Goal: Task Accomplishment & Management: Use online tool/utility

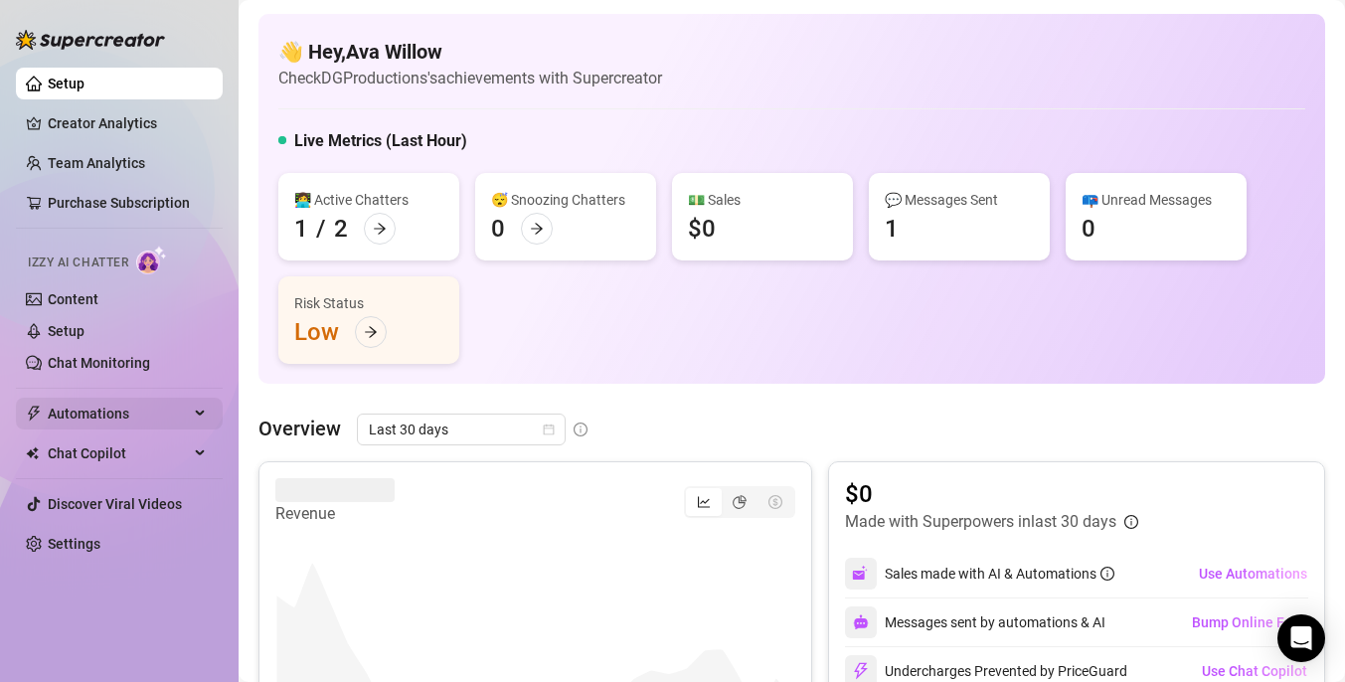
click at [98, 420] on span "Automations" at bounding box center [118, 413] width 141 height 32
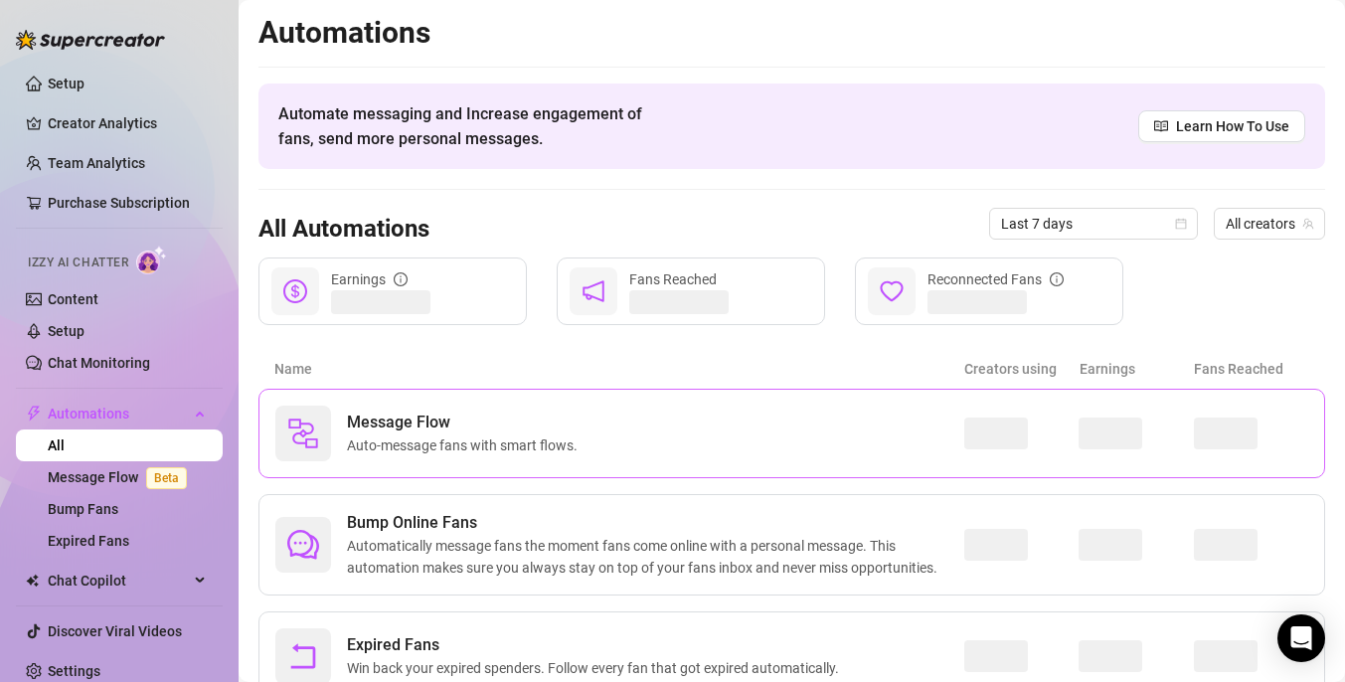
scroll to position [79, 0]
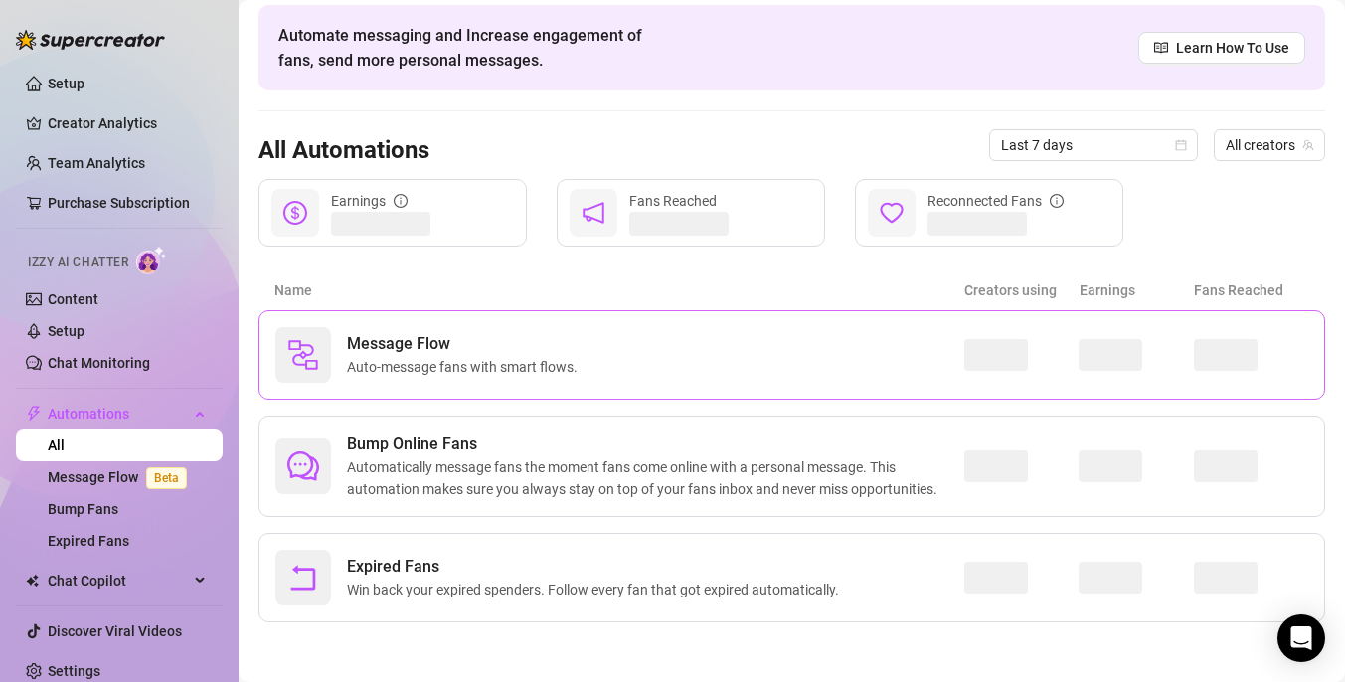
click at [631, 377] on div "Message Flow Auto-message fans with smart flows." at bounding box center [619, 355] width 689 height 56
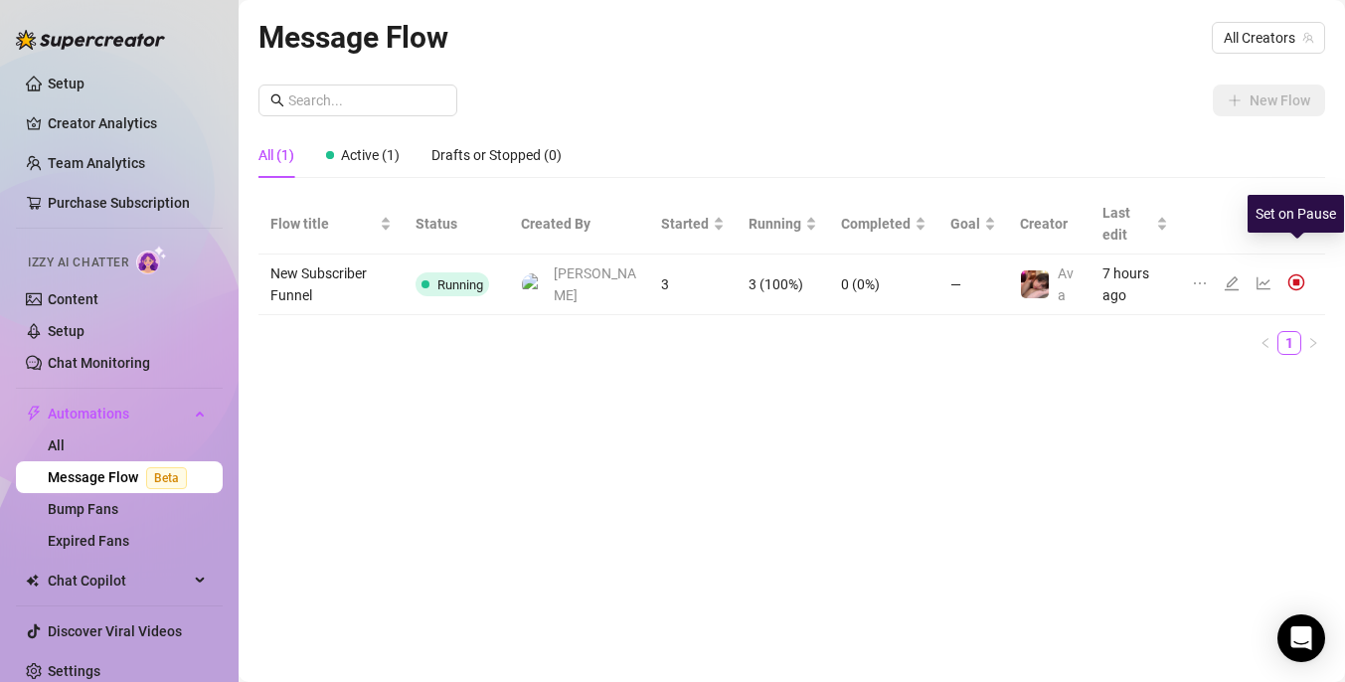
click at [1296, 273] on img at bounding box center [1296, 282] width 18 height 18
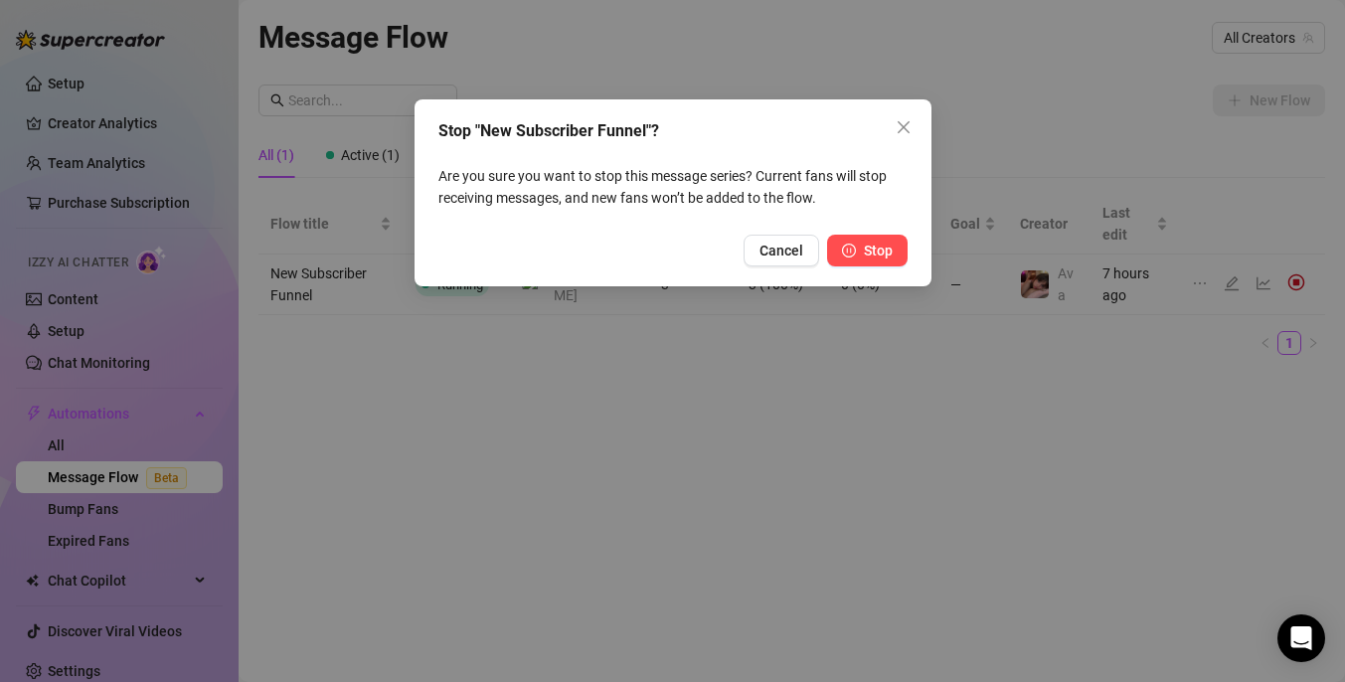
click at [848, 252] on icon "pause-circle" at bounding box center [849, 250] width 14 height 14
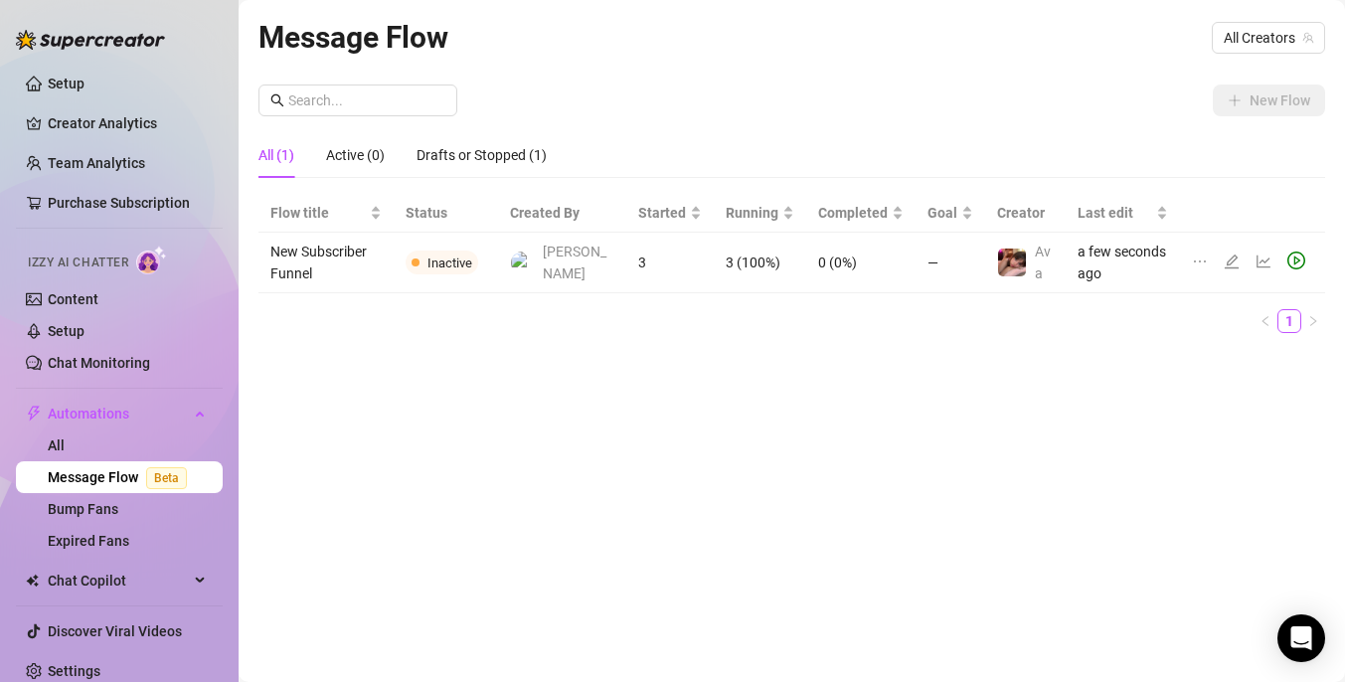
click at [731, 265] on td "3 (100%)" at bounding box center [760, 263] width 92 height 61
click at [467, 166] on div "Drafts or Stopped (1)" at bounding box center [481, 155] width 130 height 46
click at [281, 161] on div "All (1)" at bounding box center [276, 155] width 36 height 22
click at [1228, 266] on icon "edit" at bounding box center [1231, 261] width 14 height 14
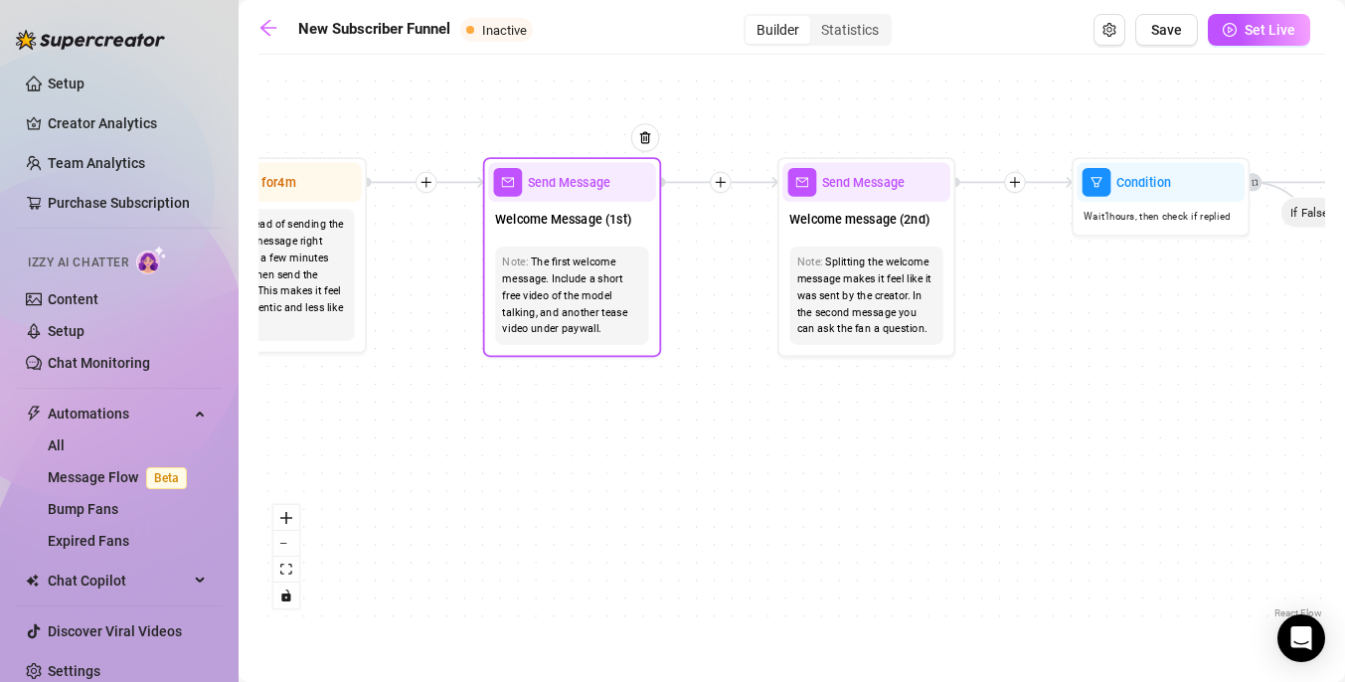
click at [556, 291] on div "The first welcome message. Include a short free video of the model talking, and…" at bounding box center [571, 295] width 139 height 84
click at [594, 224] on span "Welcome Message (1st)" at bounding box center [563, 219] width 136 height 20
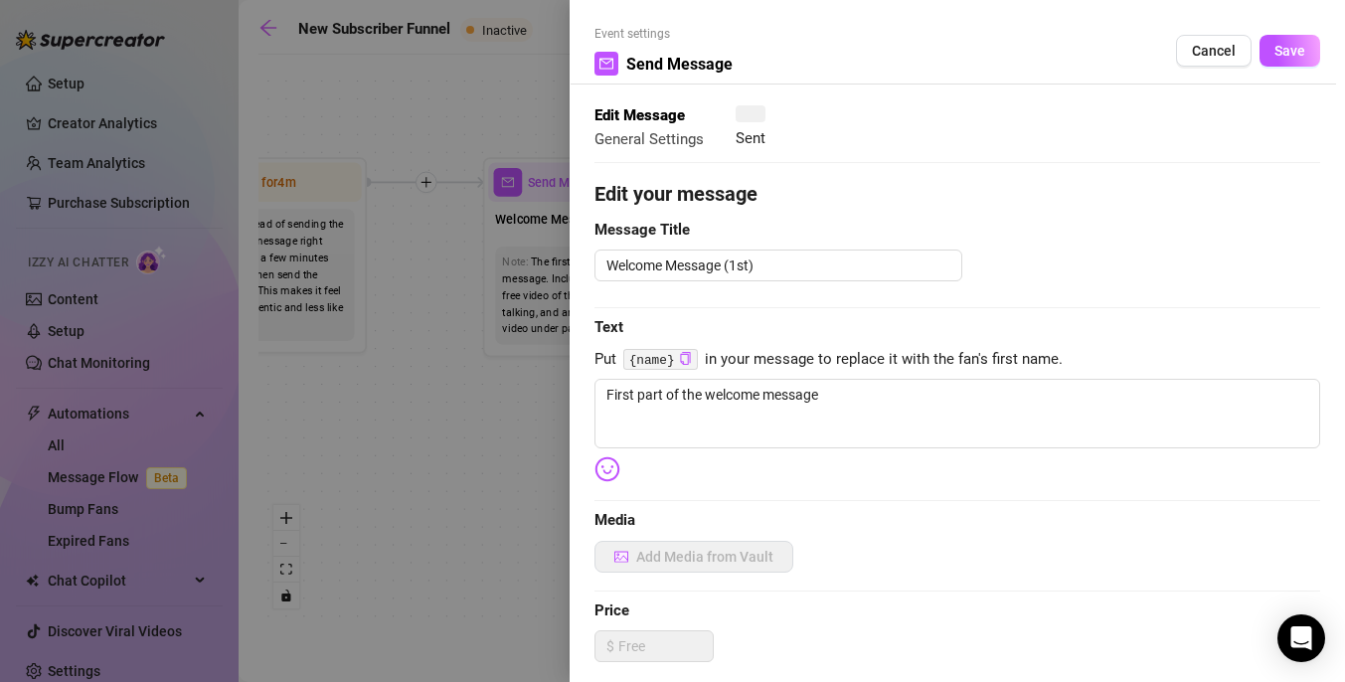
click at [594, 224] on div at bounding box center [672, 341] width 1345 height 682
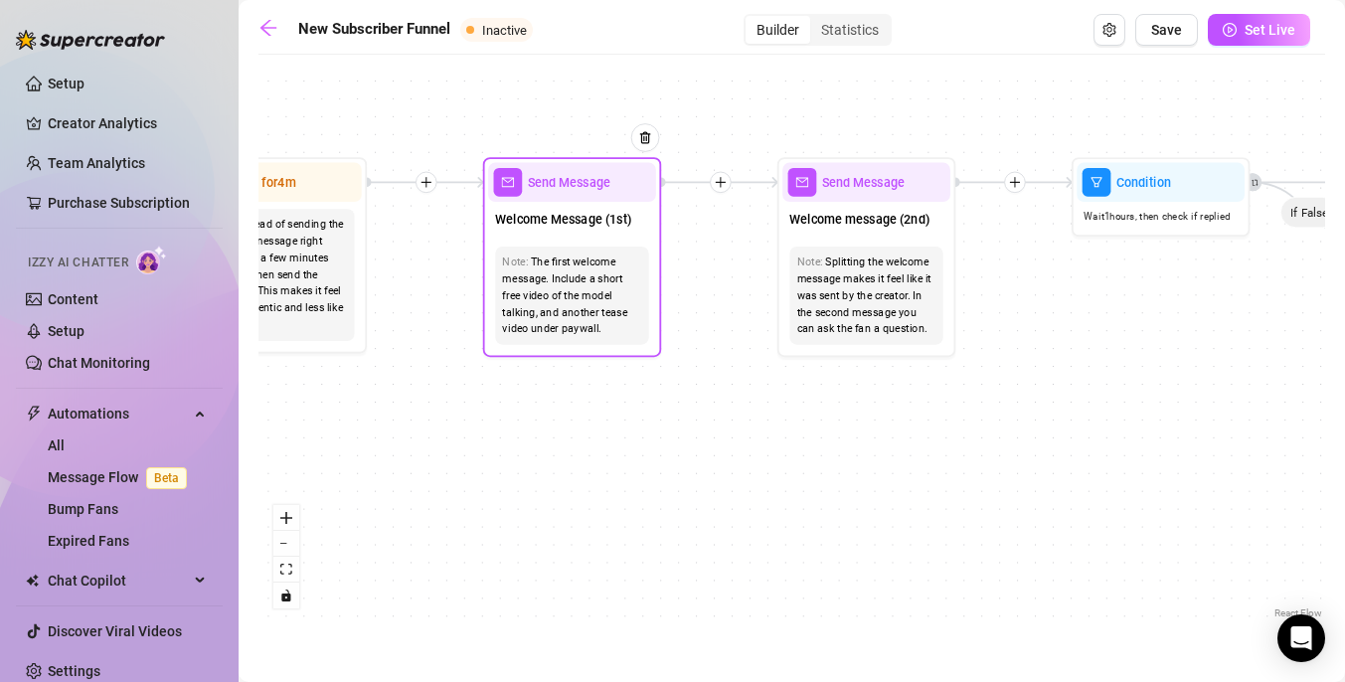
click at [595, 225] on span "Welcome Message (1st)" at bounding box center [563, 219] width 136 height 20
type textarea "First part of the welcome message"
click at [558, 188] on span "Send Message" at bounding box center [569, 182] width 82 height 20
type textarea "First part of the welcome message"
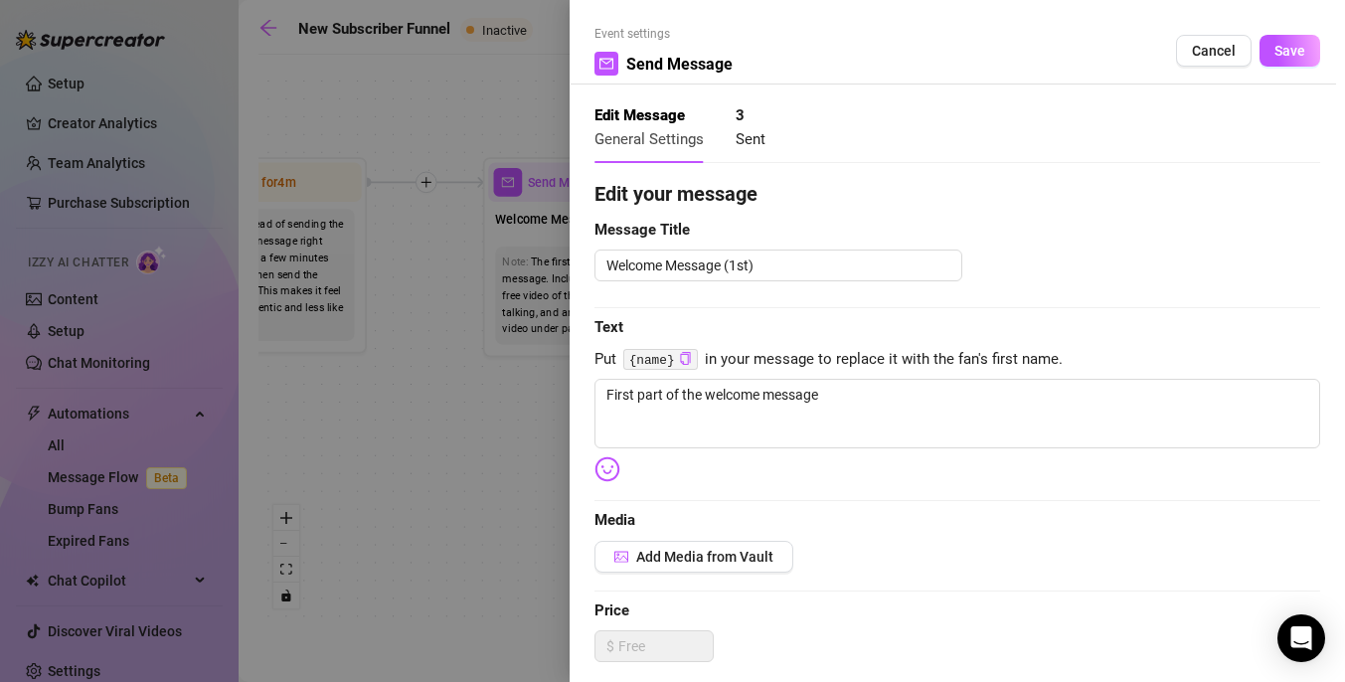
click at [758, 130] on span "Sent" at bounding box center [750, 139] width 30 height 18
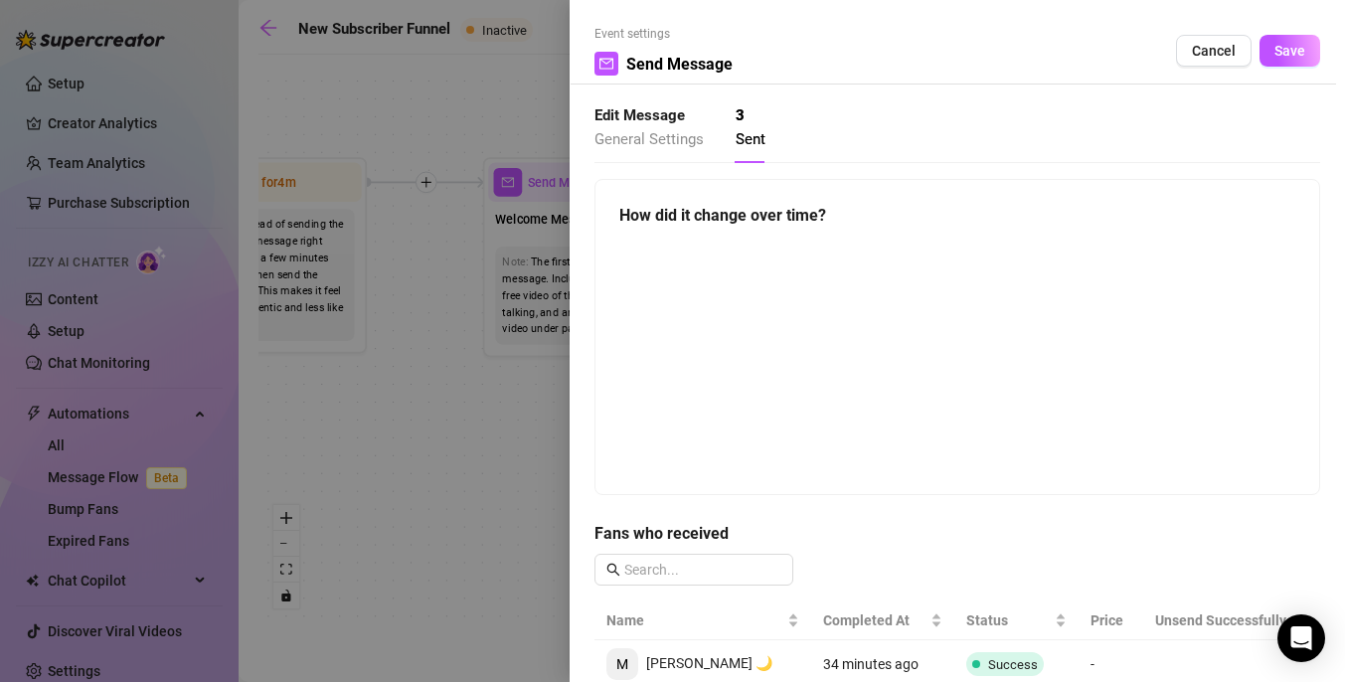
click at [668, 140] on span "General Settings" at bounding box center [648, 139] width 109 height 18
type textarea "First part of the welcome message"
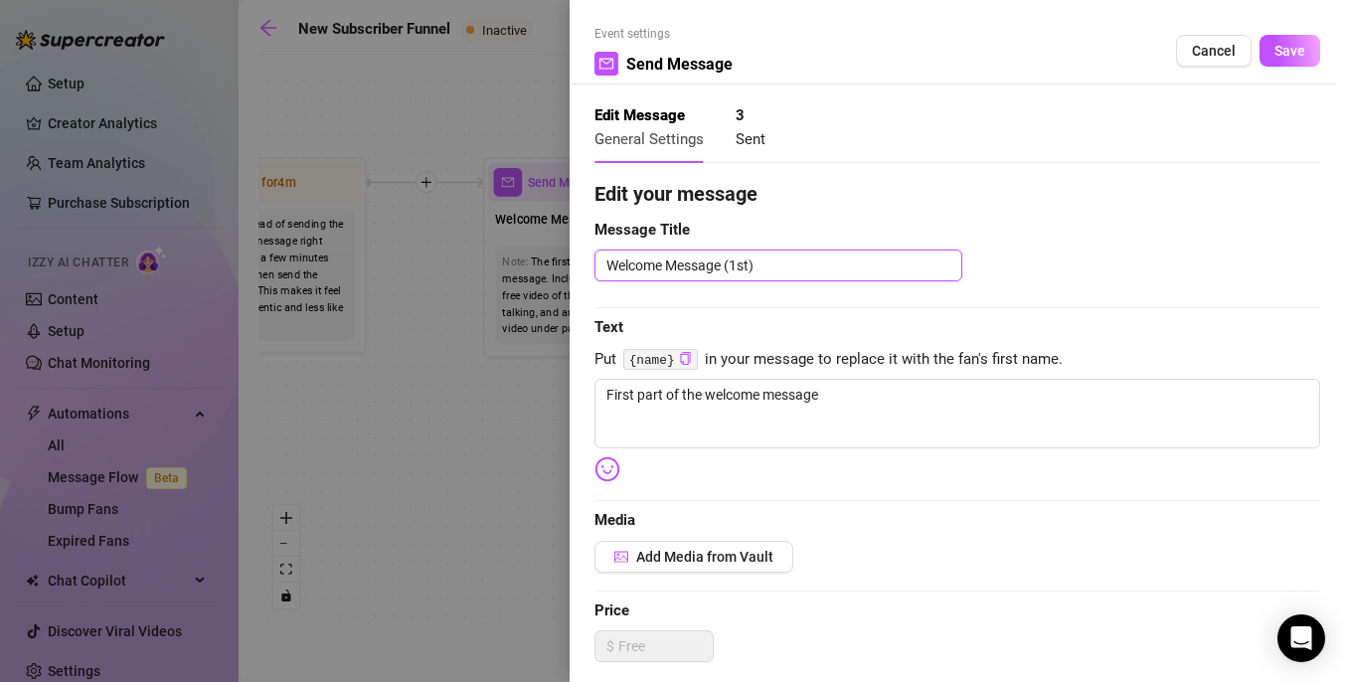
click at [746, 262] on textarea "Welcome Message (1st)" at bounding box center [778, 265] width 368 height 32
click at [780, 257] on textarea "Welcome Message (1st)" at bounding box center [778, 265] width 368 height 32
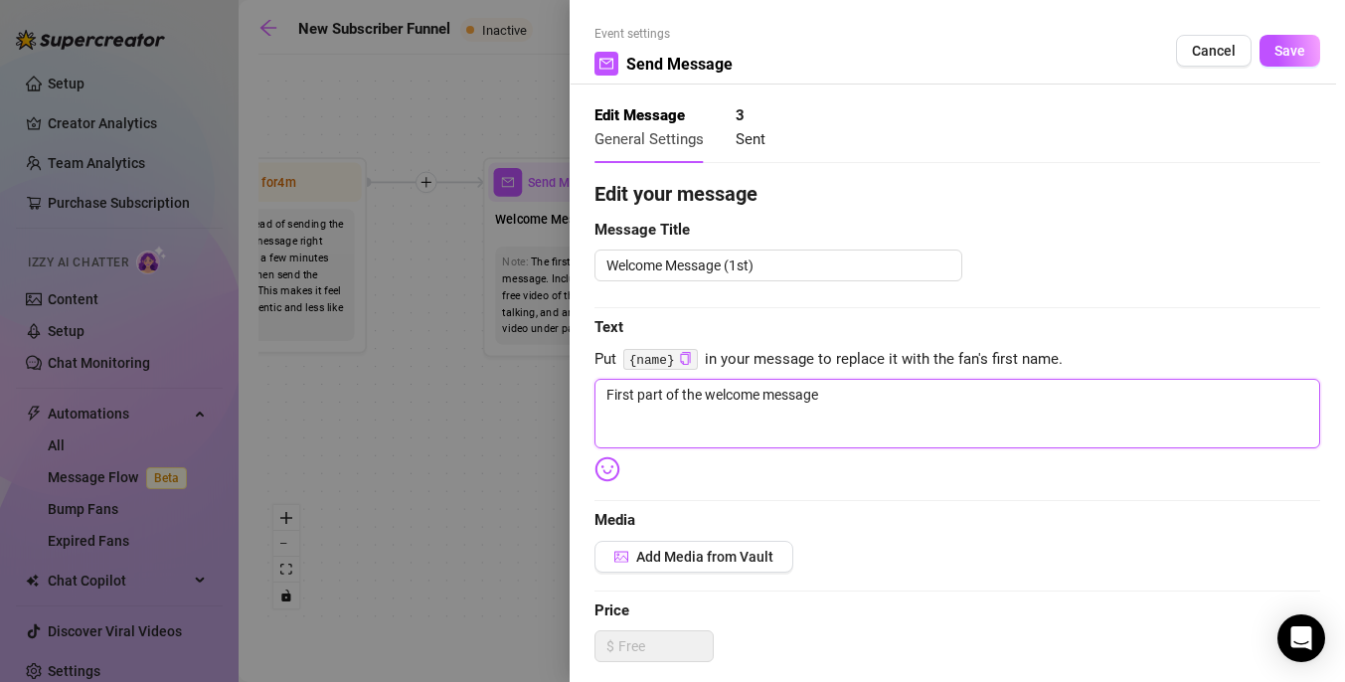
drag, startPoint x: 833, startPoint y: 398, endPoint x: 605, endPoint y: 395, distance: 227.6
click at [605, 395] on textarea "First part of the welcome message" at bounding box center [956, 414] width 725 height 70
type textarea "H"
type textarea "Hi"
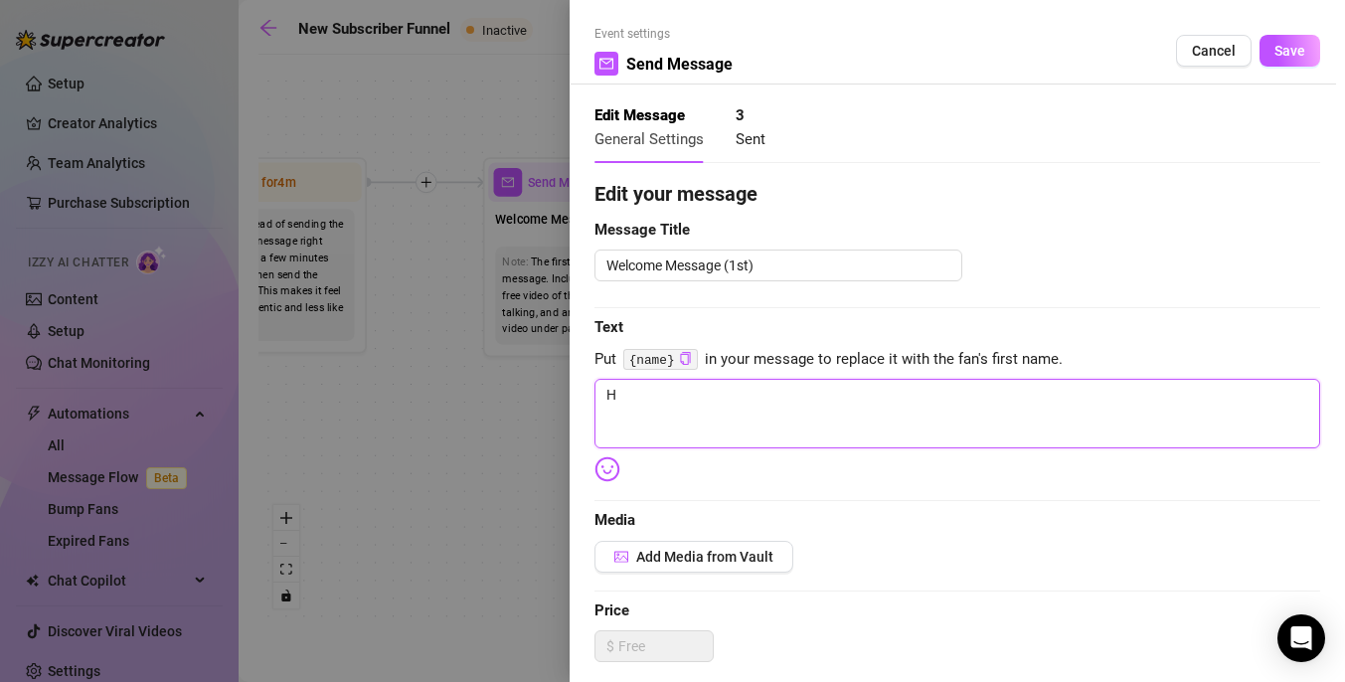
type textarea "Hi"
type textarea "H"
type textarea "He"
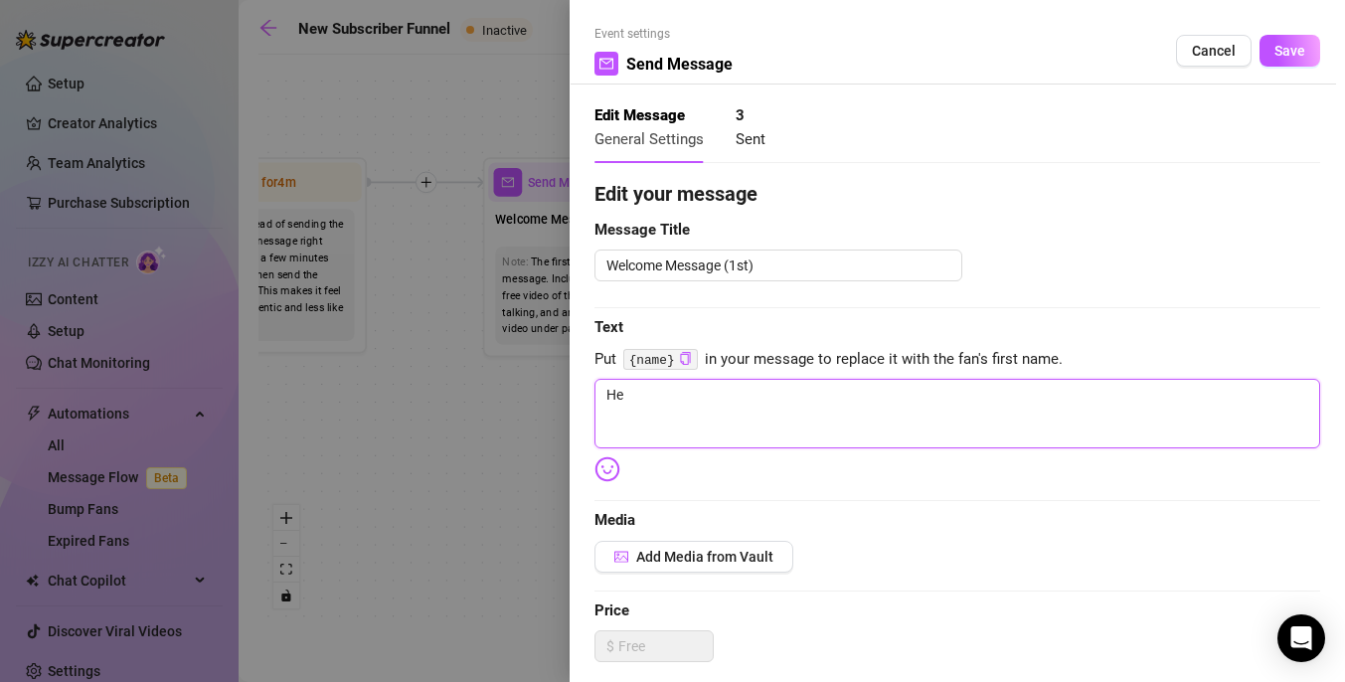
type textarea "Hey"
type textarea "Heyy"
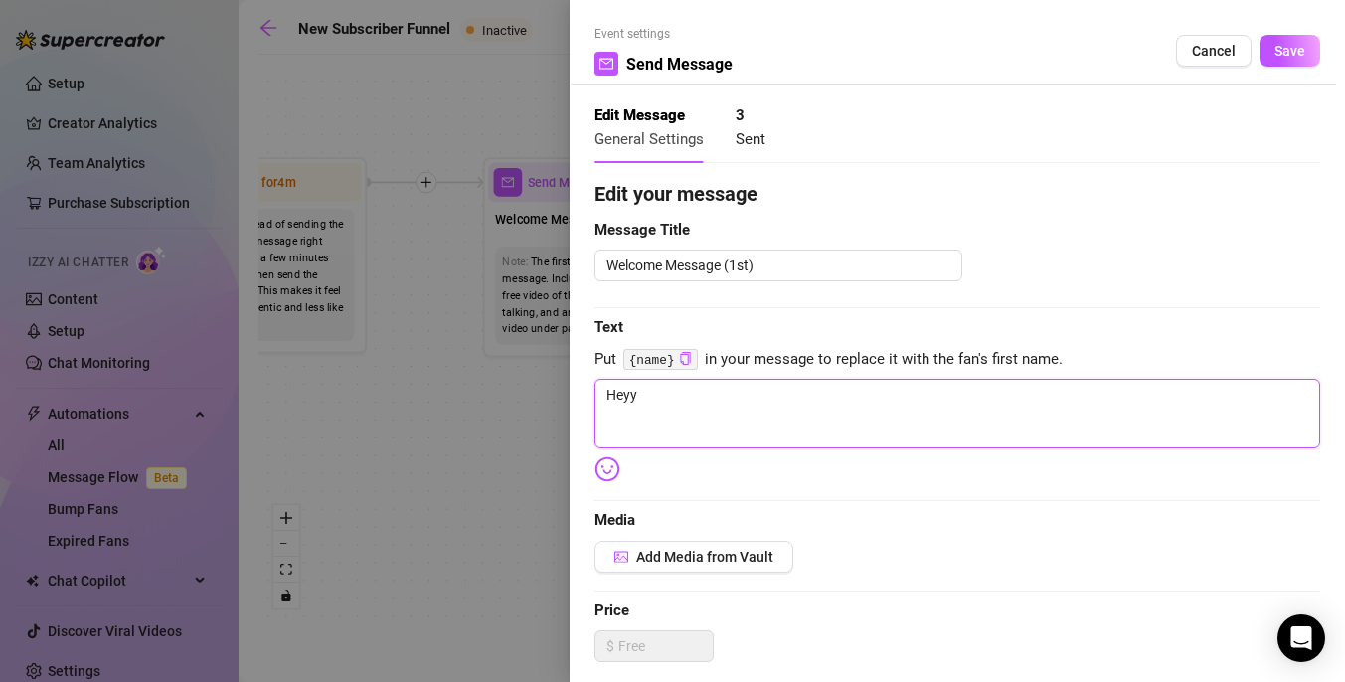
type textarea "Heyy"
type textarea "Heyy b"
type textarea "Heyy ba"
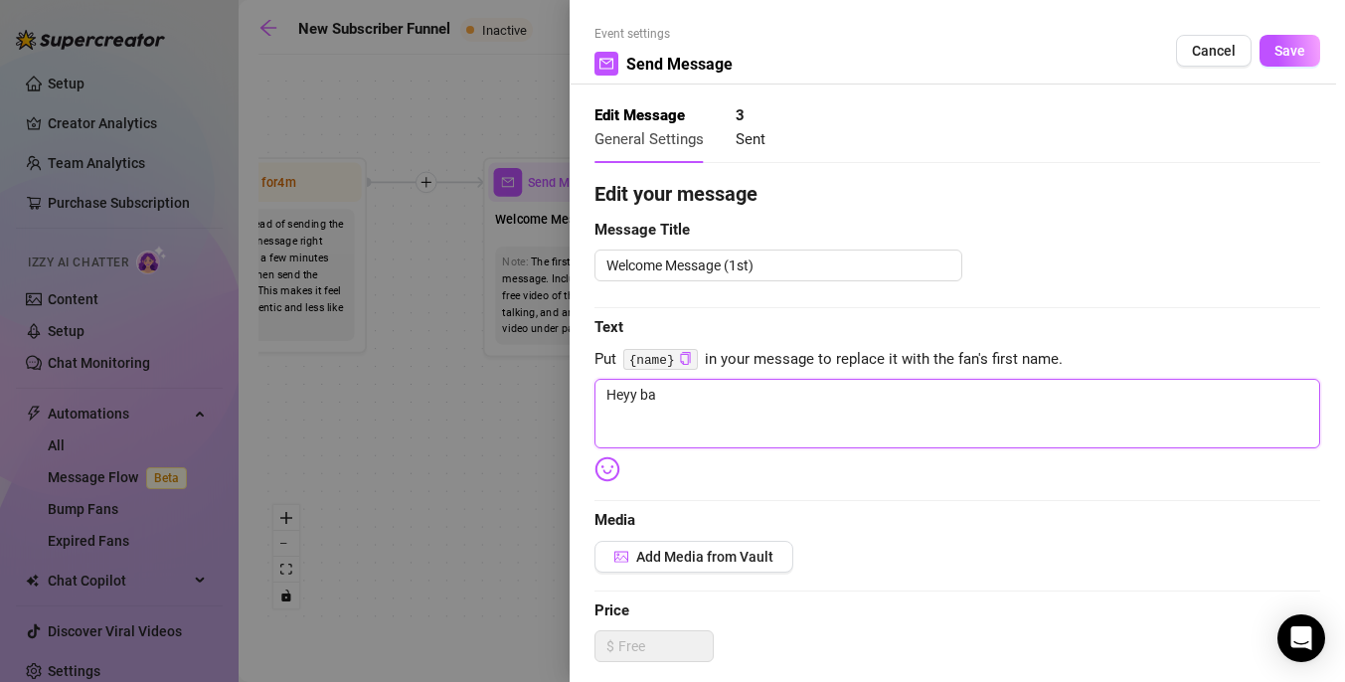
type textarea "Heyy bab"
type textarea "Heyy babe"
type textarea "Heyy babes"
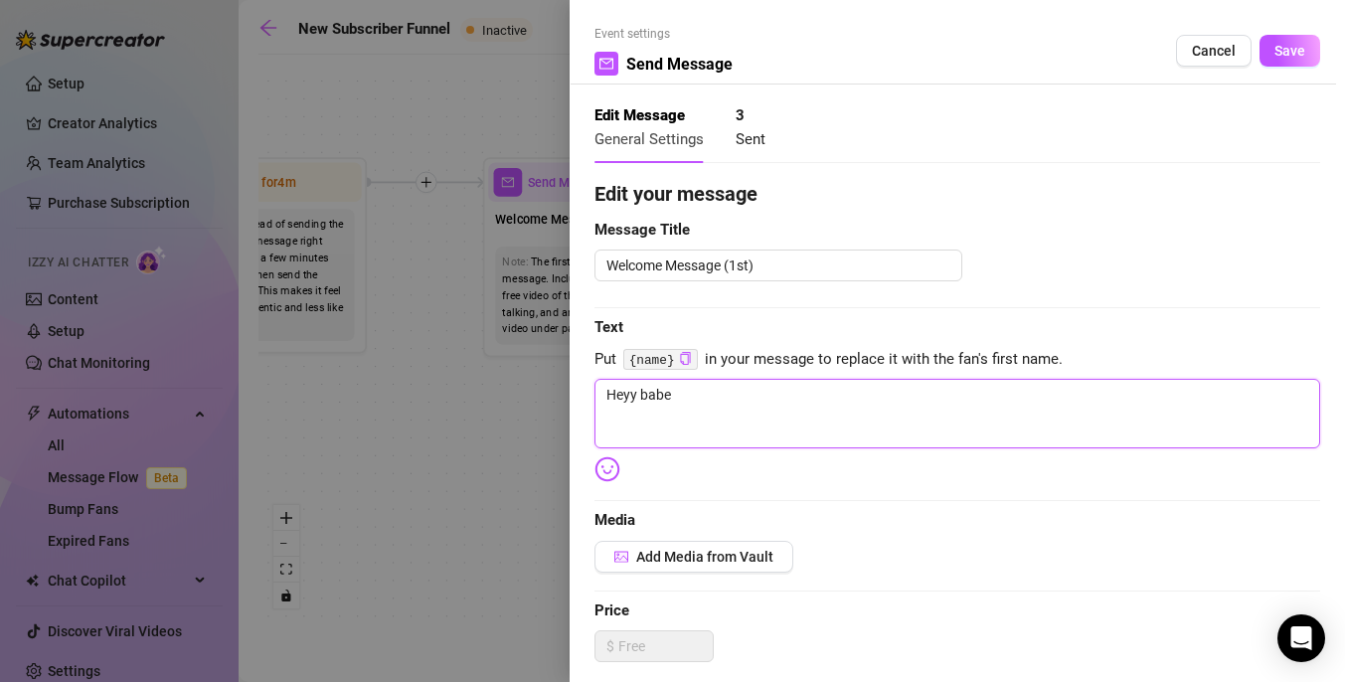
type textarea "Heyy babes"
type textarea "Heyy babes :"
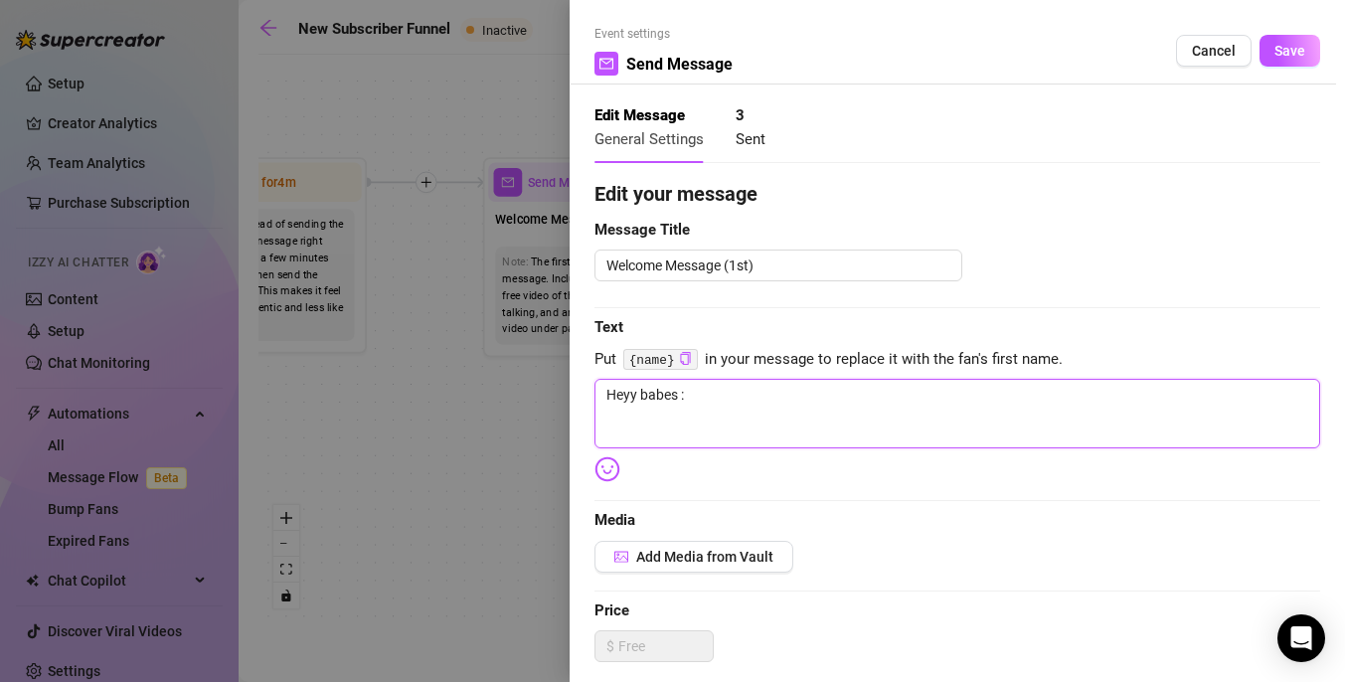
type textarea "Heyy babes :3"
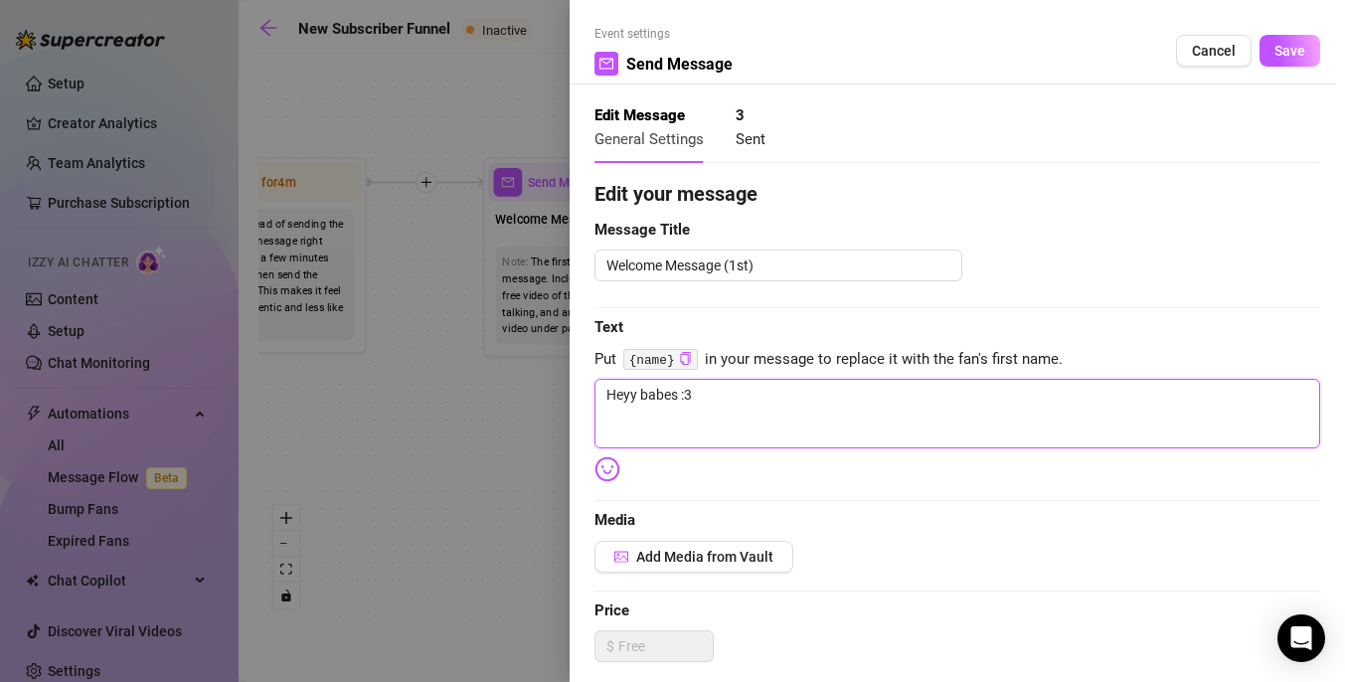
type textarea "Heyy babes :3"
type textarea "Heyy babes :"
type textarea "Heyy babes"
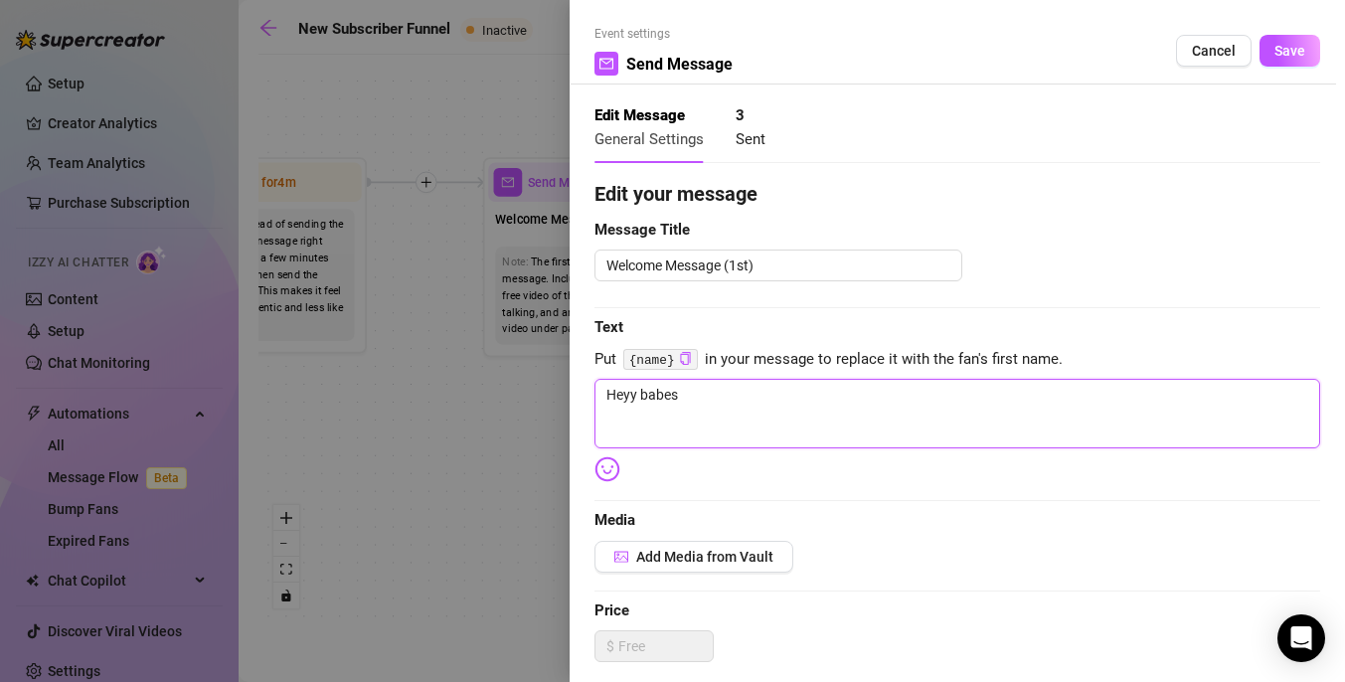
type textarea "Heyy babes"
type textarea "Heyy babe"
type textarea "Heyy bab"
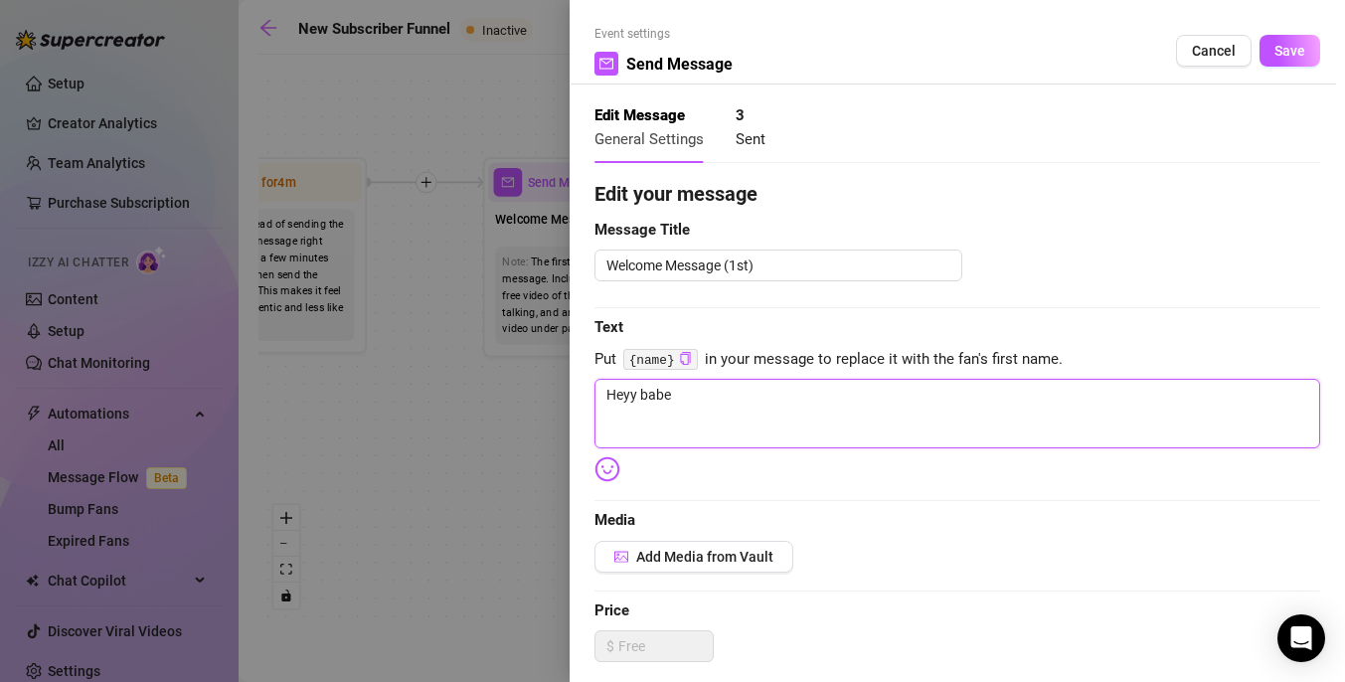
type textarea "Heyy bab"
type textarea "Heyy babe"
type textarea "Heyy bab"
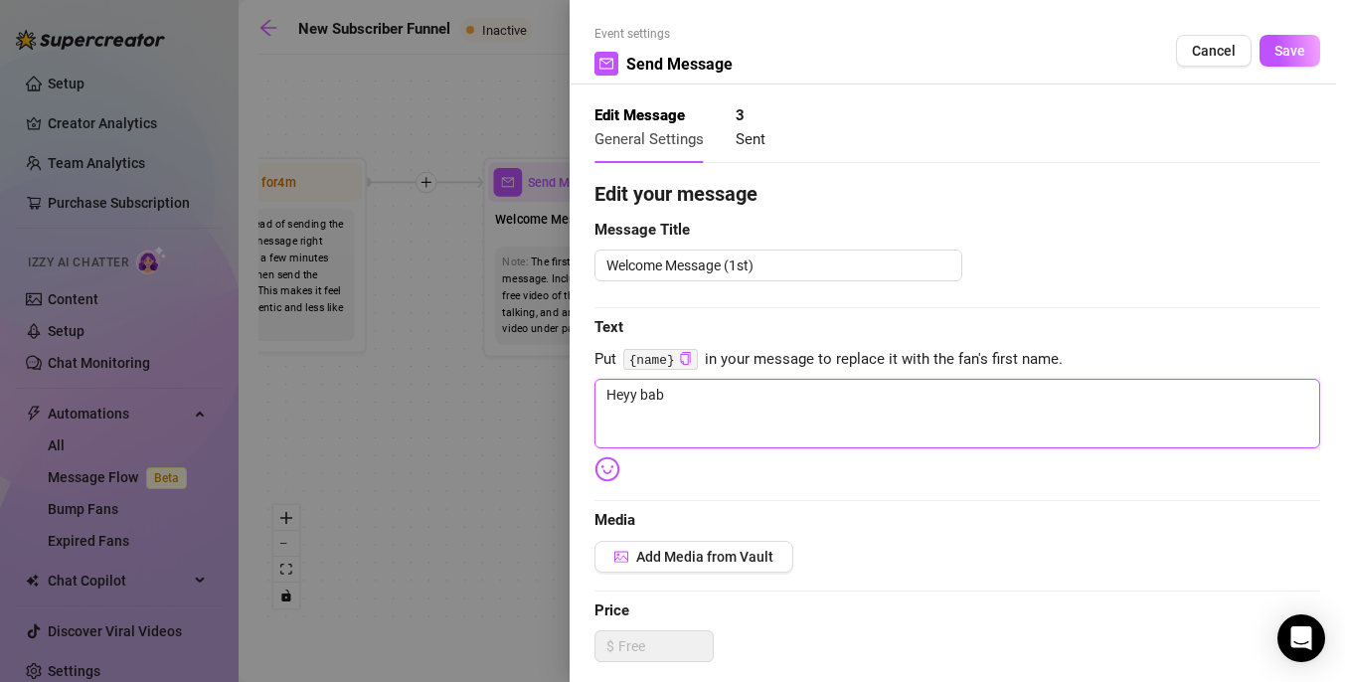
type textarea "Heyy baby"
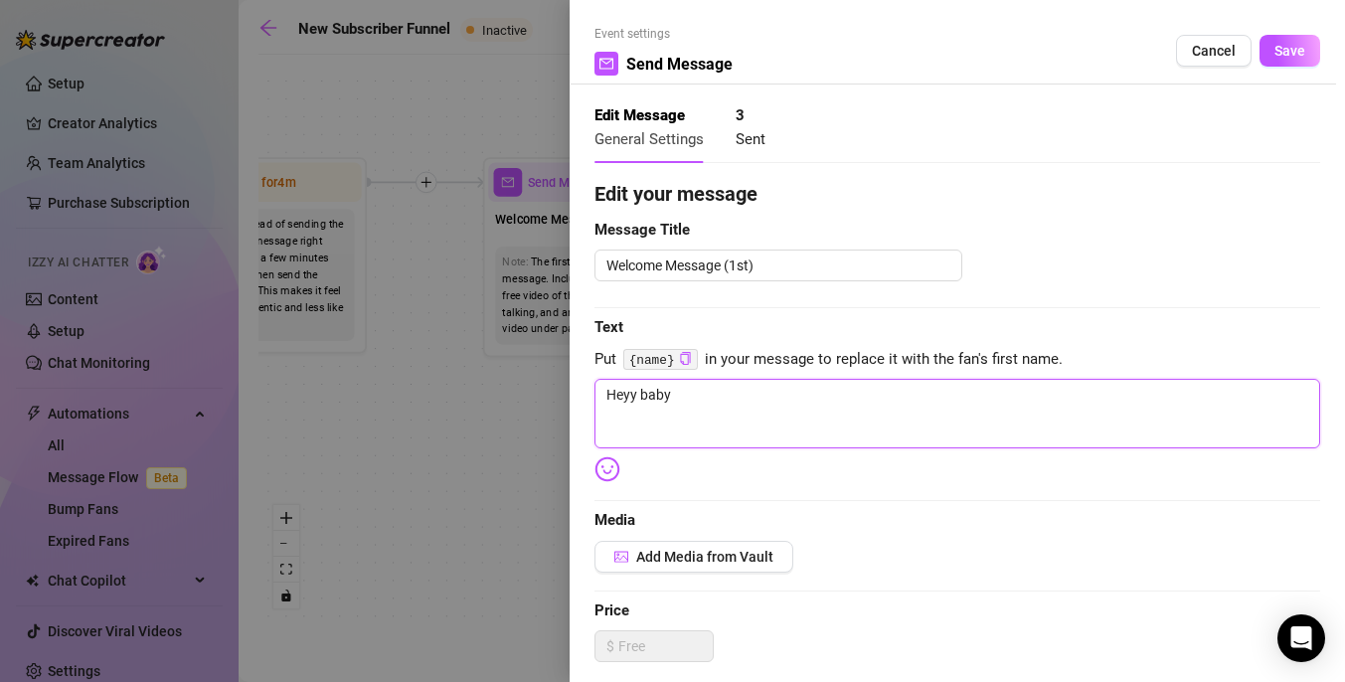
type textarea "Heyy baby"
type textarea "Heyy bab"
type textarea "Heyy ba"
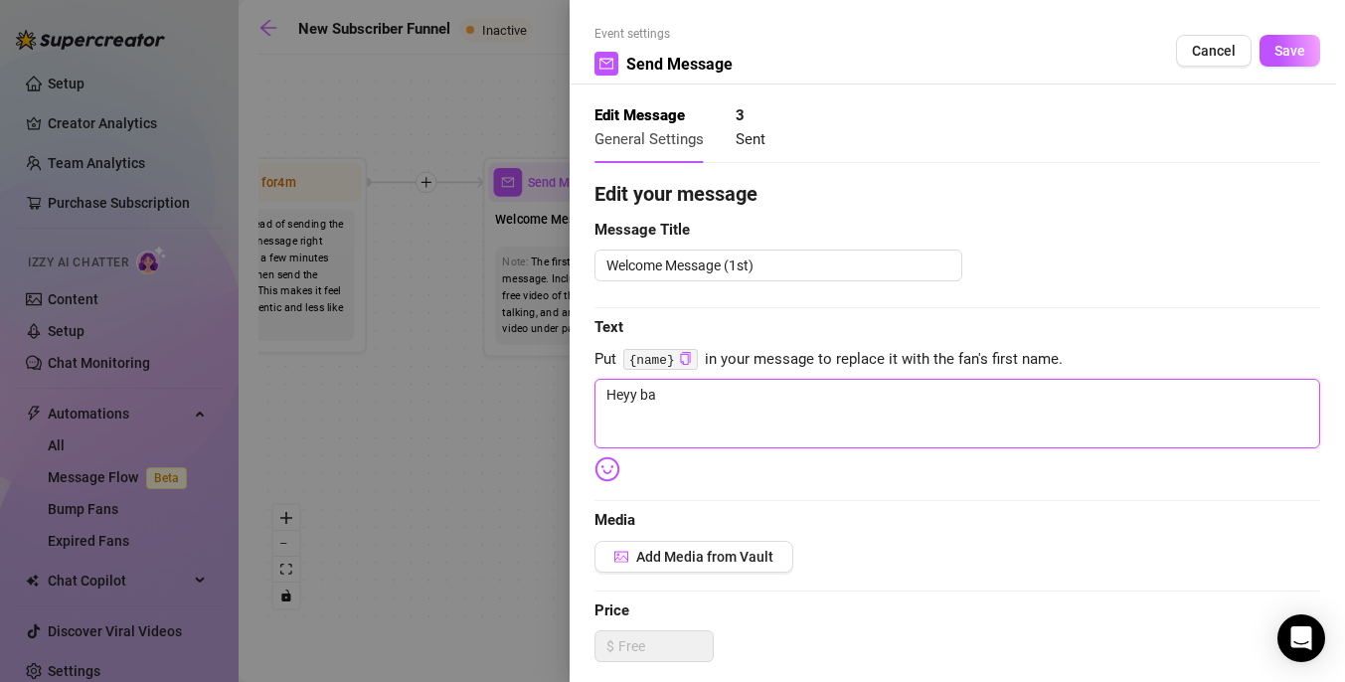
type textarea "Heyy b"
type textarea "Heyy"
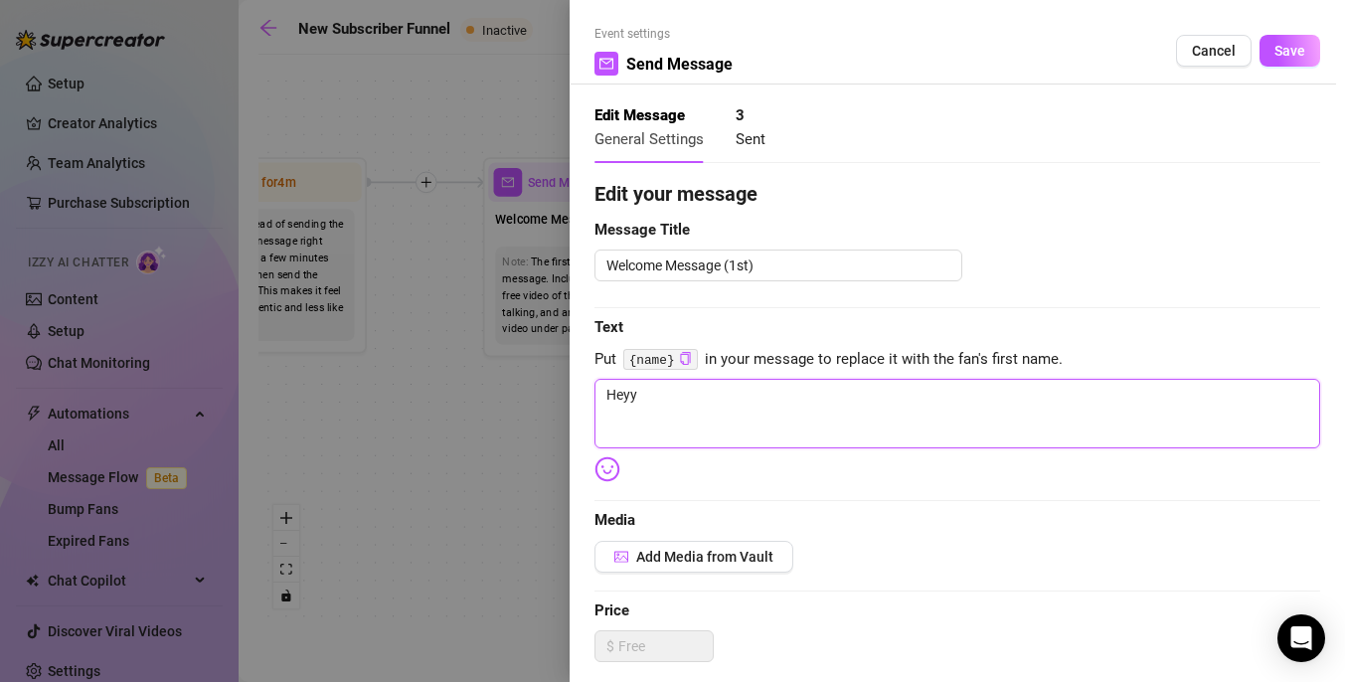
type textarea "Heyy"
type textarea "Heyy!"
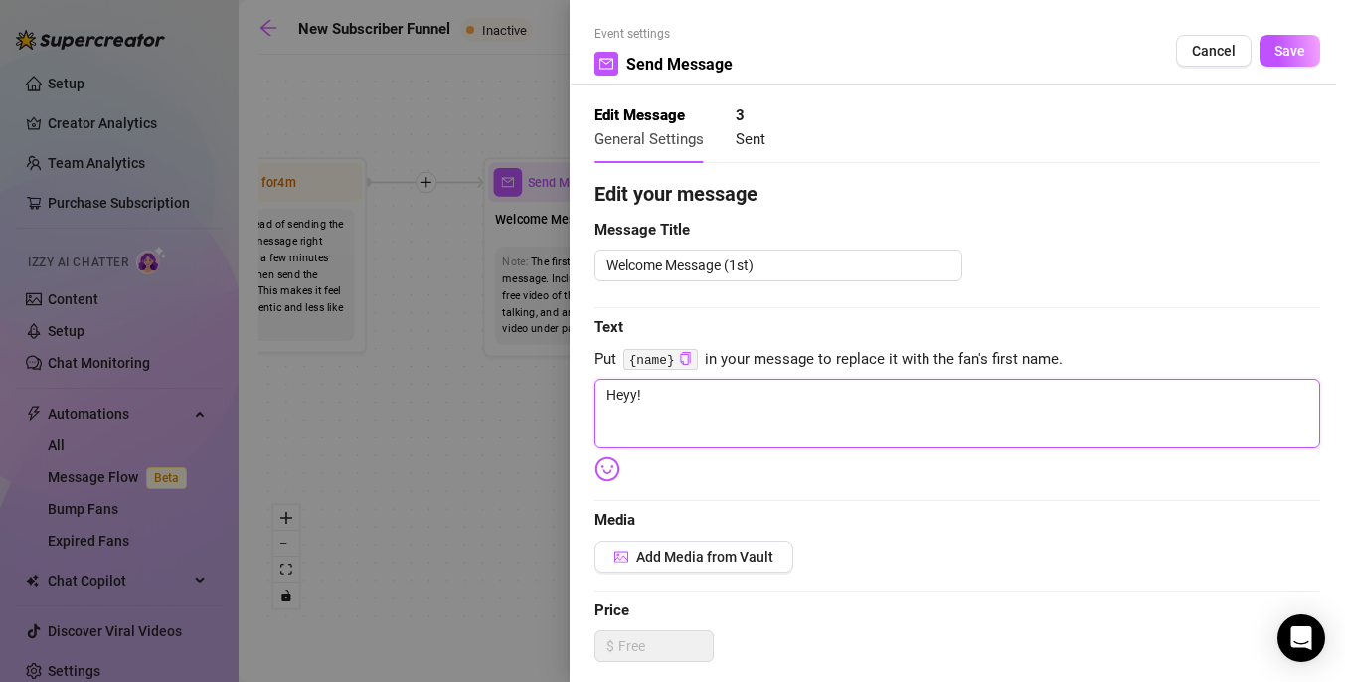
type textarea "Heyy! T"
type textarea "Heyy! Th"
type textarea "Heyy! Tha"
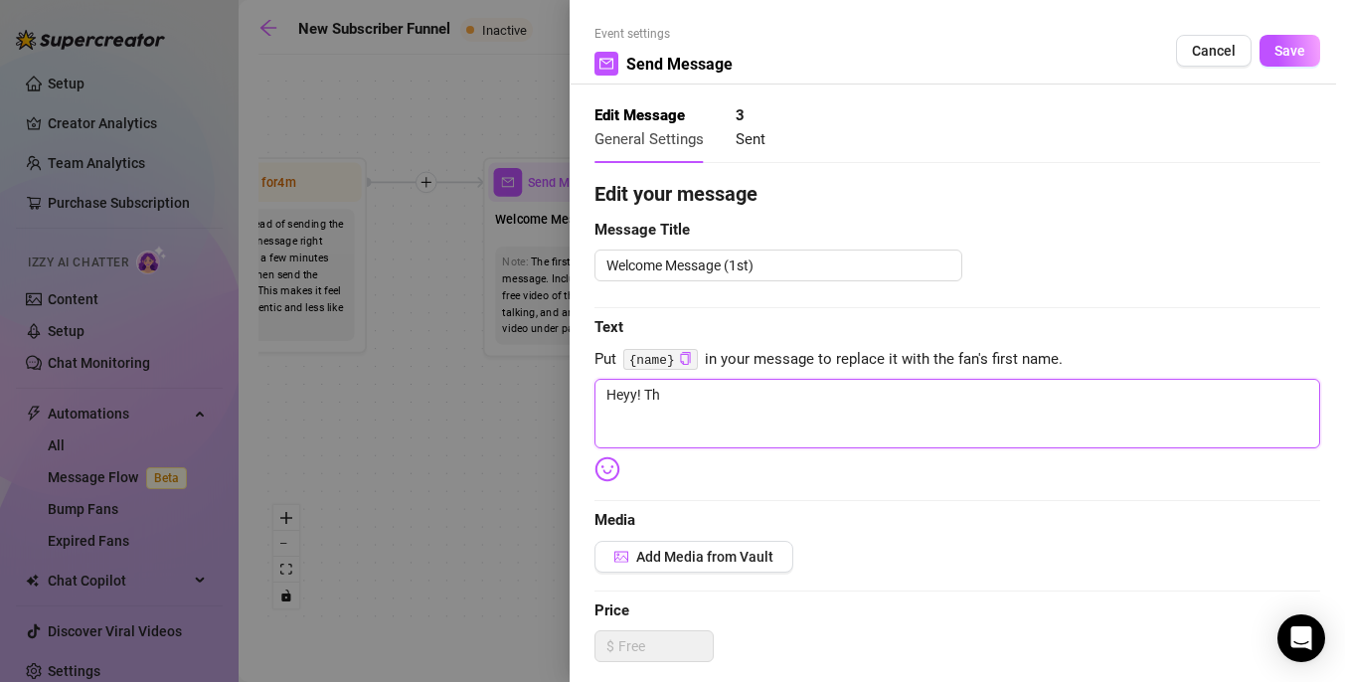
type textarea "Heyy! Tha"
type textarea "Heyy! Than"
type textarea "Heyy! Thank"
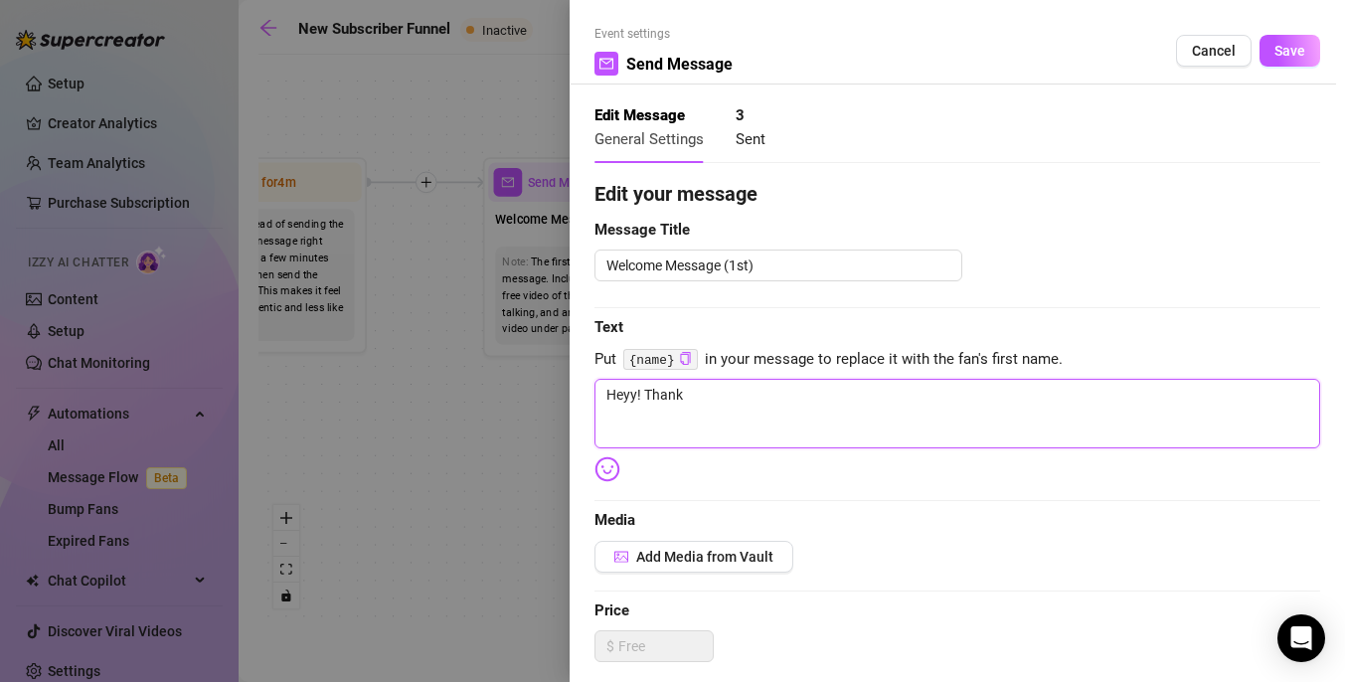
type textarea "Heyy! Thank"
type textarea "Heyy! Thank y"
type textarea "Heyy! Thank yo"
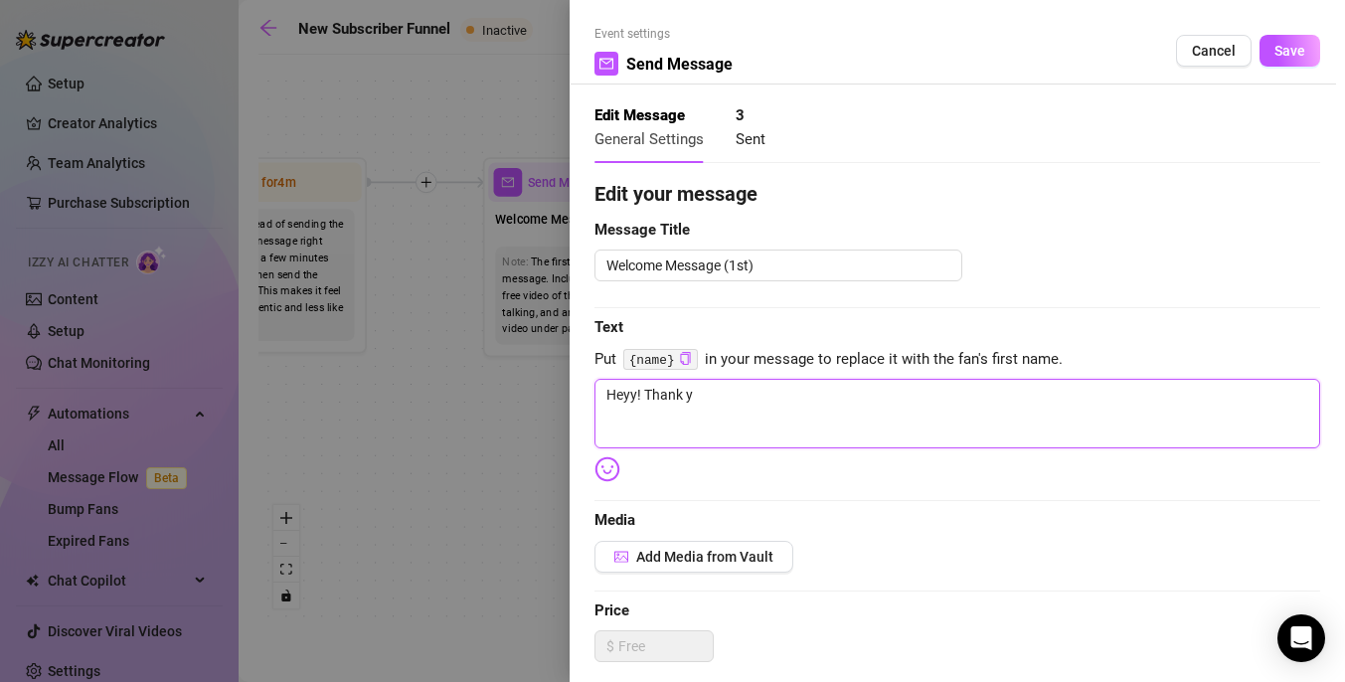
type textarea "Heyy! Thank yo"
type textarea "Heyy! Thank you"
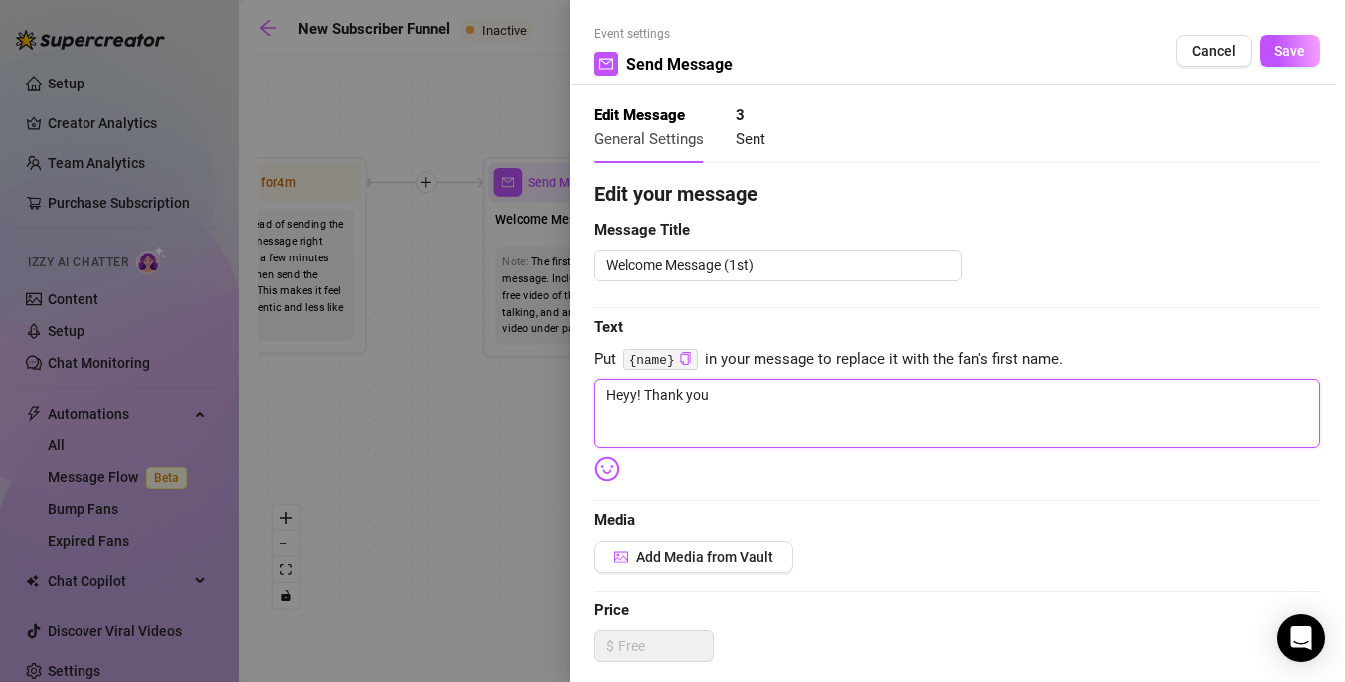
type textarea "Heyy! Thank you f"
type textarea "Heyy! Thank you fo"
type textarea "Heyy! Thank you for"
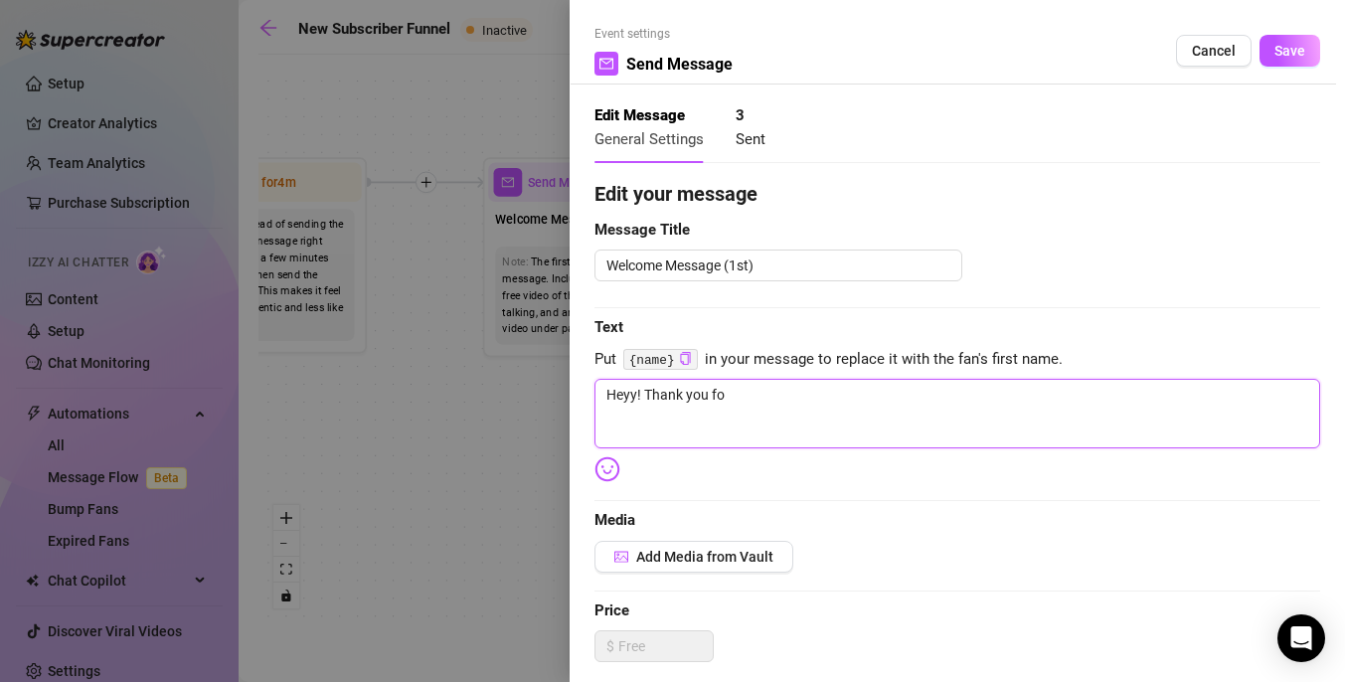
type textarea "Heyy! Thank you for"
type textarea "Heyy! Thank you for c"
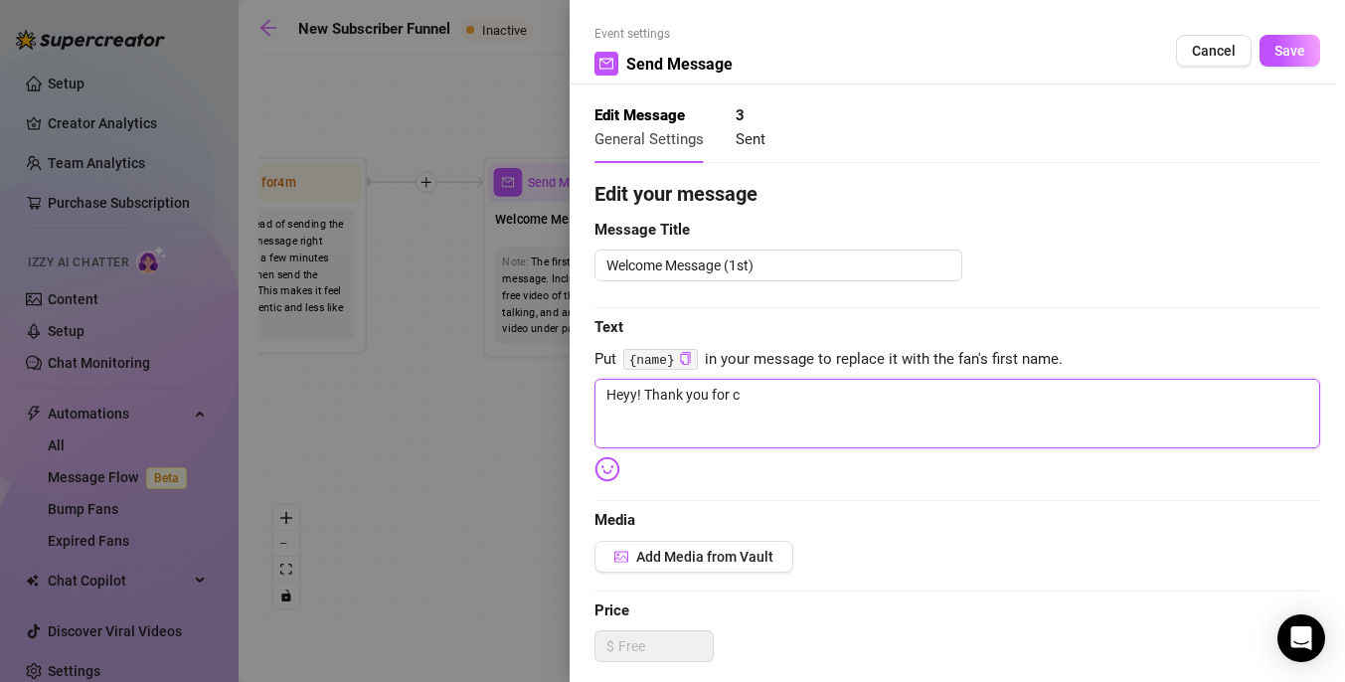
type textarea "Heyy! Thank you for ch"
type textarea "Heyy! Thank you for che"
type textarea "Heyy! Thank you for chec"
type textarea "Heyy! Thank you for check"
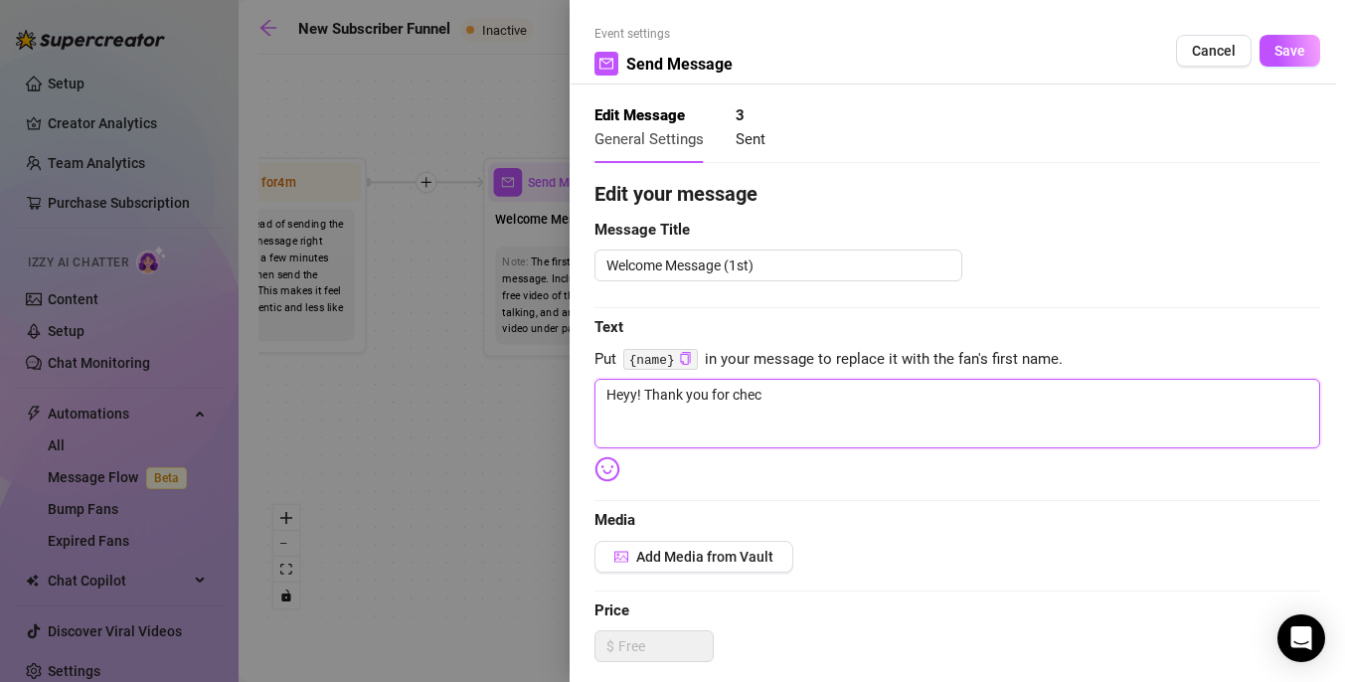
type textarea "Heyy! Thank you for check"
type textarea "Heyy! Thank you for [PERSON_NAME]"
type textarea "Heyy! Thank you for checkin"
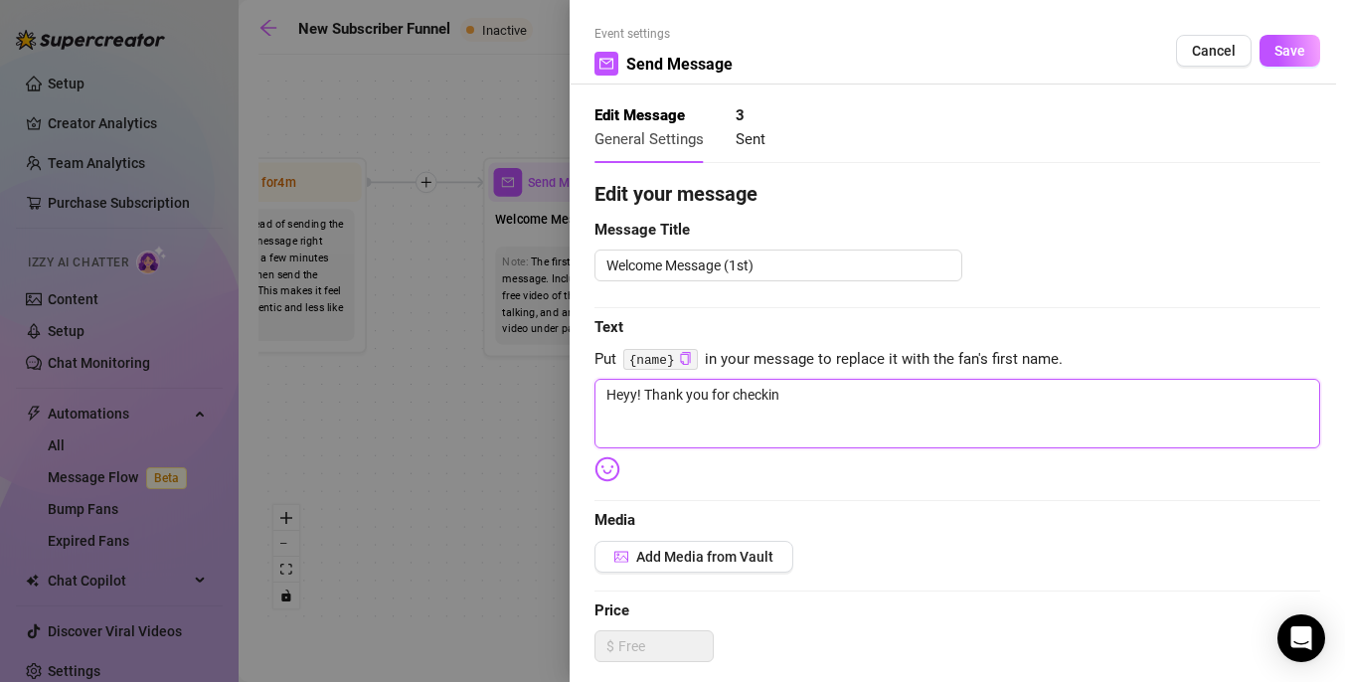
type textarea "Heyy! Thank you for checking"
type textarea "Heyy! Thank you for checking o"
type textarea "Heyy! Thank you for checking ou"
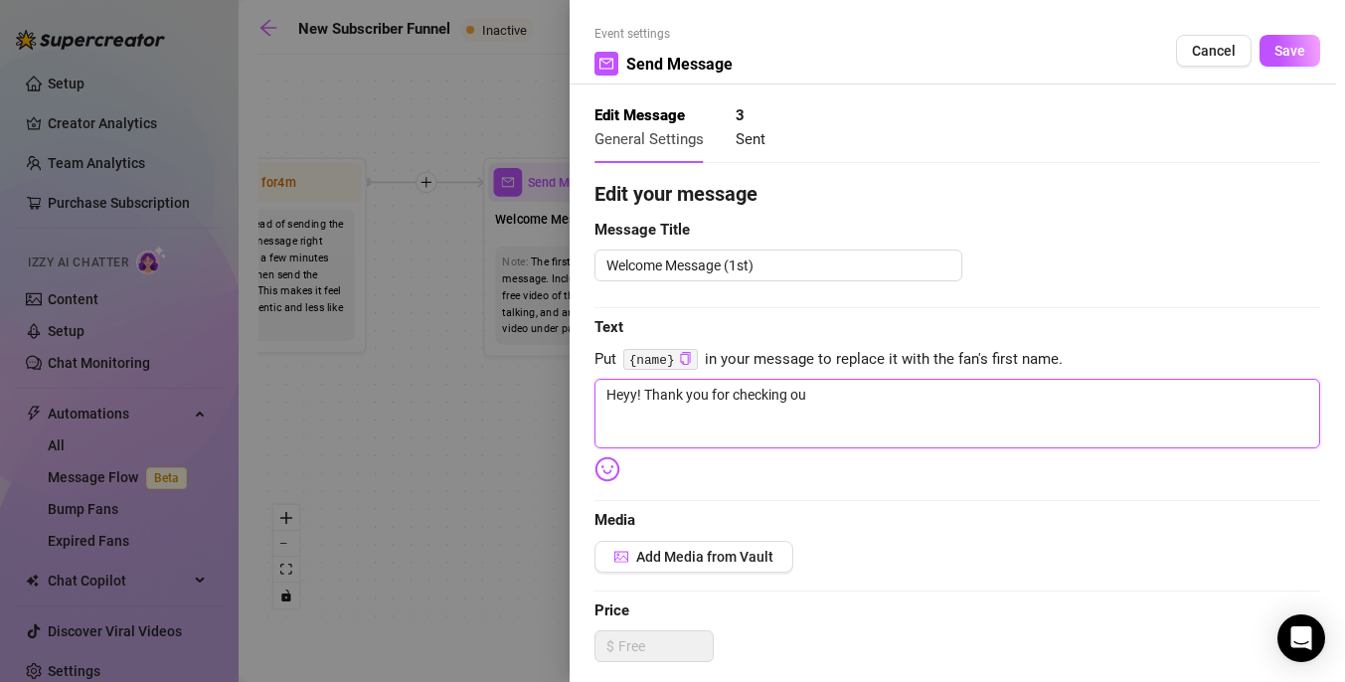
type textarea "Heyy! Thank you for checking out"
type textarea "Heyy! Thank you for checking out m"
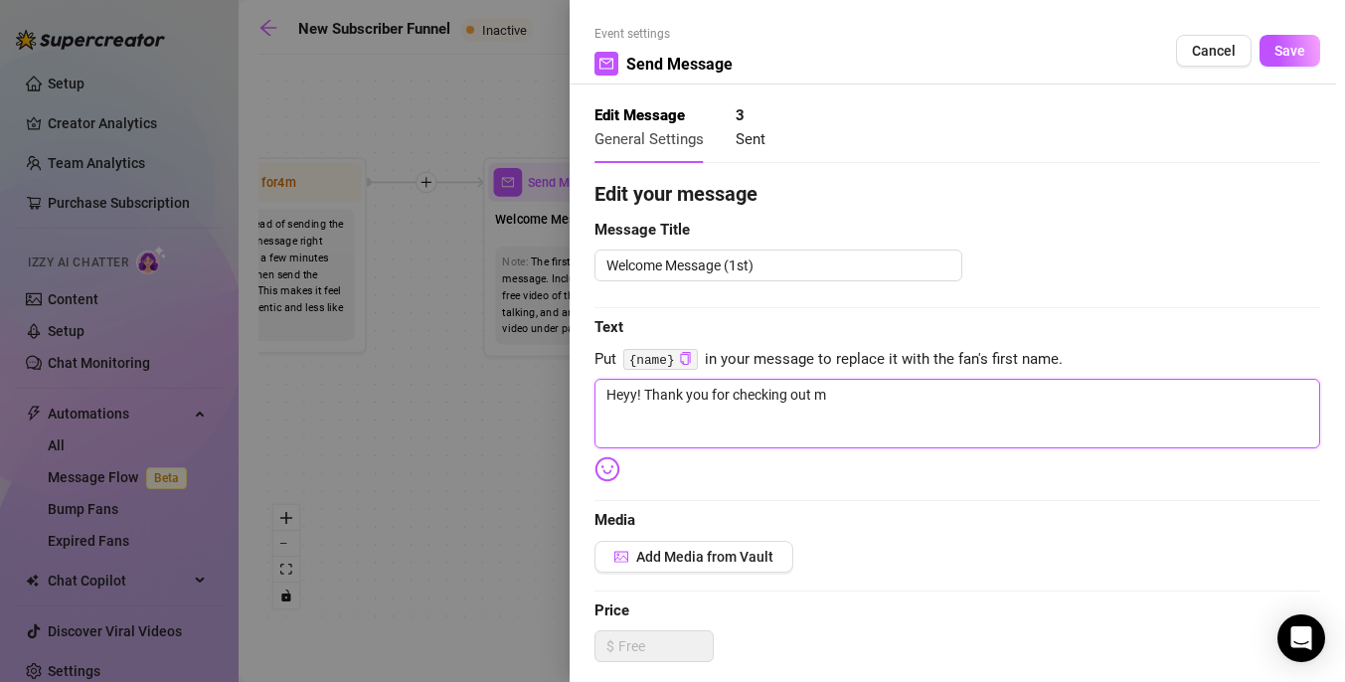
type textarea "Heyy! Thank you for checking out my"
type textarea "Heyy! Thank you for checking out my c"
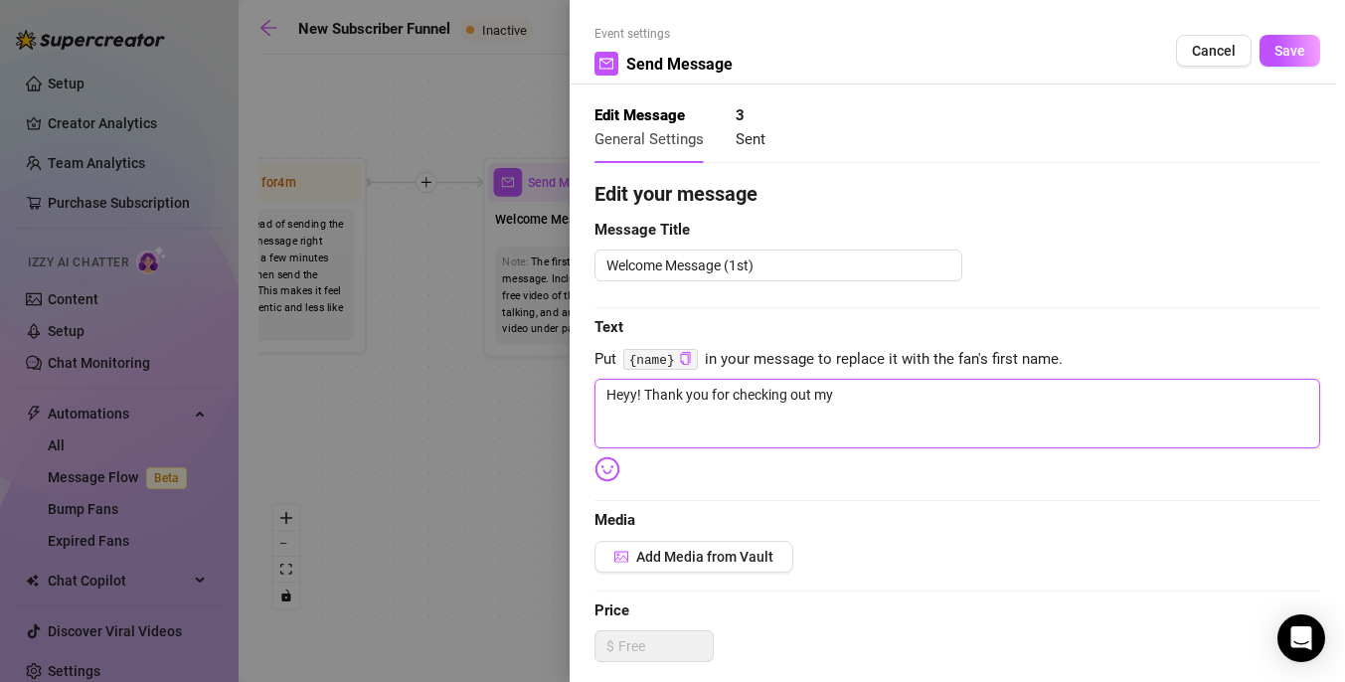
type textarea "Heyy! Thank you for checking out my c"
type textarea "Heyy! Thank you for checking out my"
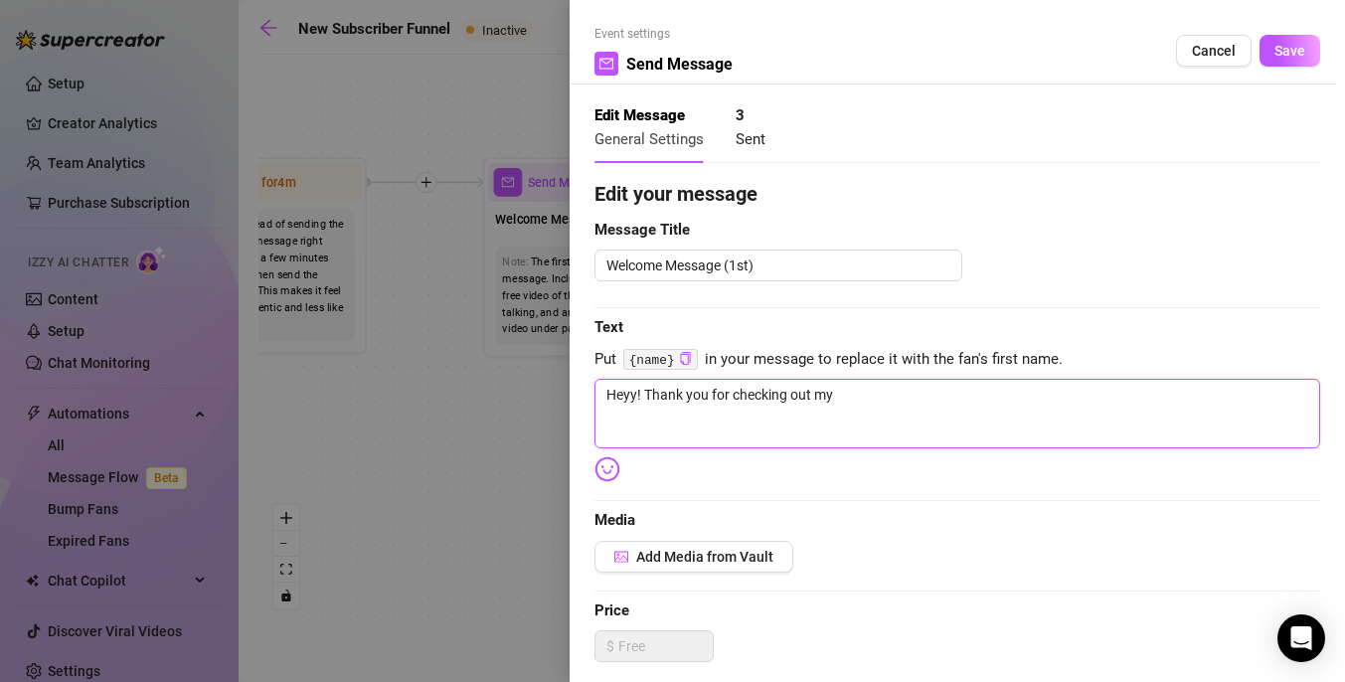
type textarea "Heyy! Thank you for checking out m"
type textarea "Heyy! Thank you for checking out"
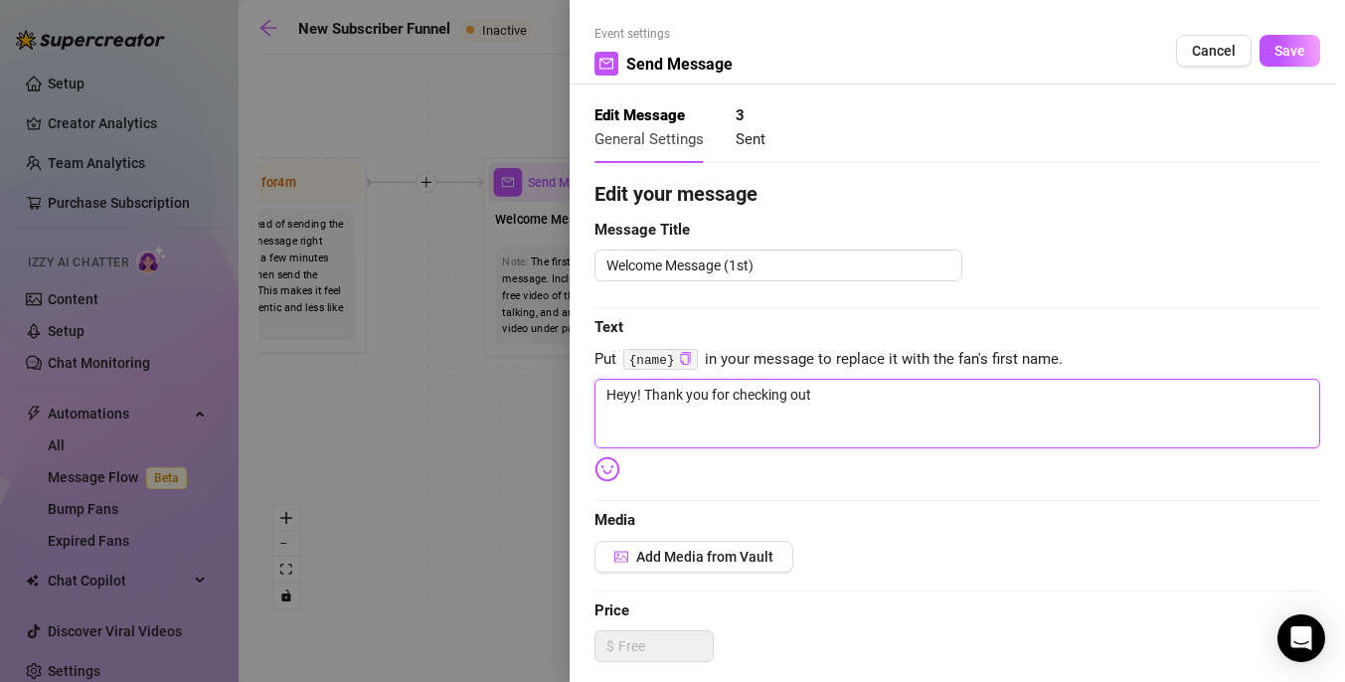
type textarea "Heyy! Thank you for checking out"
type textarea "Heyy! Thank you for checking ou"
type textarea "Heyy! Thank you for checking o"
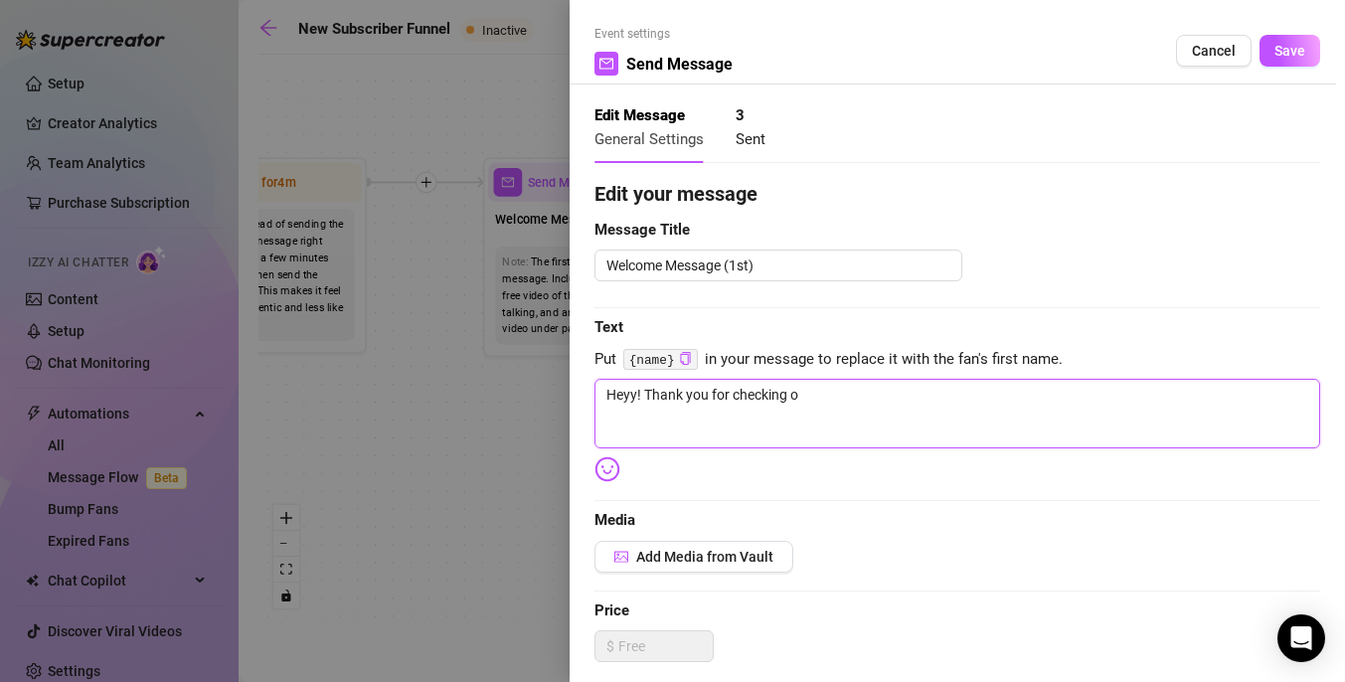
type textarea "Heyy! Thank you for checking"
type textarea "Heyy! Thank you for checkin"
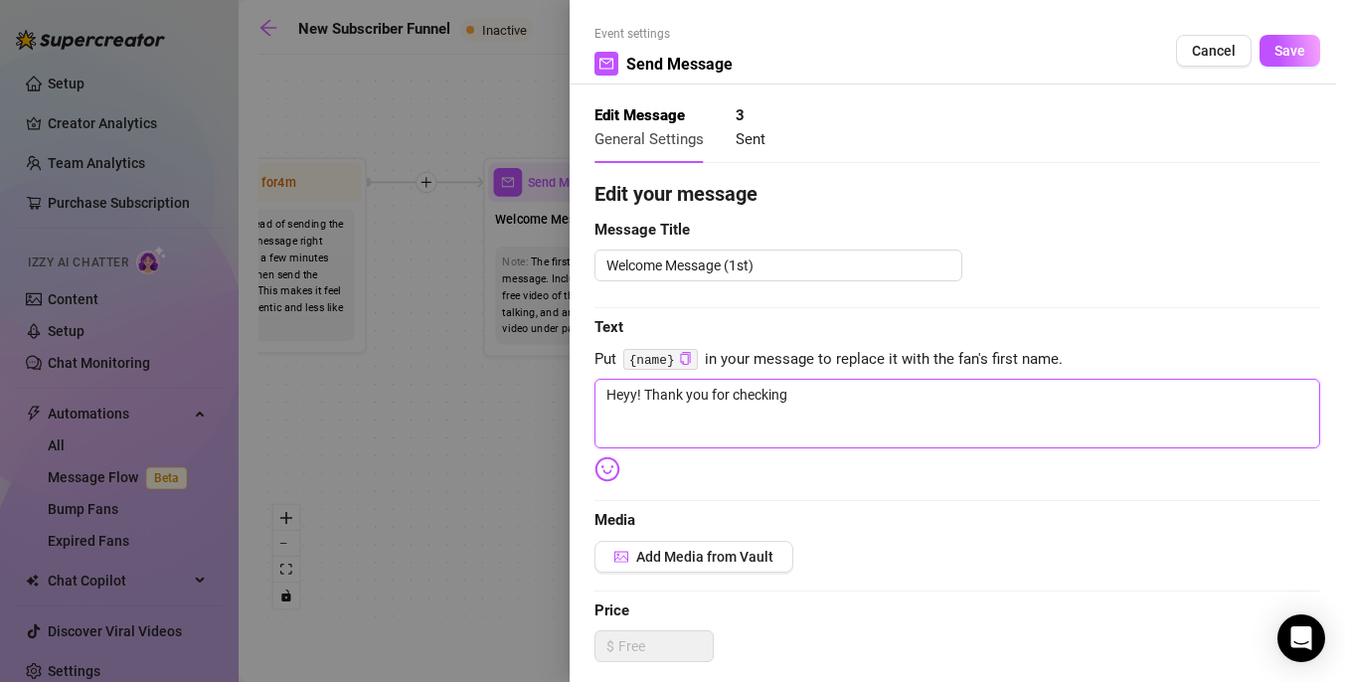
type textarea "Heyy! Thank you for checkin"
type textarea "Heyy! Thank you for [PERSON_NAME]"
type textarea "Heyy! Thank you for check"
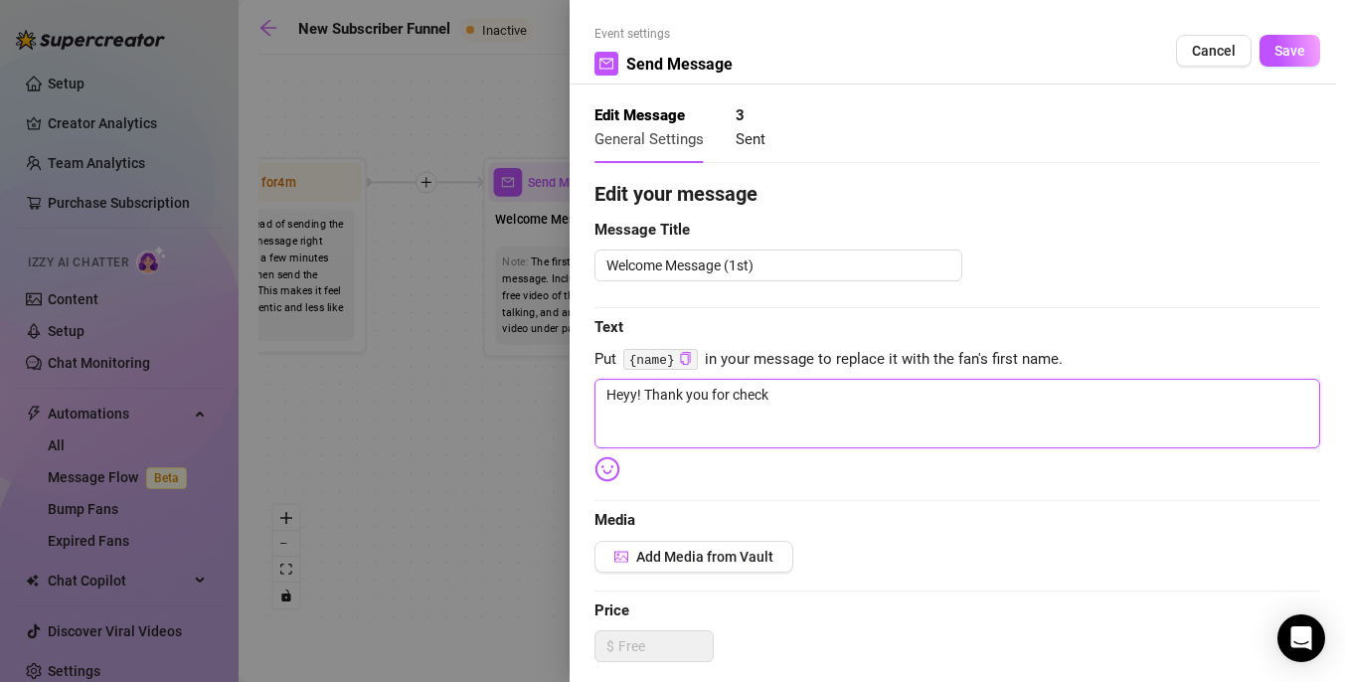
type textarea "Heyy! Thank you for chec"
type textarea "Heyy! Thank you for che"
type textarea "Heyy! Thank you for ch"
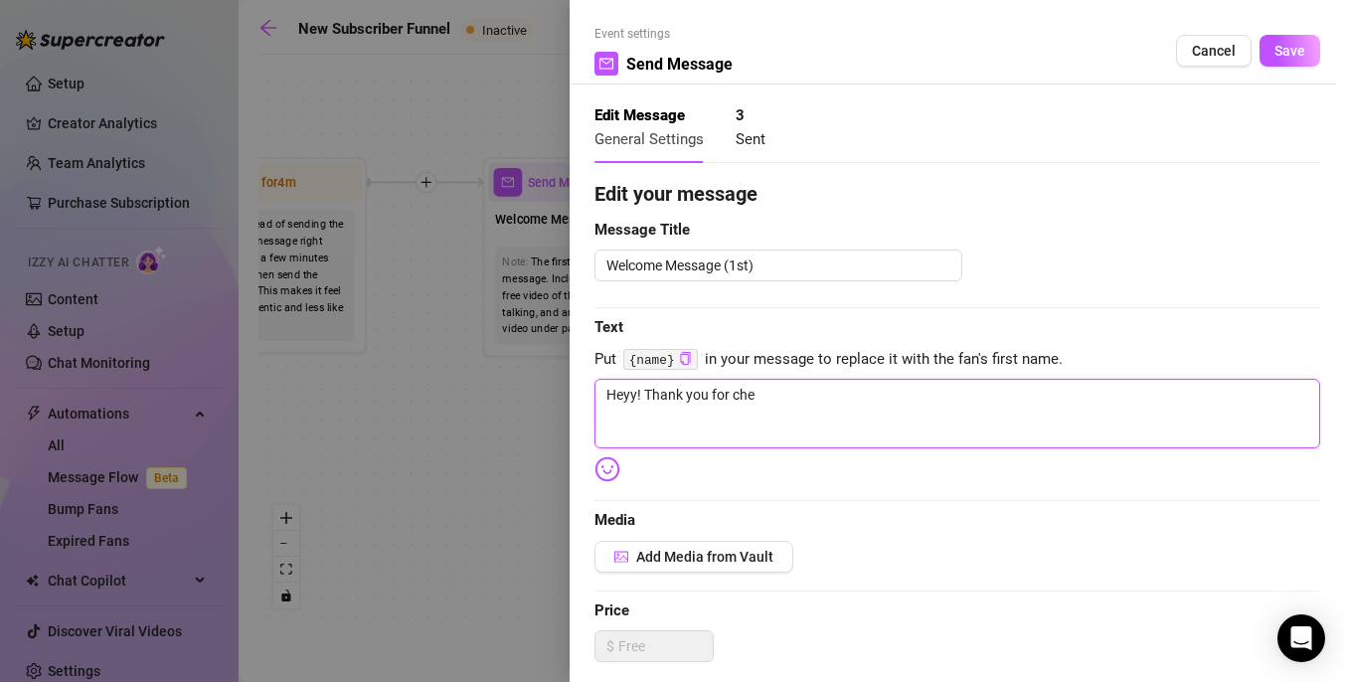
type textarea "Heyy! Thank you for ch"
type textarea "Heyy! Thank you for c"
type textarea "Heyy! Thank you for"
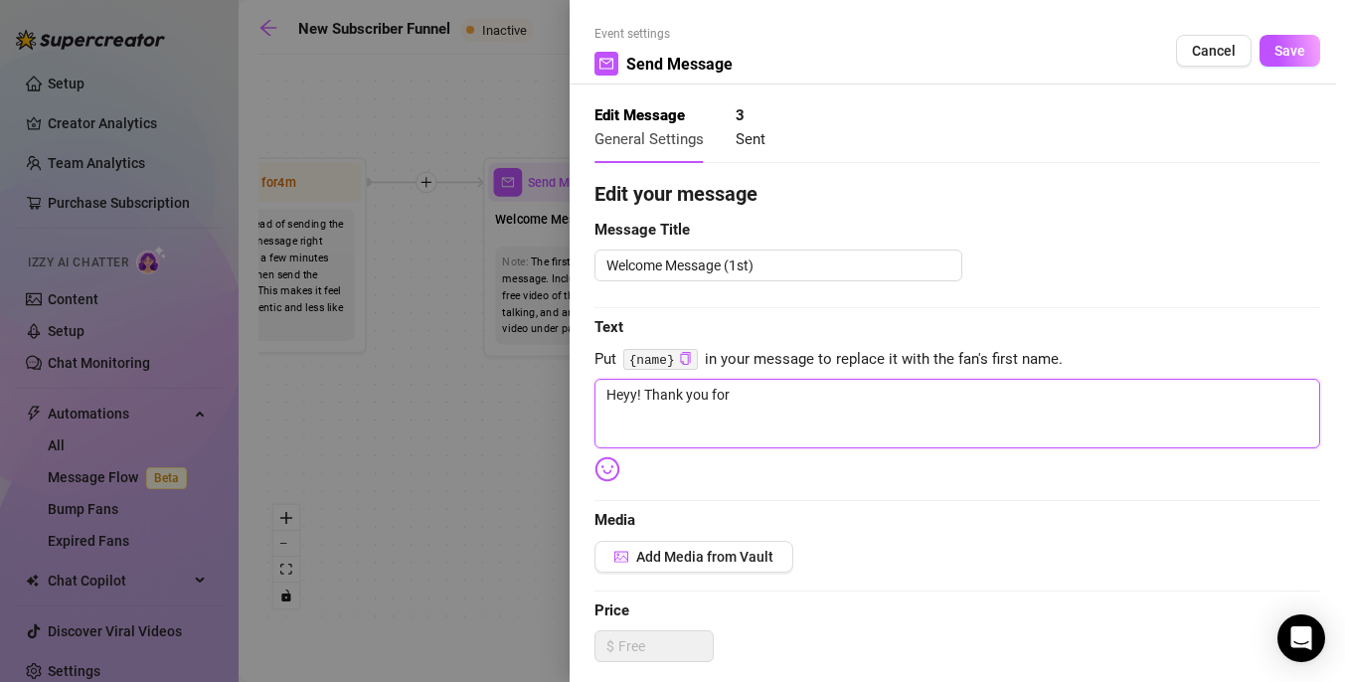
type textarea "Heyy! Thank you for"
type textarea "Heyy! Thank you fo"
type textarea "Heyy! Thank you f"
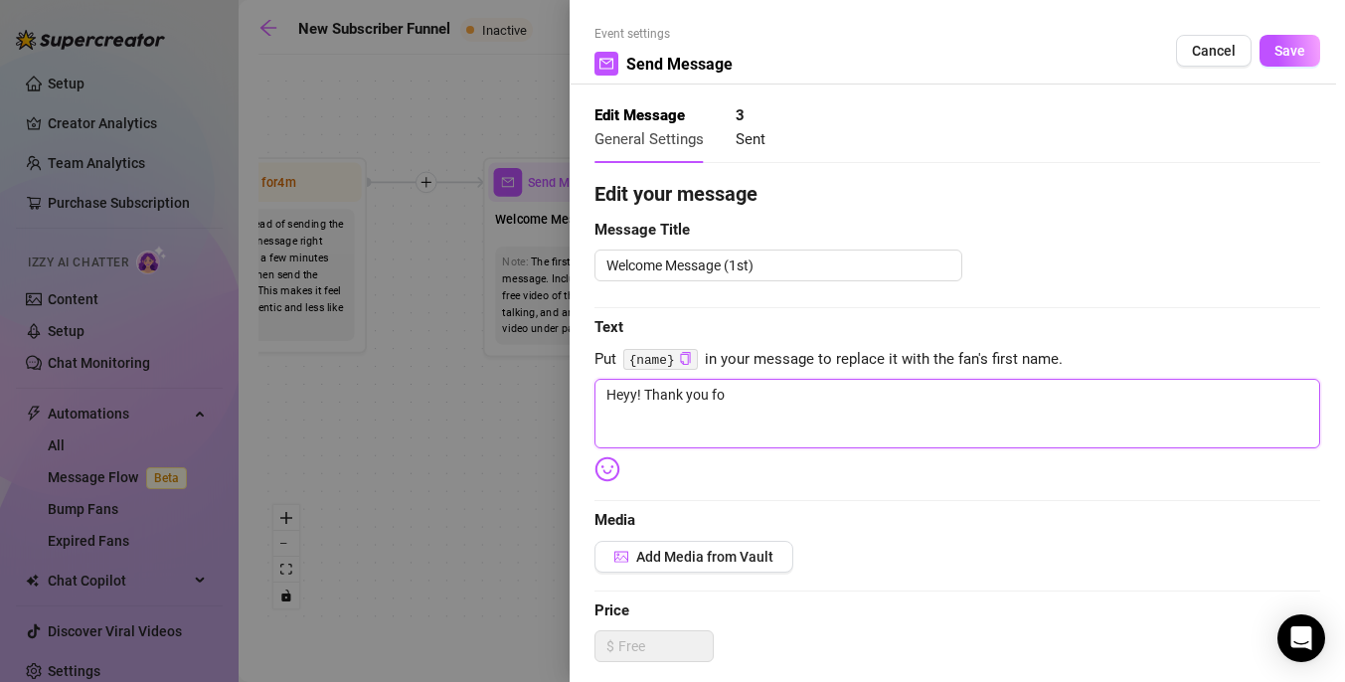
type textarea "Heyy! Thank you f"
type textarea "Heyy! Thank you"
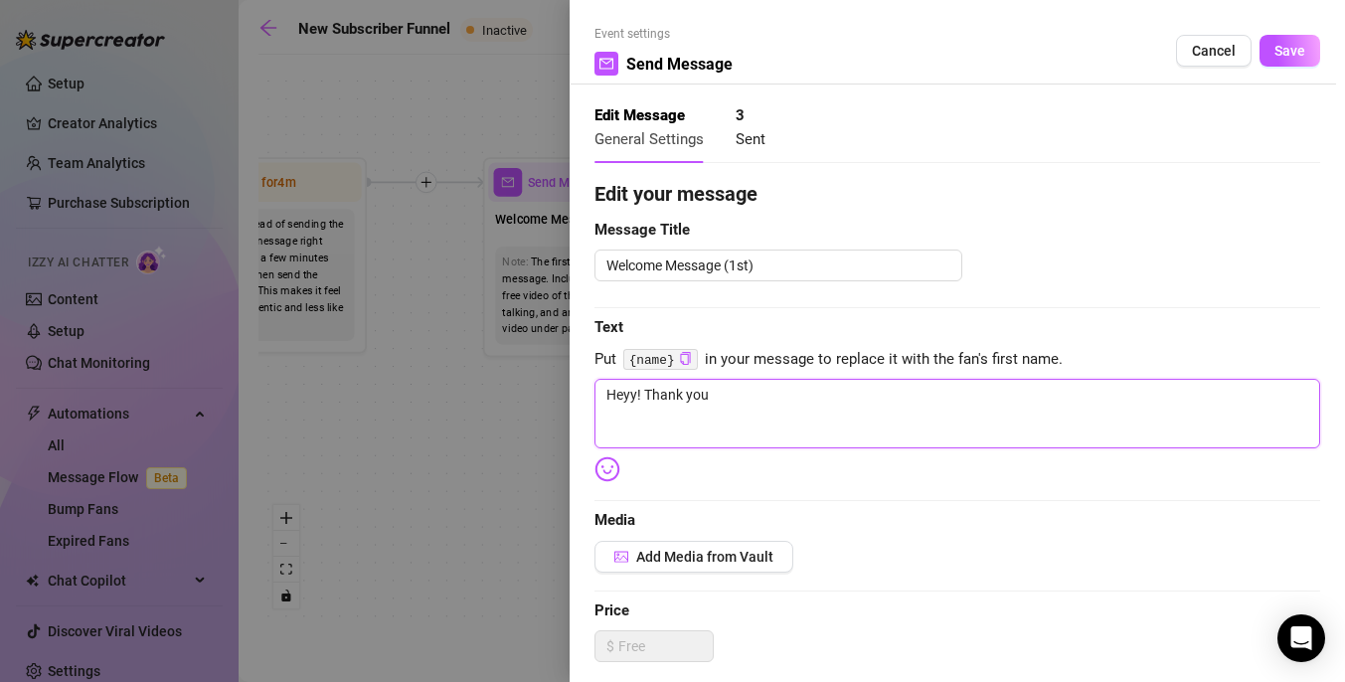
type textarea "Heyy! Thank yo"
type textarea "Heyy! Thank y"
type textarea "Heyy! Thank"
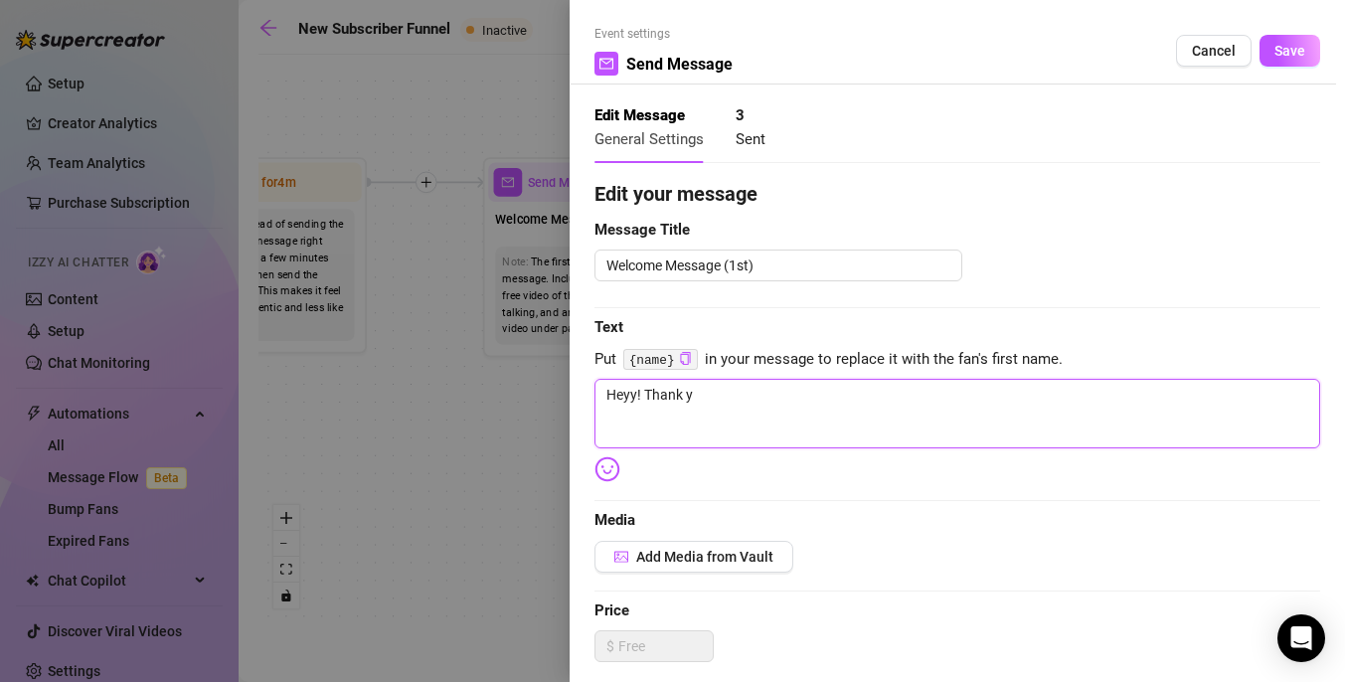
type textarea "Heyy! Thank"
type textarea "Heyy! Than"
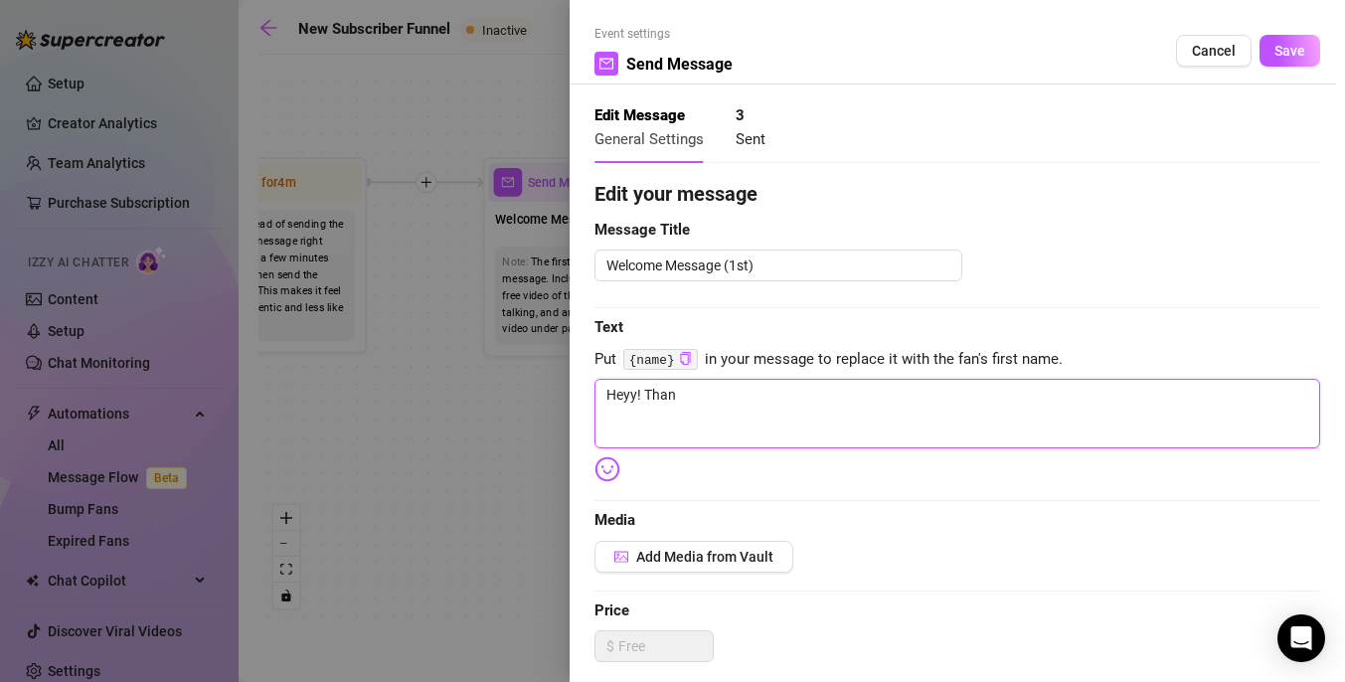
type textarea "Heyy! Tha"
type textarea "Heyy! Th"
type textarea "Heyy! T"
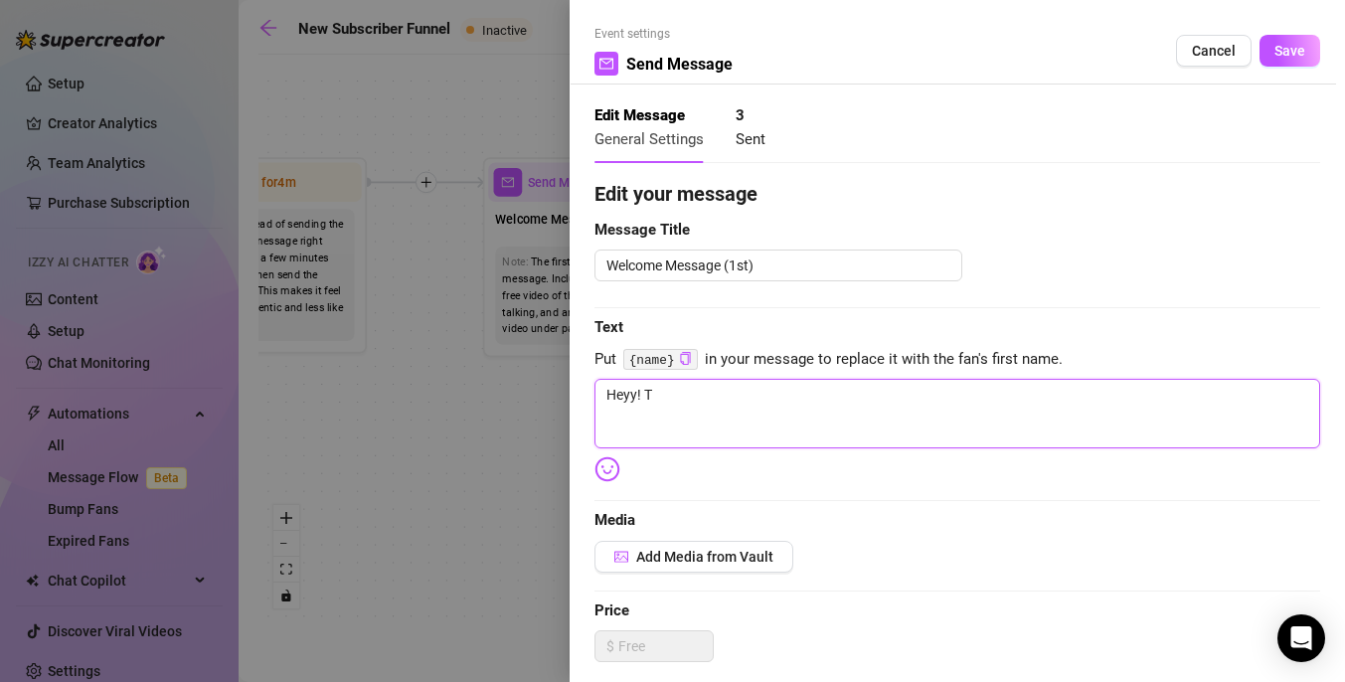
type textarea "Heyy! T"
click at [700, 421] on textarea "Heyy! T" at bounding box center [956, 414] width 725 height 70
type textarea "Heyy!"
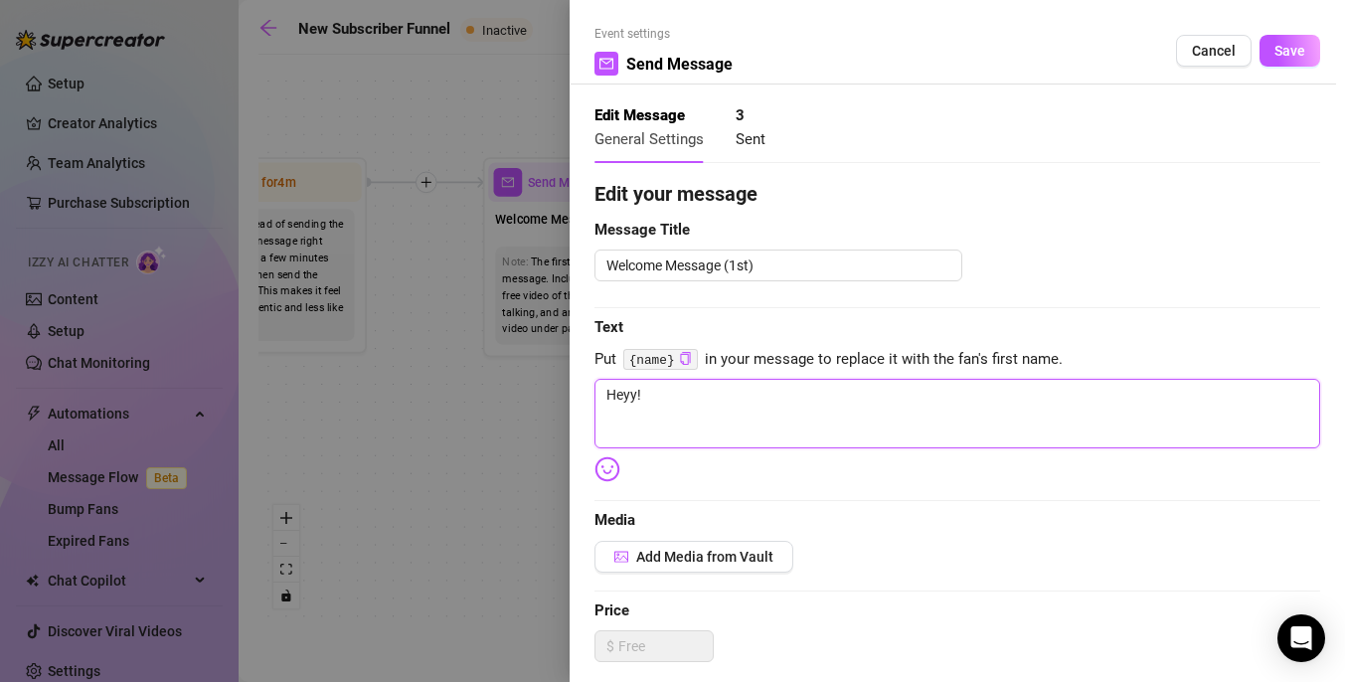
type textarea "Heyy!"
type textarea "Heyy!!"
type textarea "Heyy!"
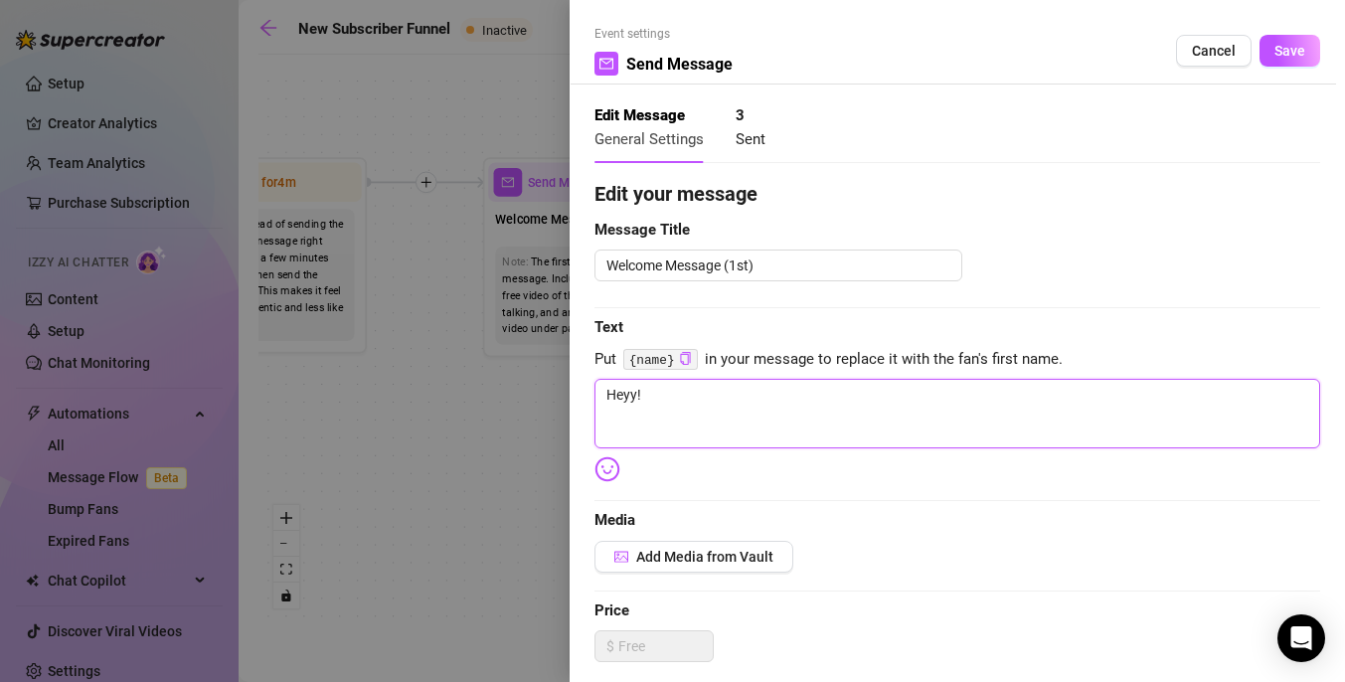
type textarea "Heyy!"
type textarea "Heyy! W"
type textarea "Heyy! We"
type textarea "Heyy! Wel"
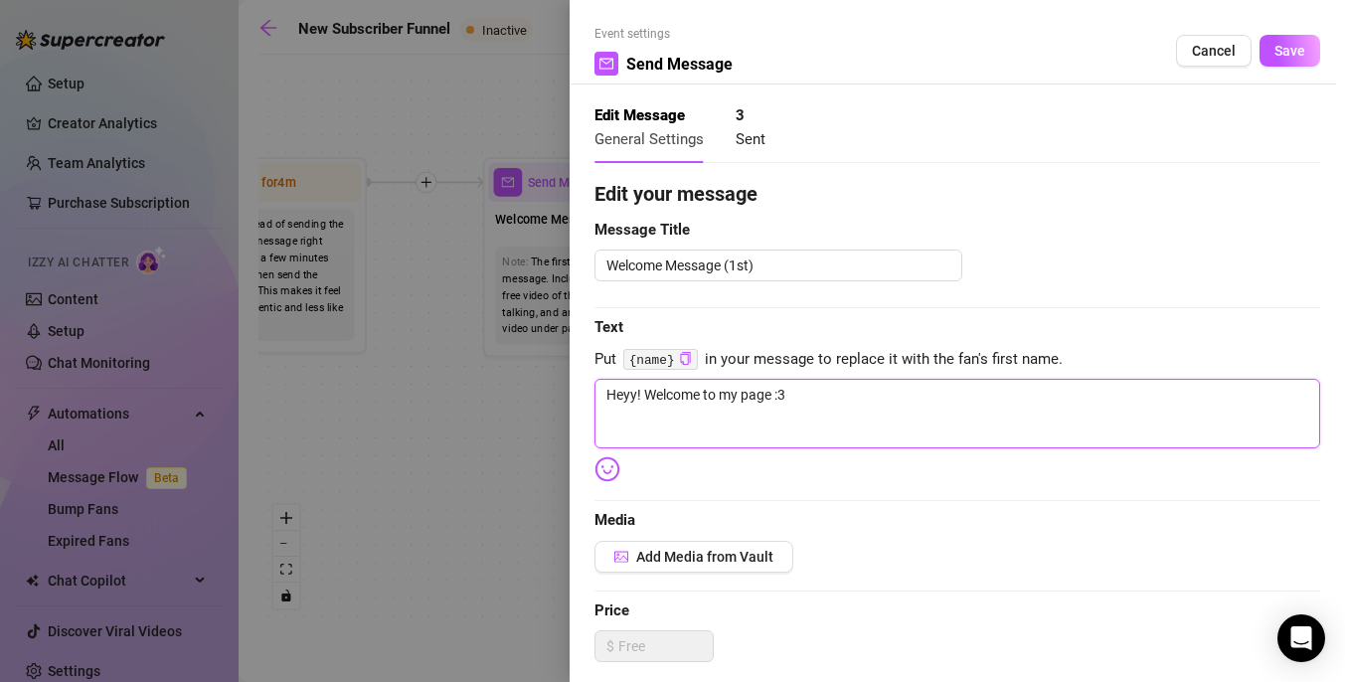
click at [824, 421] on textarea "Heyy! Welcome to my page :3" at bounding box center [956, 414] width 725 height 70
click at [996, 403] on textarea "Heyy! Welcome to my page :3 Thank you so much for following. 💕" at bounding box center [956, 414] width 725 height 70
click at [1062, 411] on textarea "Heyy! Welcome to my page :3 Thank you so much for following 💕" at bounding box center [956, 414] width 725 height 70
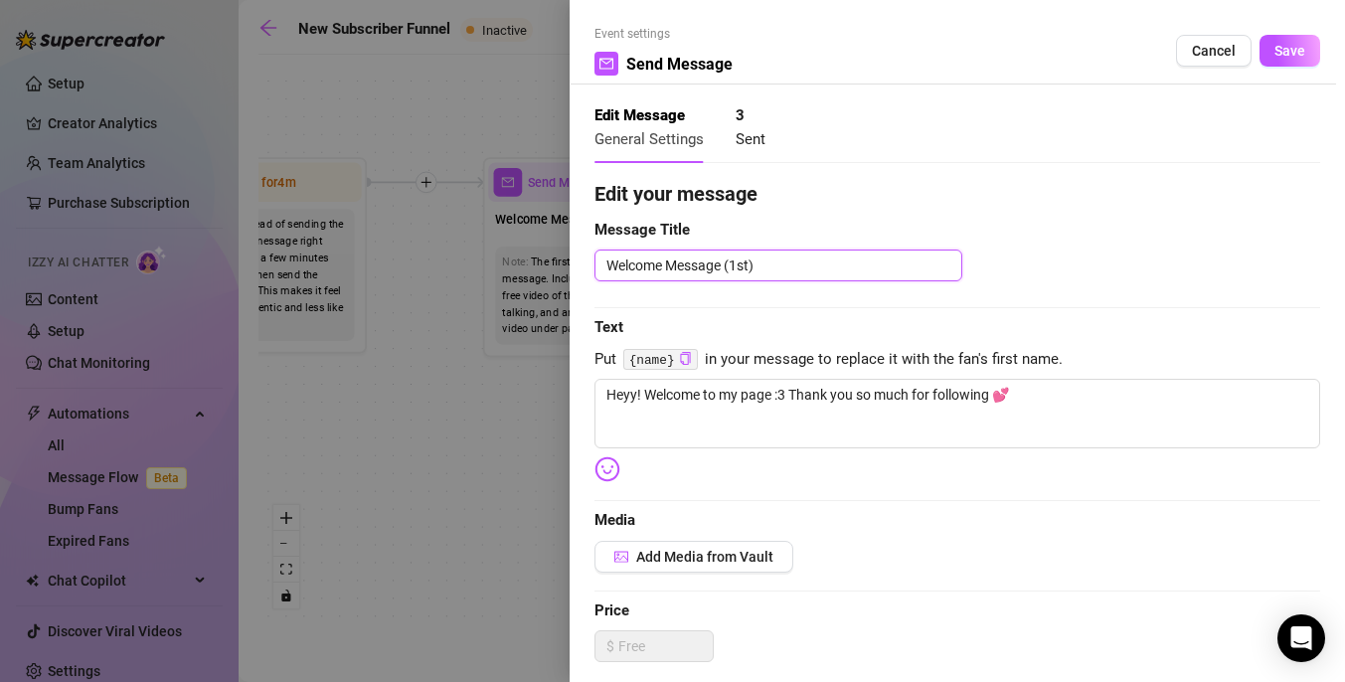
drag, startPoint x: 766, startPoint y: 261, endPoint x: 601, endPoint y: 269, distance: 165.2
click at [601, 269] on textarea "Welcome Message (1st)" at bounding box center [778, 265] width 368 height 32
click at [1026, 261] on div "Welcome Message (1st)" at bounding box center [956, 265] width 725 height 32
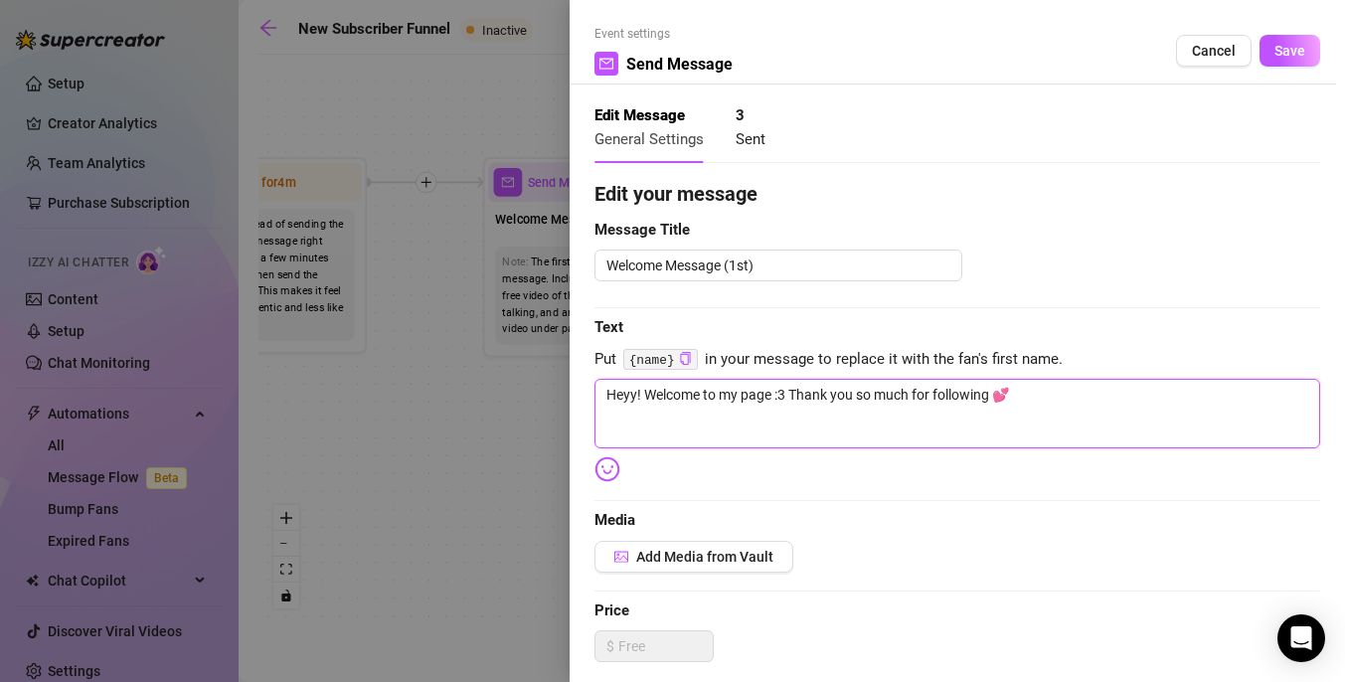
click at [1040, 405] on textarea "Heyy! Welcome to my page :3 Thank you so much for following 💕" at bounding box center [956, 414] width 725 height 70
click at [805, 416] on textarea "Heyy! Welcome to my page :3 Thank you so much for following 💕" at bounding box center [956, 414] width 725 height 70
click at [787, 401] on textarea "Heyy! Welcome to my page :3 Thank you so much for following 💕" at bounding box center [956, 414] width 725 height 70
click at [1033, 410] on textarea "Heyy! Welcome to my page :3 Thank you so much for following 💕" at bounding box center [956, 414] width 725 height 70
click at [1045, 397] on textarea "Heyy! Welcome to my page :3 Thank you so much for following 💕" at bounding box center [956, 414] width 725 height 70
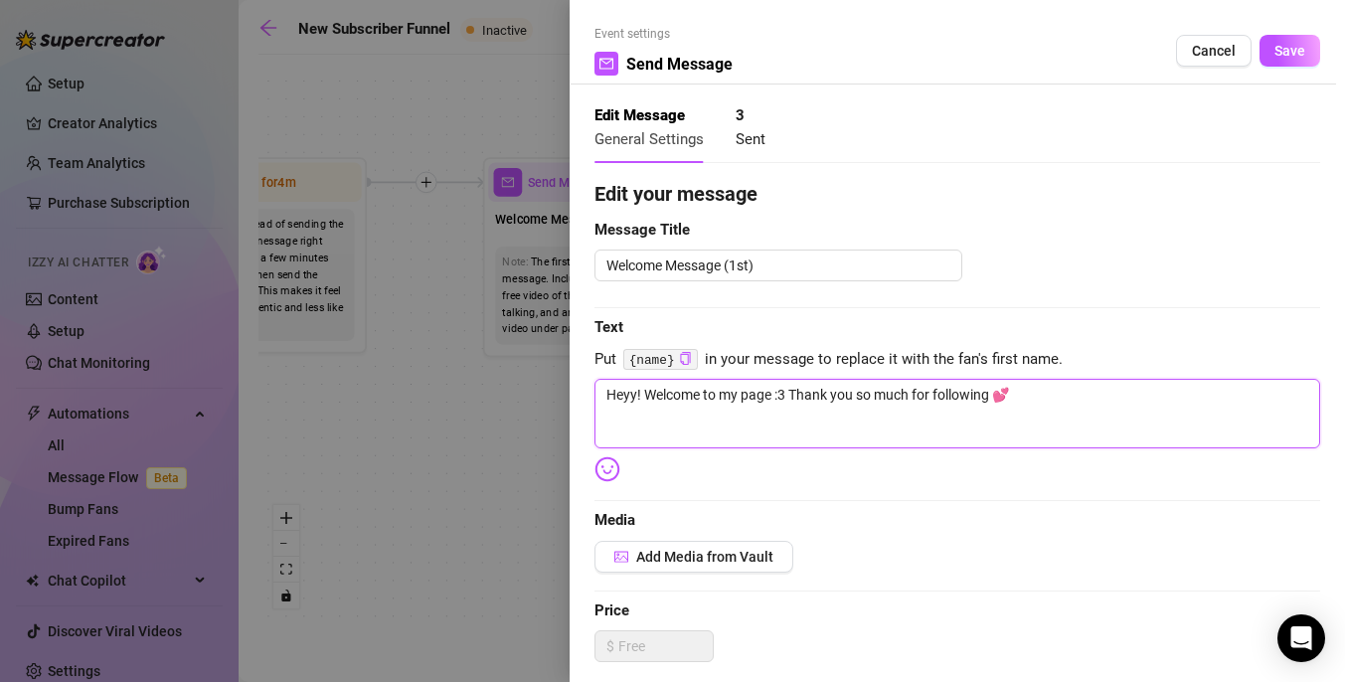
click at [1031, 400] on textarea "Heyy! Welcome to my page :3 Thank you so much for following 💕" at bounding box center [956, 414] width 725 height 70
drag, startPoint x: 1029, startPoint y: 396, endPoint x: 585, endPoint y: 398, distance: 443.2
click at [585, 398] on div "Event settings Send Message Cancel Save Edit Message General Settings 3 Sent Ed…" at bounding box center [956, 341] width 775 height 682
click at [1040, 401] on textarea "Heyy! Welcome to my page :3 Thank you so much for following 💕" at bounding box center [956, 414] width 725 height 70
drag, startPoint x: 1040, startPoint y: 401, endPoint x: 624, endPoint y: 411, distance: 416.5
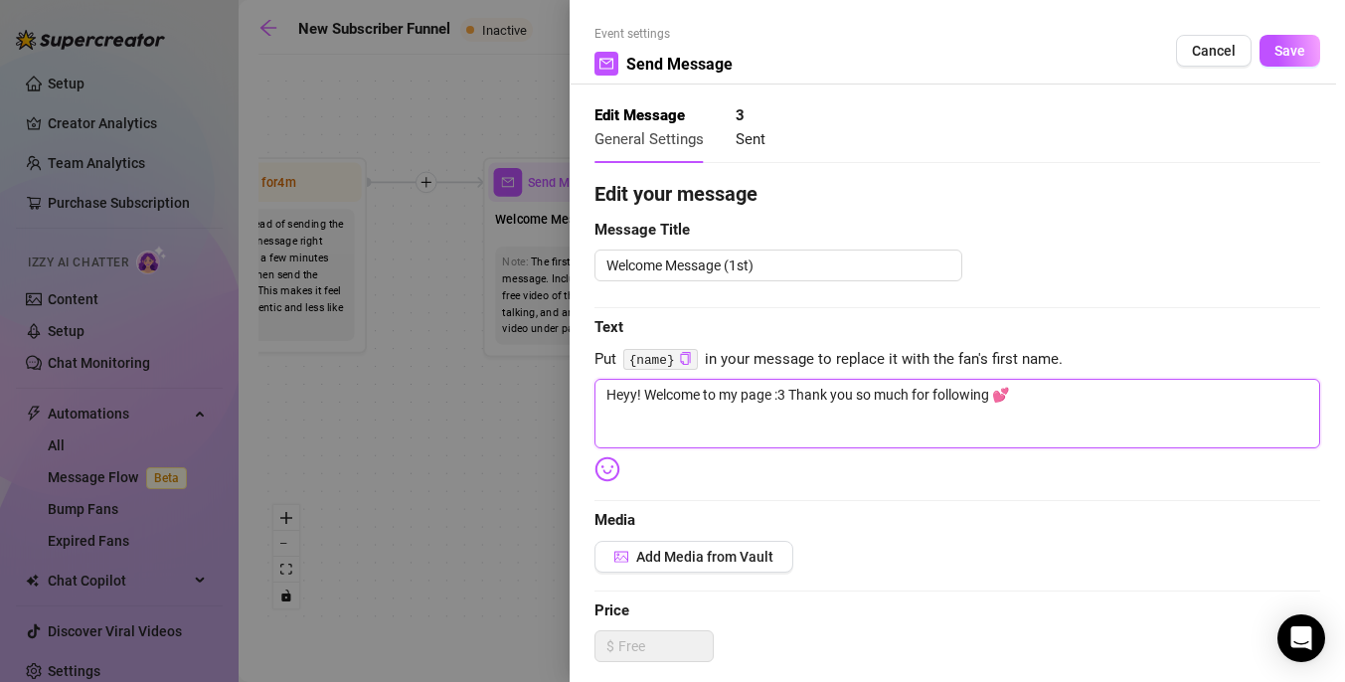
click at [624, 411] on textarea "Heyy! Welcome to my page :3 Thank you so much for following 💕" at bounding box center [956, 414] width 725 height 70
paste textarea "Your support means the world to me and helps me create more content. You can ex…"
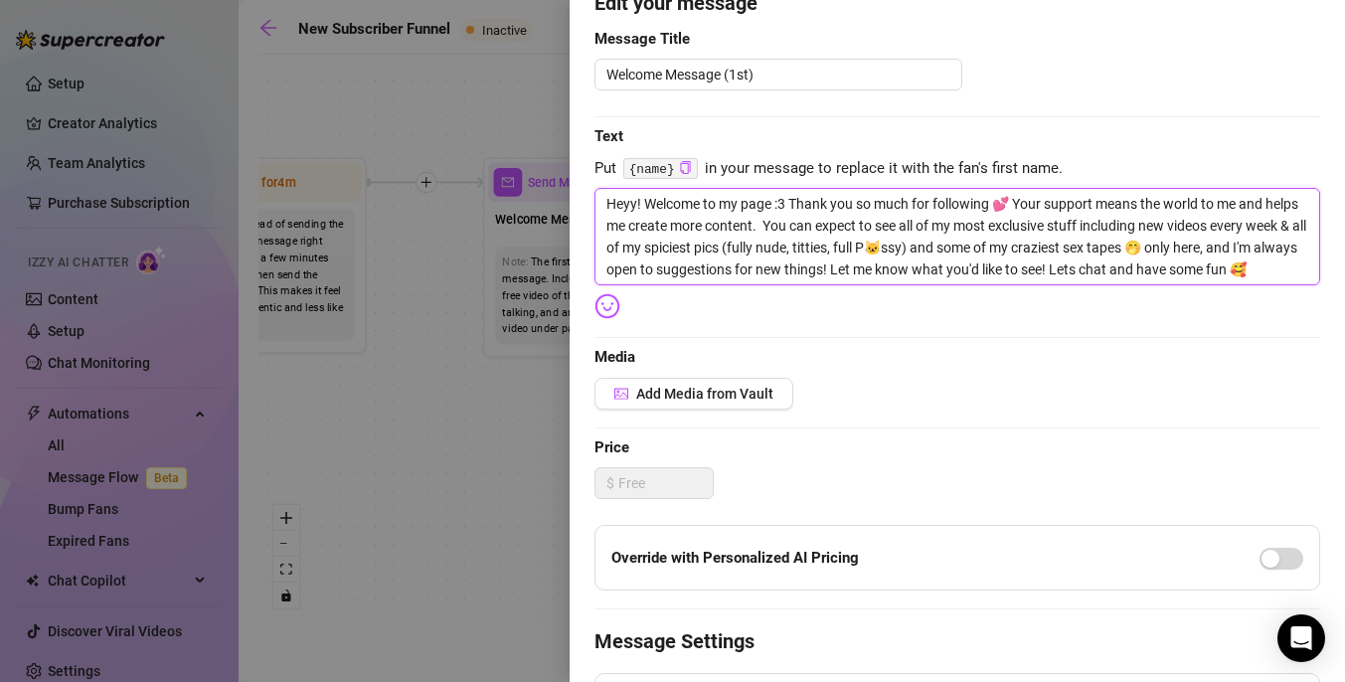
scroll to position [246, 0]
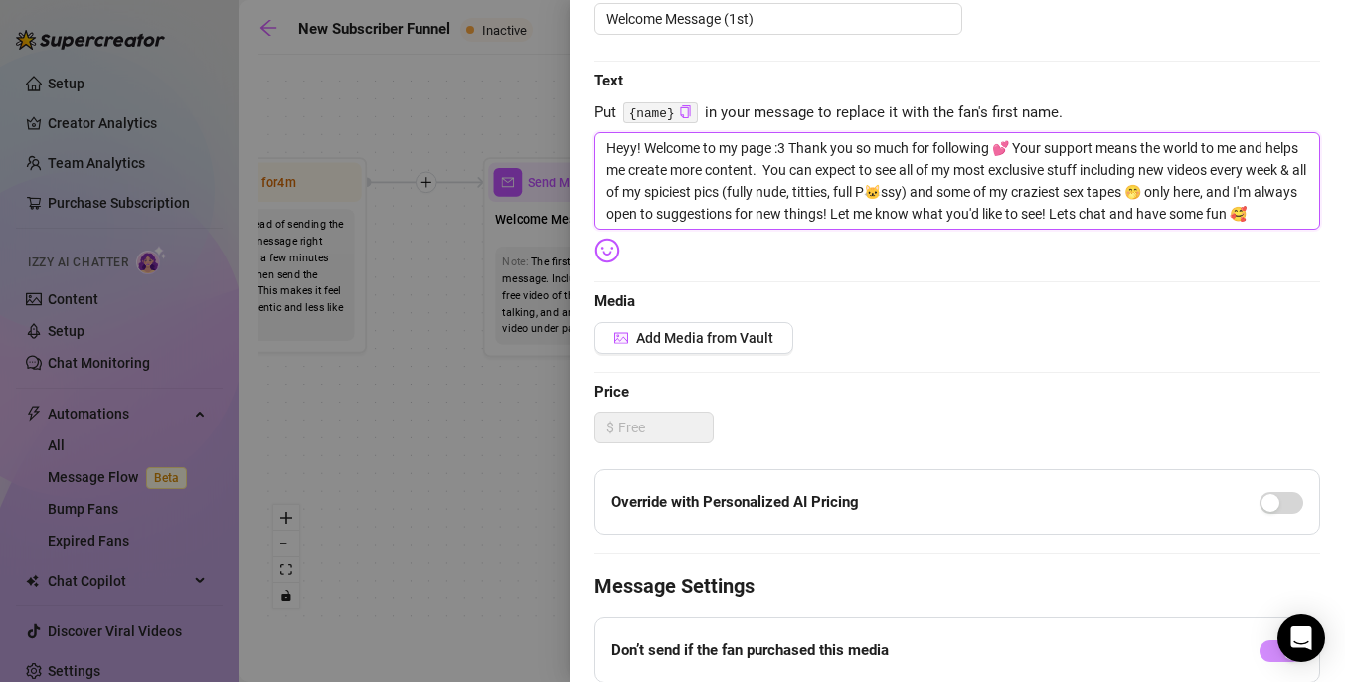
click at [1306, 215] on textarea "Heyy! Welcome to my page :3 Thank you so much for following 💕 Your support mean…" at bounding box center [956, 180] width 725 height 97
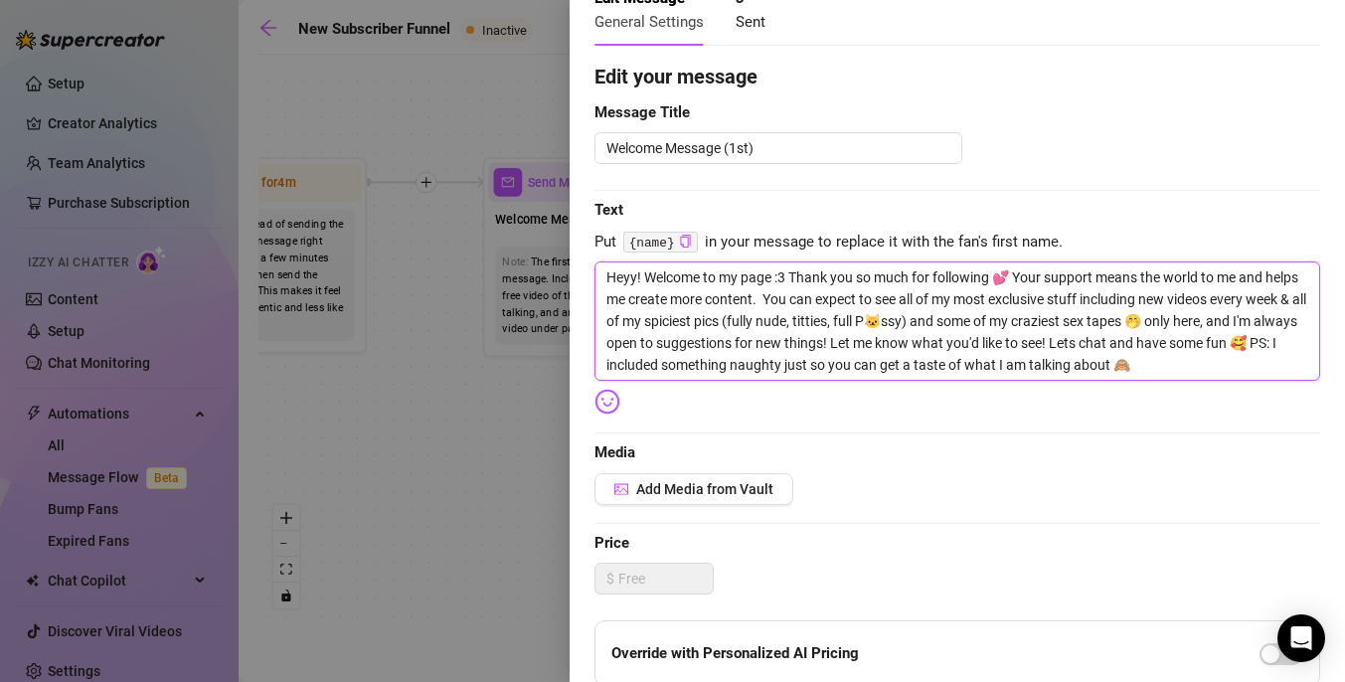
scroll to position [241, 0]
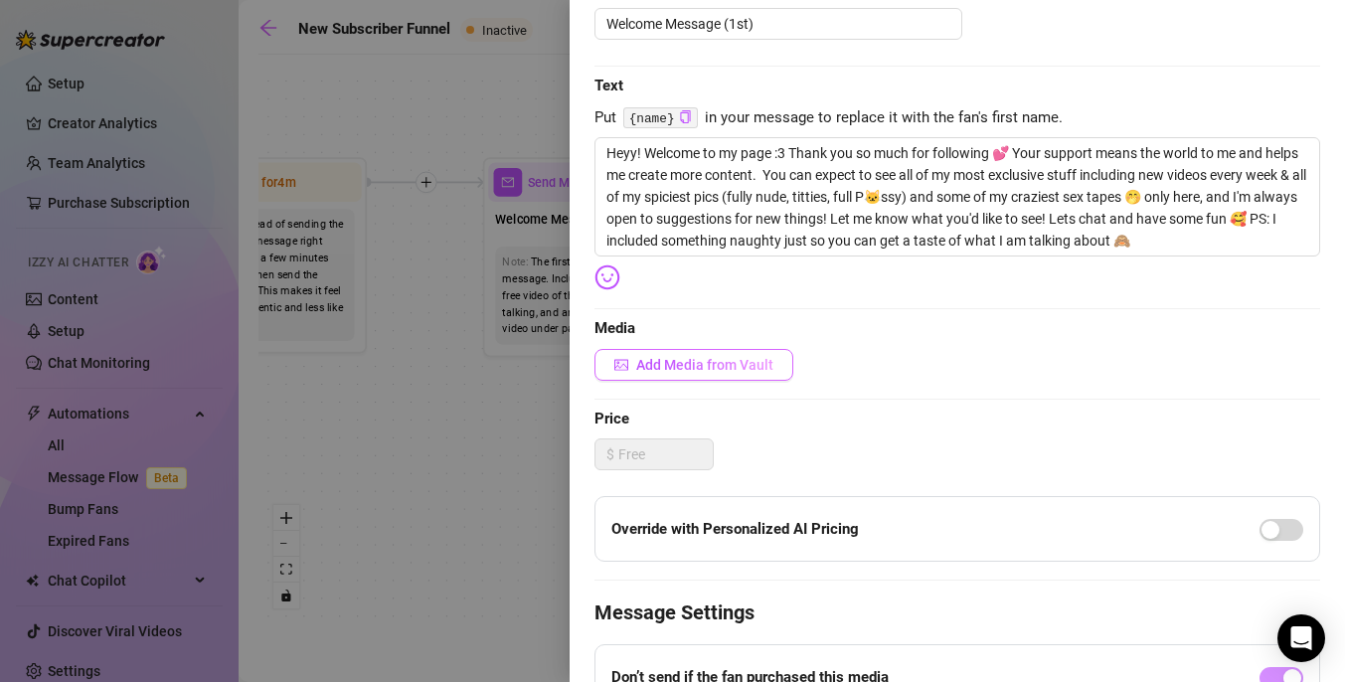
click at [764, 365] on span "Add Media from Vault" at bounding box center [704, 365] width 137 height 16
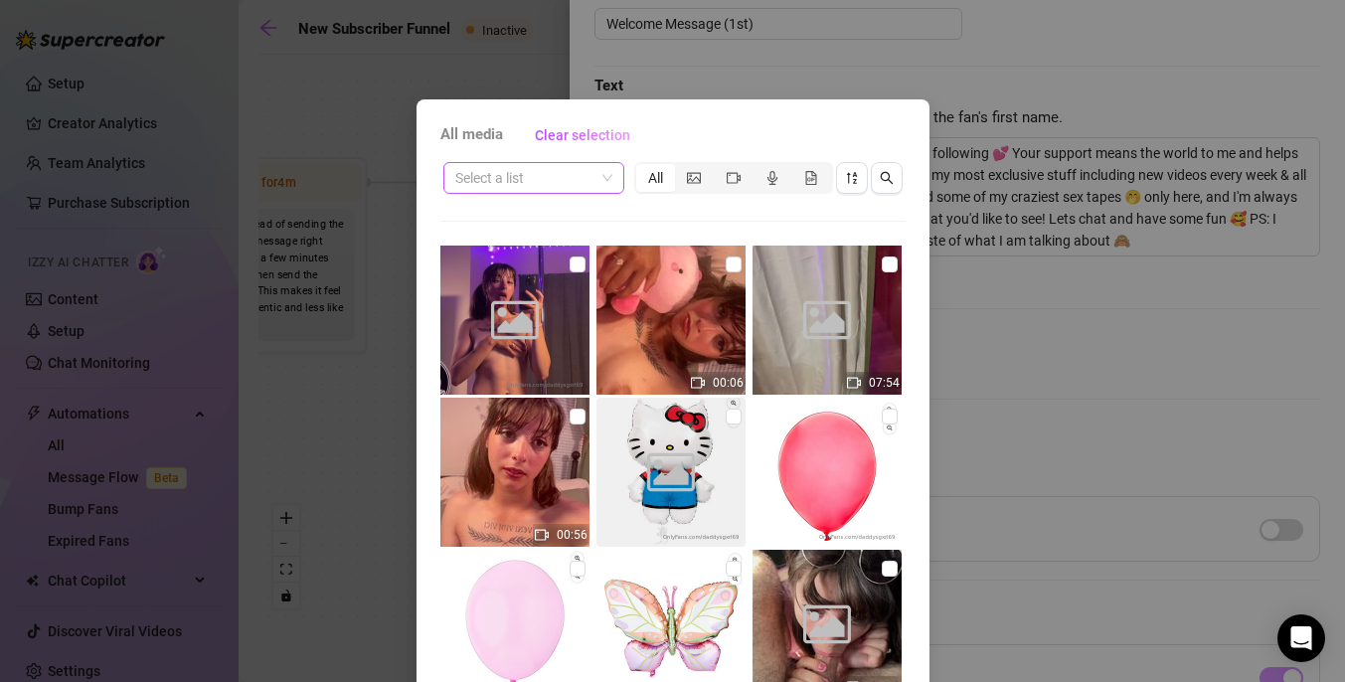
click at [602, 185] on span at bounding box center [533, 178] width 157 height 30
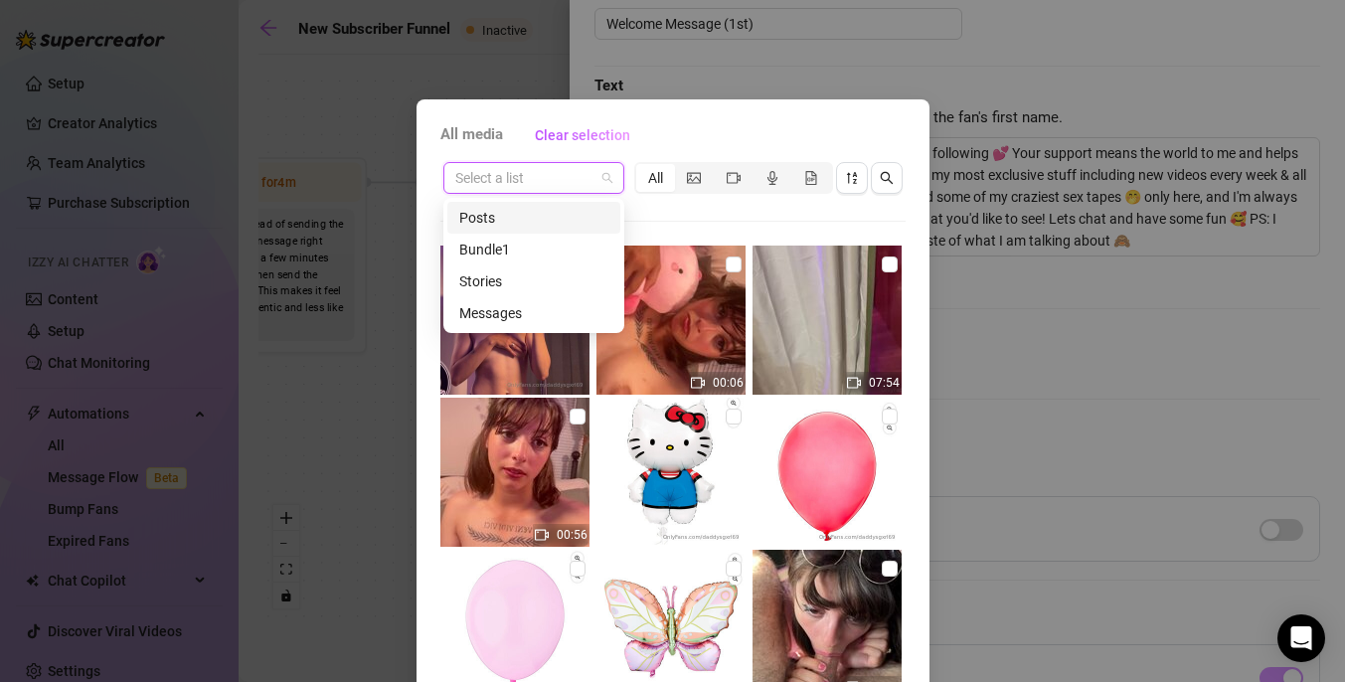
click at [669, 215] on div "Select a list All 00:06 07:54 00:56 00:51 08:36 00:31 04:23 02:55 05:05 00:36 0…" at bounding box center [672, 450] width 465 height 583
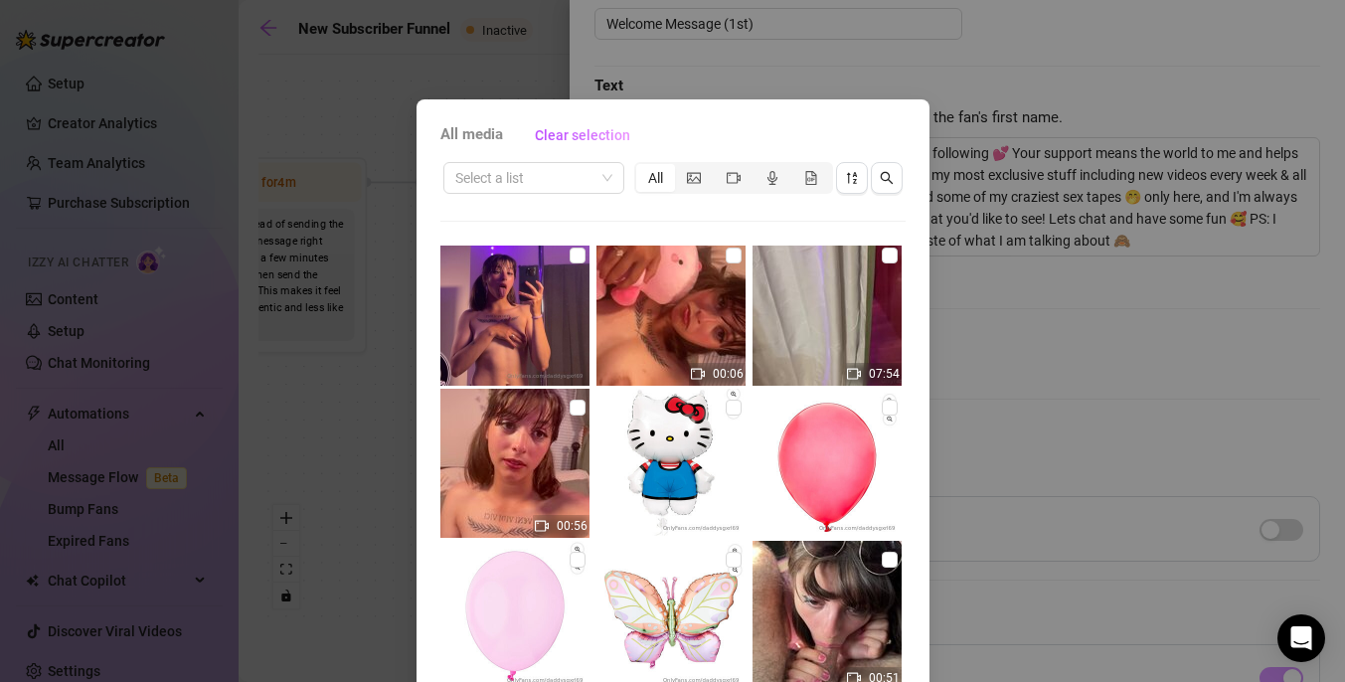
scroll to position [0, 0]
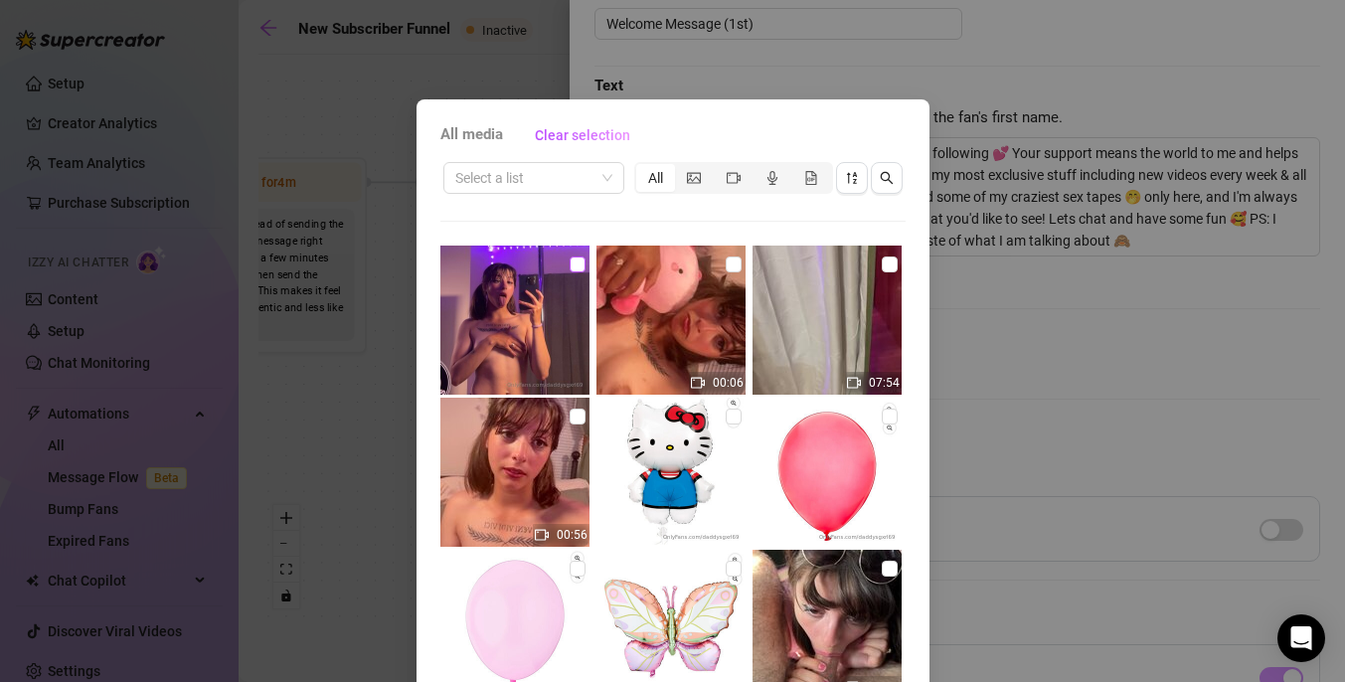
click at [572, 265] on input "checkbox" at bounding box center [577, 264] width 16 height 16
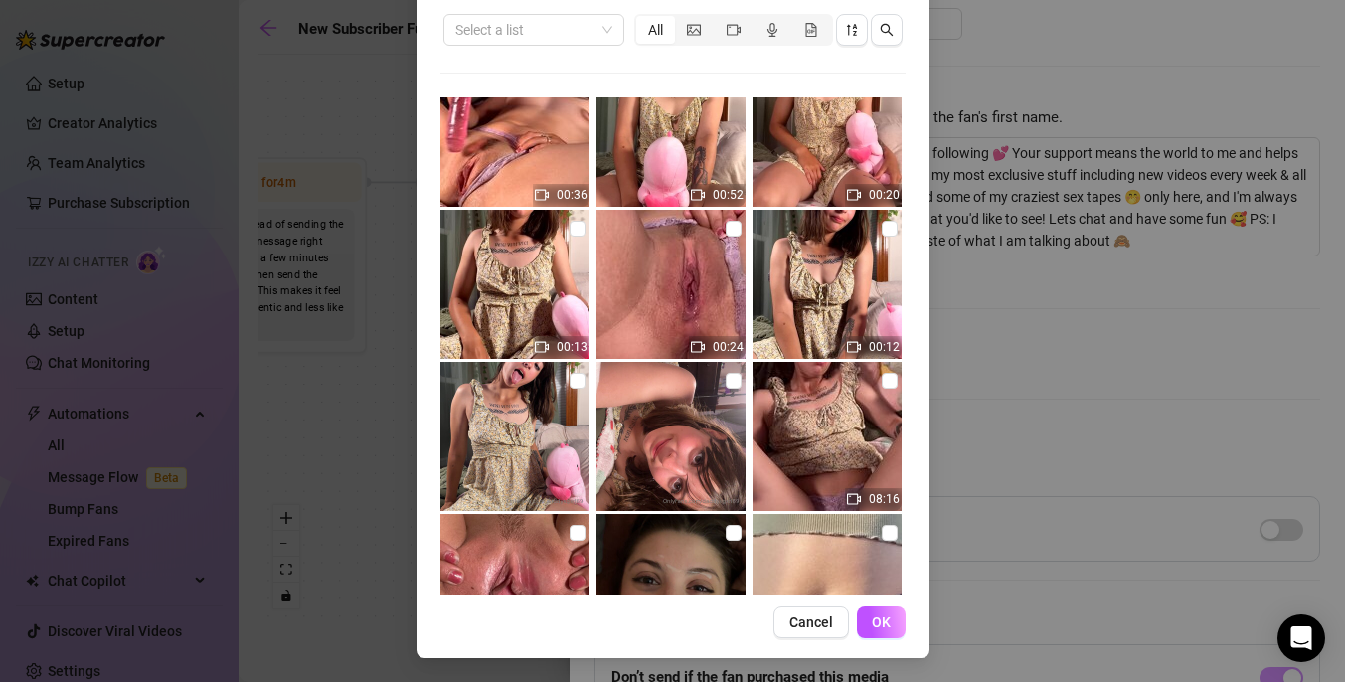
scroll to position [1102, 0]
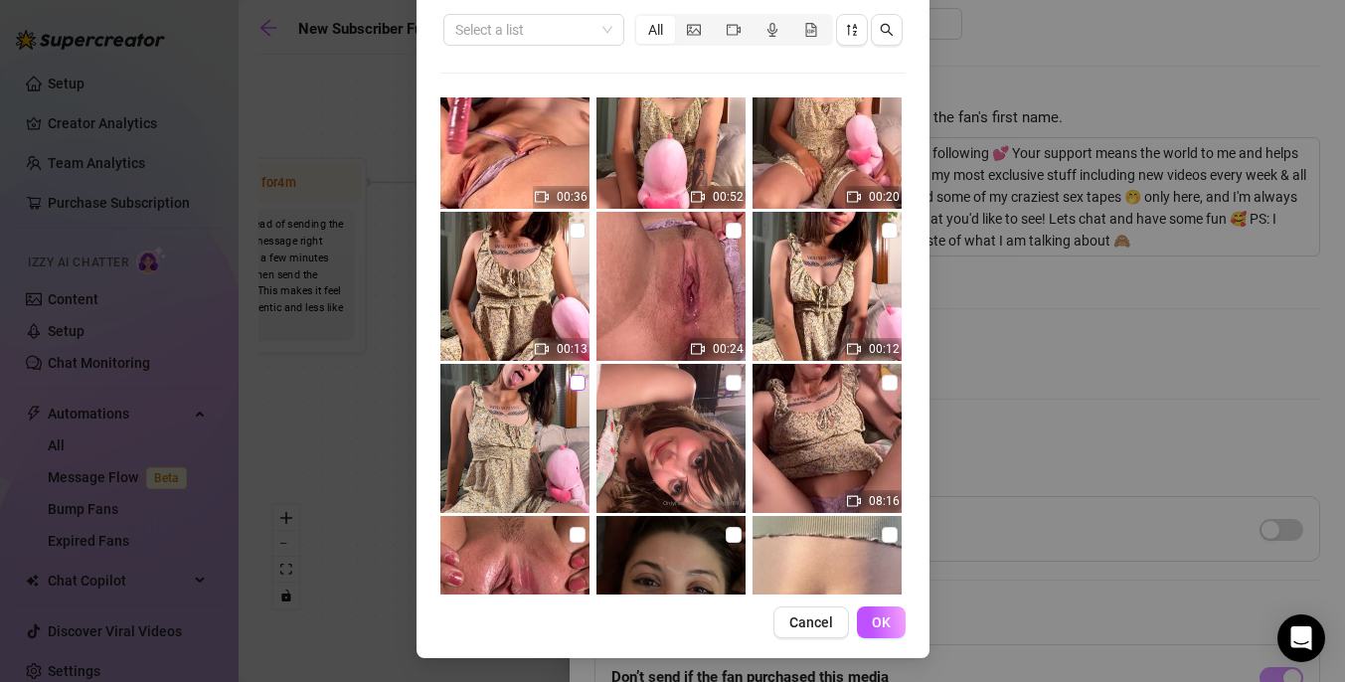
click at [571, 385] on input "checkbox" at bounding box center [577, 383] width 16 height 16
click at [880, 245] on img at bounding box center [826, 286] width 149 height 149
click at [888, 237] on input "checkbox" at bounding box center [889, 231] width 16 height 16
click at [578, 234] on input "checkbox" at bounding box center [577, 231] width 16 height 16
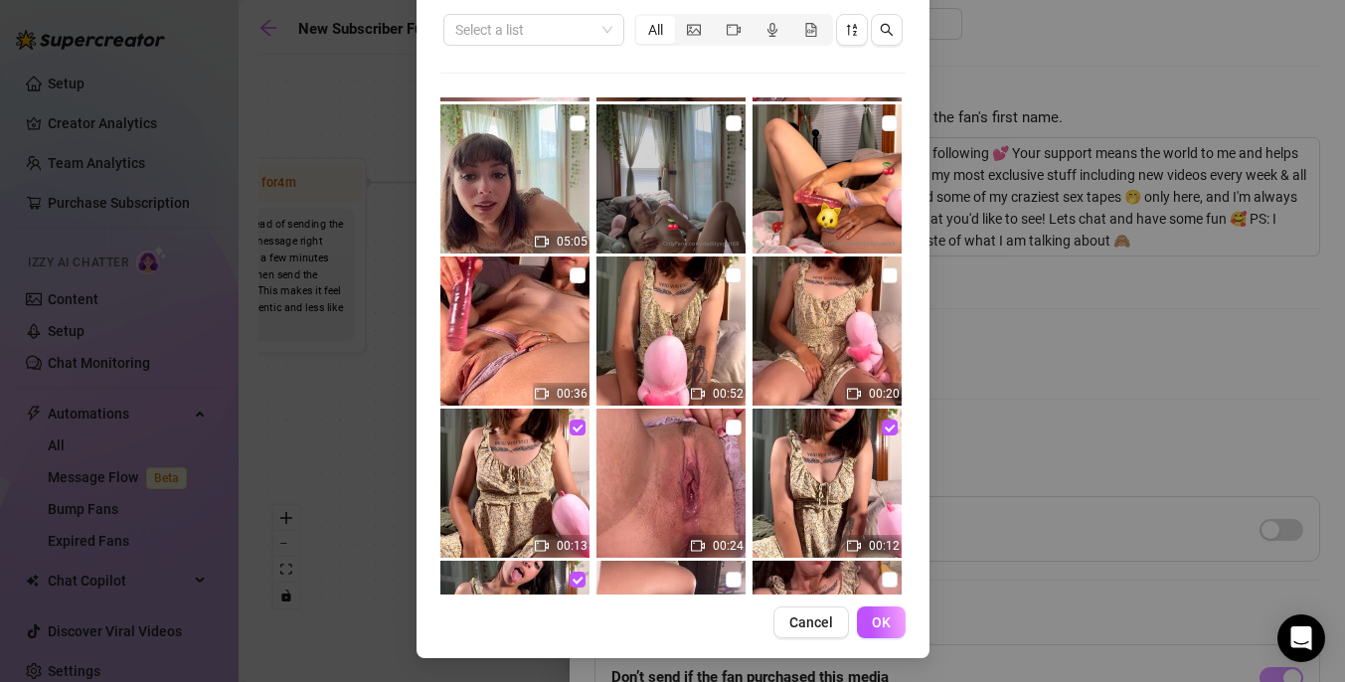
scroll to position [898, 0]
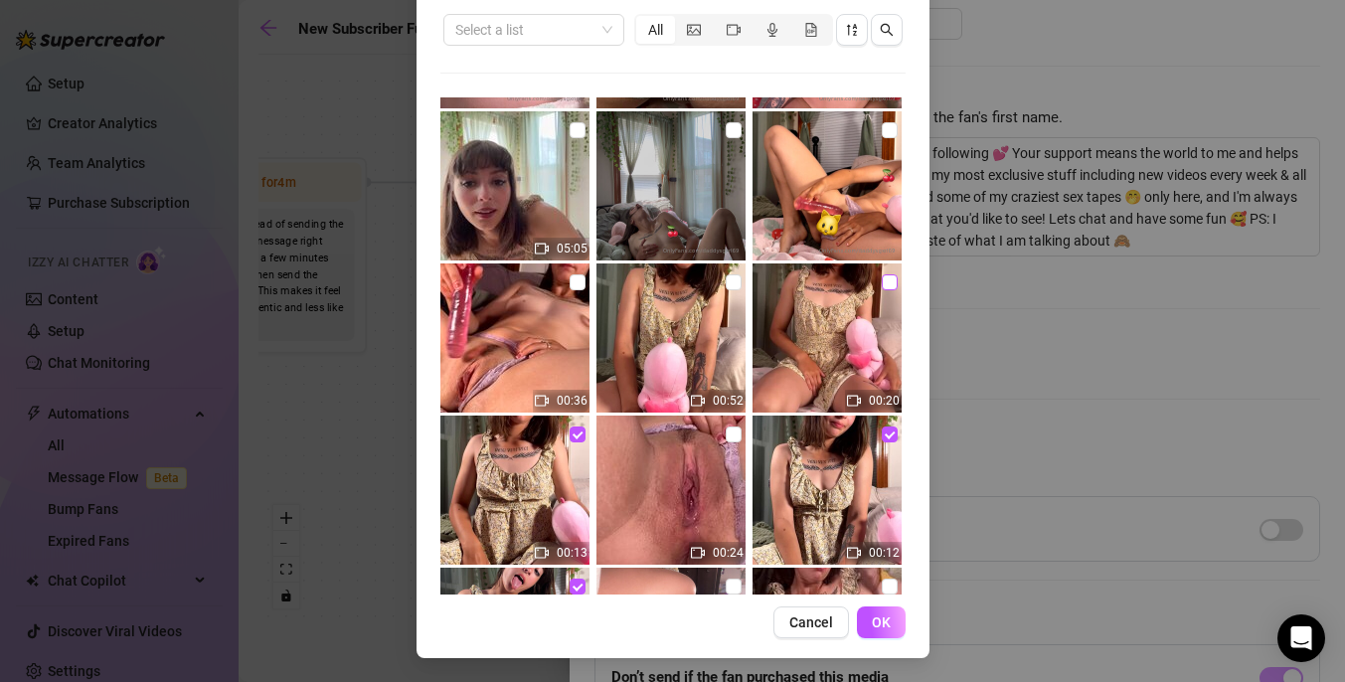
click at [887, 282] on input "checkbox" at bounding box center [889, 282] width 16 height 16
click at [728, 285] on input "checkbox" at bounding box center [733, 282] width 16 height 16
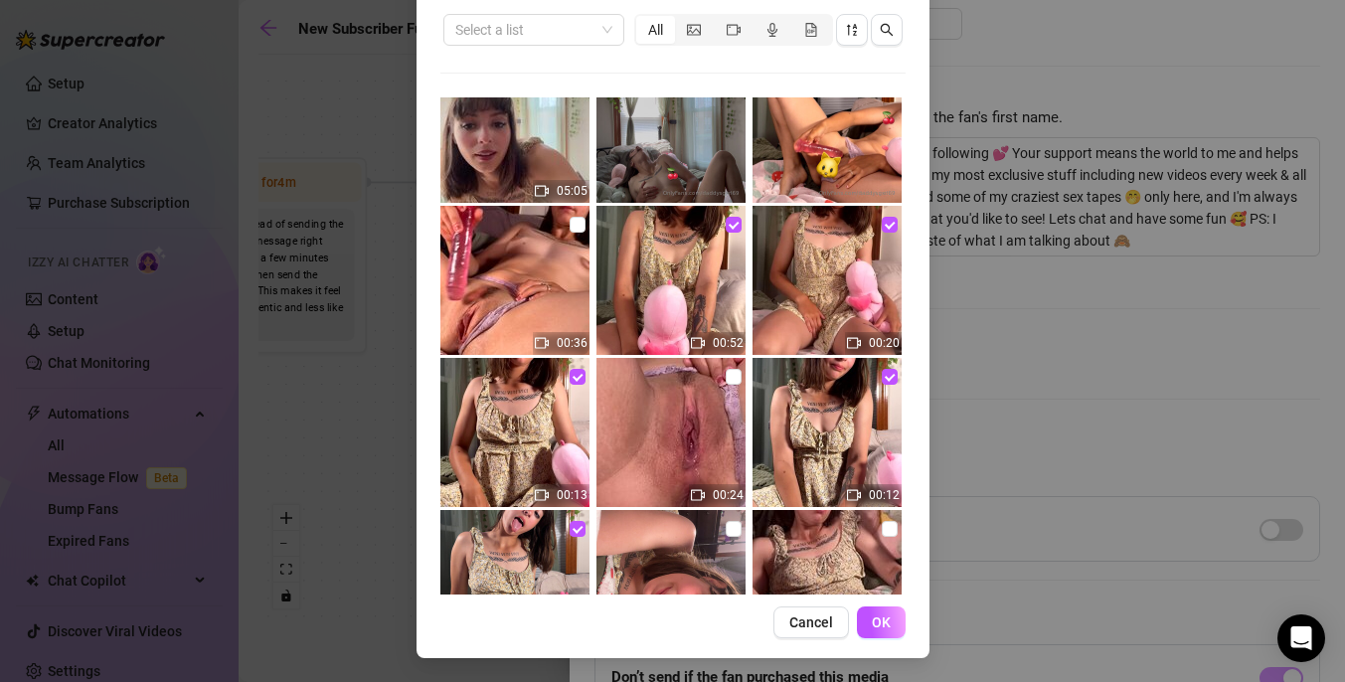
scroll to position [942, 0]
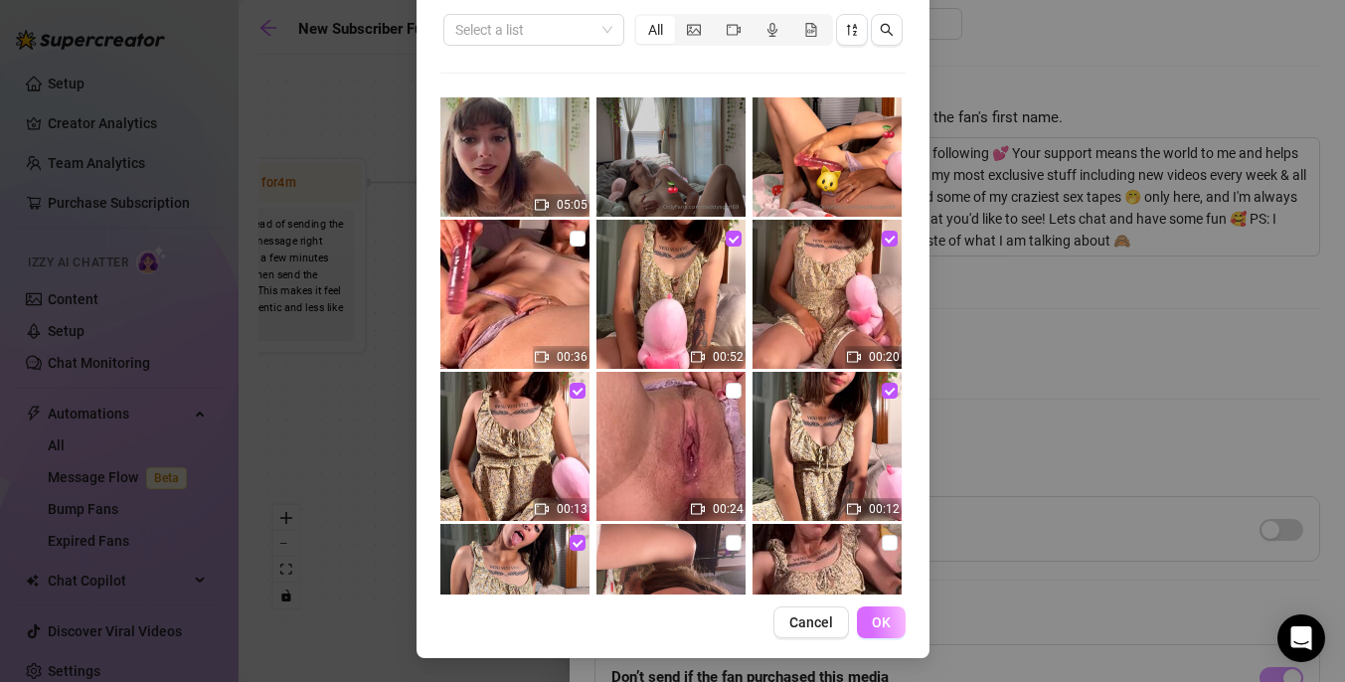
click at [885, 621] on span "OK" at bounding box center [881, 622] width 19 height 16
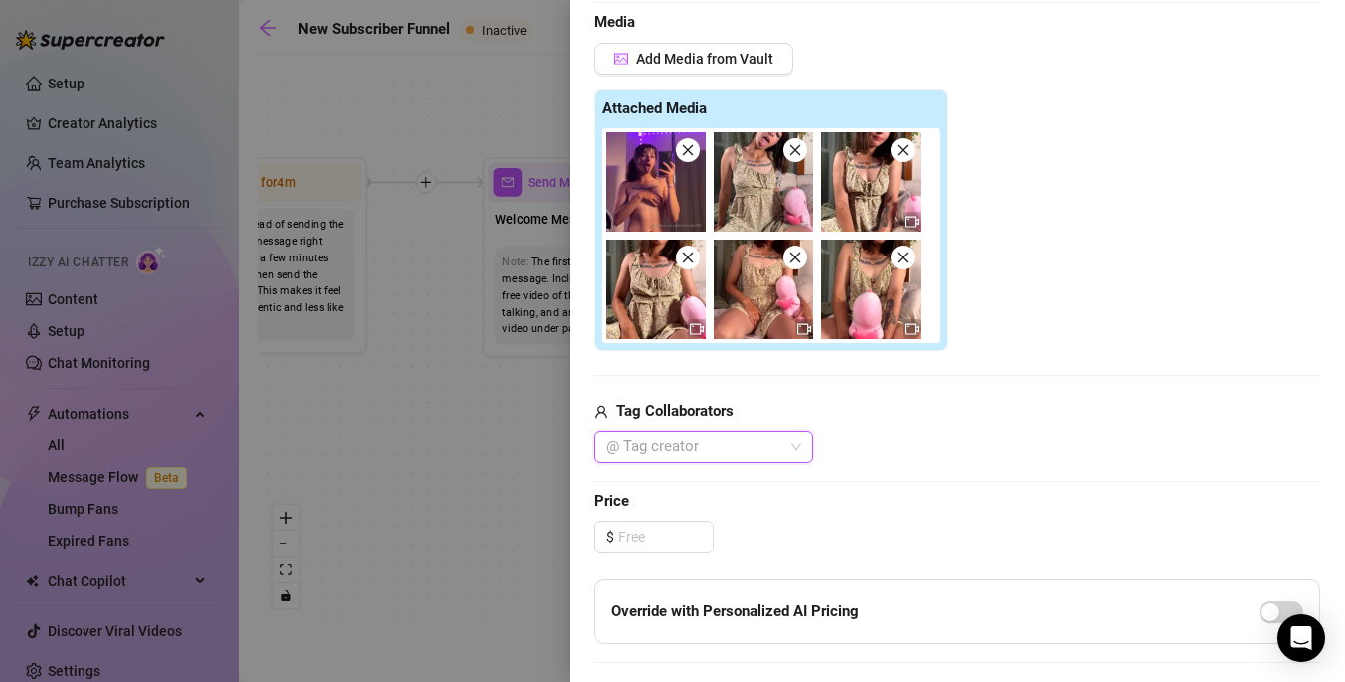
scroll to position [548, 0]
click at [676, 545] on input at bounding box center [665, 537] width 94 height 30
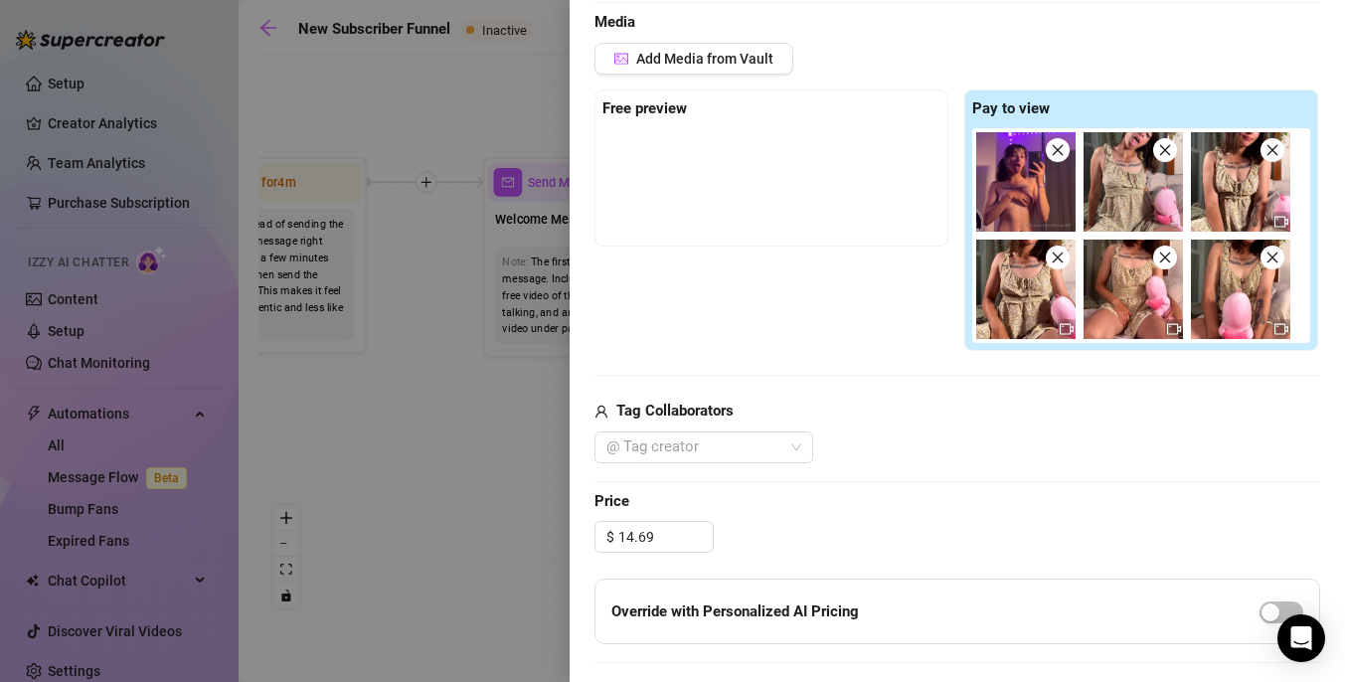
click at [762, 539] on div "$ 14.69" at bounding box center [956, 537] width 725 height 32
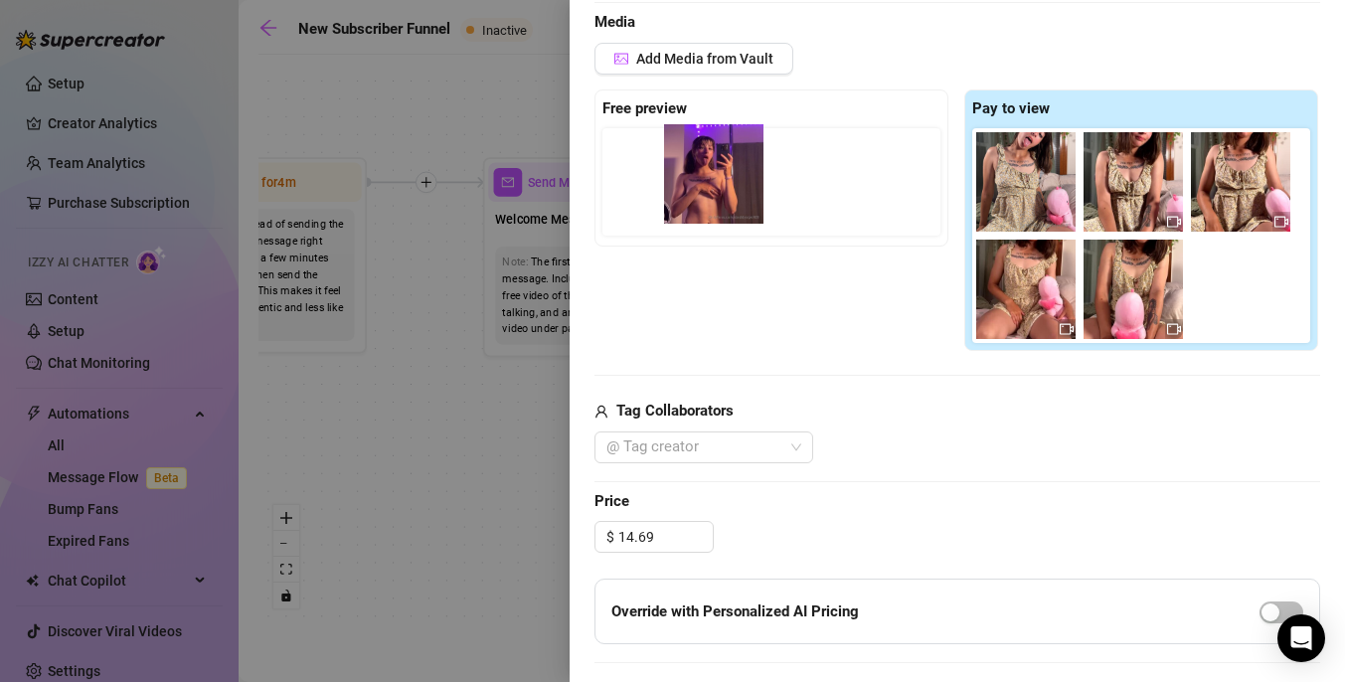
drag, startPoint x: 1032, startPoint y: 189, endPoint x: 711, endPoint y: 181, distance: 321.1
click at [711, 181] on div "Free preview Pay to view" at bounding box center [956, 220] width 725 height 262
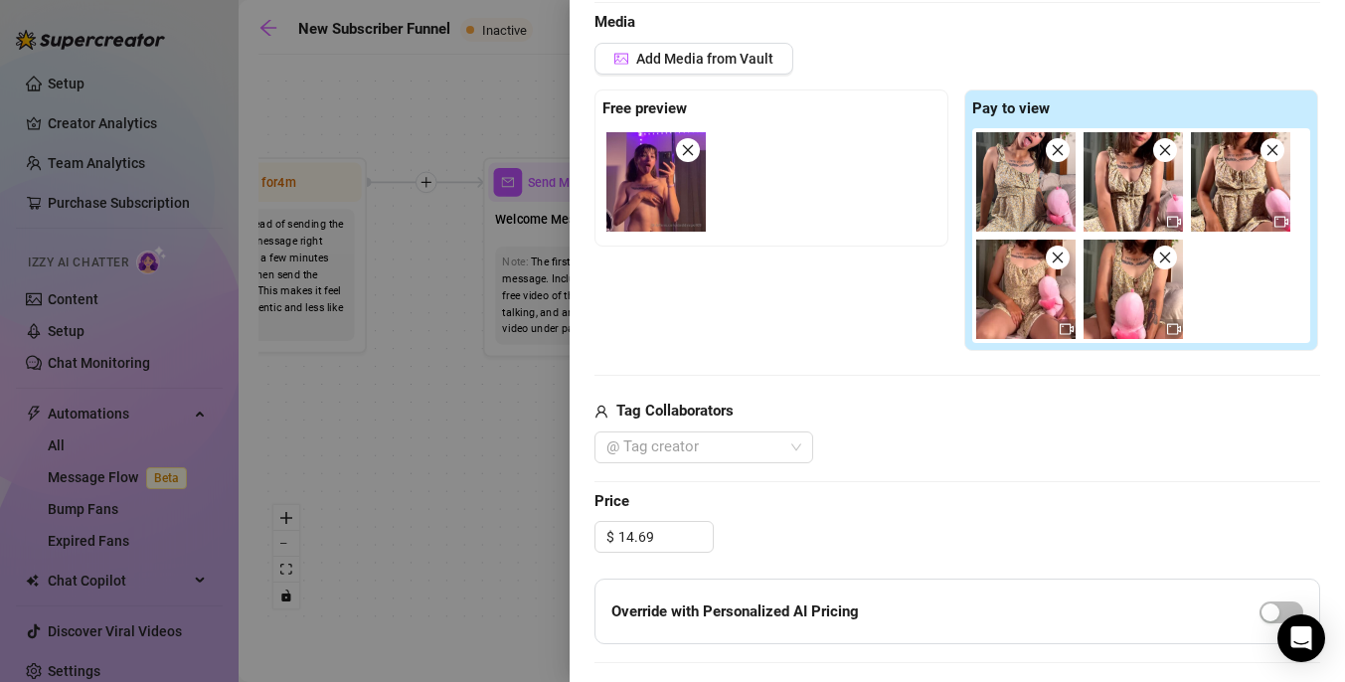
click at [862, 327] on div "Free preview Pay to view" at bounding box center [956, 220] width 725 height 262
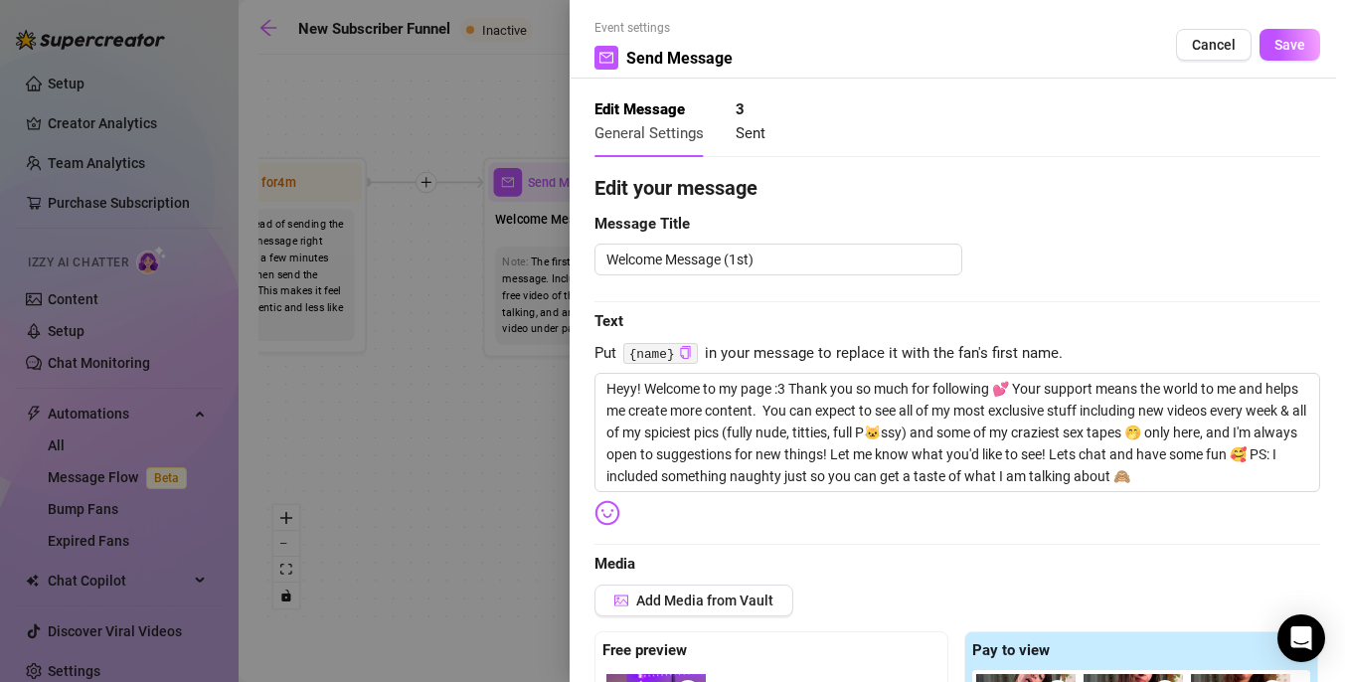
scroll to position [0, 0]
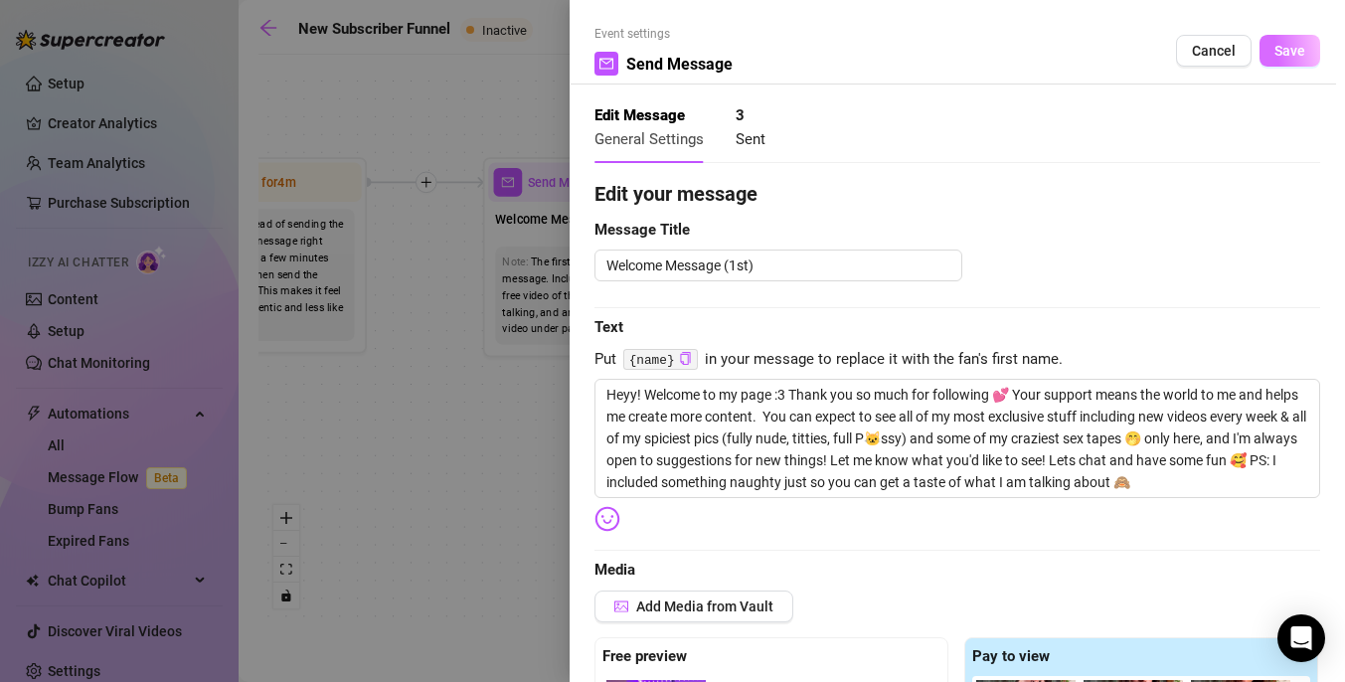
click at [1284, 59] on button "Save" at bounding box center [1289, 51] width 61 height 32
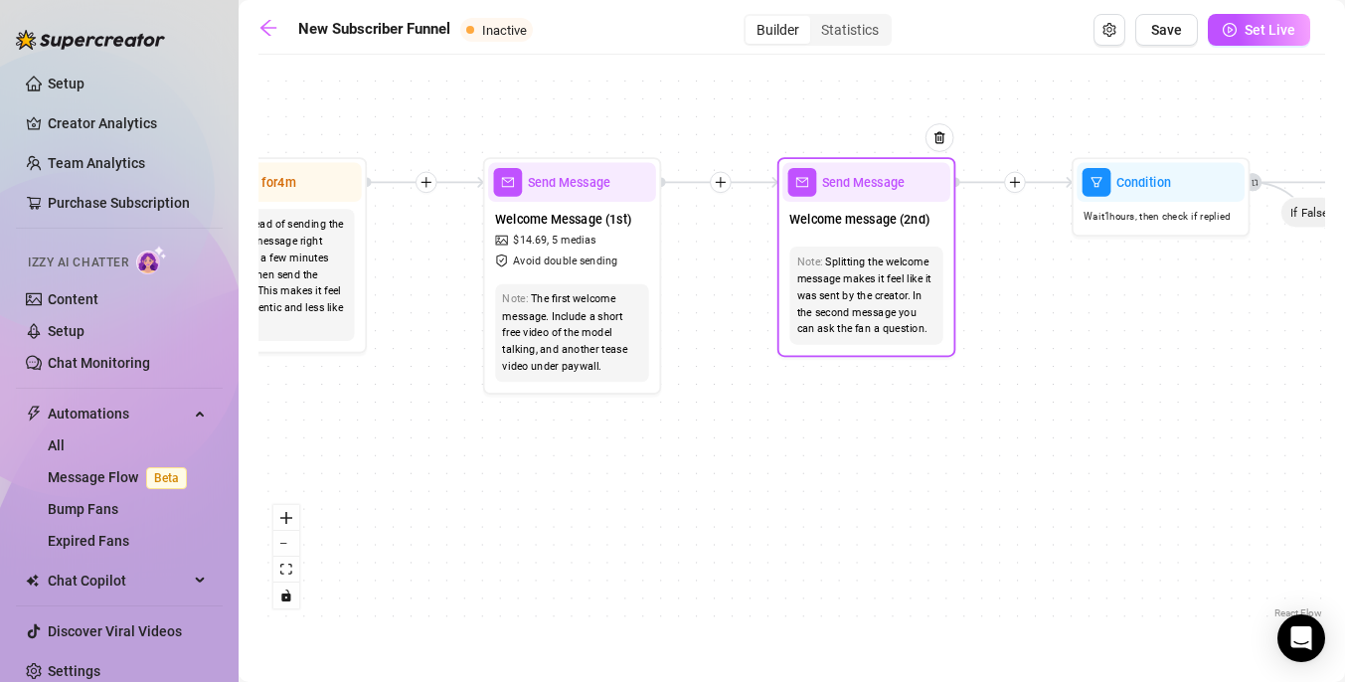
click at [804, 187] on icon "mail" at bounding box center [802, 182] width 13 height 10
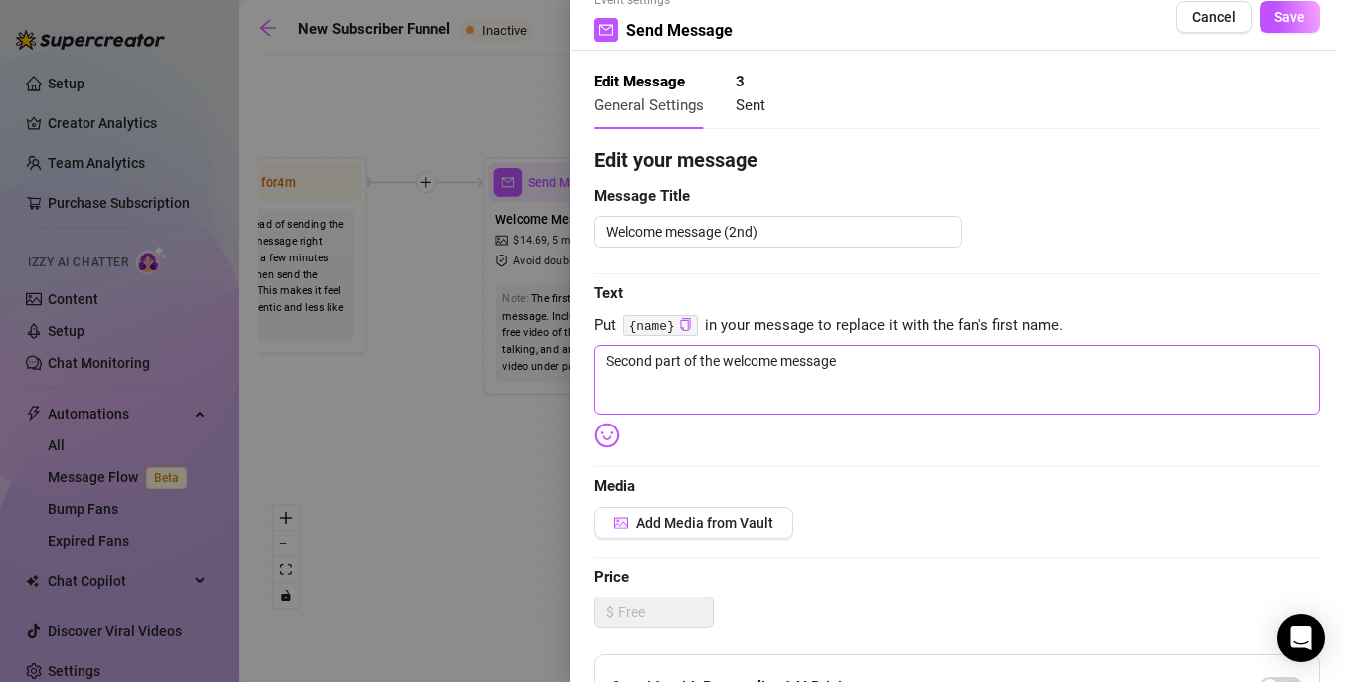
scroll to position [41, 0]
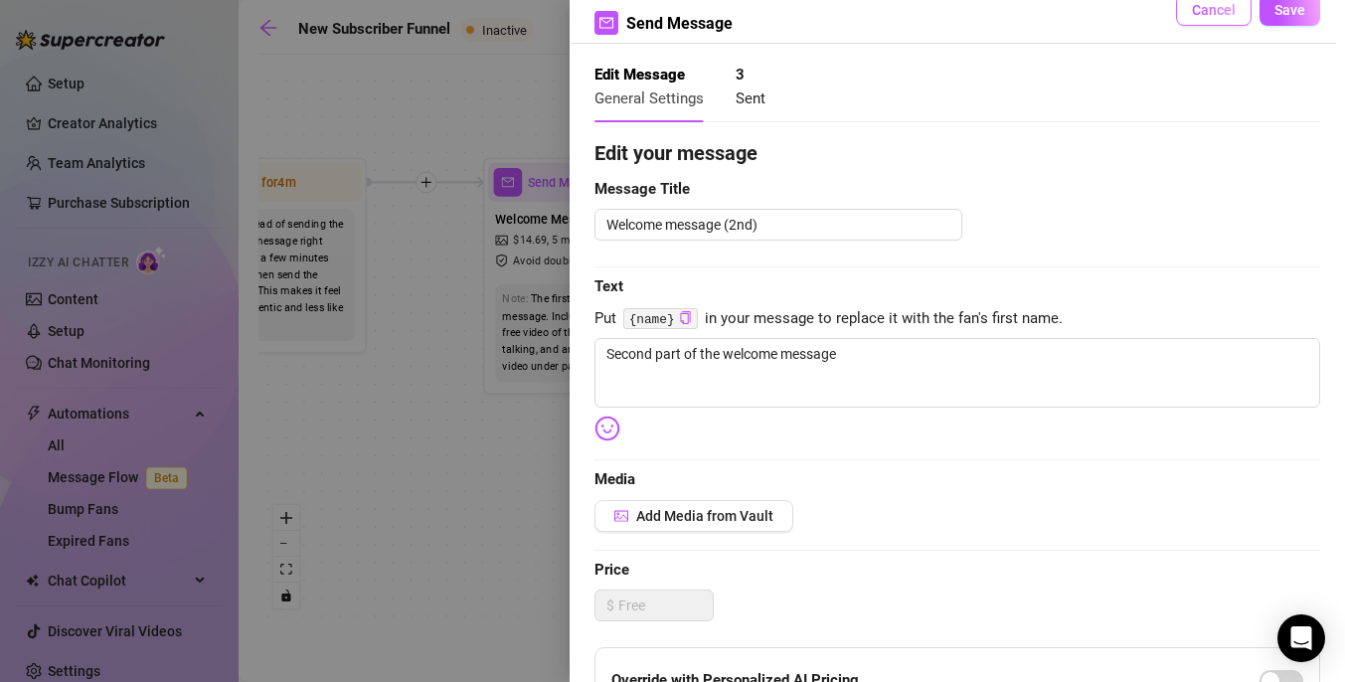
click at [1202, 6] on span "Cancel" at bounding box center [1214, 10] width 44 height 16
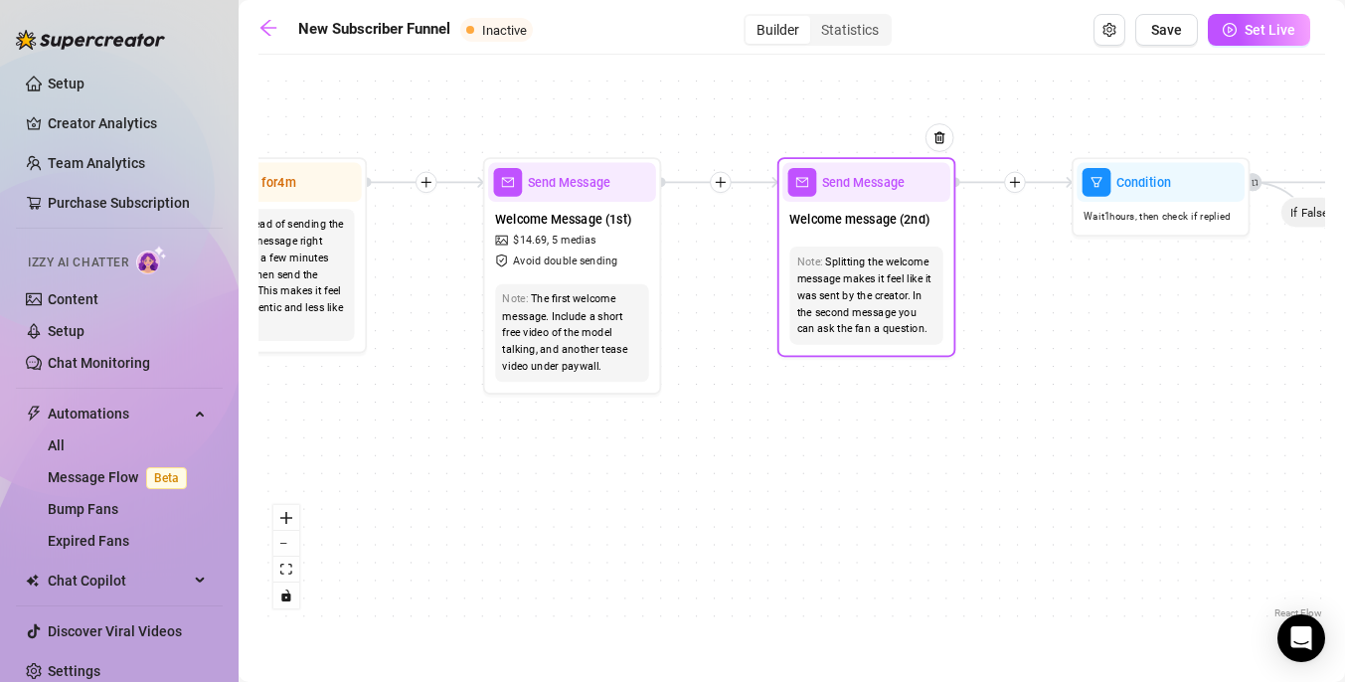
click at [805, 194] on span "mail" at bounding box center [802, 182] width 29 height 29
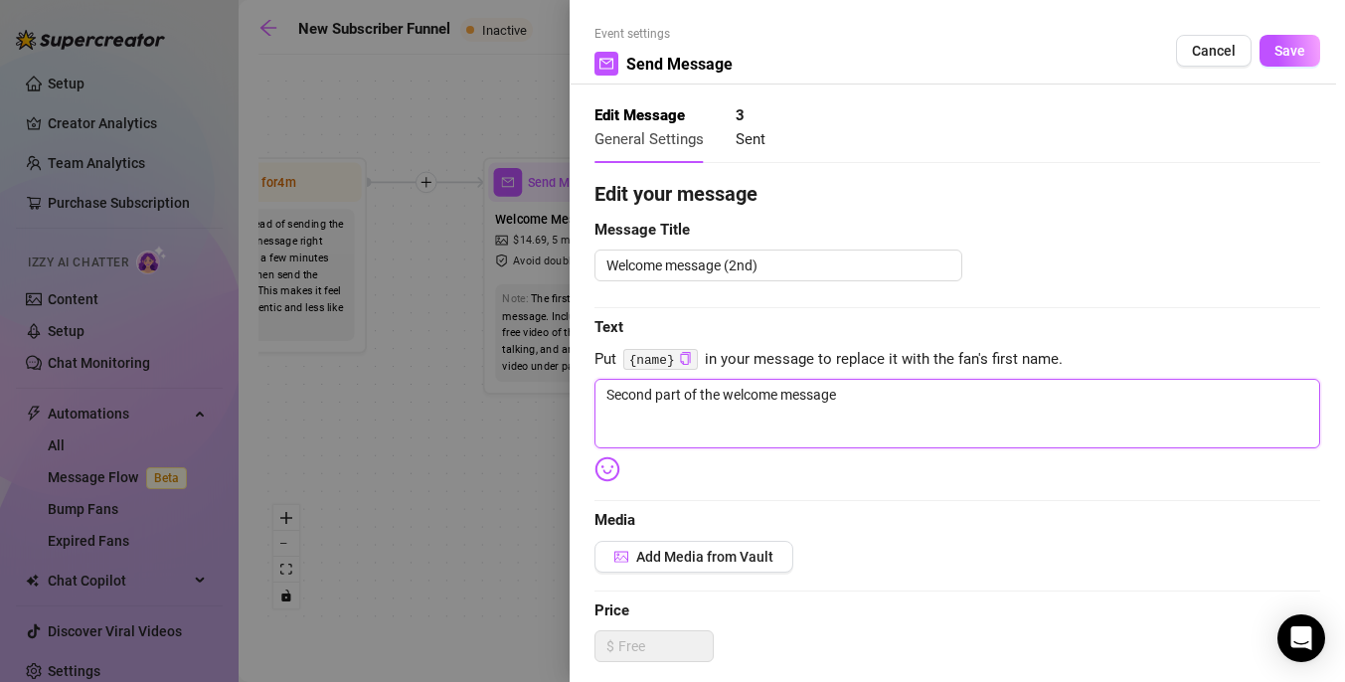
drag, startPoint x: 891, startPoint y: 406, endPoint x: 592, endPoint y: 387, distance: 299.8
click at [592, 387] on div "Event settings Send Message Cancel Save Edit Message General Settings 3 Sent Ed…" at bounding box center [956, 341] width 775 height 682
click at [859, 399] on textarea "So babes :3 Did you like what you seen" at bounding box center [956, 414] width 725 height 70
drag, startPoint x: 858, startPoint y: 392, endPoint x: 680, endPoint y: 397, distance: 178.0
click at [680, 397] on textarea "So babes :3 Did you like what you seen" at bounding box center [956, 414] width 725 height 70
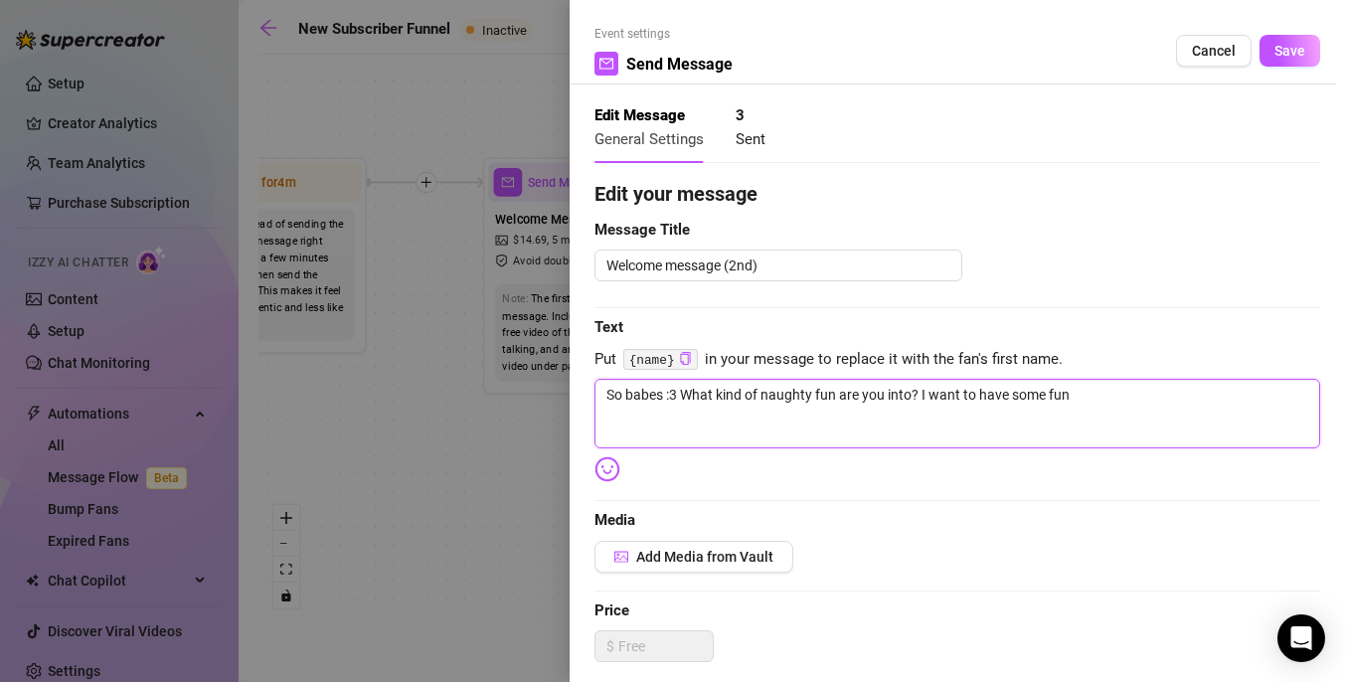
click at [1103, 400] on textarea "So babes :3 What kind of naughty fun are you into? I want to have some fun" at bounding box center [956, 414] width 725 height 70
click at [1009, 396] on textarea "So babes :3 What kind of naughty fun are you into? I want to have some fun" at bounding box center [956, 414] width 725 height 70
click at [1097, 392] on textarea "So babes :3 What kind of naughty fun are you into? I want to have some fun" at bounding box center [956, 414] width 725 height 70
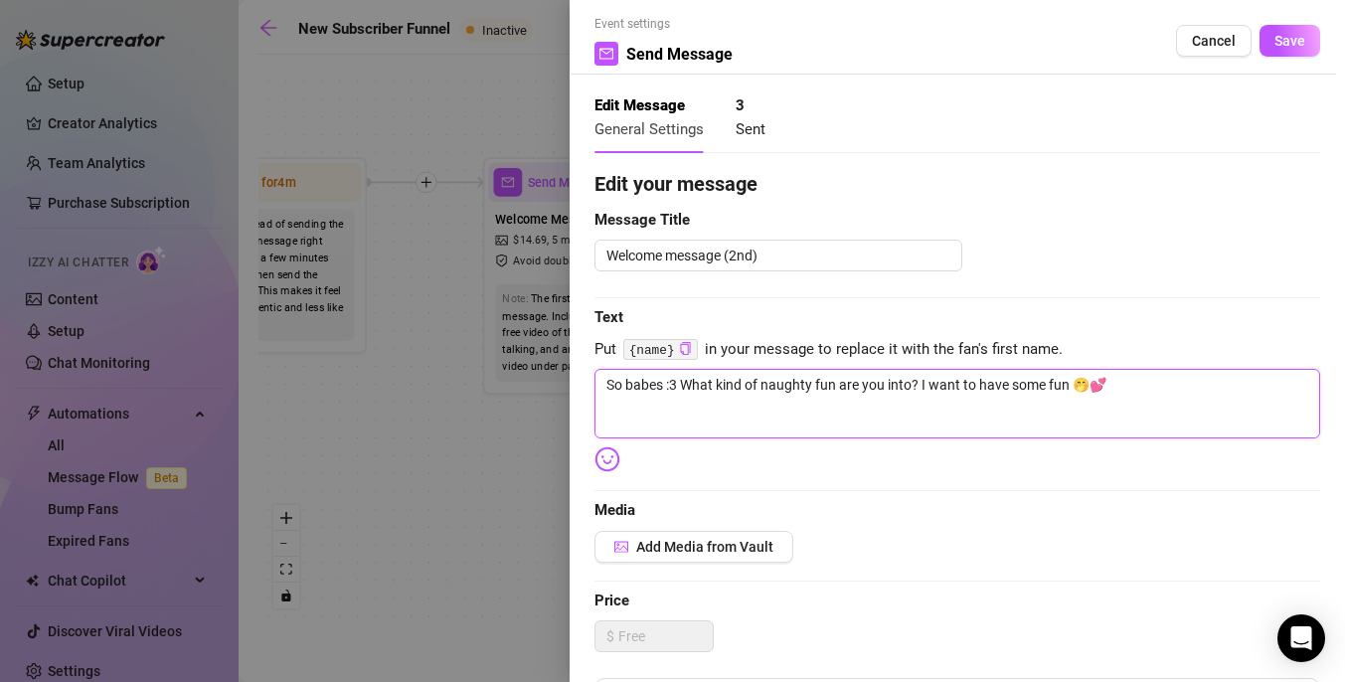
scroll to position [0, 0]
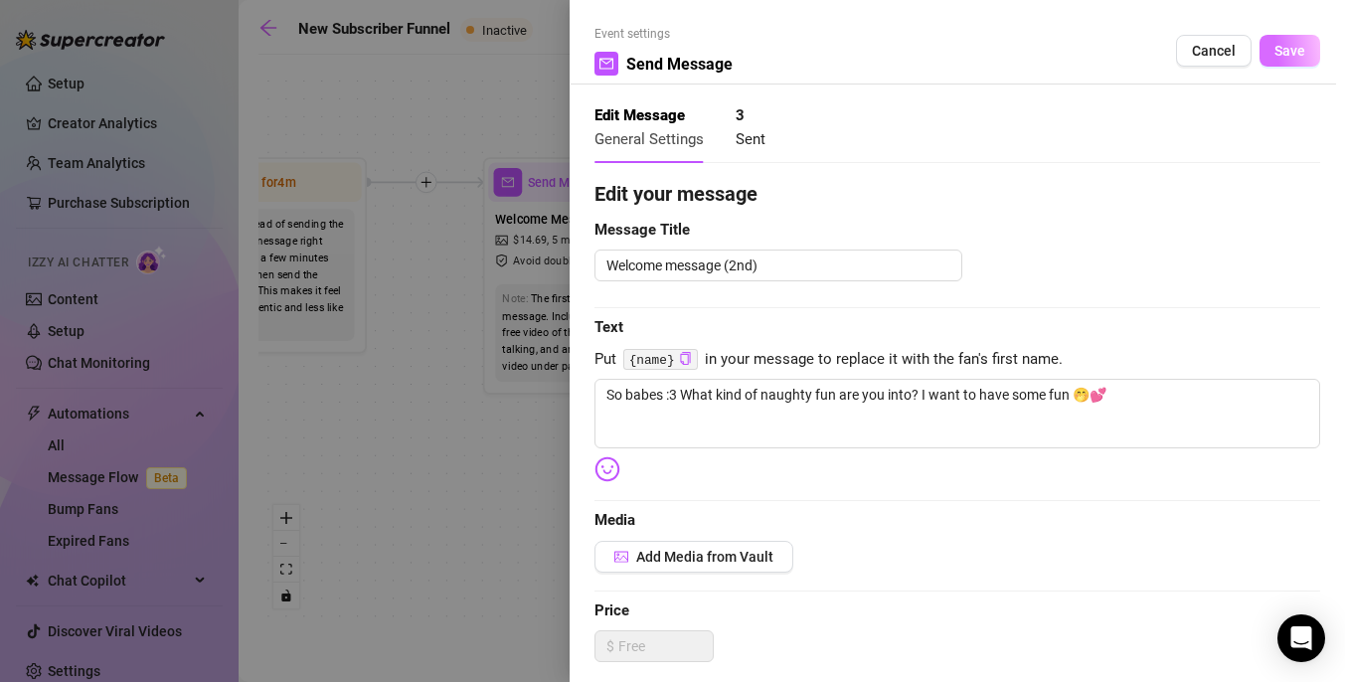
click at [1285, 51] on span "Save" at bounding box center [1289, 51] width 31 height 16
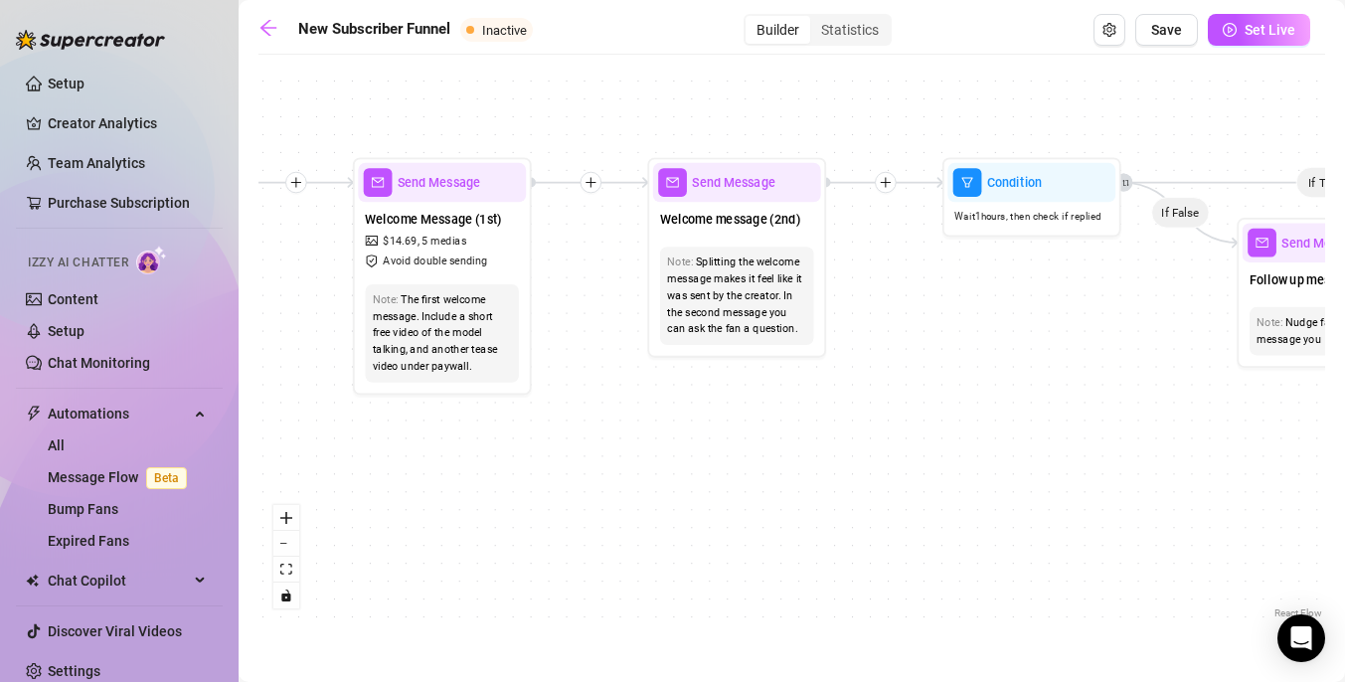
drag, startPoint x: 1041, startPoint y: 306, endPoint x: 836, endPoint y: 304, distance: 205.7
click at [836, 304] on div "If True If True If True If False If False If False If True If False Merge Merge…" at bounding box center [791, 344] width 1066 height 558
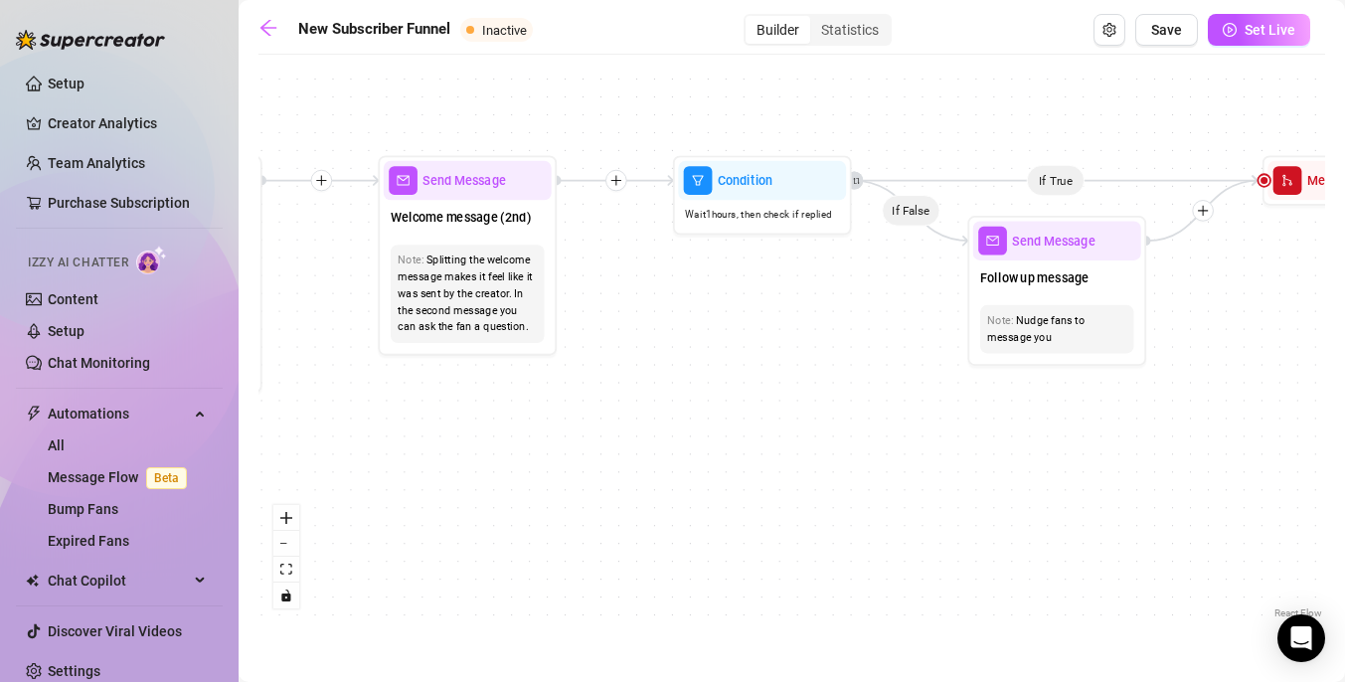
drag, startPoint x: 956, startPoint y: 344, endPoint x: 761, endPoint y: 342, distance: 194.8
click at [761, 343] on div "If True If True If True If False If False If False If True If False Merge Merge…" at bounding box center [791, 344] width 1066 height 558
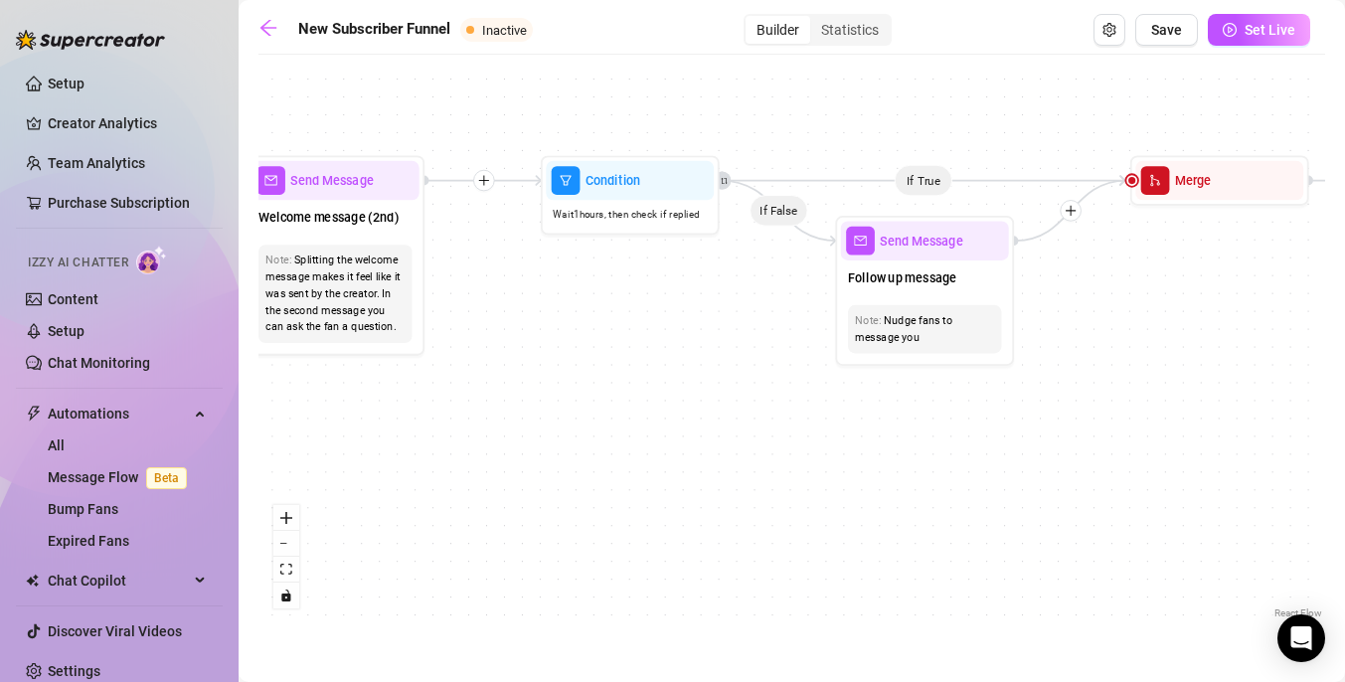
drag, startPoint x: 947, startPoint y: 408, endPoint x: 745, endPoint y: 407, distance: 201.7
click at [745, 408] on div "If True If True If True If False If False If False If True If False Merge Merge…" at bounding box center [791, 344] width 1066 height 558
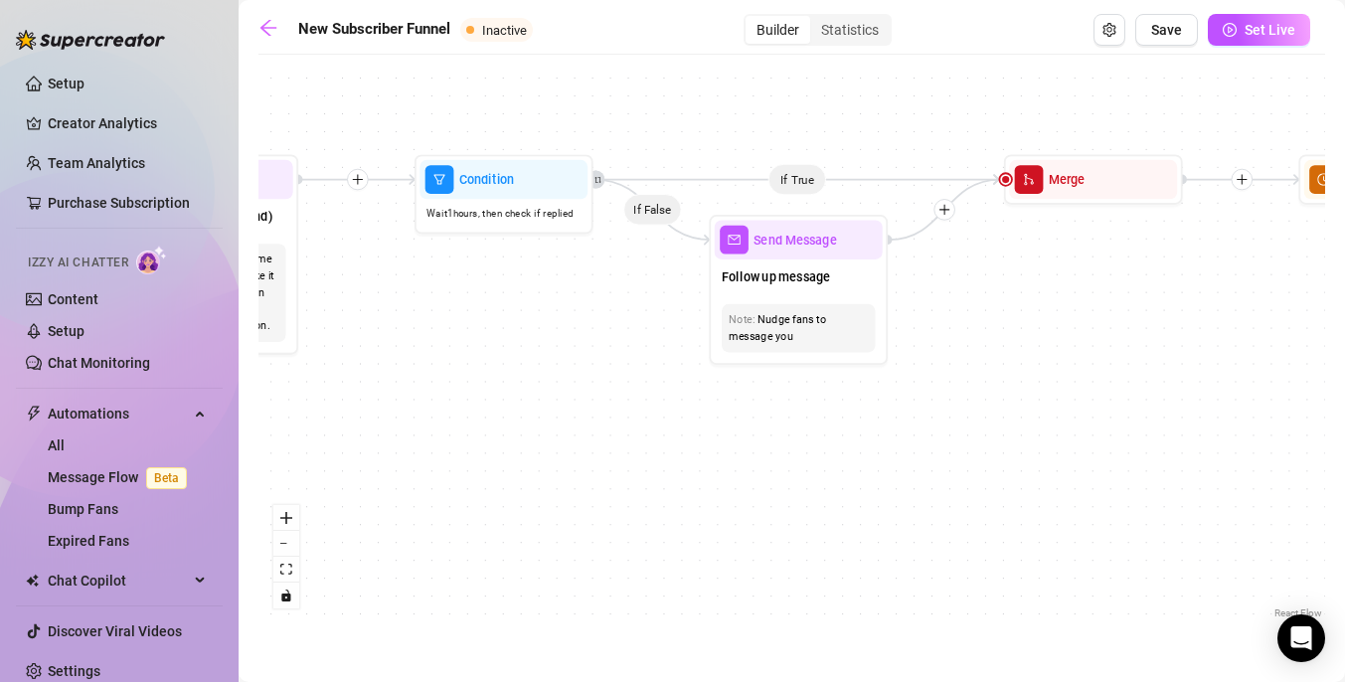
drag, startPoint x: 745, startPoint y: 407, endPoint x: 691, endPoint y: 406, distance: 54.7
click at [691, 407] on div "If True If True If True If False If False If False If True If False Merge Merge…" at bounding box center [791, 344] width 1066 height 558
click at [791, 330] on div "Nudge fans to message you" at bounding box center [797, 328] width 139 height 34
click at [732, 251] on span "mail" at bounding box center [733, 240] width 29 height 29
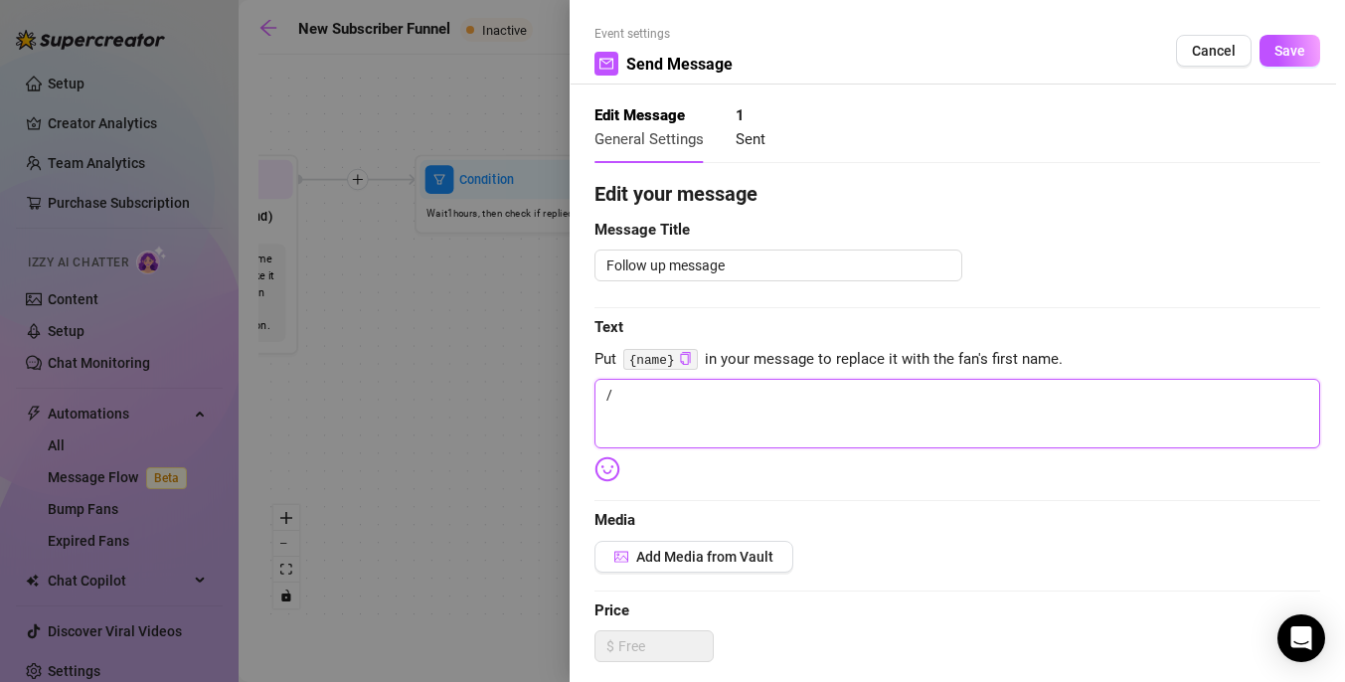
click at [711, 401] on textarea "/" at bounding box center [956, 414] width 725 height 70
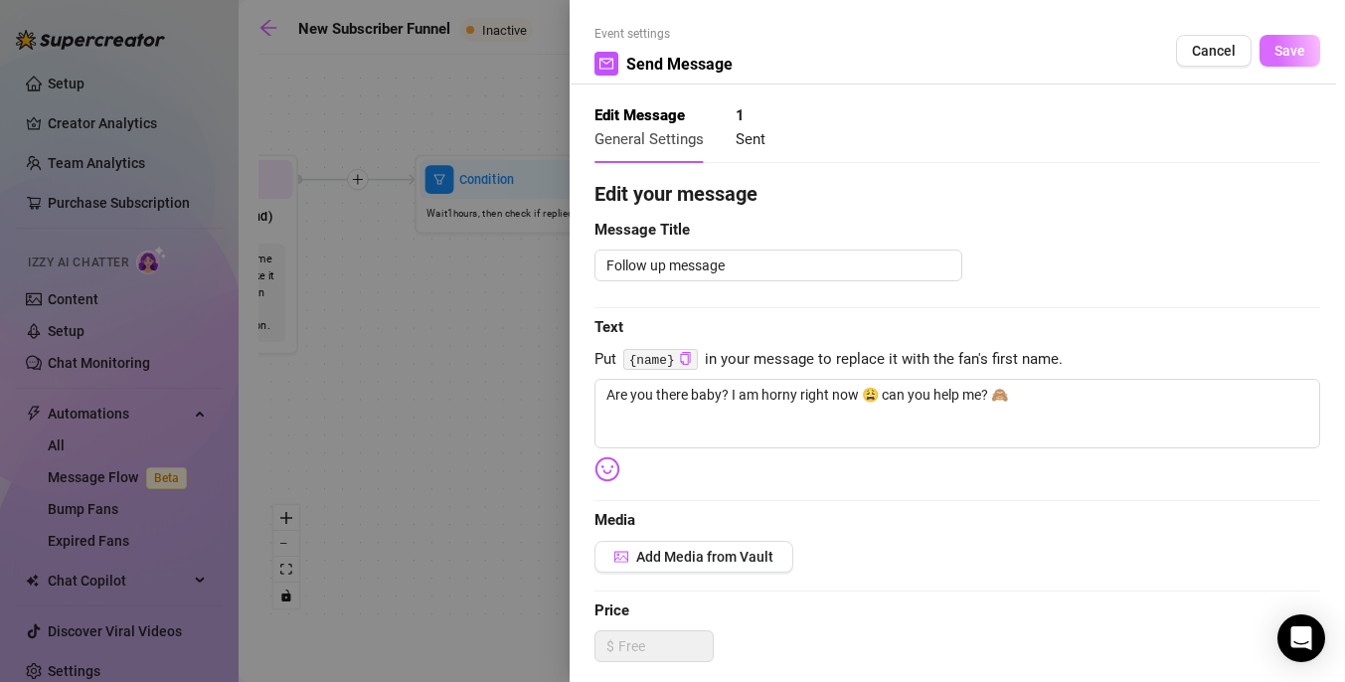
click at [1294, 51] on span "Save" at bounding box center [1289, 51] width 31 height 16
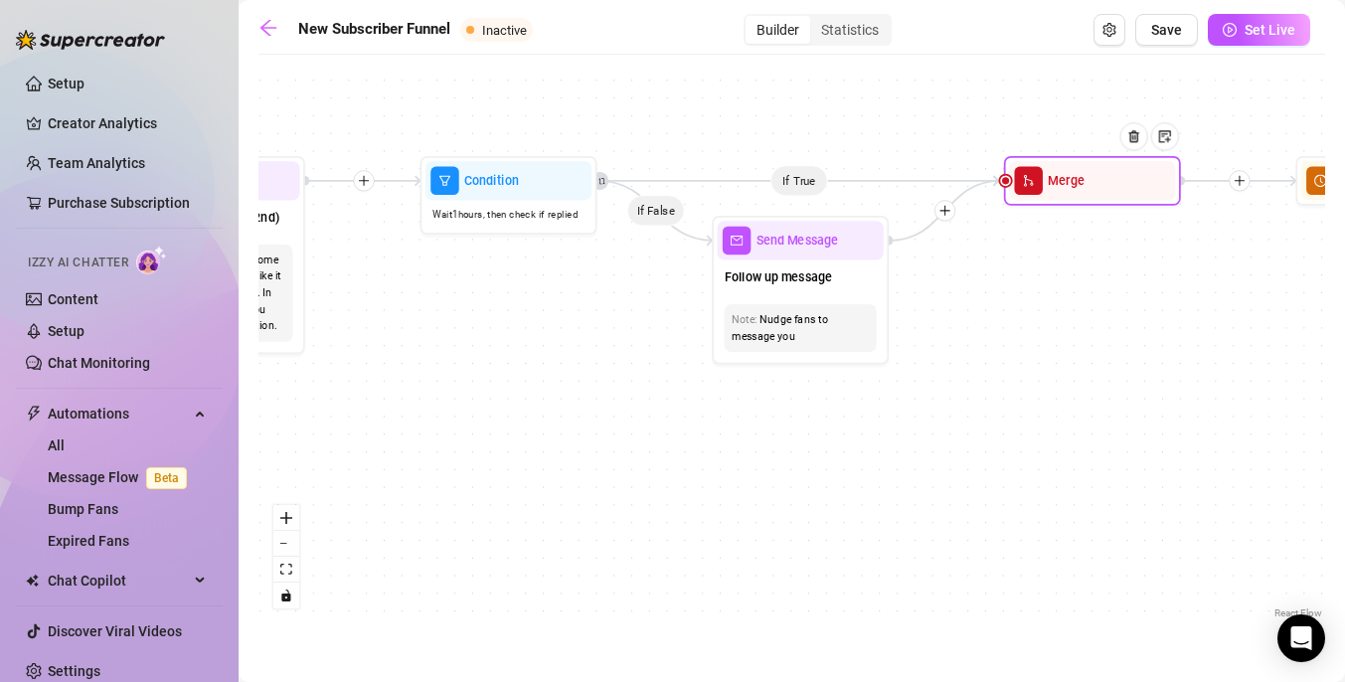
click at [1037, 194] on span "merge" at bounding box center [1028, 181] width 28 height 28
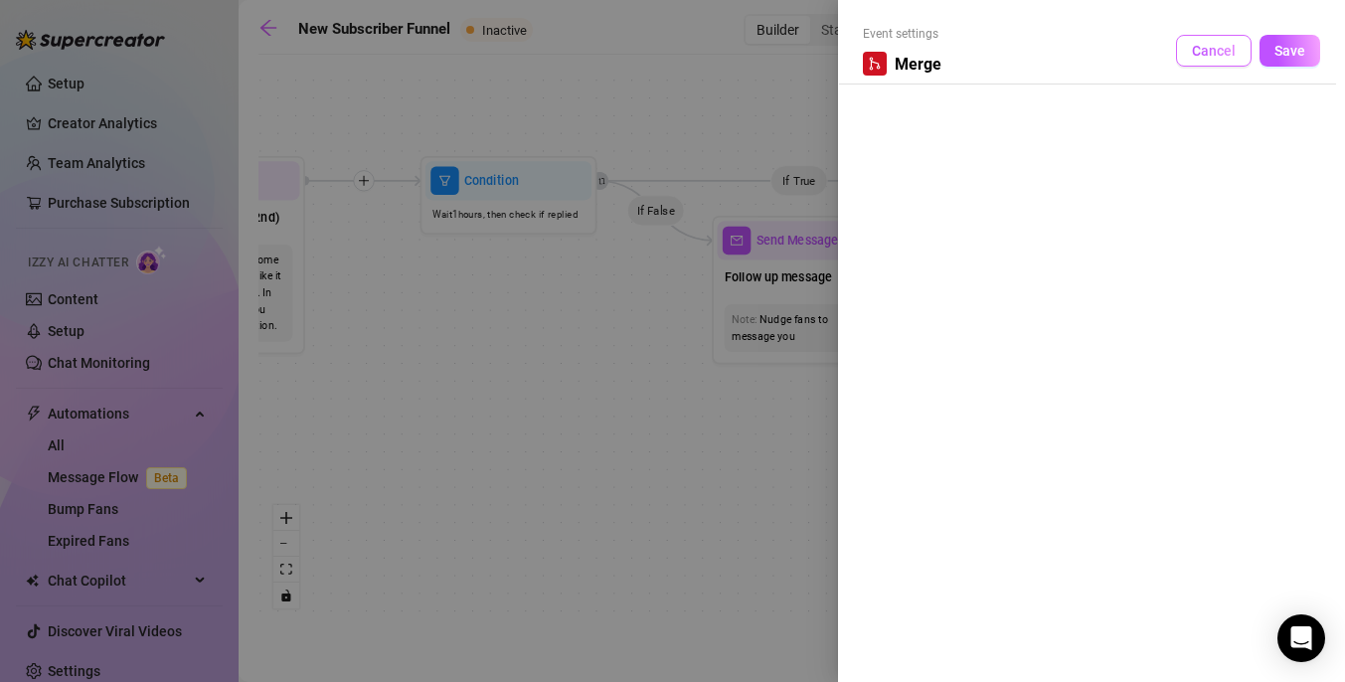
click at [1216, 39] on button "Cancel" at bounding box center [1214, 51] width 76 height 32
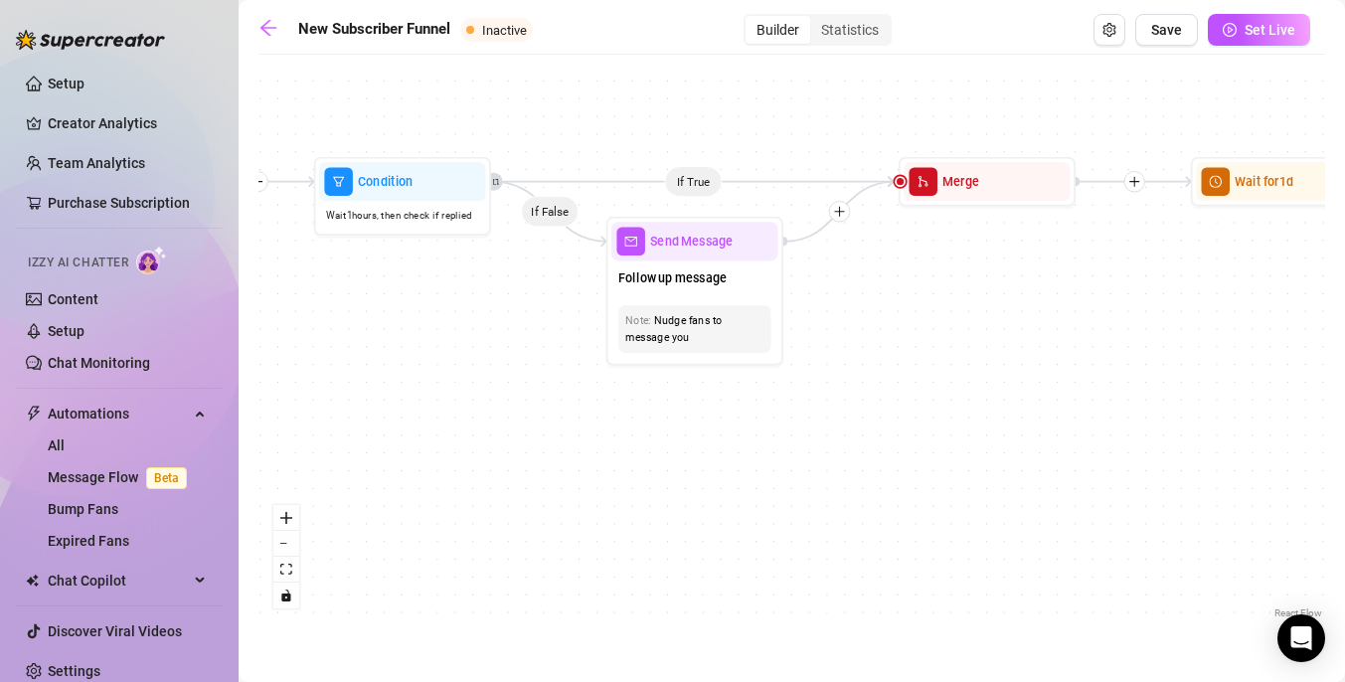
drag, startPoint x: 1001, startPoint y: 329, endPoint x: 800, endPoint y: 336, distance: 200.9
click at [802, 336] on div "If True If True If True If False If False If False If True If False Merge Merge…" at bounding box center [791, 344] width 1066 height 558
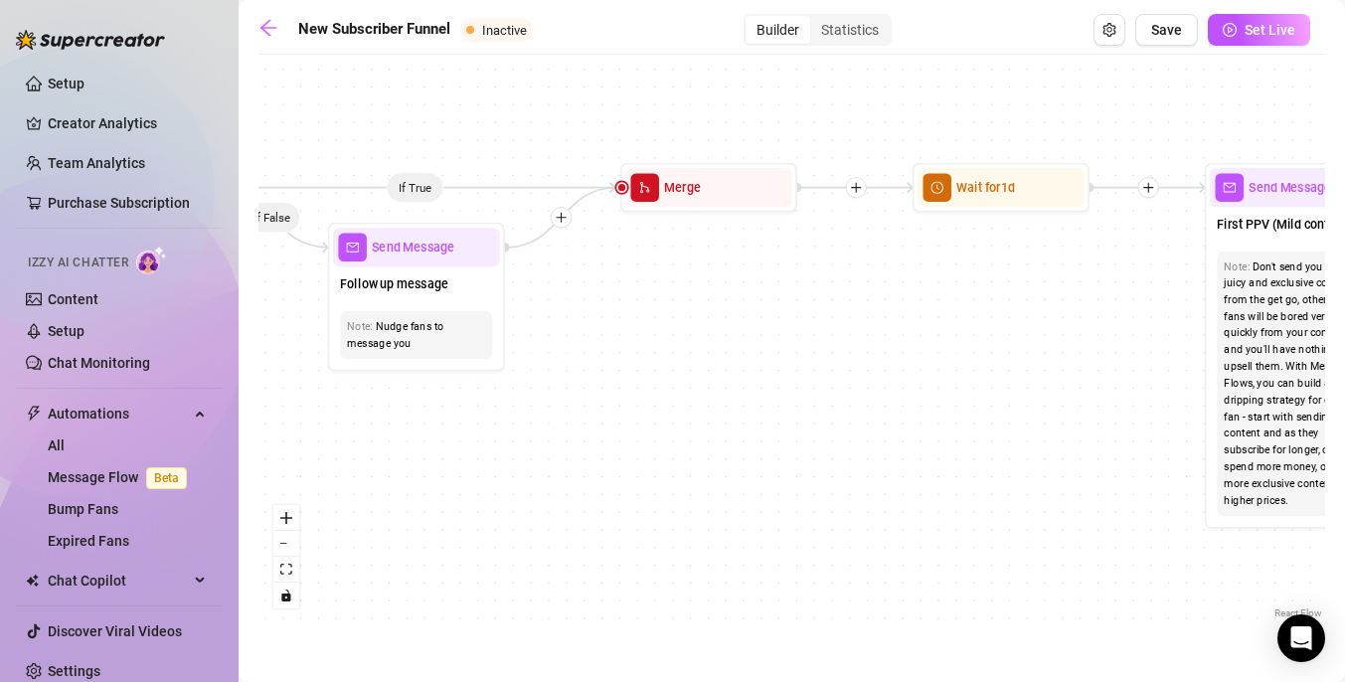
drag, startPoint x: 988, startPoint y: 335, endPoint x: 725, endPoint y: 332, distance: 262.4
click at [725, 332] on div "If True If True If True If False If False If False If True If False Merge Merge…" at bounding box center [791, 344] width 1066 height 558
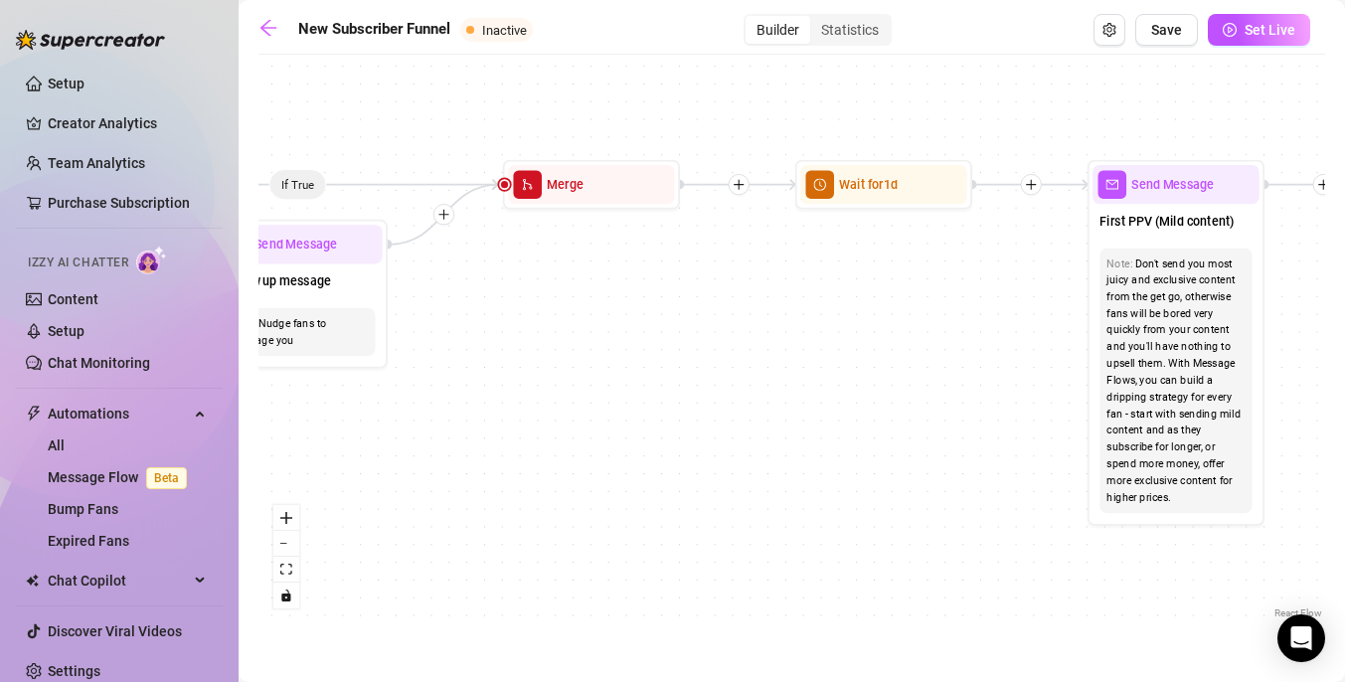
drag, startPoint x: 849, startPoint y: 346, endPoint x: 776, endPoint y: 344, distance: 72.6
click at [776, 344] on div "If True If True If True If False If False If False If True If False Merge Merge…" at bounding box center [791, 344] width 1066 height 558
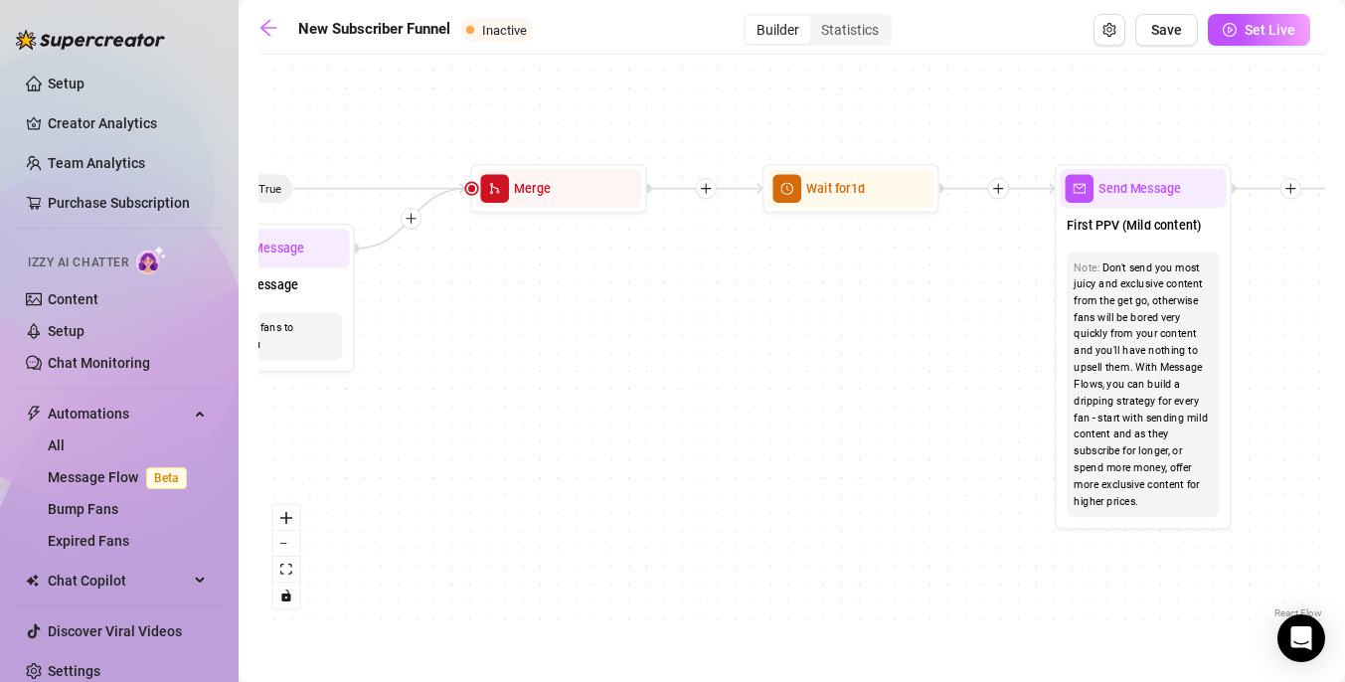
drag, startPoint x: 716, startPoint y: 373, endPoint x: 676, endPoint y: 380, distance: 41.3
click at [676, 380] on div "If True If True If True If False If False If False If True If False Merge Merge…" at bounding box center [791, 344] width 1066 height 558
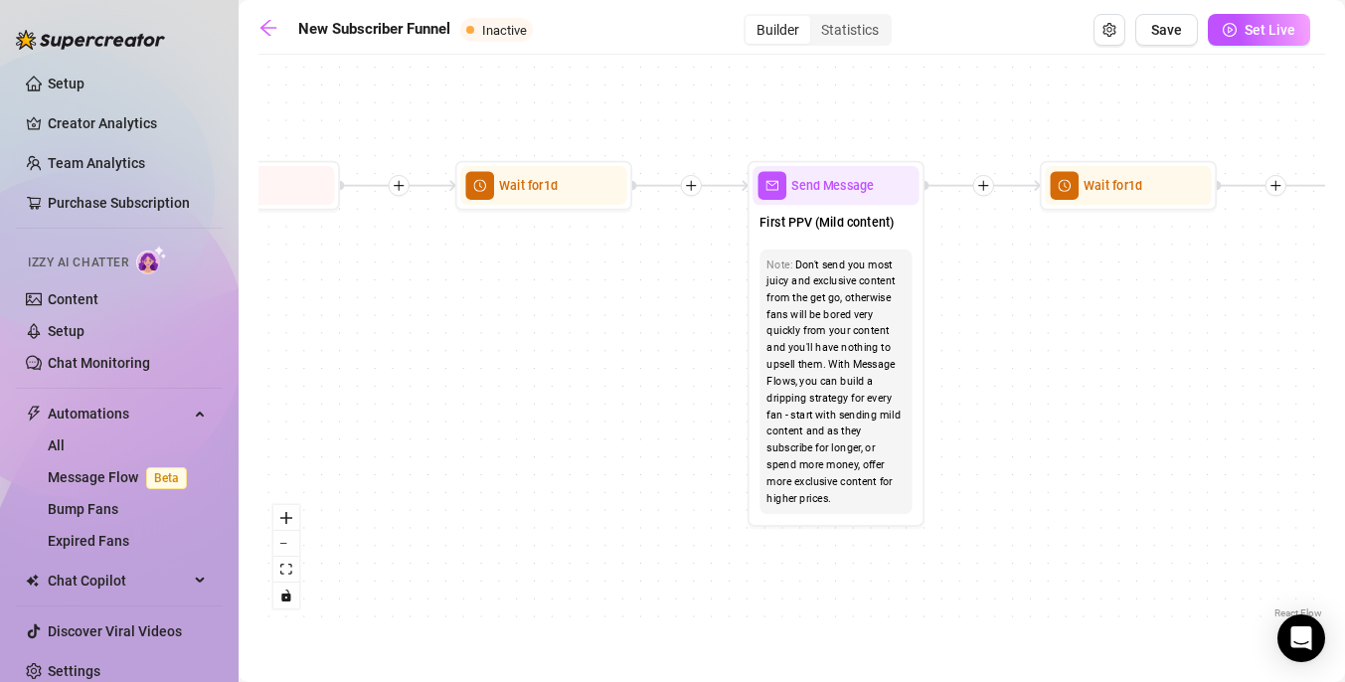
drag, startPoint x: 877, startPoint y: 377, endPoint x: 610, endPoint y: 370, distance: 267.4
click at [610, 370] on div "If True If True If True If False If False If False If True If False Merge Merge…" at bounding box center [791, 344] width 1066 height 558
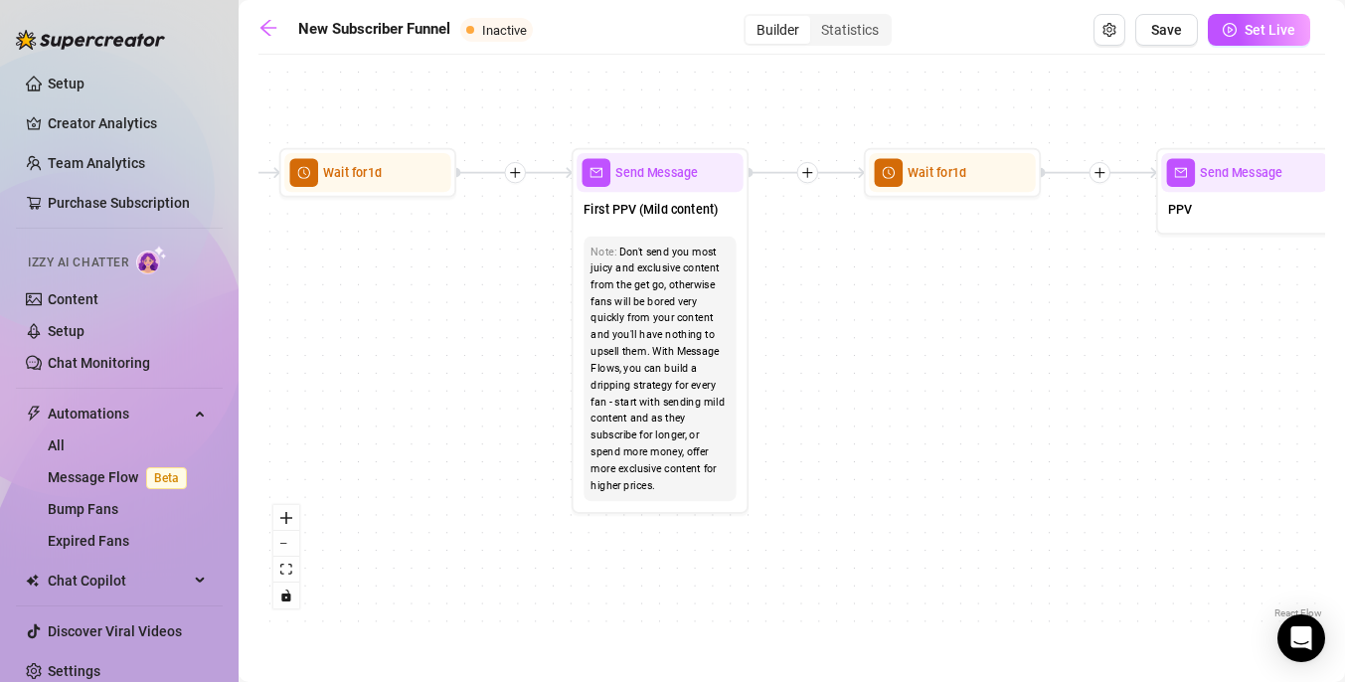
drag, startPoint x: 942, startPoint y: 344, endPoint x: 768, endPoint y: 334, distance: 174.2
click at [768, 334] on div "If True If True If True If False If False If False If True If False Merge Merge…" at bounding box center [791, 344] width 1066 height 558
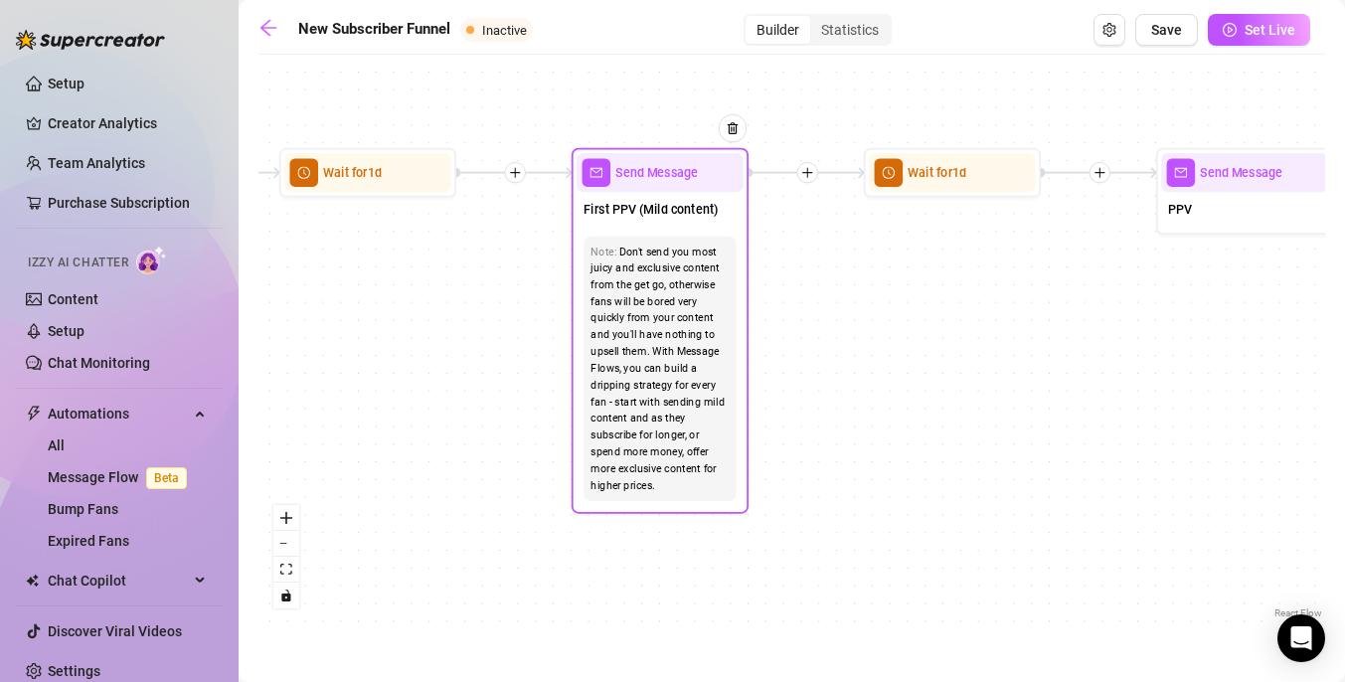
click at [596, 176] on icon "mail" at bounding box center [596, 173] width 12 height 10
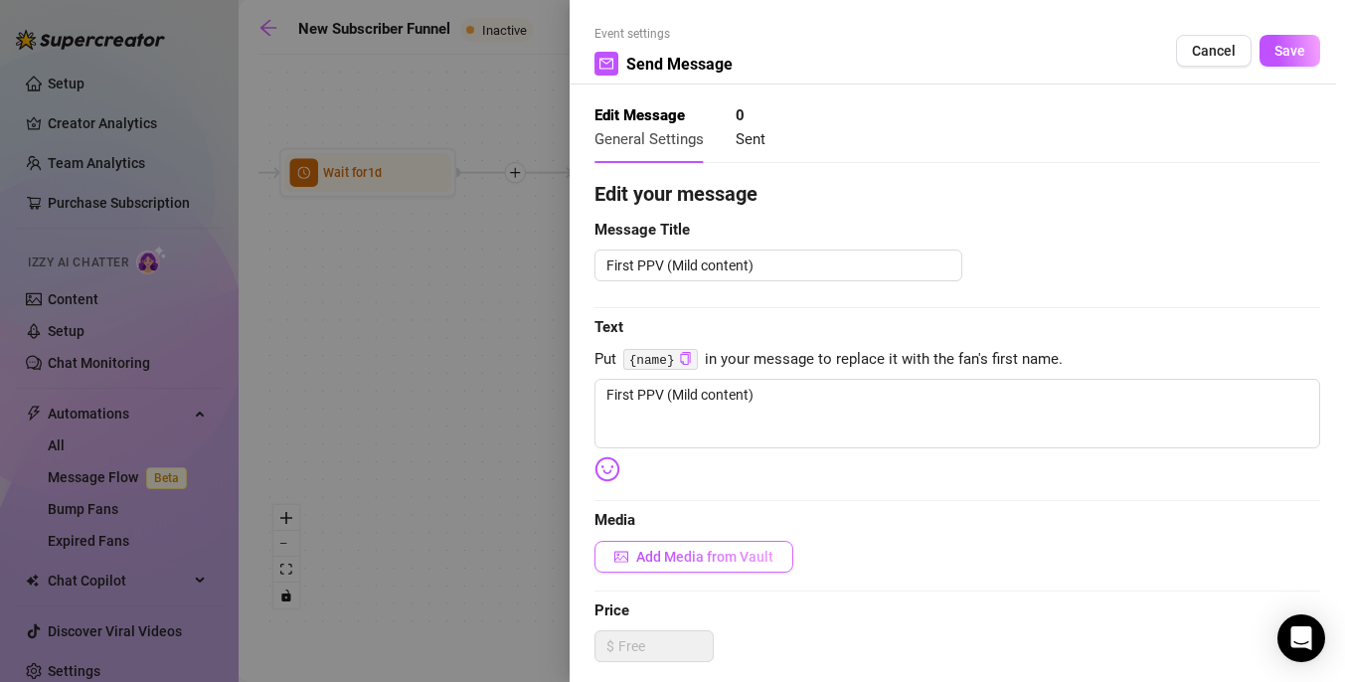
click at [748, 555] on span "Add Media from Vault" at bounding box center [704, 557] width 137 height 16
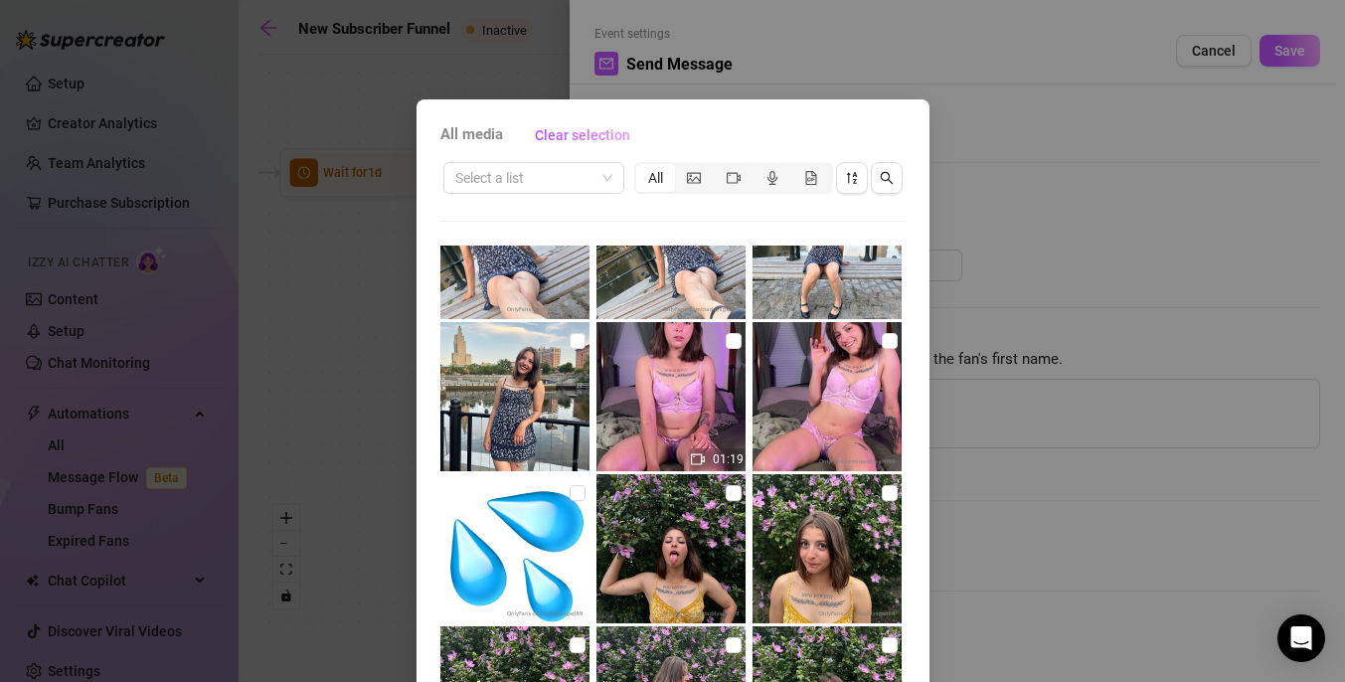
scroll to position [6907, 0]
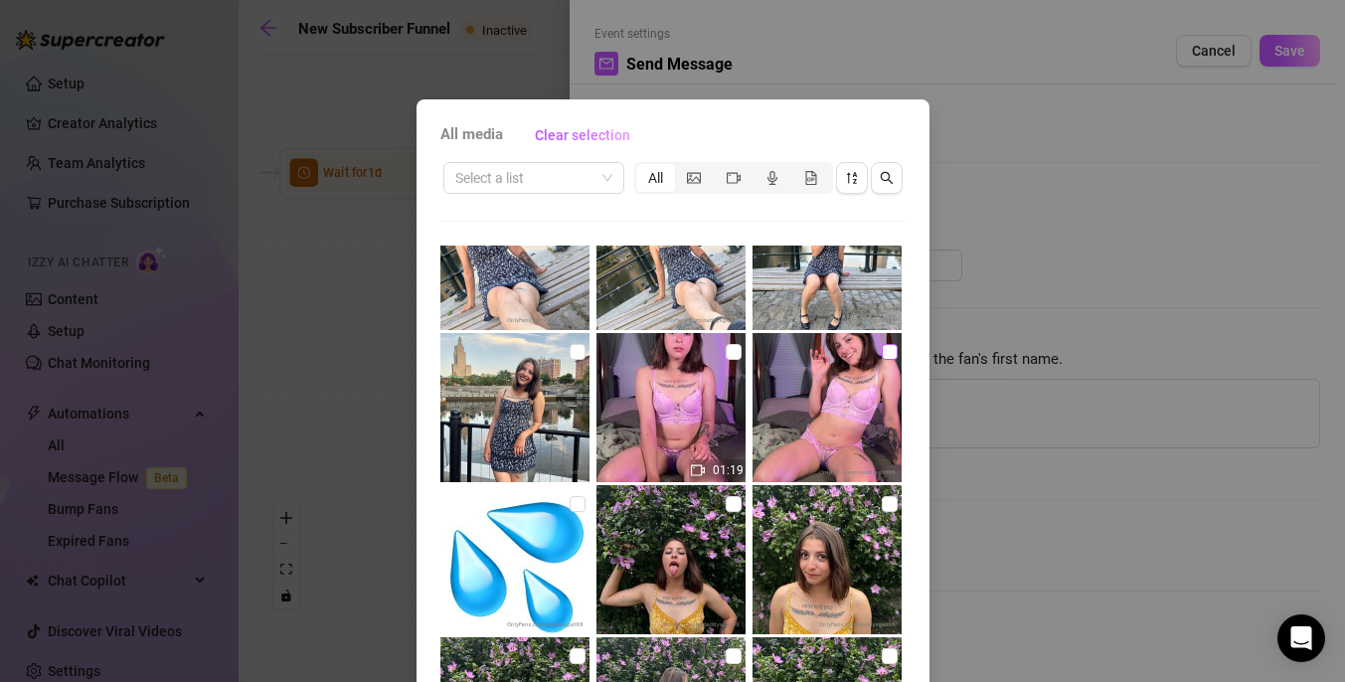
click at [887, 353] on input "checkbox" at bounding box center [889, 352] width 16 height 16
click at [733, 350] on input "checkbox" at bounding box center [733, 352] width 16 height 16
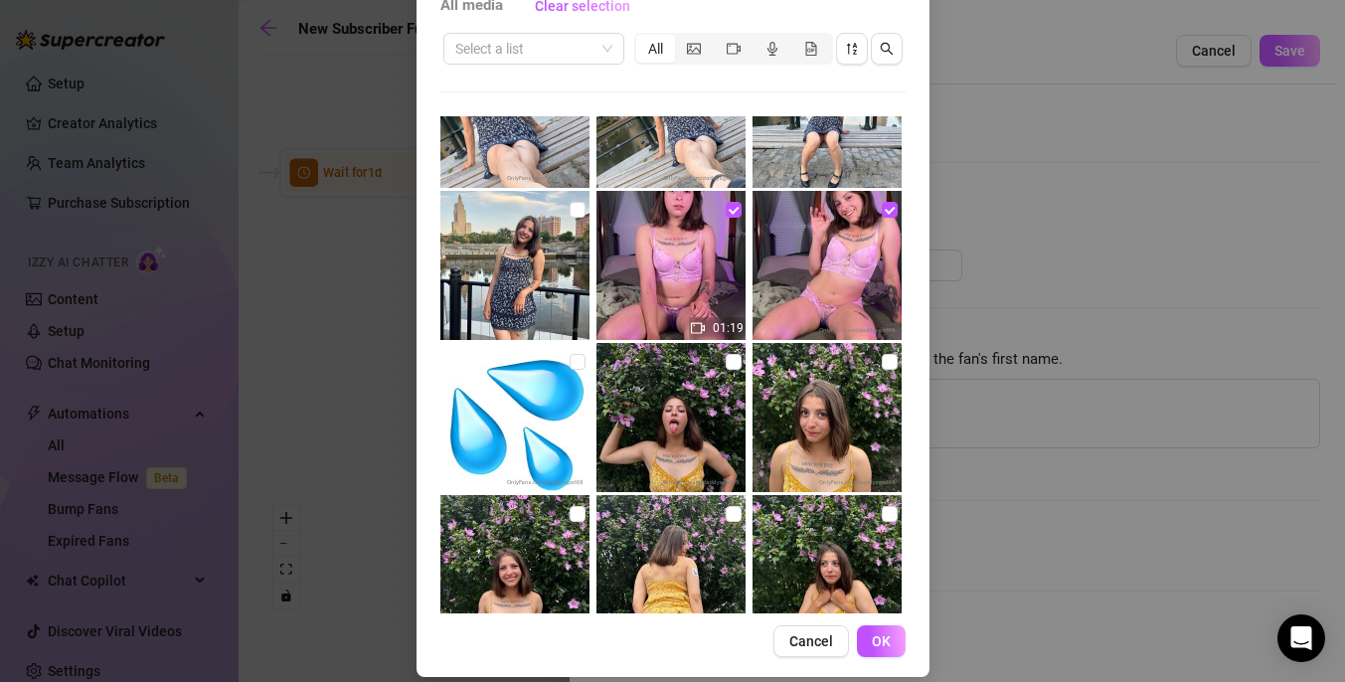
scroll to position [6911, 0]
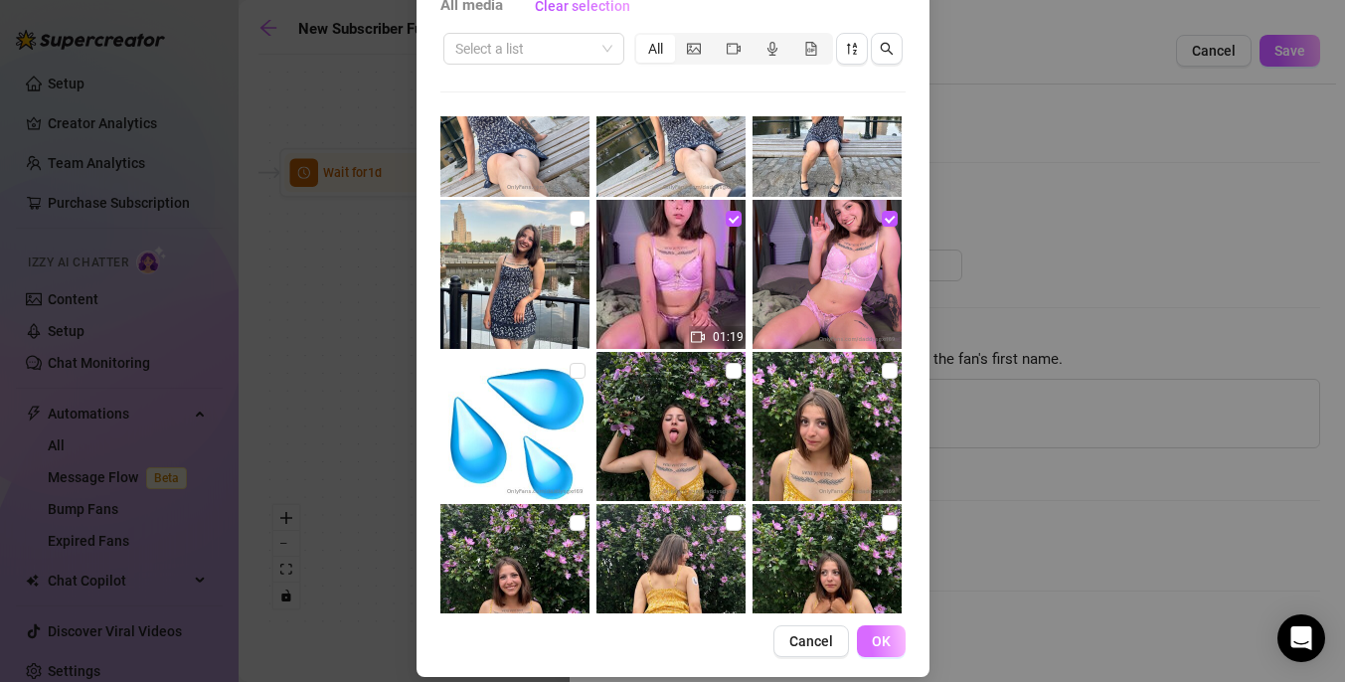
click at [874, 644] on span "OK" at bounding box center [881, 641] width 19 height 16
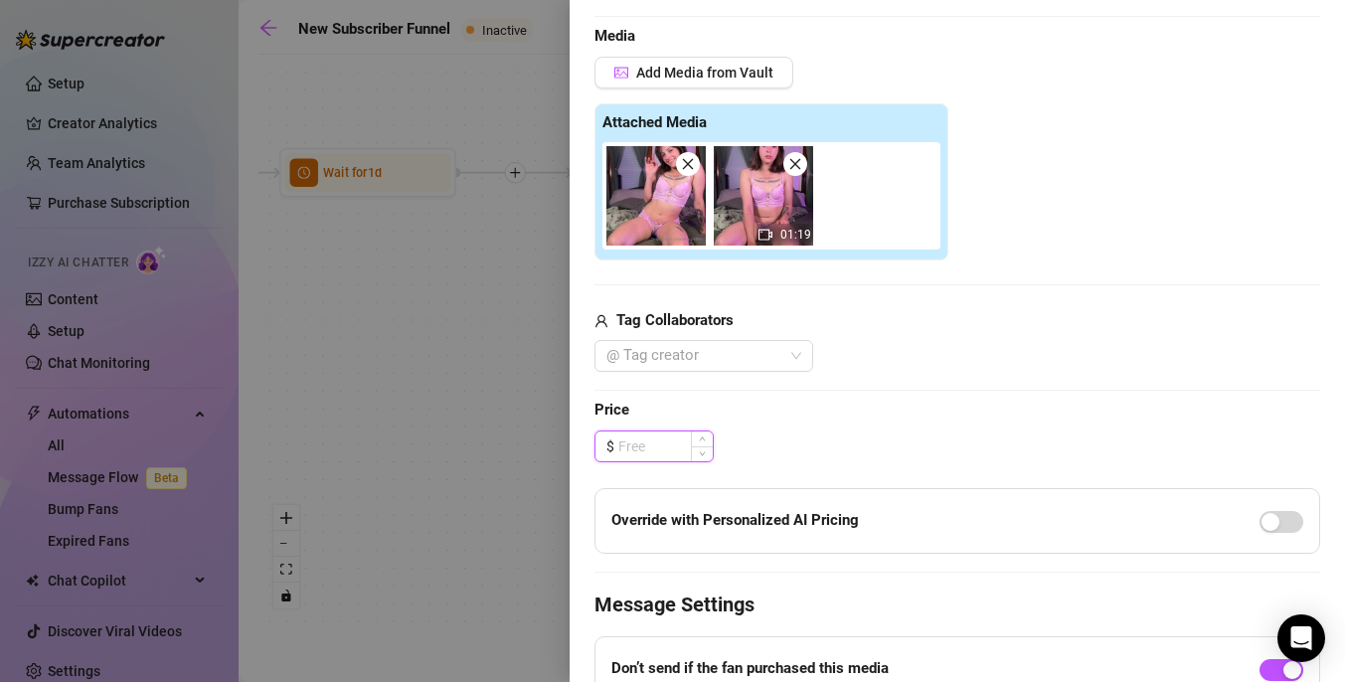
click at [657, 460] on input at bounding box center [665, 446] width 94 height 30
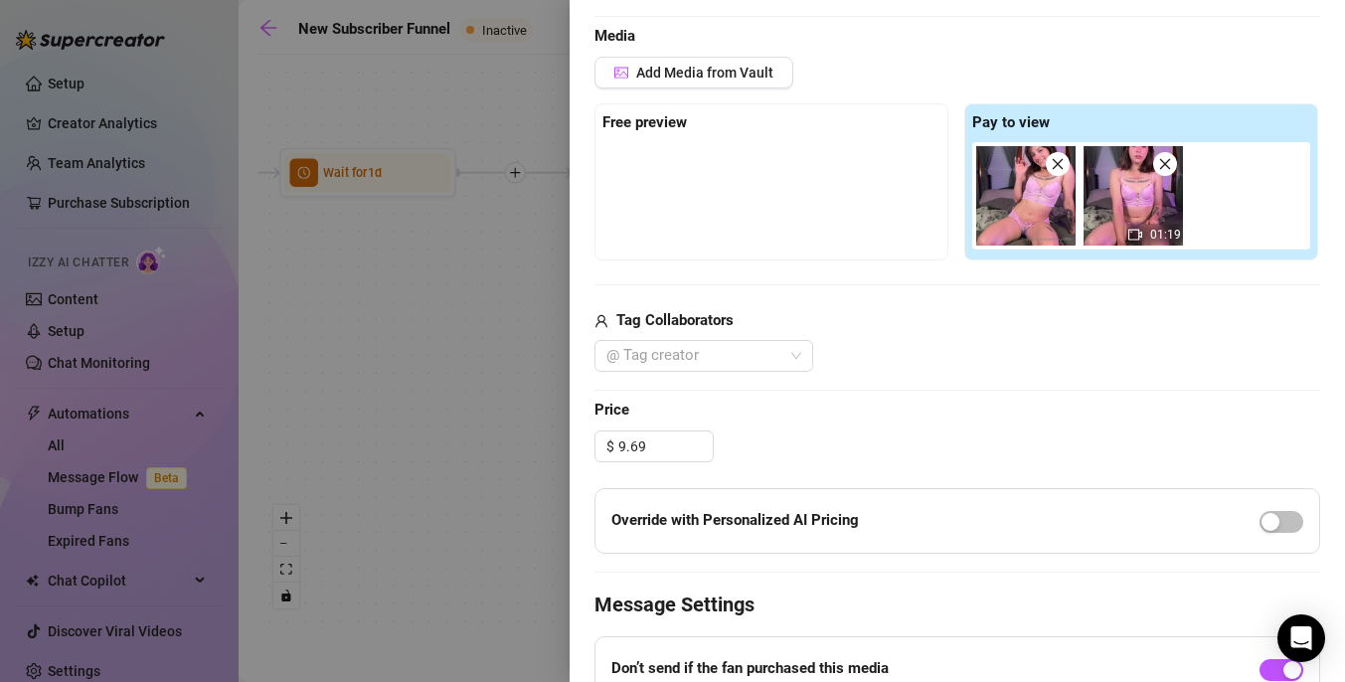
click at [924, 426] on div "Edit your message Message Title First PPV (Mild content) Text Put {name} in you…" at bounding box center [956, 286] width 725 height 1183
drag, startPoint x: 647, startPoint y: 450, endPoint x: 607, endPoint y: 449, distance: 39.8
click at [607, 449] on div "$ 9.69" at bounding box center [653, 446] width 119 height 32
click at [810, 423] on div "Edit your message Message Title First PPV (Mild content) Text Put {name} in you…" at bounding box center [956, 286] width 725 height 1183
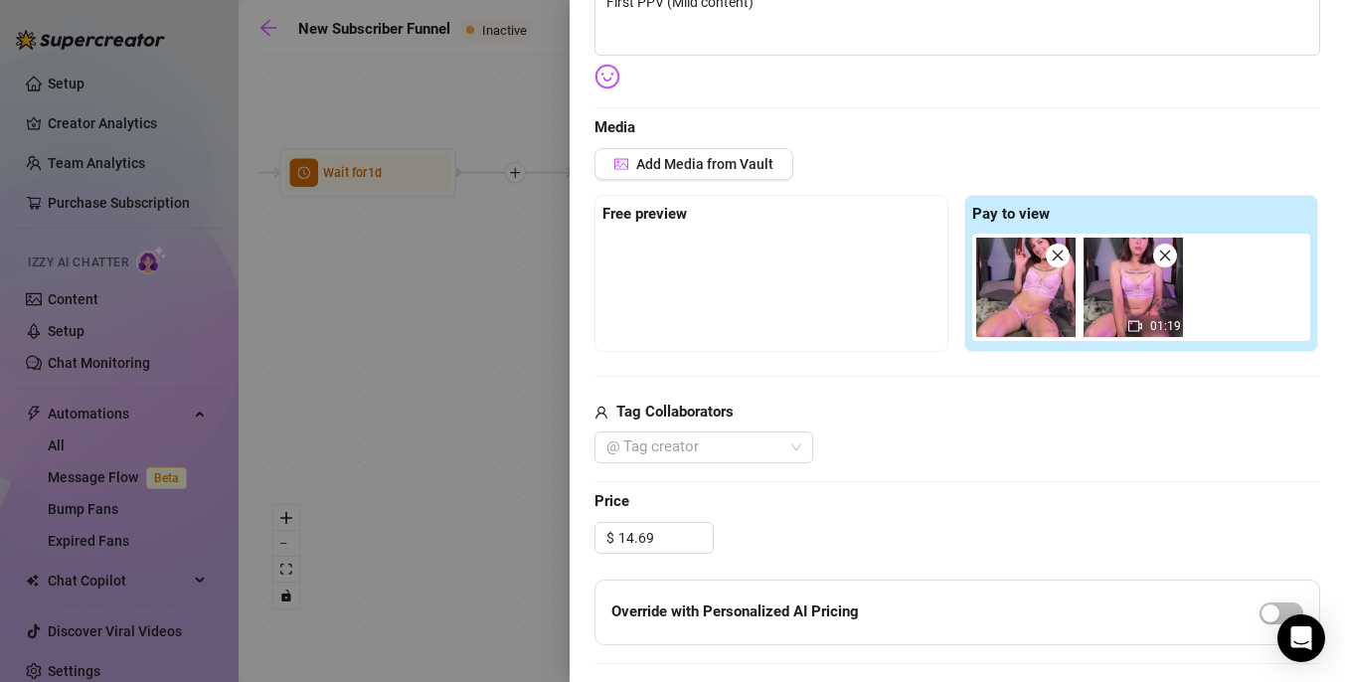
scroll to position [396, 0]
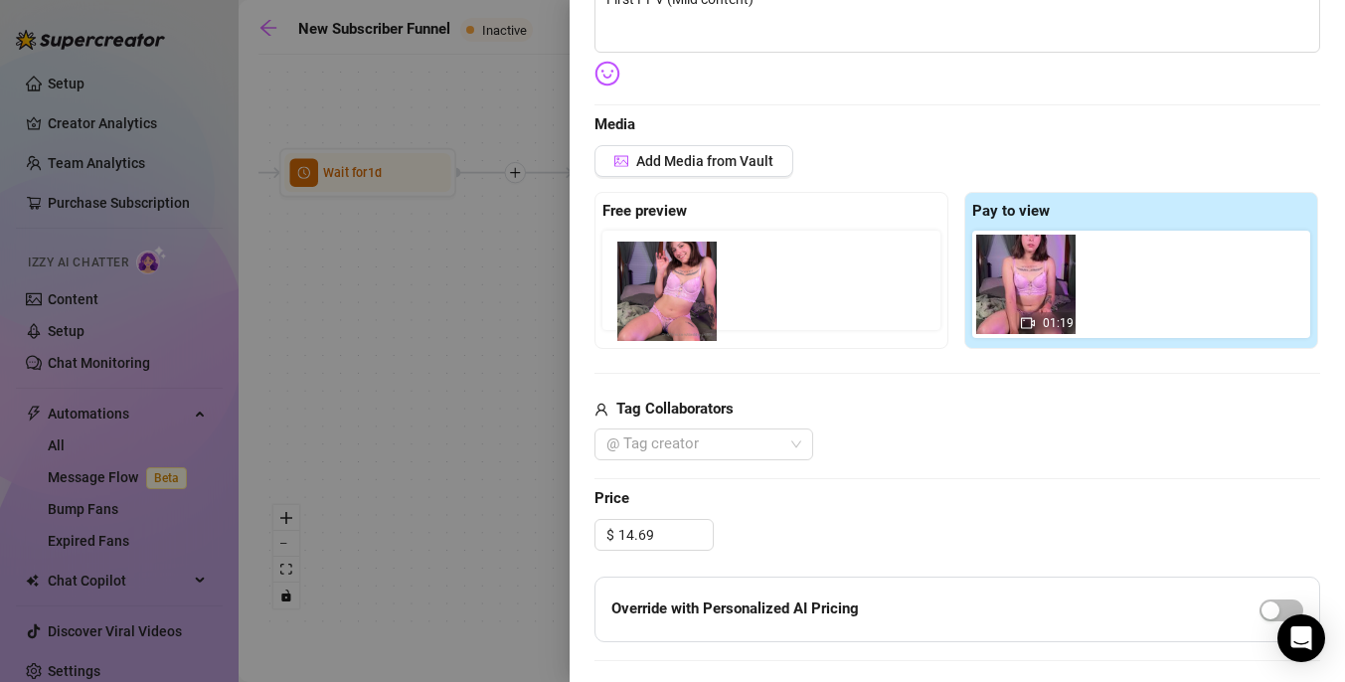
drag, startPoint x: 1017, startPoint y: 297, endPoint x: 664, endPoint y: 296, distance: 352.8
click at [663, 296] on div "Free preview Pay to view 01:19" at bounding box center [956, 270] width 725 height 157
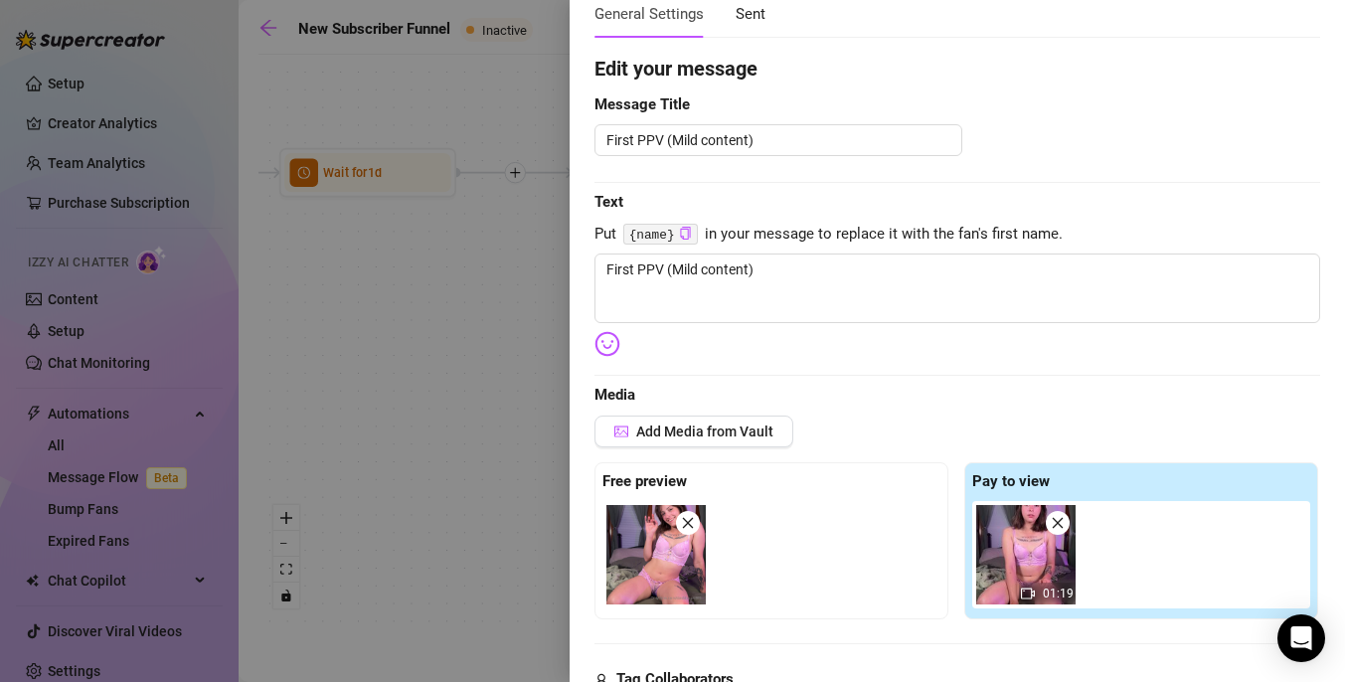
scroll to position [44, 0]
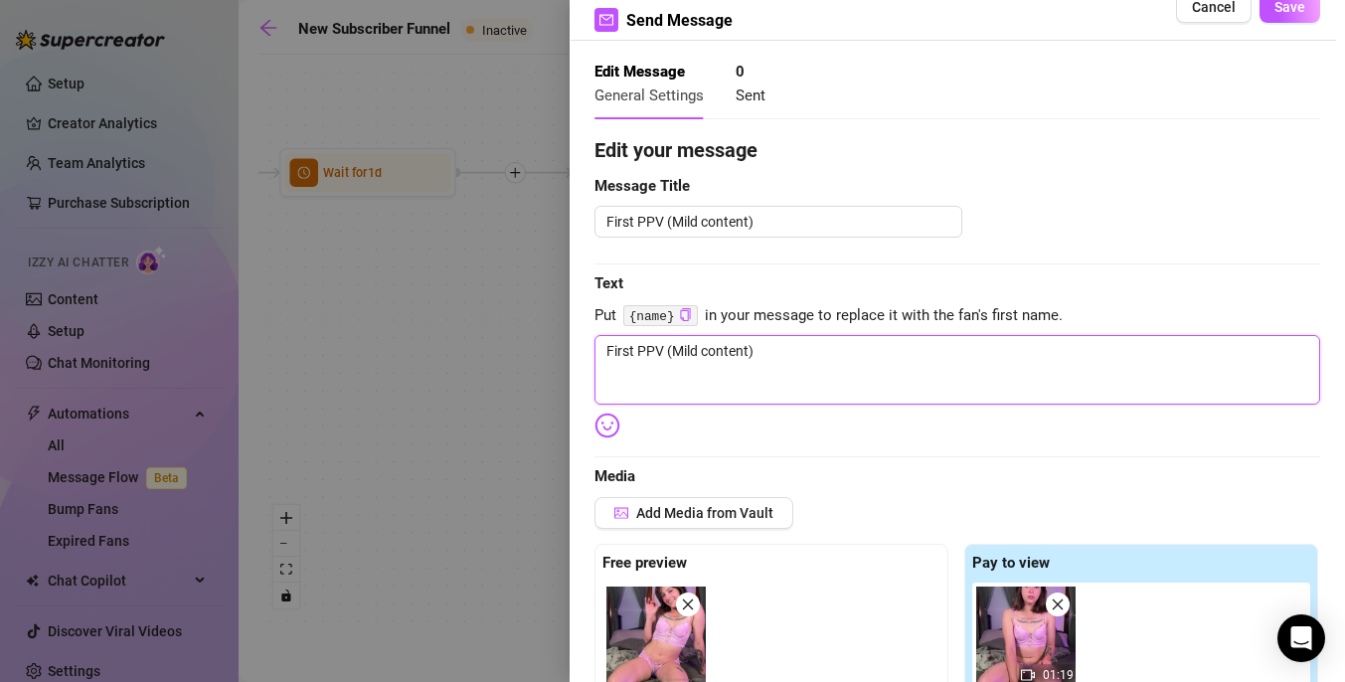
drag, startPoint x: 774, startPoint y: 357, endPoint x: 589, endPoint y: 360, distance: 184.9
click at [589, 360] on div "Event settings Send Message Cancel Save Edit Message General Settings 0 Sent Ed…" at bounding box center [956, 341] width 775 height 682
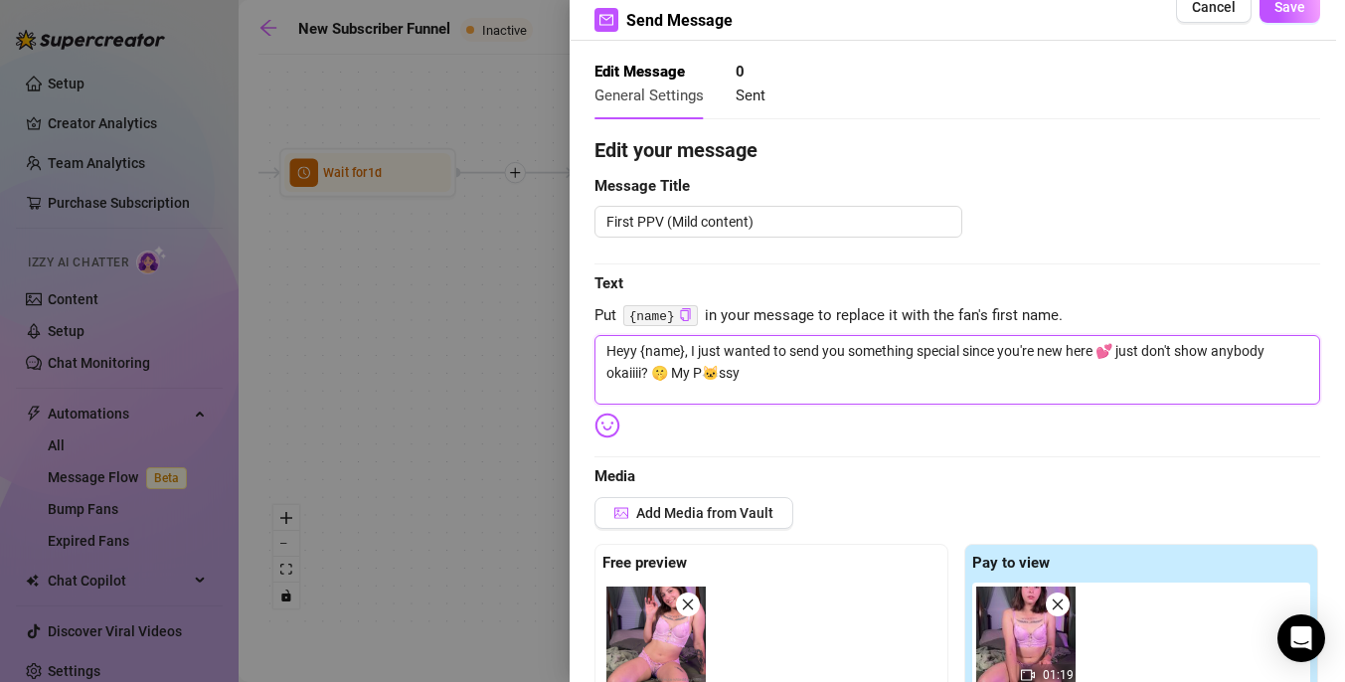
click at [762, 386] on textarea "Heyy {name}, I just wanted to send you something special since you're new here …" at bounding box center [956, 370] width 725 height 70
click at [1017, 372] on textarea "Heyy {name}, I just wanted to send you something special since you're new here …" at bounding box center [956, 370] width 725 height 70
click at [1151, 381] on textarea "Heyy {name}, I just wanted to send you something special since you're new here …" at bounding box center [956, 370] width 725 height 70
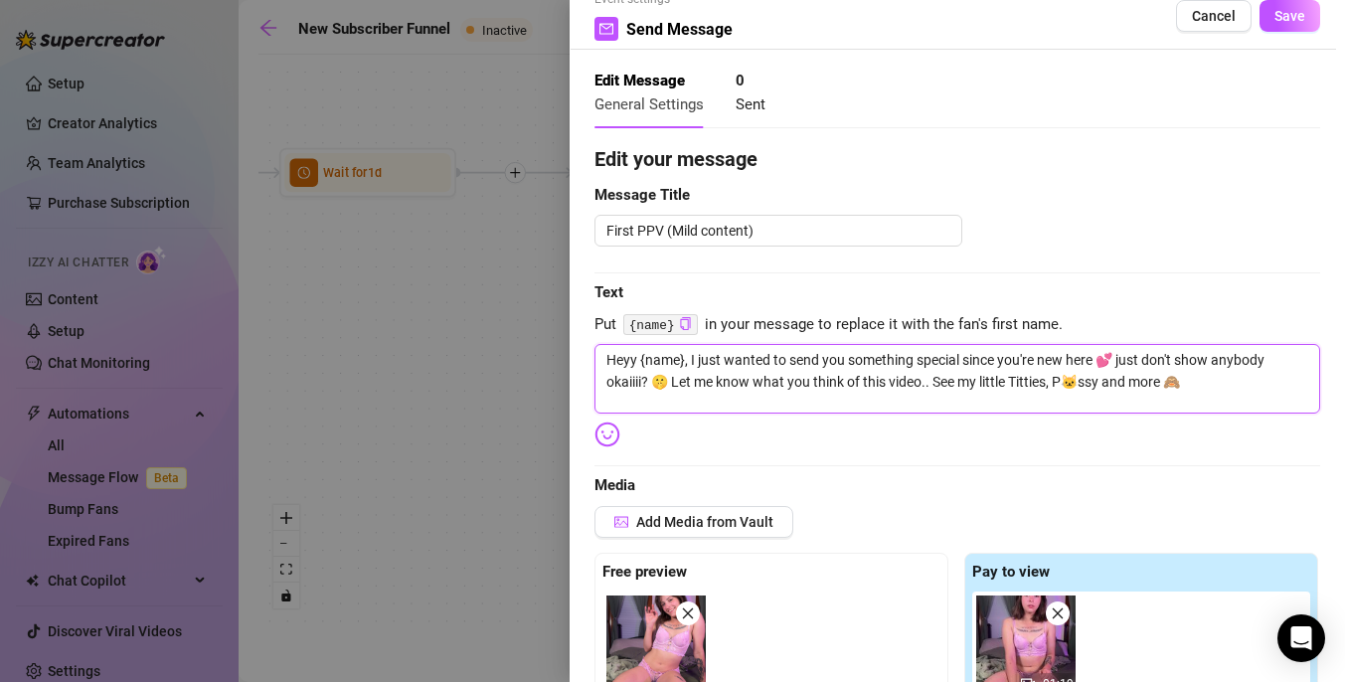
scroll to position [0, 0]
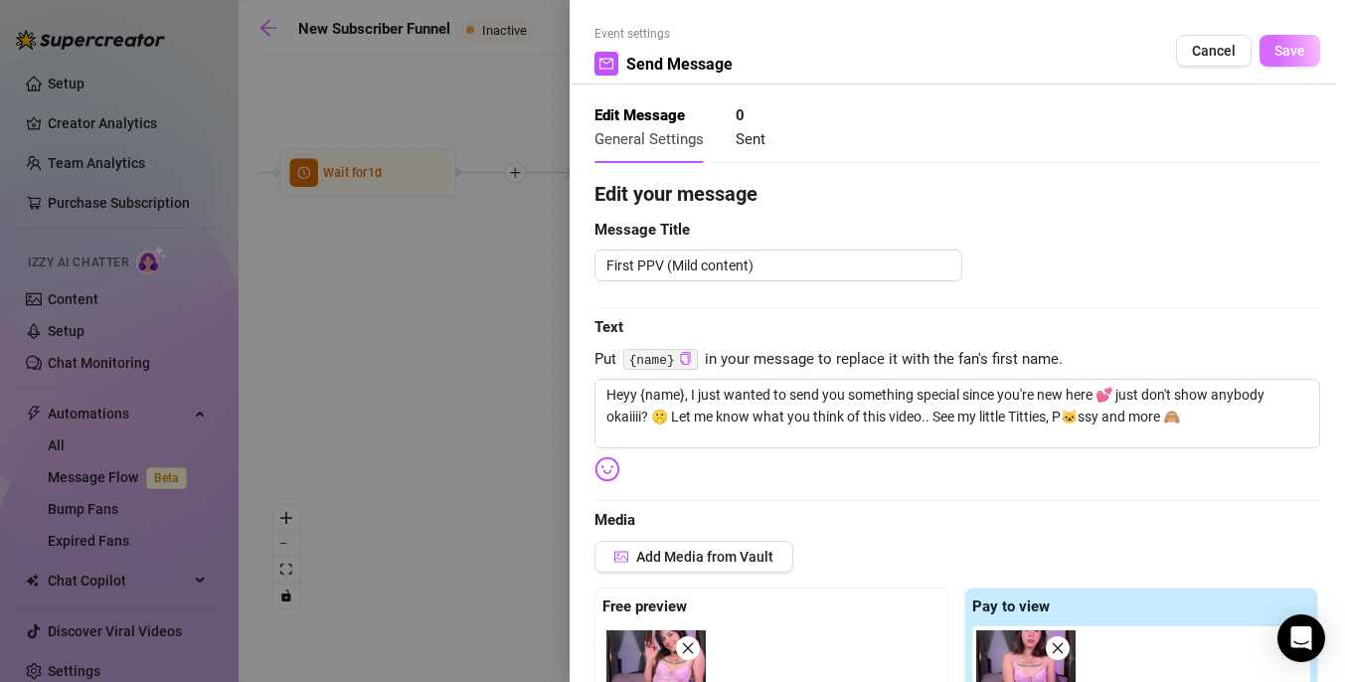
click at [1286, 53] on span "Save" at bounding box center [1289, 51] width 31 height 16
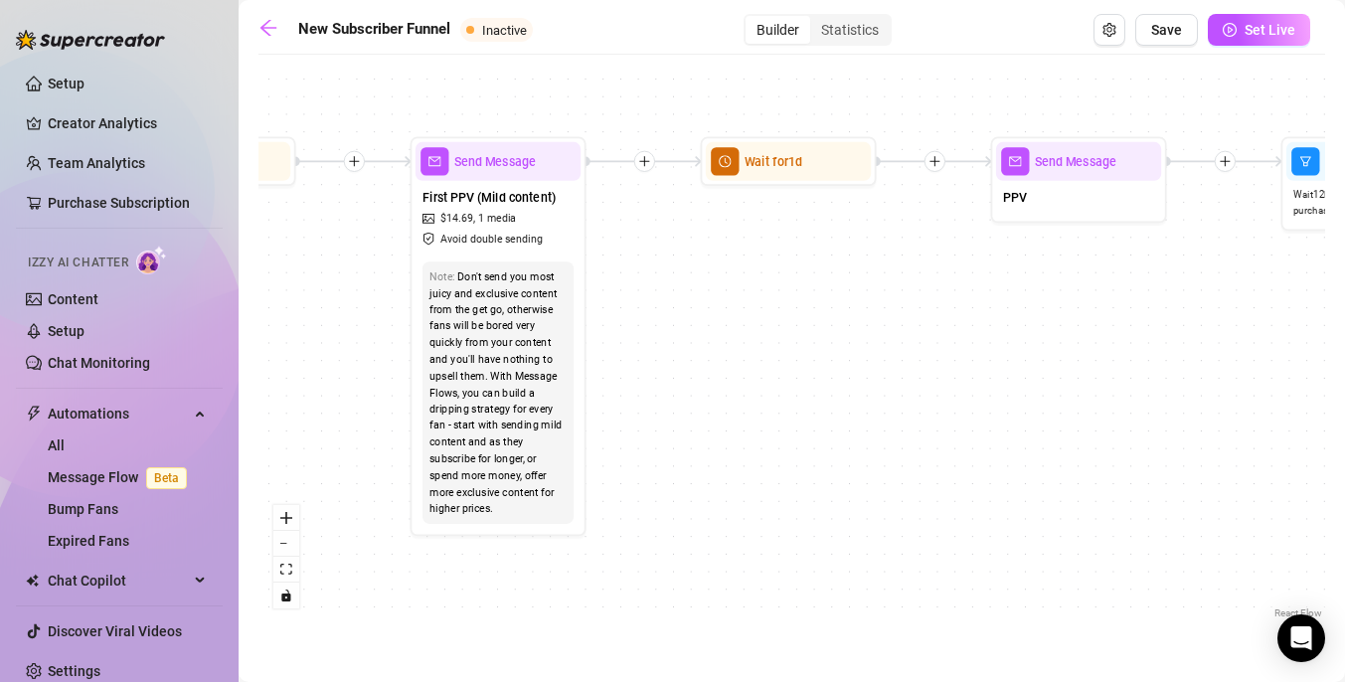
drag, startPoint x: 899, startPoint y: 279, endPoint x: 736, endPoint y: 266, distance: 163.5
click at [736, 266] on div "If True If True If True If False If False If False If True If False Merge Merge…" at bounding box center [791, 344] width 1066 height 558
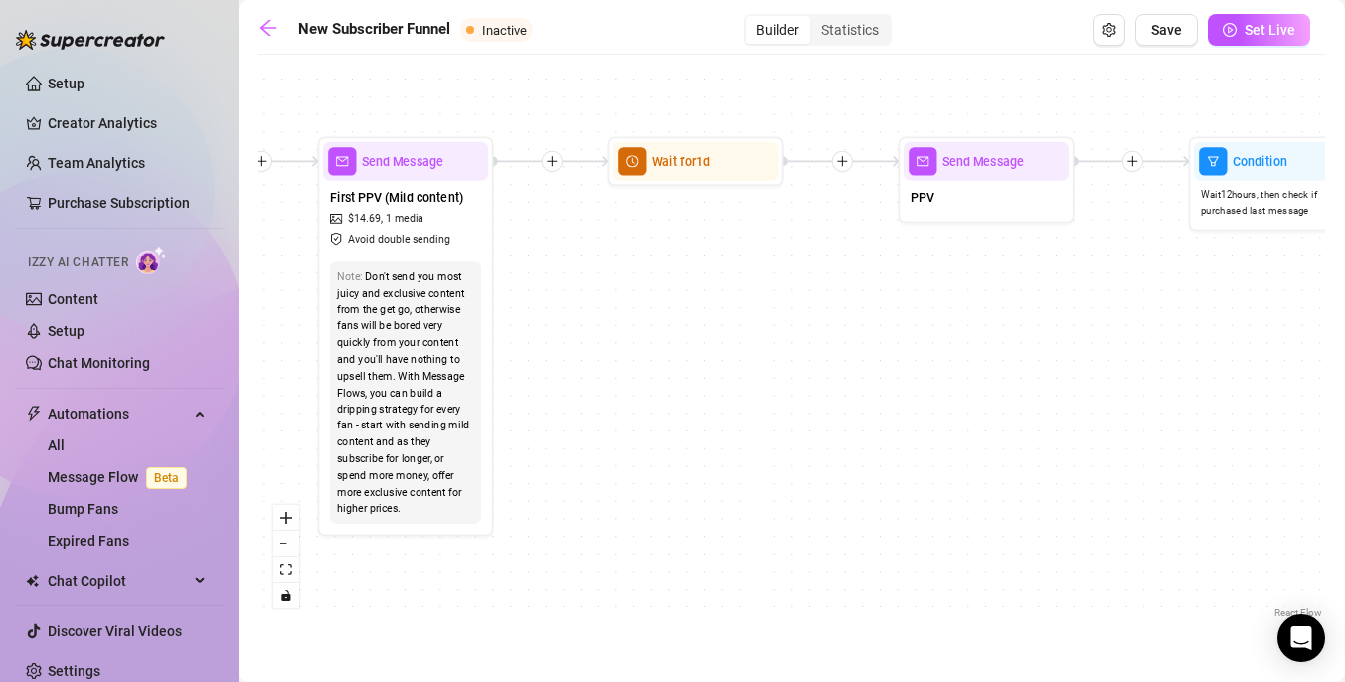
drag, startPoint x: 735, startPoint y: 262, endPoint x: 620, endPoint y: 259, distance: 115.3
click at [620, 259] on div "If True If True If True If False If False If False If True If False Merge Merge…" at bounding box center [791, 344] width 1066 height 558
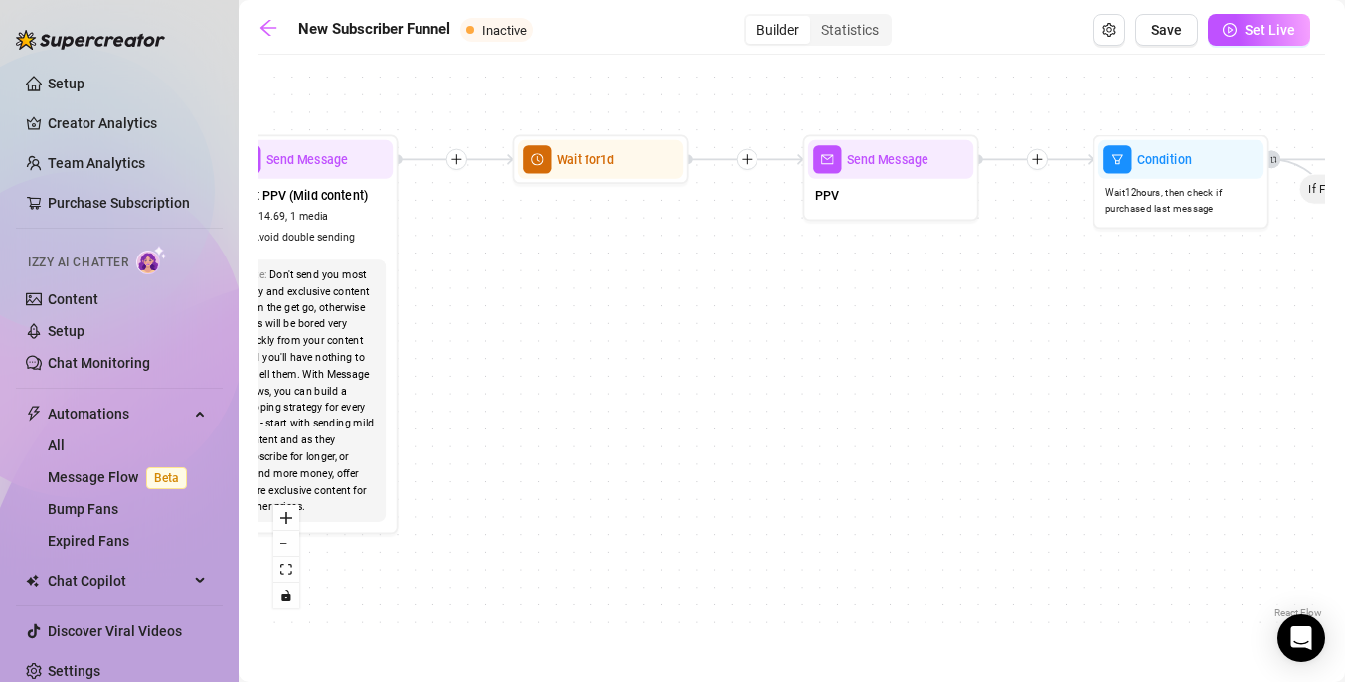
drag, startPoint x: 815, startPoint y: 307, endPoint x: 603, endPoint y: 298, distance: 211.9
click at [603, 298] on div "If True If True If True If False If False If False If True If False Merge Merge…" at bounding box center [791, 344] width 1066 height 558
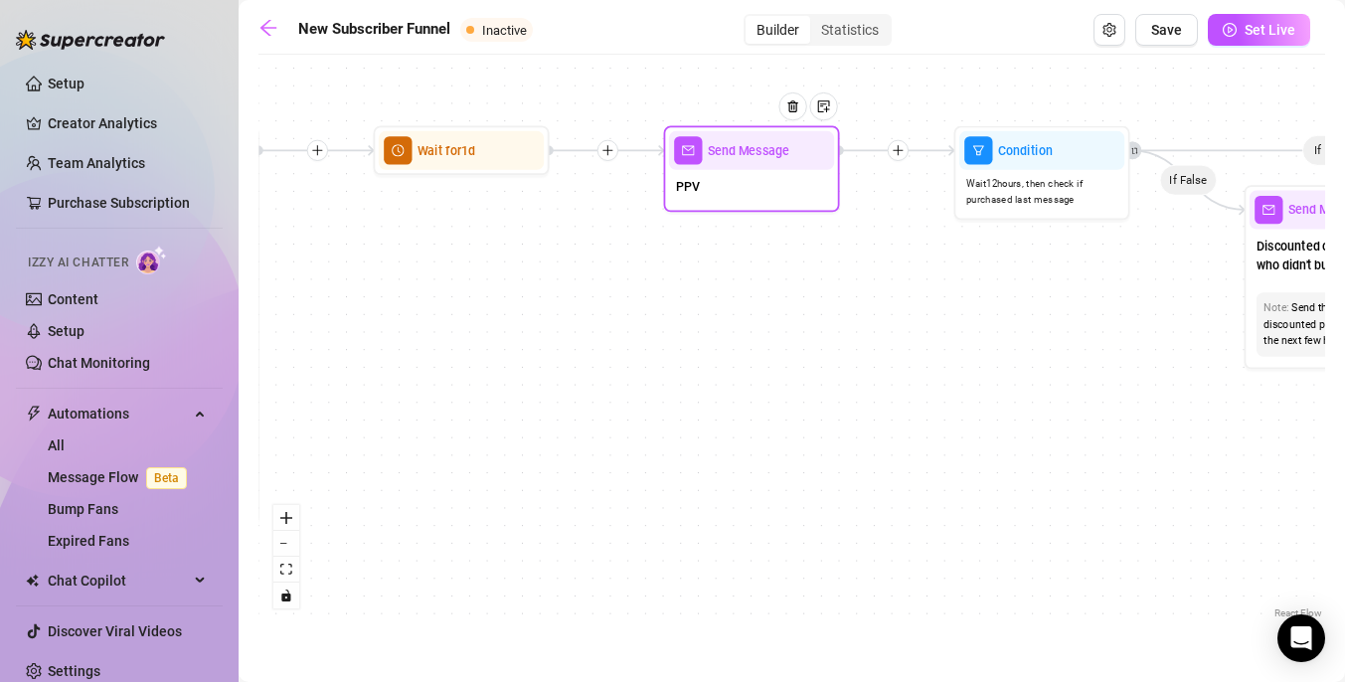
click at [682, 156] on icon "mail" at bounding box center [688, 150] width 12 height 12
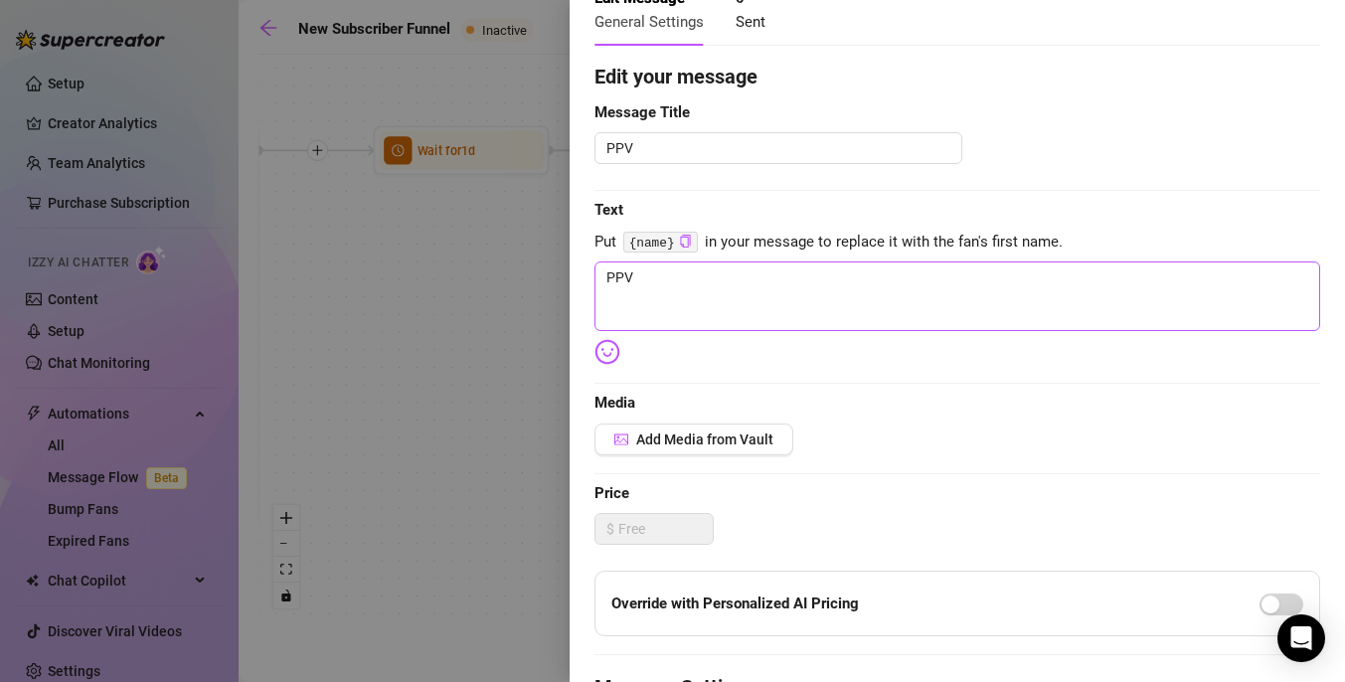
scroll to position [137, 0]
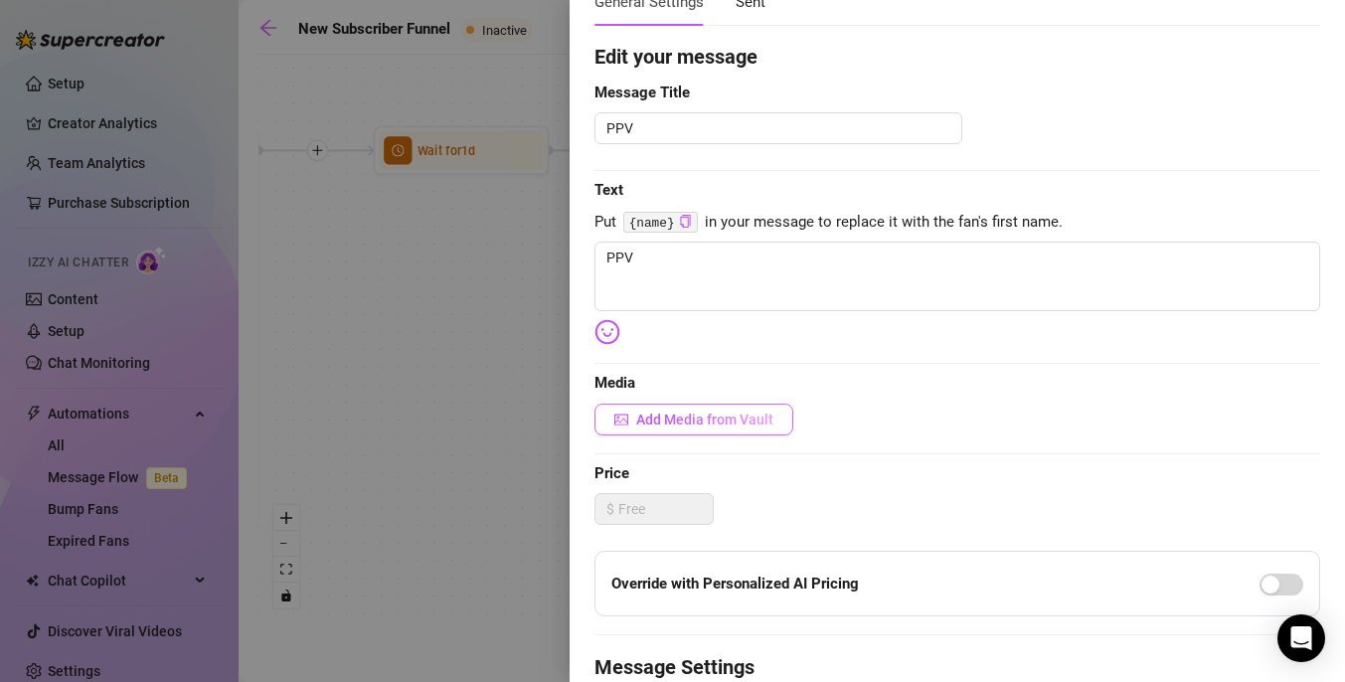
click at [742, 424] on span "Add Media from Vault" at bounding box center [704, 419] width 137 height 16
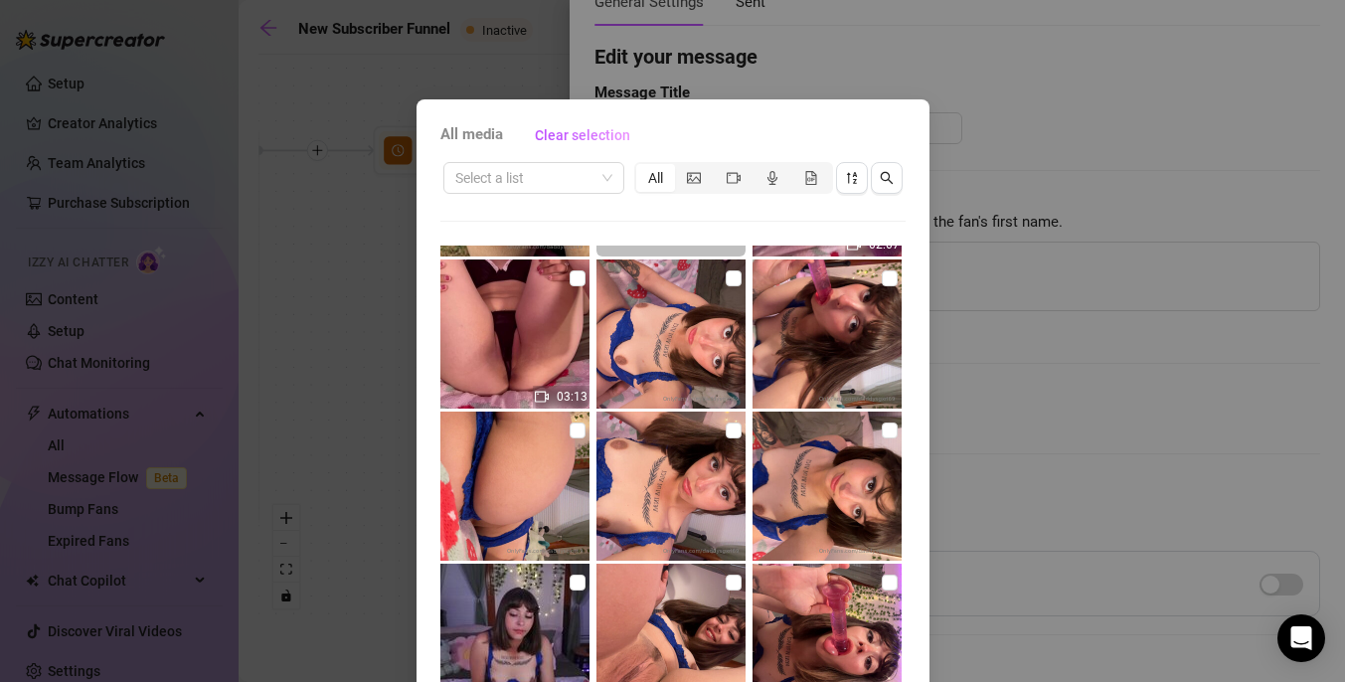
scroll to position [3328, 0]
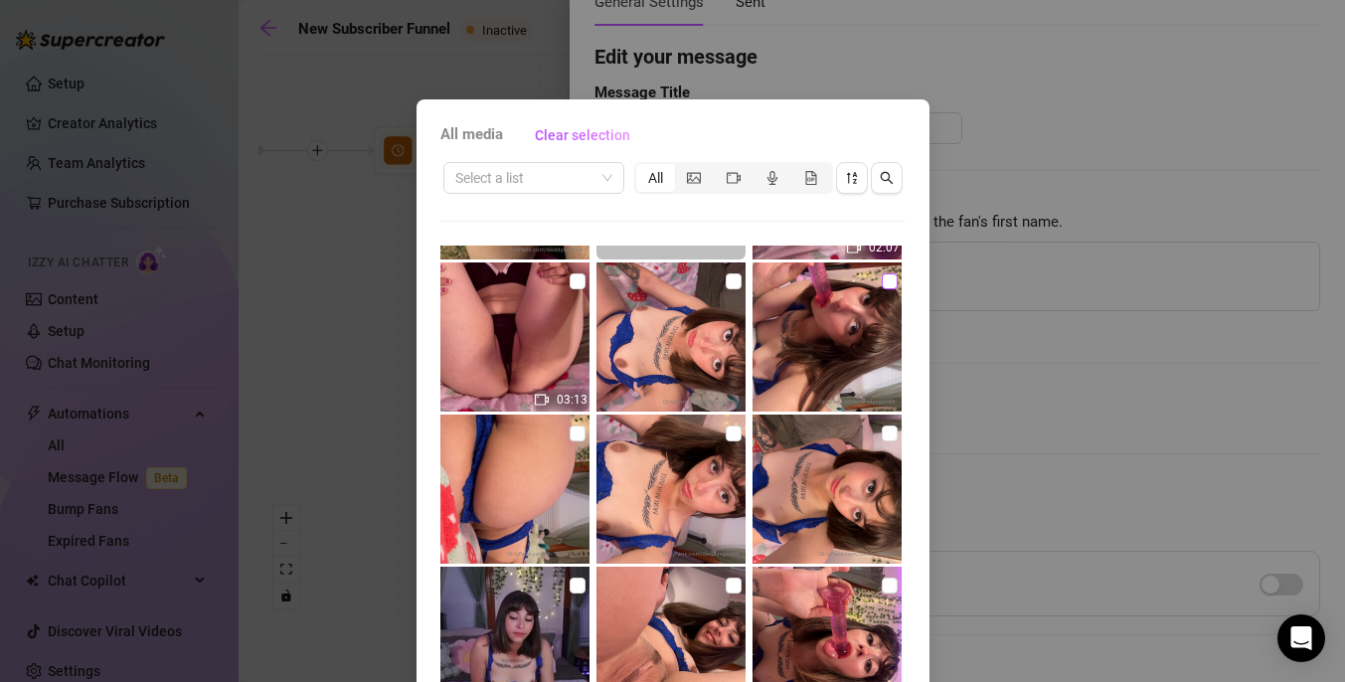
click at [884, 280] on input "checkbox" at bounding box center [889, 281] width 16 height 16
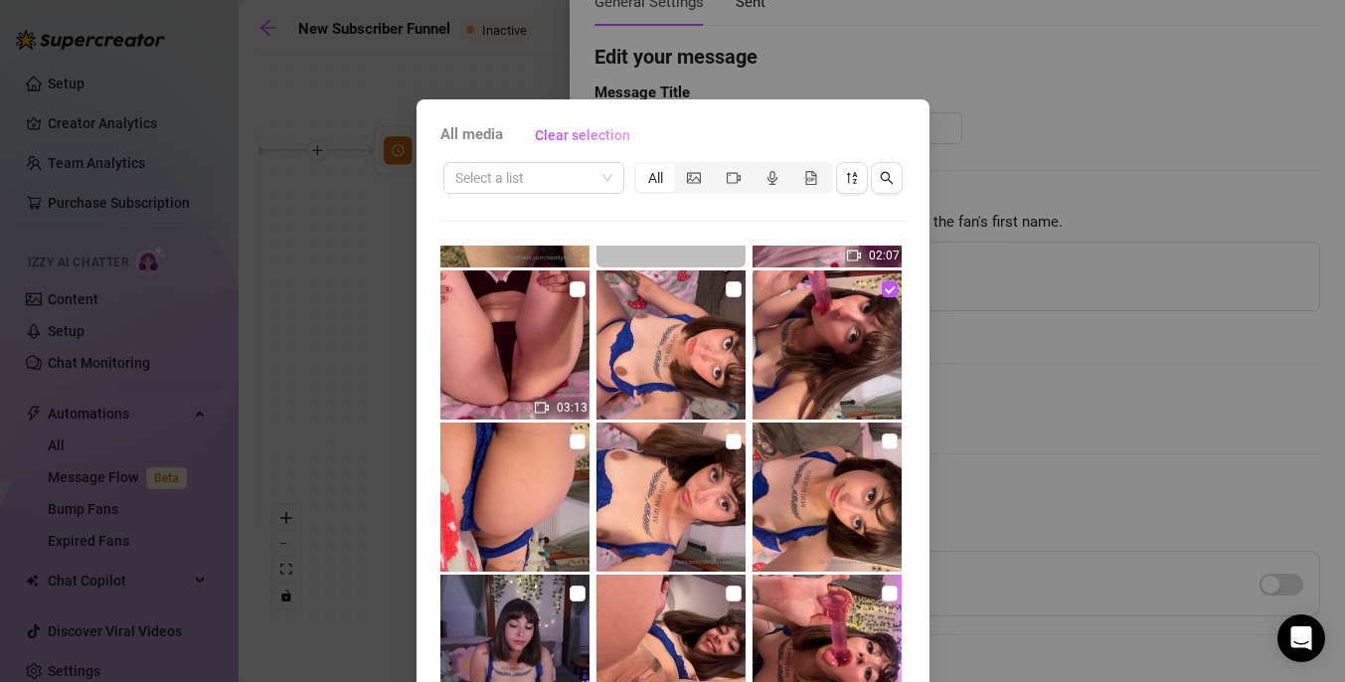
scroll to position [3318, 0]
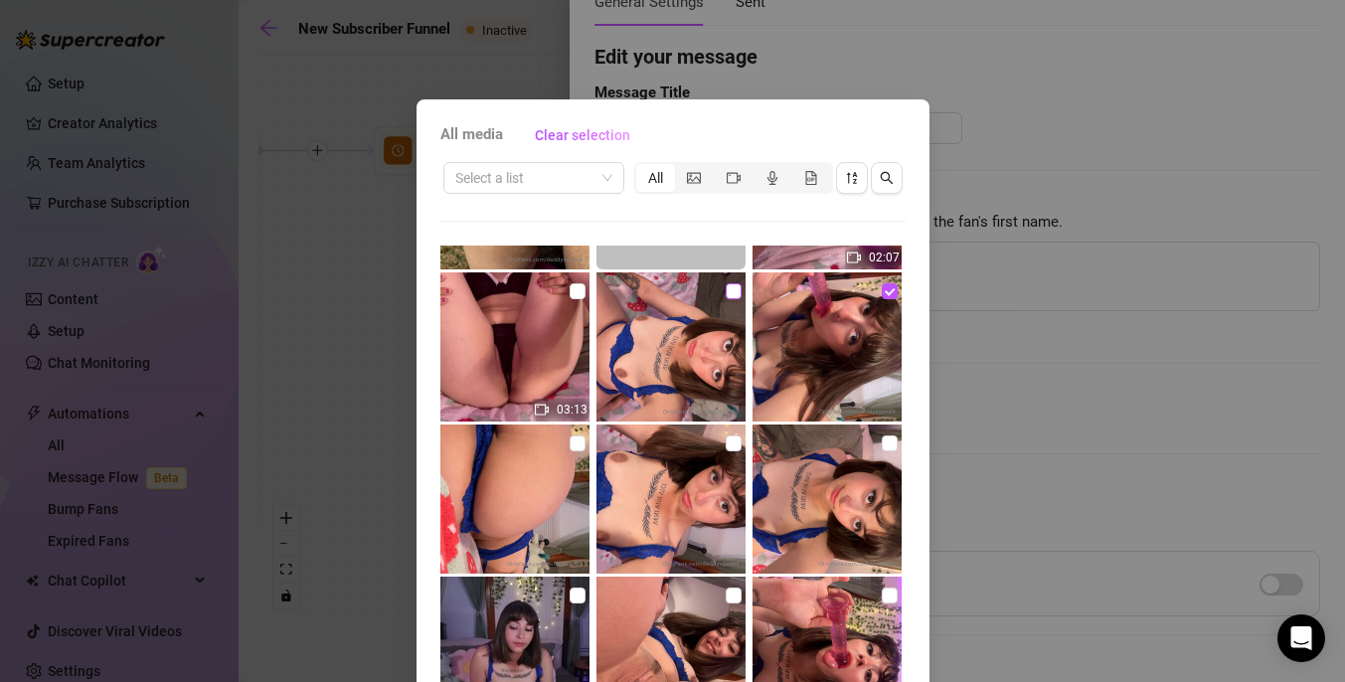
click at [733, 283] on input "checkbox" at bounding box center [733, 291] width 16 height 16
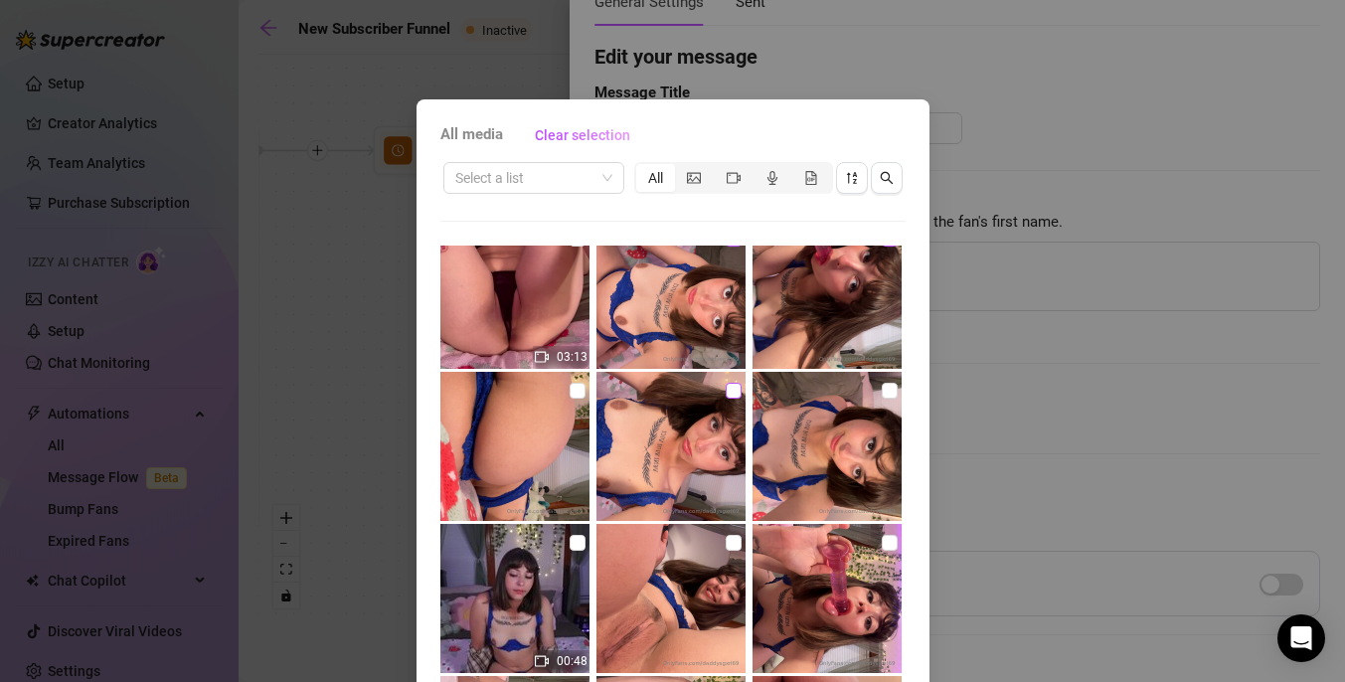
click at [730, 398] on label at bounding box center [733, 391] width 16 height 22
click at [730, 398] on input "checkbox" at bounding box center [733, 391] width 16 height 16
click at [888, 388] on input "checkbox" at bounding box center [889, 391] width 16 height 16
click at [580, 388] on input "checkbox" at bounding box center [577, 391] width 16 height 16
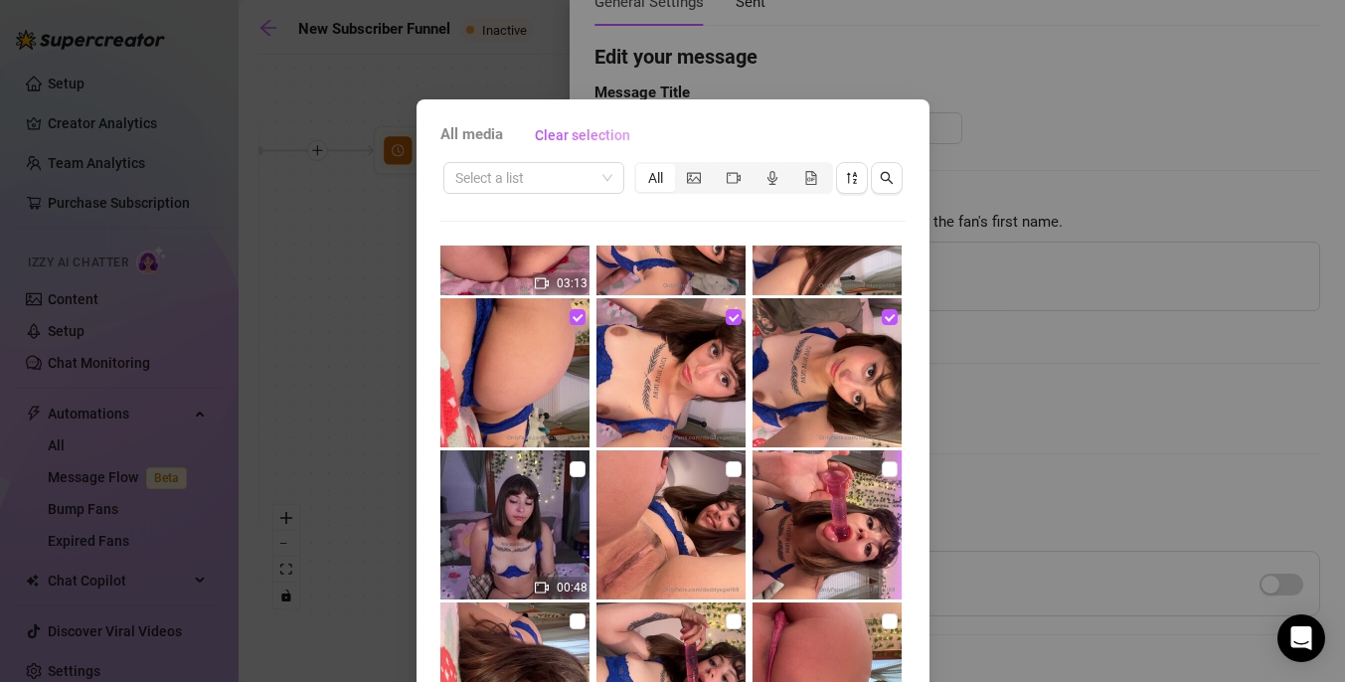
scroll to position [3465, 0]
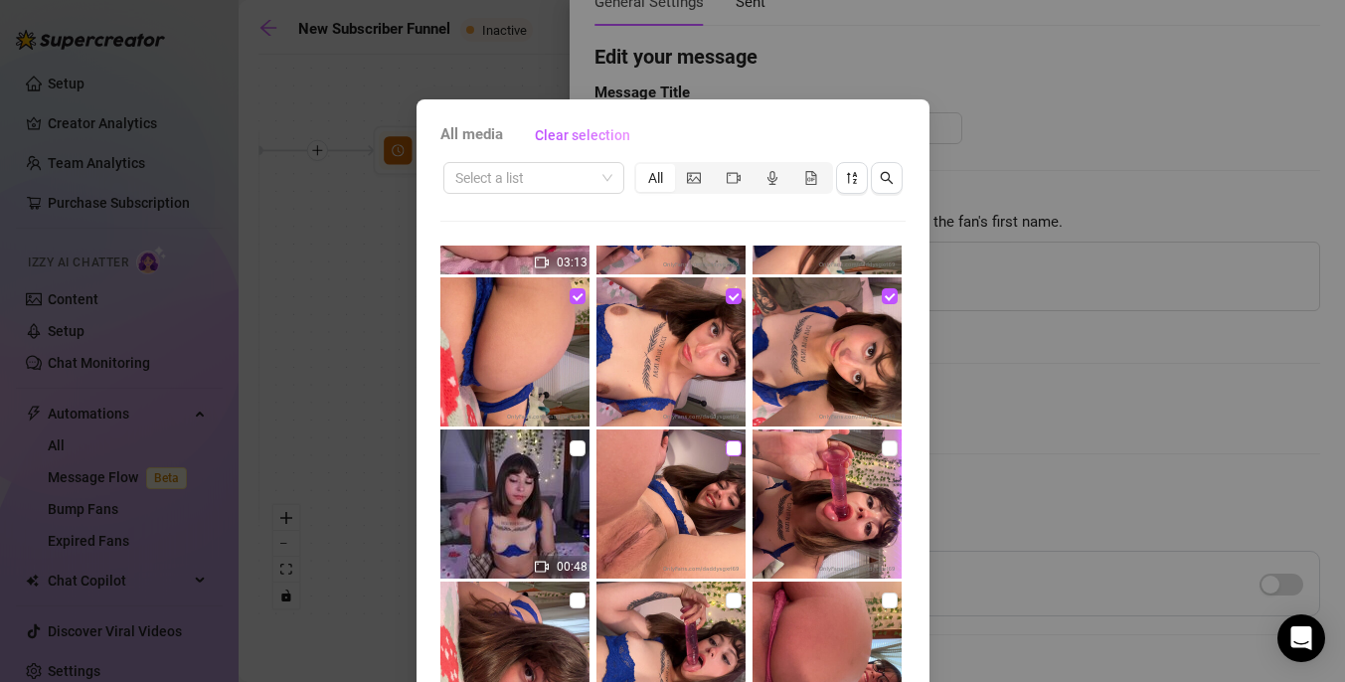
click at [728, 450] on input "checkbox" at bounding box center [733, 448] width 16 height 16
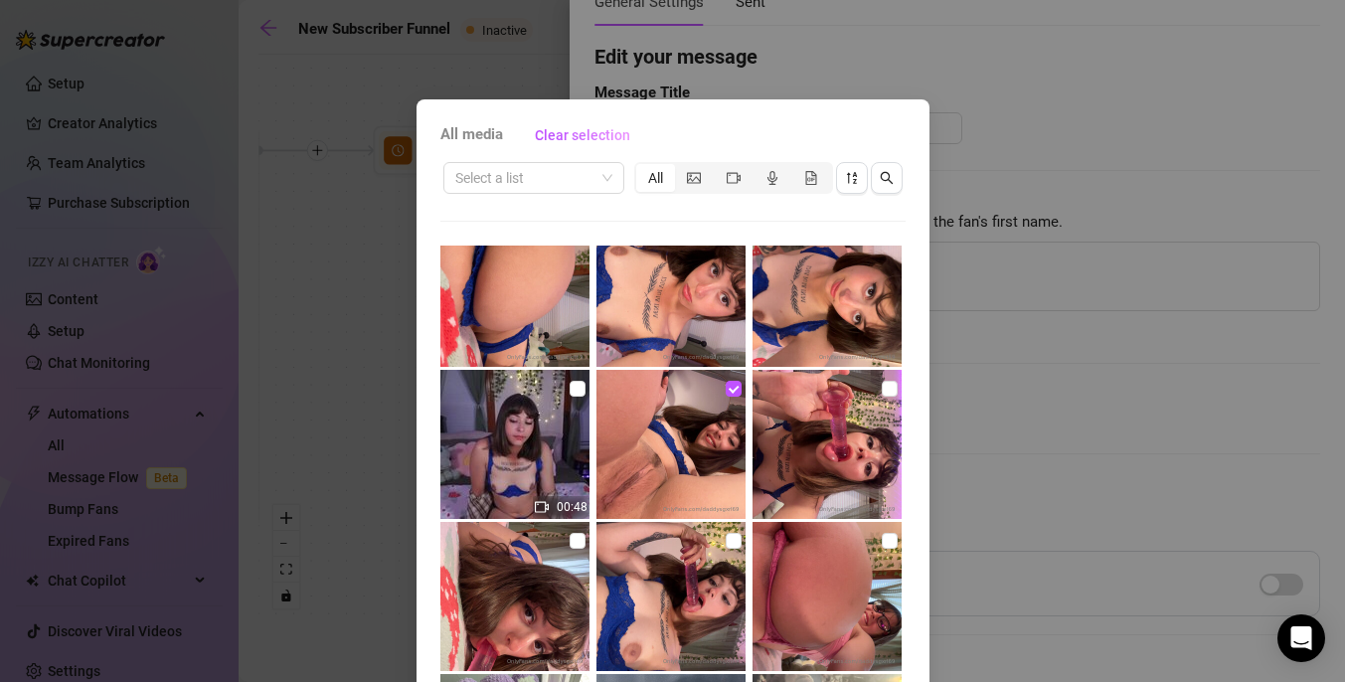
scroll to position [3576, 0]
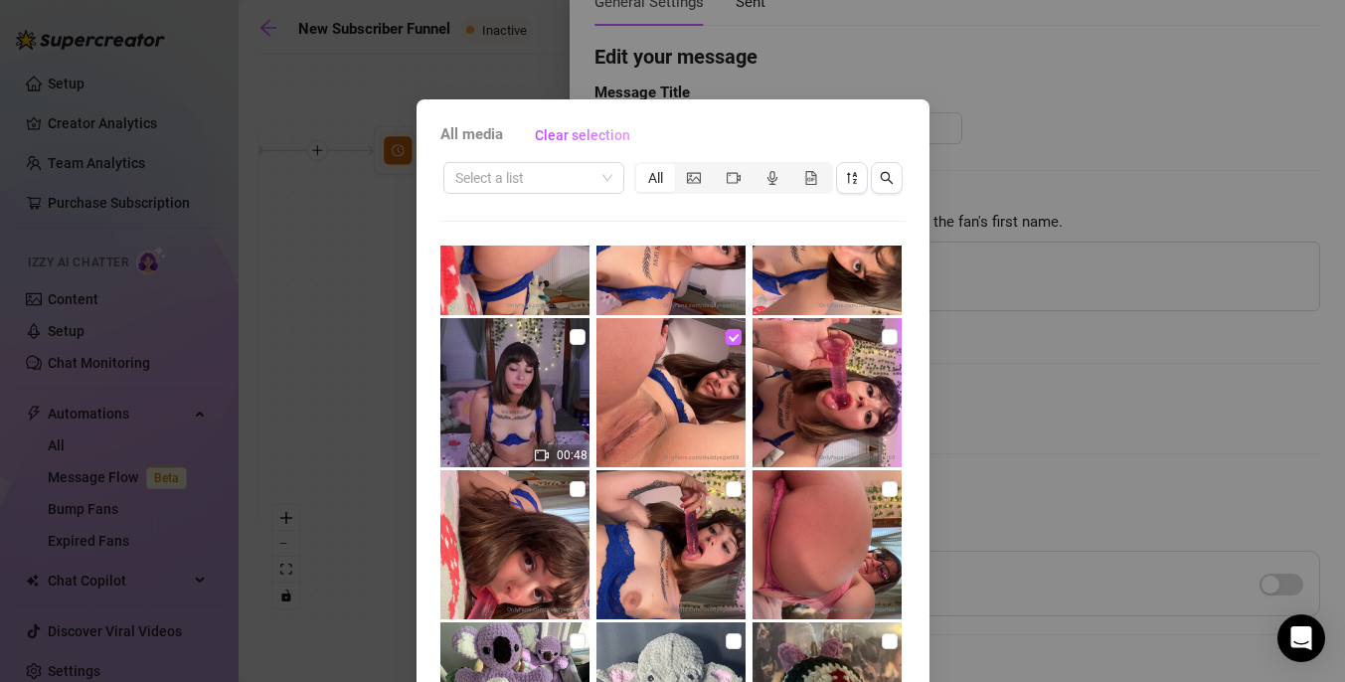
click at [728, 339] on input "checkbox" at bounding box center [733, 337] width 16 height 16
click at [890, 336] on input "checkbox" at bounding box center [889, 337] width 16 height 16
click at [728, 485] on input "checkbox" at bounding box center [733, 489] width 16 height 16
click at [730, 339] on input "checkbox" at bounding box center [733, 337] width 16 height 16
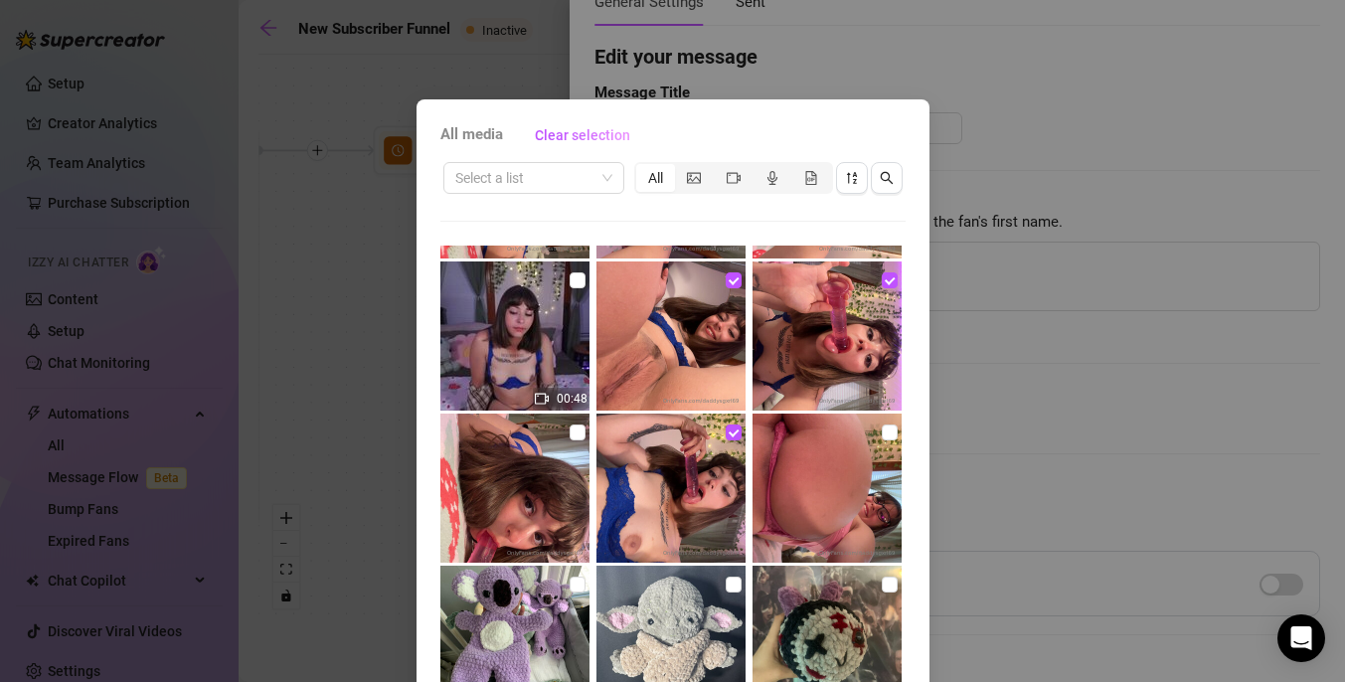
scroll to position [3627, 0]
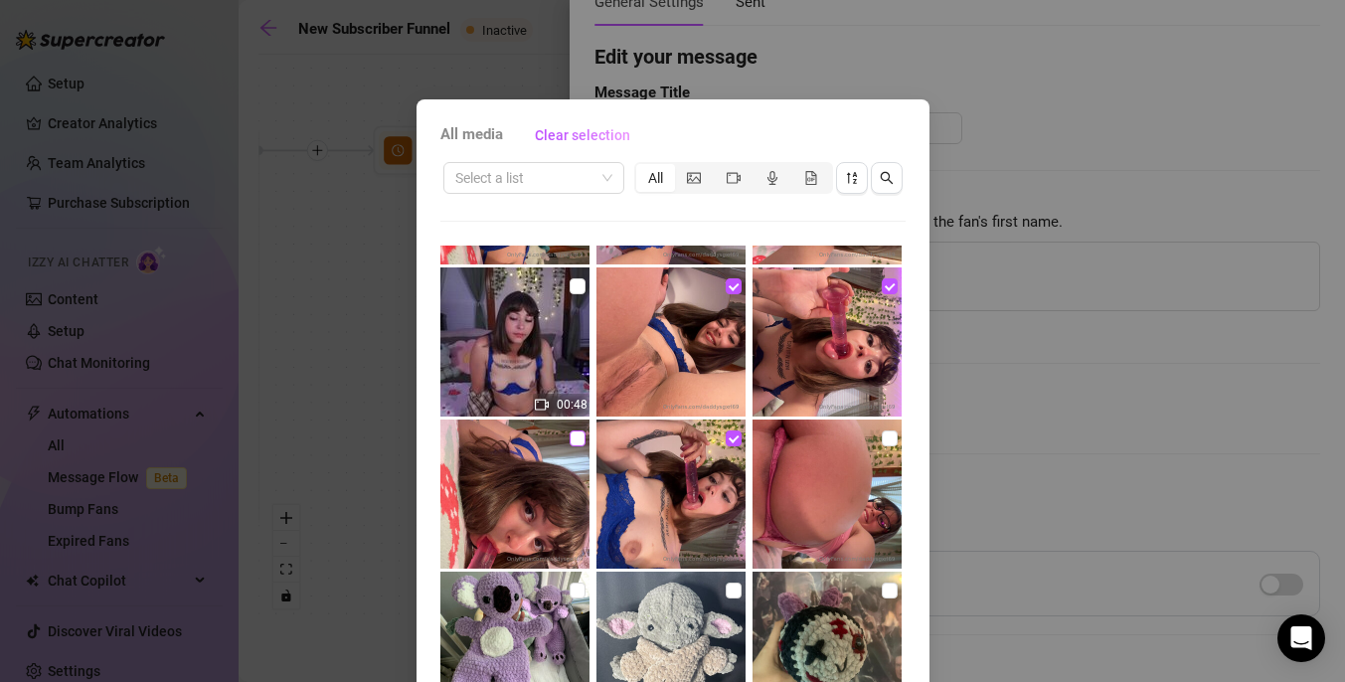
click at [574, 442] on input "checkbox" at bounding box center [577, 438] width 16 height 16
click at [573, 292] on input "checkbox" at bounding box center [577, 286] width 16 height 16
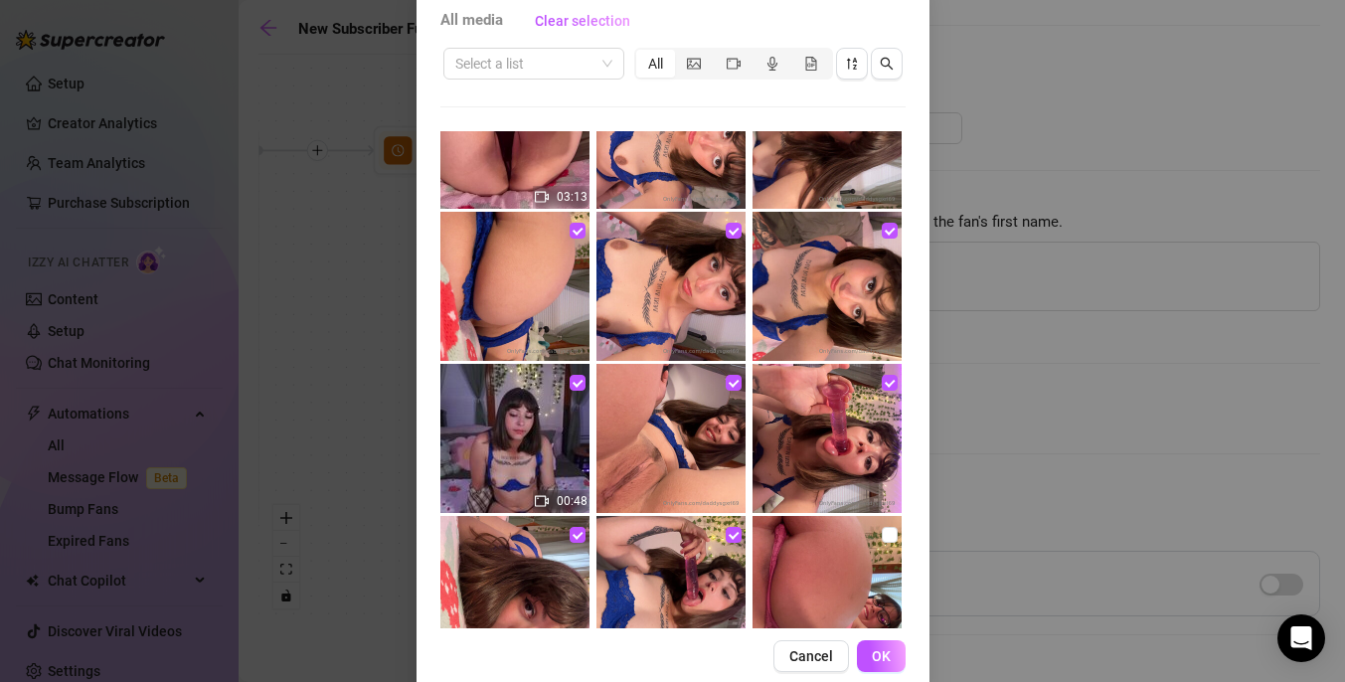
scroll to position [148, 0]
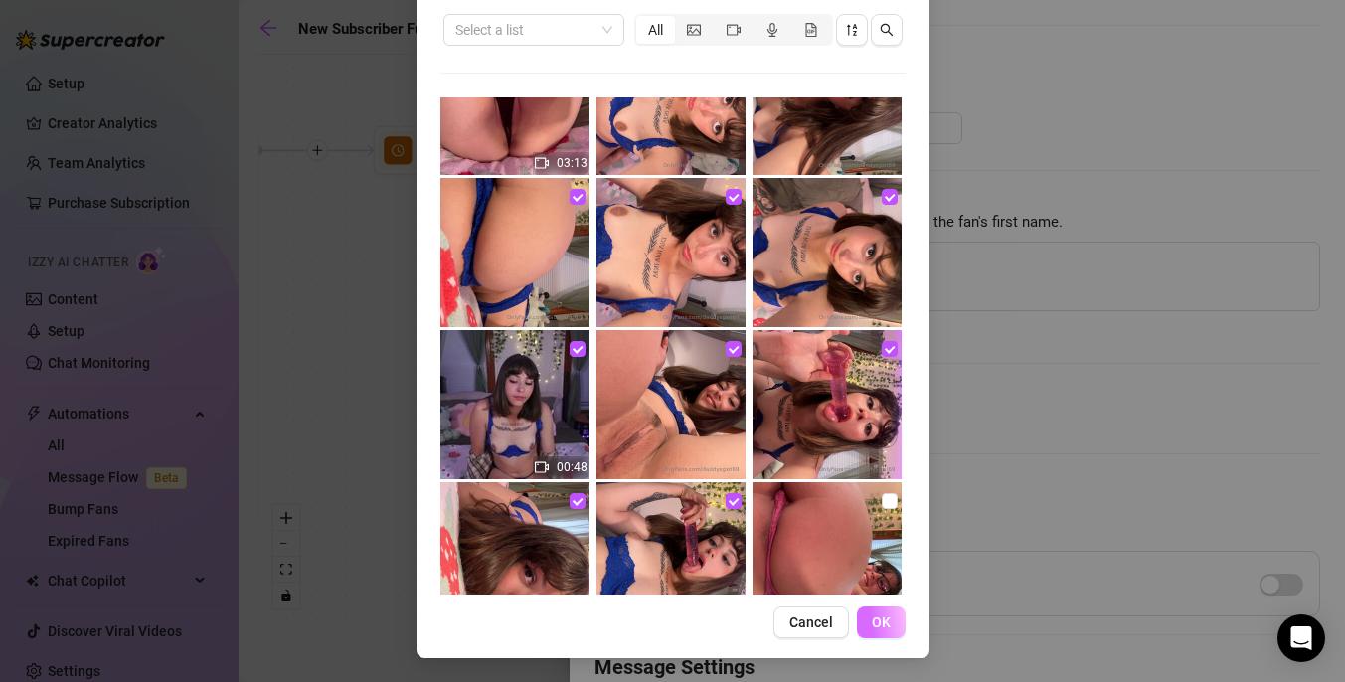
click at [881, 624] on span "OK" at bounding box center [881, 622] width 19 height 16
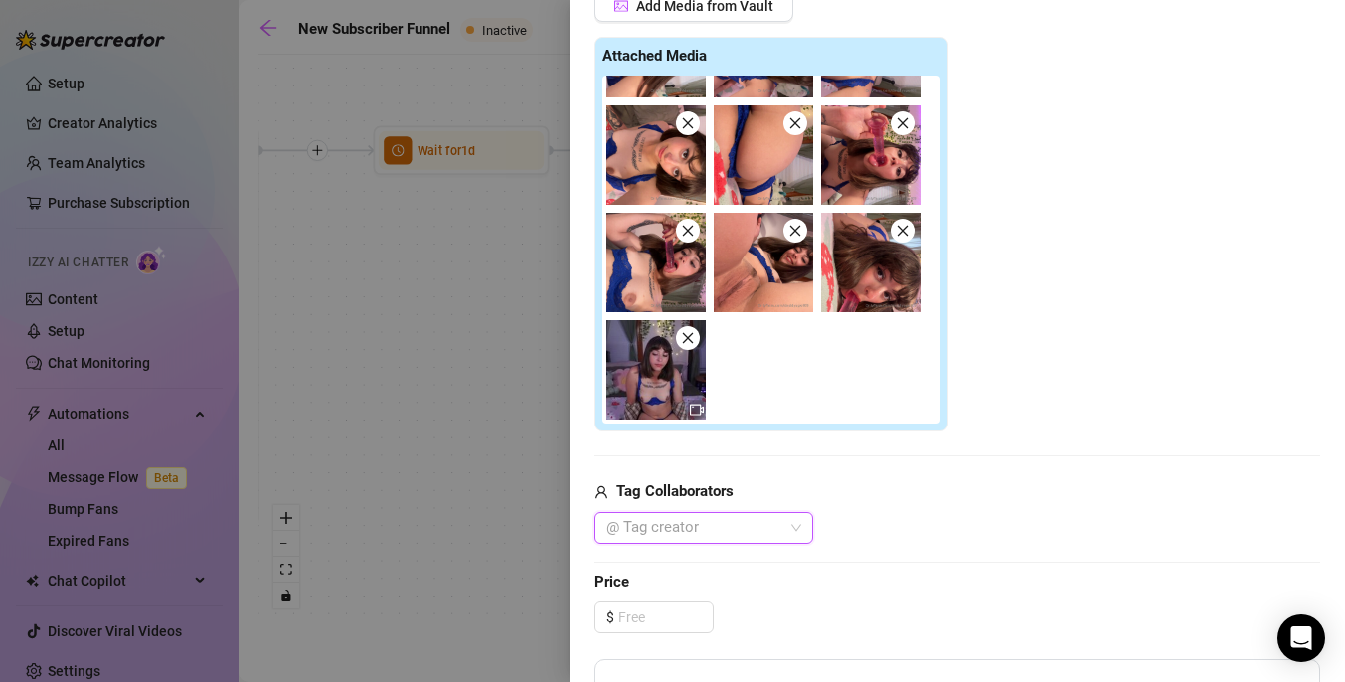
scroll to position [571, 0]
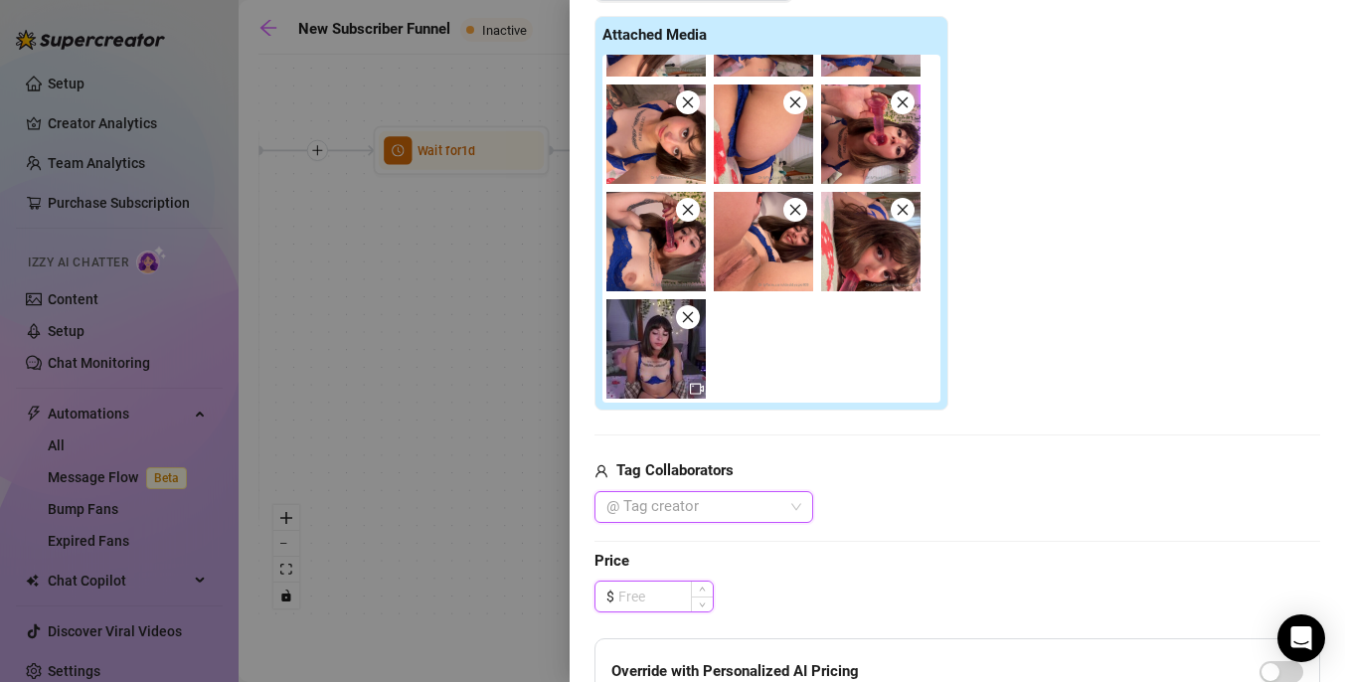
click at [672, 597] on input at bounding box center [665, 596] width 94 height 30
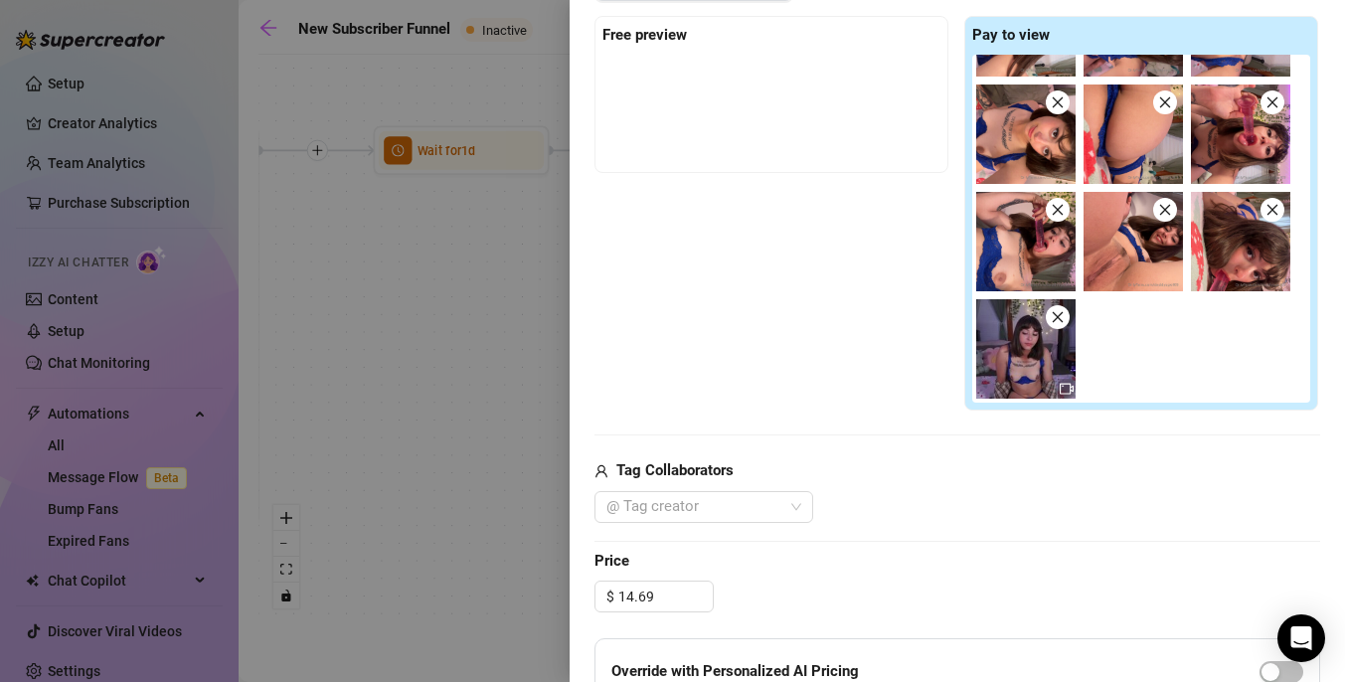
click at [879, 558] on span "Price" at bounding box center [956, 562] width 725 height 24
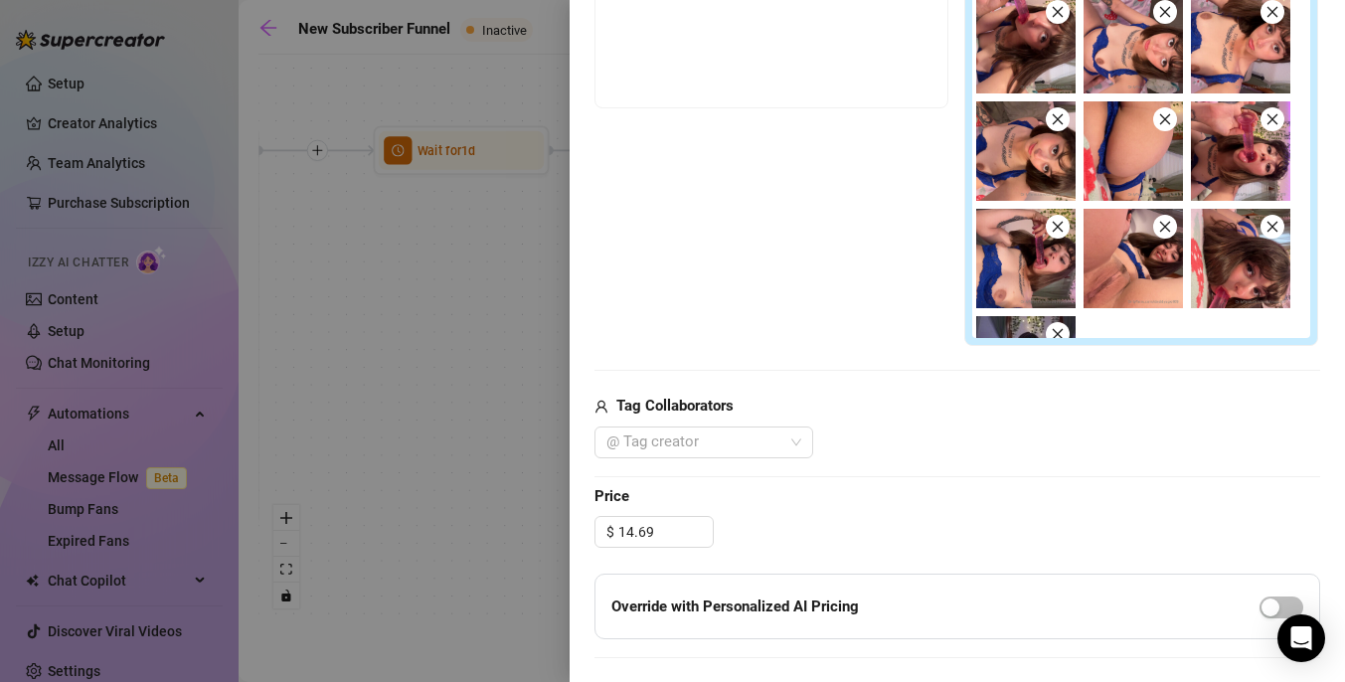
scroll to position [652, 0]
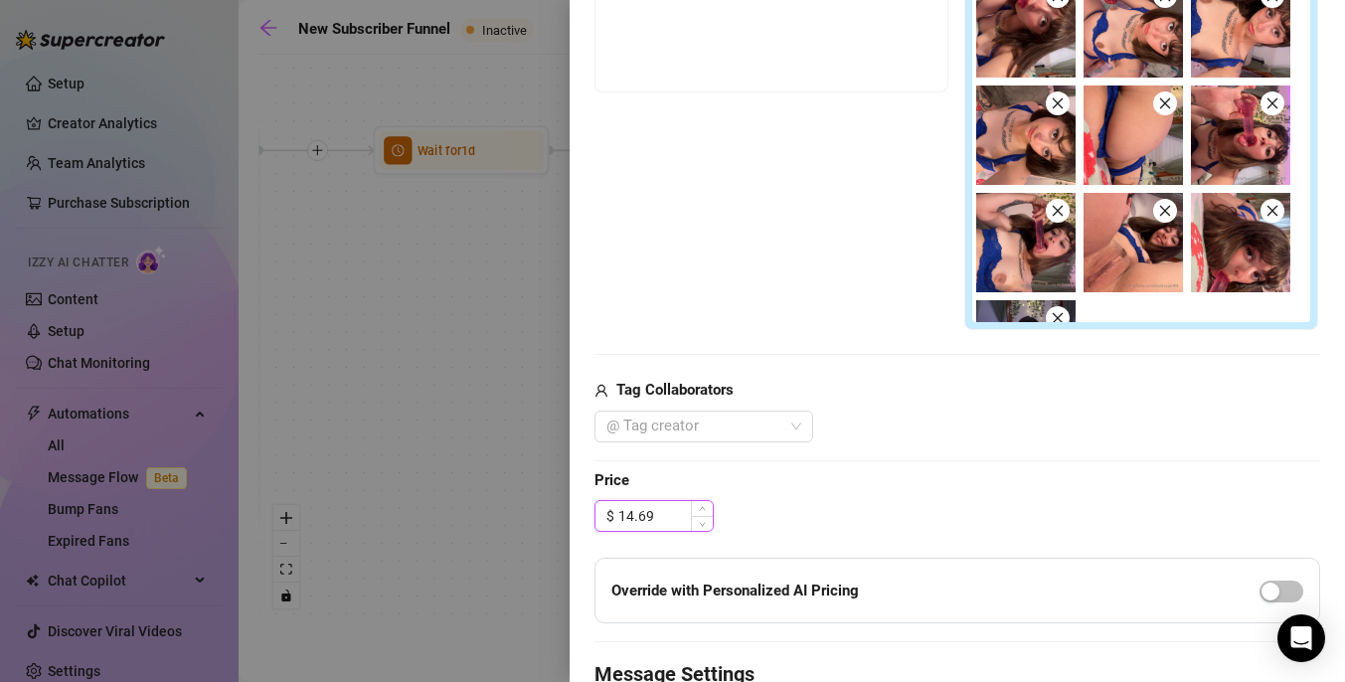
click at [631, 515] on input "14.69" at bounding box center [665, 516] width 94 height 30
click at [840, 481] on span "Price" at bounding box center [956, 481] width 725 height 24
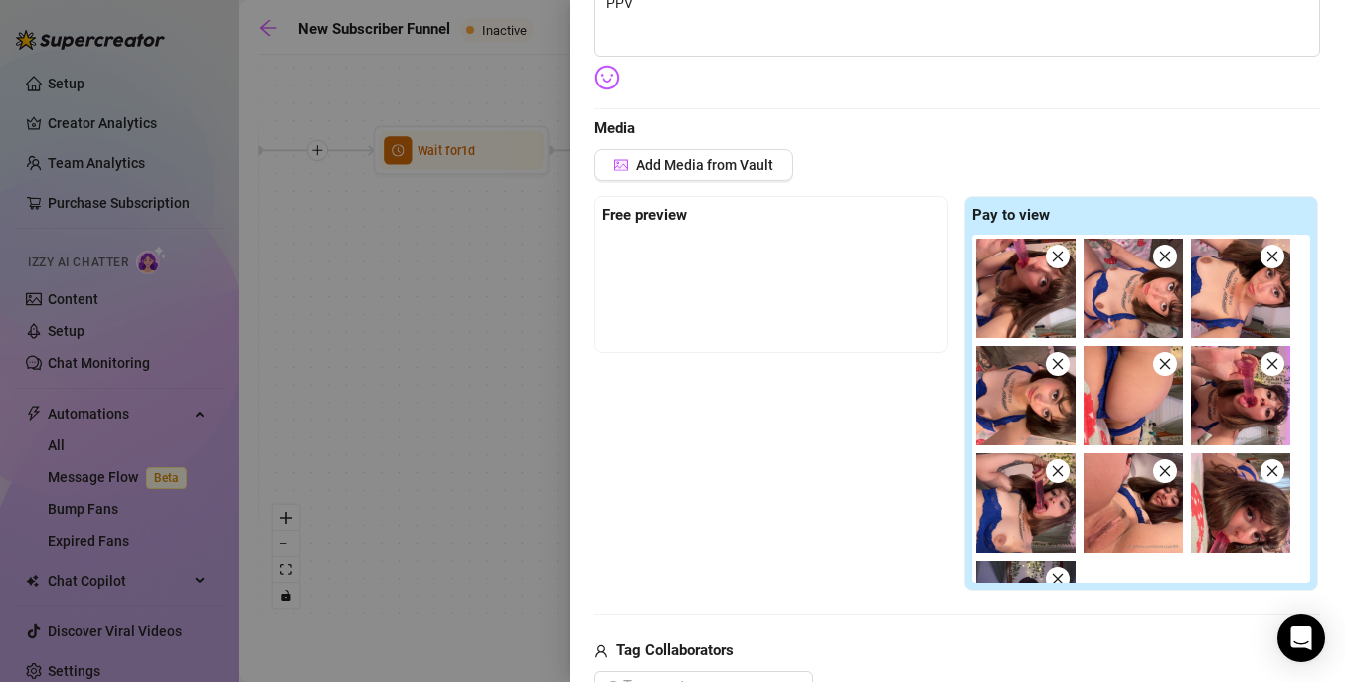
scroll to position [361, 0]
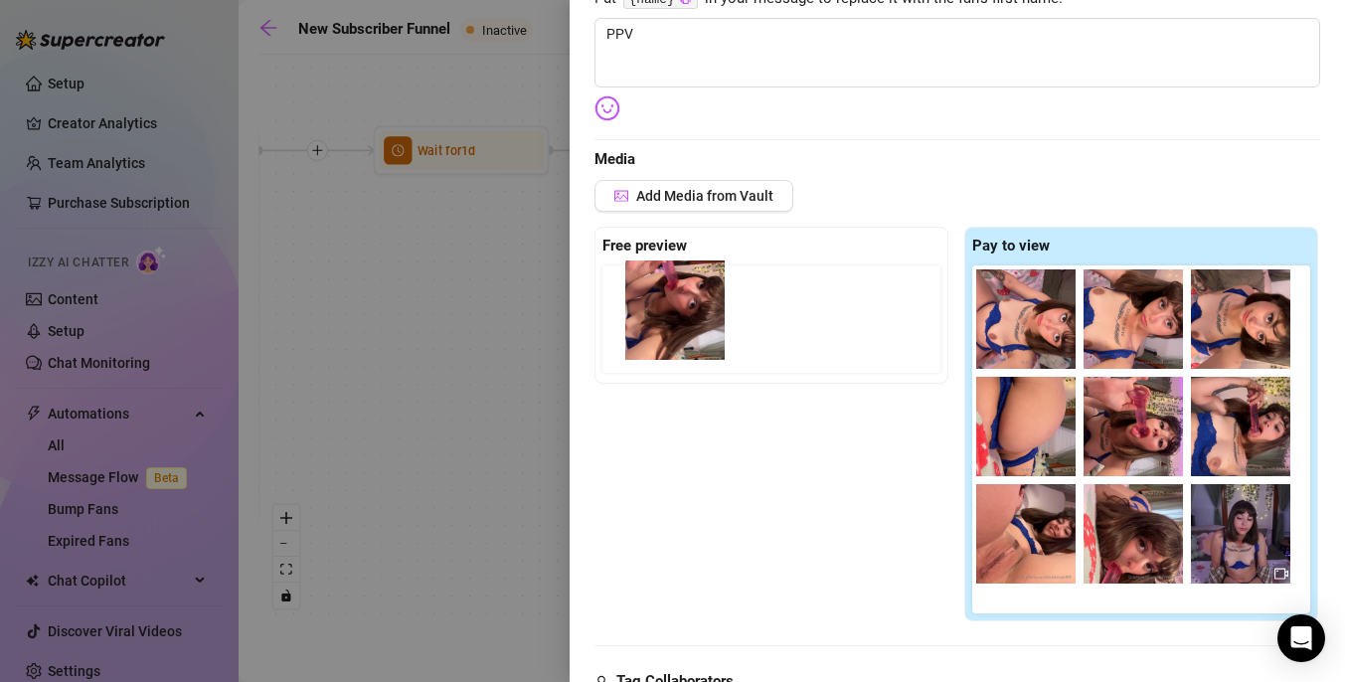
drag, startPoint x: 1008, startPoint y: 330, endPoint x: 652, endPoint y: 321, distance: 355.9
click at [652, 321] on div "Free preview Pay to view" at bounding box center [956, 425] width 725 height 396
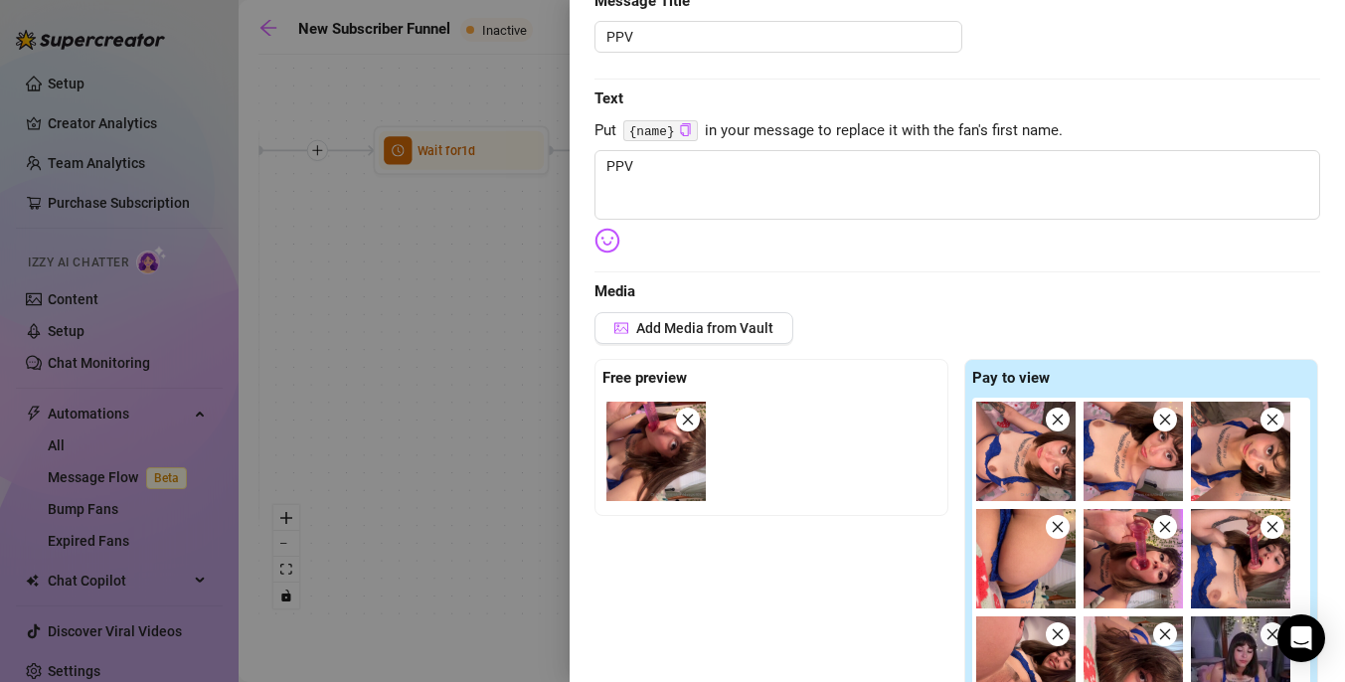
scroll to position [197, 0]
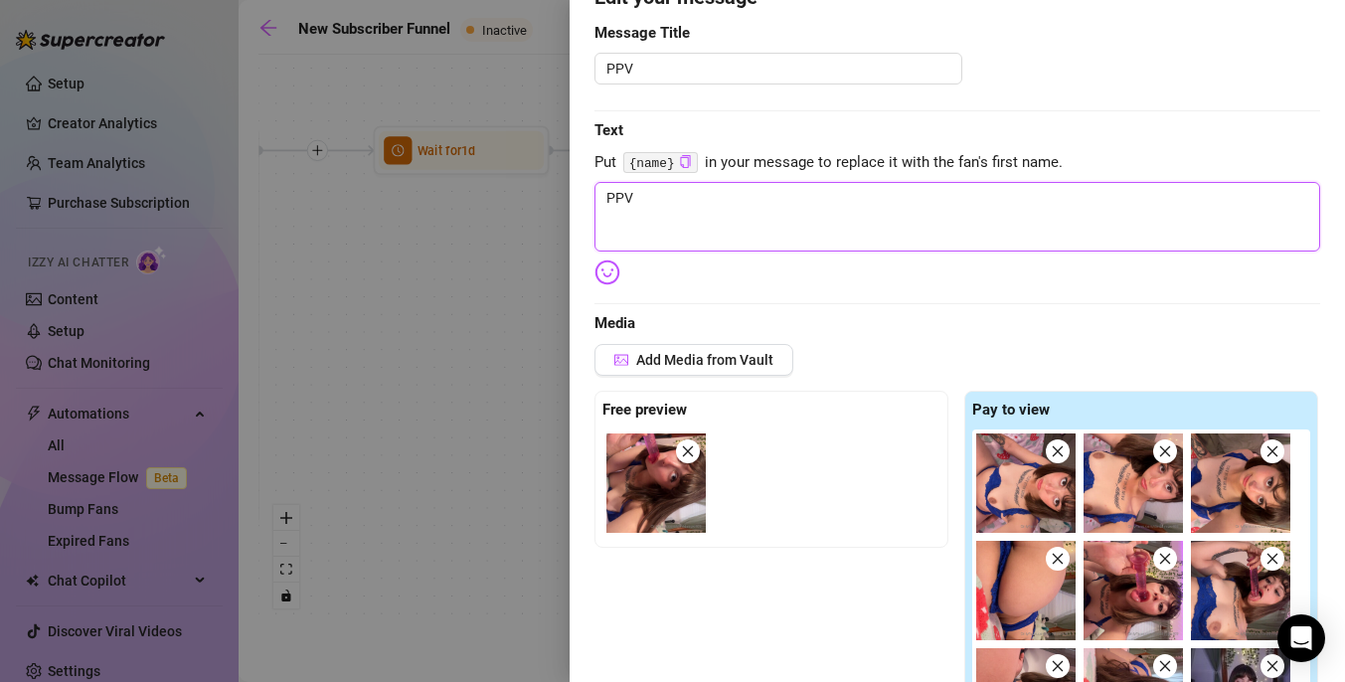
drag, startPoint x: 703, startPoint y: 220, endPoint x: 565, endPoint y: 207, distance: 137.7
click at [565, 207] on div "Event settings Send Message Cancel Save Edit Message General Settings 0 Sent Ed…" at bounding box center [672, 341] width 1345 height 682
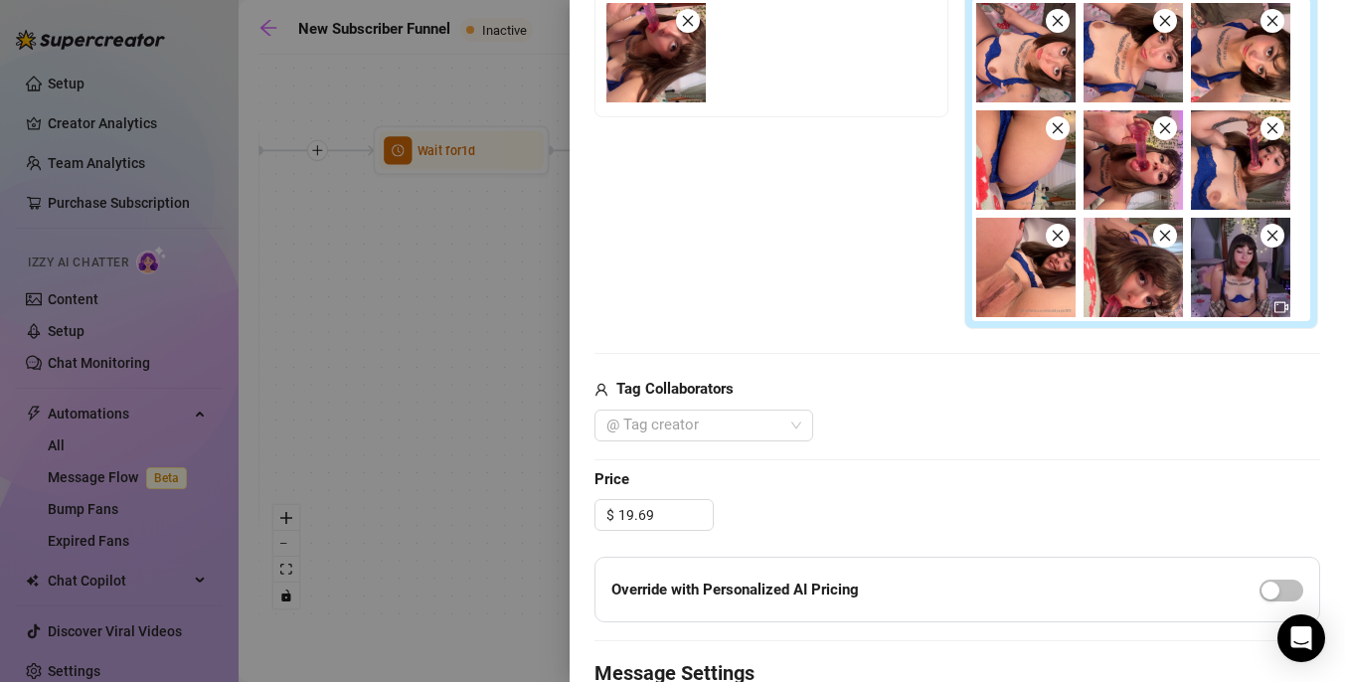
scroll to position [0, 0]
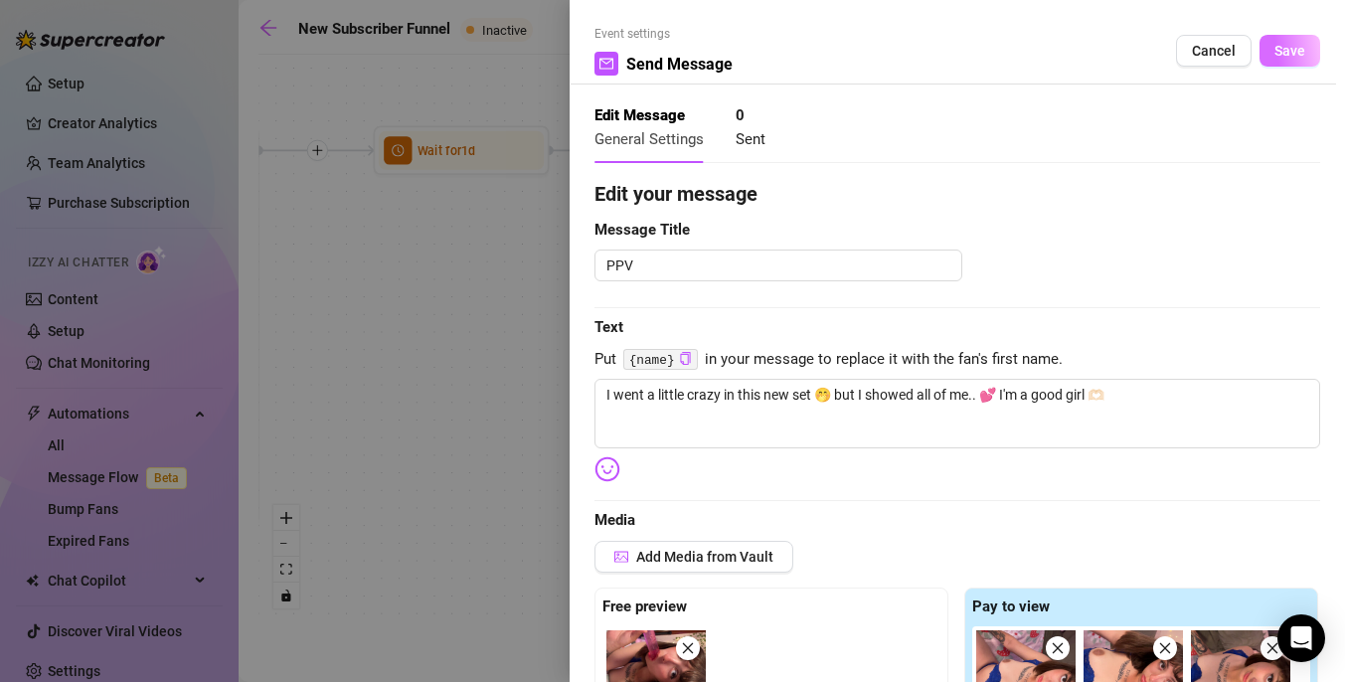
click at [1284, 48] on span "Save" at bounding box center [1289, 51] width 31 height 16
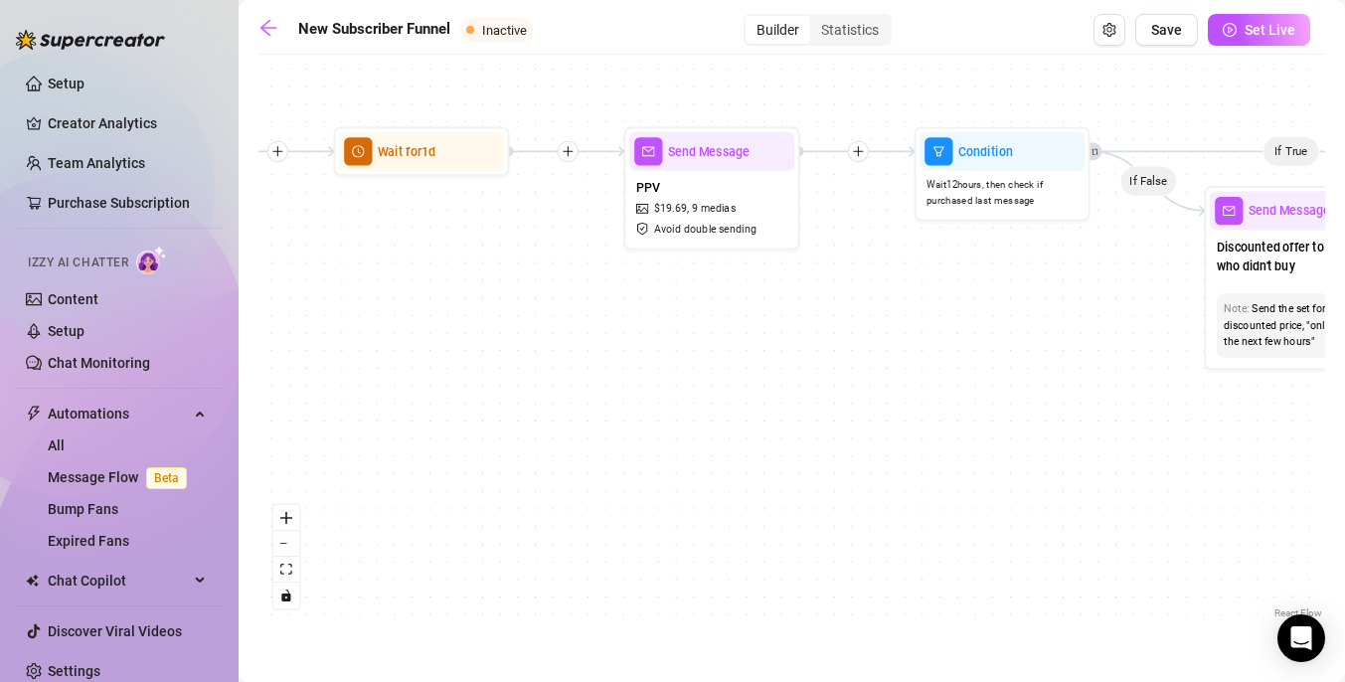
drag, startPoint x: 950, startPoint y: 368, endPoint x: 792, endPoint y: 380, distance: 158.5
click at [792, 380] on div "If True If True If True If False If False If False If True If False Merge Merge…" at bounding box center [791, 344] width 1066 height 558
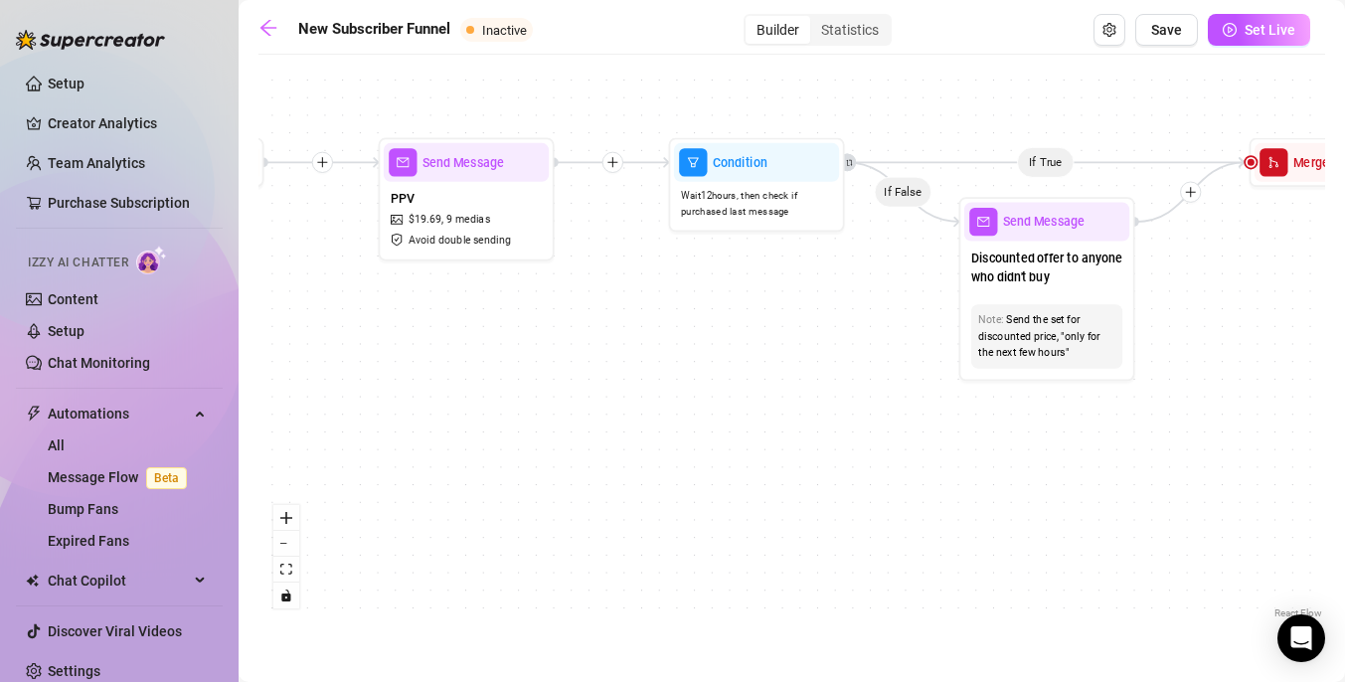
drag, startPoint x: 905, startPoint y: 401, endPoint x: 729, endPoint y: 397, distance: 175.9
click at [729, 397] on div "If True If True If True If False If False If False If True If False Merge Merge…" at bounding box center [791, 344] width 1066 height 558
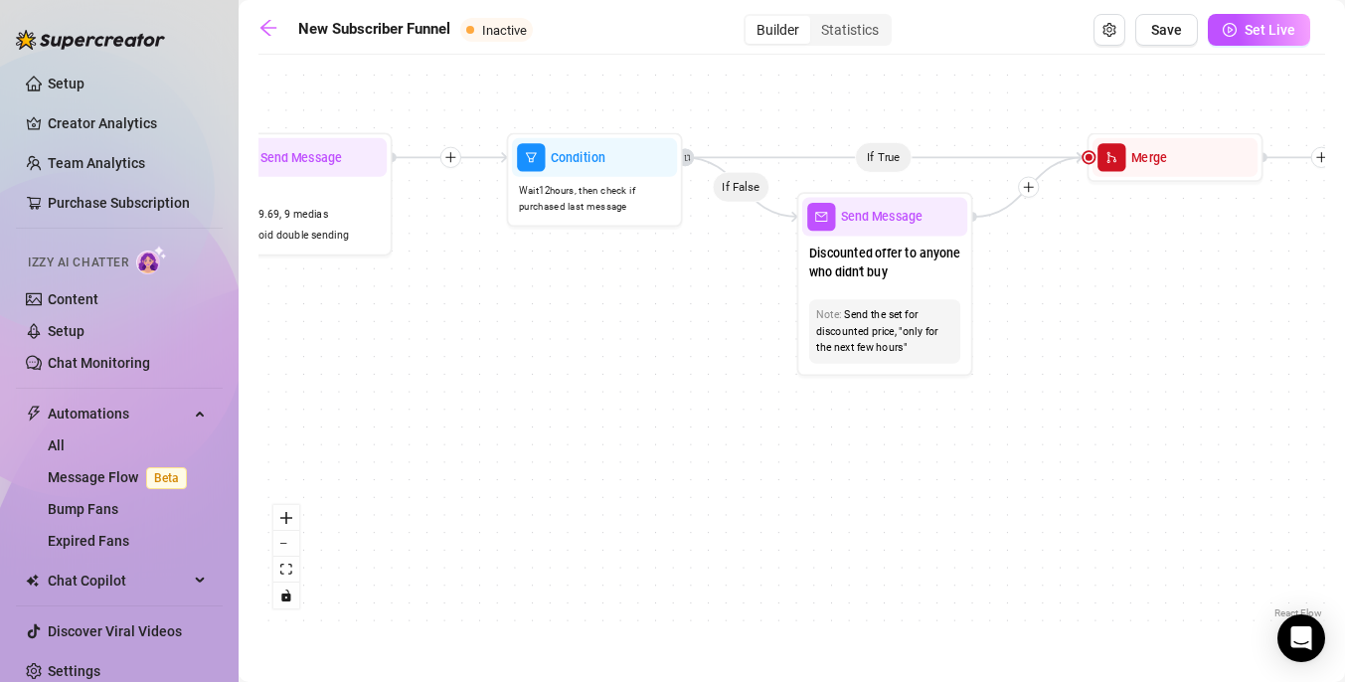
drag, startPoint x: 901, startPoint y: 429, endPoint x: 786, endPoint y: 424, distance: 115.4
click at [786, 425] on div "If True If True If True If False If False If False If True If False Merge Merge…" at bounding box center [791, 344] width 1066 height 558
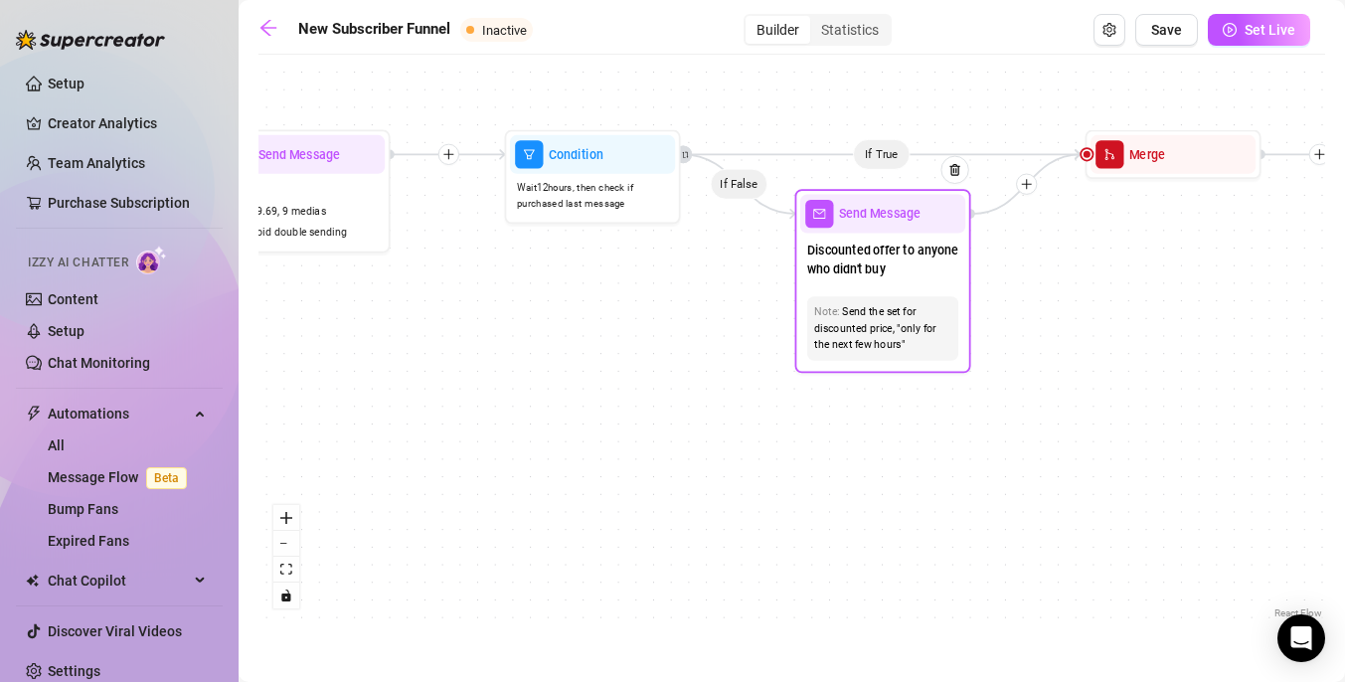
click at [837, 236] on div "Discounted offer to anyone who didn't buy" at bounding box center [882, 262] width 165 height 57
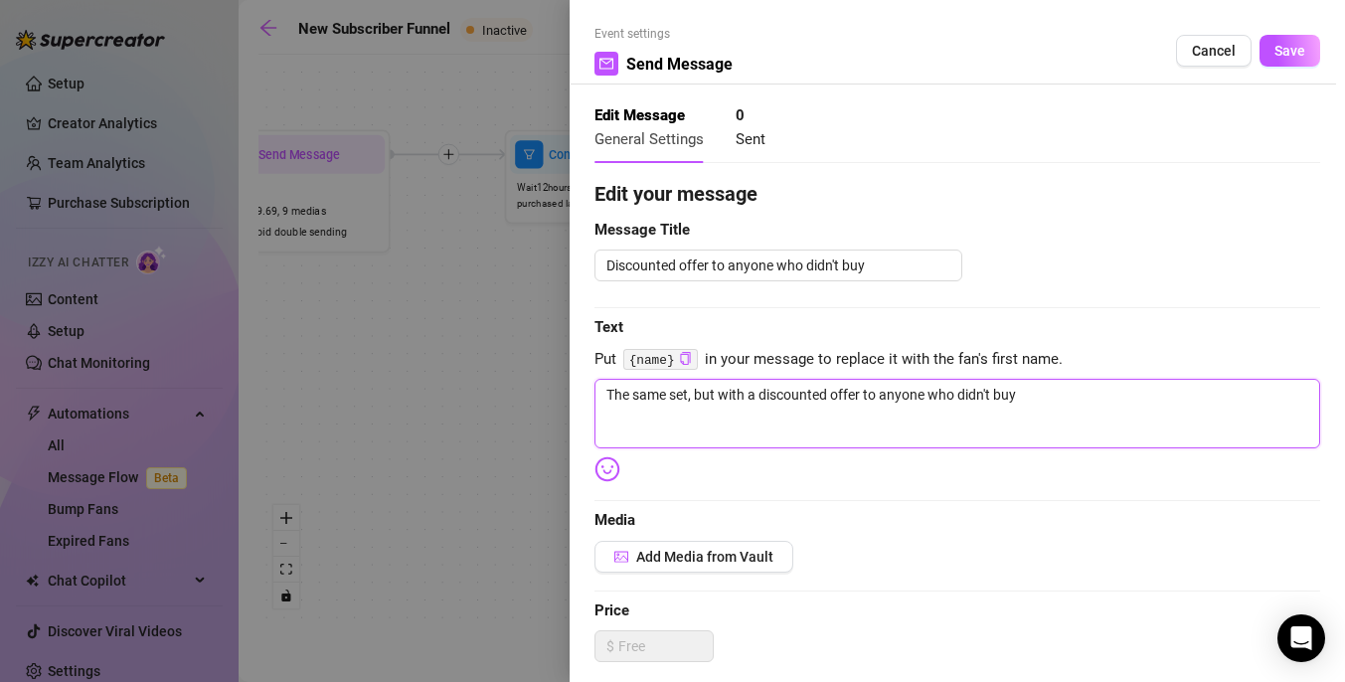
drag, startPoint x: 1028, startPoint y: 398, endPoint x: 562, endPoint y: 400, distance: 465.1
click at [562, 400] on div "Event settings Send Message Cancel Save Edit Message General Settings 0 Sent Ed…" at bounding box center [672, 341] width 1345 height 682
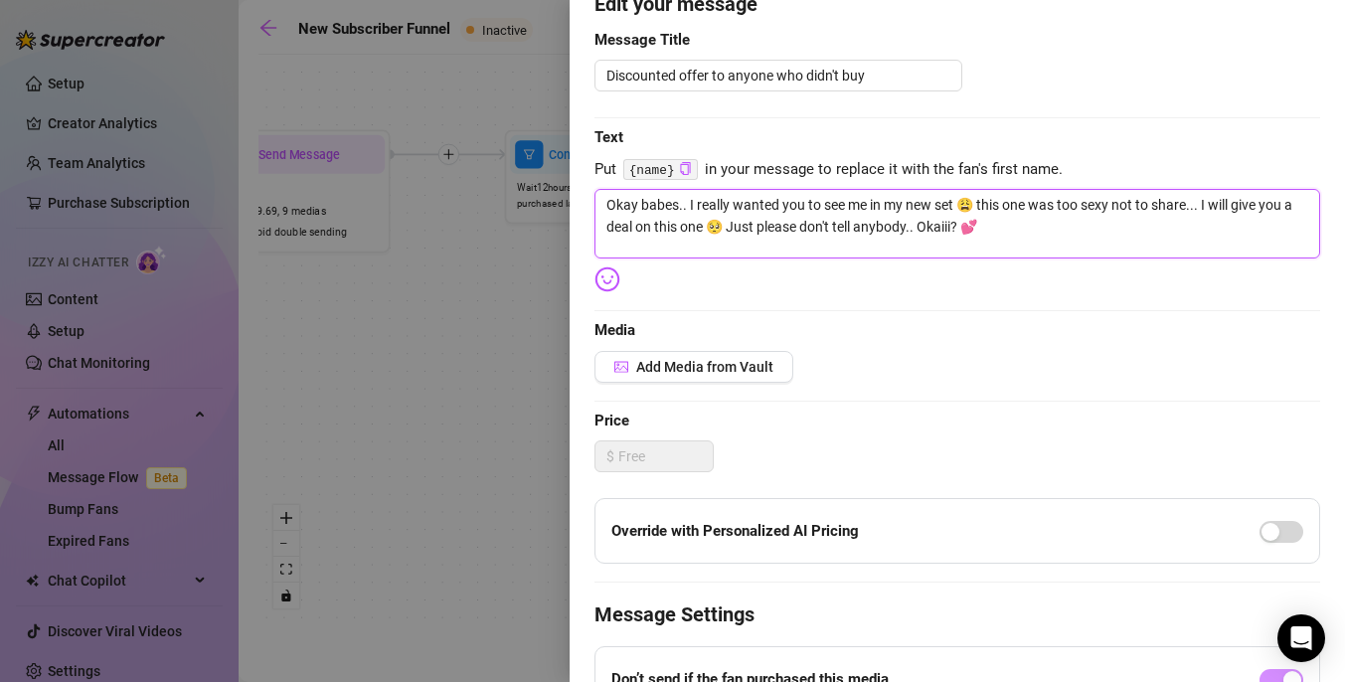
scroll to position [165, 0]
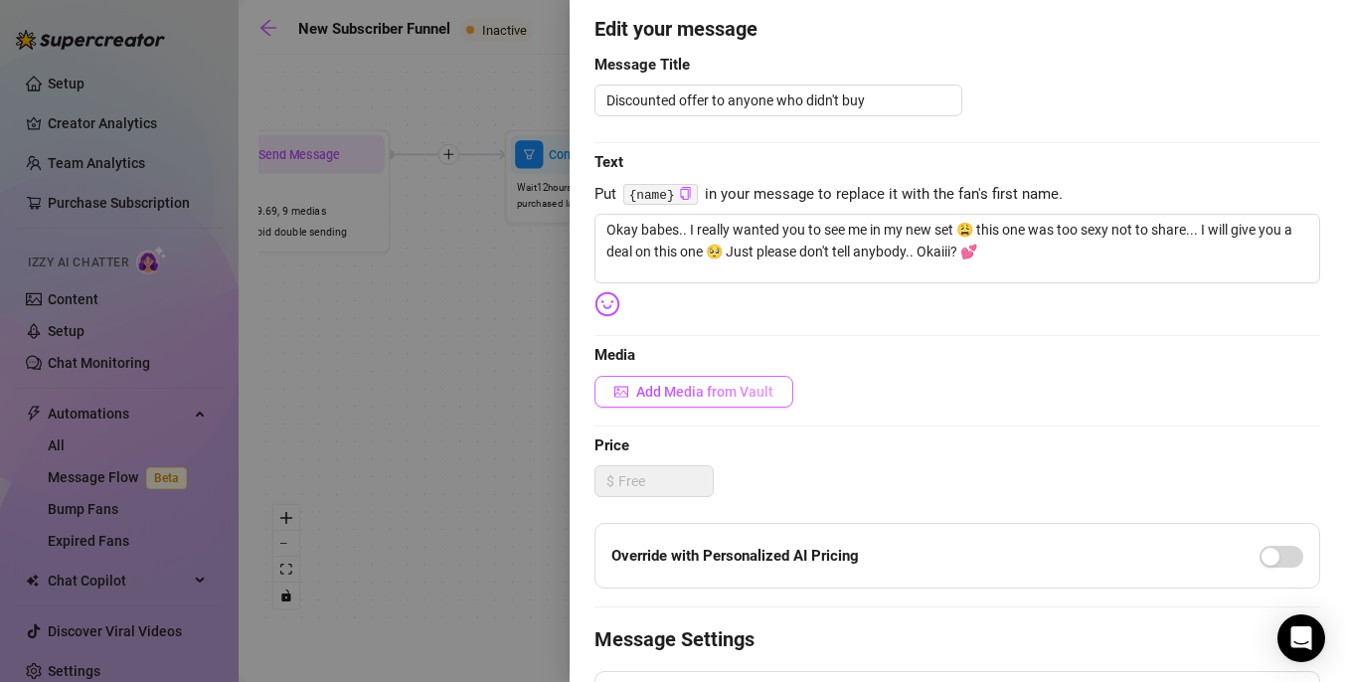
click at [770, 382] on button "Add Media from Vault" at bounding box center [693, 392] width 199 height 32
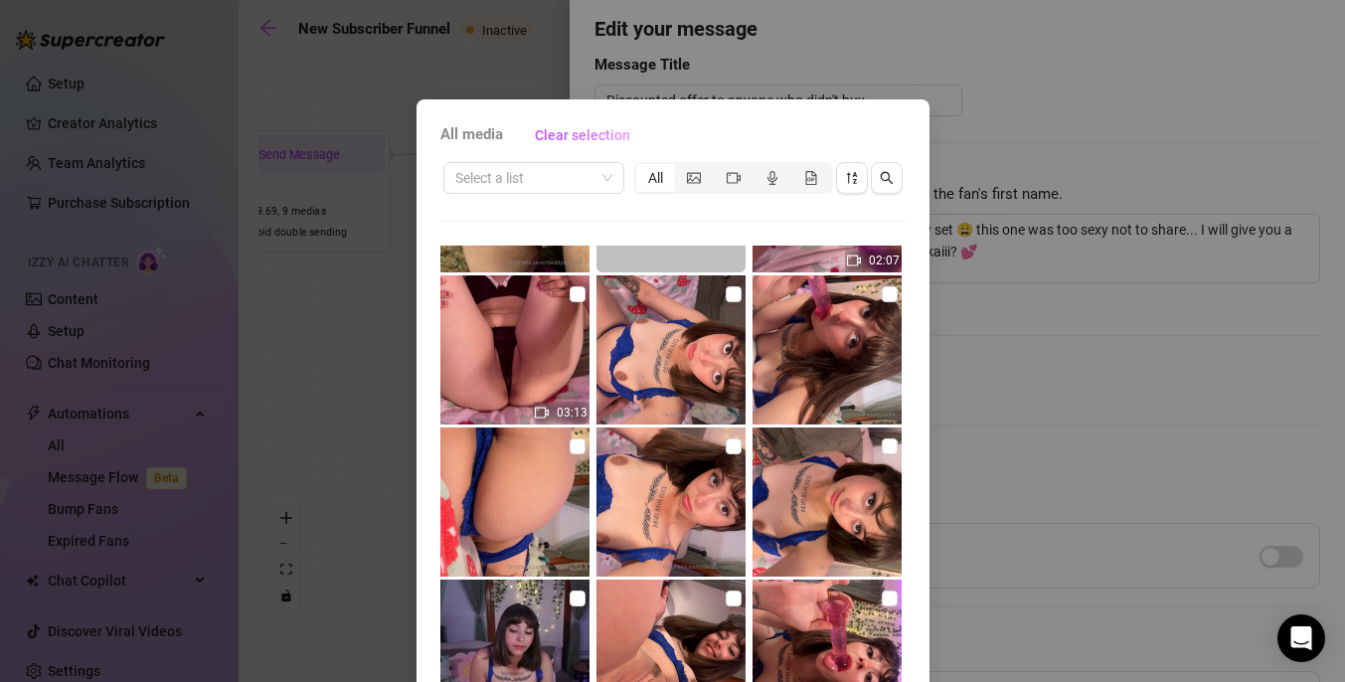
scroll to position [3286, 0]
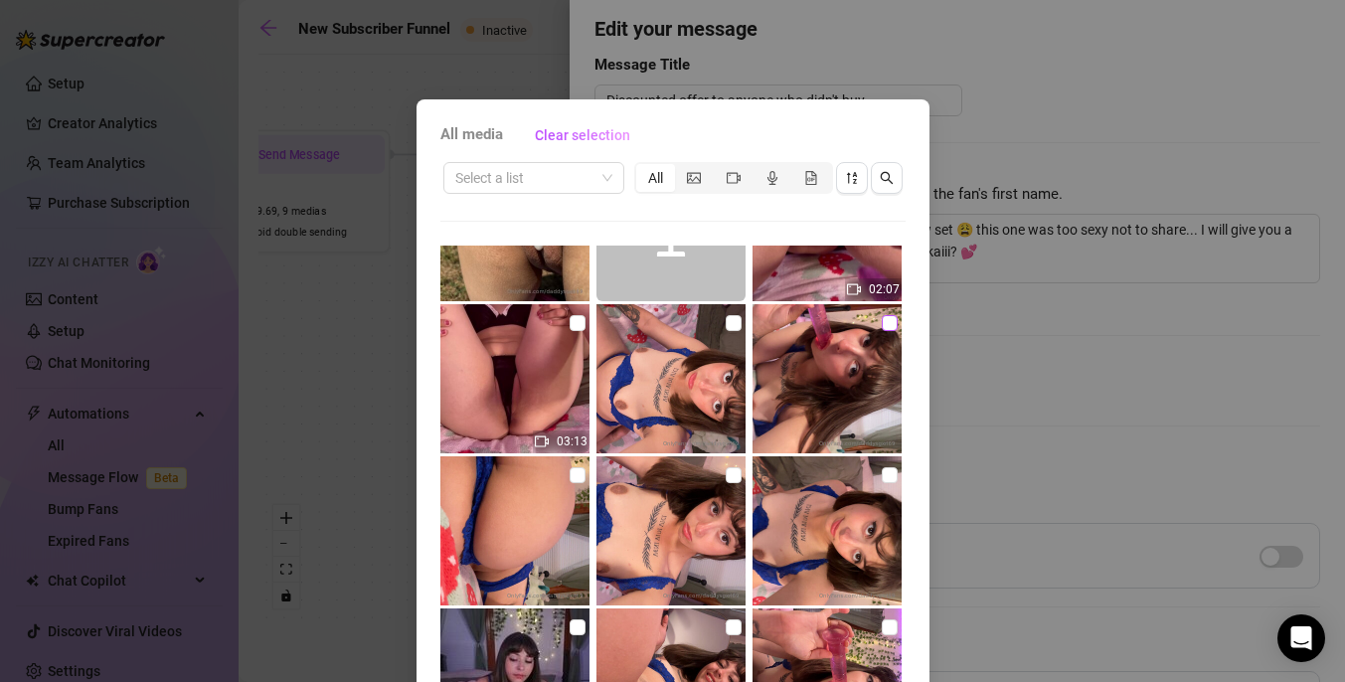
click at [891, 324] on input "checkbox" at bounding box center [889, 323] width 16 height 16
click at [735, 327] on input "checkbox" at bounding box center [733, 323] width 16 height 16
click at [737, 478] on input "checkbox" at bounding box center [733, 475] width 16 height 16
click at [890, 472] on input "checkbox" at bounding box center [889, 475] width 16 height 16
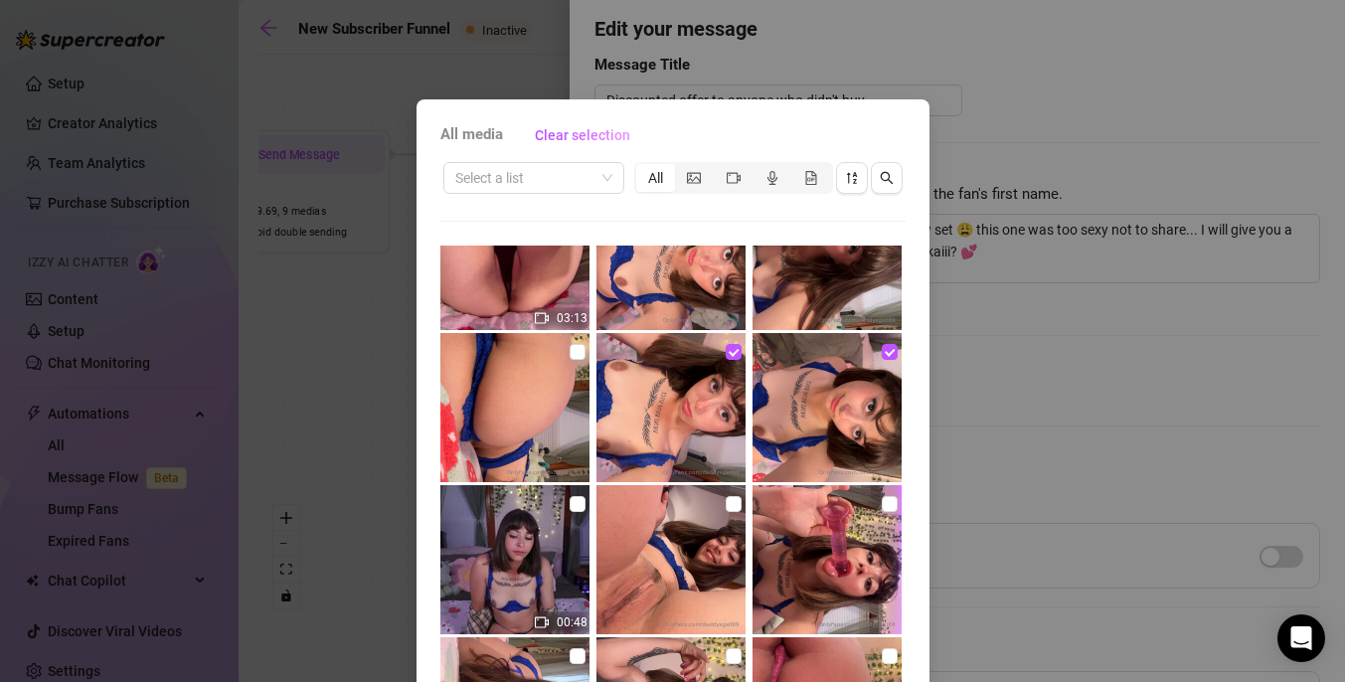
scroll to position [3499, 0]
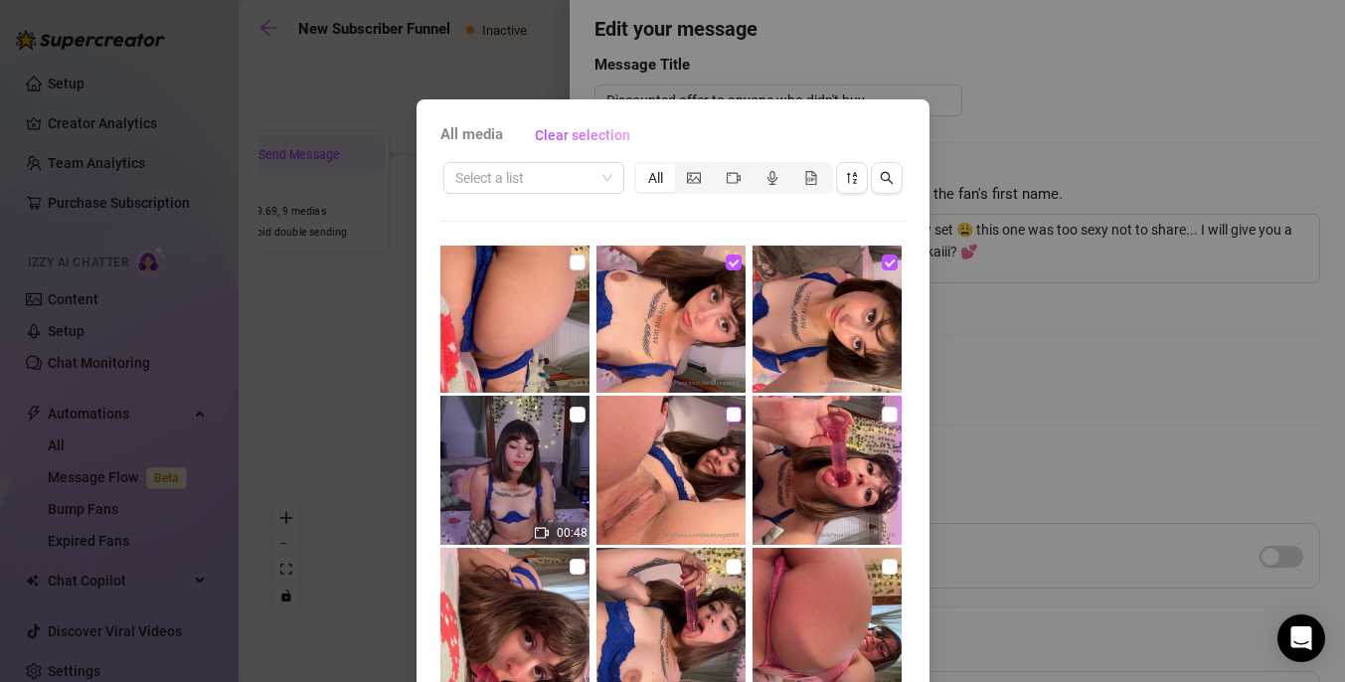
click at [727, 415] on input "checkbox" at bounding box center [733, 414] width 16 height 16
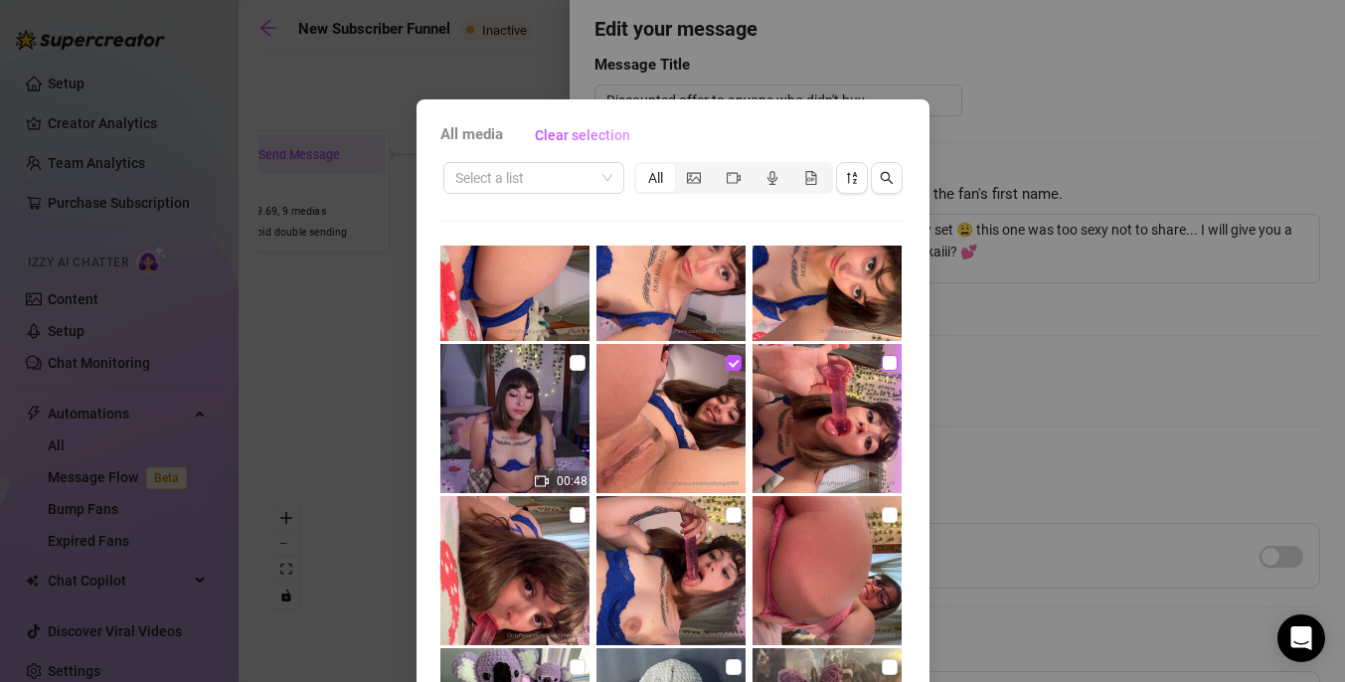
click at [883, 364] on input "checkbox" at bounding box center [889, 363] width 16 height 16
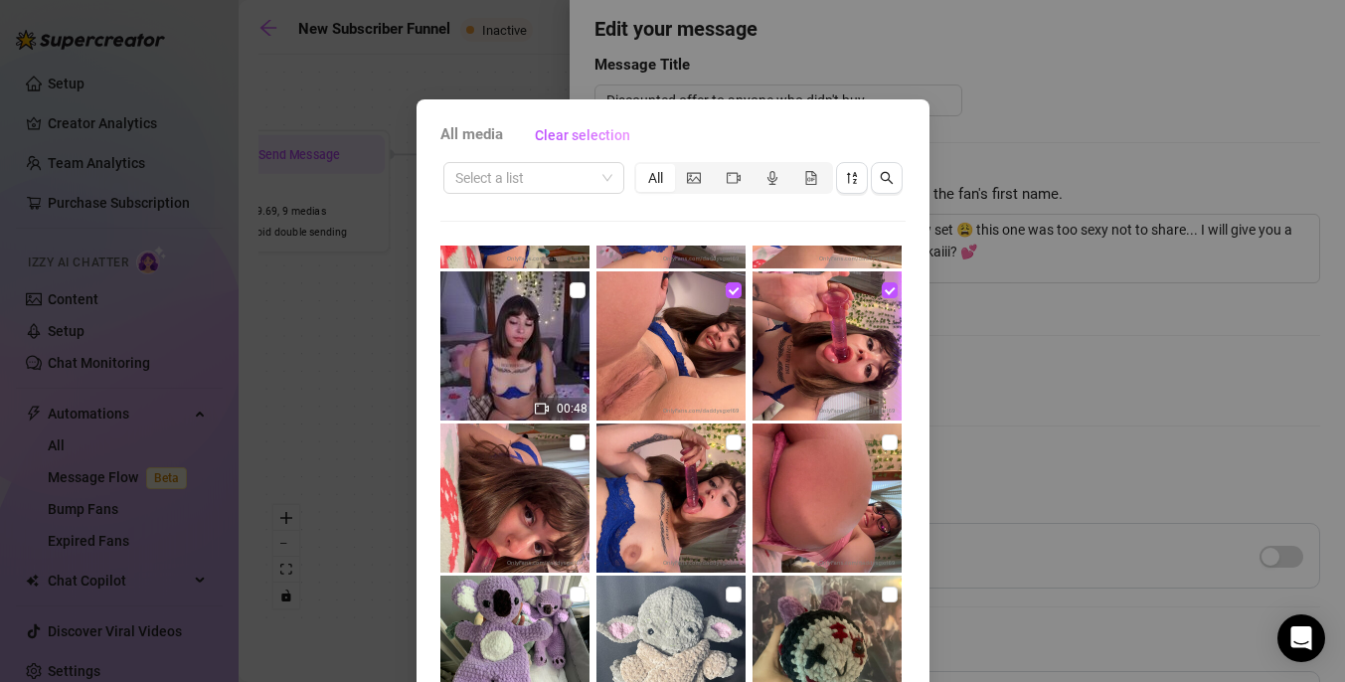
scroll to position [3628, 0]
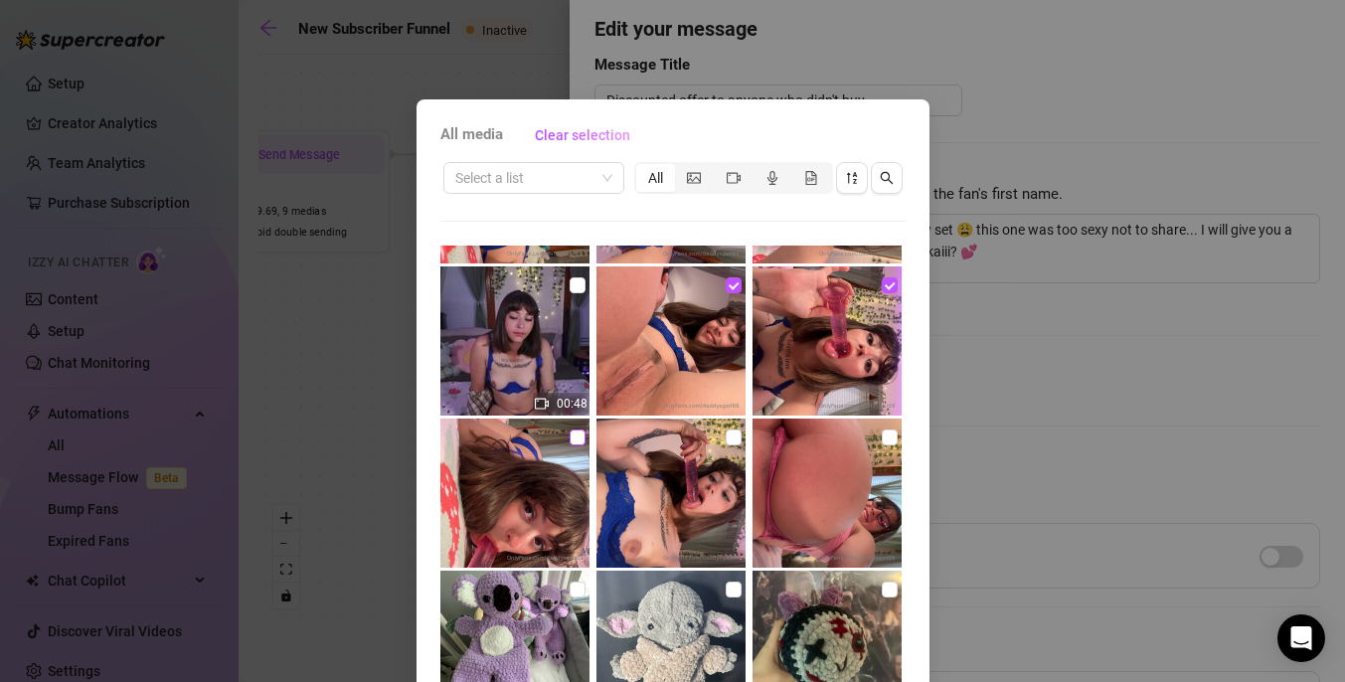
click at [575, 440] on input "checkbox" at bounding box center [577, 437] width 16 height 16
click at [735, 440] on input "checkbox" at bounding box center [733, 437] width 16 height 16
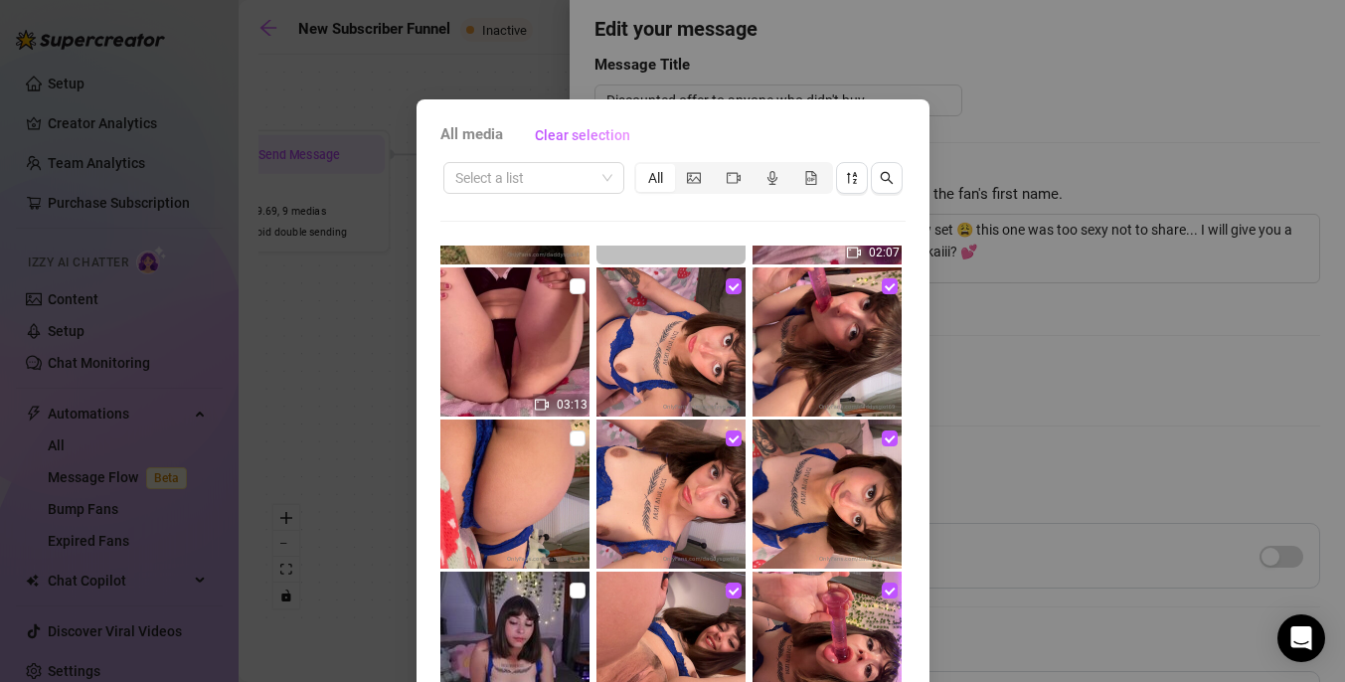
scroll to position [3254, 0]
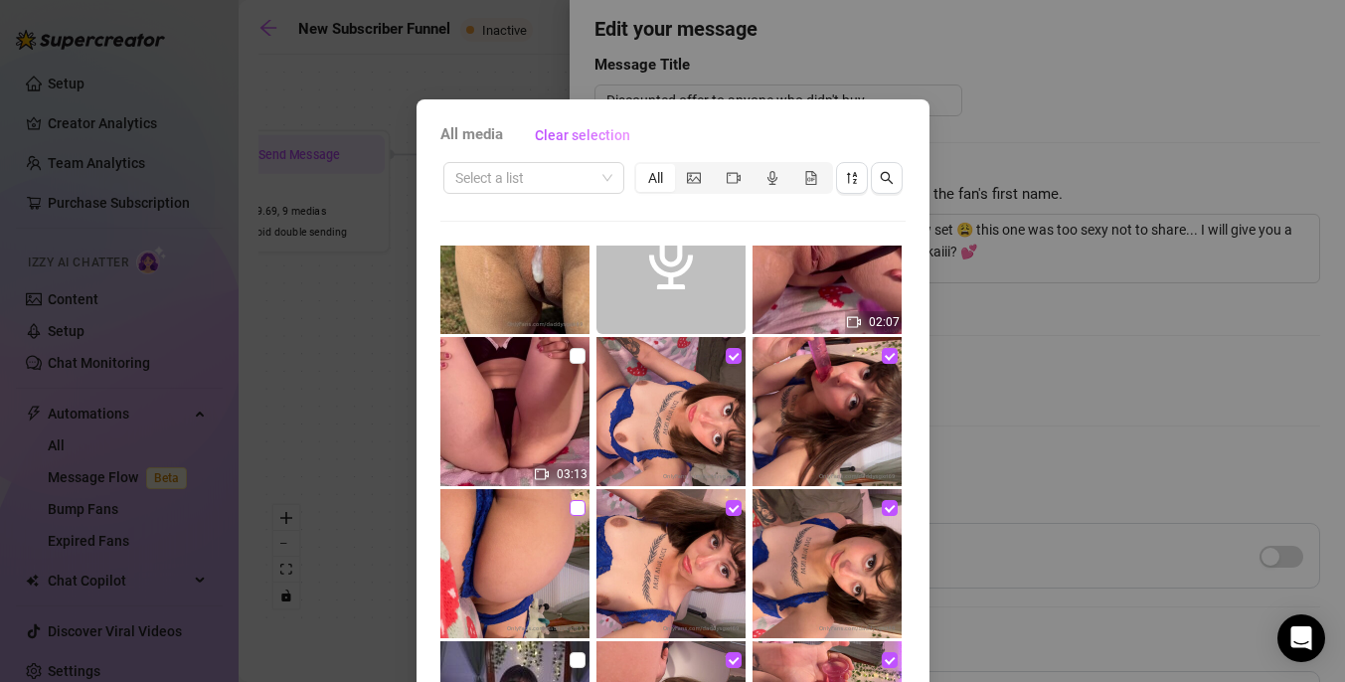
click at [584, 510] on input "checkbox" at bounding box center [577, 508] width 16 height 16
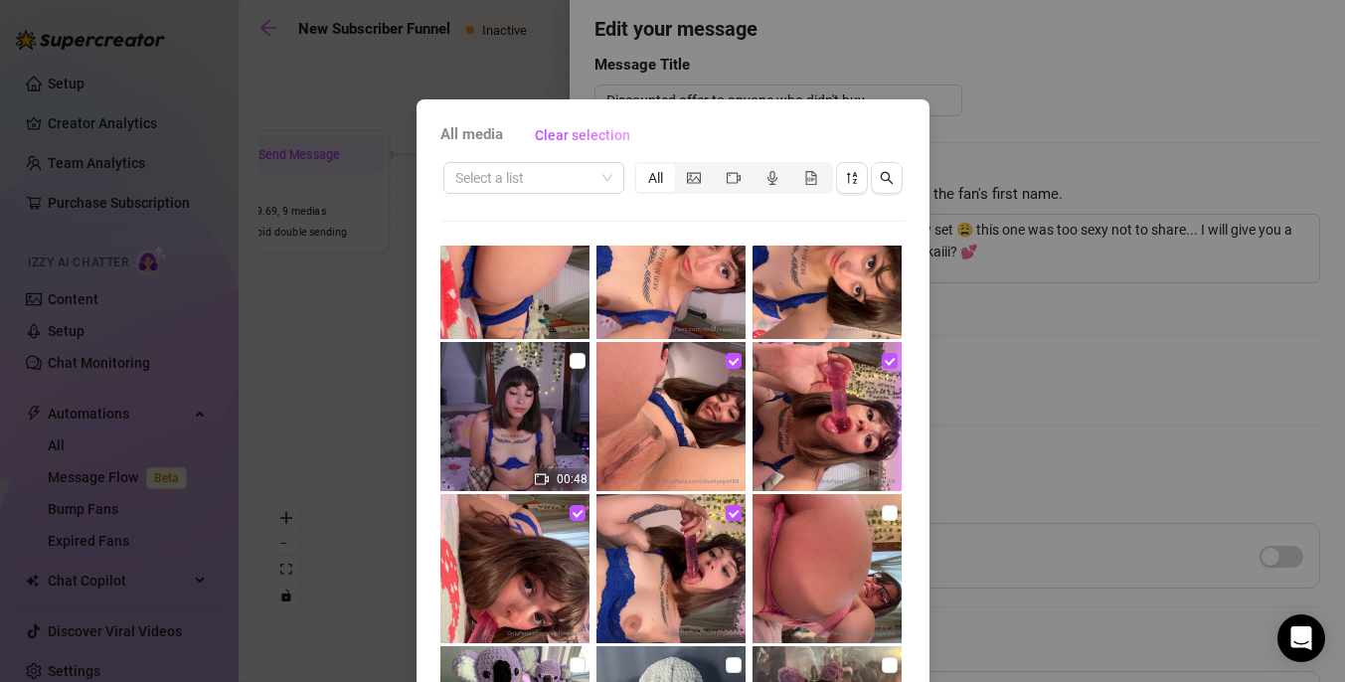
scroll to position [3565, 0]
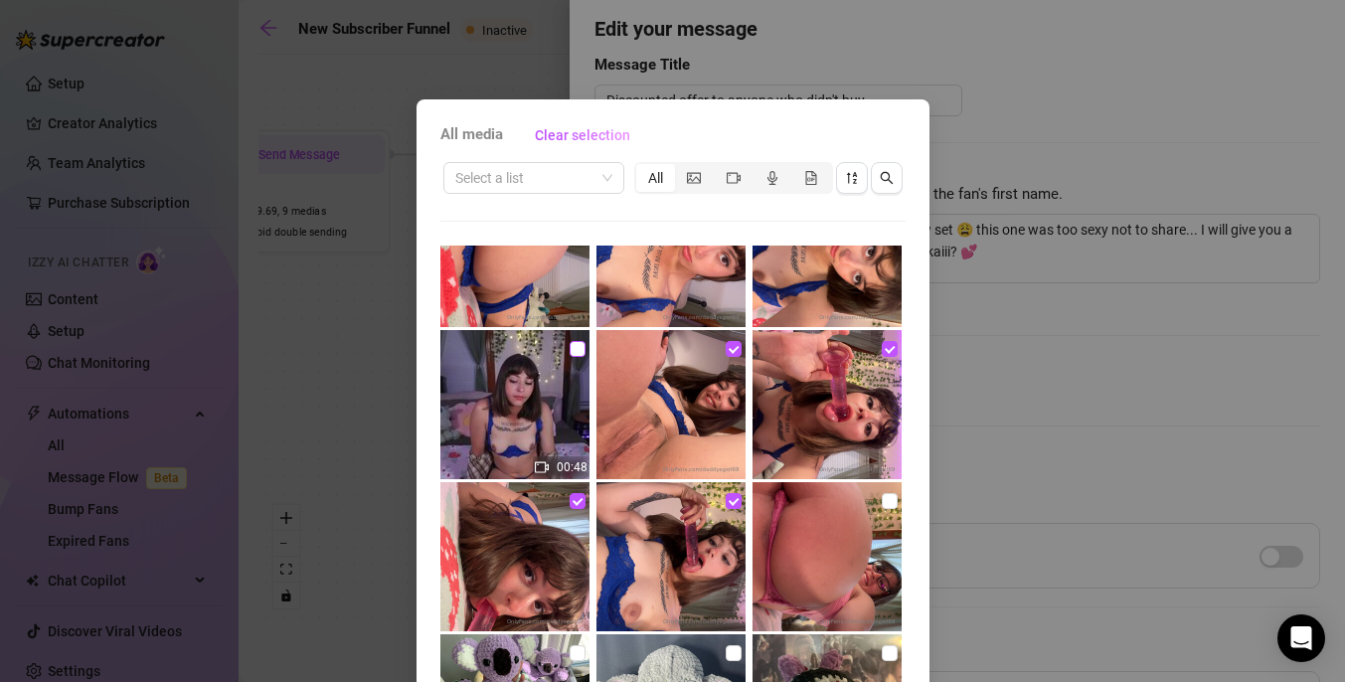
click at [576, 341] on input "checkbox" at bounding box center [577, 349] width 16 height 16
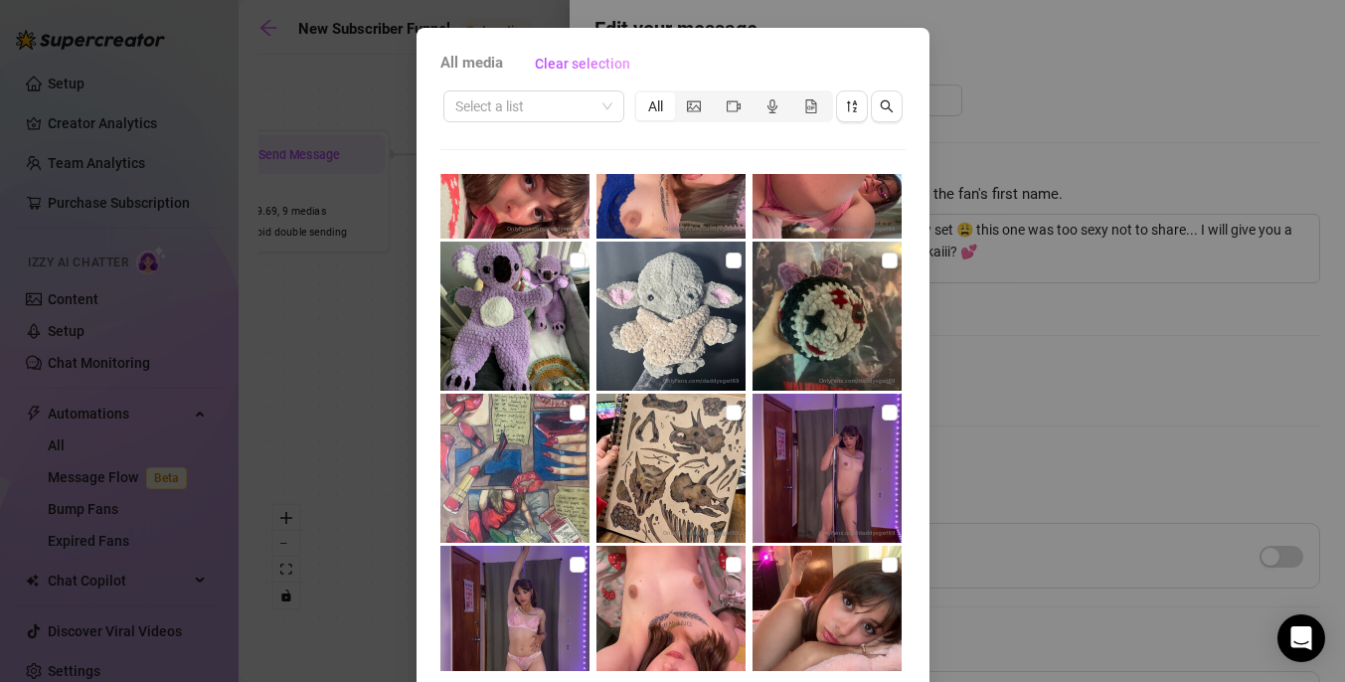
scroll to position [148, 0]
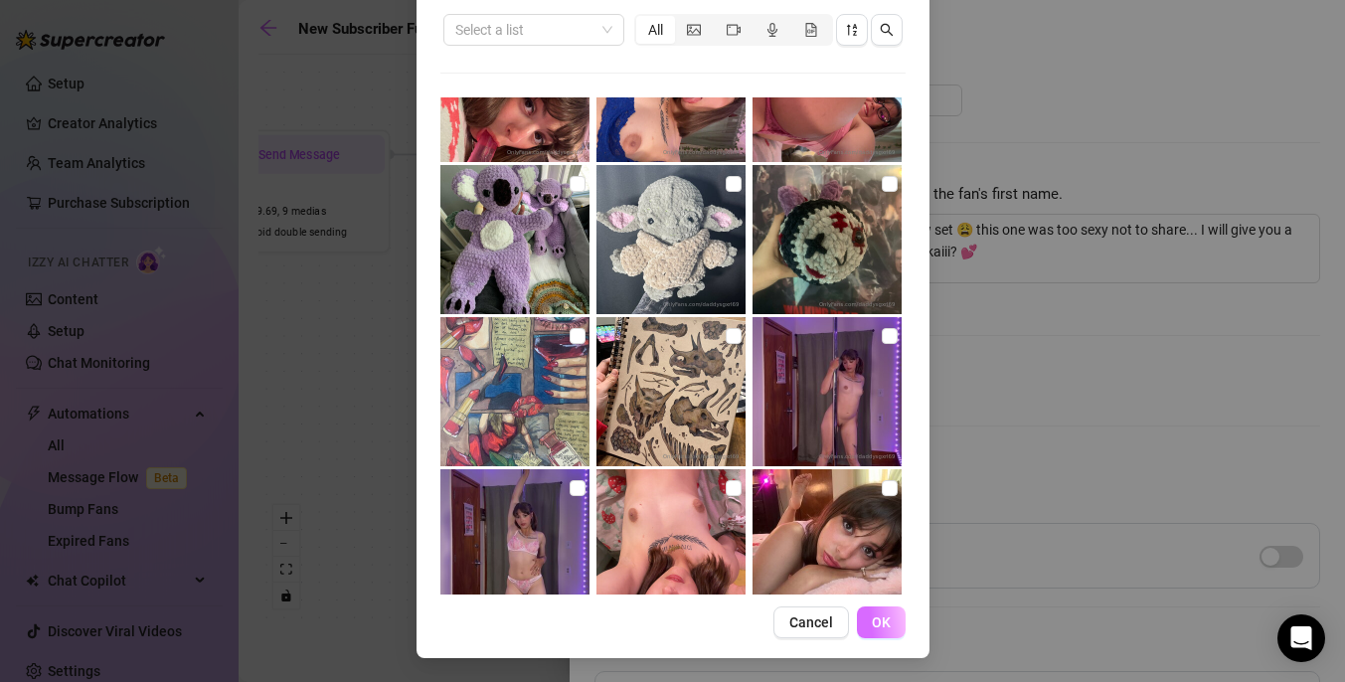
click at [888, 627] on span "OK" at bounding box center [881, 622] width 19 height 16
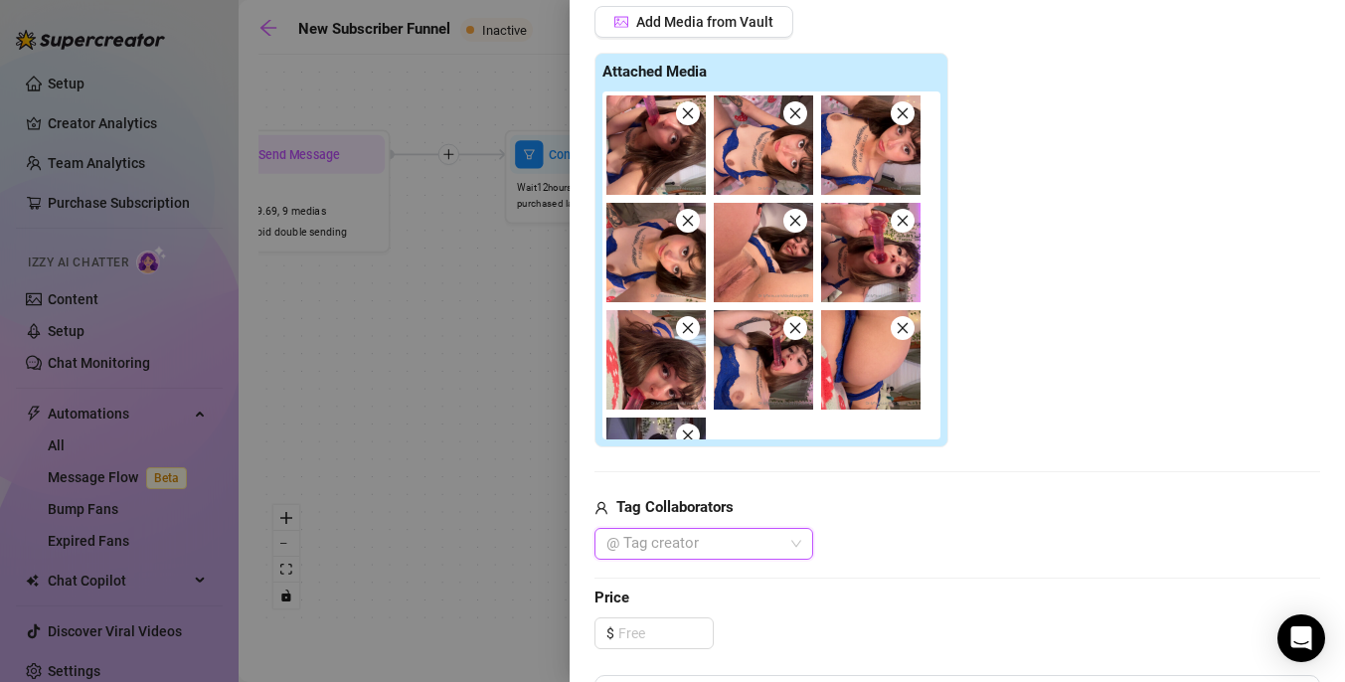
scroll to position [569, 0]
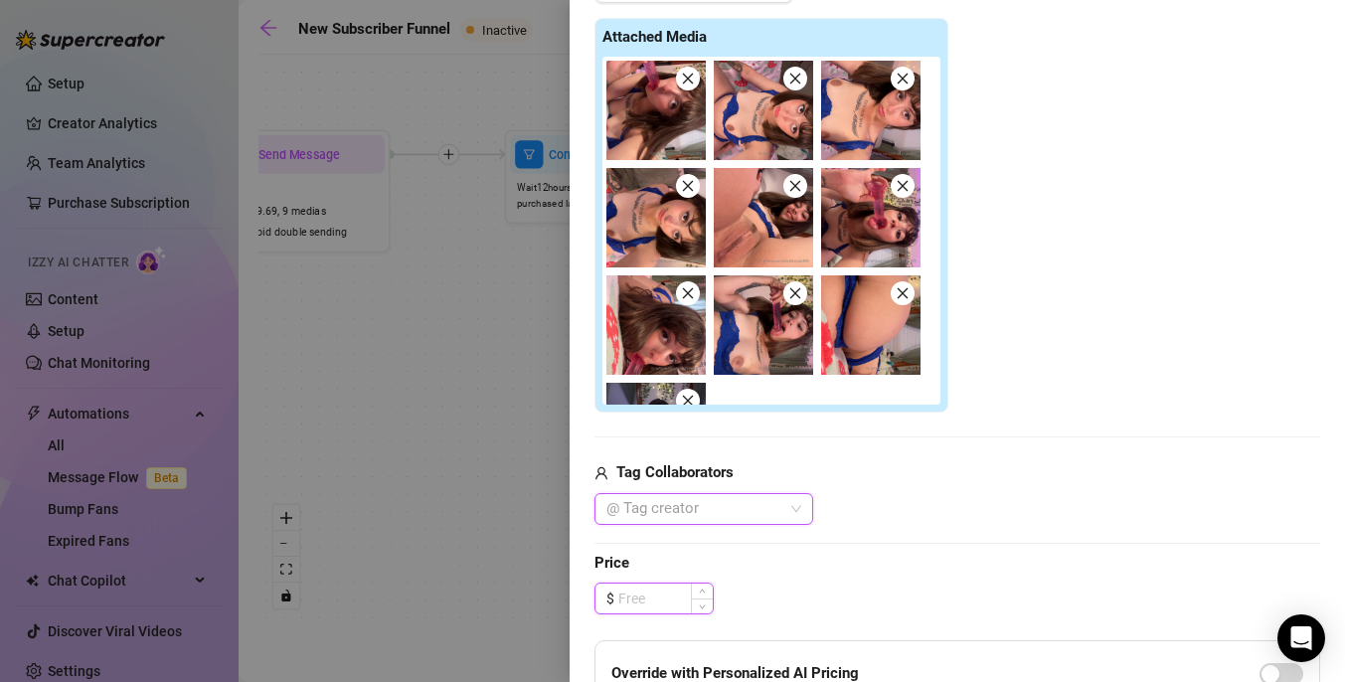
click at [671, 600] on input at bounding box center [665, 598] width 94 height 30
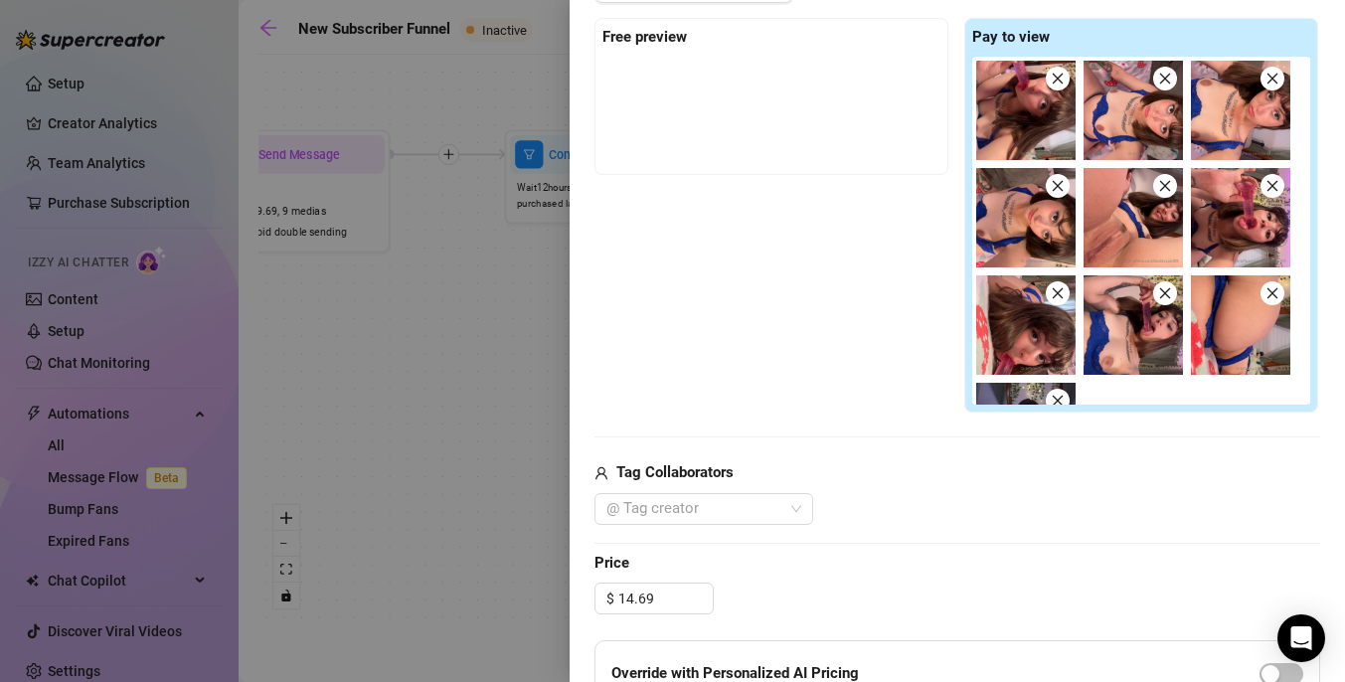
click at [863, 544] on div "Edit your message Message Title Discounted offer to anyone who didn't buy Text …" at bounding box center [956, 304] width 725 height 1391
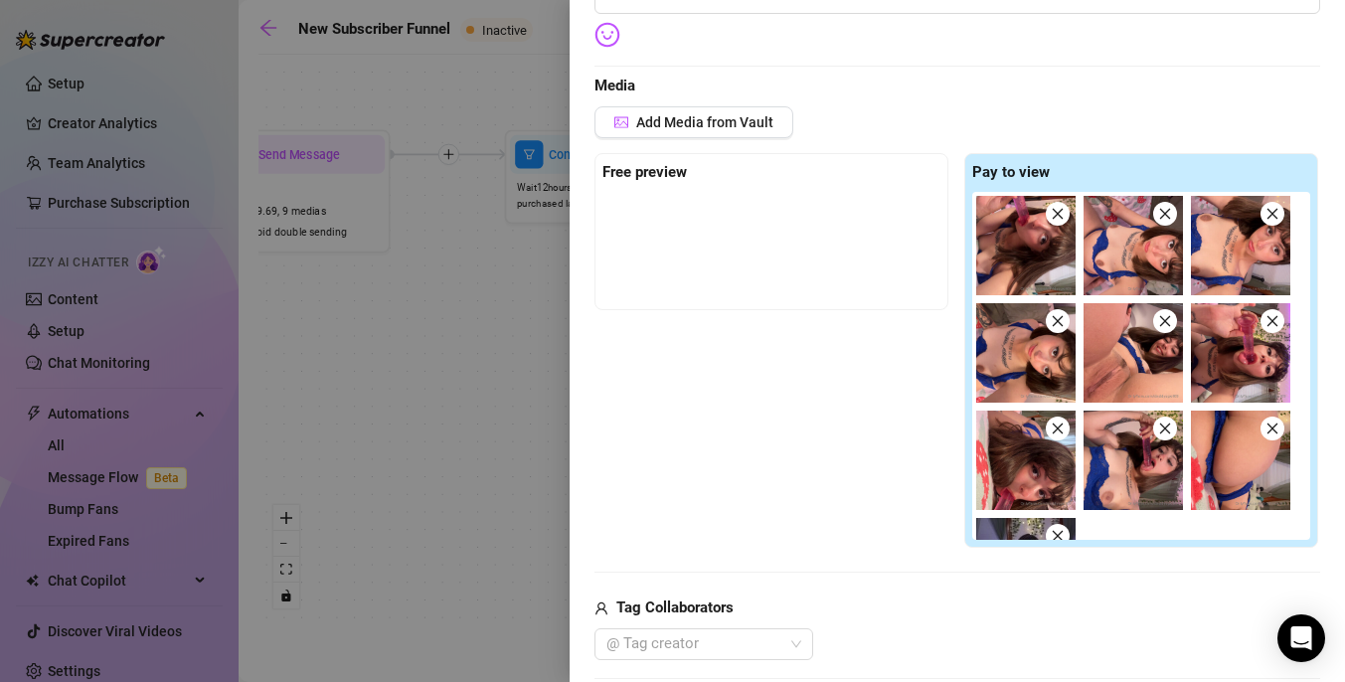
scroll to position [414, 0]
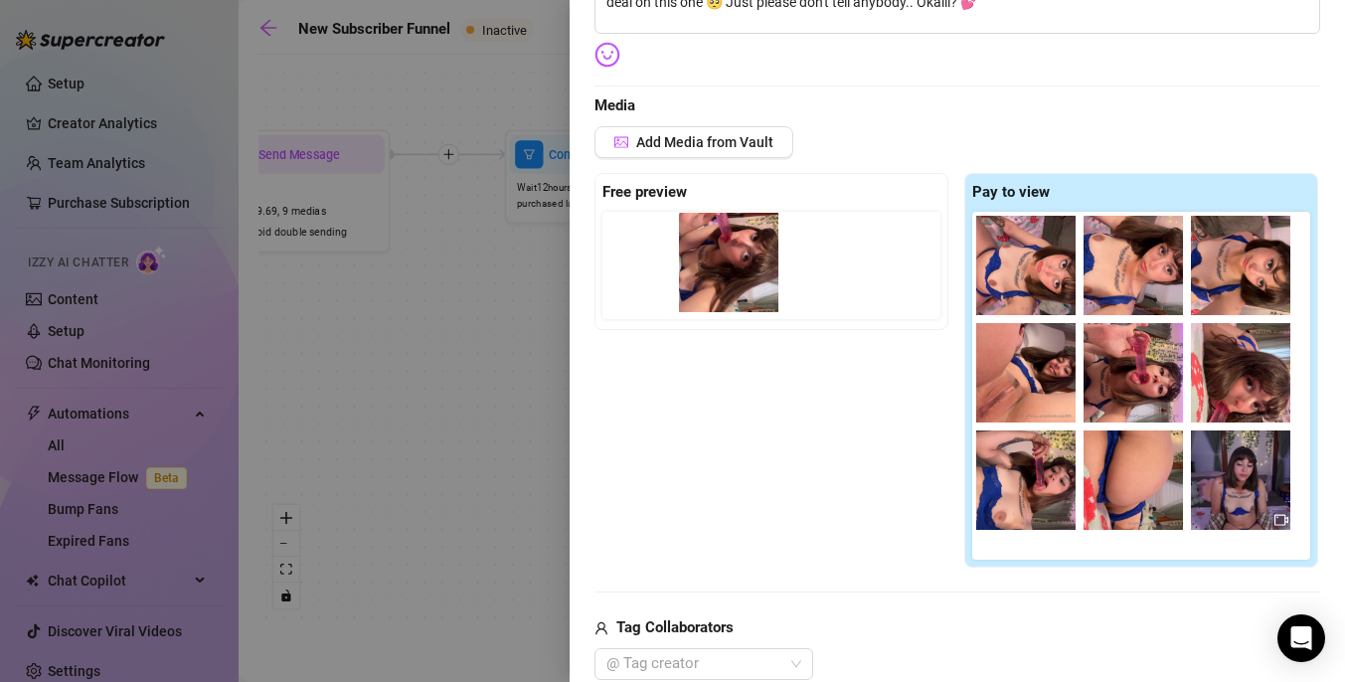
drag, startPoint x: 1012, startPoint y: 281, endPoint x: 708, endPoint y: 278, distance: 304.1
click at [708, 278] on div "Free preview Pay to view" at bounding box center [956, 371] width 725 height 396
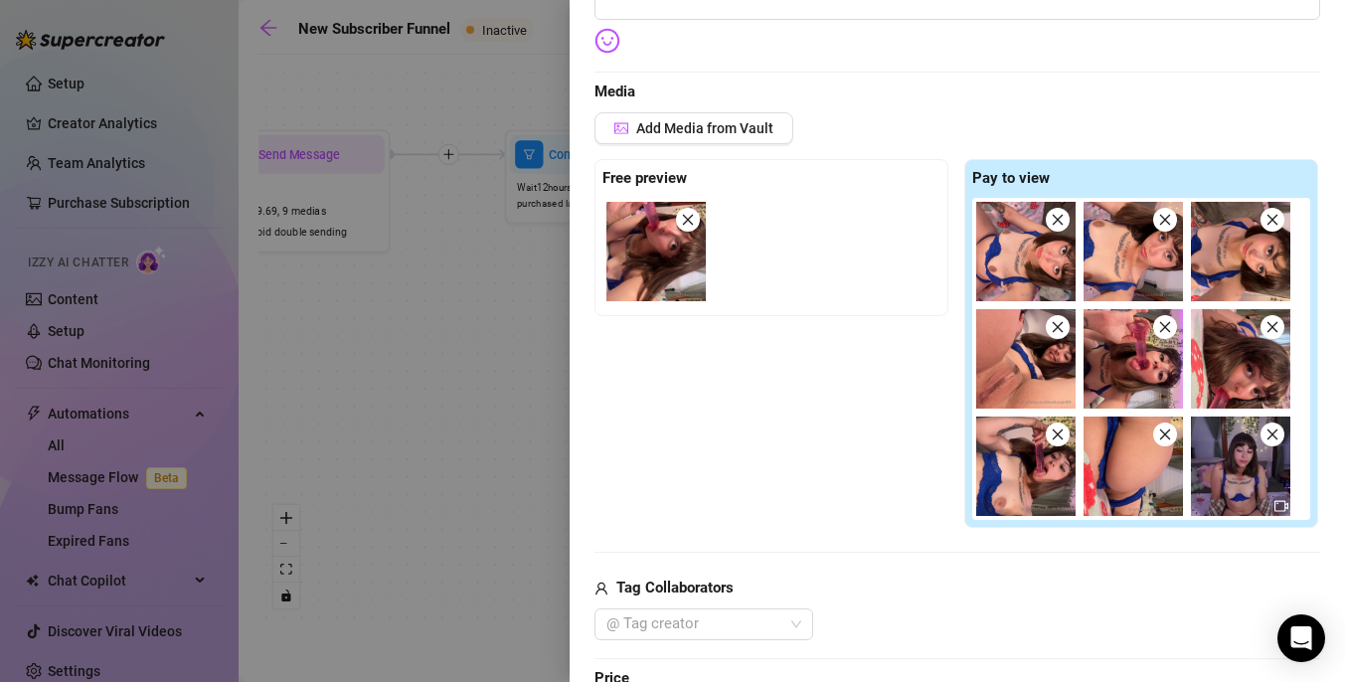
scroll to position [610, 0]
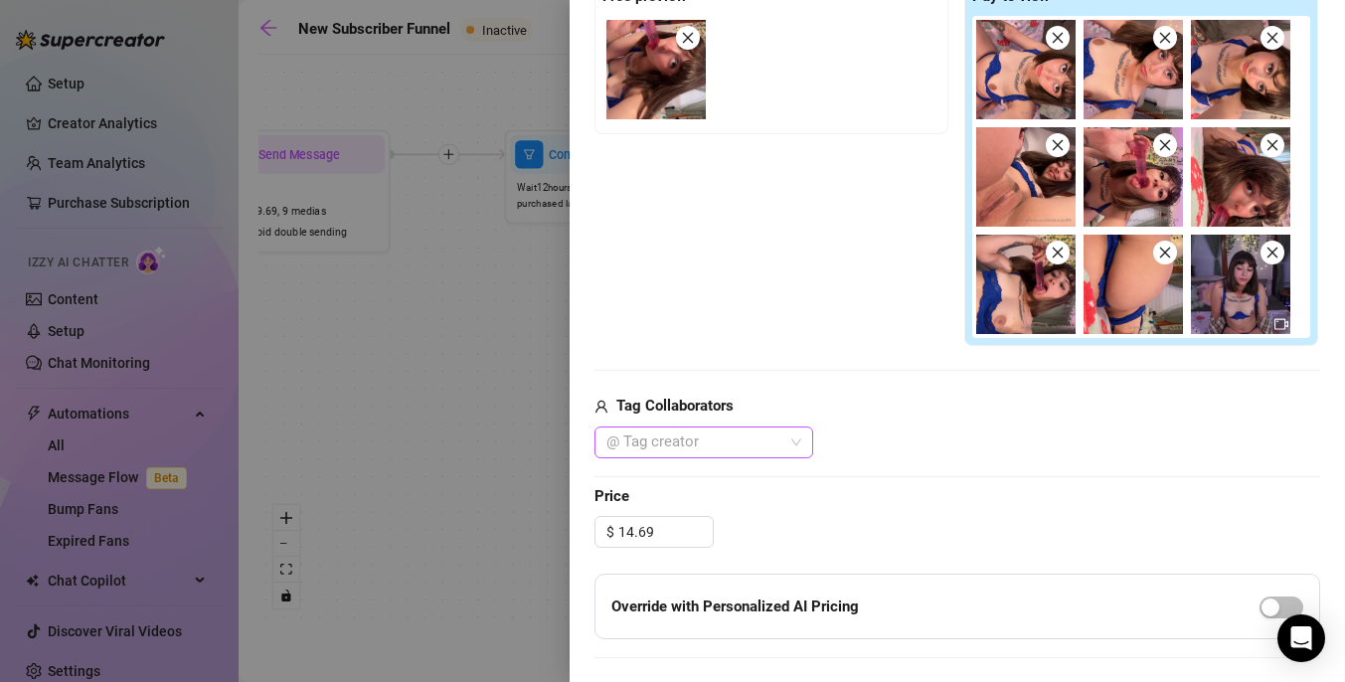
click at [770, 448] on div at bounding box center [693, 442] width 190 height 28
click at [748, 474] on div "[PERSON_NAME]" at bounding box center [703, 481] width 187 height 22
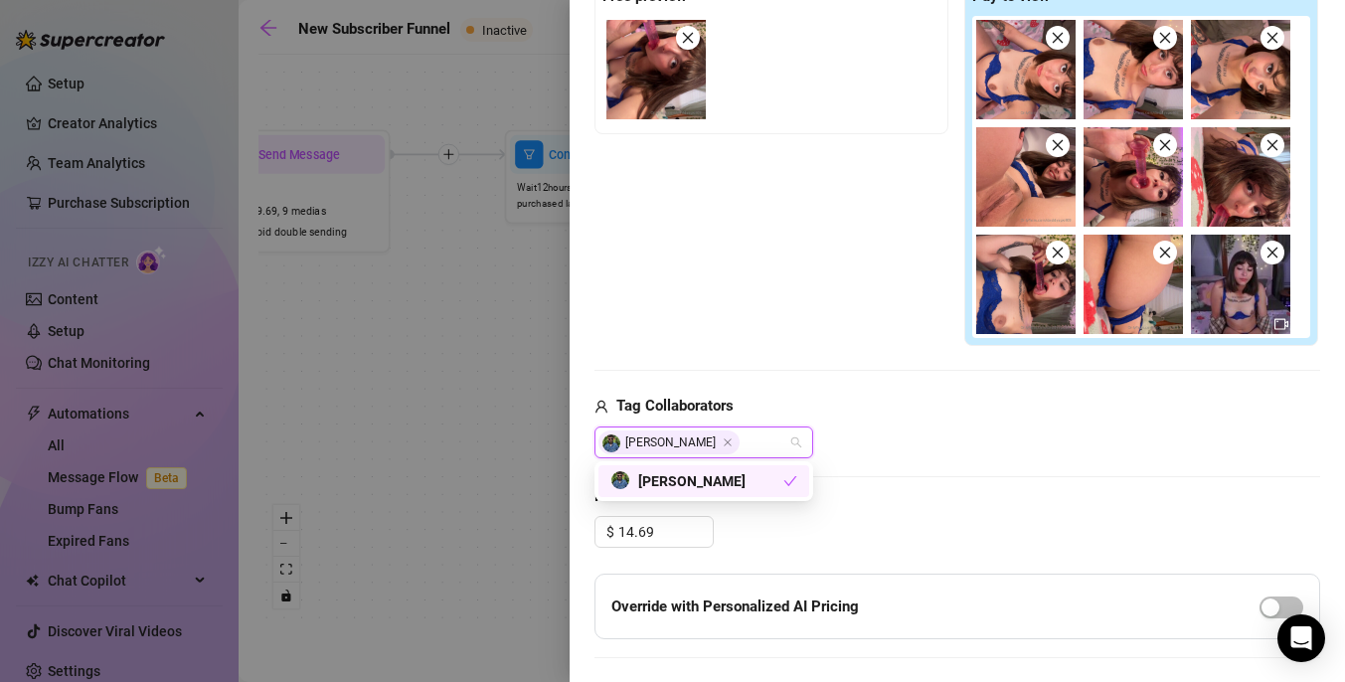
click at [844, 340] on div "Free preview Pay to view" at bounding box center [956, 162] width 725 height 370
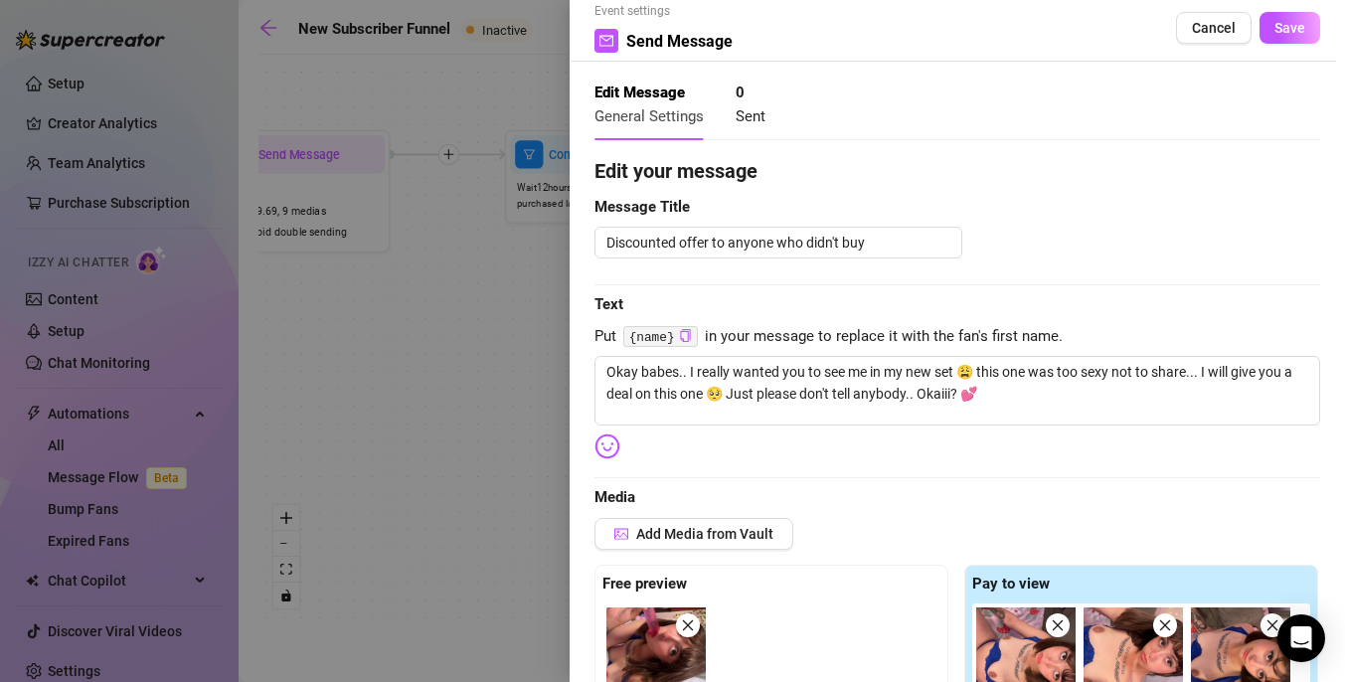
scroll to position [0, 0]
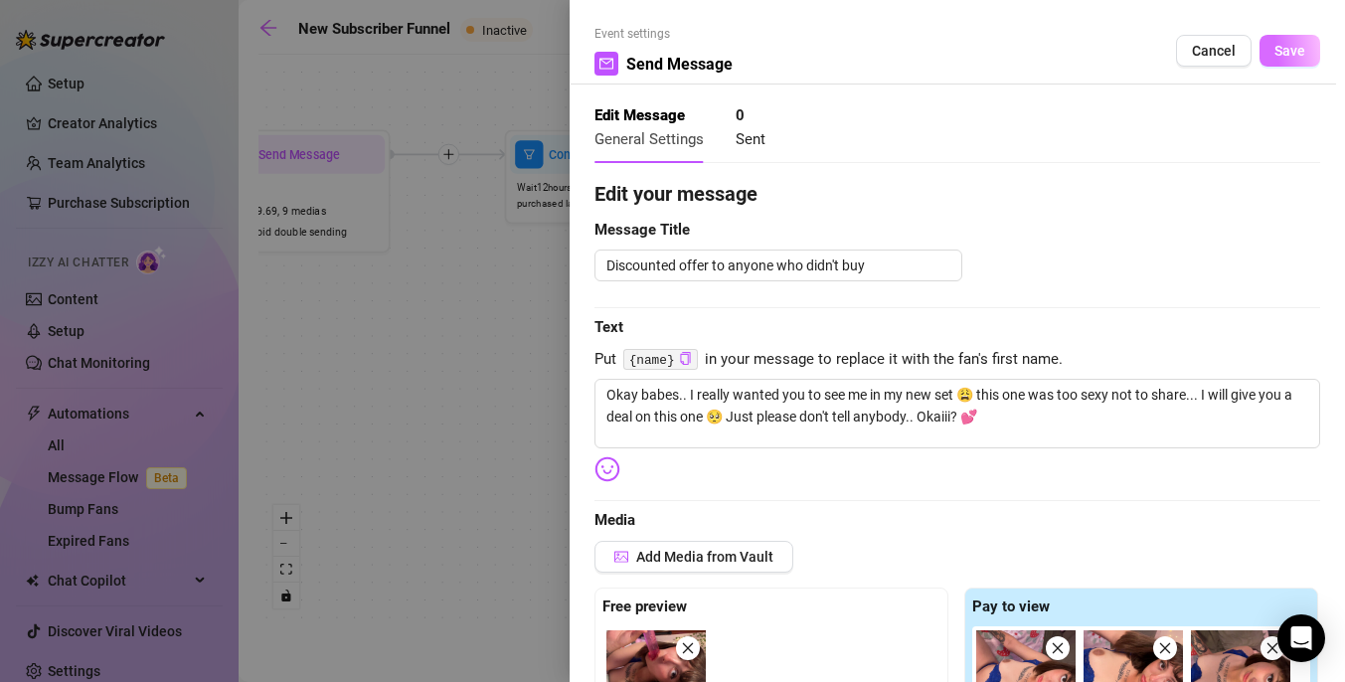
click at [1292, 45] on span "Save" at bounding box center [1289, 51] width 31 height 16
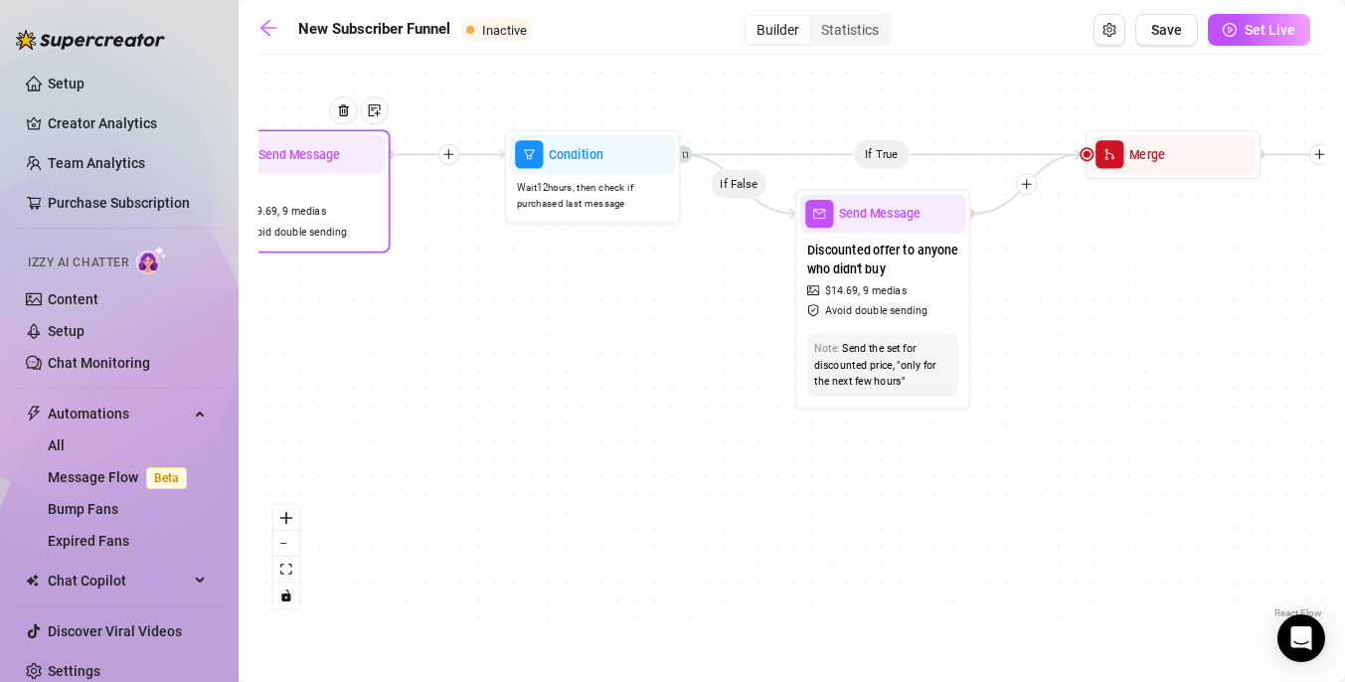
click at [360, 210] on div "PPV $ 19.69 , 9 medias Avoid double sending" at bounding box center [302, 211] width 165 height 74
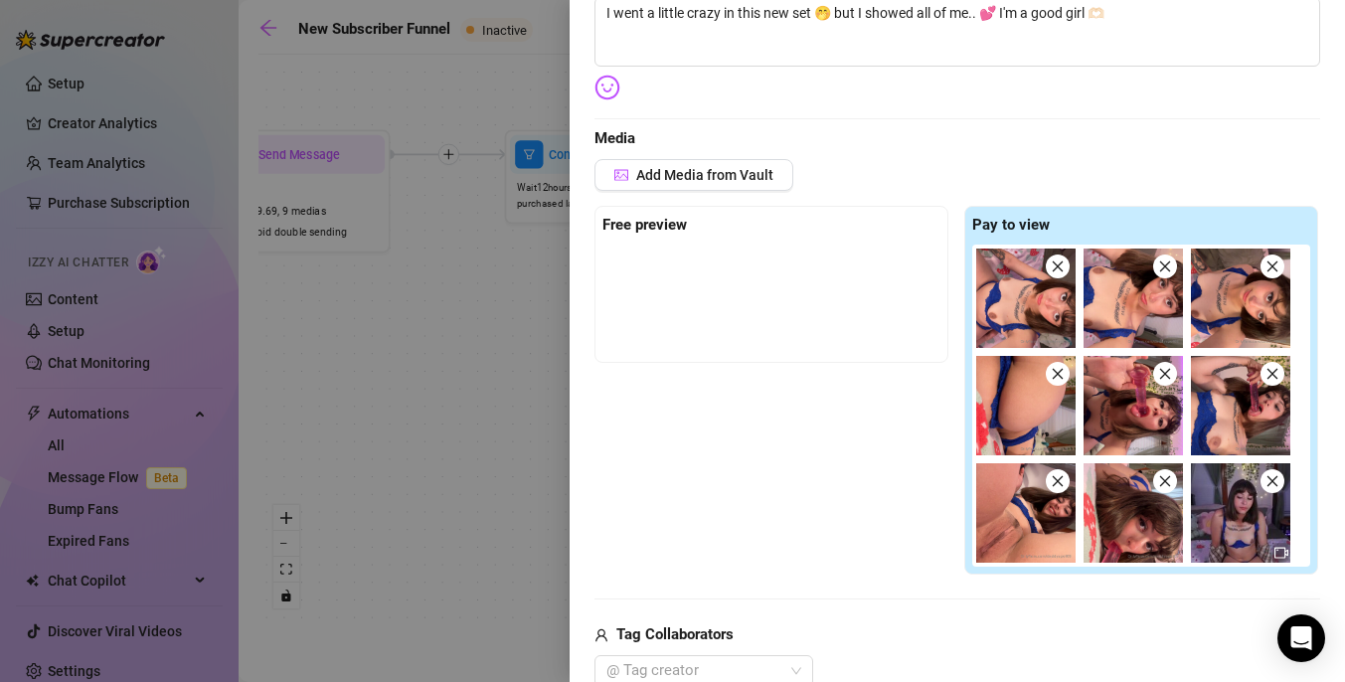
scroll to position [401, 0]
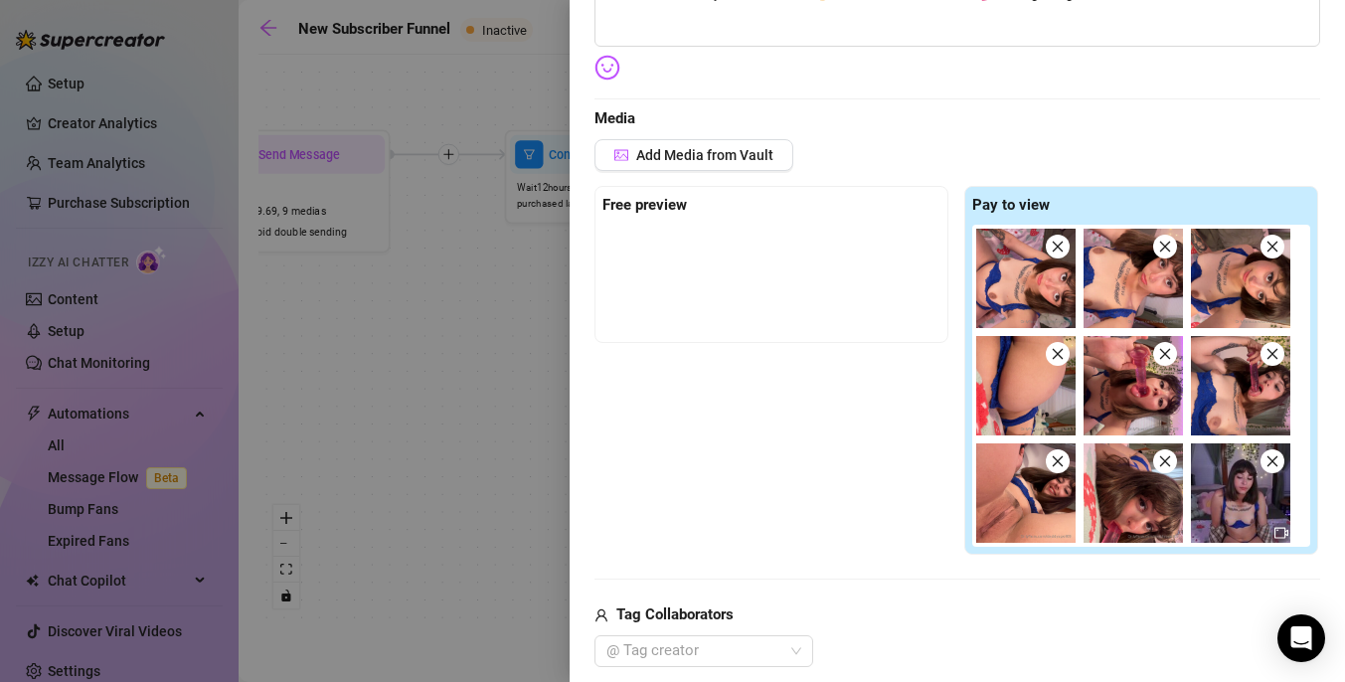
click at [773, 306] on div at bounding box center [771, 274] width 338 height 99
click at [555, 356] on div at bounding box center [672, 341] width 1345 height 682
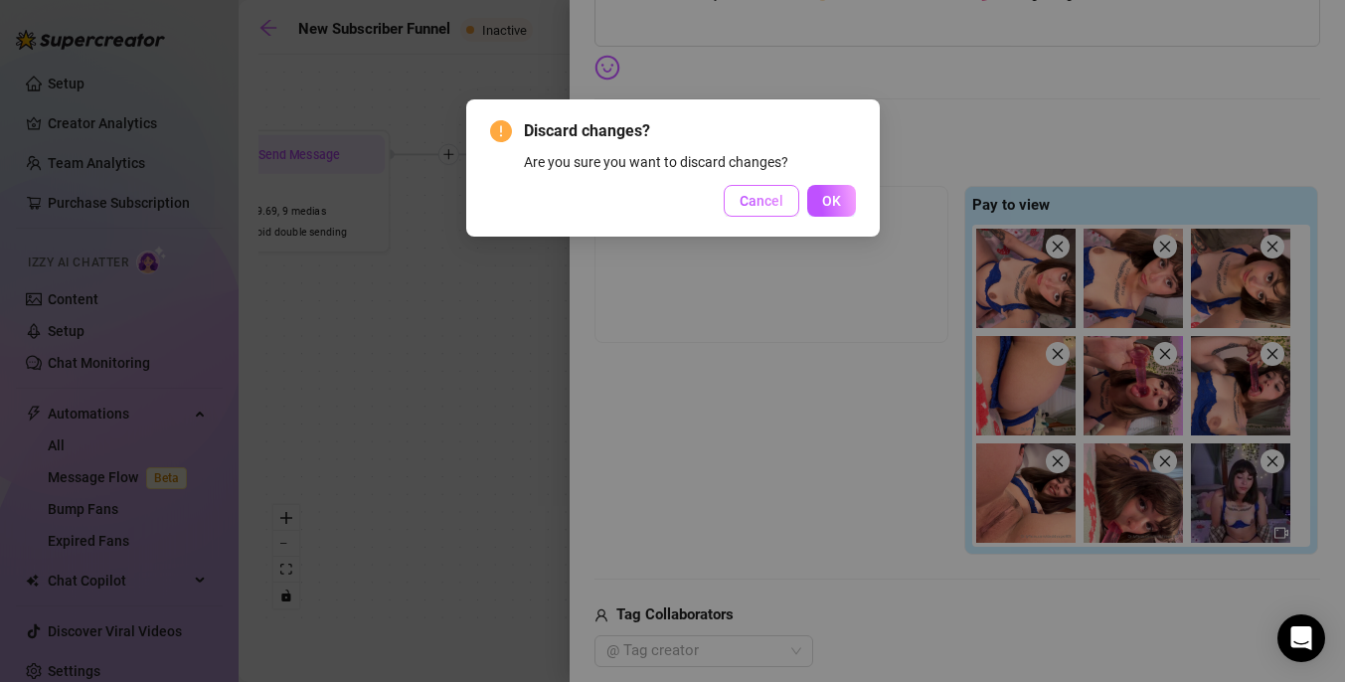
click at [797, 205] on button "Cancel" at bounding box center [761, 201] width 76 height 32
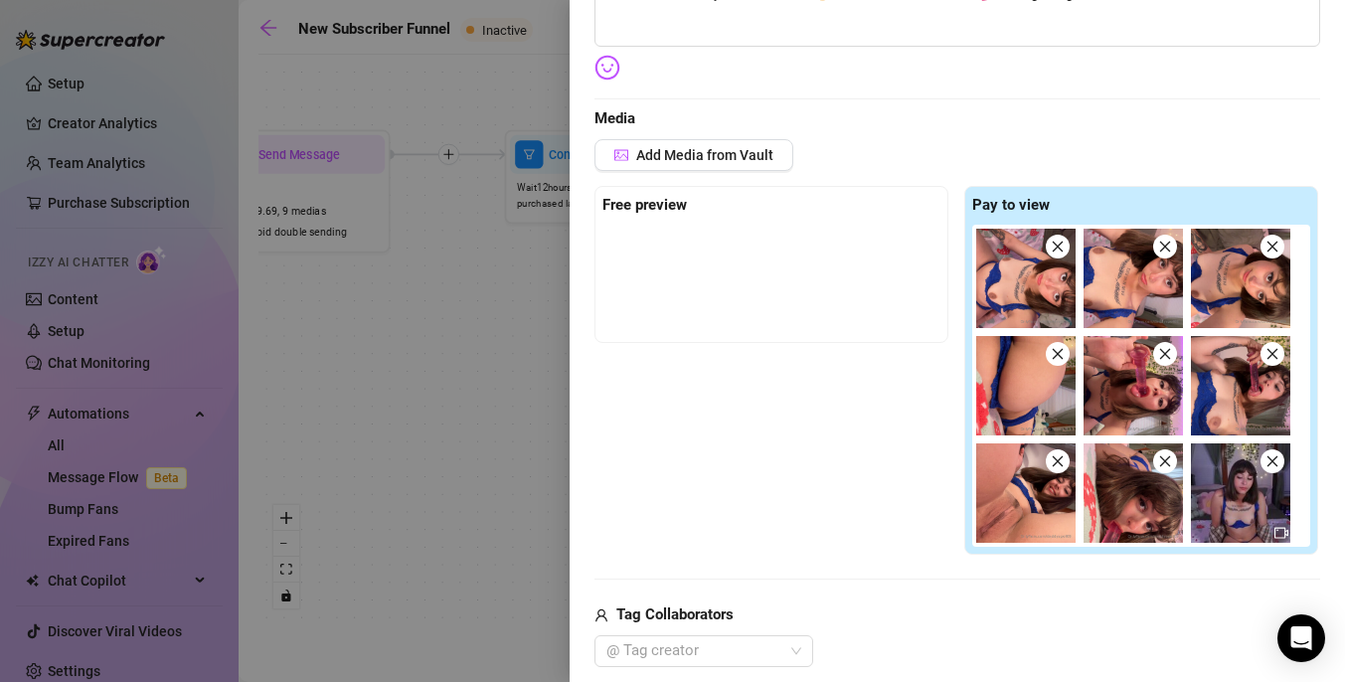
scroll to position [0, 0]
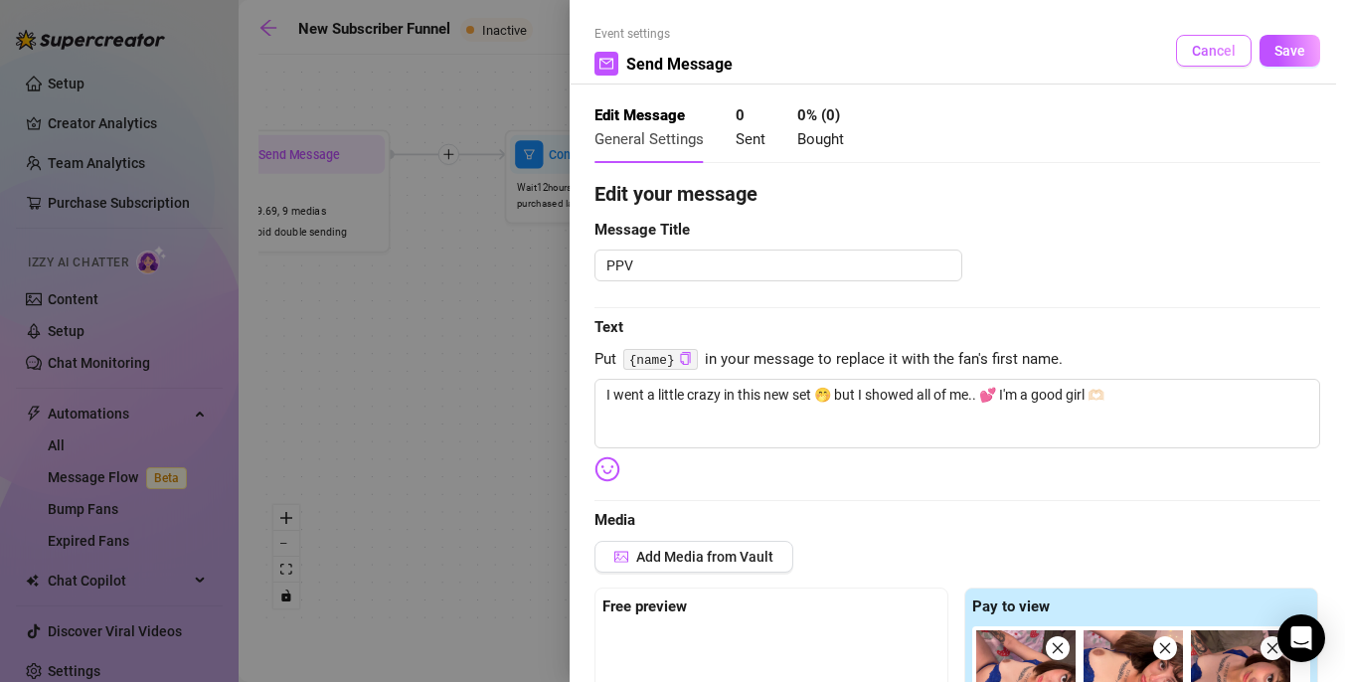
click at [1195, 50] on span "Cancel" at bounding box center [1214, 51] width 44 height 16
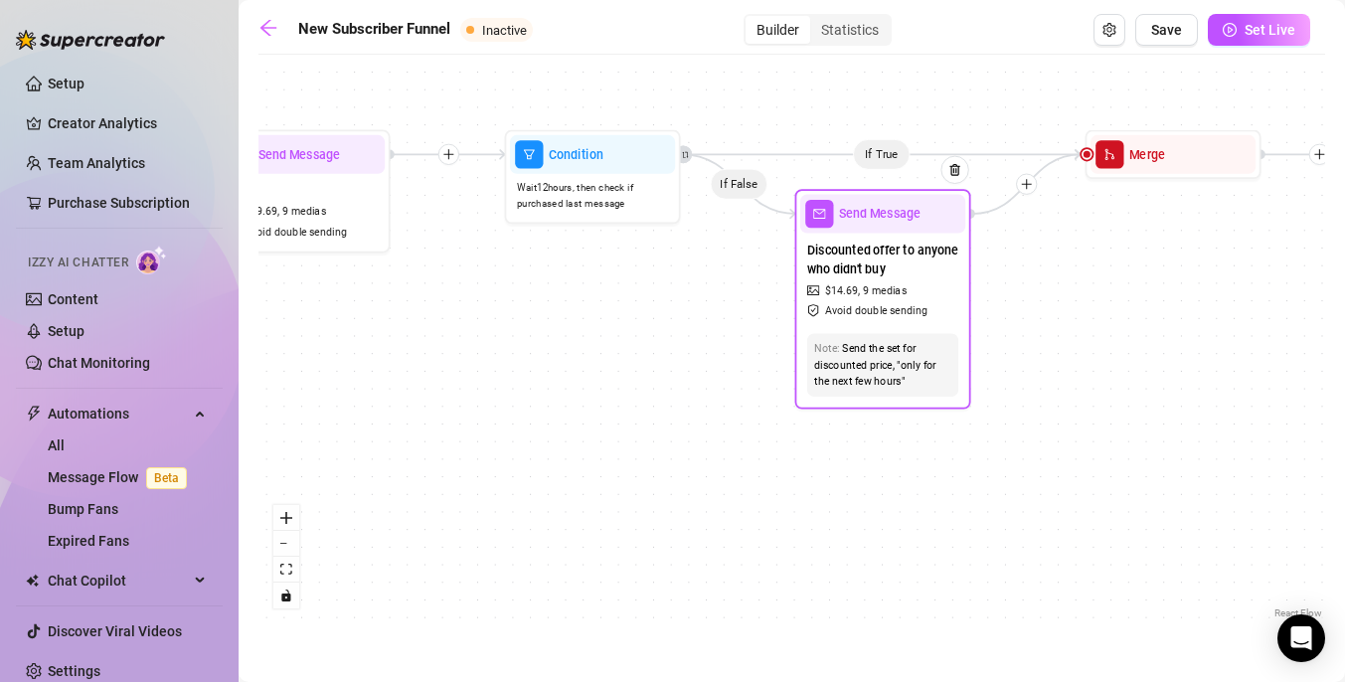
click at [906, 220] on span "Send Message" at bounding box center [879, 213] width 81 height 19
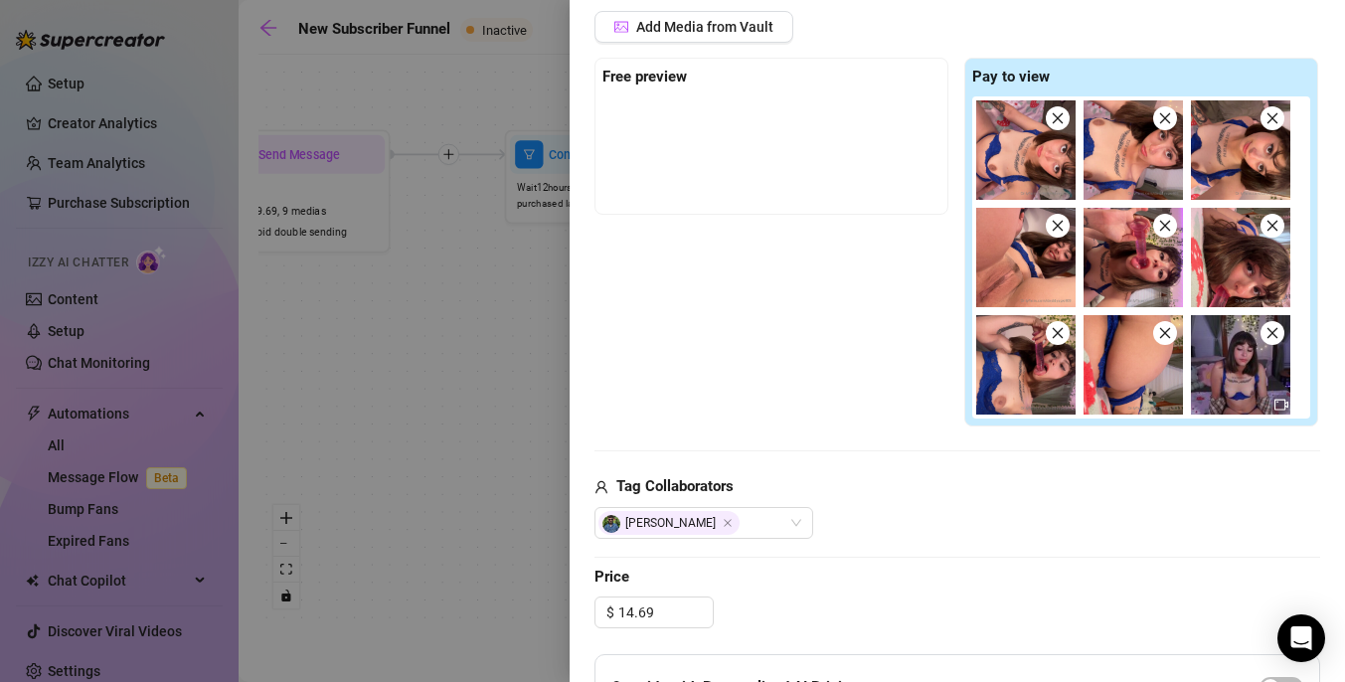
scroll to position [523, 0]
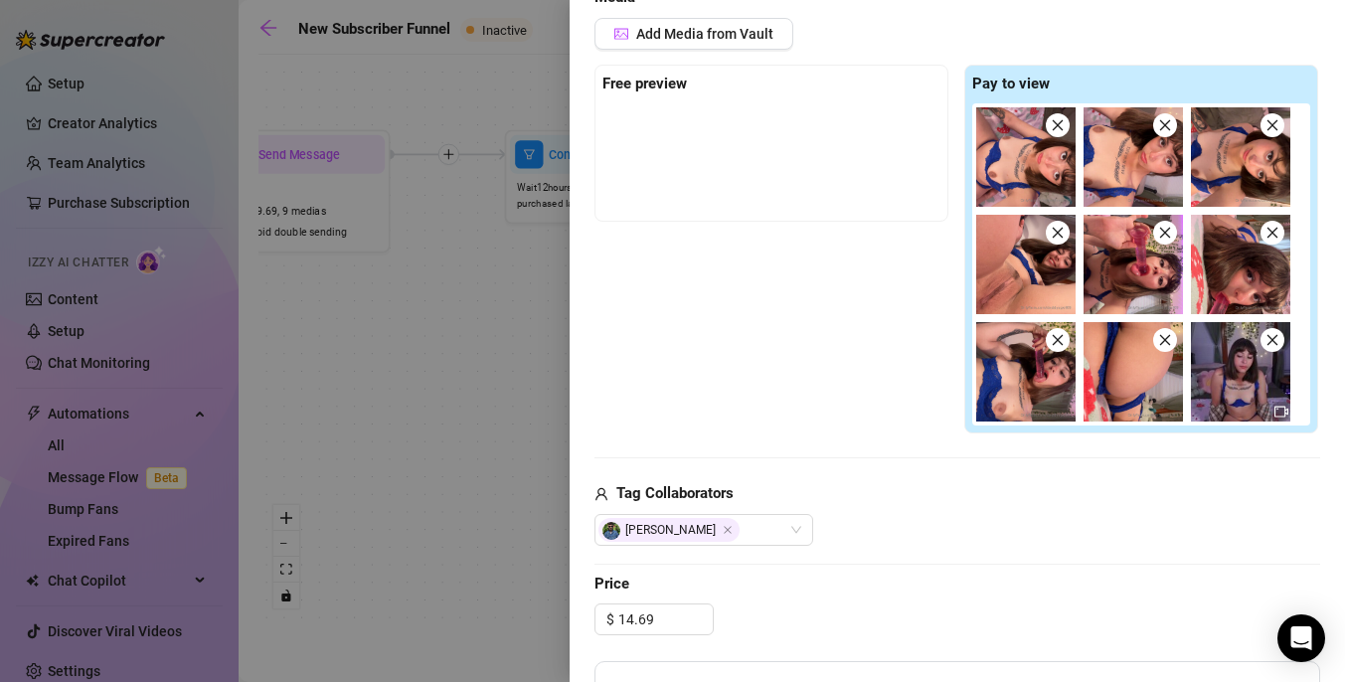
click at [474, 380] on div at bounding box center [672, 341] width 1345 height 682
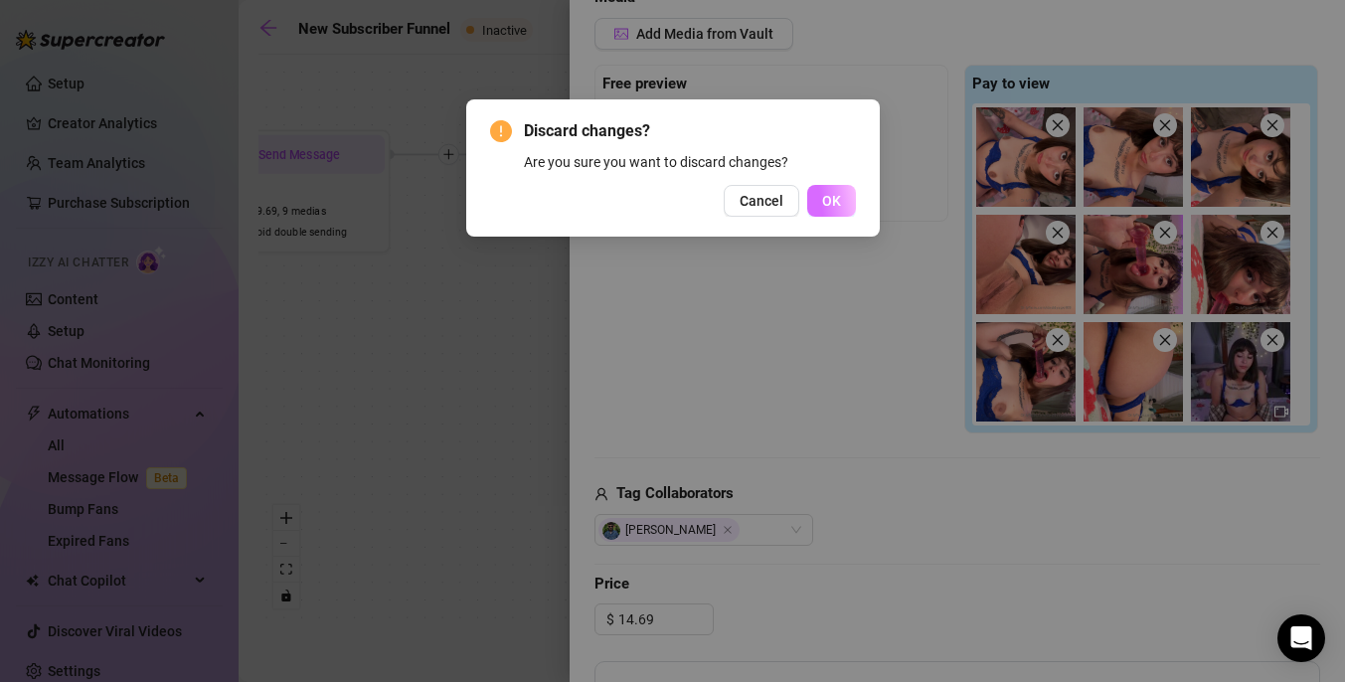
click at [817, 209] on button "OK" at bounding box center [831, 201] width 49 height 32
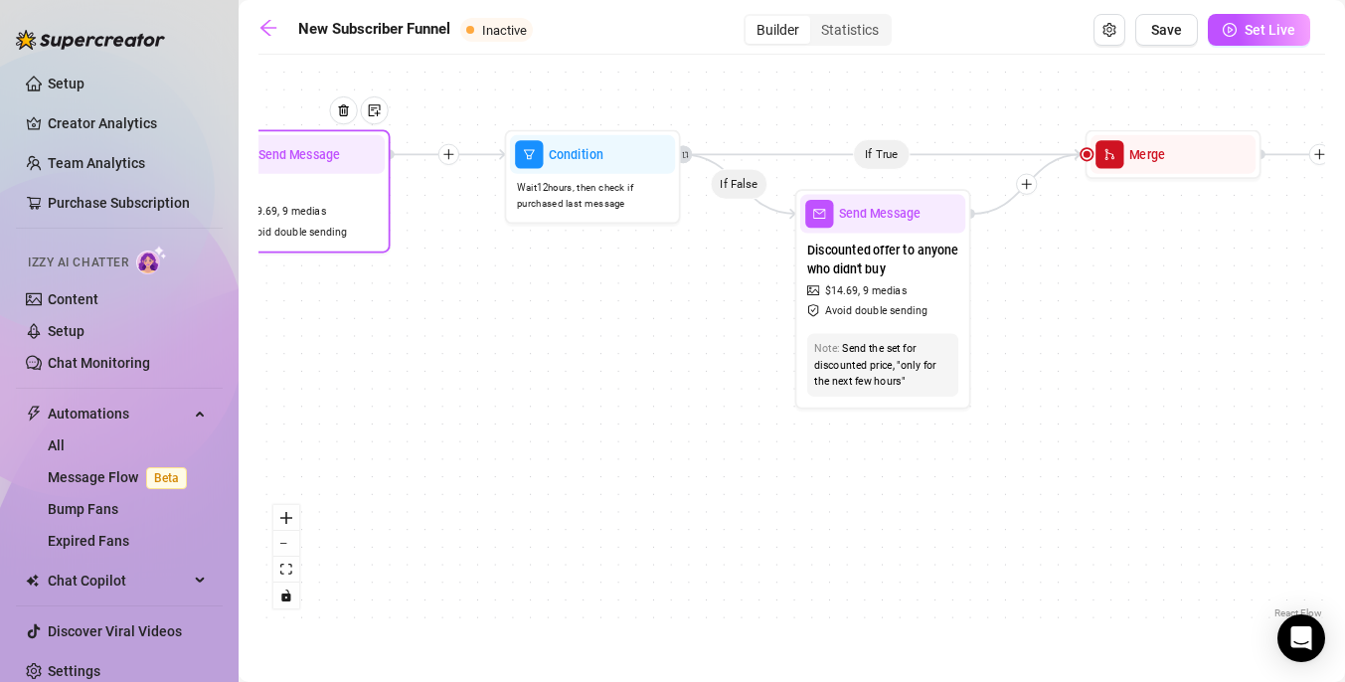
click at [309, 141] on div "Send Message" at bounding box center [302, 154] width 165 height 39
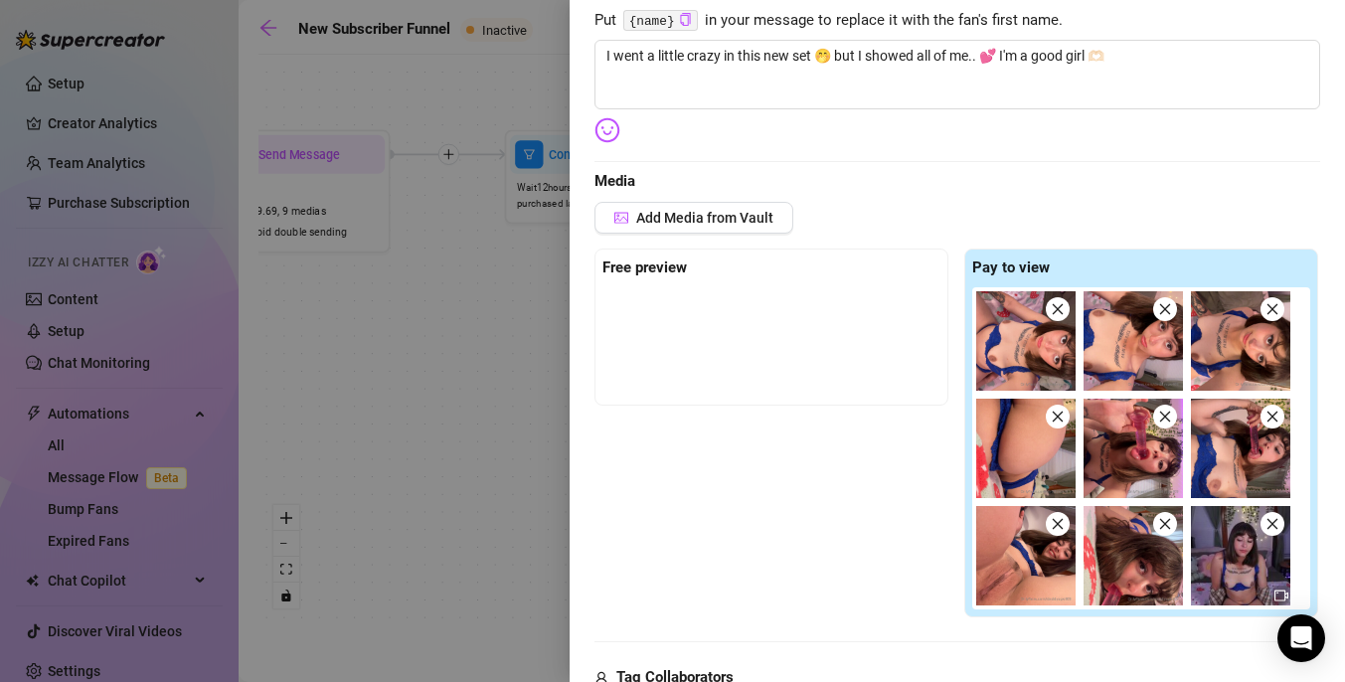
scroll to position [366, 0]
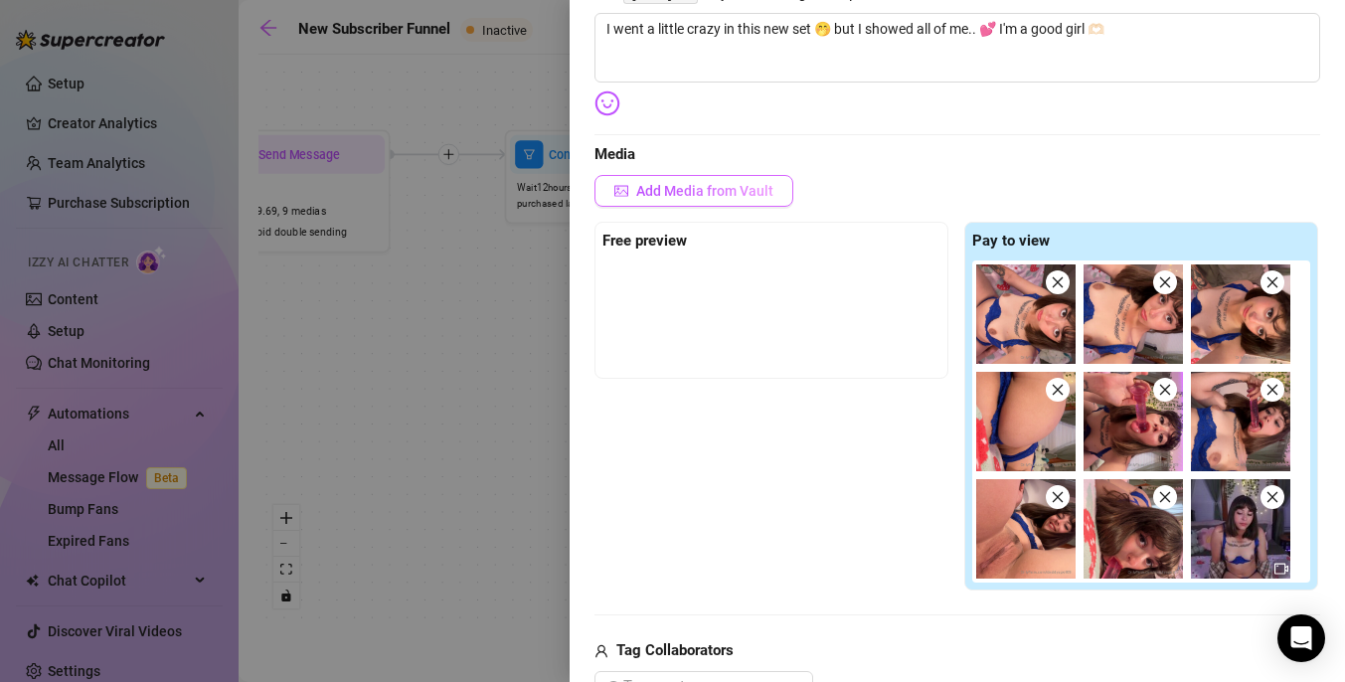
click at [748, 189] on span "Add Media from Vault" at bounding box center [704, 191] width 137 height 16
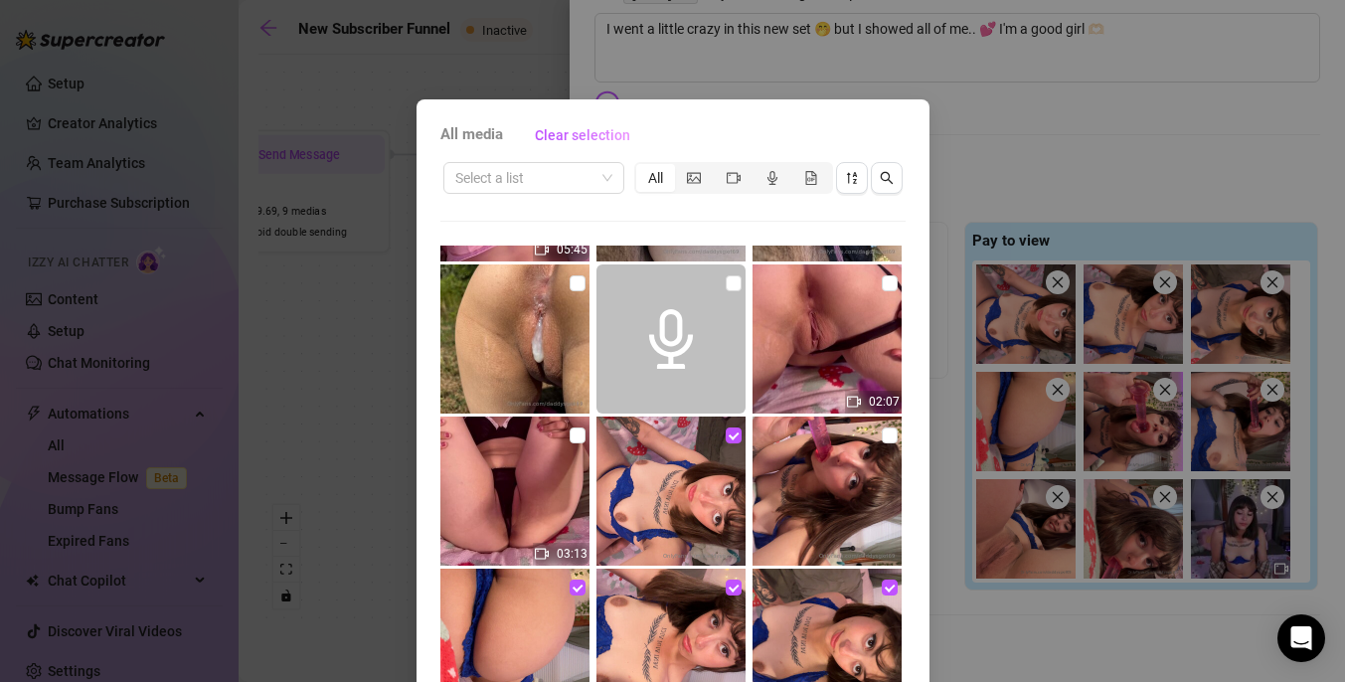
scroll to position [3173, 0]
click at [886, 438] on input "checkbox" at bounding box center [889, 436] width 16 height 16
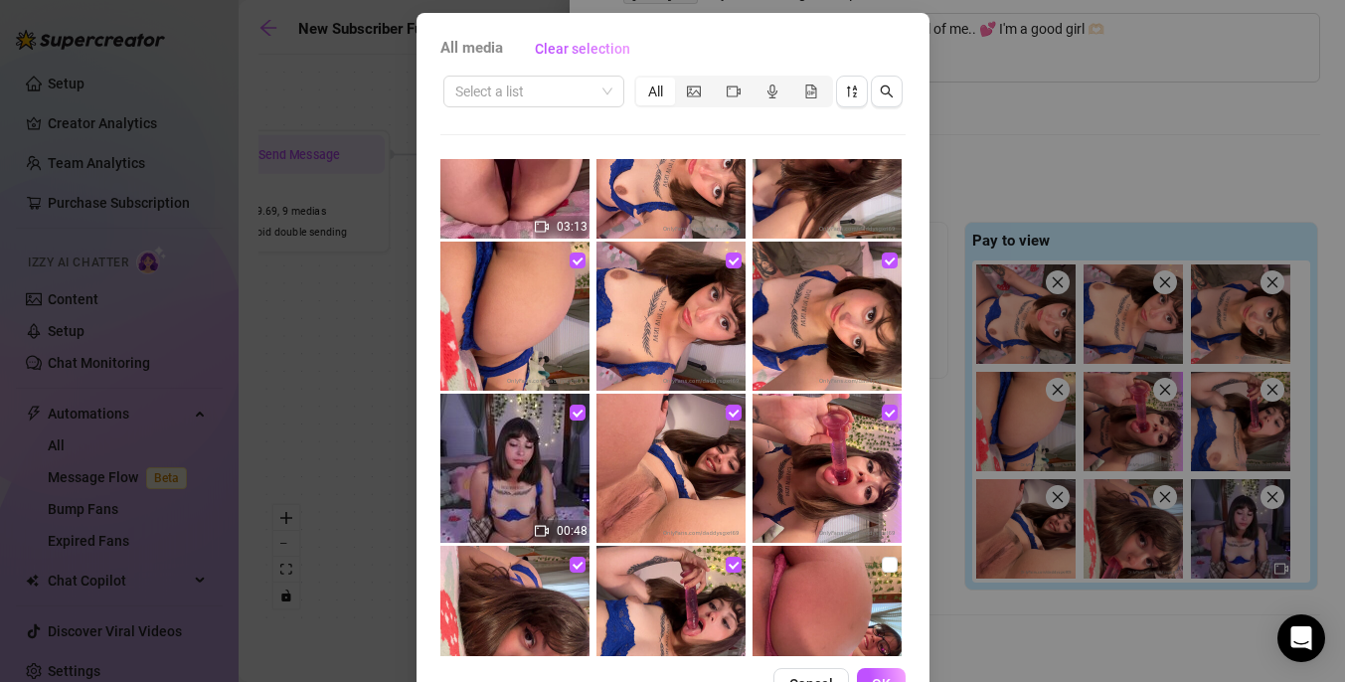
scroll to position [110, 0]
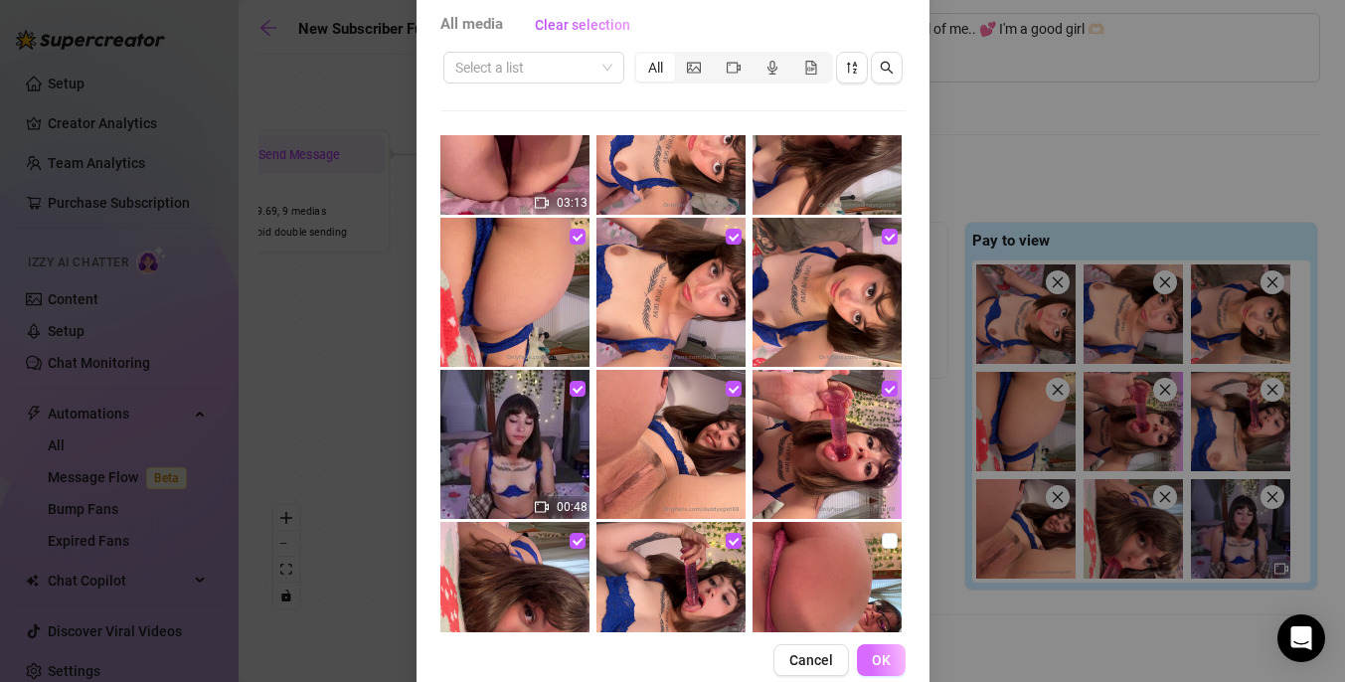
click at [886, 654] on span "OK" at bounding box center [881, 660] width 19 height 16
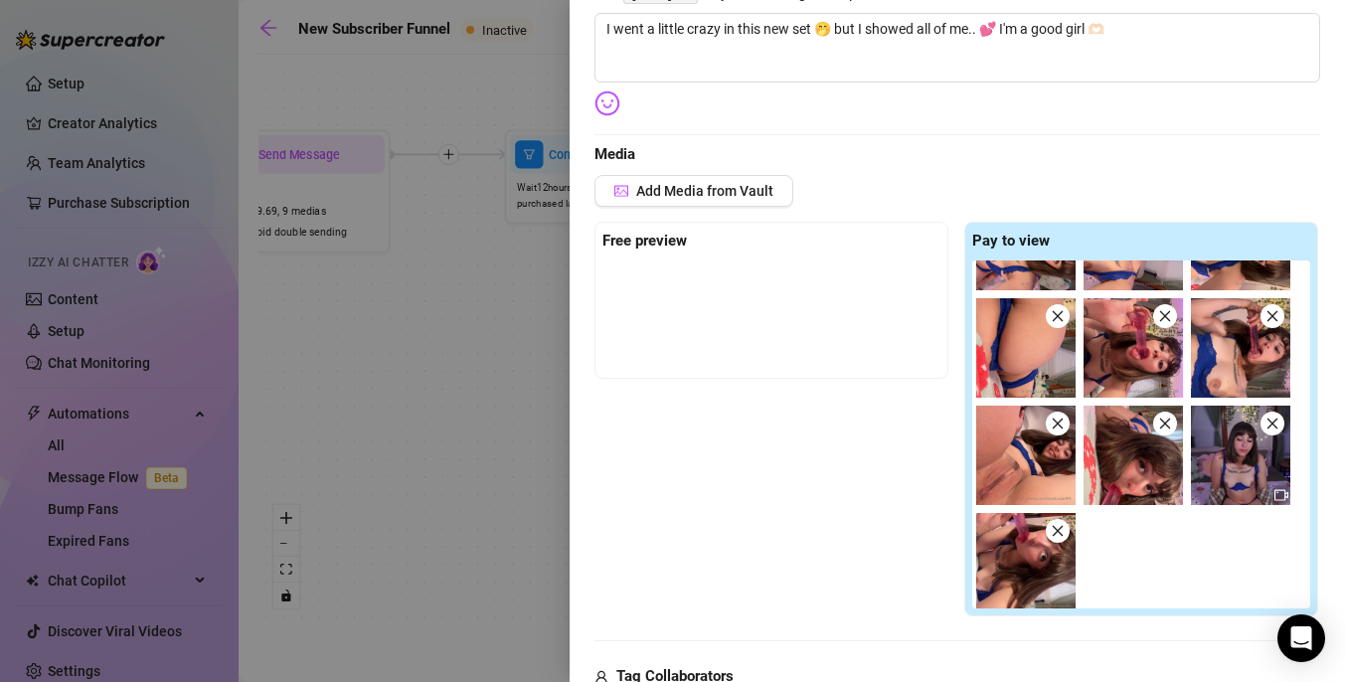
scroll to position [76, 0]
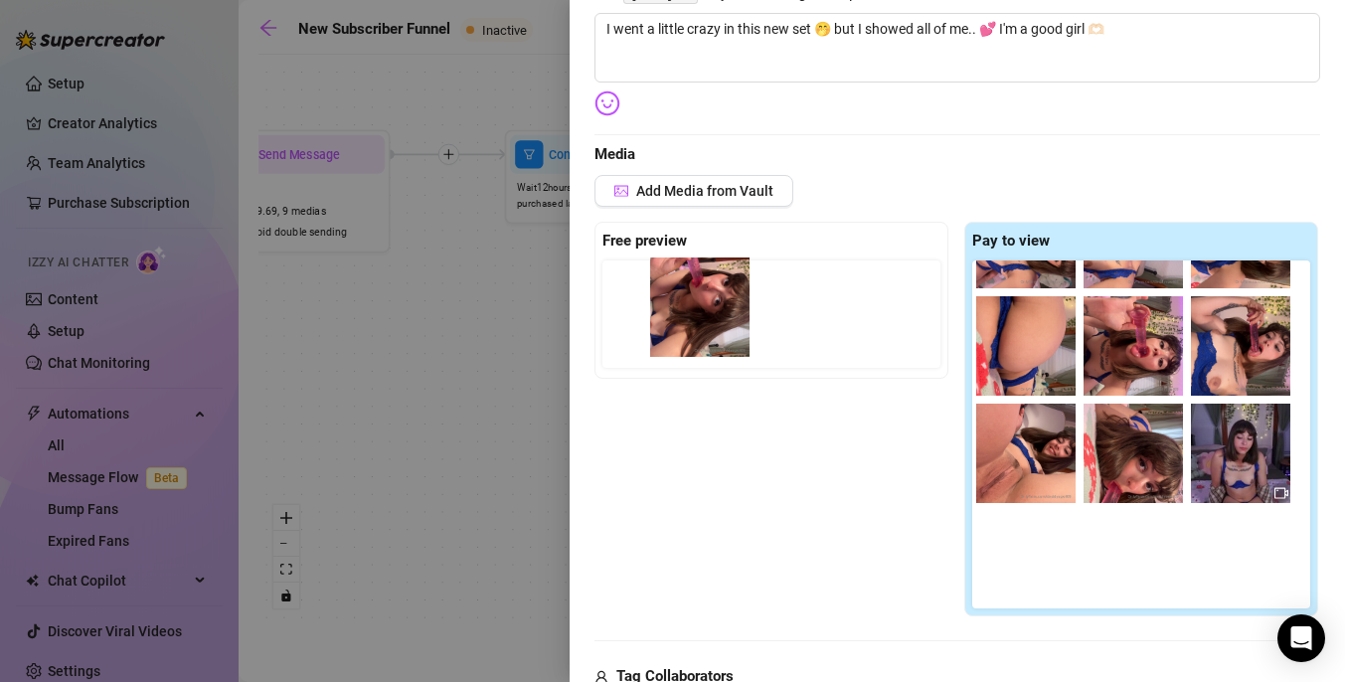
drag, startPoint x: 1019, startPoint y: 566, endPoint x: 684, endPoint y: 311, distance: 421.2
click at [684, 311] on div "Free preview Pay to view" at bounding box center [956, 420] width 725 height 396
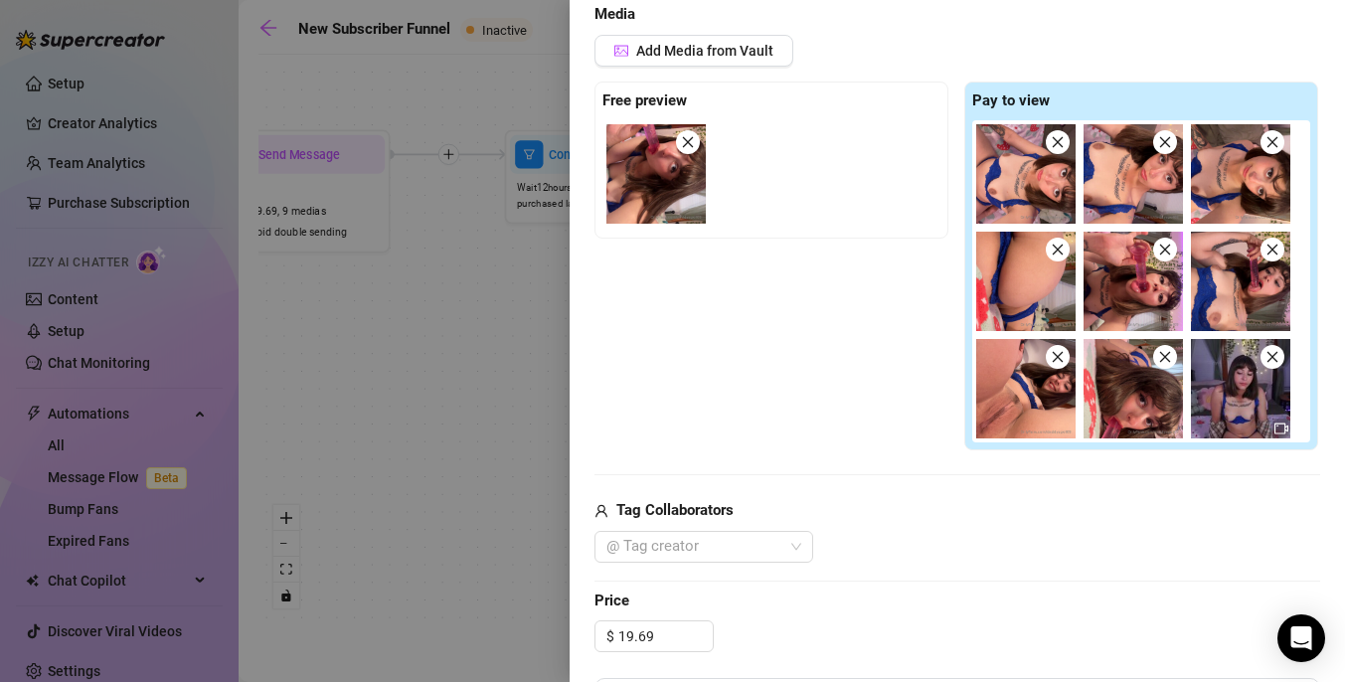
scroll to position [486, 0]
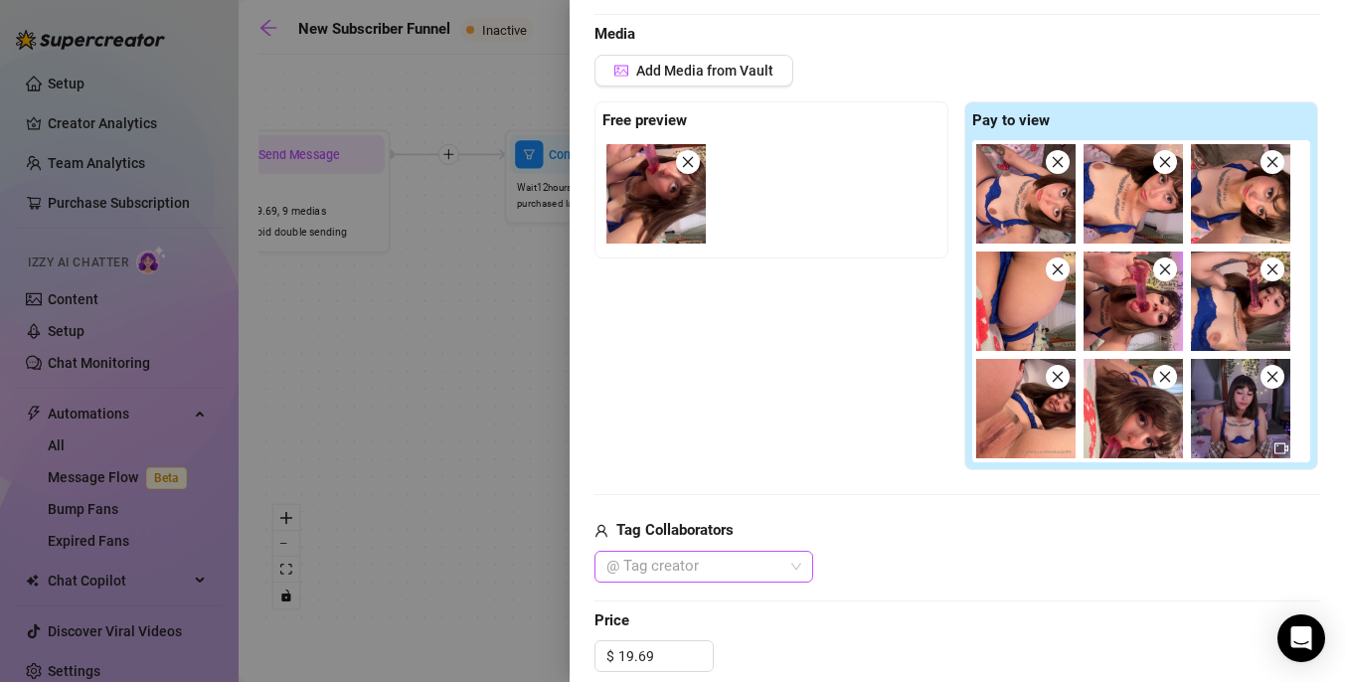
click at [795, 566] on div "@ Tag creator" at bounding box center [703, 567] width 219 height 32
click at [761, 604] on div "[PERSON_NAME]" at bounding box center [703, 606] width 187 height 22
click at [846, 473] on div "Add Media from Vault Free preview Pay to view Tag Collaborators [PERSON_NAME]" at bounding box center [956, 319] width 725 height 528
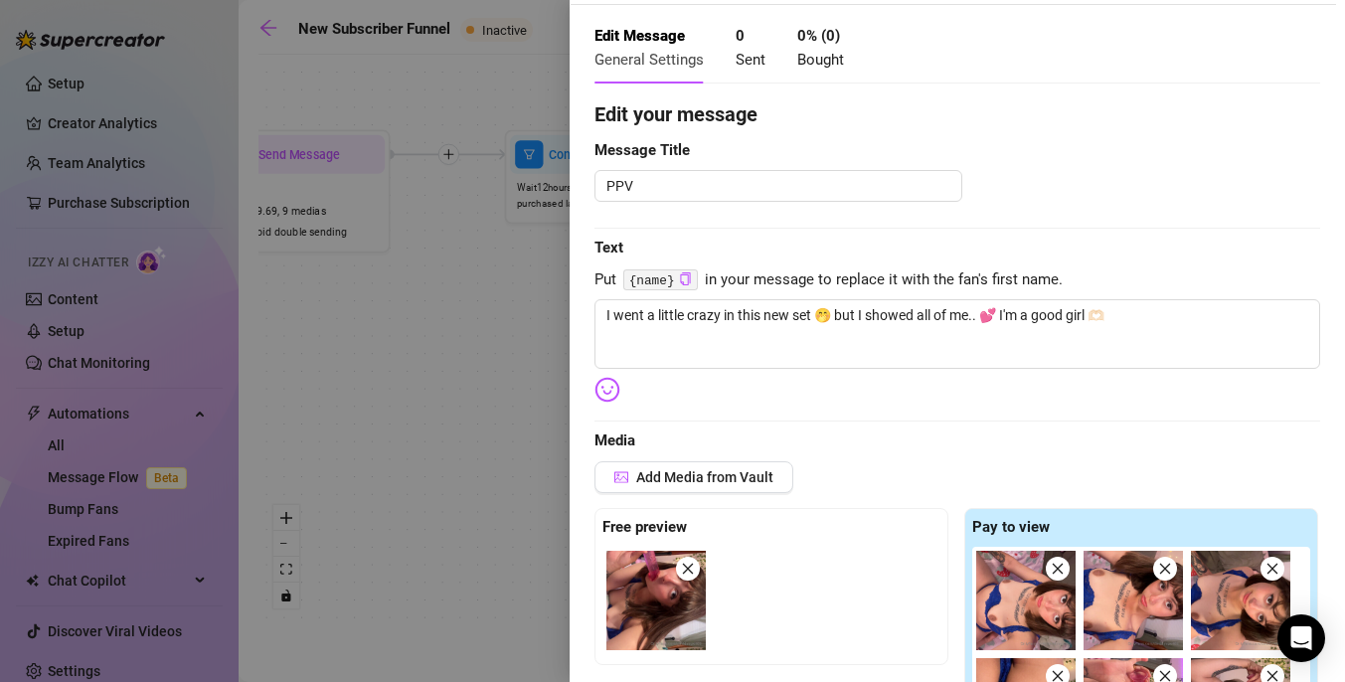
scroll to position [0, 0]
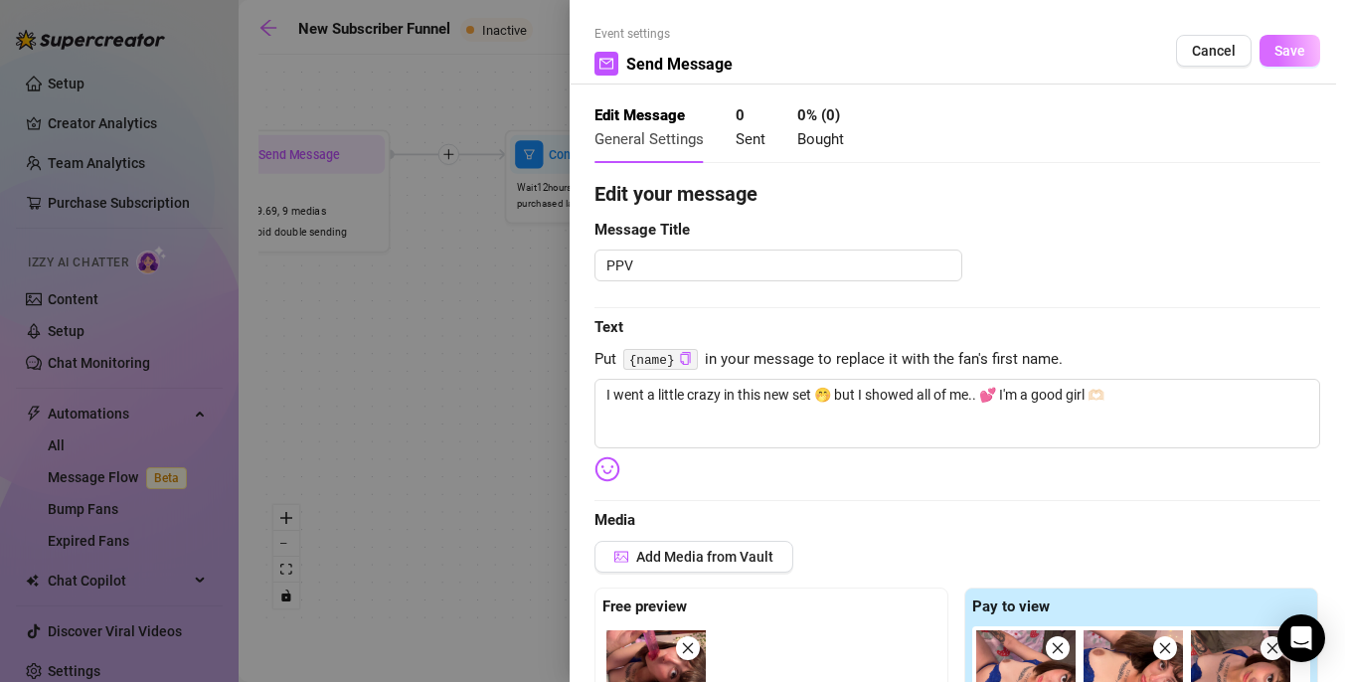
click at [1298, 55] on span "Save" at bounding box center [1289, 51] width 31 height 16
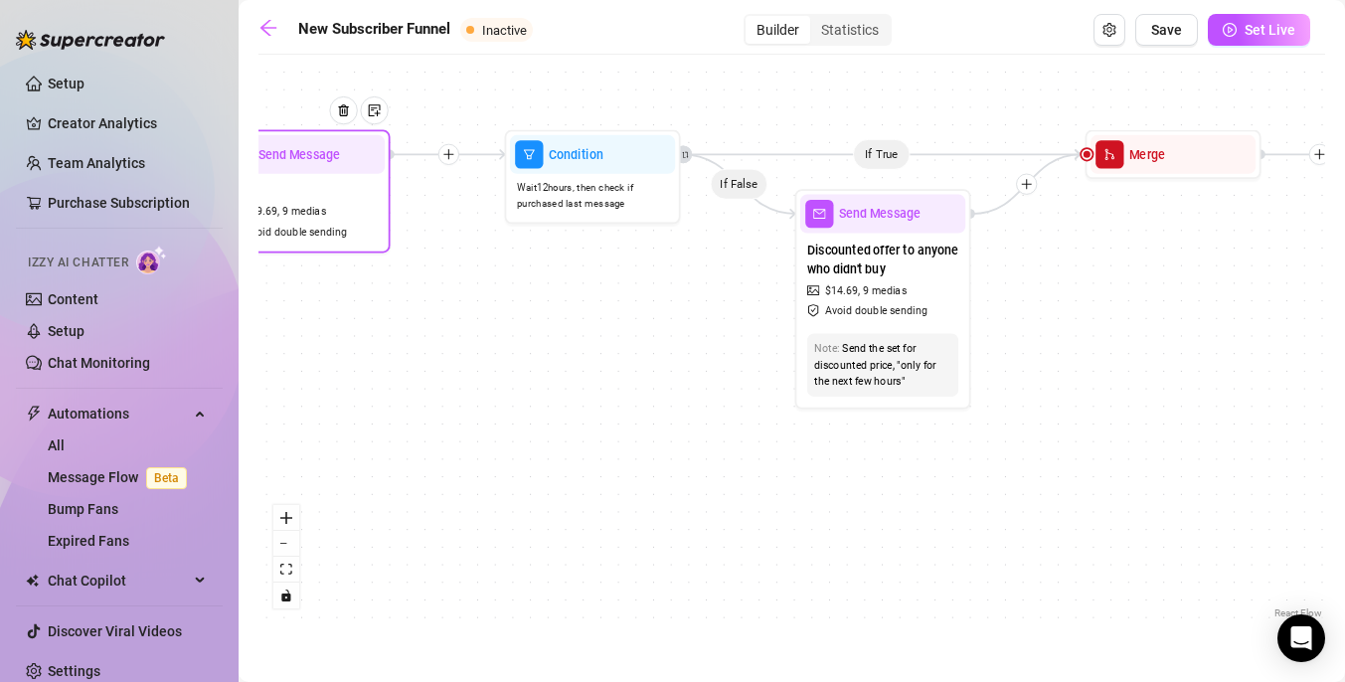
click at [289, 166] on div "Send Message" at bounding box center [302, 154] width 165 height 39
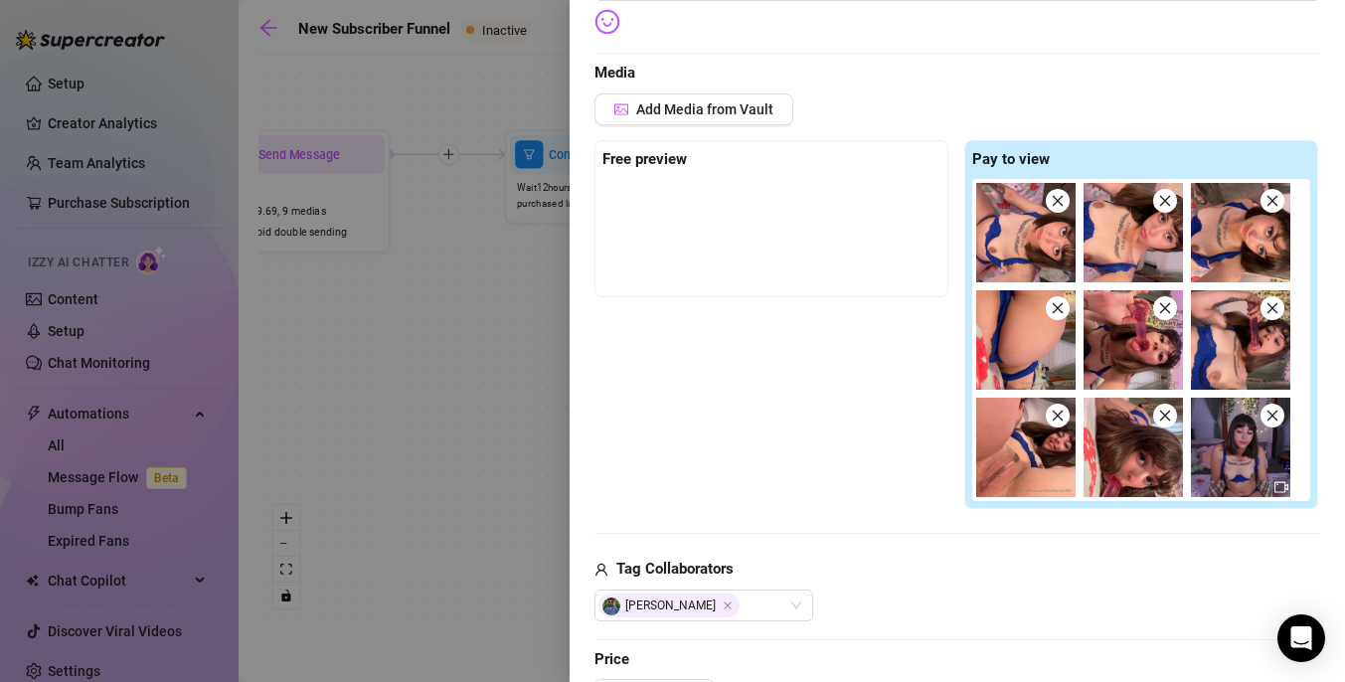
scroll to position [460, 0]
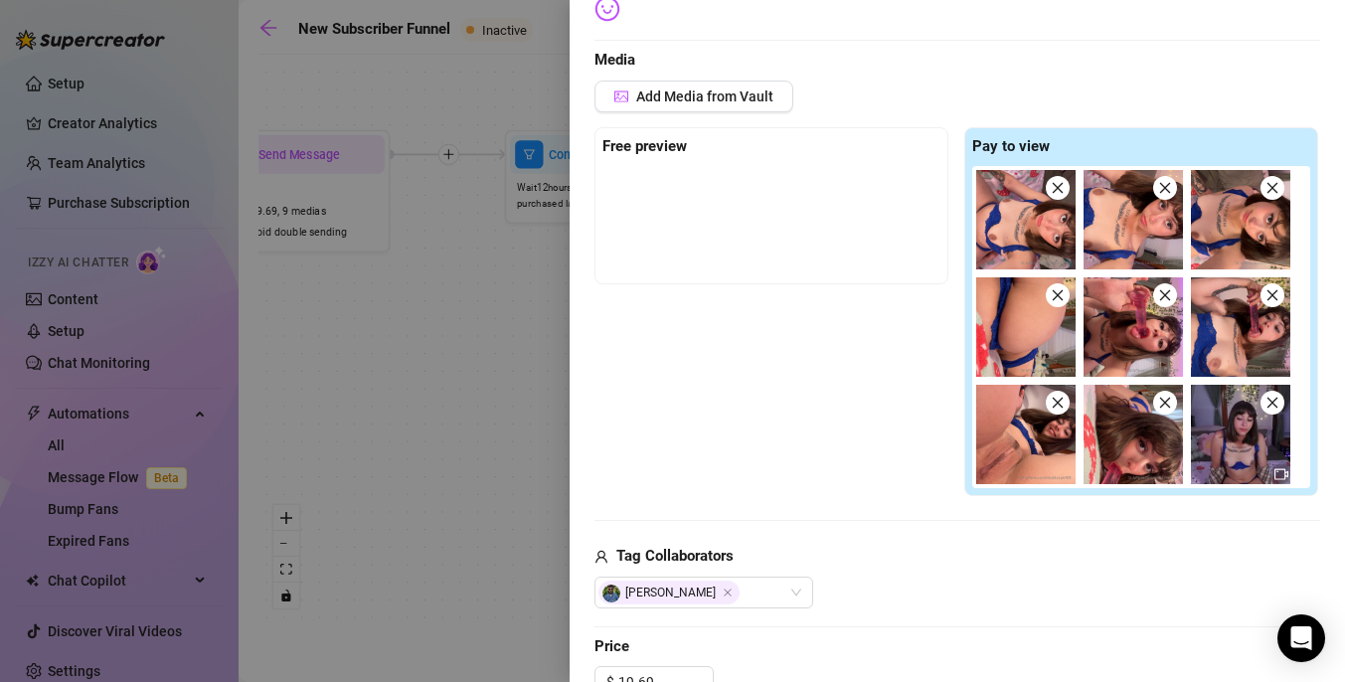
click at [746, 225] on div at bounding box center [771, 215] width 338 height 99
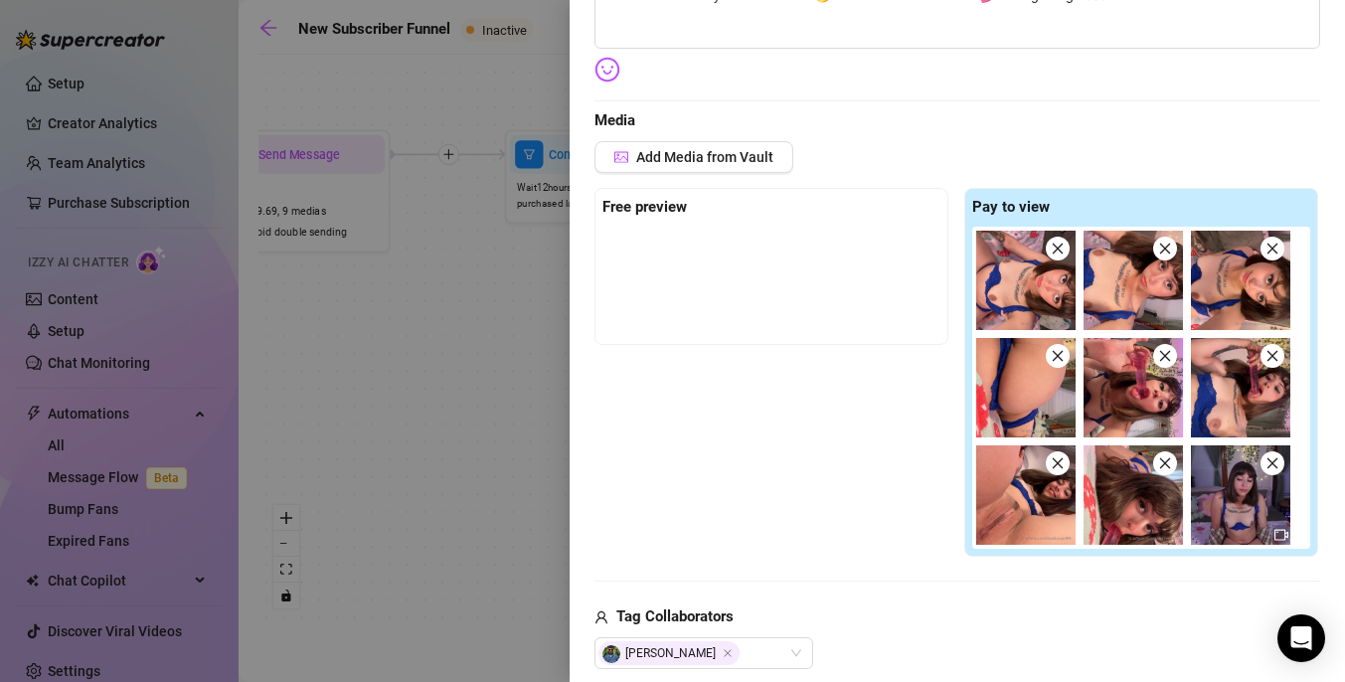
scroll to position [396, 0]
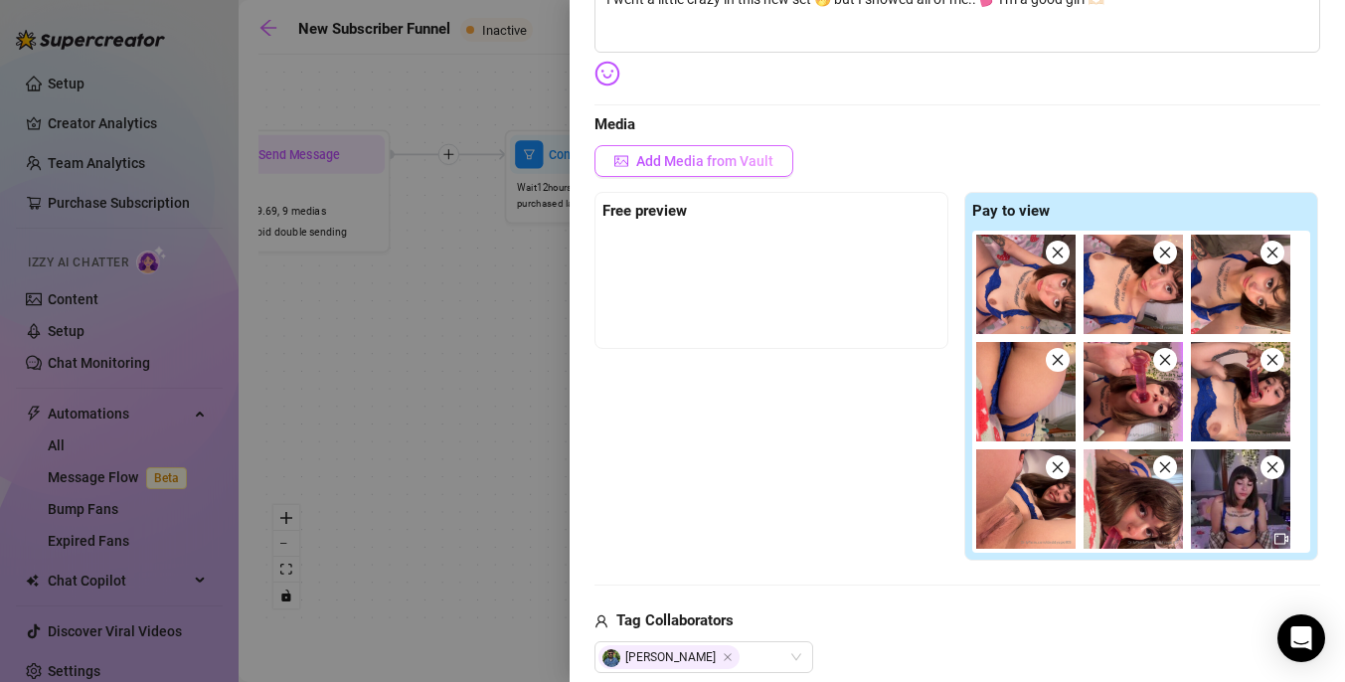
click at [739, 160] on span "Add Media from Vault" at bounding box center [704, 161] width 137 height 16
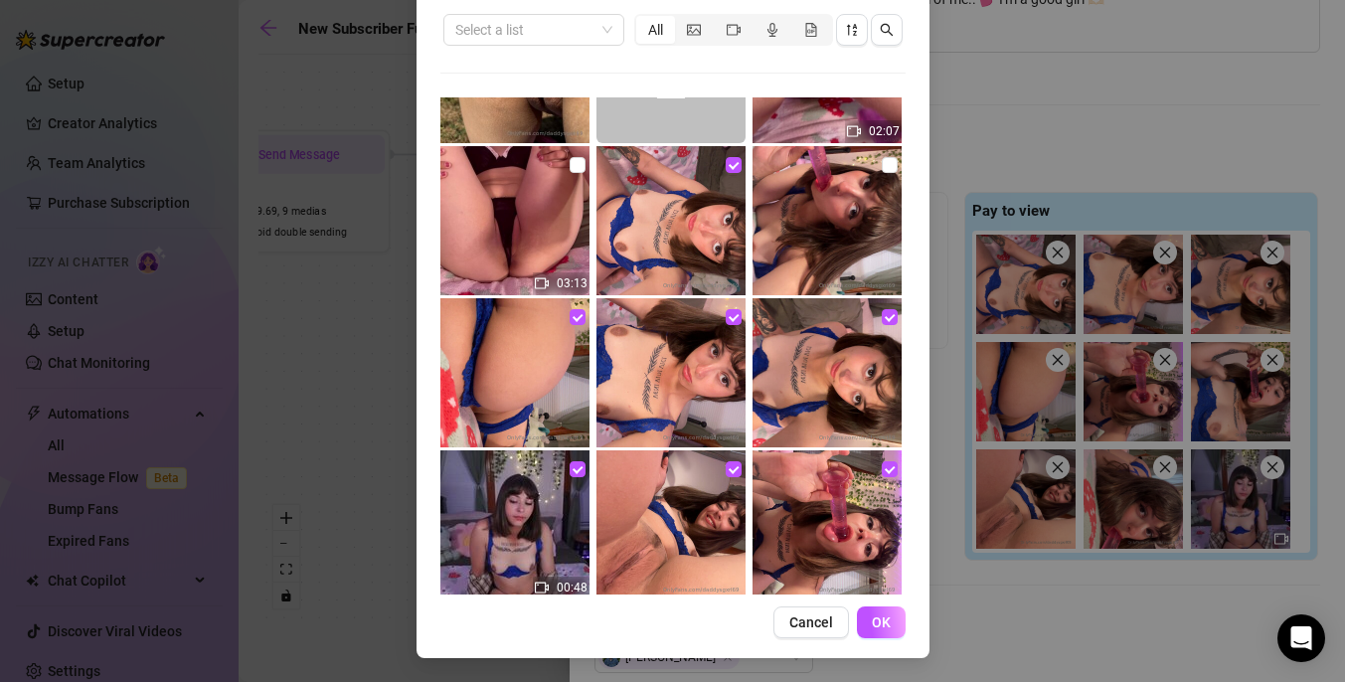
scroll to position [3236, 0]
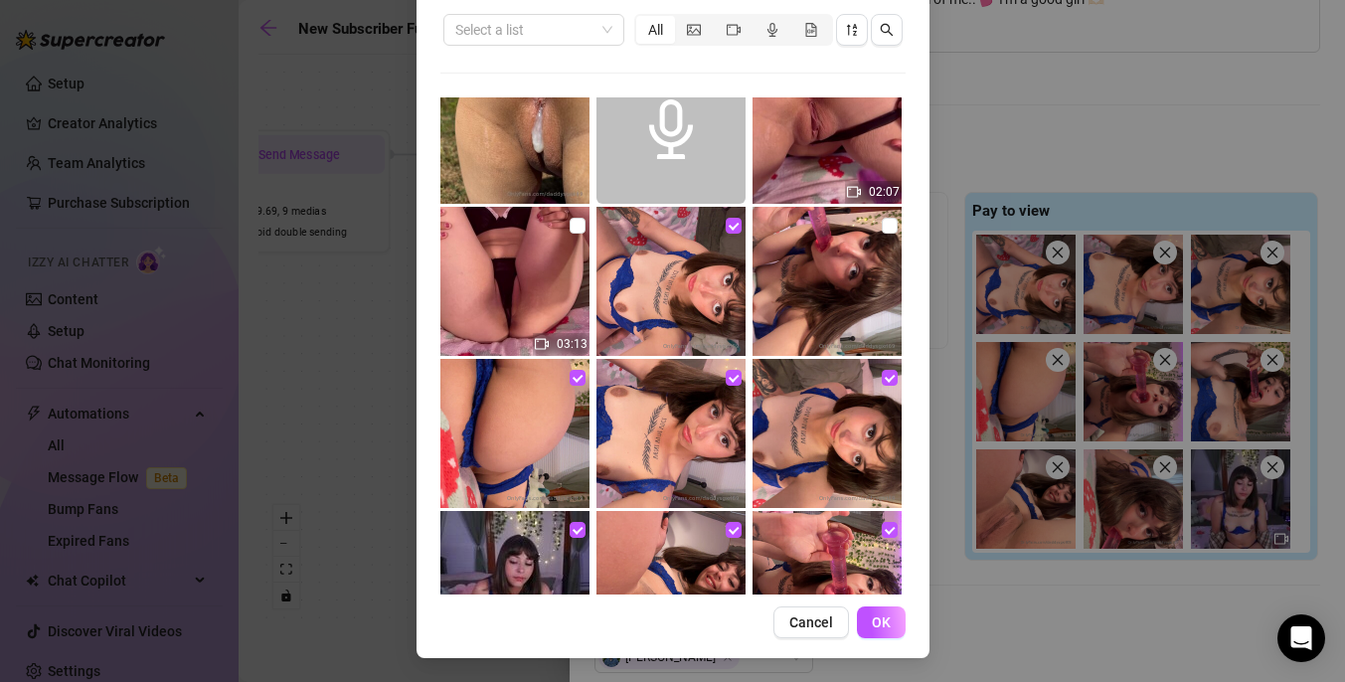
click at [874, 224] on img at bounding box center [826, 281] width 149 height 149
click at [884, 224] on input "checkbox" at bounding box center [889, 226] width 16 height 16
click at [878, 603] on div "All media Clear selection Select a list All 00:06 07:54 00:56 00:51 08:36 00:31…" at bounding box center [672, 304] width 513 height 707
click at [886, 624] on span "OK" at bounding box center [881, 622] width 19 height 16
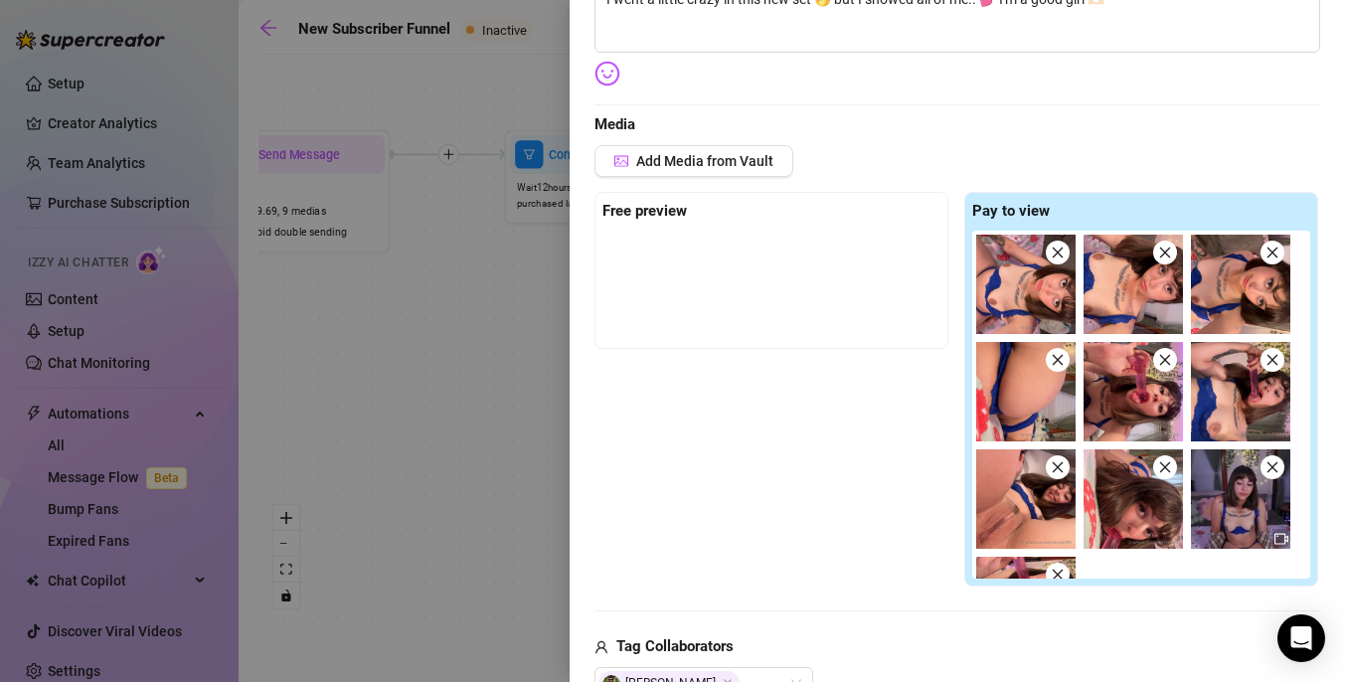
scroll to position [81, 0]
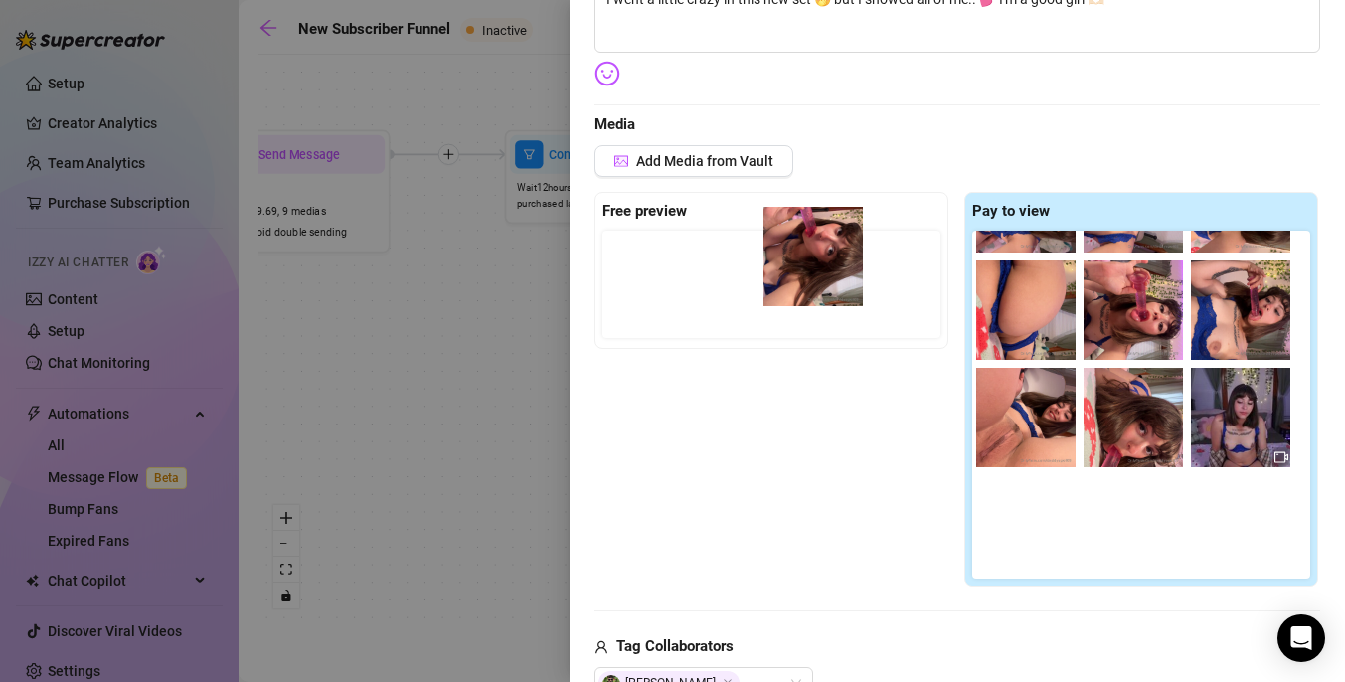
drag, startPoint x: 1033, startPoint y: 549, endPoint x: 812, endPoint y: 280, distance: 348.0
click at [813, 279] on div "Free preview Pay to view" at bounding box center [956, 390] width 725 height 396
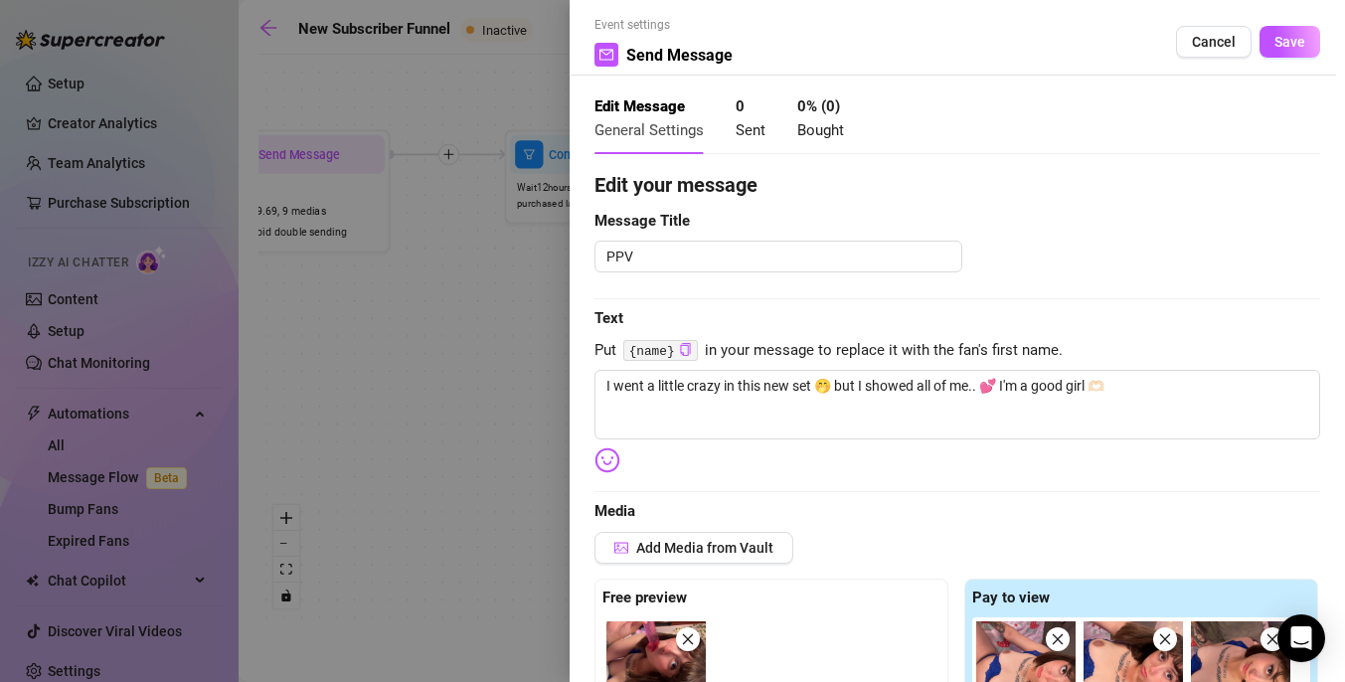
scroll to position [0, 0]
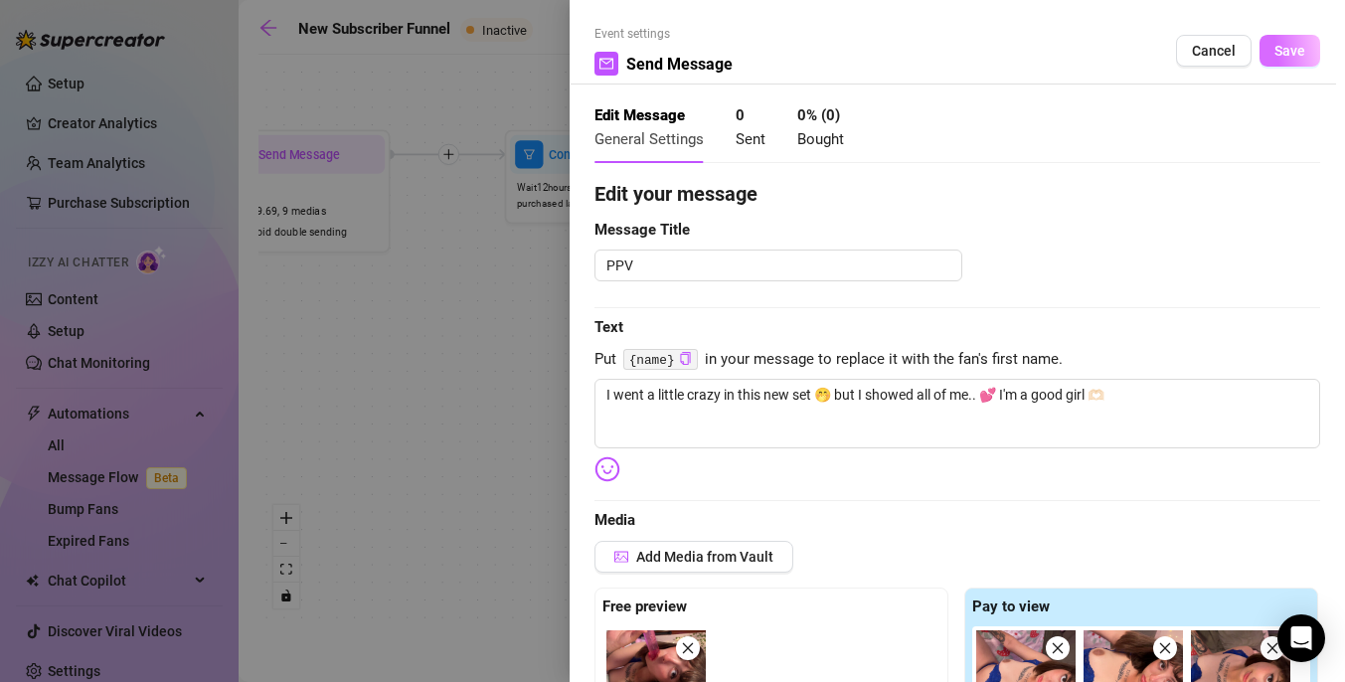
click at [1280, 44] on span "Save" at bounding box center [1289, 51] width 31 height 16
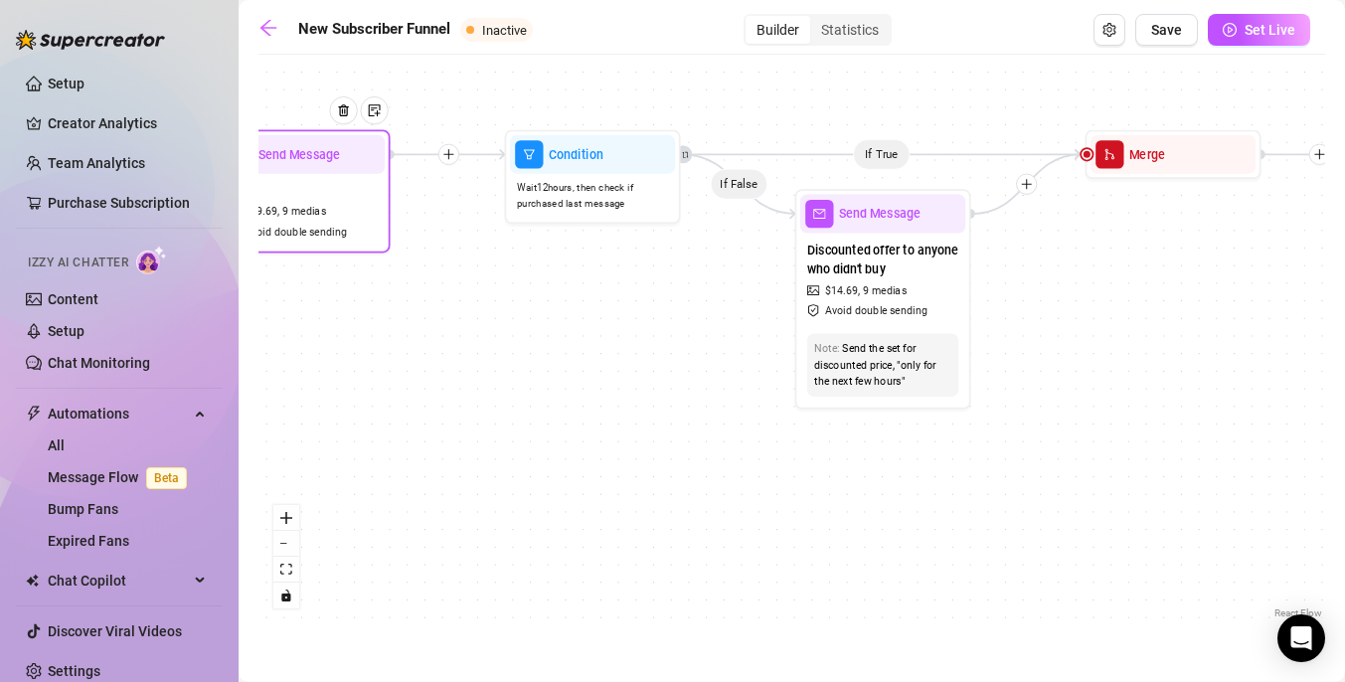
click at [325, 186] on div "PPV $ 19.69 , 9 medias Avoid double sending" at bounding box center [302, 211] width 165 height 74
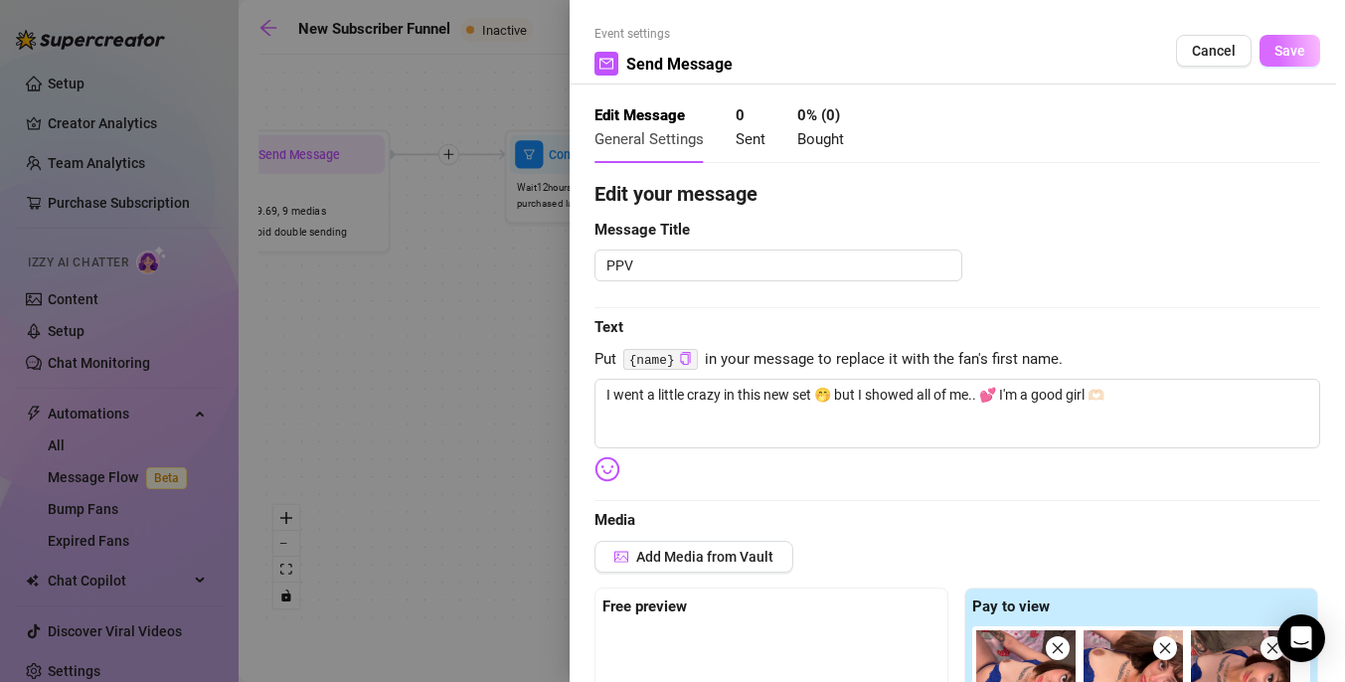
click at [1271, 50] on button "Save" at bounding box center [1289, 51] width 61 height 32
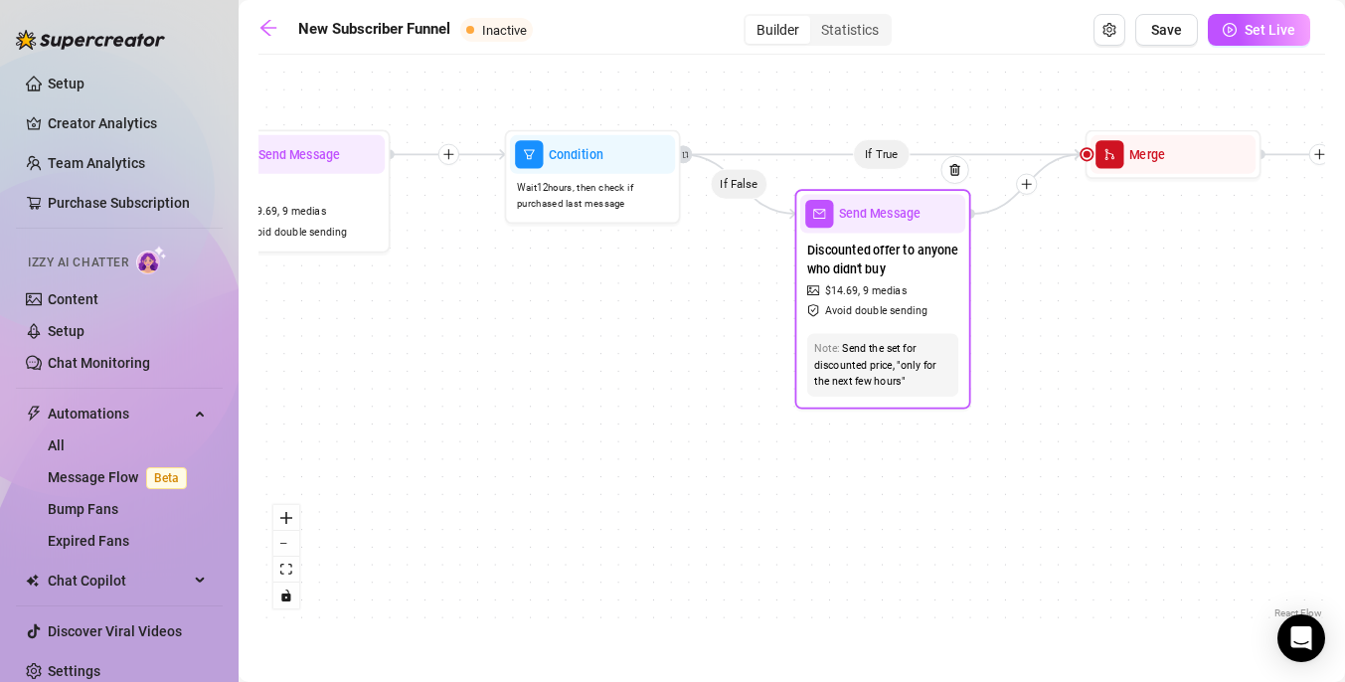
click at [870, 218] on span "Send Message" at bounding box center [879, 213] width 81 height 19
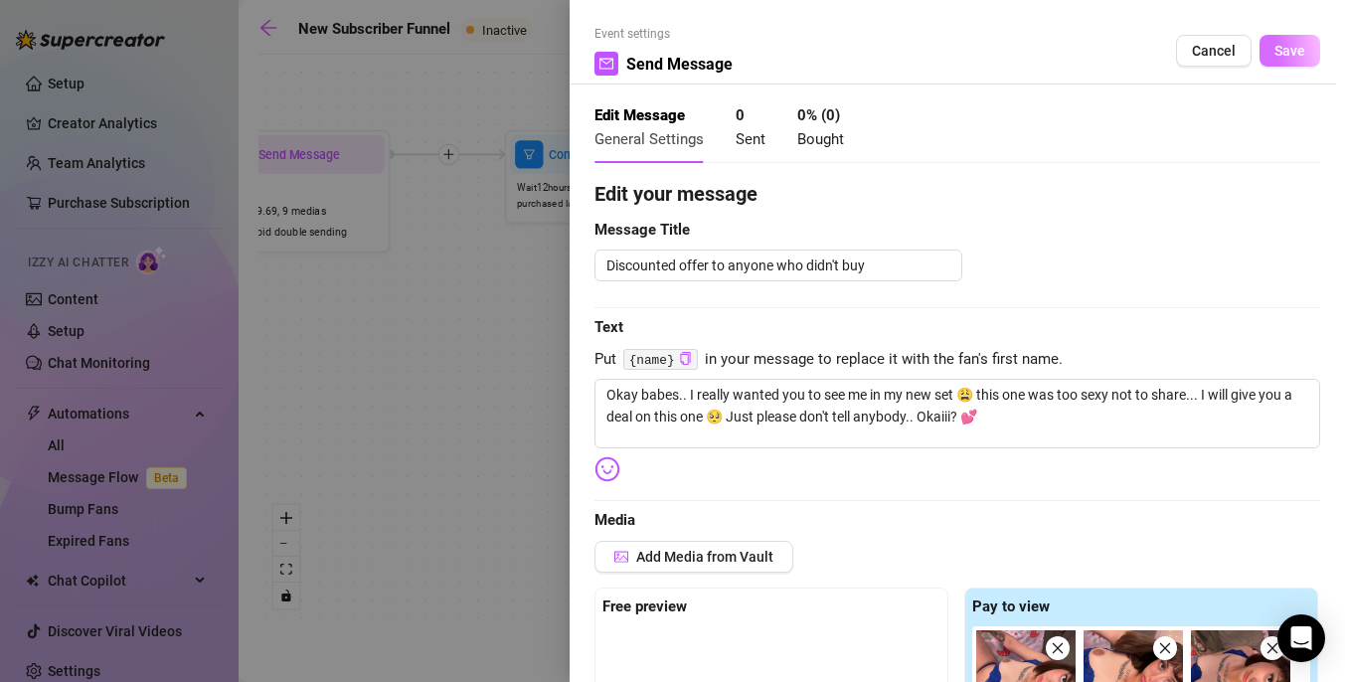
click at [1269, 49] on button "Save" at bounding box center [1289, 51] width 61 height 32
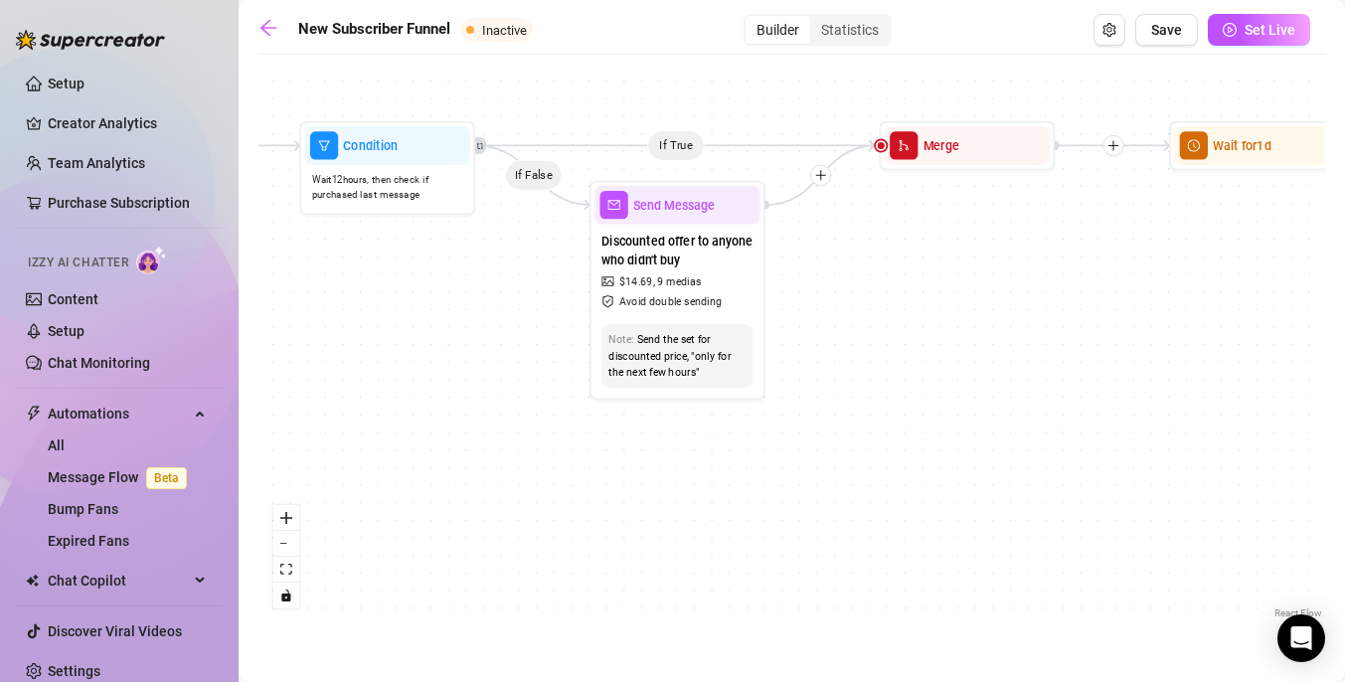
drag, startPoint x: 1070, startPoint y: 282, endPoint x: 855, endPoint y: 268, distance: 216.1
click at [855, 268] on div "If True If True If True If False If False If False If True If False Merge Merge…" at bounding box center [791, 344] width 1066 height 558
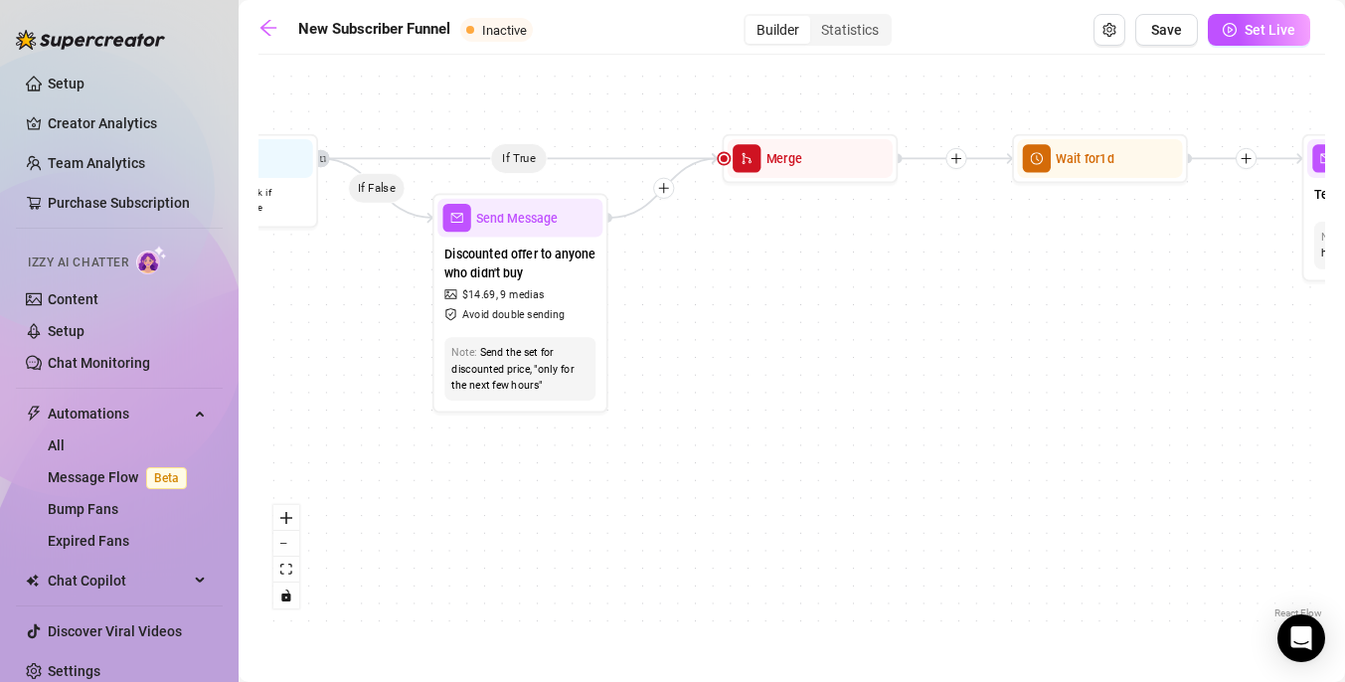
drag, startPoint x: 1076, startPoint y: 271, endPoint x: 878, endPoint y: 283, distance: 198.1
click at [878, 283] on div "If True If True If True If False If False If False If True If False Merge Merge…" at bounding box center [791, 344] width 1066 height 558
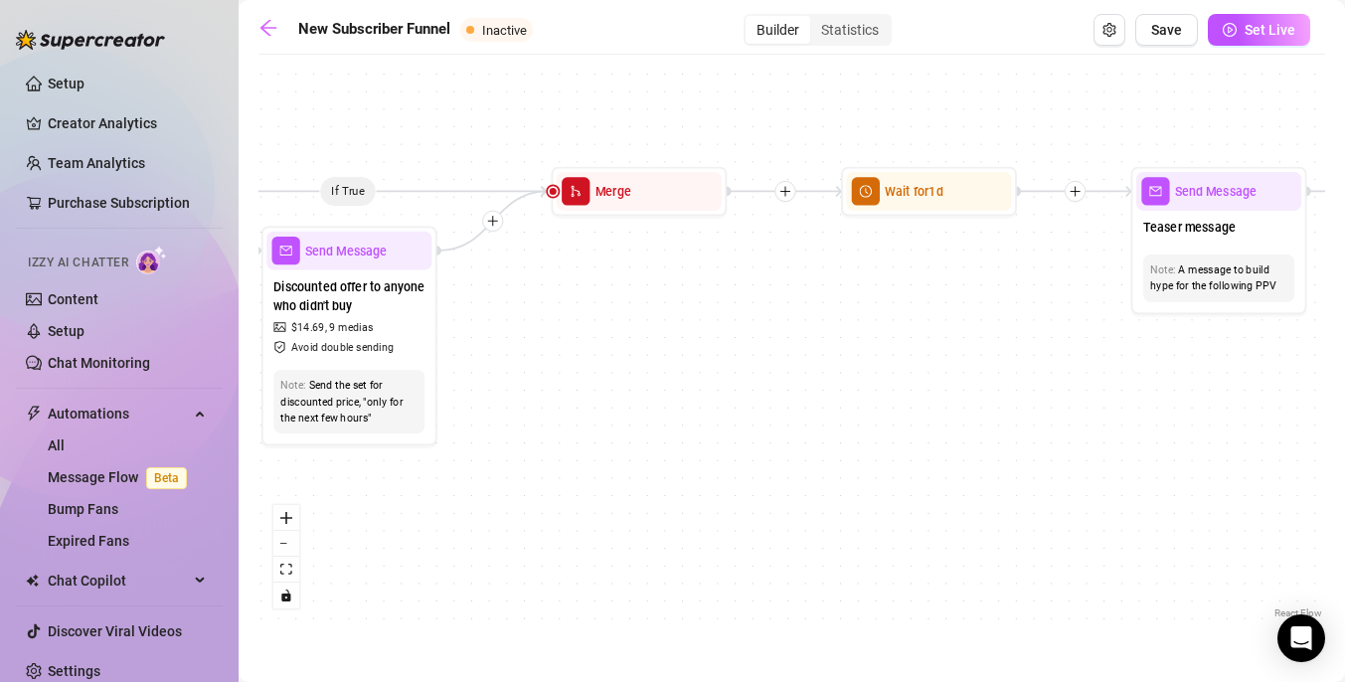
drag, startPoint x: 686, startPoint y: 329, endPoint x: 564, endPoint y: 366, distance: 126.7
click at [564, 366] on div "If True If True If True If False If False If False If True If False Merge Merge…" at bounding box center [791, 344] width 1066 height 558
click at [580, 204] on div "Merge" at bounding box center [638, 190] width 165 height 39
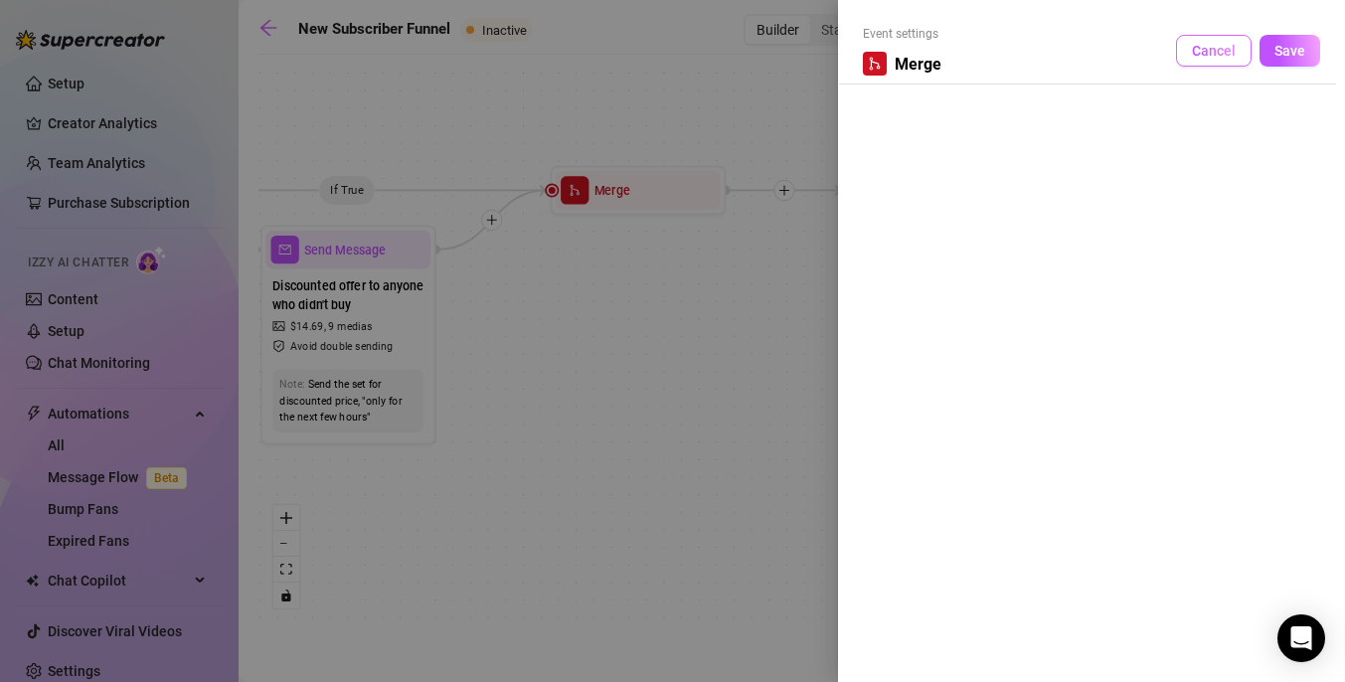
click at [1209, 52] on span "Cancel" at bounding box center [1214, 51] width 44 height 16
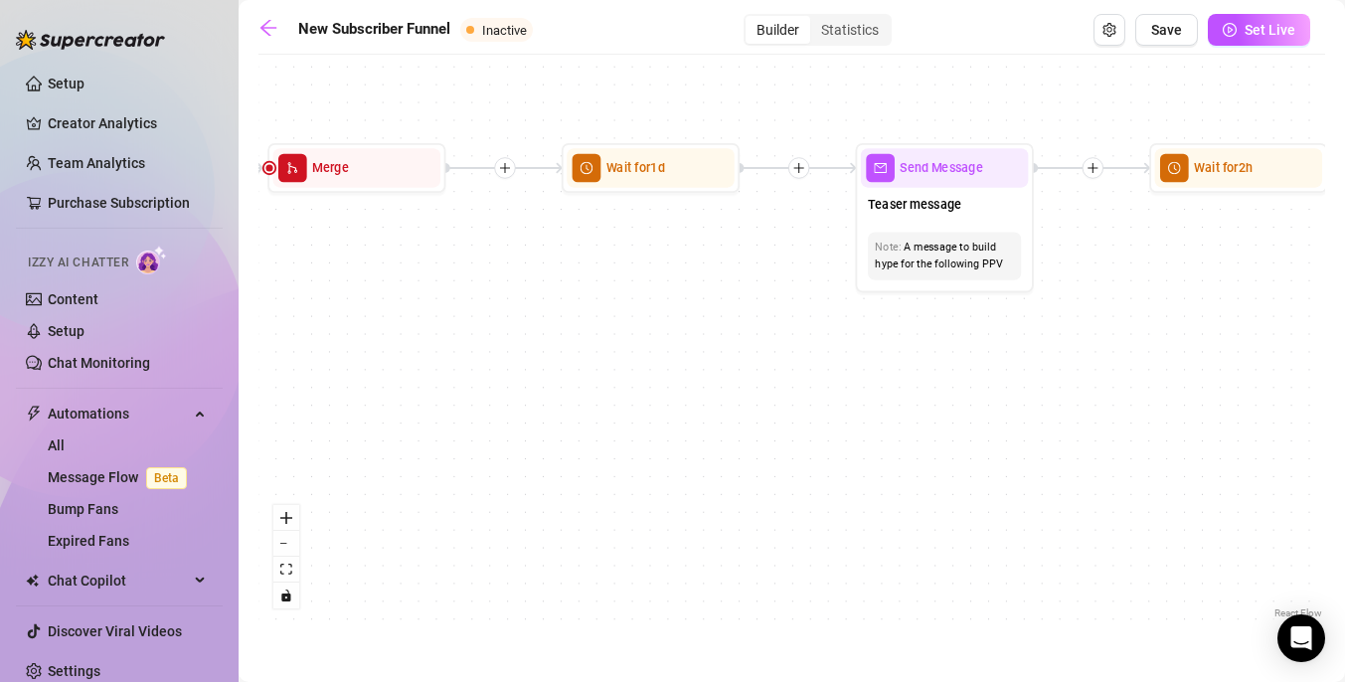
drag, startPoint x: 1050, startPoint y: 389, endPoint x: 758, endPoint y: 359, distance: 293.7
click at [759, 360] on div "If True If True If True If False If False If False If True If False Merge Merge…" at bounding box center [791, 344] width 1066 height 558
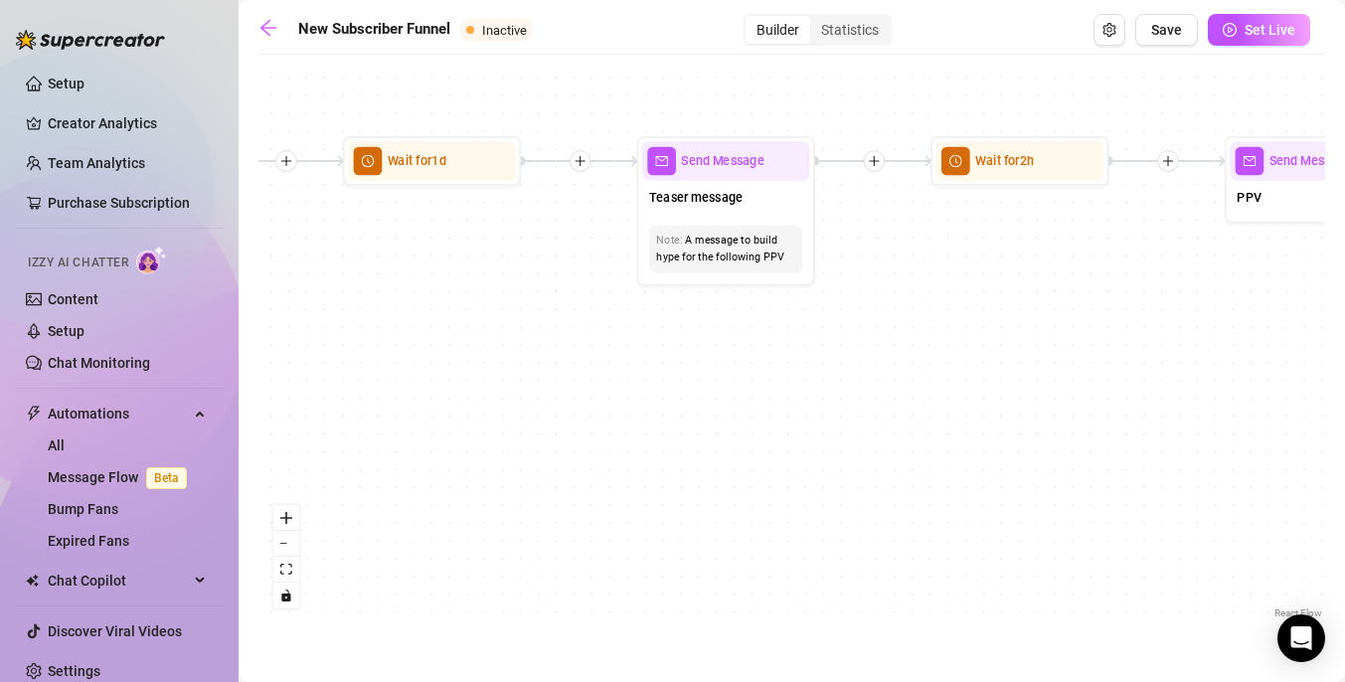
drag, startPoint x: 985, startPoint y: 411, endPoint x: 774, endPoint y: 407, distance: 210.7
click at [774, 408] on div "If True If True If True If False If False If False If True If False Merge Merge…" at bounding box center [791, 344] width 1066 height 558
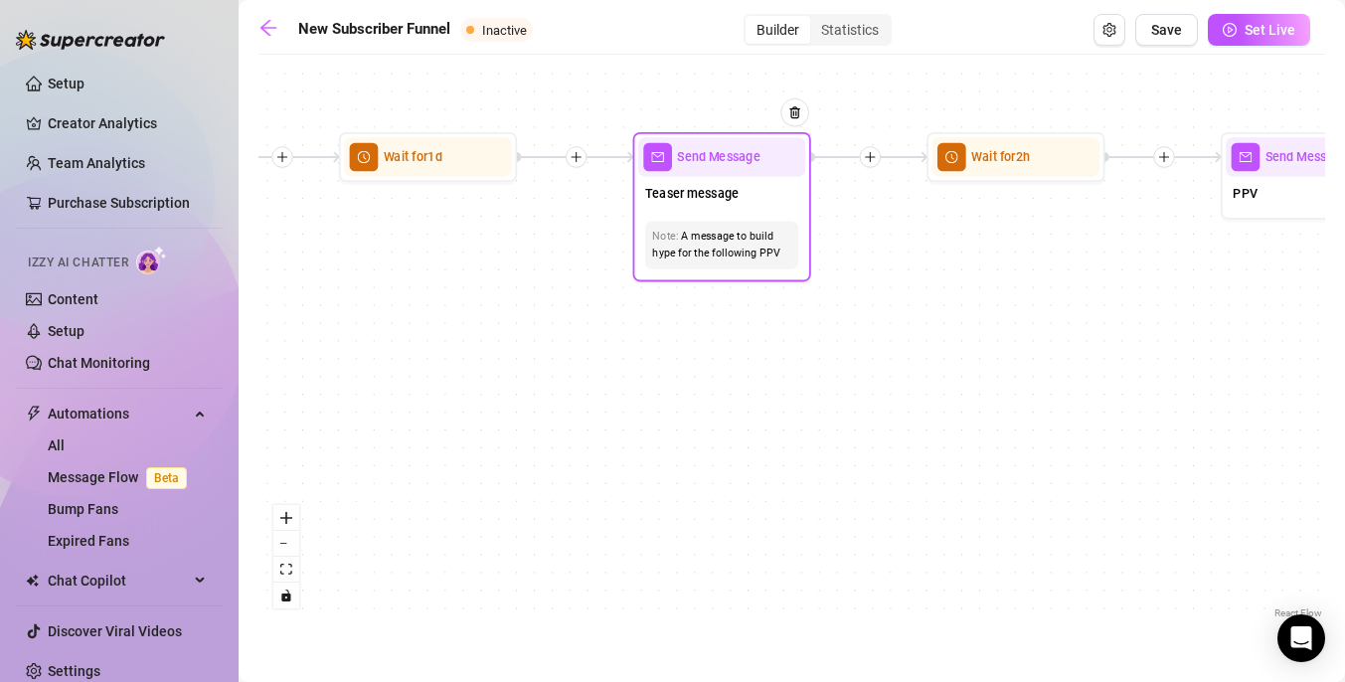
click at [720, 235] on div "A message to build hype for the following PPV" at bounding box center [721, 246] width 139 height 34
click at [743, 164] on span "Send Message" at bounding box center [718, 157] width 82 height 20
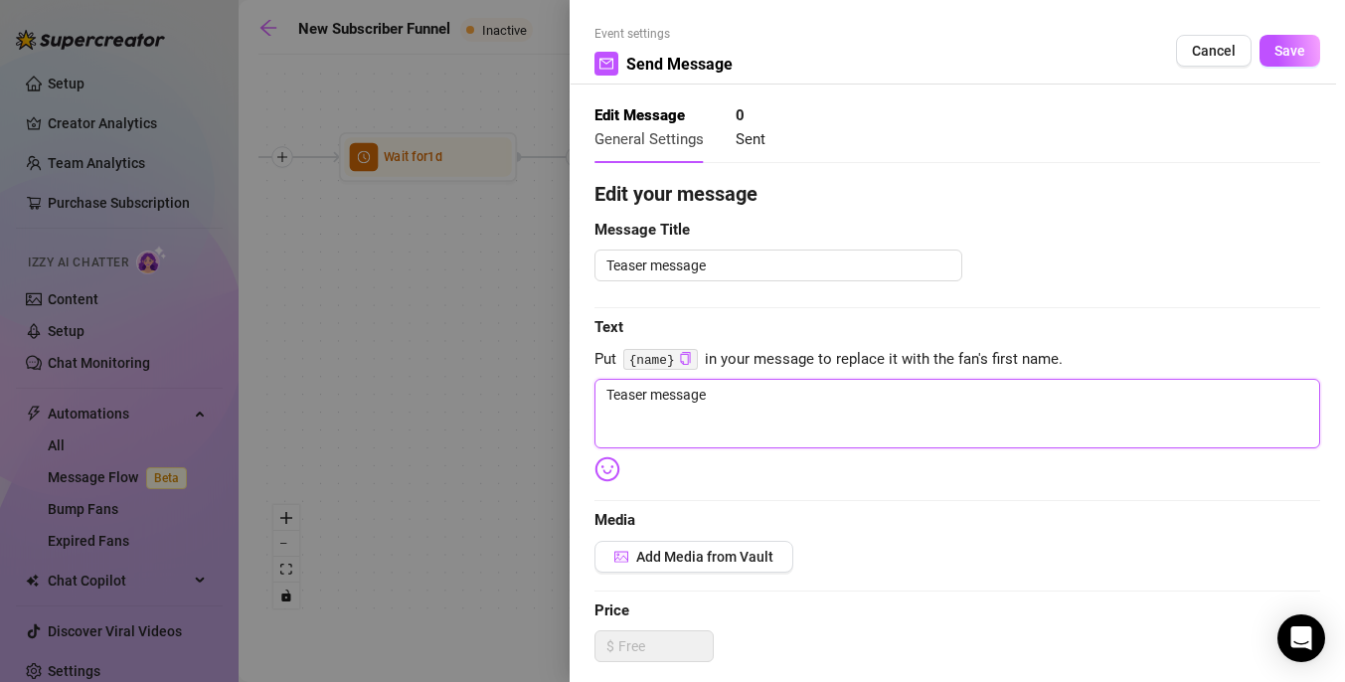
drag, startPoint x: 745, startPoint y: 405, endPoint x: 581, endPoint y: 399, distance: 164.1
click at [581, 399] on div "Event settings Send Message Cancel Save Edit Message General Settings 0 Sent Ed…" at bounding box center [956, 341] width 775 height 682
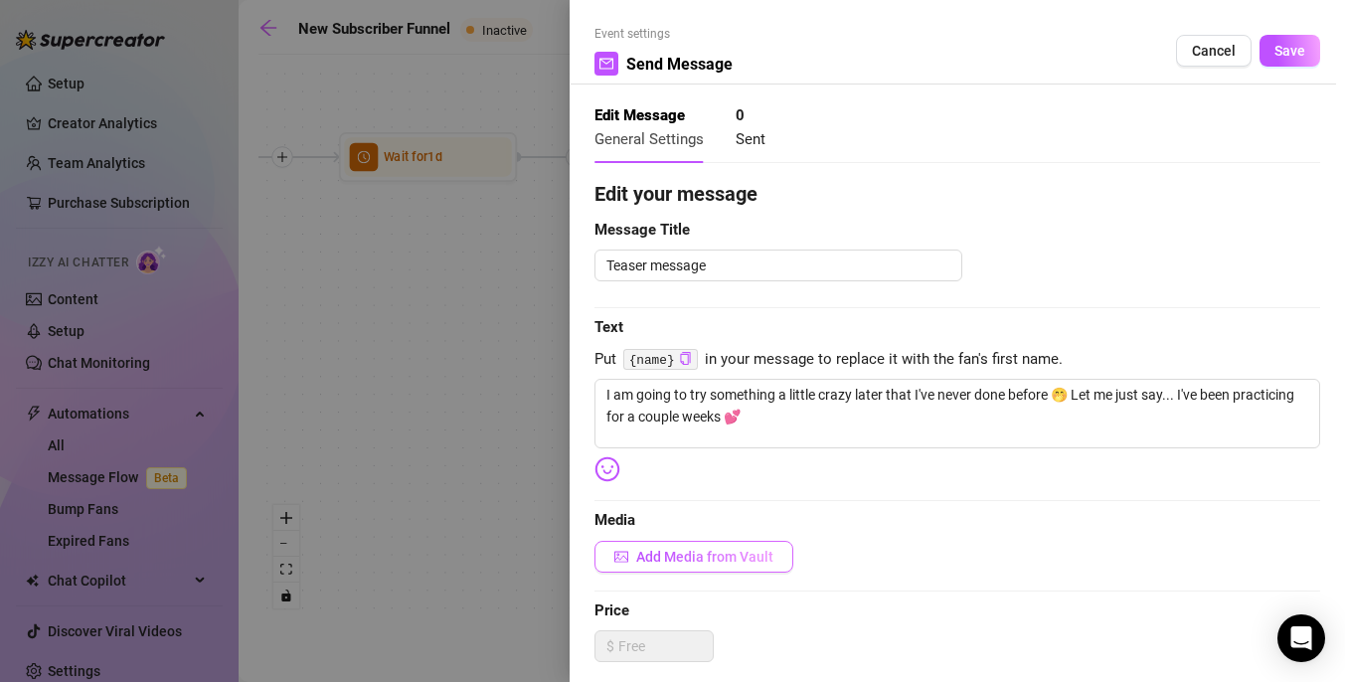
click at [711, 552] on span "Add Media from Vault" at bounding box center [704, 557] width 137 height 16
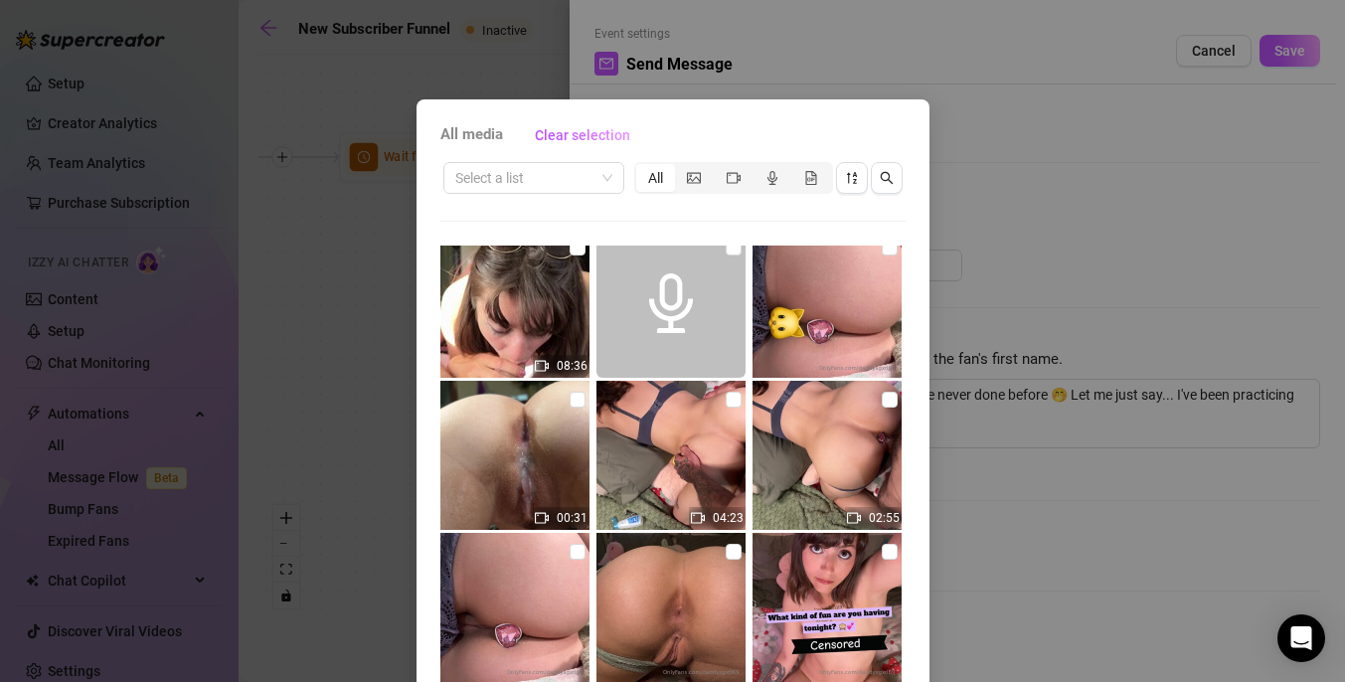
scroll to position [414, 0]
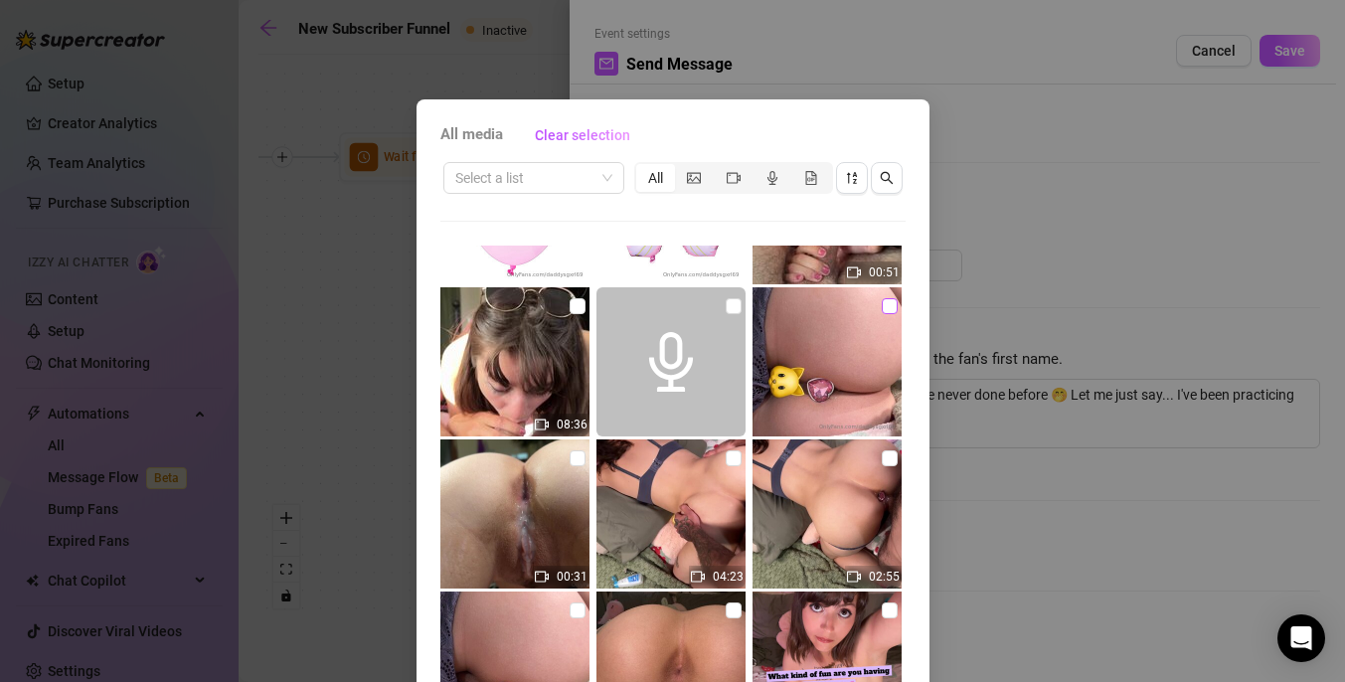
click at [890, 304] on input "checkbox" at bounding box center [889, 306] width 16 height 16
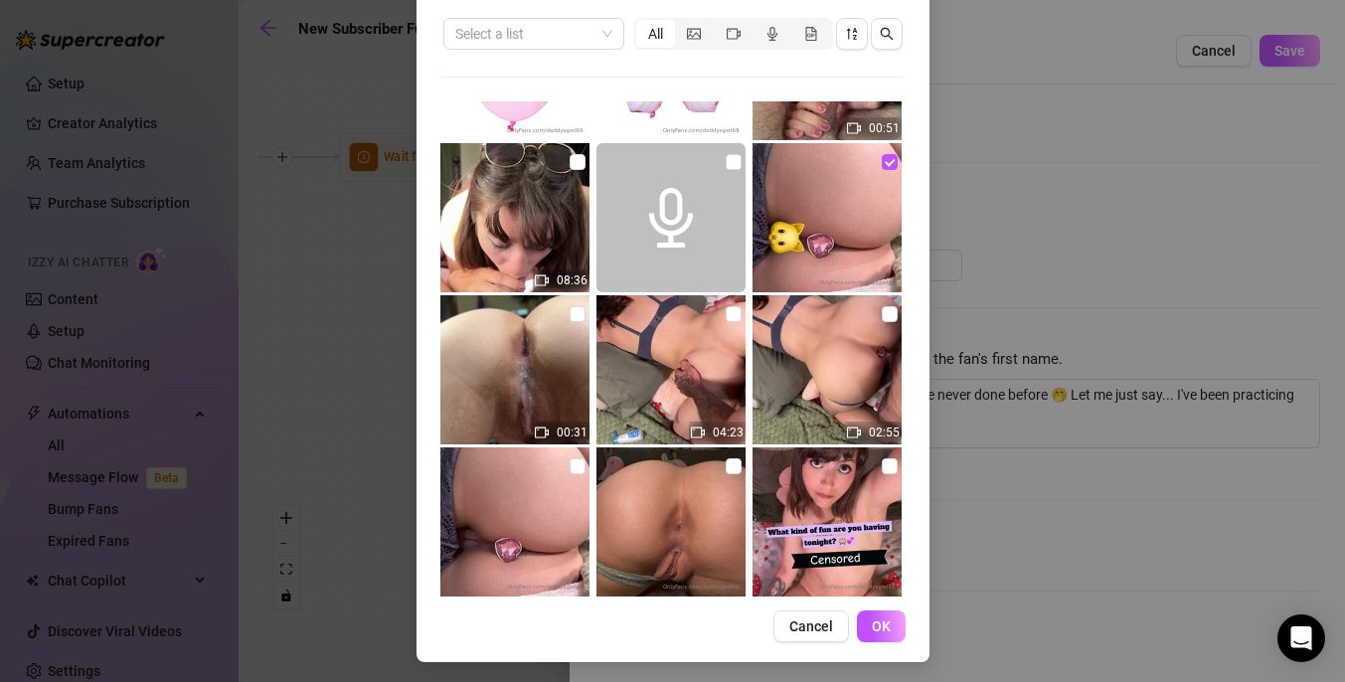
scroll to position [148, 0]
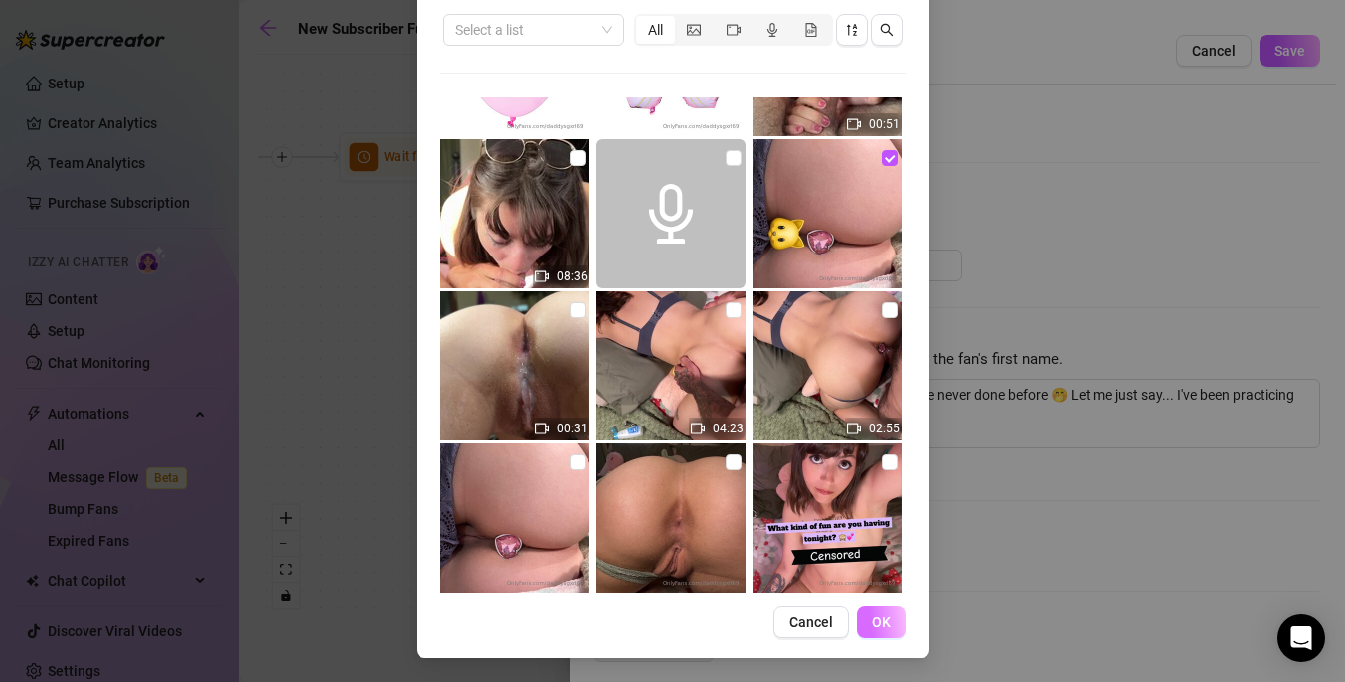
click at [885, 619] on span "OK" at bounding box center [881, 622] width 19 height 16
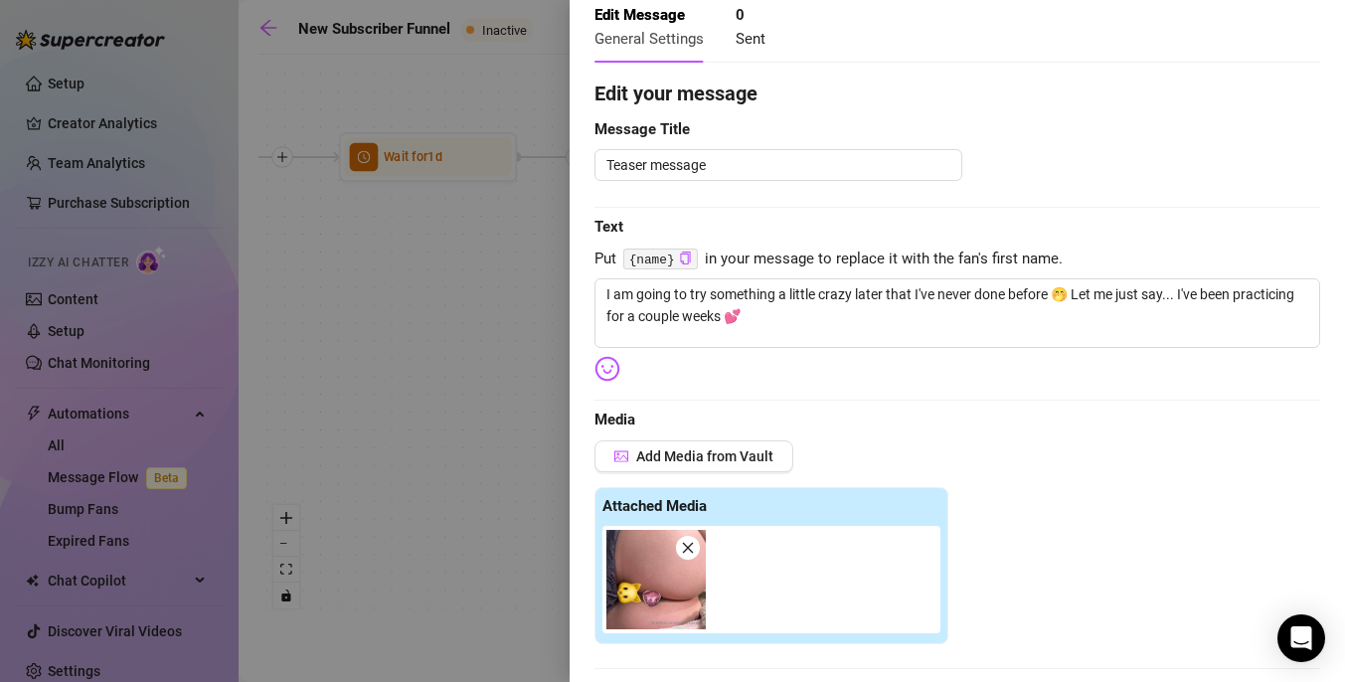
click at [944, 411] on span "Media" at bounding box center [956, 420] width 725 height 24
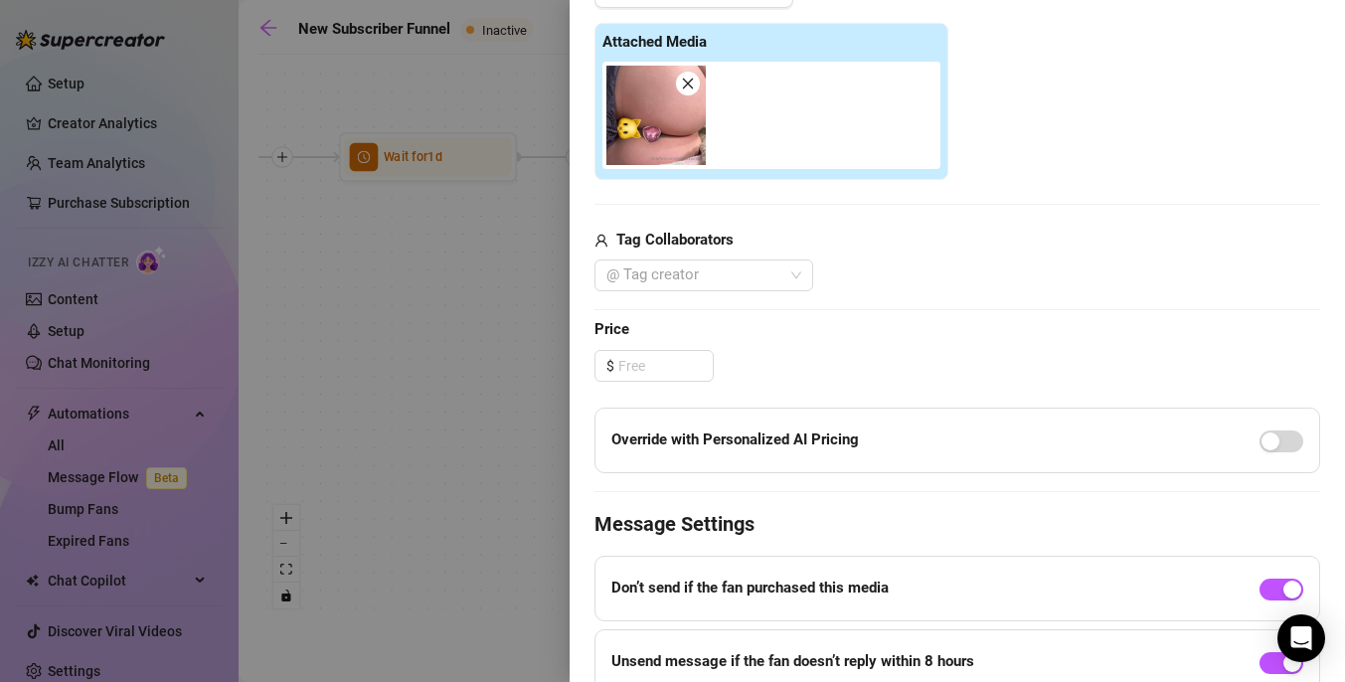
scroll to position [596, 0]
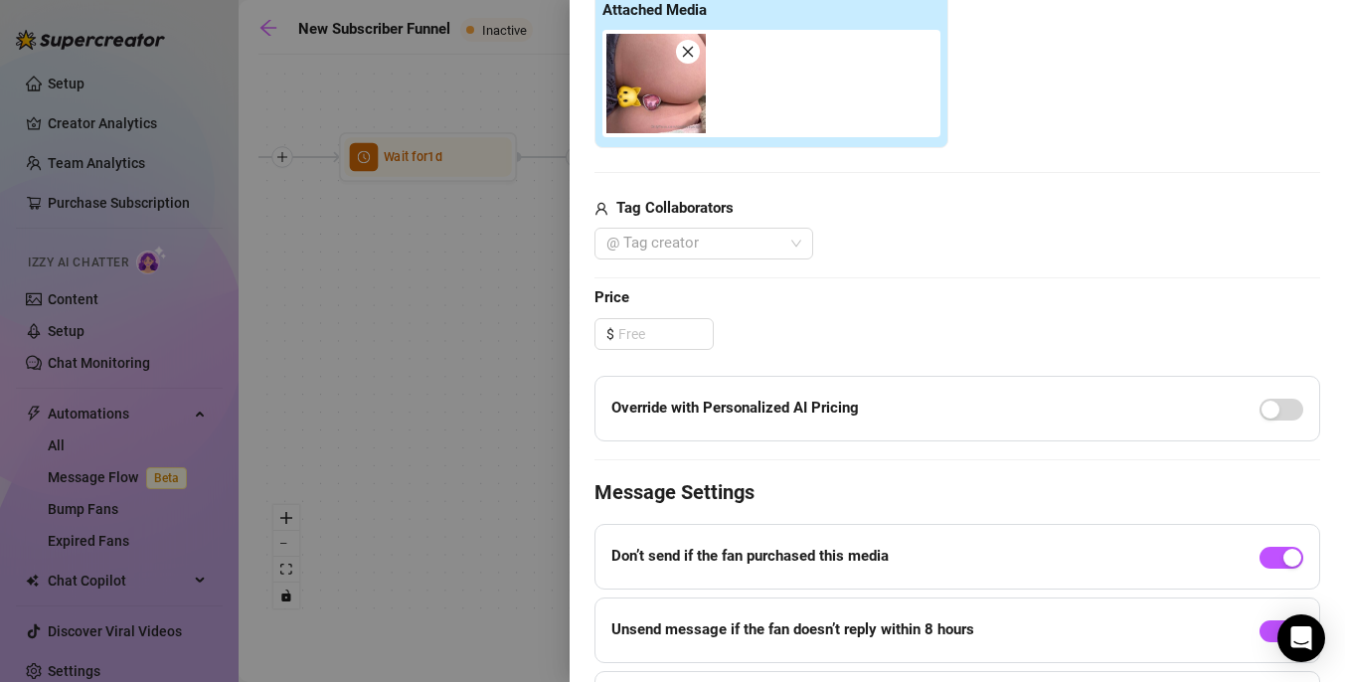
click at [906, 474] on div "Edit your message Message Title Teaser message Text Put {name} in your message …" at bounding box center [956, 160] width 725 height 1154
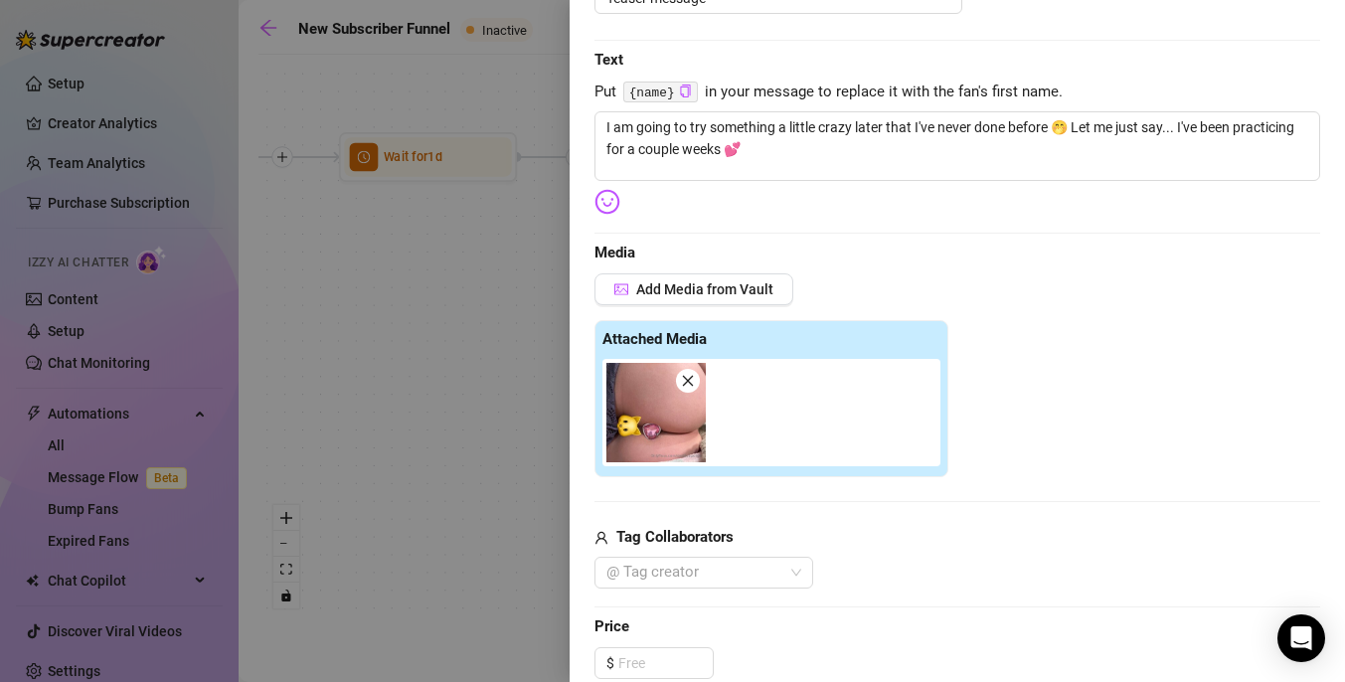
scroll to position [0, 0]
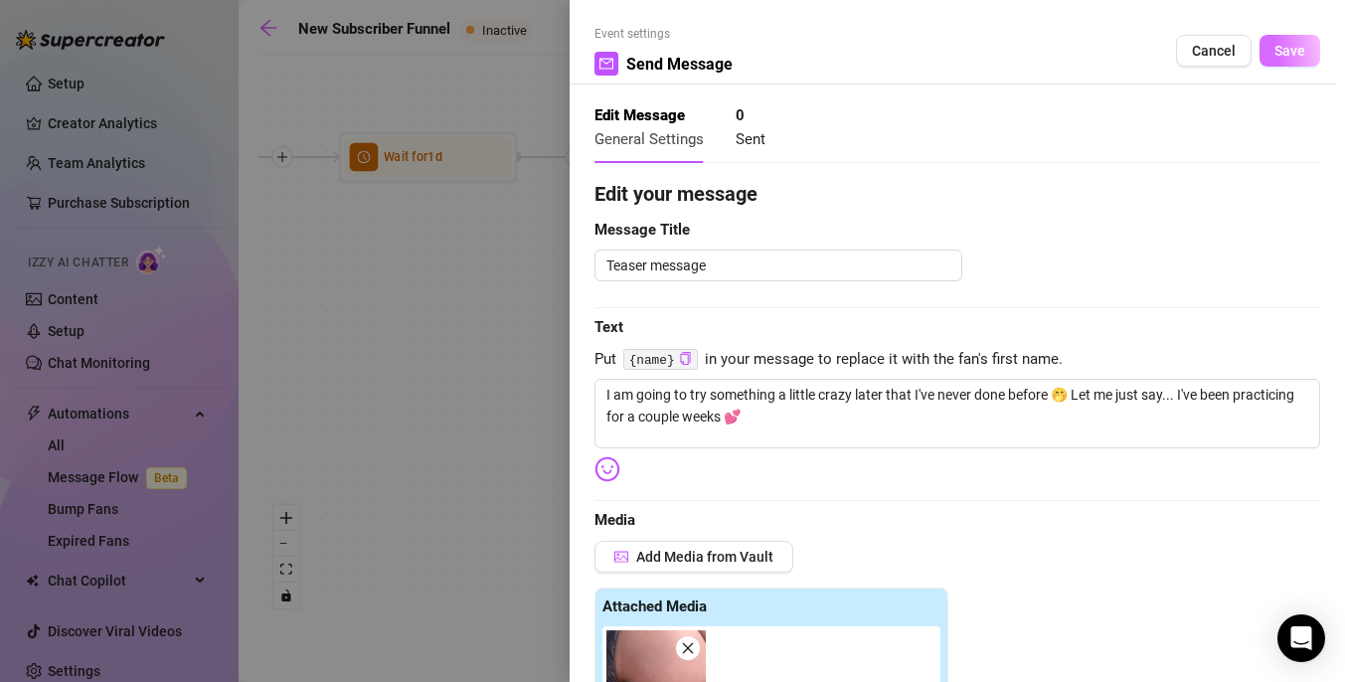
click at [1273, 47] on button "Save" at bounding box center [1289, 51] width 61 height 32
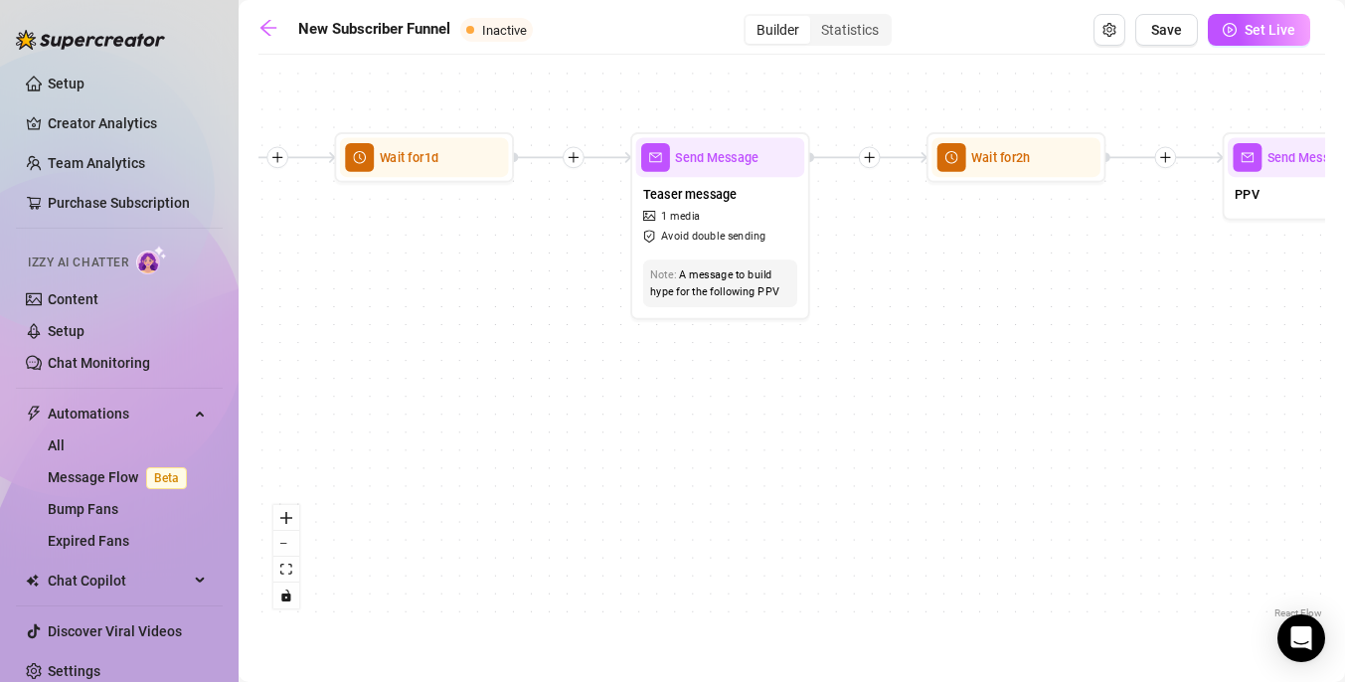
drag, startPoint x: 1104, startPoint y: 310, endPoint x: 781, endPoint y: 302, distance: 323.1
click at [781, 303] on div "If True If True If True If False If False If False If True If False Merge Merge…" at bounding box center [791, 344] width 1066 height 558
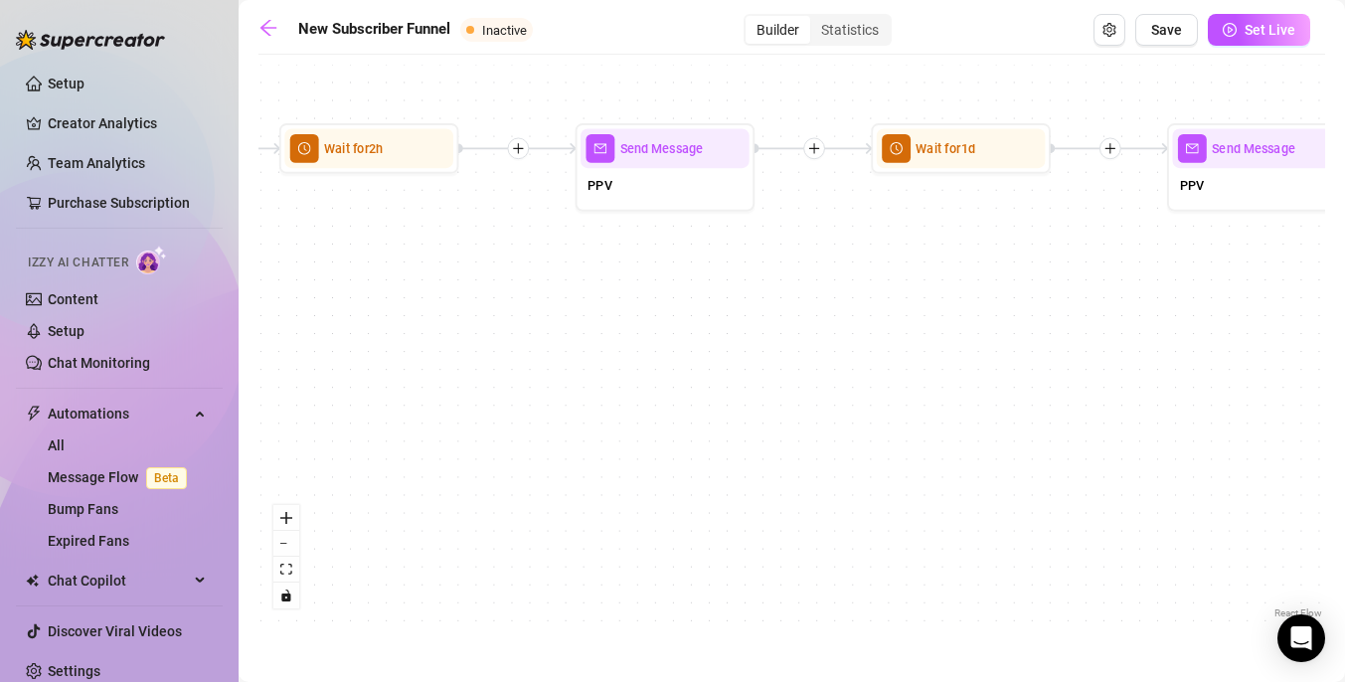
drag, startPoint x: 976, startPoint y: 303, endPoint x: 713, endPoint y: 296, distance: 263.4
click at [713, 296] on div "If True If True If True If False If False If False If True If False Merge Merge…" at bounding box center [791, 344] width 1066 height 558
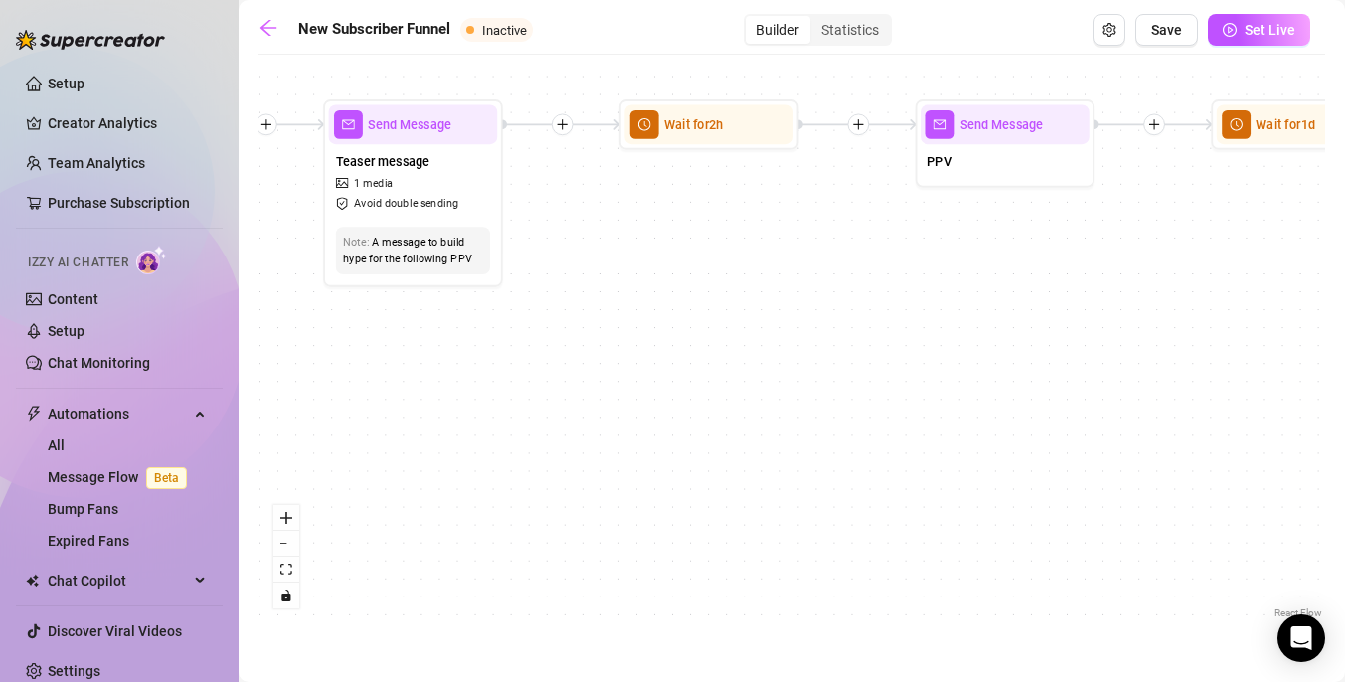
drag, startPoint x: 719, startPoint y: 296, endPoint x: 993, endPoint y: 277, distance: 273.9
click at [994, 277] on div "If True If True If True If False If False If False If True If False Merge Merge…" at bounding box center [791, 344] width 1066 height 558
click at [1009, 135] on div "Send Message" at bounding box center [1003, 124] width 169 height 40
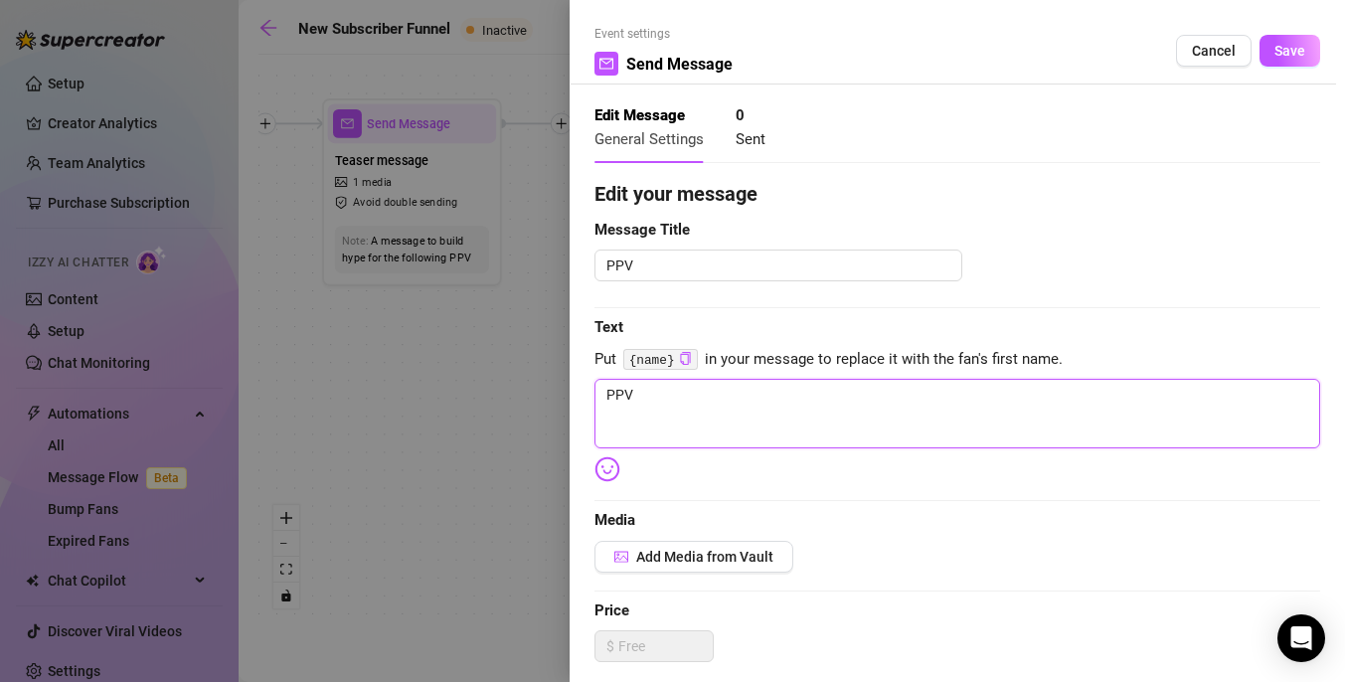
click at [687, 412] on textarea "PPV" at bounding box center [956, 414] width 725 height 70
click at [1070, 397] on textarea "I cannot believe I let him do that 🙈 I have never put anything in there before 🥵" at bounding box center [956, 414] width 725 height 70
click at [803, 393] on textarea "I cannot believe I let him do that 🙈 I have never put anything in there before.…" at bounding box center [956, 414] width 725 height 70
click at [1136, 413] on textarea "I cannot believe I let him do that! 🙈 I have never put anything in there before…" at bounding box center [956, 414] width 725 height 70
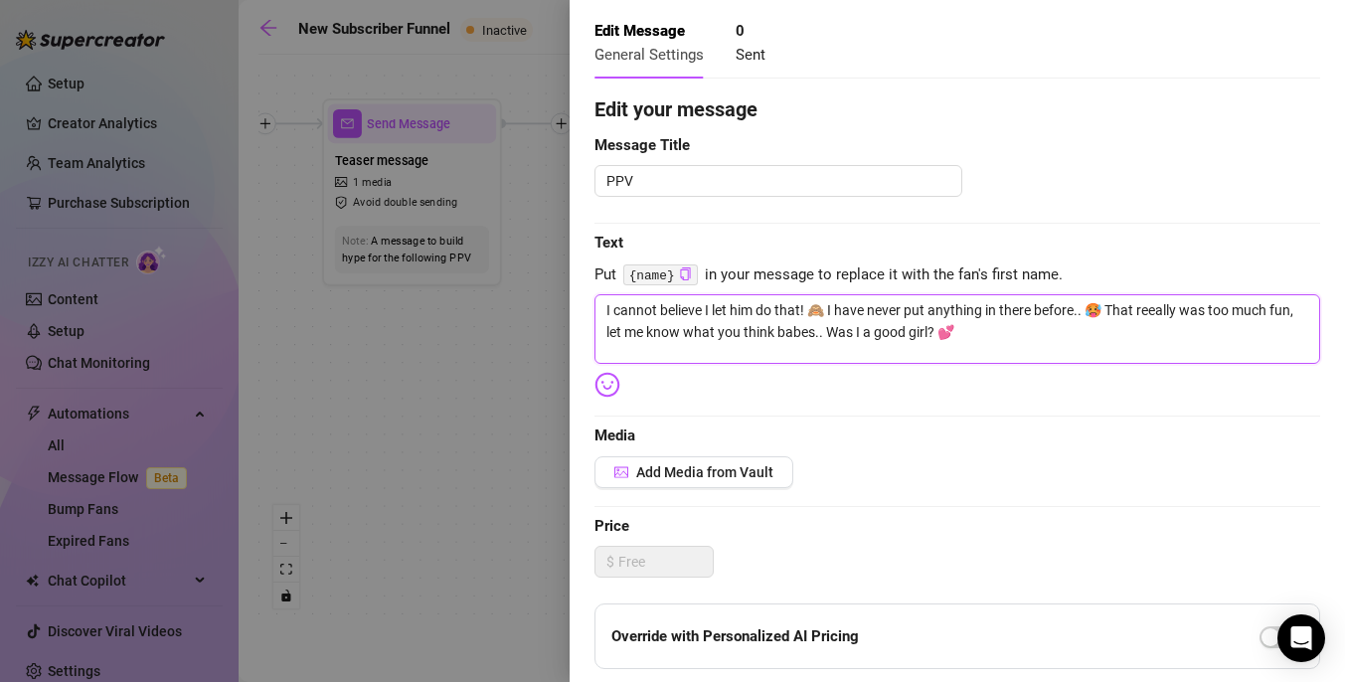
scroll to position [103, 0]
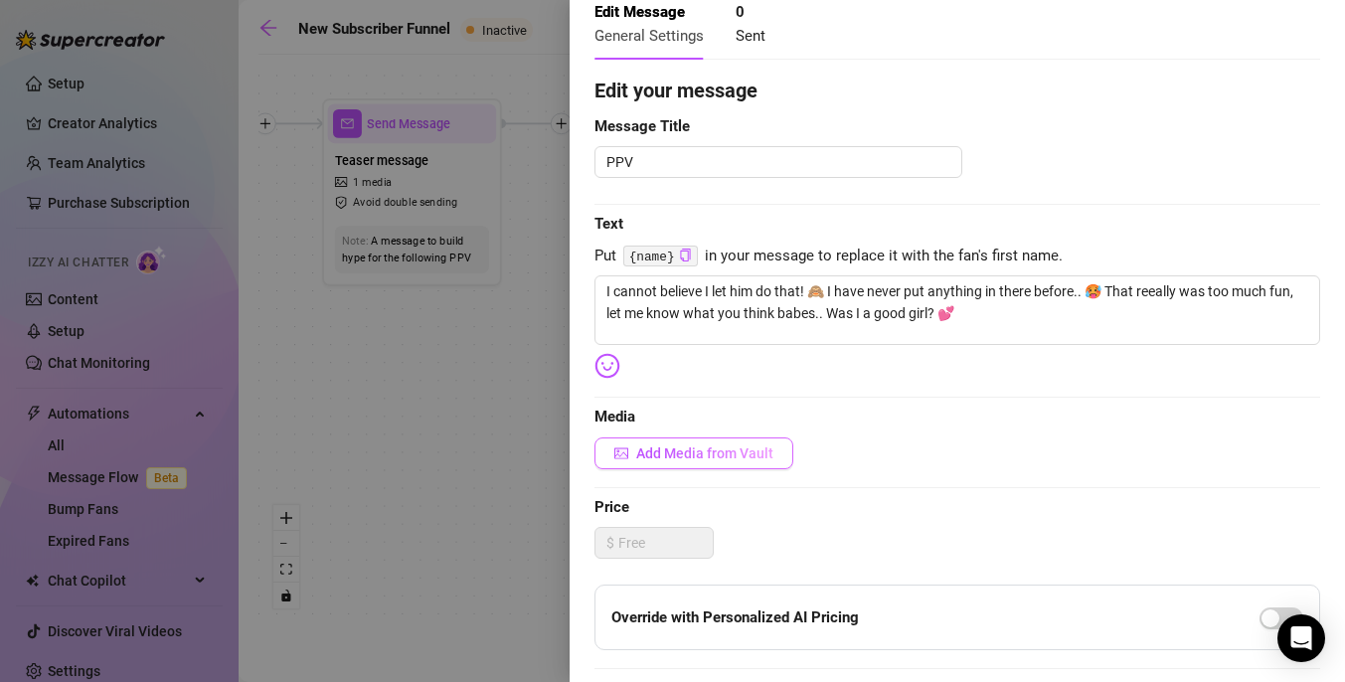
click at [751, 447] on span "Add Media from Vault" at bounding box center [704, 453] width 137 height 16
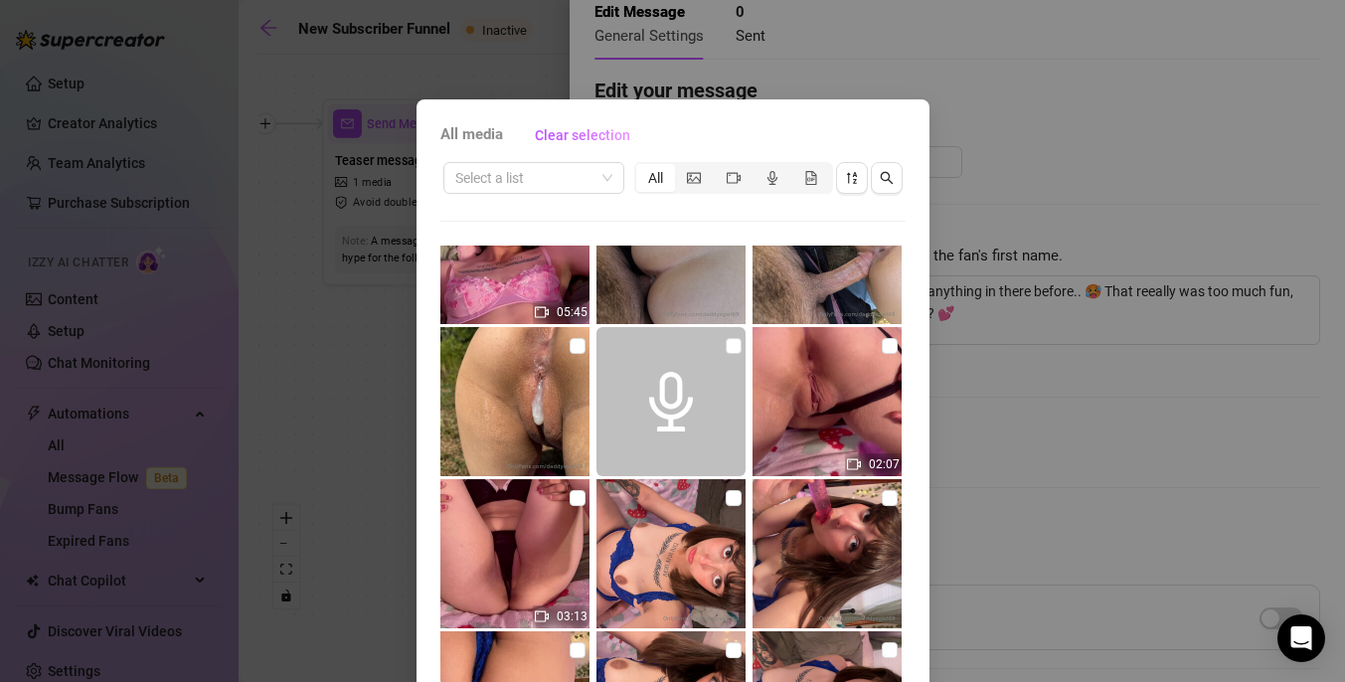
scroll to position [3125, 0]
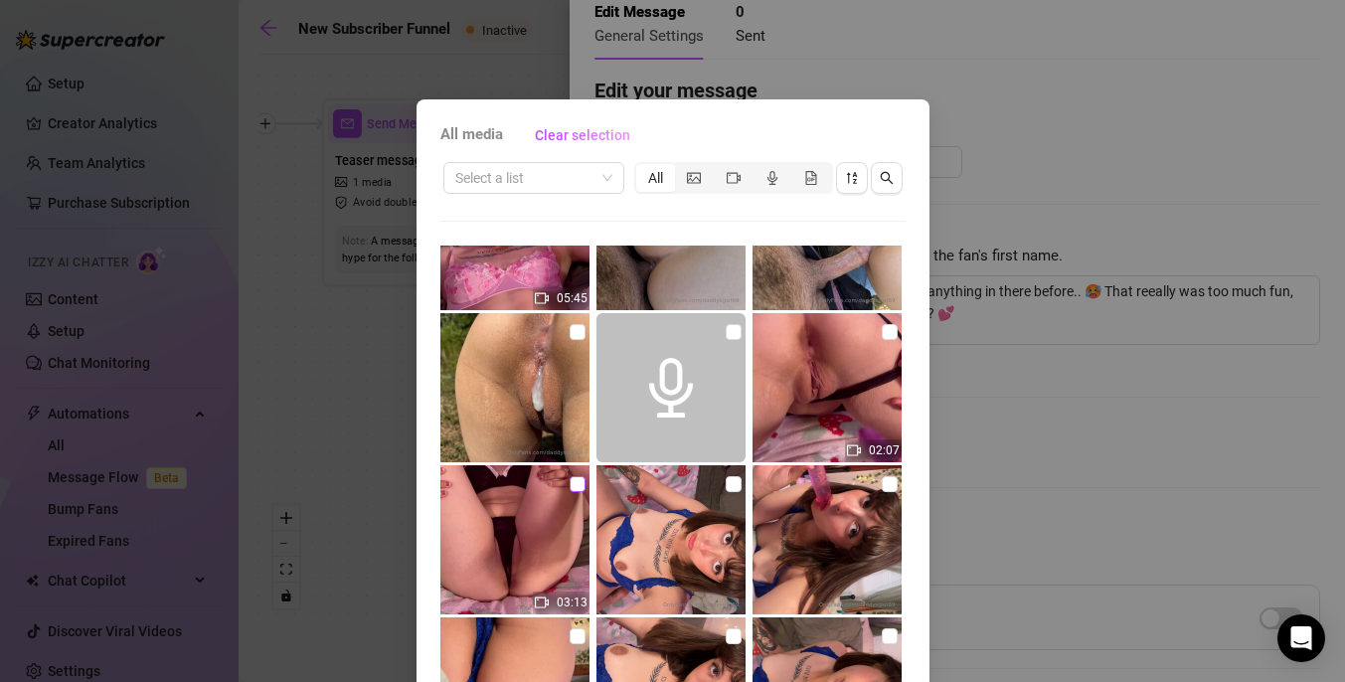
click at [580, 488] on input "checkbox" at bounding box center [577, 484] width 16 height 16
click at [887, 329] on input "checkbox" at bounding box center [889, 332] width 16 height 16
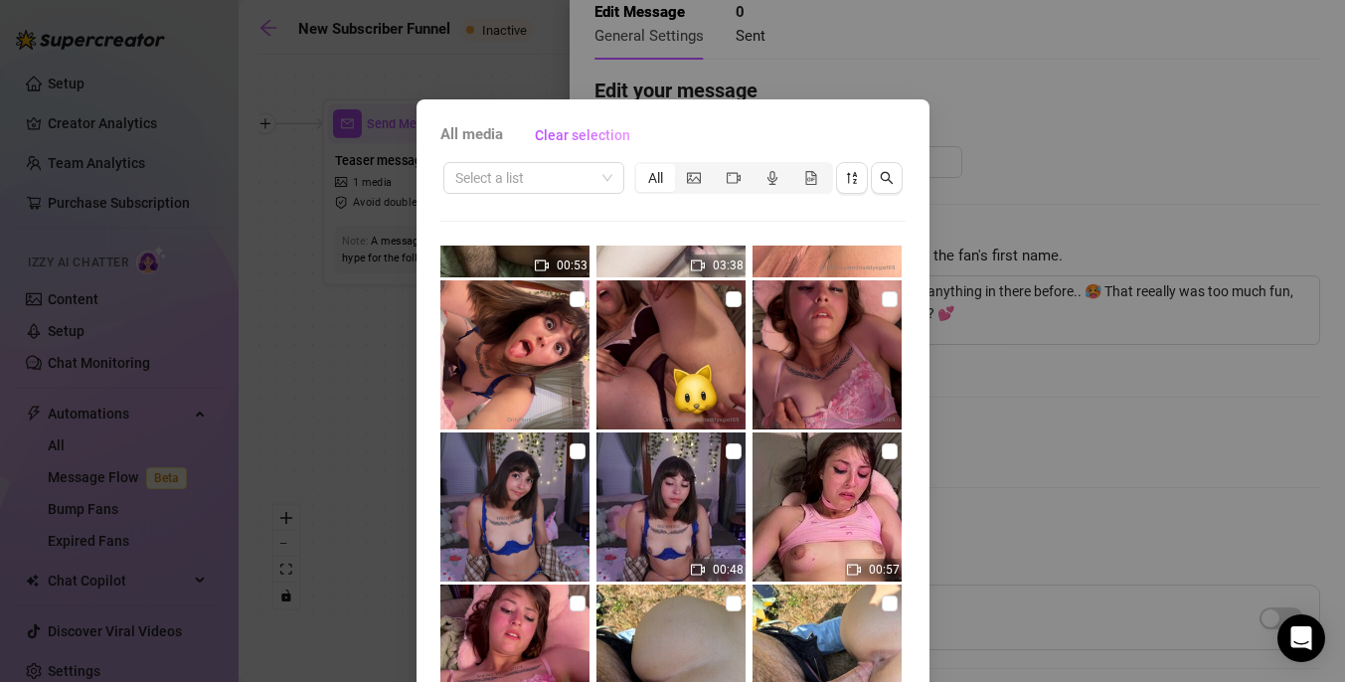
scroll to position [2703, 0]
click at [732, 288] on label at bounding box center [733, 298] width 16 height 22
click at [732, 290] on input "checkbox" at bounding box center [733, 298] width 16 height 16
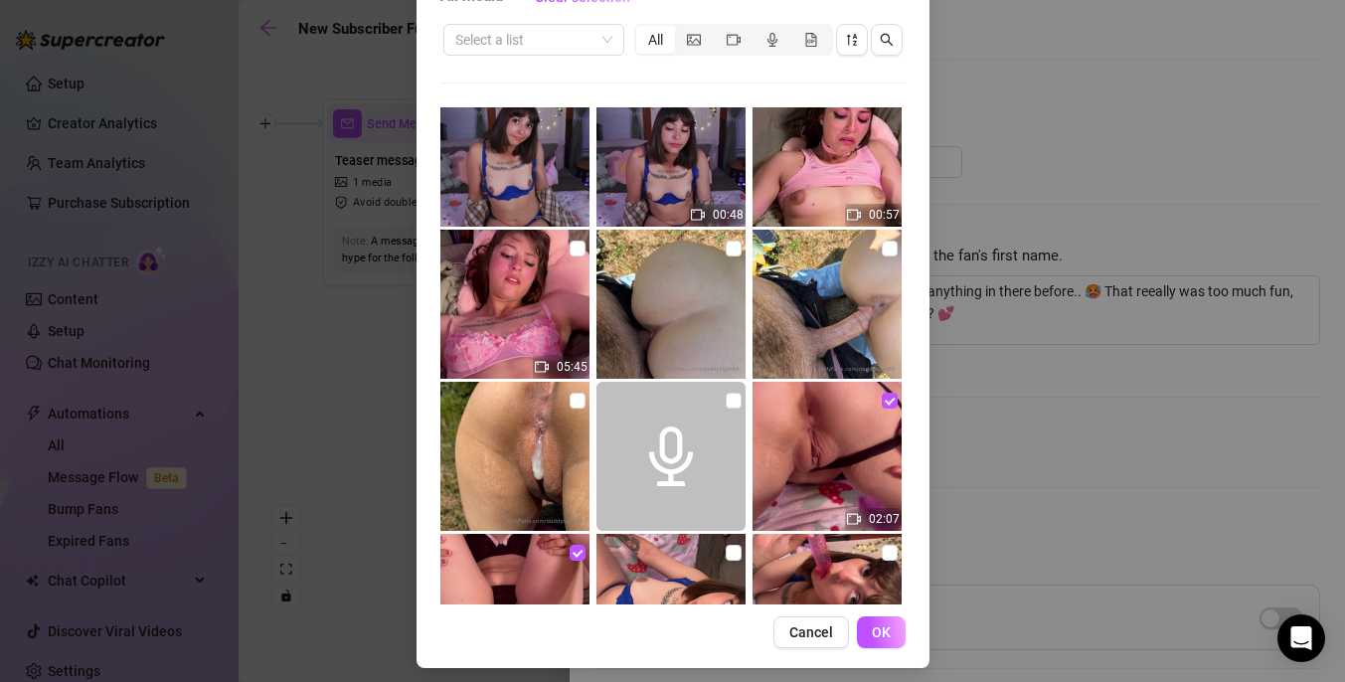
scroll to position [148, 0]
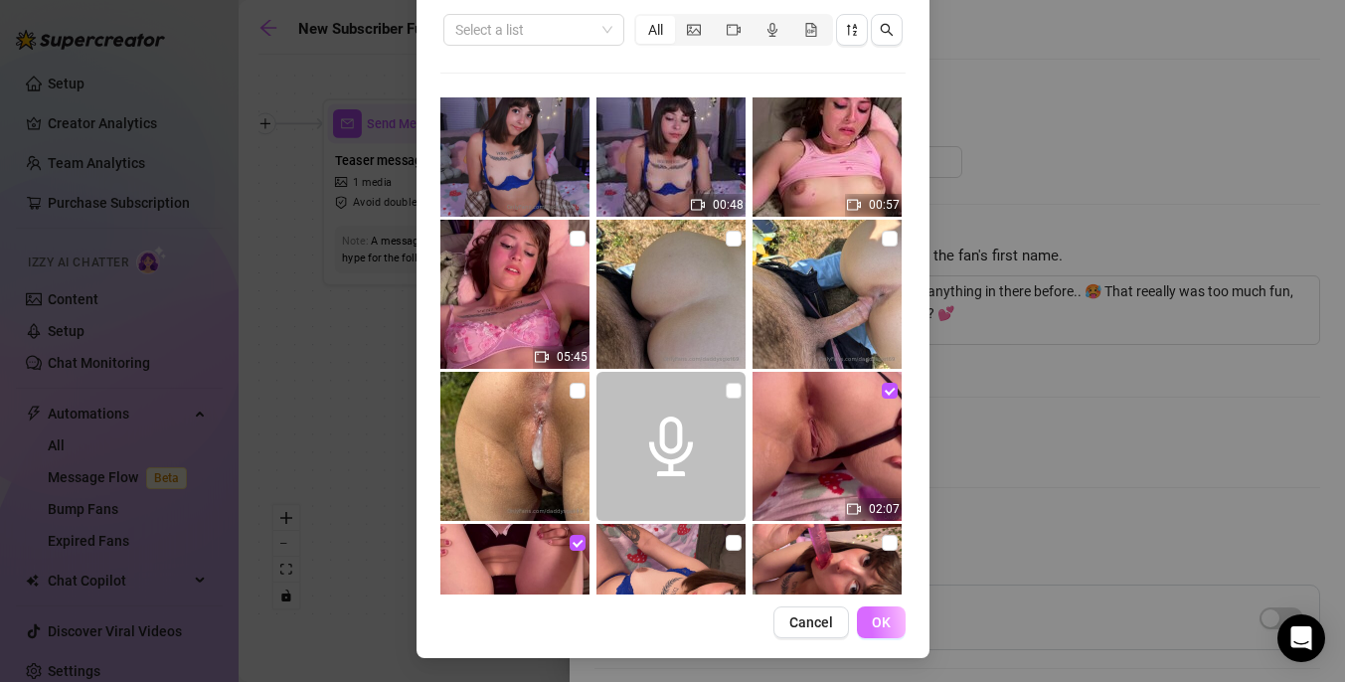
click at [883, 623] on span "OK" at bounding box center [881, 622] width 19 height 16
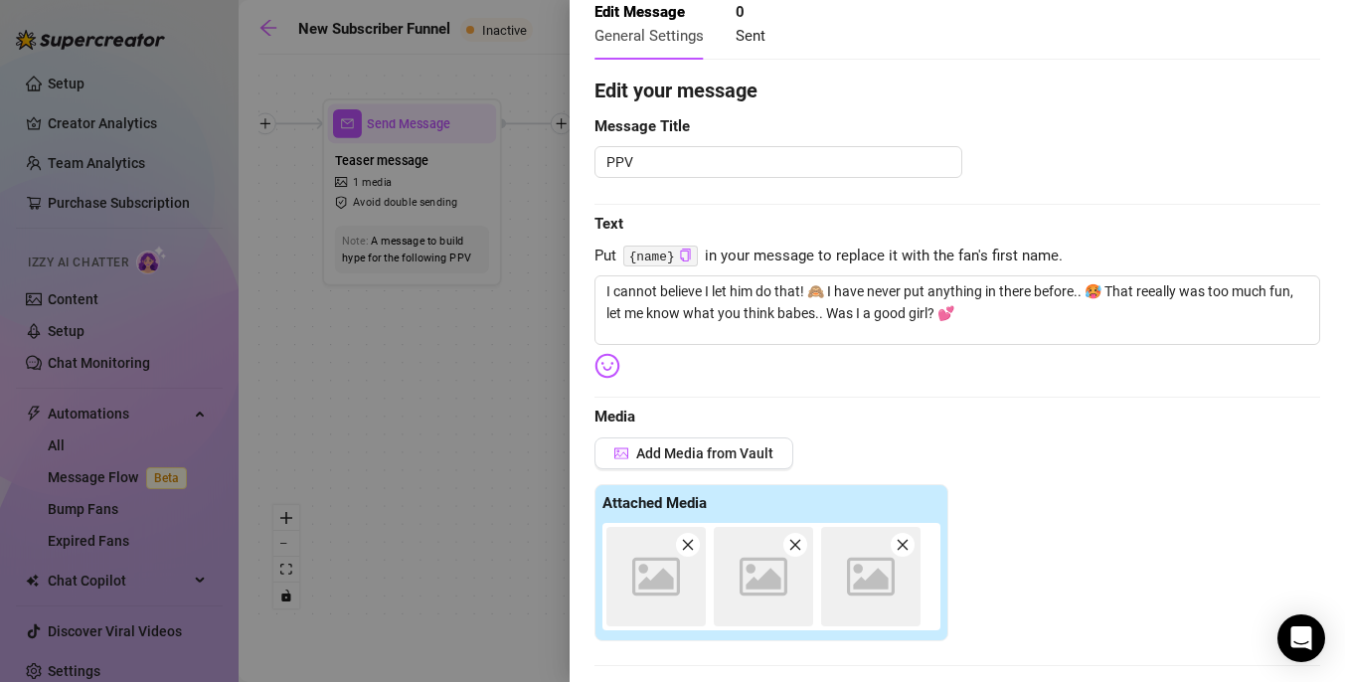
scroll to position [484, 0]
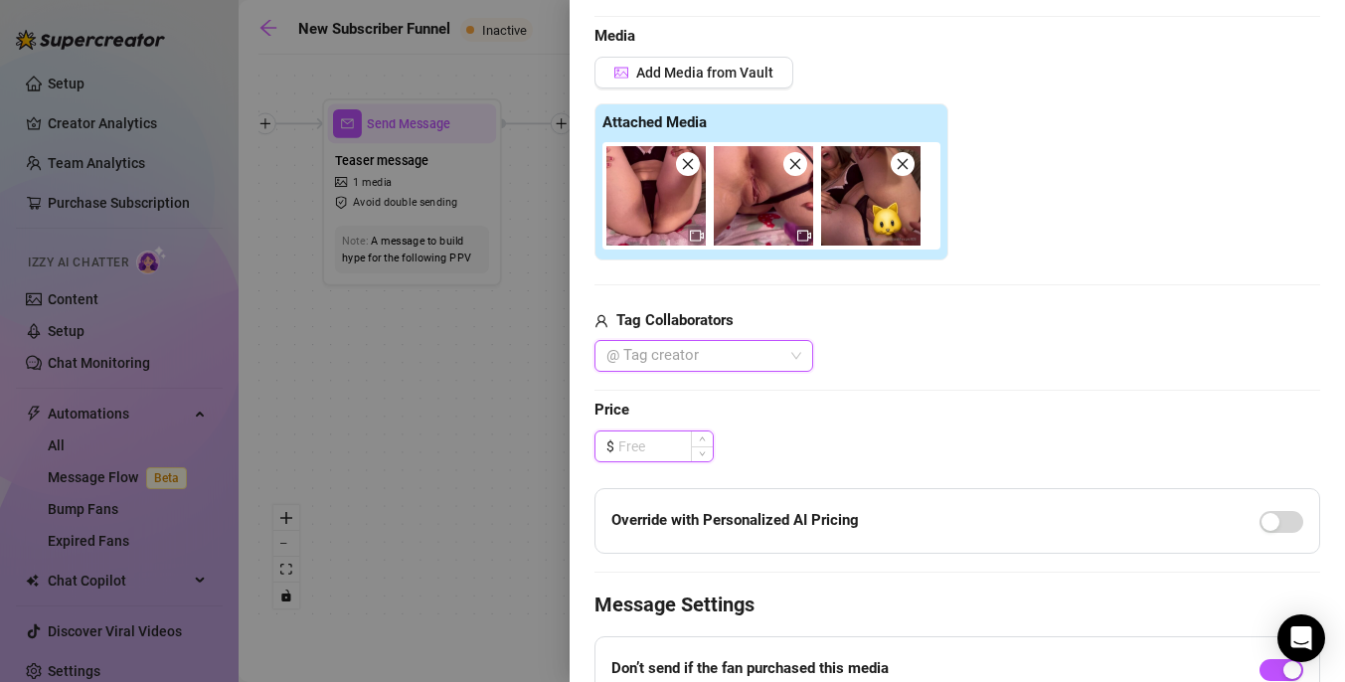
click at [658, 437] on input at bounding box center [665, 446] width 94 height 30
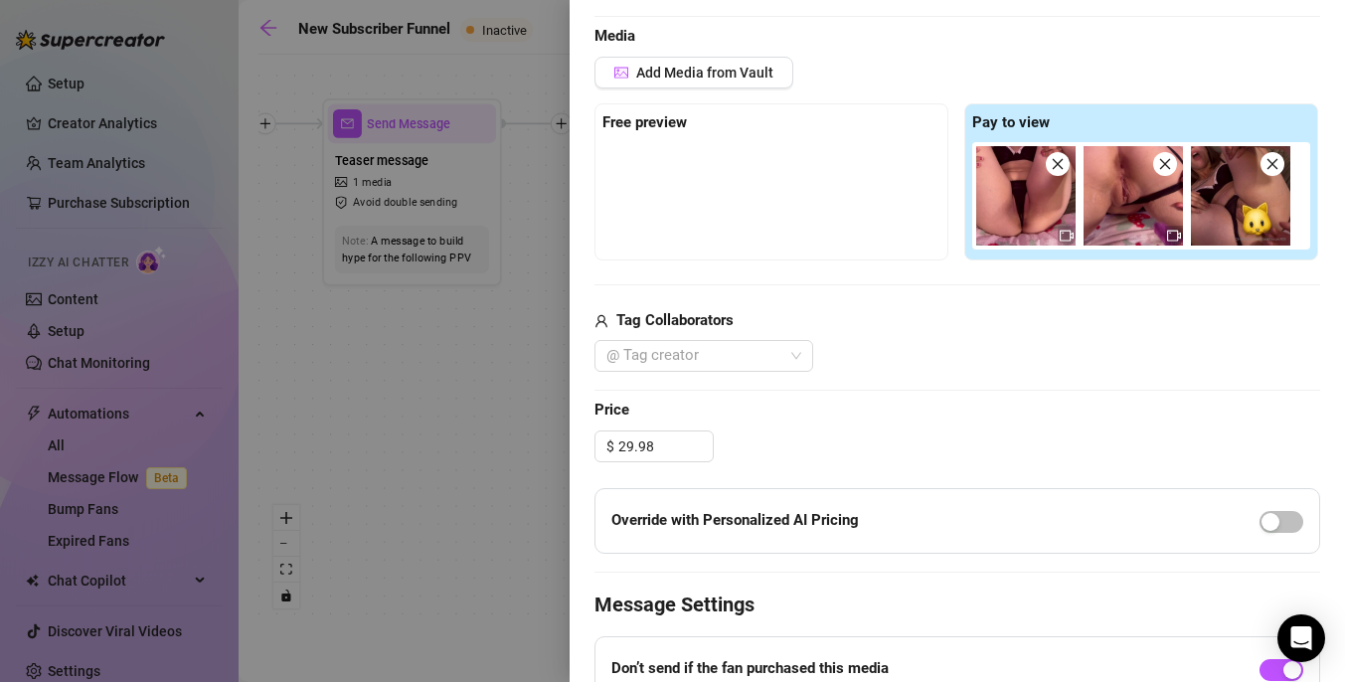
click at [849, 437] on div "$ 29.98" at bounding box center [956, 446] width 725 height 32
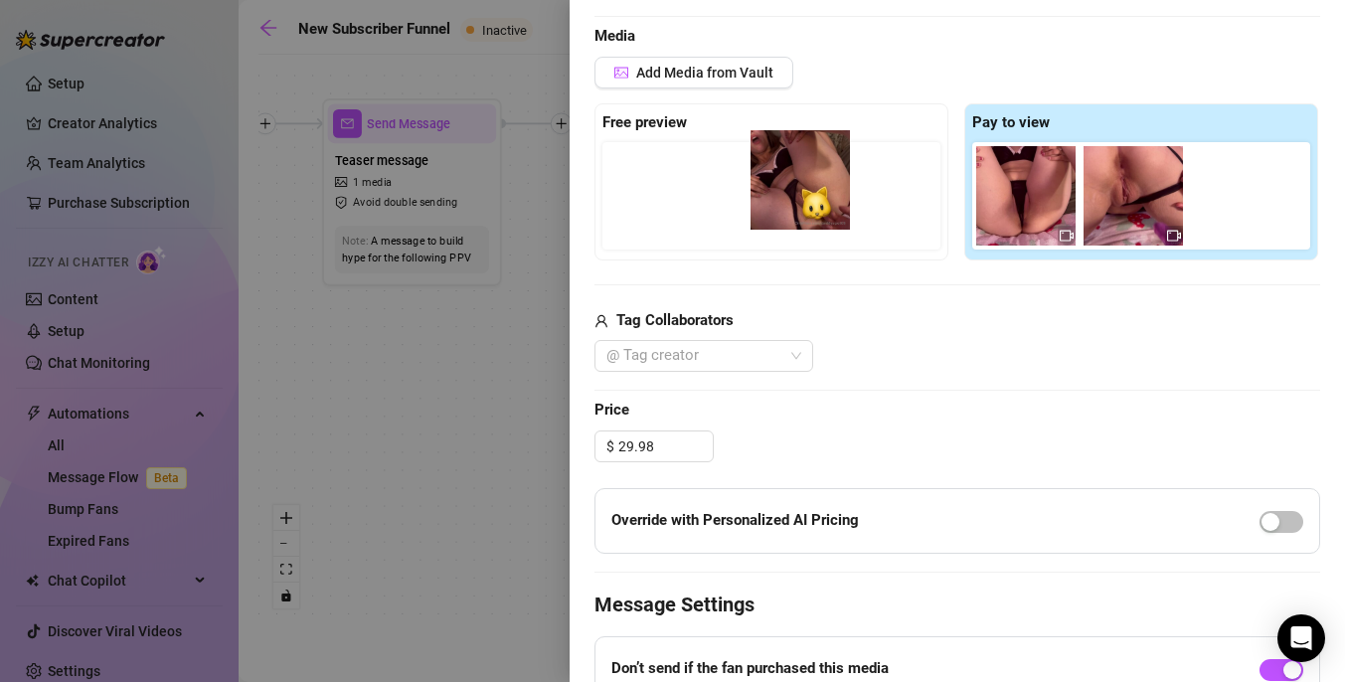
drag, startPoint x: 1270, startPoint y: 197, endPoint x: 824, endPoint y: 182, distance: 446.4
click at [824, 182] on div "Free preview Pay to view" at bounding box center [956, 181] width 725 height 157
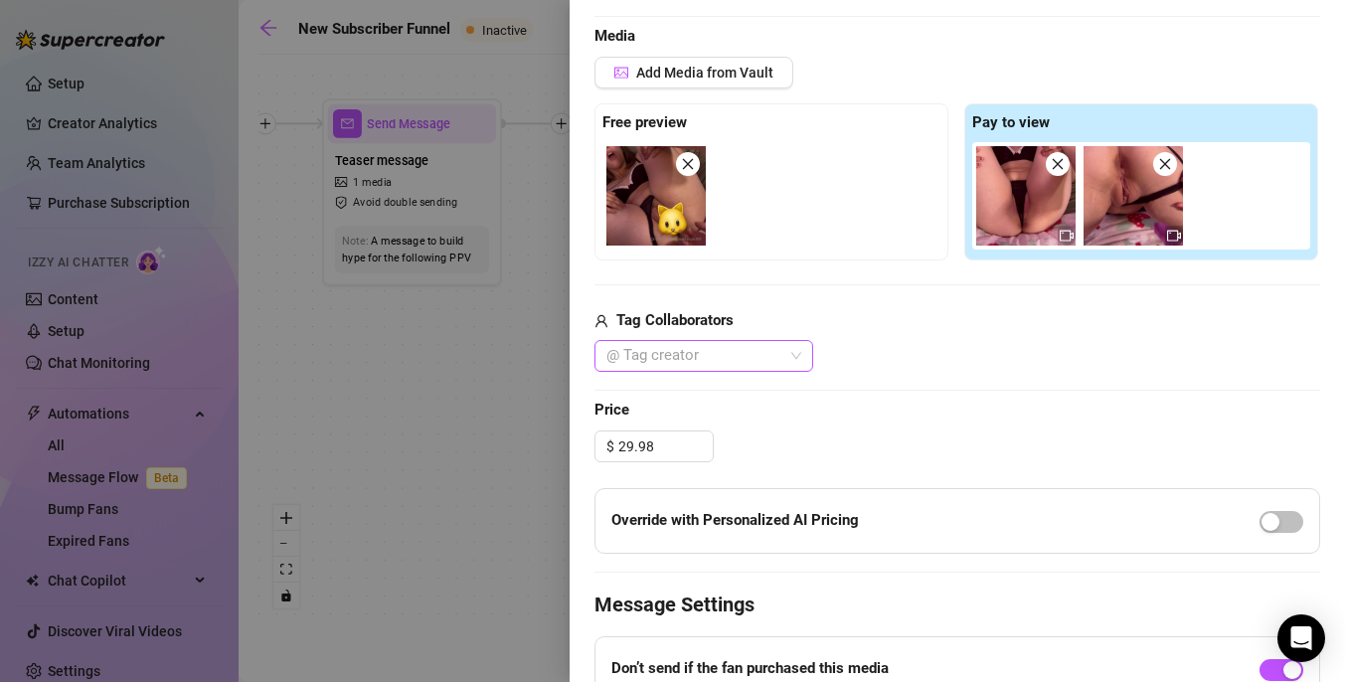
click at [778, 357] on div at bounding box center [693, 356] width 190 height 28
click at [710, 403] on div "[PERSON_NAME]" at bounding box center [703, 396] width 187 height 22
click at [891, 378] on div "Edit your message Message Title PPV Text Put {name} in your message to replace …" at bounding box center [956, 272] width 725 height 1154
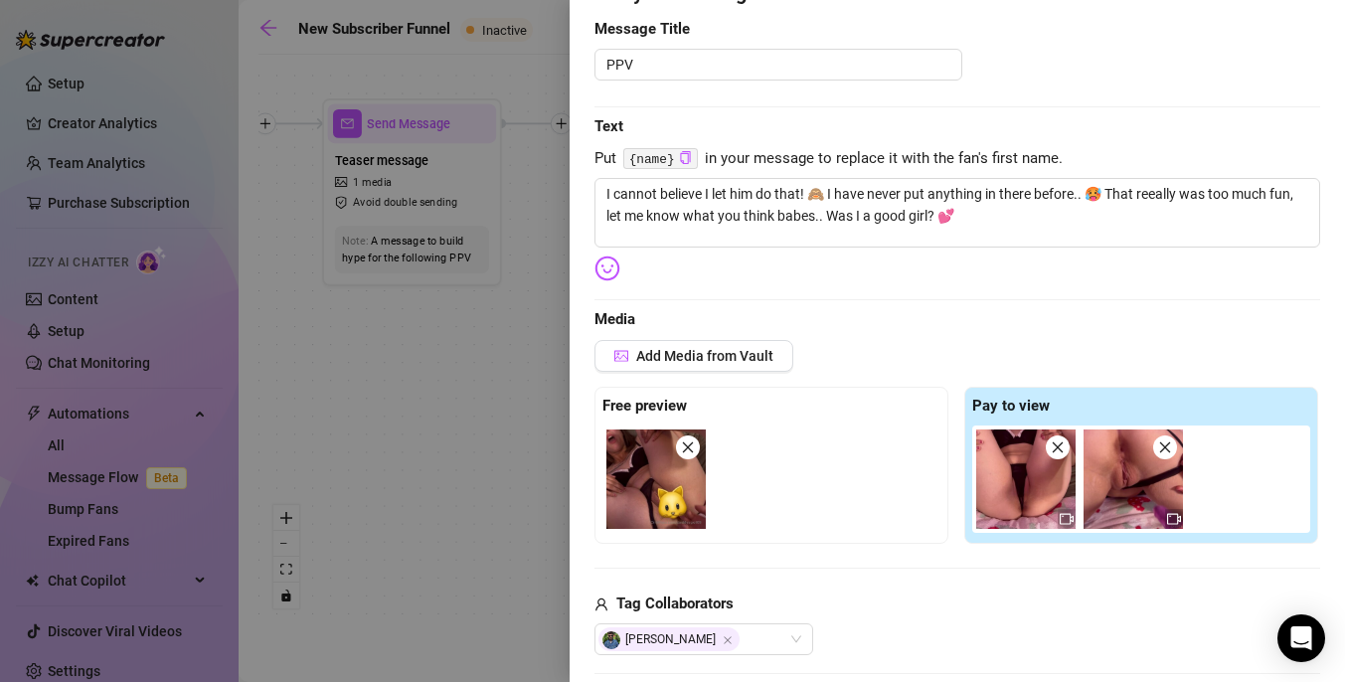
scroll to position [203, 0]
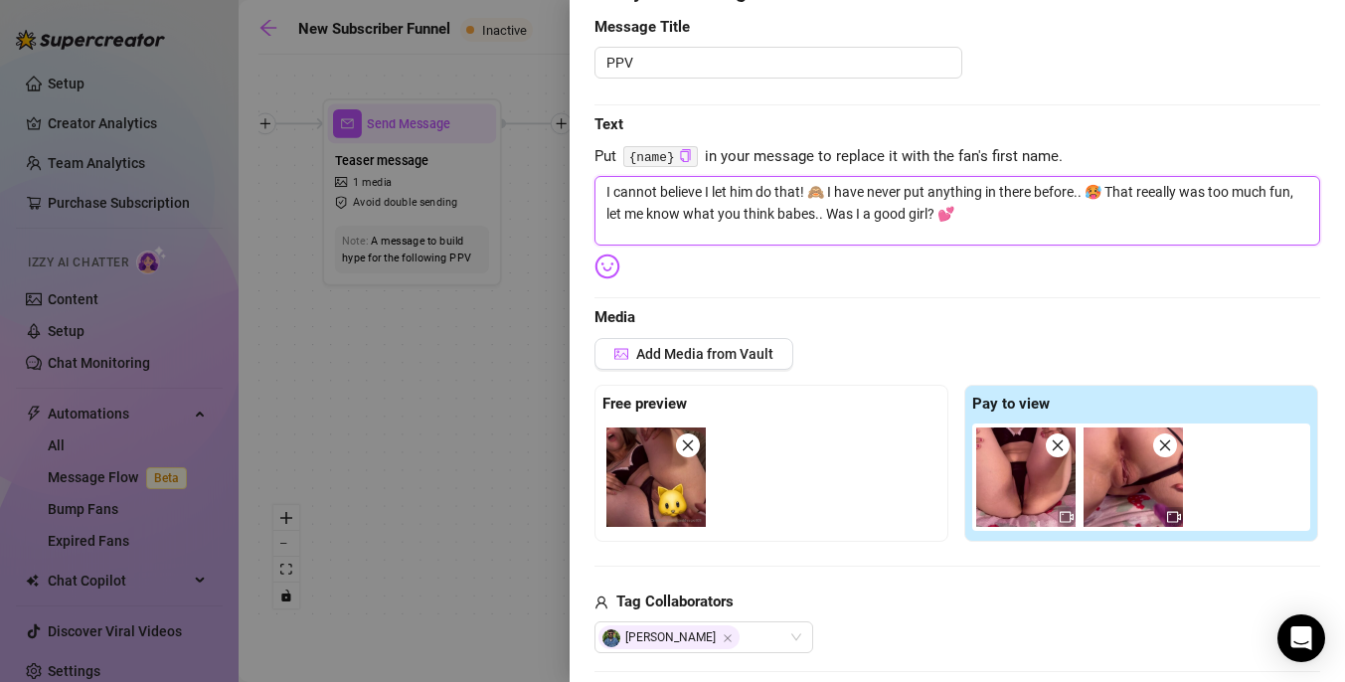
click at [1029, 230] on textarea "I cannot believe I let him do that! 🙈 I have never put anything in there before…" at bounding box center [956, 211] width 725 height 70
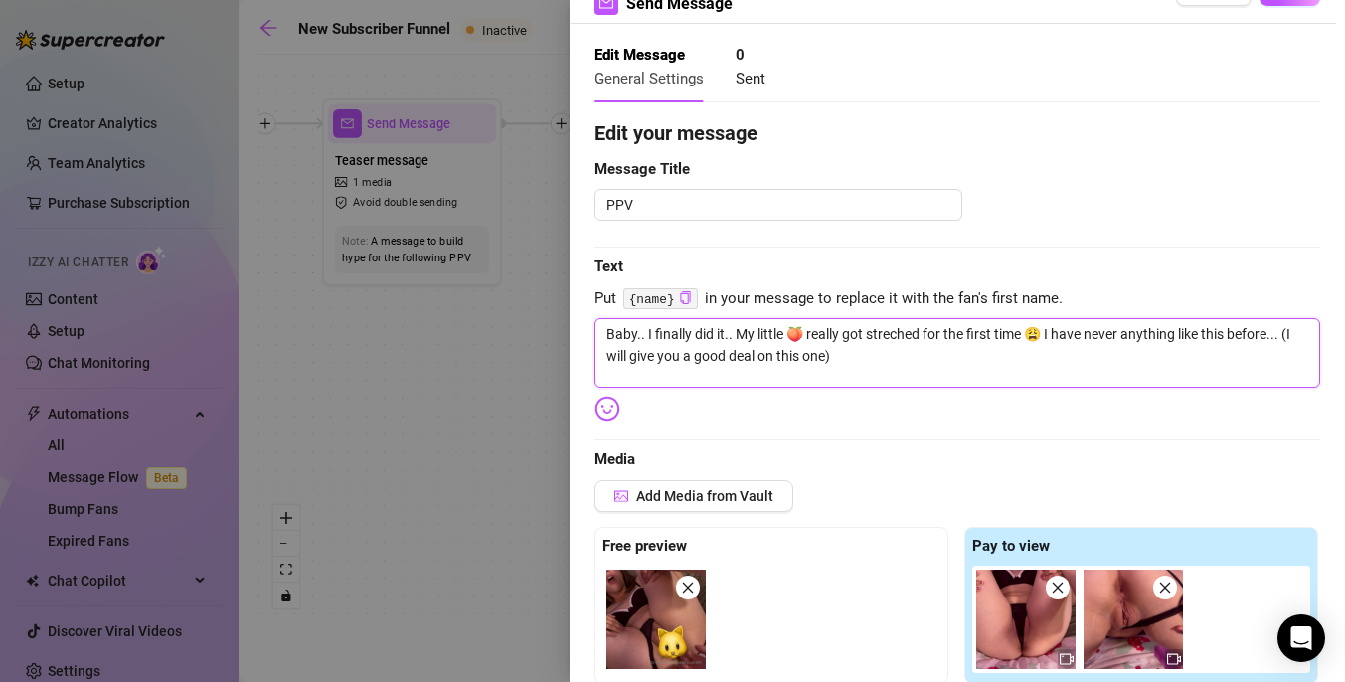
scroll to position [0, 0]
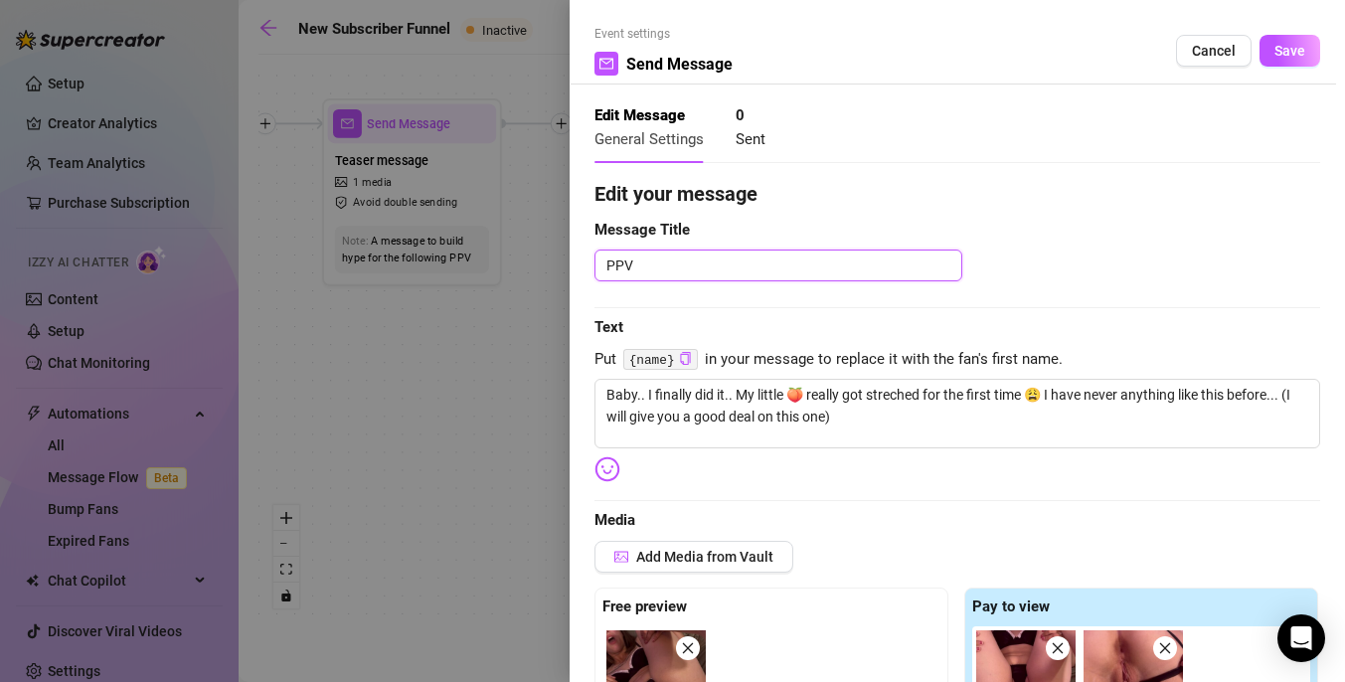
drag, startPoint x: 639, startPoint y: 267, endPoint x: 589, endPoint y: 268, distance: 49.7
click at [589, 268] on div "Event settings Send Message Cancel Save Edit Message General Settings 0 Sent Ed…" at bounding box center [956, 341] width 775 height 682
click at [1281, 55] on span "Save" at bounding box center [1289, 51] width 31 height 16
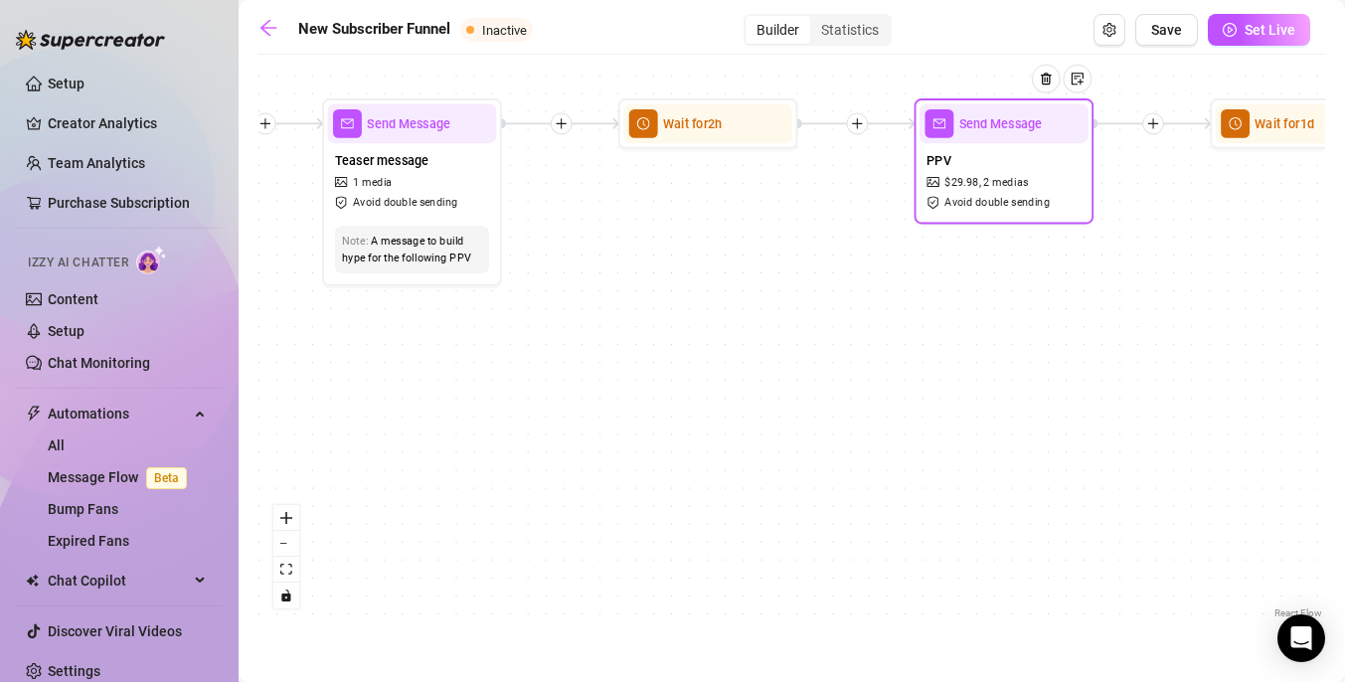
click at [935, 133] on span "mail" at bounding box center [938, 123] width 29 height 29
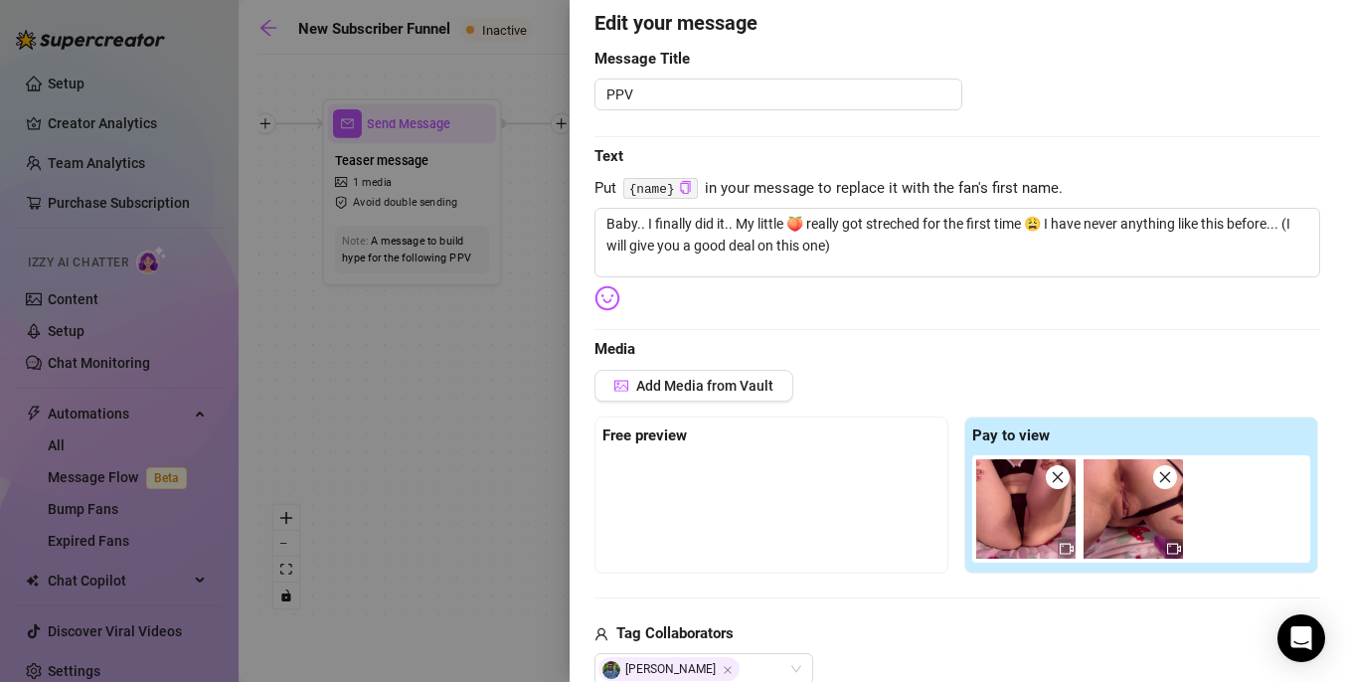
scroll to position [175, 0]
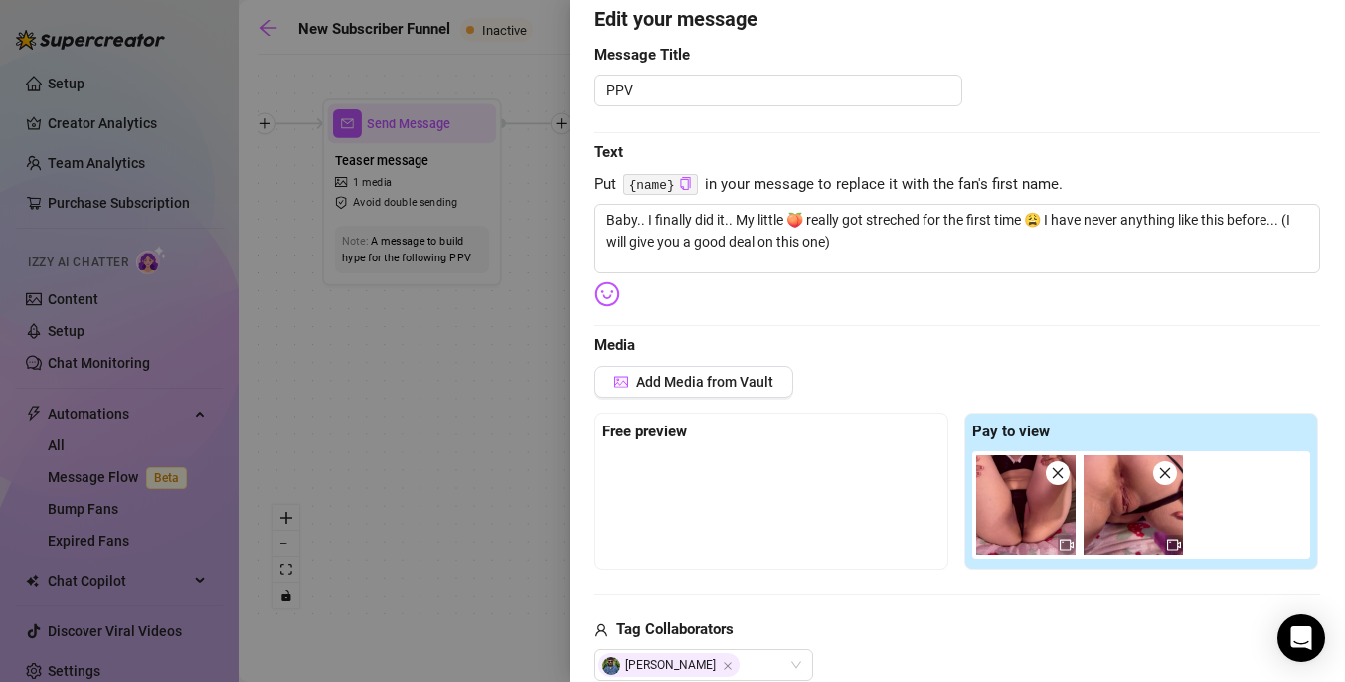
click at [881, 315] on div "Edit your message Message Title PPV Text Put {name} in your message to replace …" at bounding box center [956, 581] width 725 height 1154
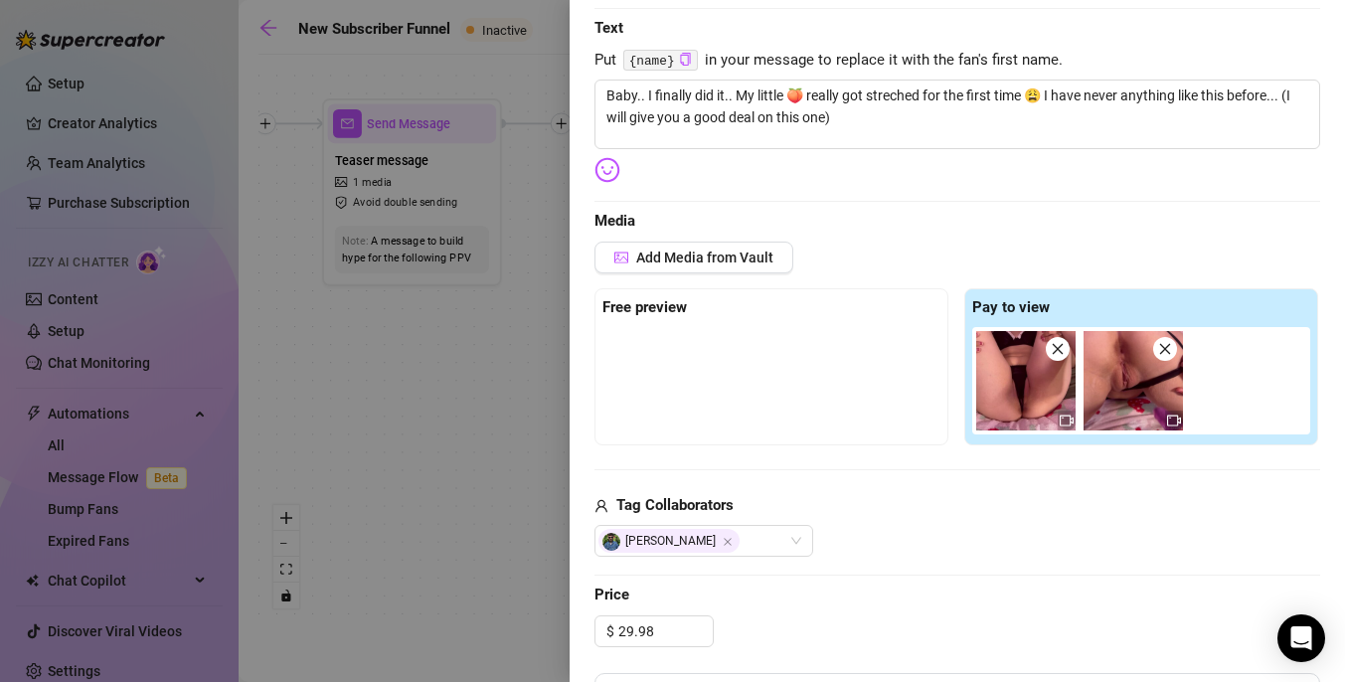
scroll to position [377, 0]
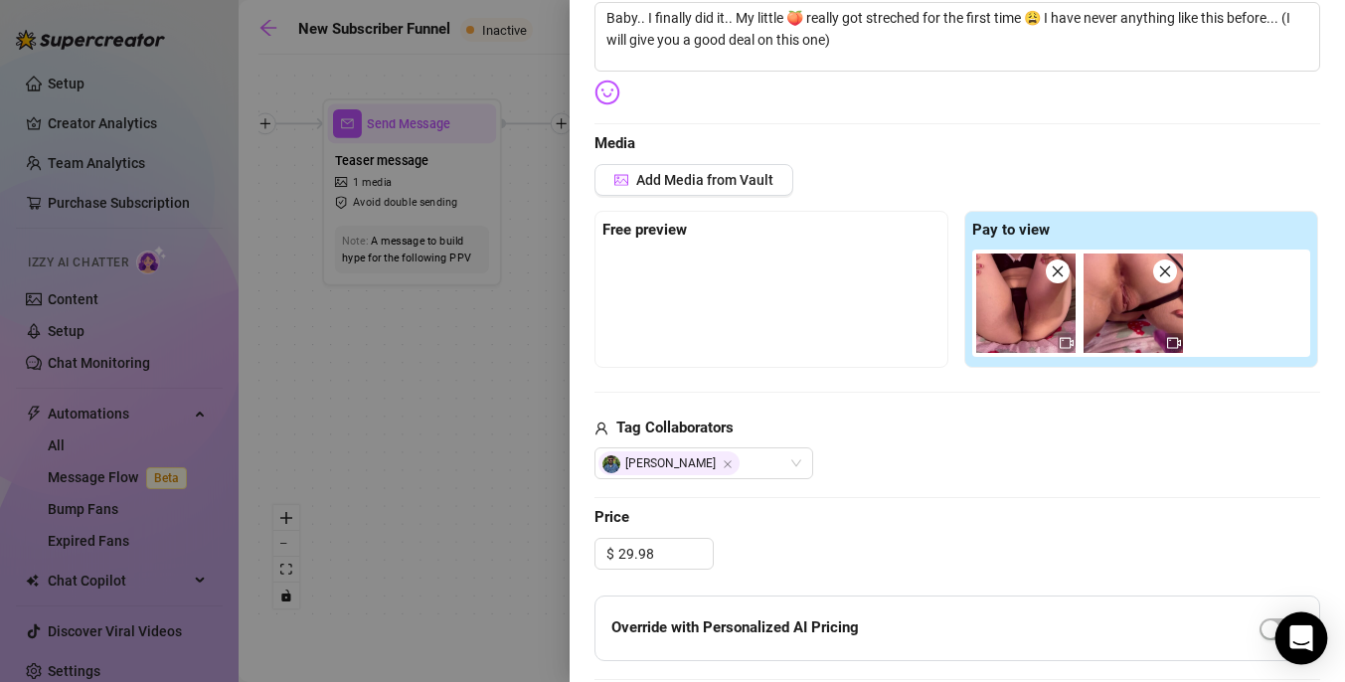
click at [1289, 655] on div "Open Intercom Messenger" at bounding box center [1301, 638] width 53 height 53
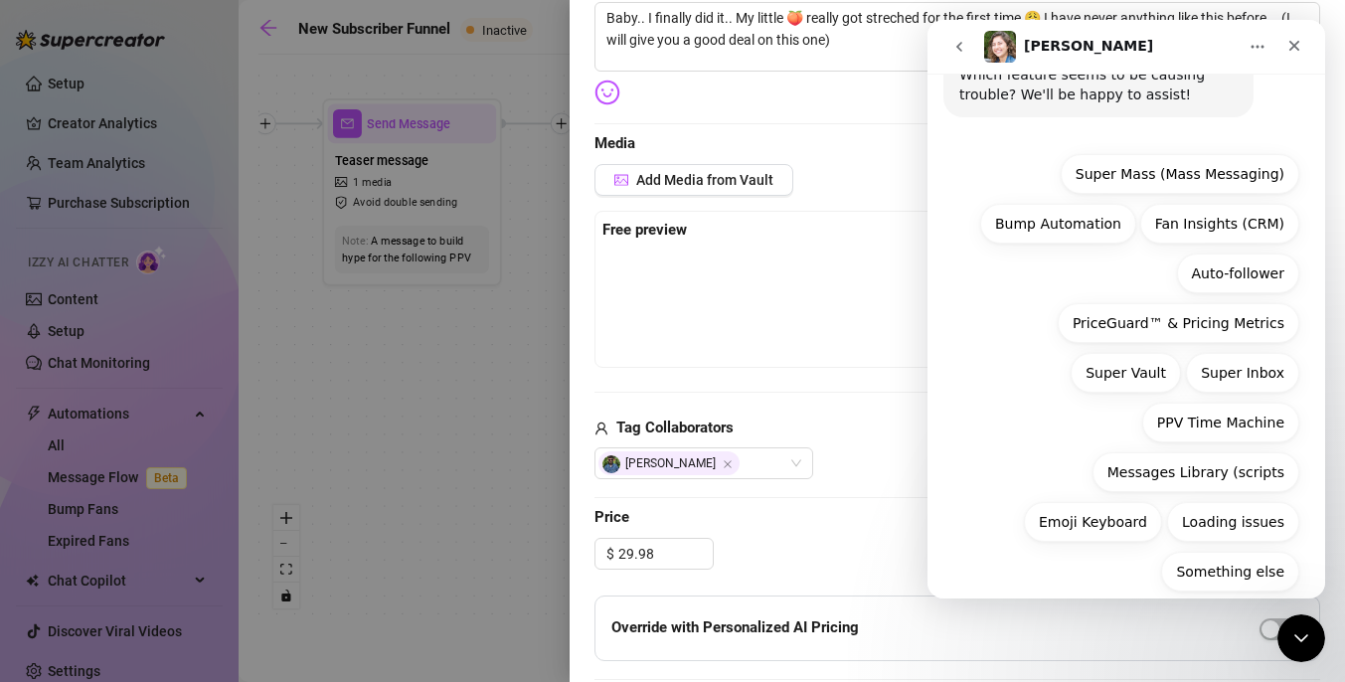
scroll to position [262, 0]
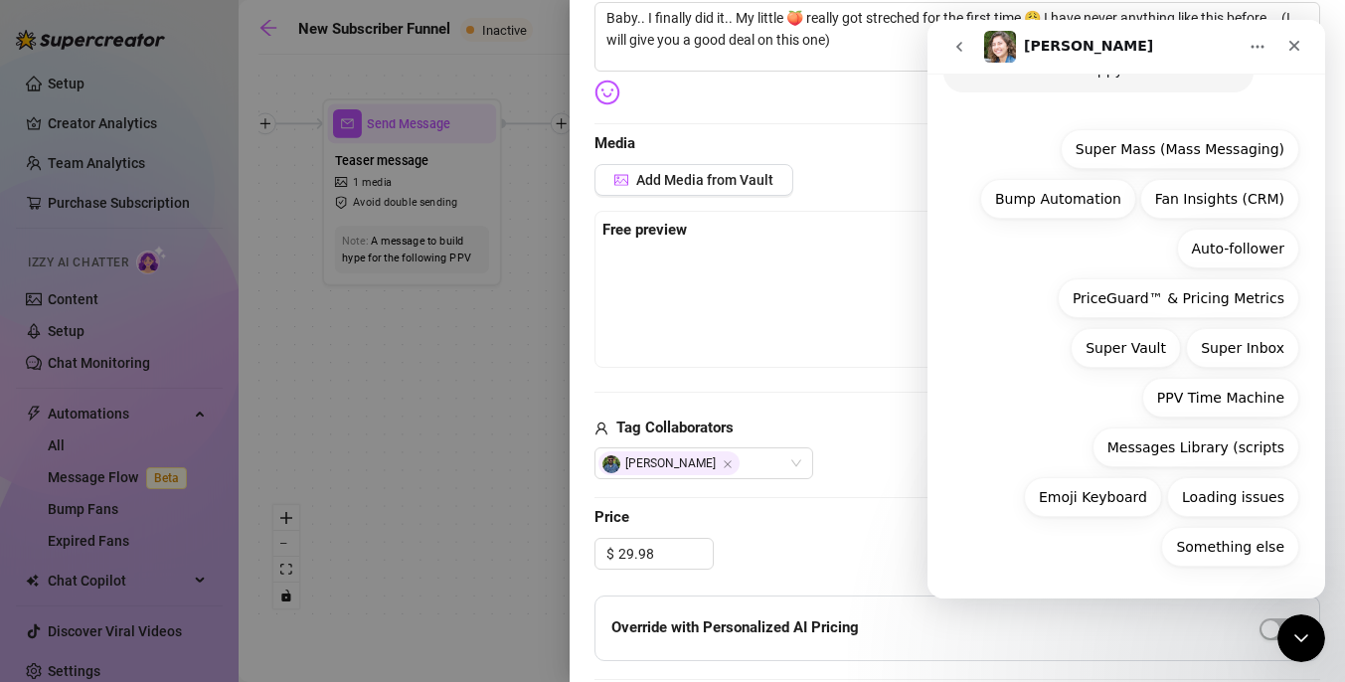
click at [516, 481] on div at bounding box center [672, 341] width 1345 height 682
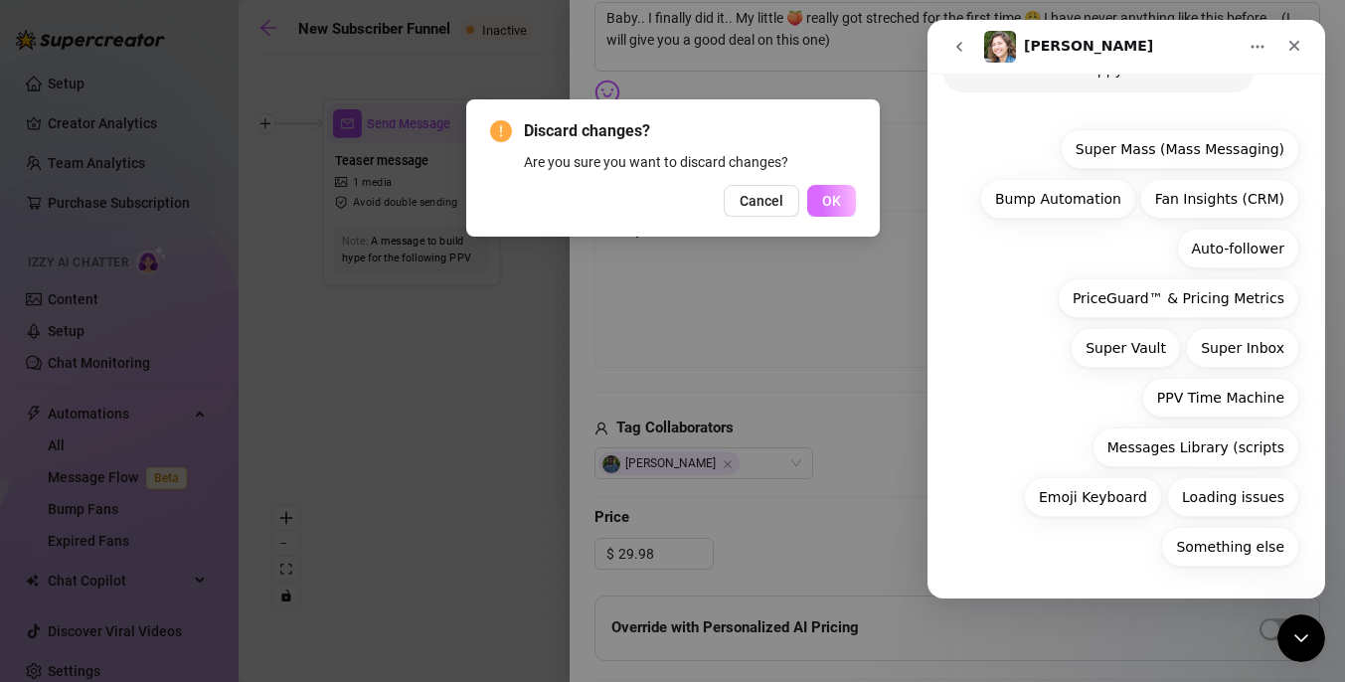
click at [835, 199] on span "OK" at bounding box center [831, 201] width 19 height 16
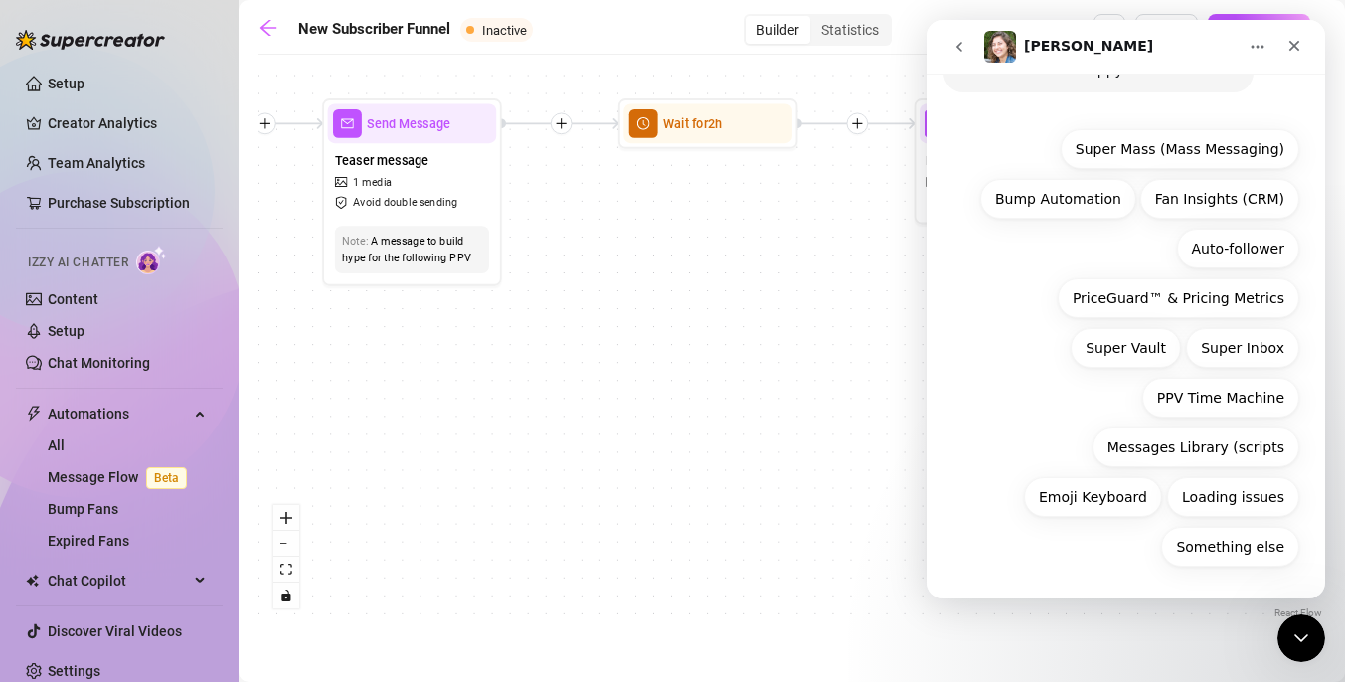
click at [1095, 38] on div "[PERSON_NAME]" at bounding box center [1110, 47] width 252 height 32
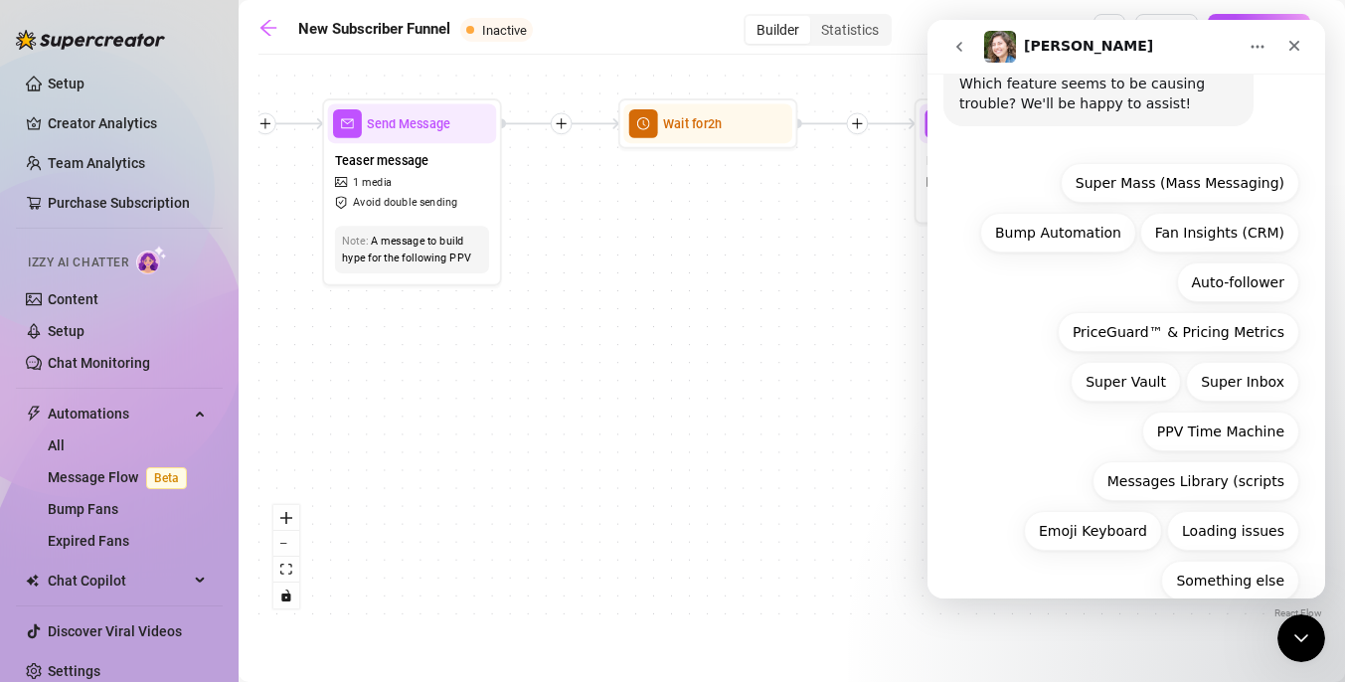
scroll to position [231, 0]
click at [1299, 639] on icon "Close Intercom Messenger" at bounding box center [1298, 635] width 24 height 24
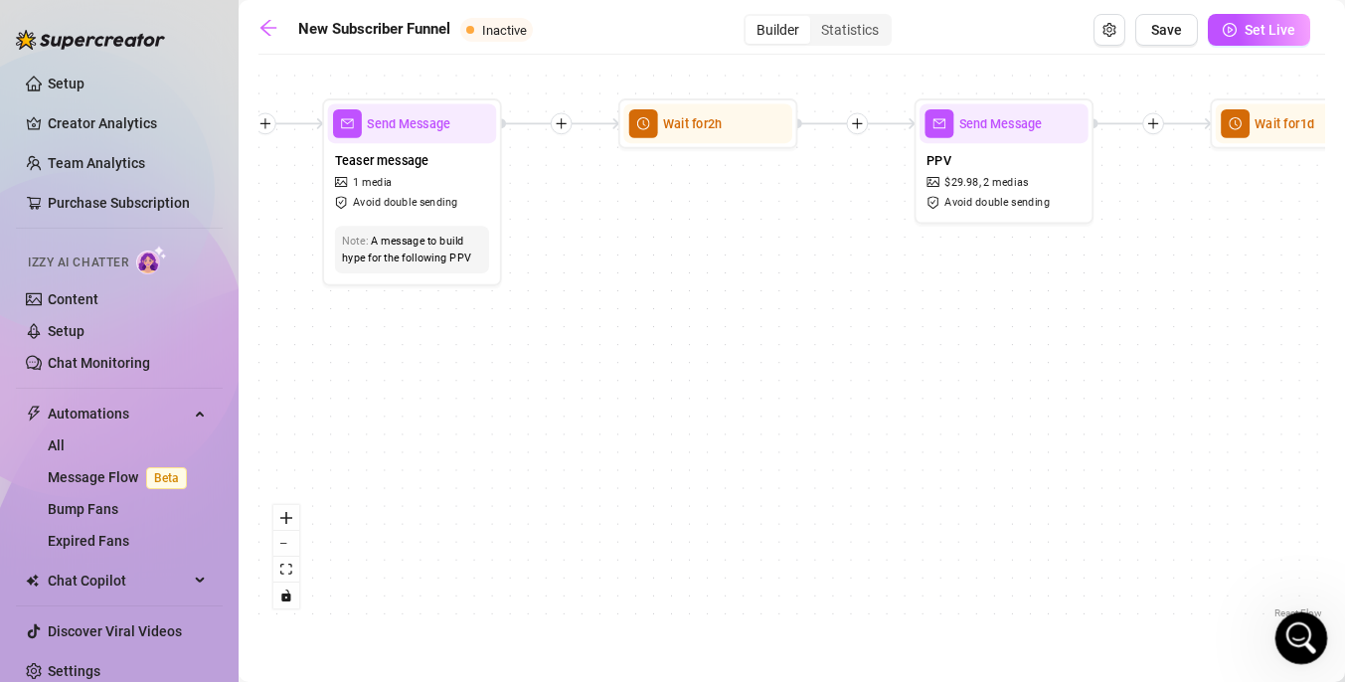
scroll to position [262, 0]
click at [1299, 639] on icon "Open Intercom Messenger" at bounding box center [1298, 635] width 33 height 33
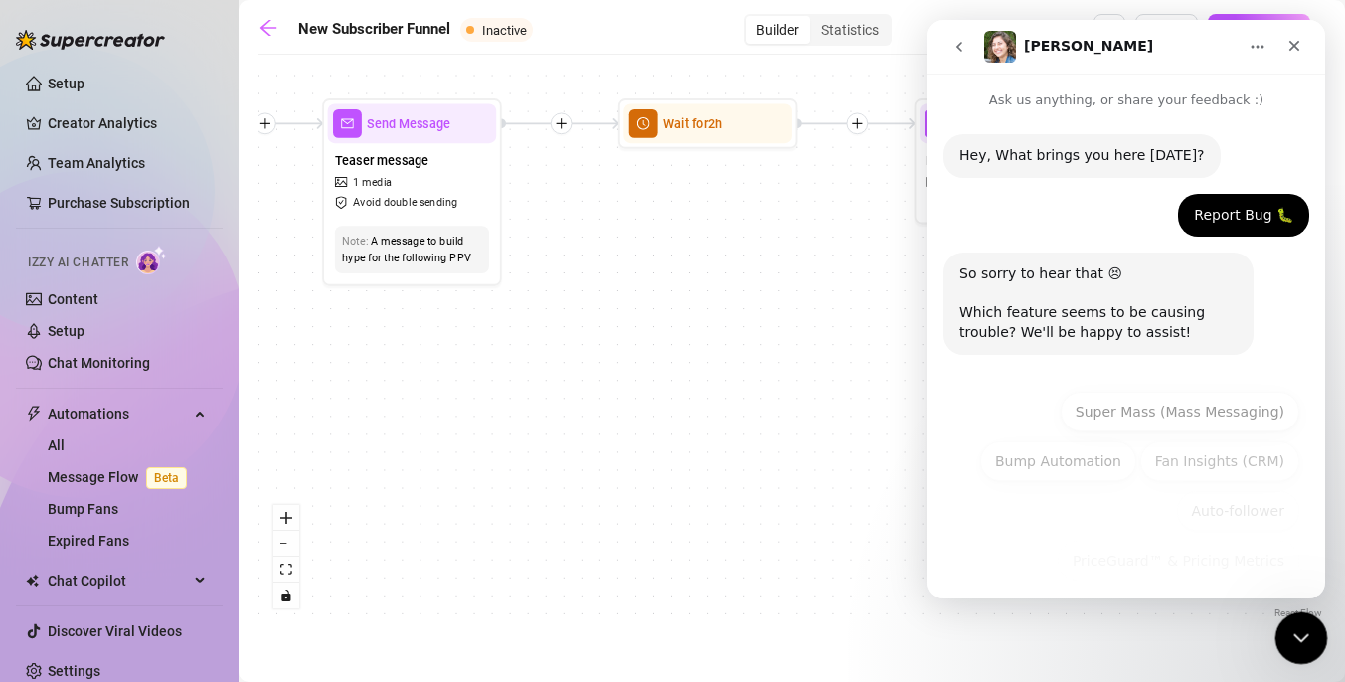
click at [1299, 641] on icon "Close Intercom Messenger" at bounding box center [1298, 635] width 24 height 24
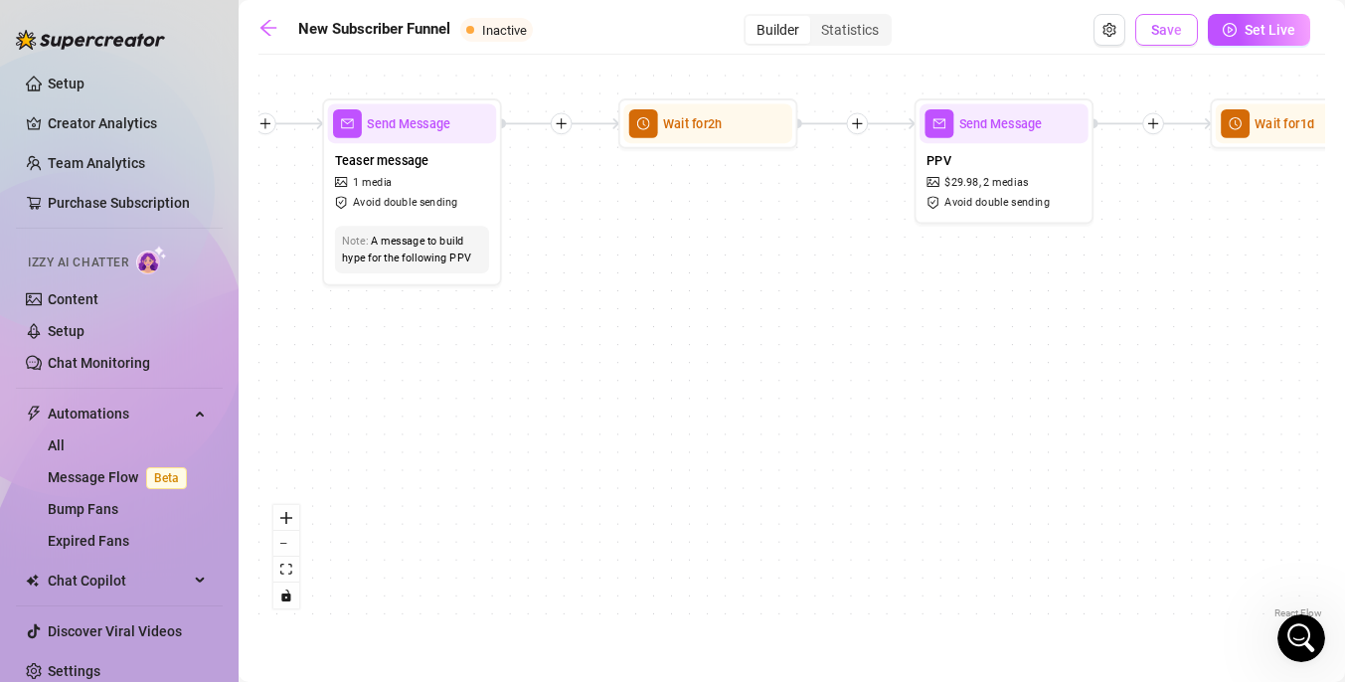
click at [1161, 25] on span "Save" at bounding box center [1166, 30] width 31 height 16
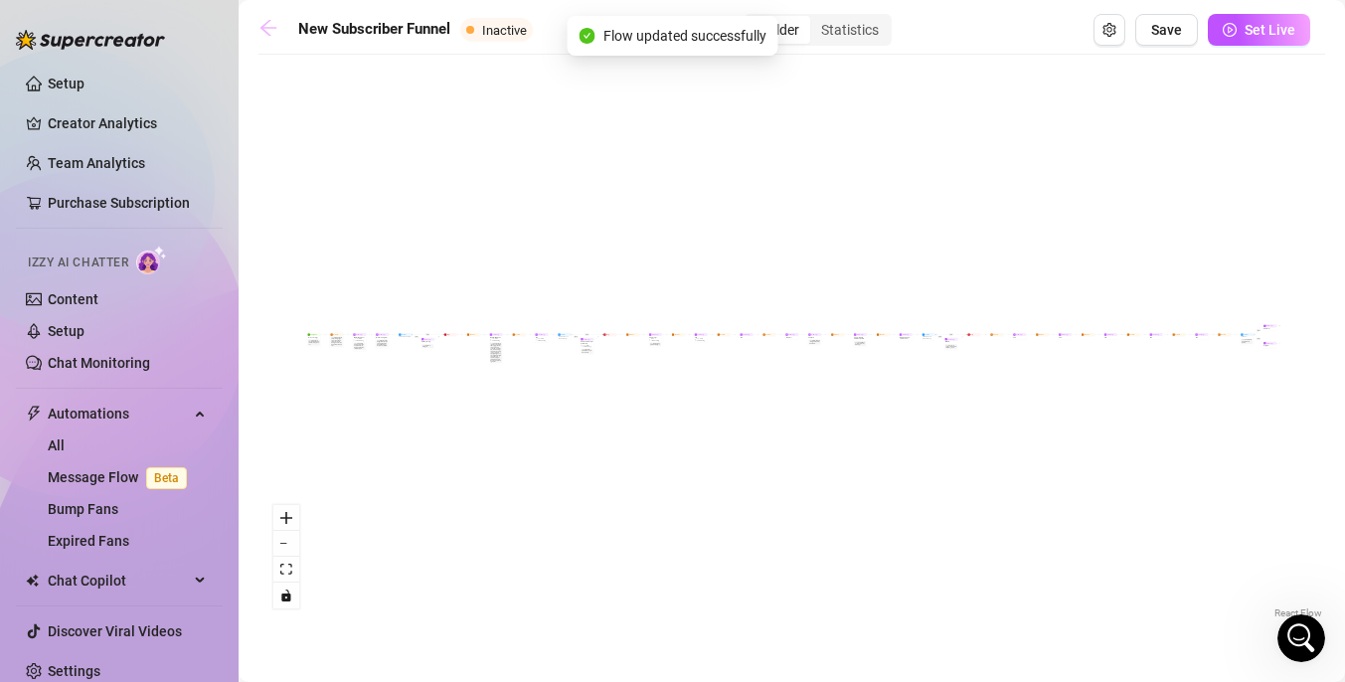
click at [259, 31] on icon "arrow-left" at bounding box center [268, 28] width 20 height 20
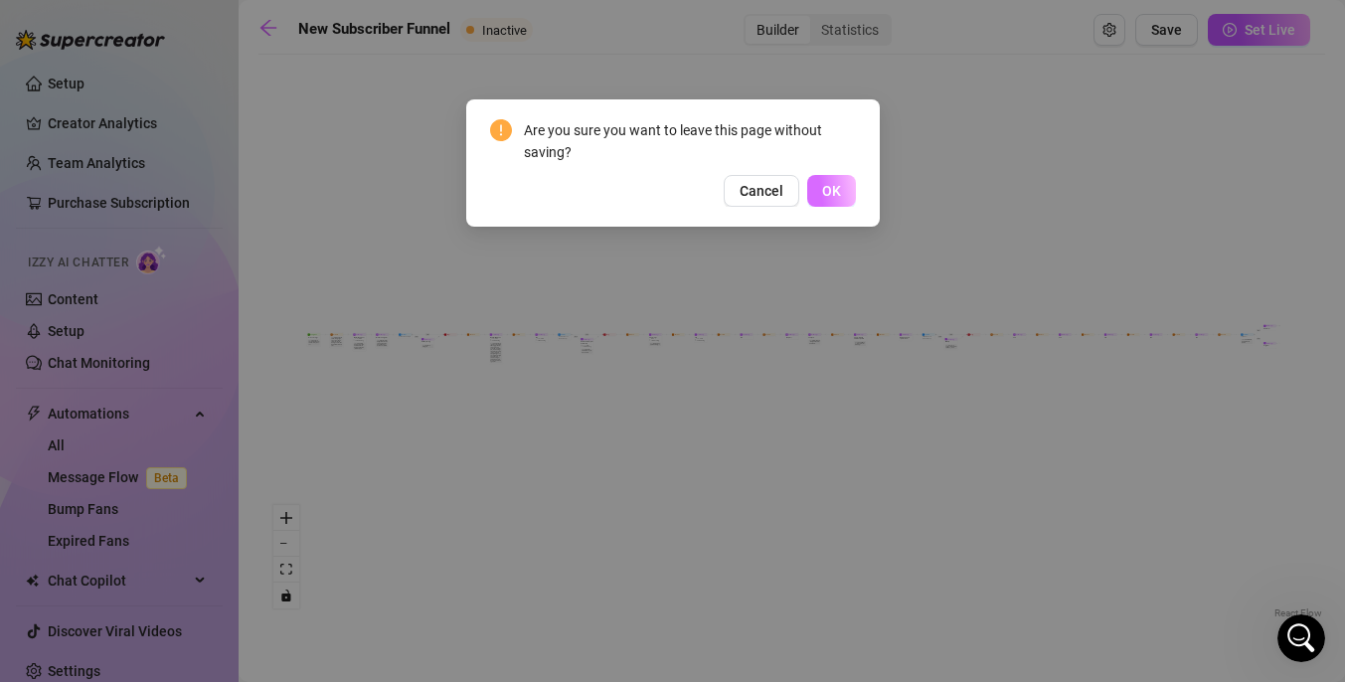
click at [834, 190] on span "OK" at bounding box center [831, 191] width 19 height 16
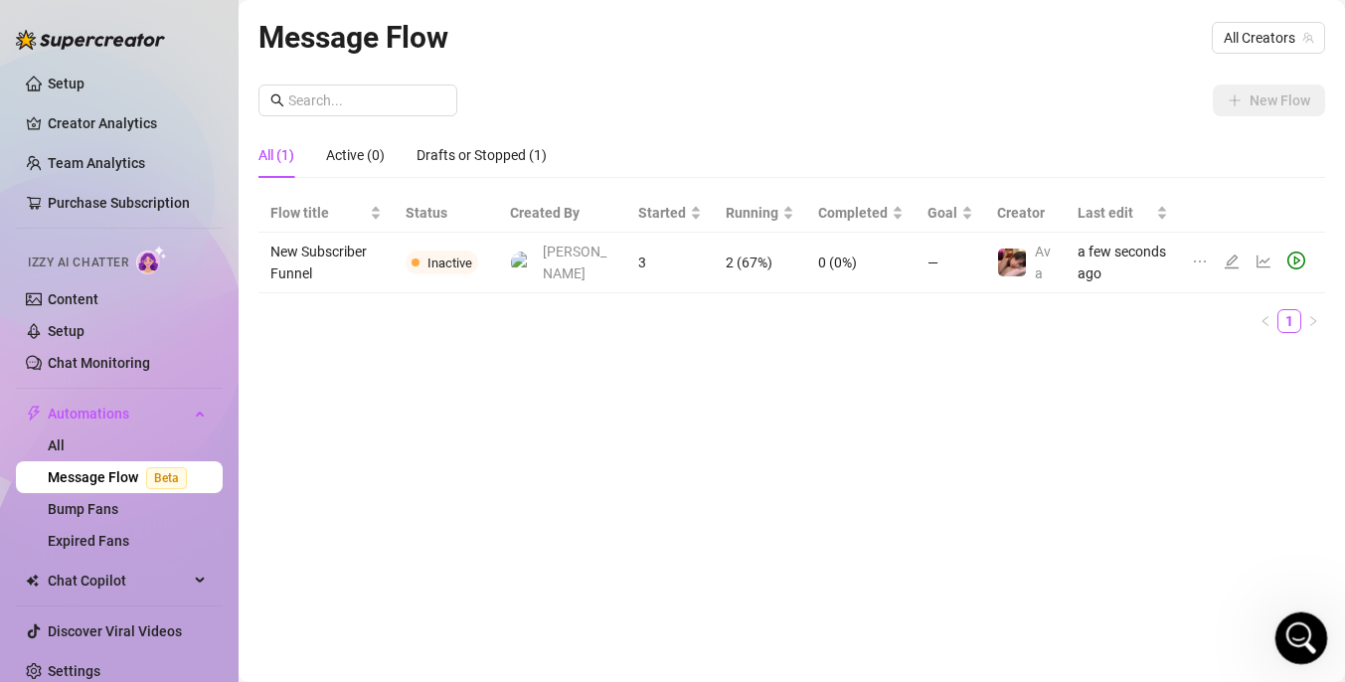
click at [1300, 647] on icon "Open Intercom Messenger" at bounding box center [1298, 635] width 33 height 33
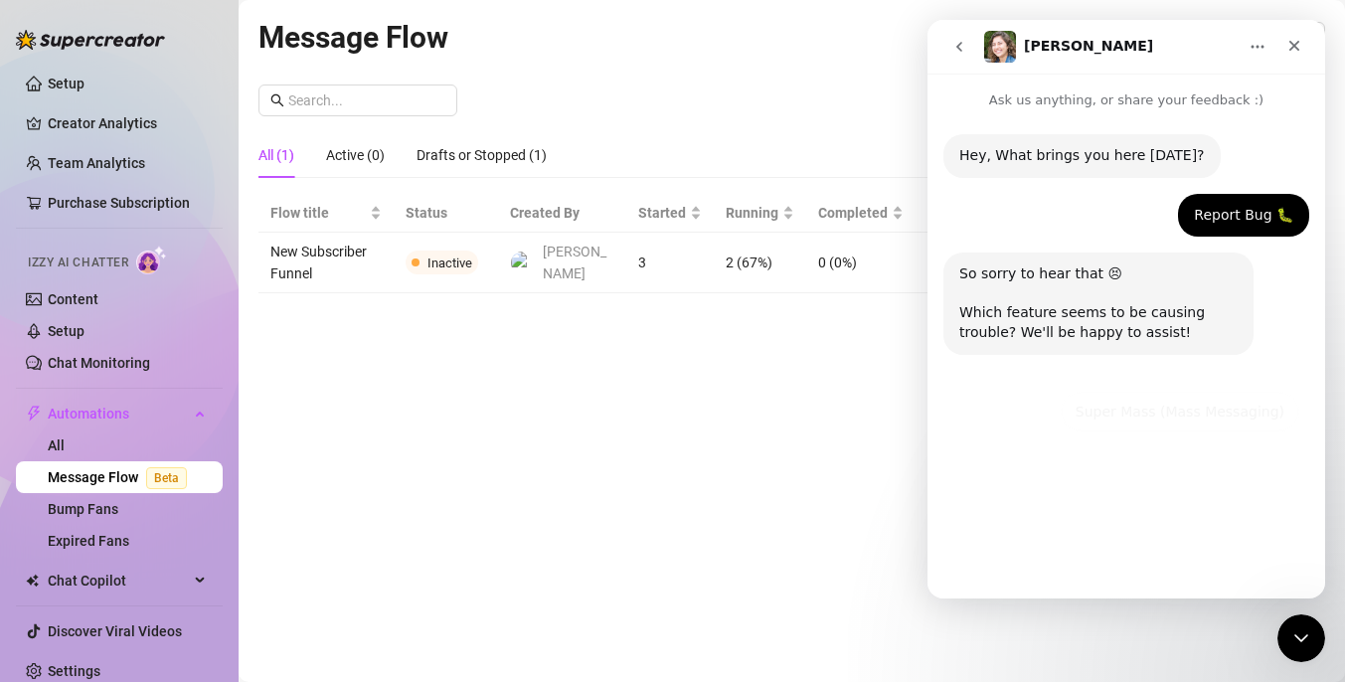
scroll to position [262, 0]
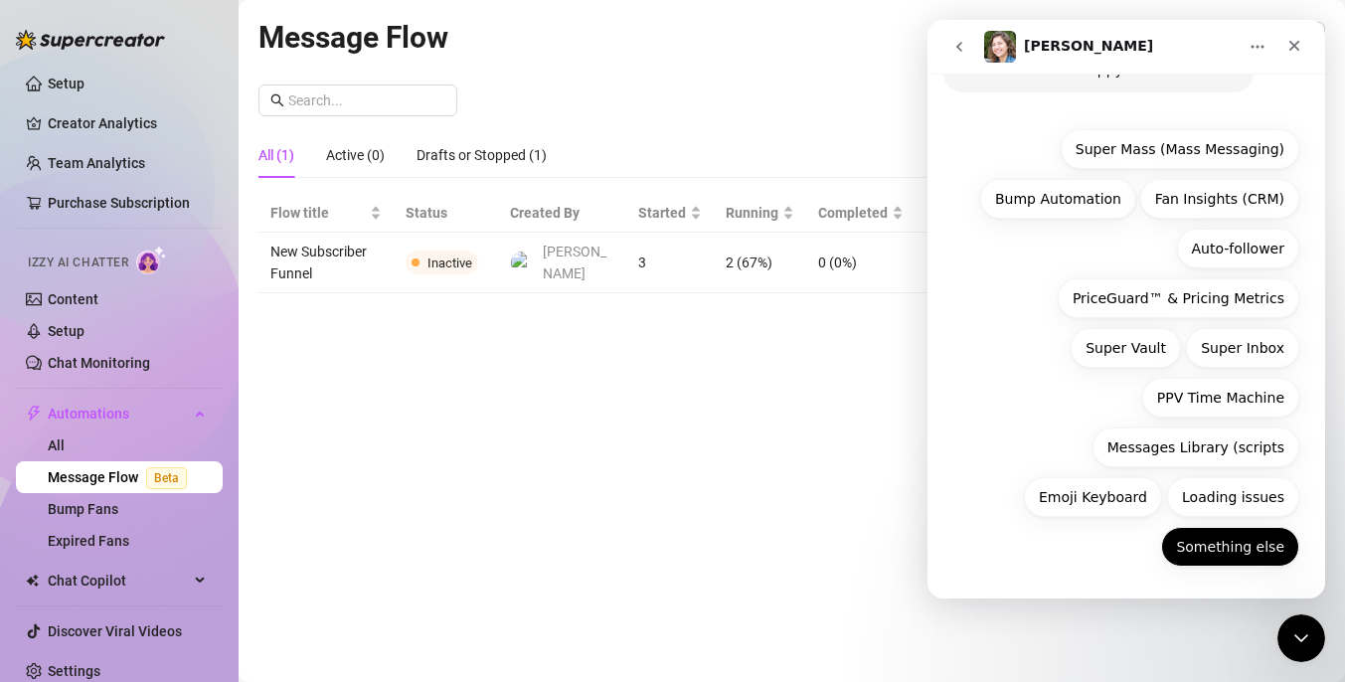
click at [1215, 546] on button "Something else" at bounding box center [1230, 547] width 138 height 40
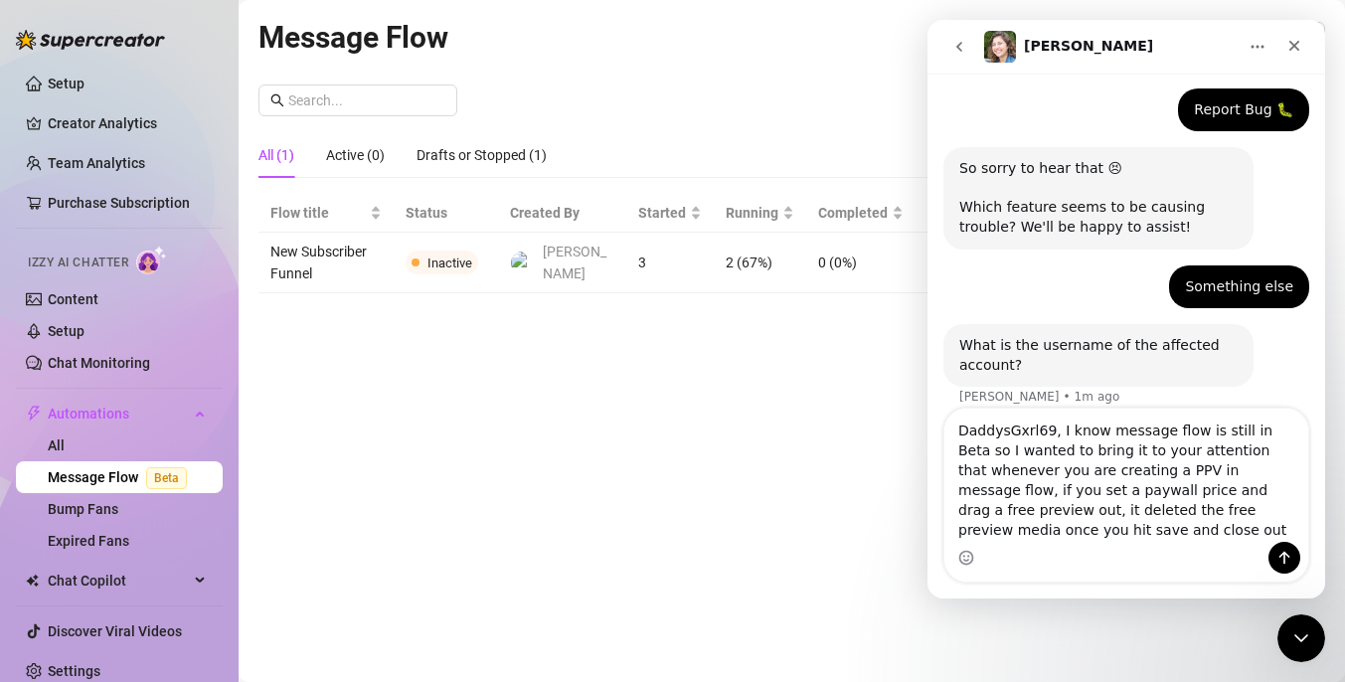
scroll to position [125, 0]
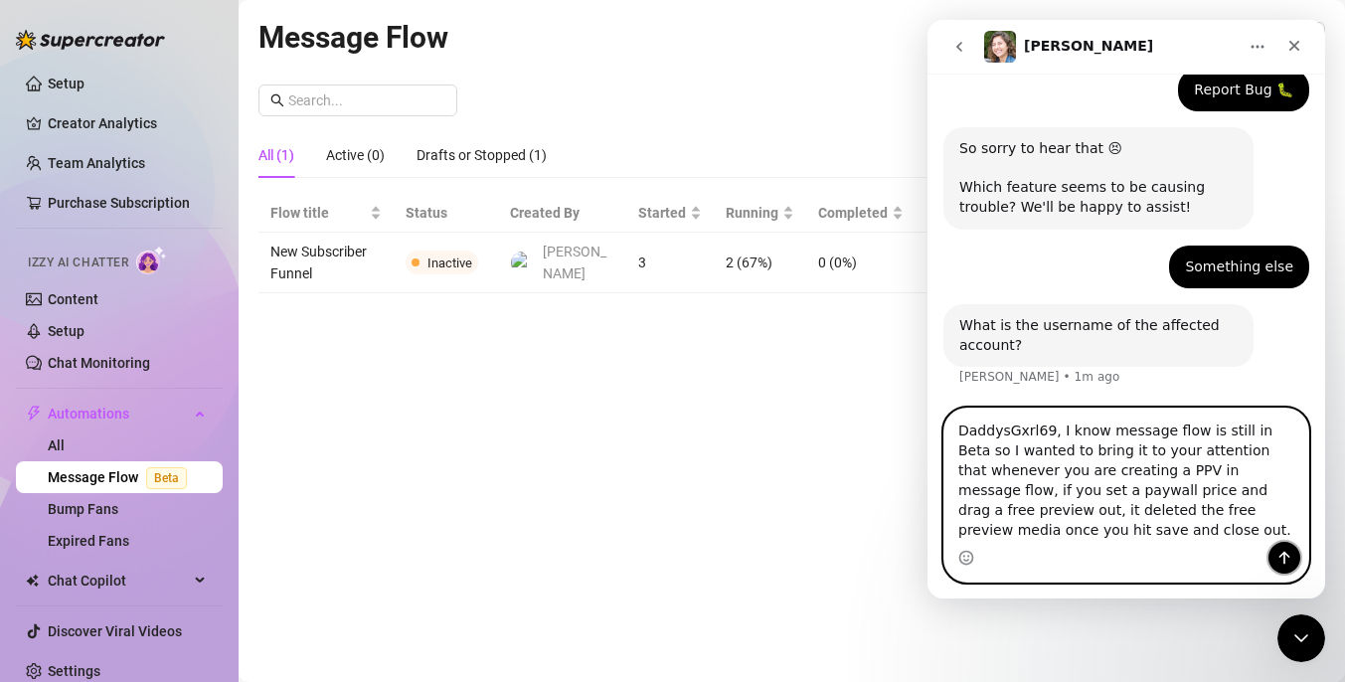
click at [1280, 561] on icon "Send a message…" at bounding box center [1284, 558] width 16 height 16
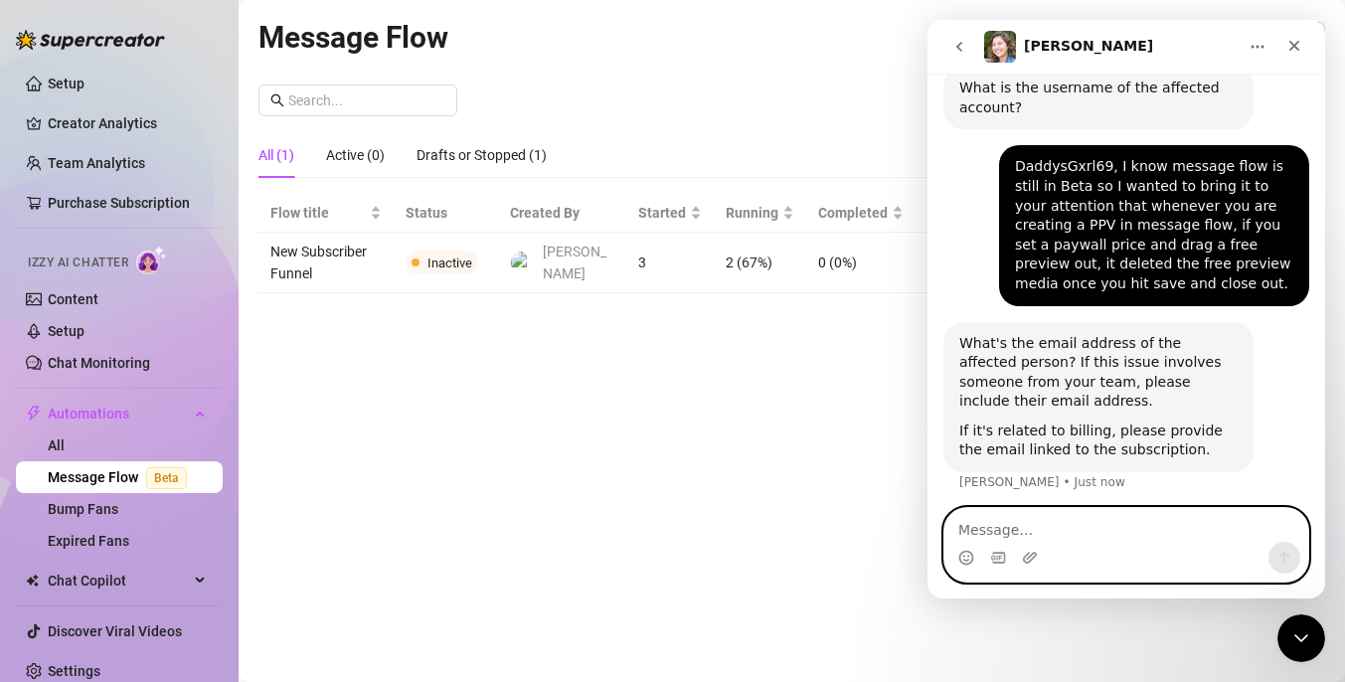
scroll to position [369, 0]
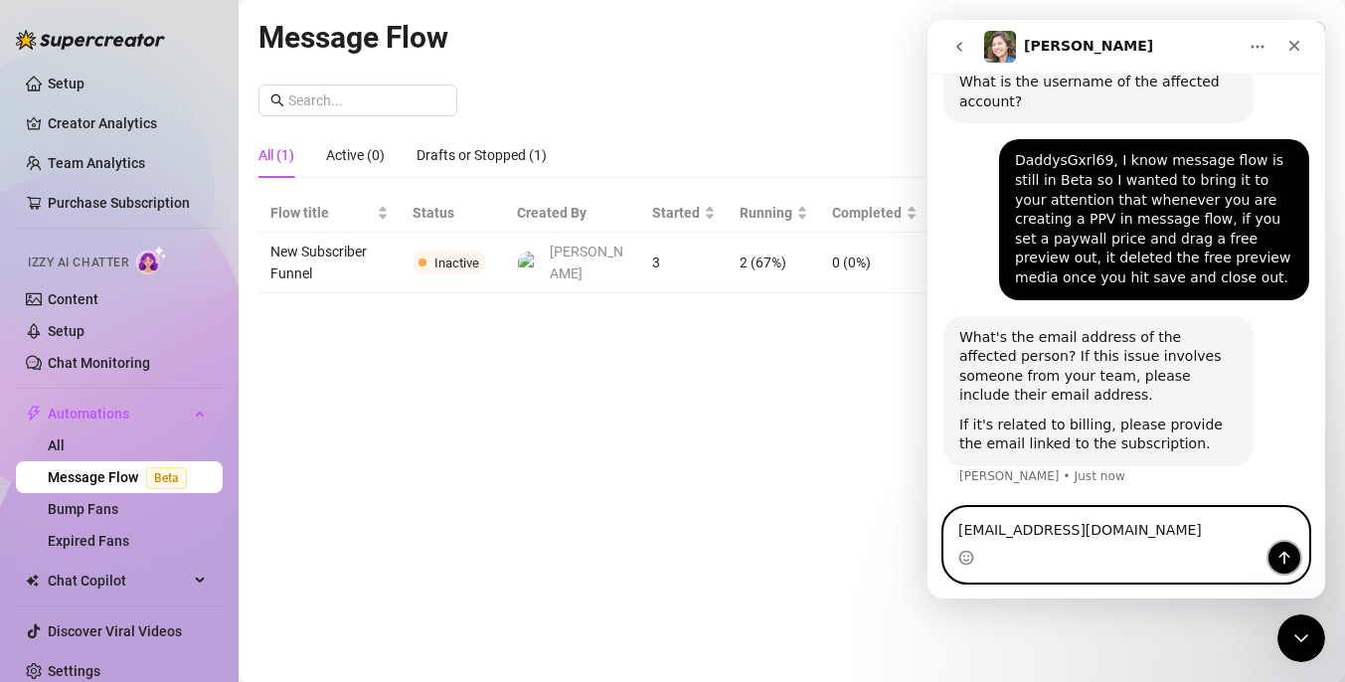
click at [1279, 556] on icon "Send a message…" at bounding box center [1284, 558] width 11 height 13
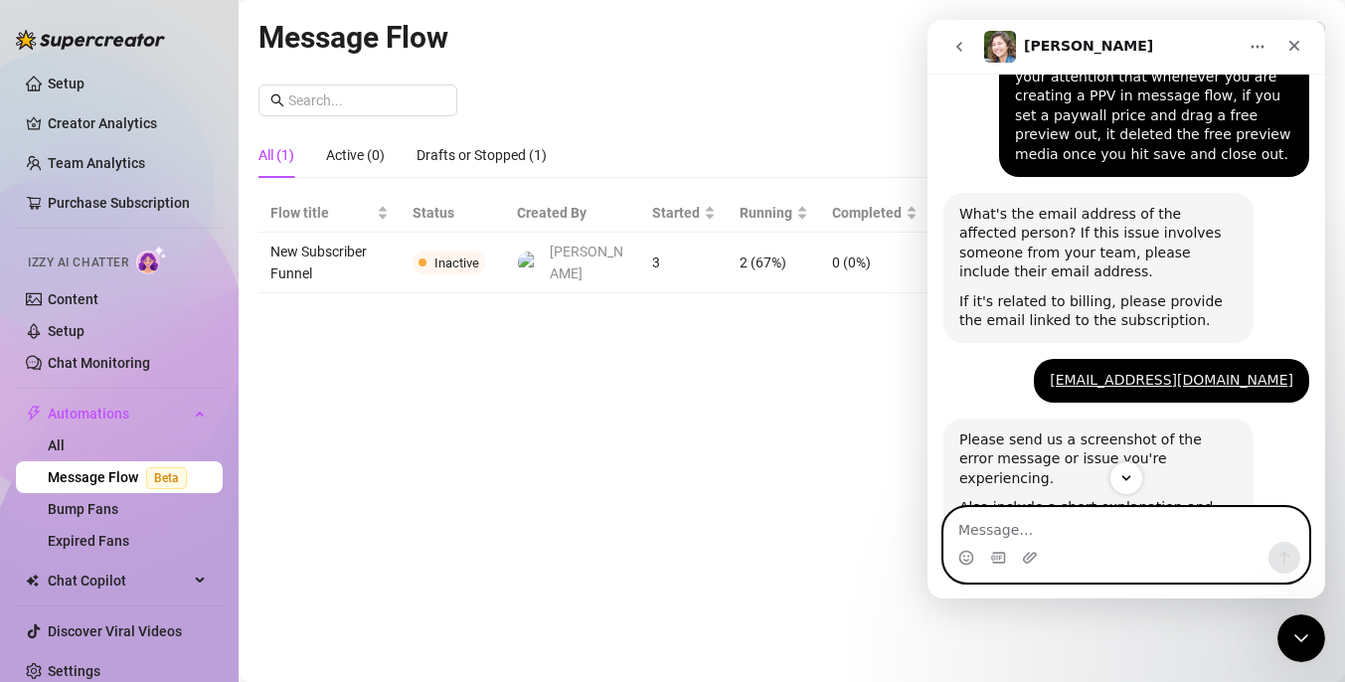
scroll to position [424, 0]
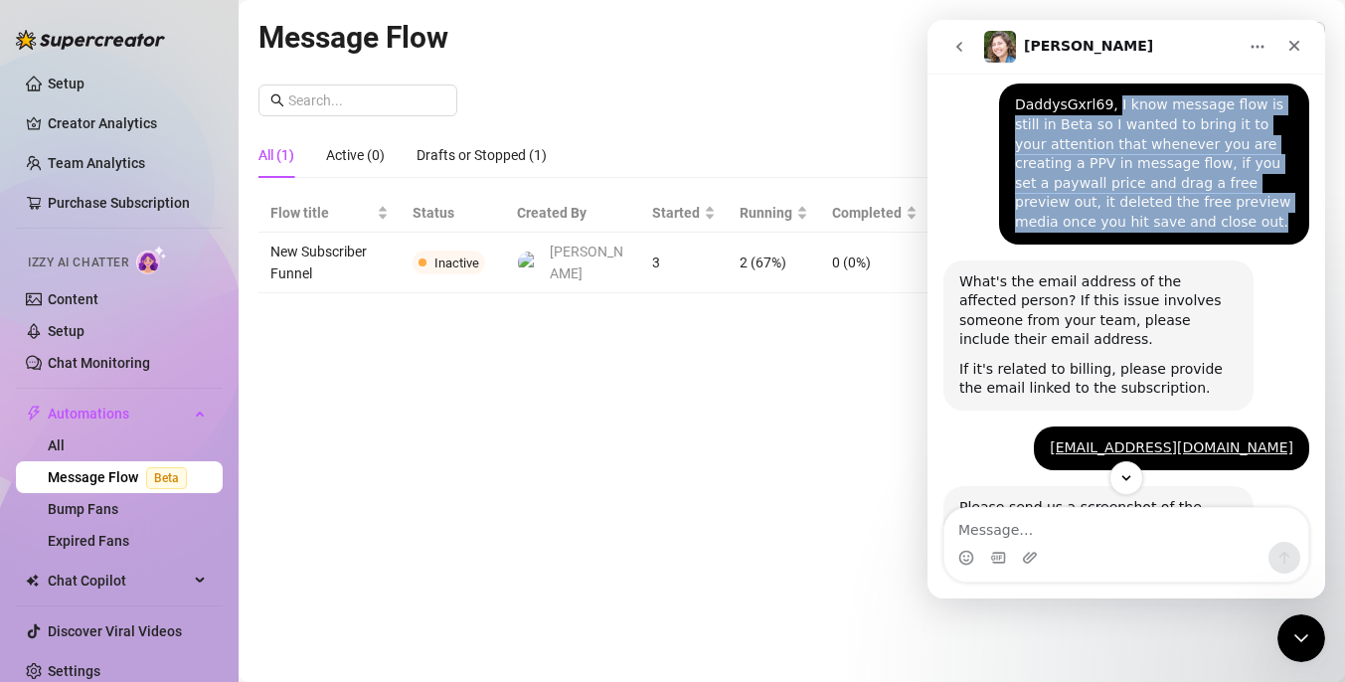
drag, startPoint x: 1161, startPoint y: 226, endPoint x: 1114, endPoint y: 100, distance: 133.6
click at [1114, 100] on div "DaddysGxrl69, I know message flow is still in Beta so I wanted to bring it to y…" at bounding box center [1154, 163] width 278 height 136
copy div "I know message flow is still in Beta so I wanted to bring it to your attention …"
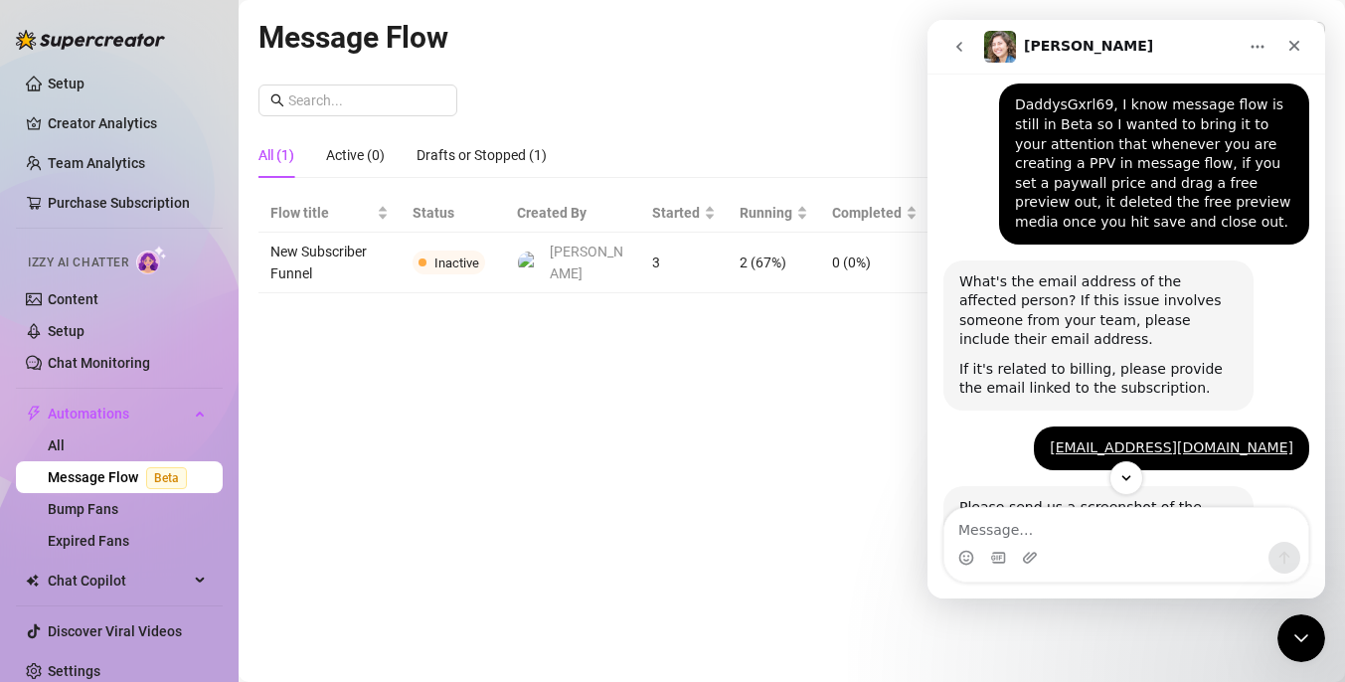
click at [1041, 440] on div "[EMAIL_ADDRESS][DOMAIN_NAME] Ava • Just now" at bounding box center [1126, 456] width 366 height 60
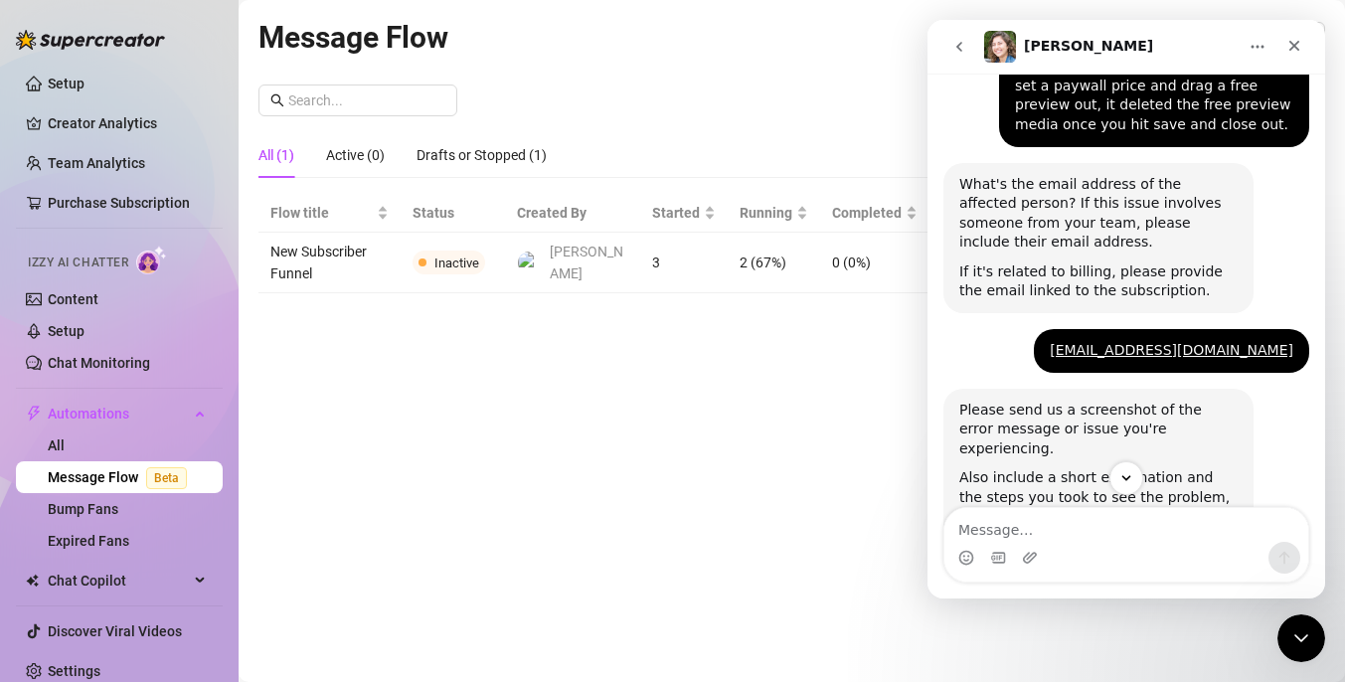
scroll to position [633, 0]
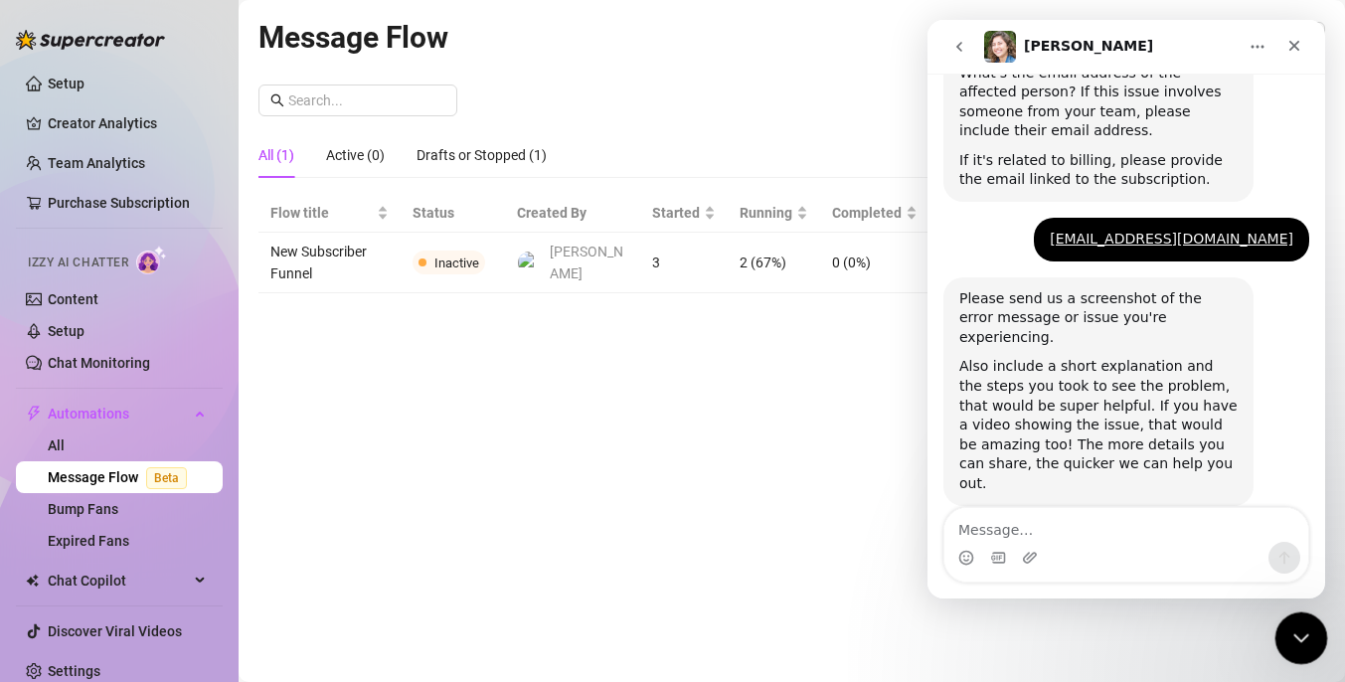
click at [1295, 624] on icon "Close Intercom Messenger" at bounding box center [1298, 635] width 24 height 24
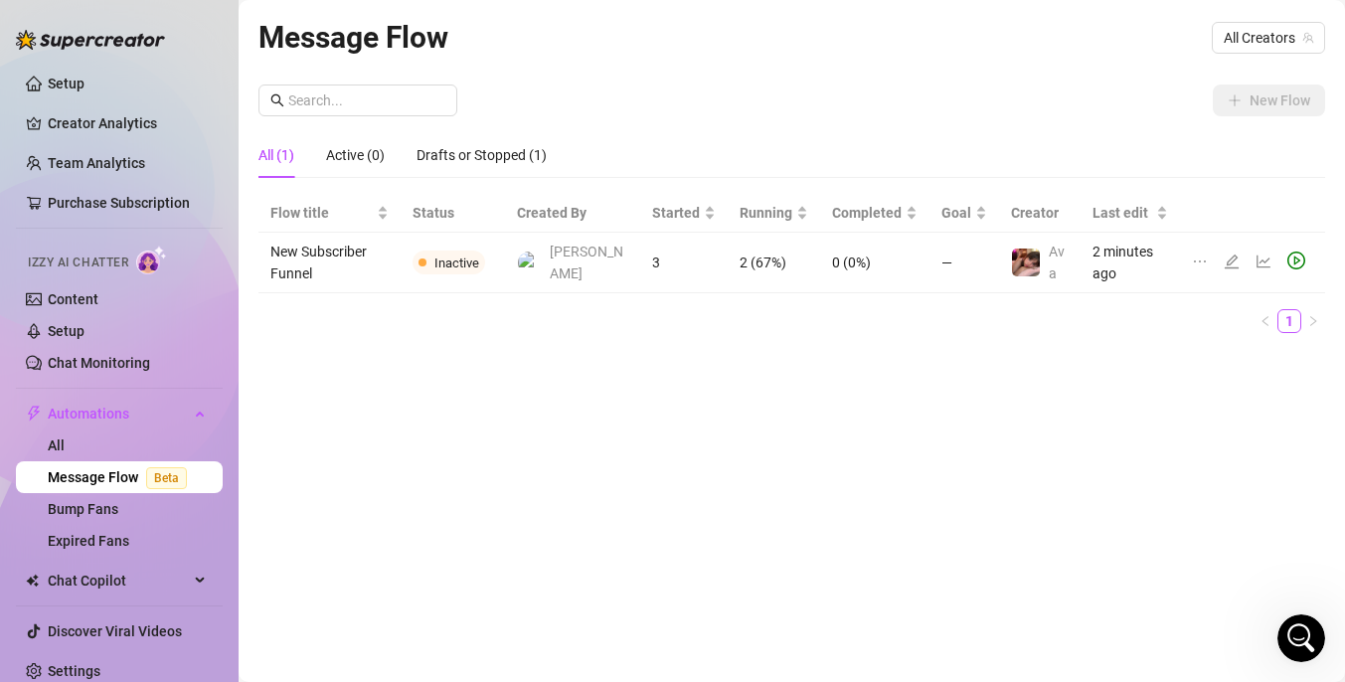
click at [679, 251] on td "3" at bounding box center [683, 263] width 87 height 61
click at [391, 253] on td "New Subscriber Funnel" at bounding box center [329, 263] width 142 height 61
click at [1028, 416] on div "Message Flow All Creators New Flow All (1) Active (0) Drafts or Stopped (1) Flo…" at bounding box center [791, 318] width 1066 height 608
click at [1232, 257] on icon "edit" at bounding box center [1231, 261] width 16 height 16
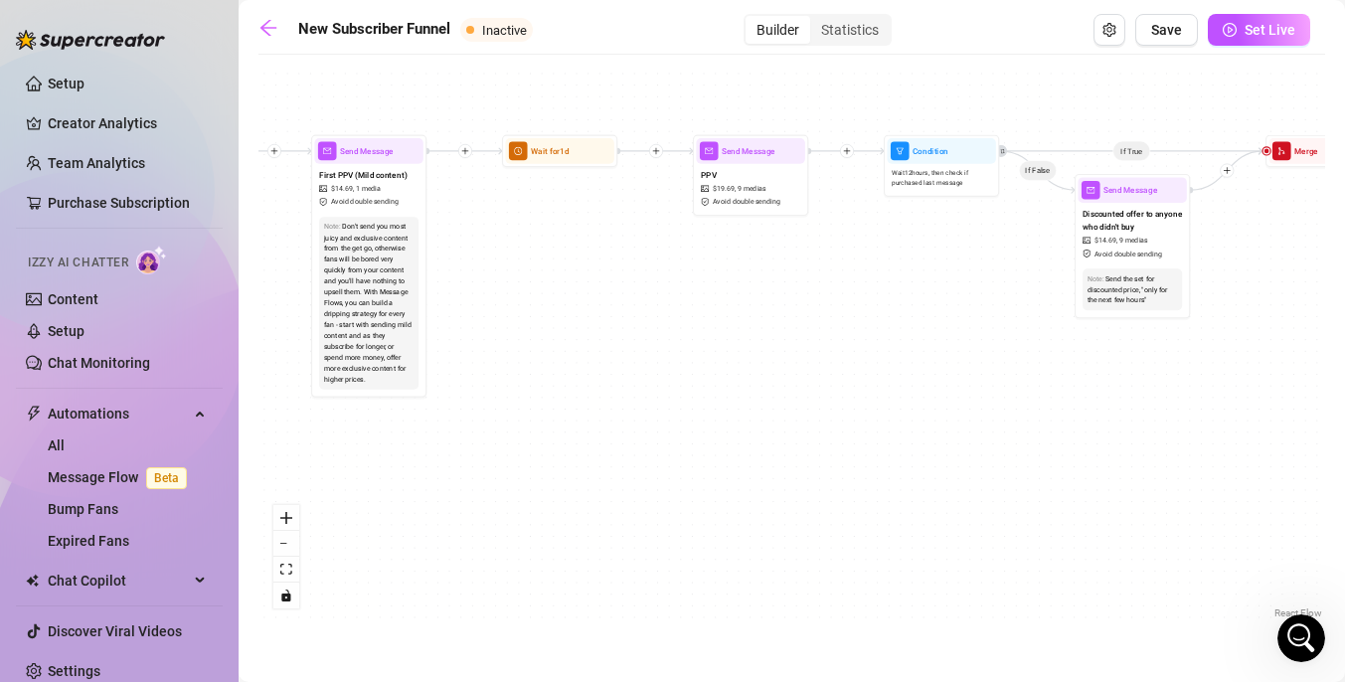
drag, startPoint x: 567, startPoint y: 270, endPoint x: 505, endPoint y: 398, distance: 142.7
click at [505, 399] on div "If True If False If True If False If True If False If True If False Merge Merge…" at bounding box center [791, 344] width 1066 height 558
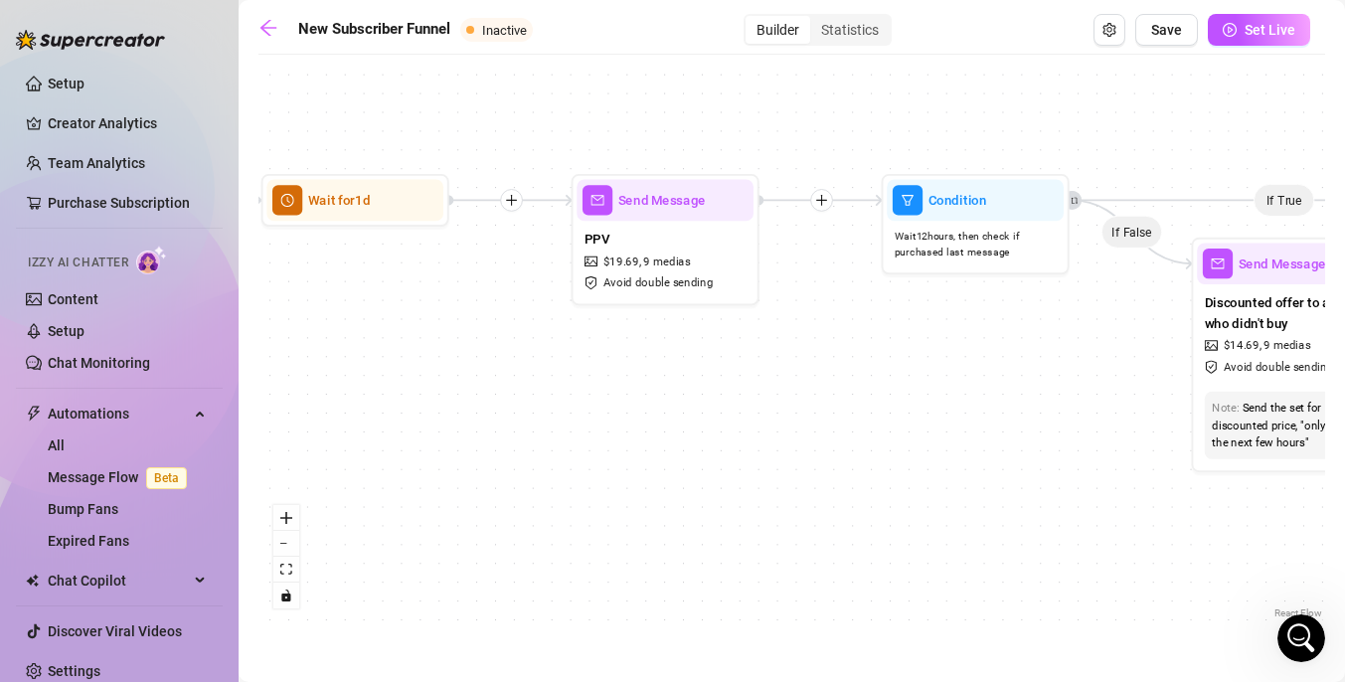
drag, startPoint x: 851, startPoint y: 292, endPoint x: 677, endPoint y: 399, distance: 204.4
click at [677, 399] on div "If True If False If True If False If True If False If True If False Merge Merge…" at bounding box center [791, 344] width 1066 height 558
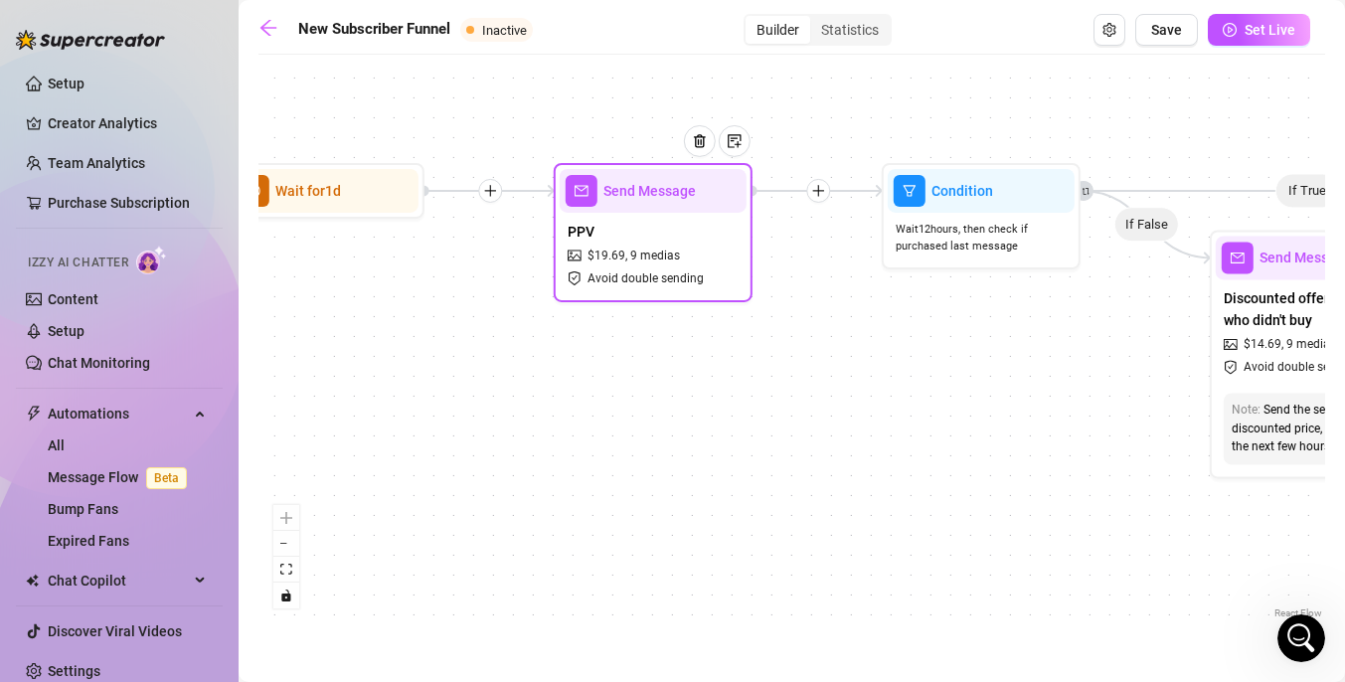
click at [677, 247] on span "9 medias" at bounding box center [655, 255] width 50 height 19
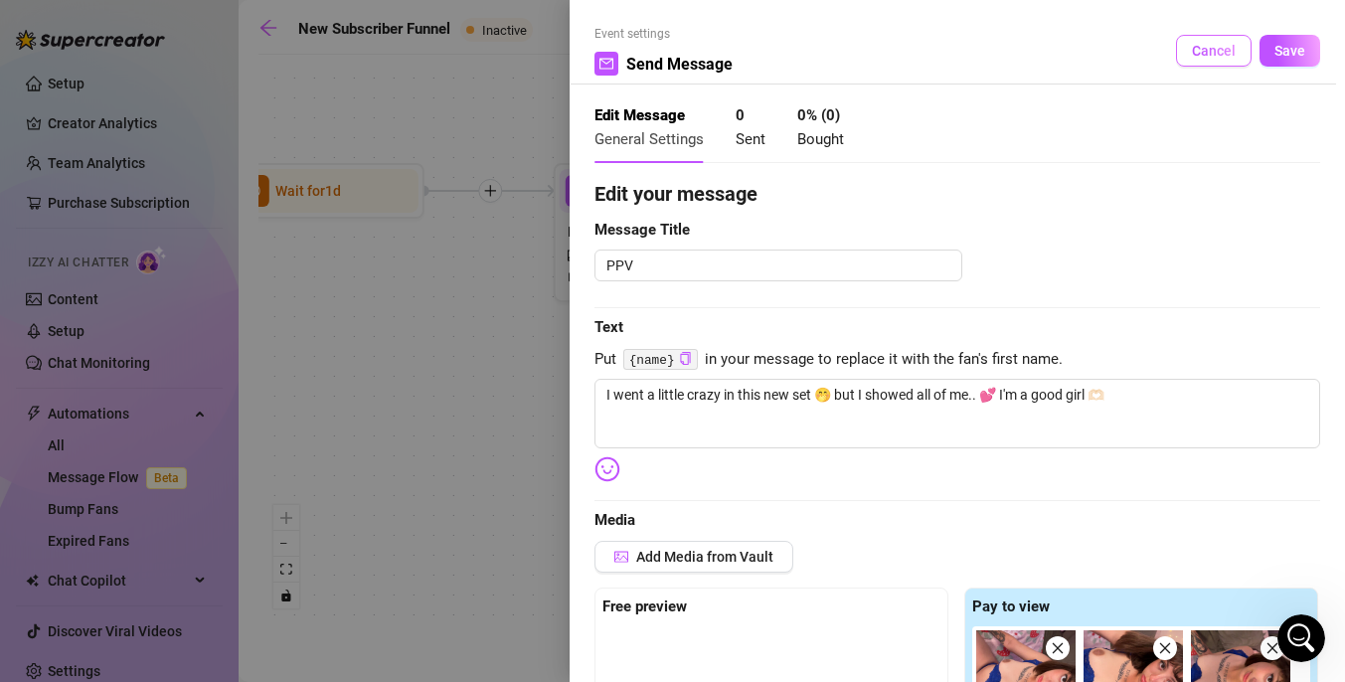
click at [1229, 57] on span "Cancel" at bounding box center [1214, 51] width 44 height 16
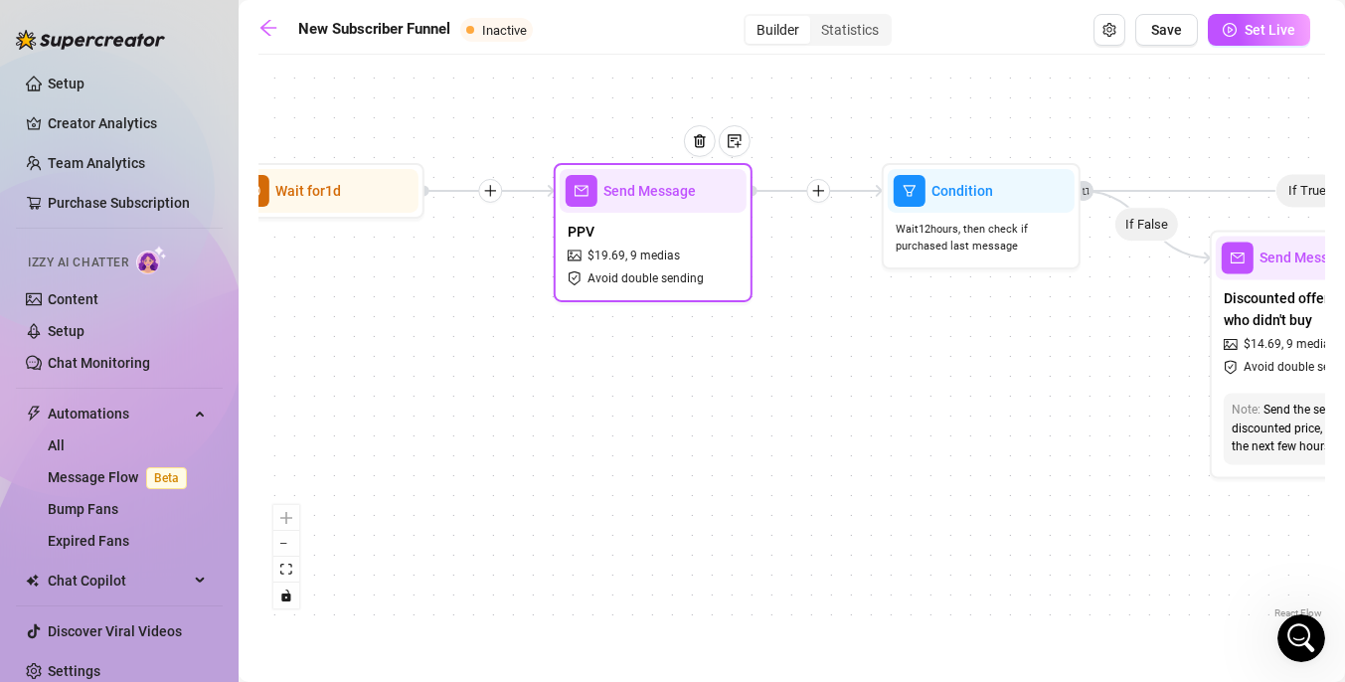
click at [702, 287] on div "PPV $ 19.69 , 9 medias Avoid double sending" at bounding box center [652, 254] width 187 height 83
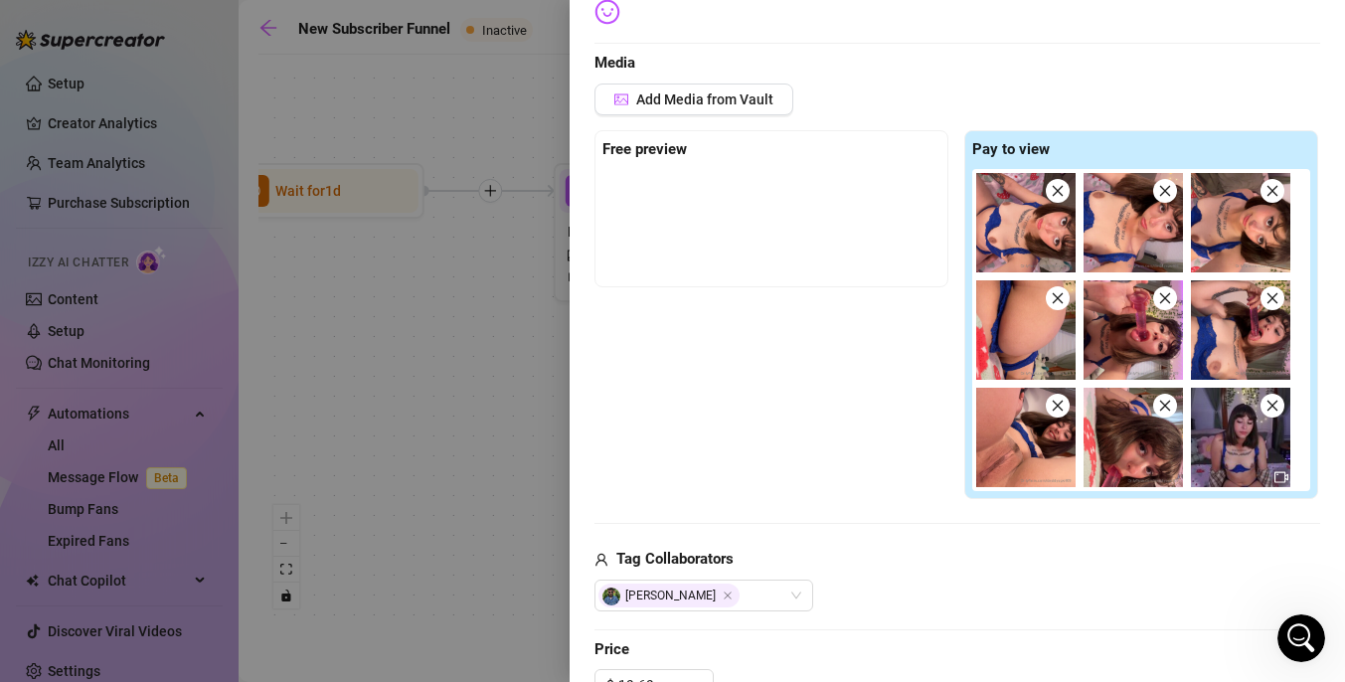
scroll to position [471, 0]
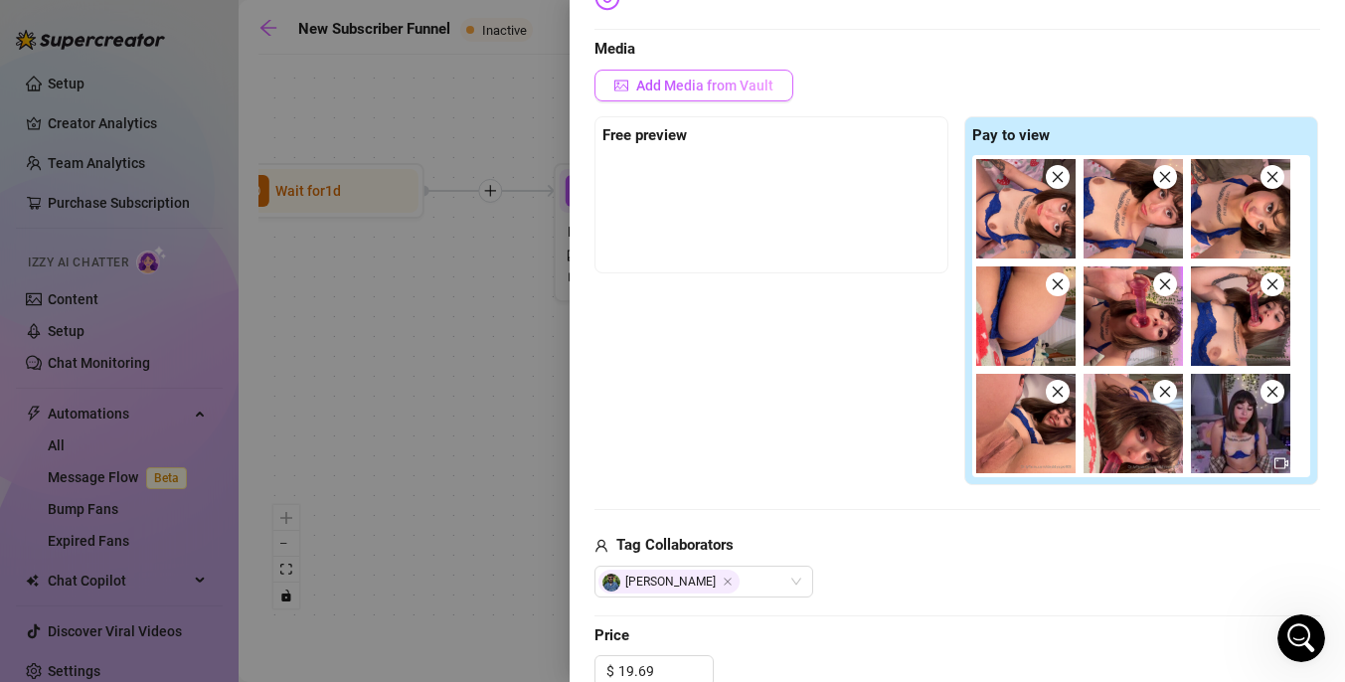
click at [755, 88] on span "Add Media from Vault" at bounding box center [704, 86] width 137 height 16
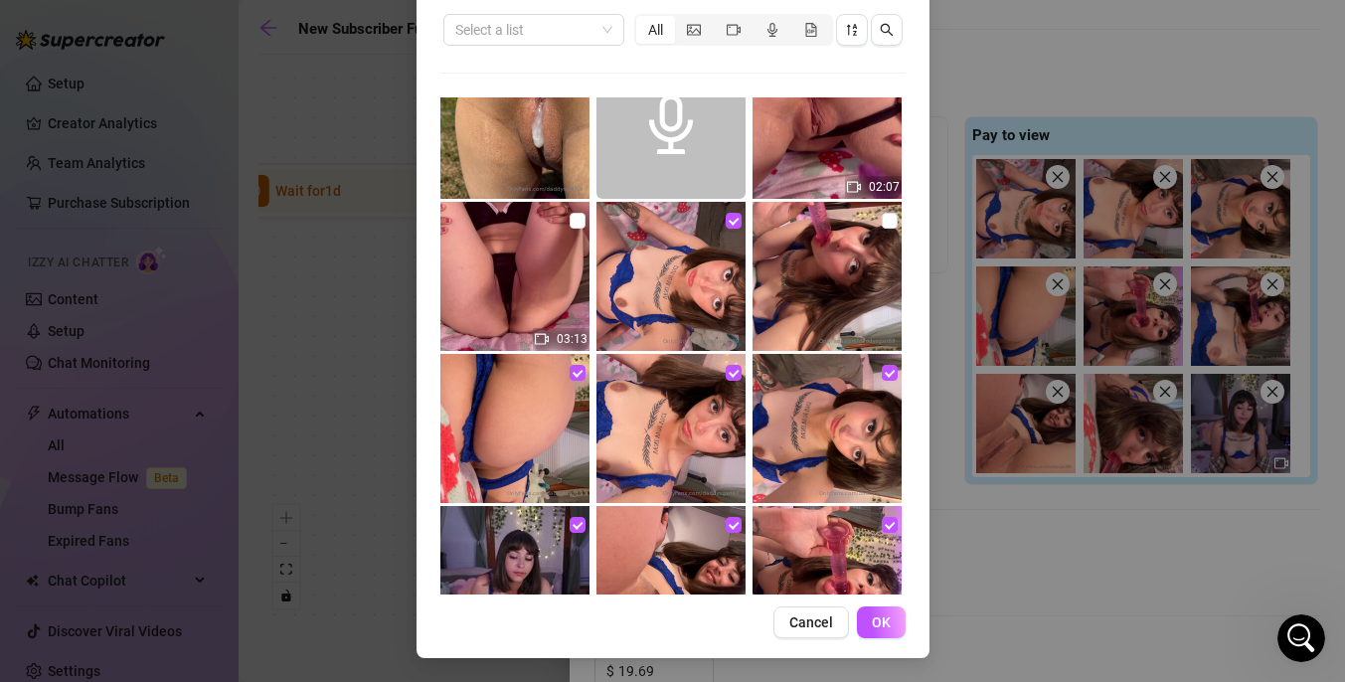
scroll to position [3247, 0]
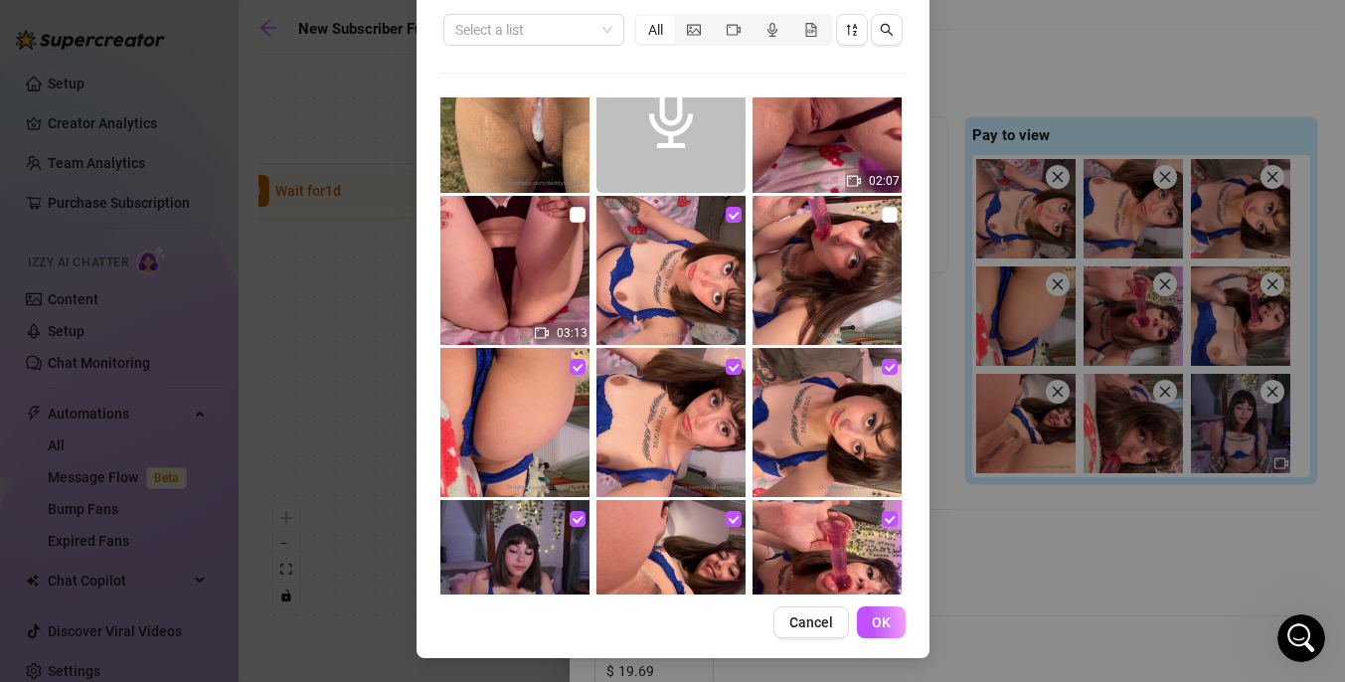
click at [867, 220] on img at bounding box center [826, 270] width 149 height 149
click at [885, 219] on input "checkbox" at bounding box center [889, 215] width 16 height 16
click at [875, 631] on button "OK" at bounding box center [881, 622] width 49 height 32
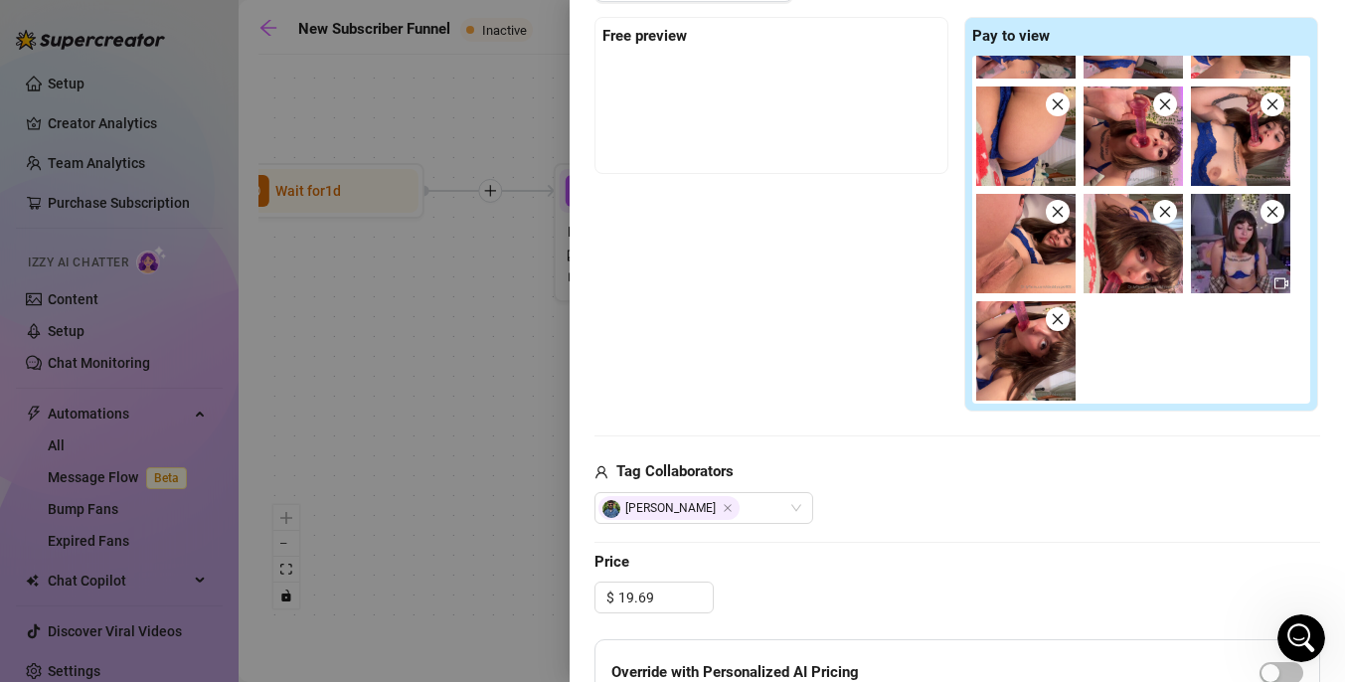
scroll to position [81, 0]
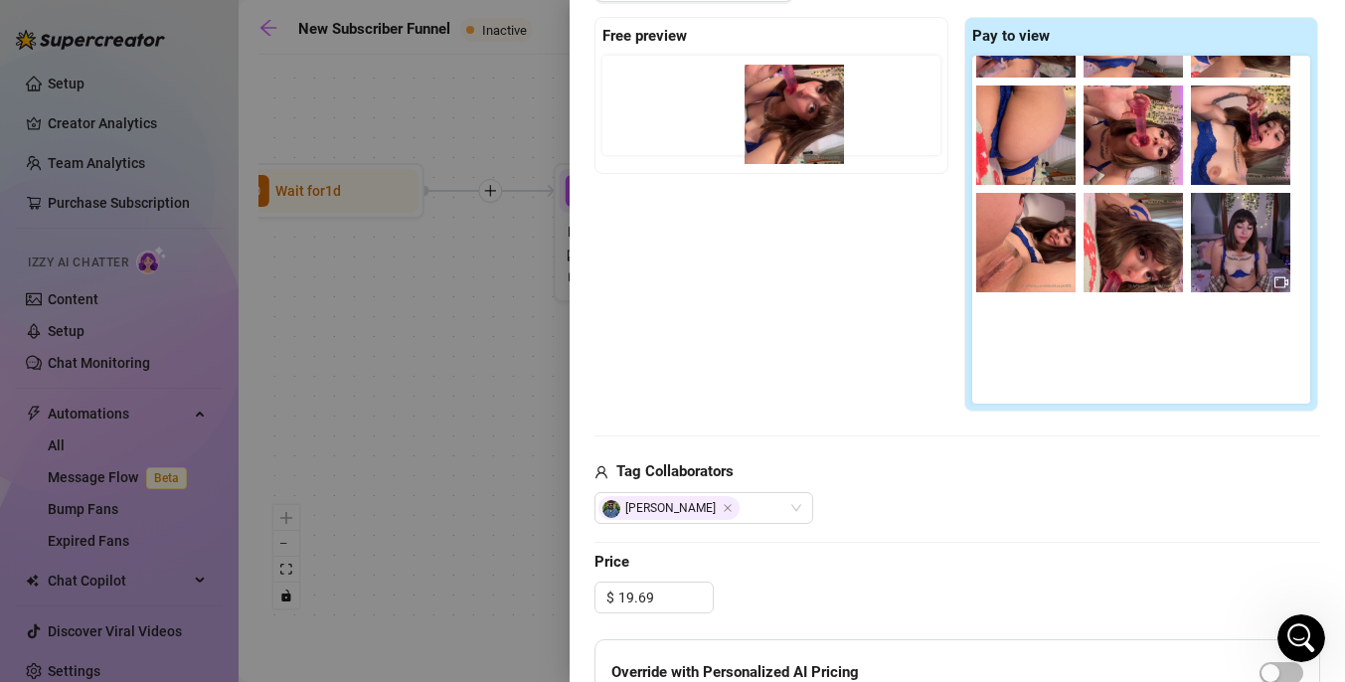
drag, startPoint x: 1045, startPoint y: 358, endPoint x: 807, endPoint y: 119, distance: 337.3
click at [807, 119] on div "Free preview Pay to view" at bounding box center [956, 215] width 725 height 396
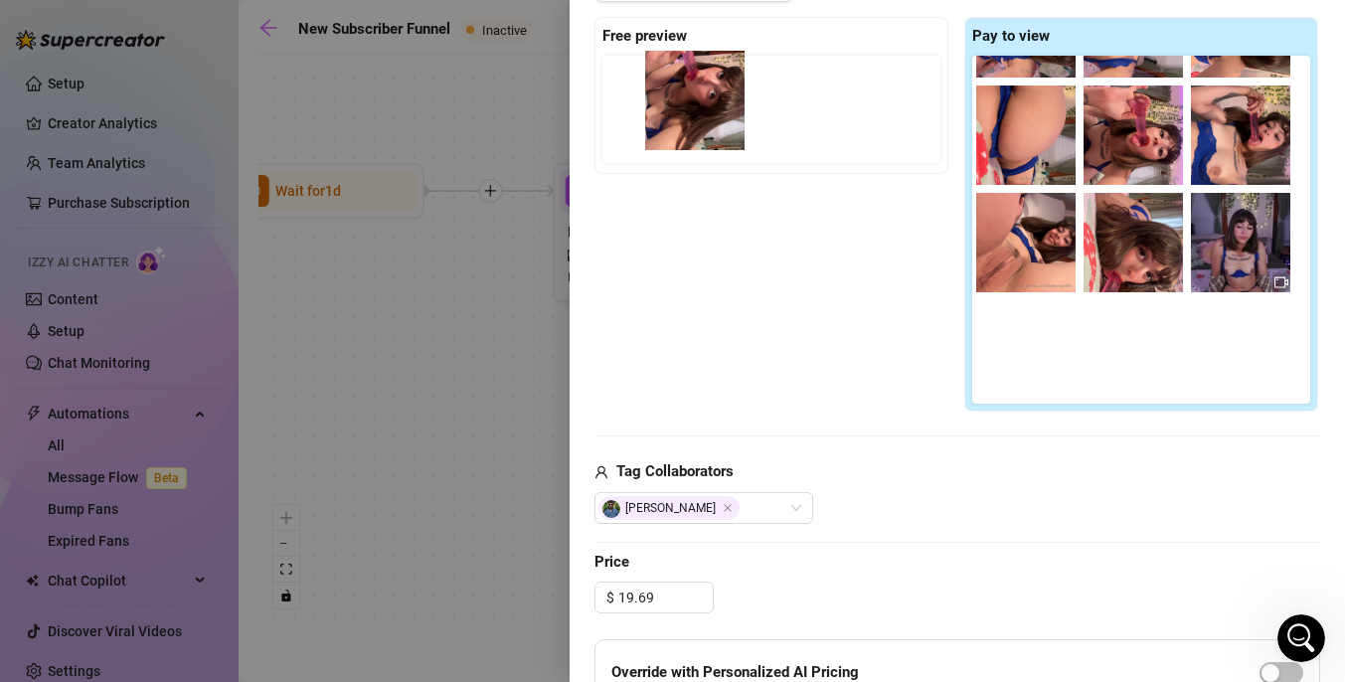
drag, startPoint x: 1016, startPoint y: 349, endPoint x: 674, endPoint y: 99, distance: 423.2
click at [674, 99] on div "Free preview Pay to view" at bounding box center [956, 215] width 725 height 396
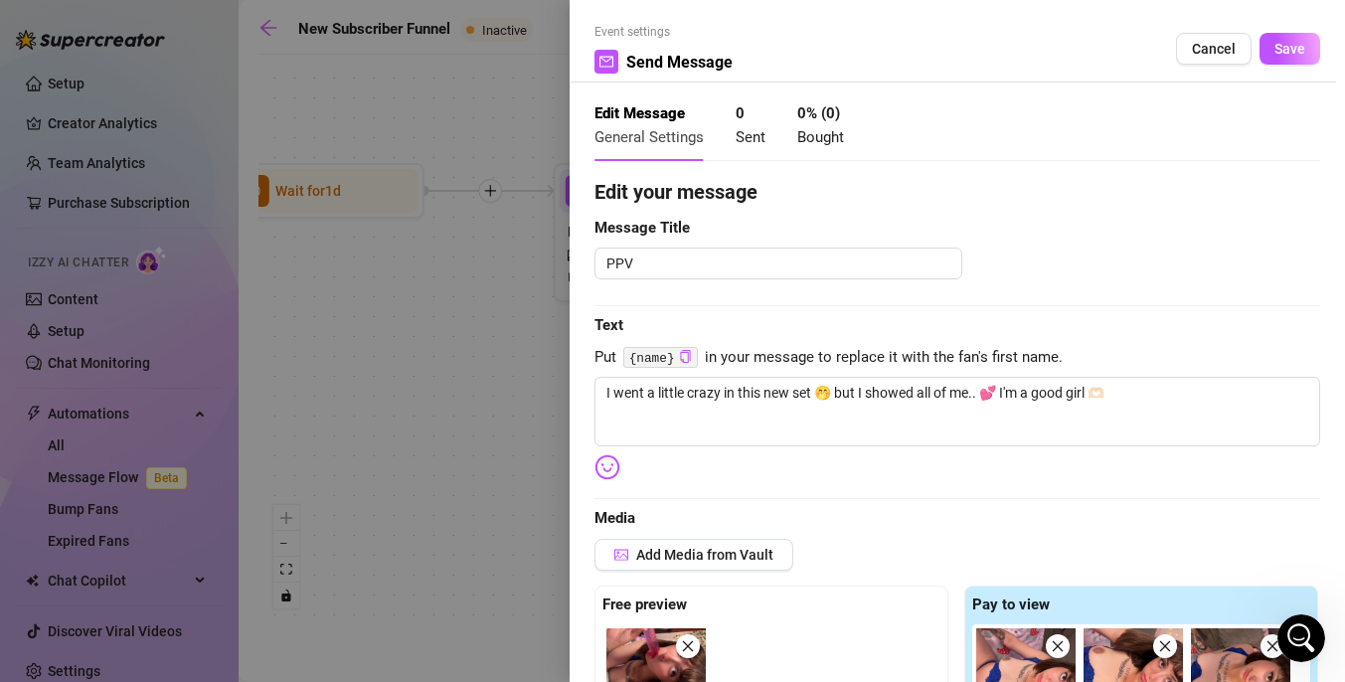
scroll to position [0, 0]
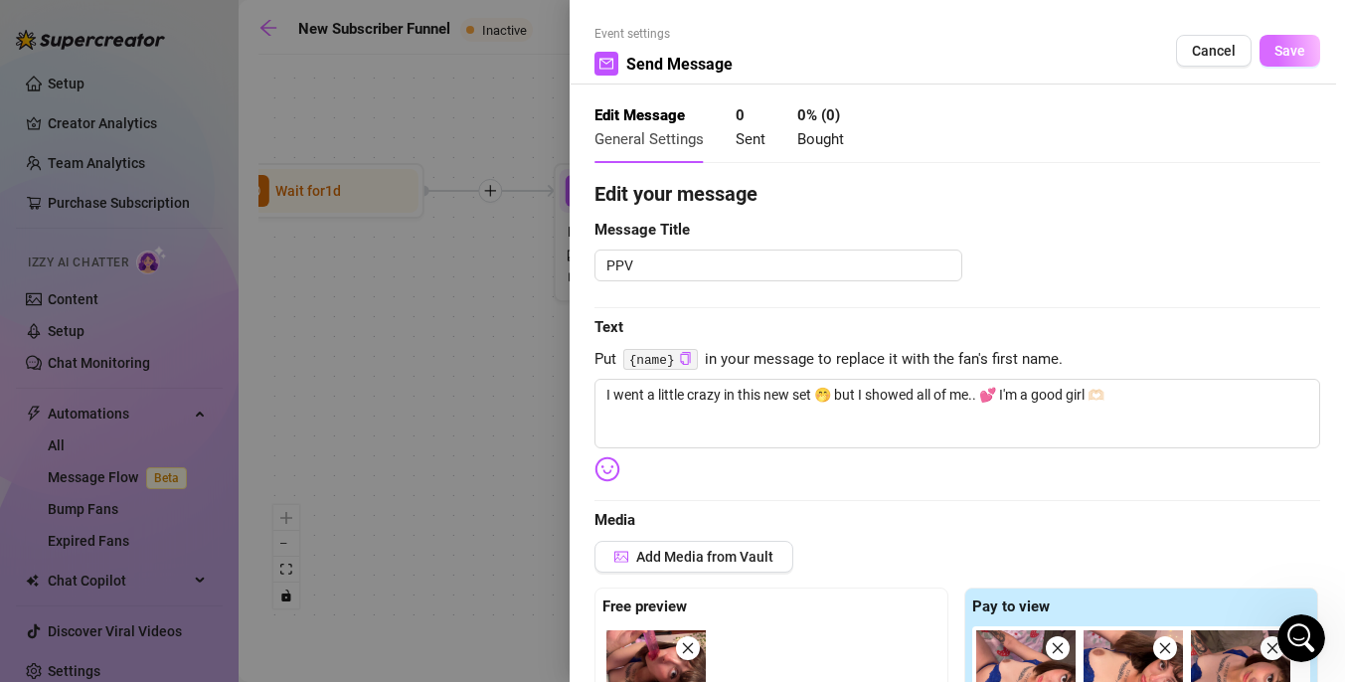
click at [1283, 56] on span "Save" at bounding box center [1289, 51] width 31 height 16
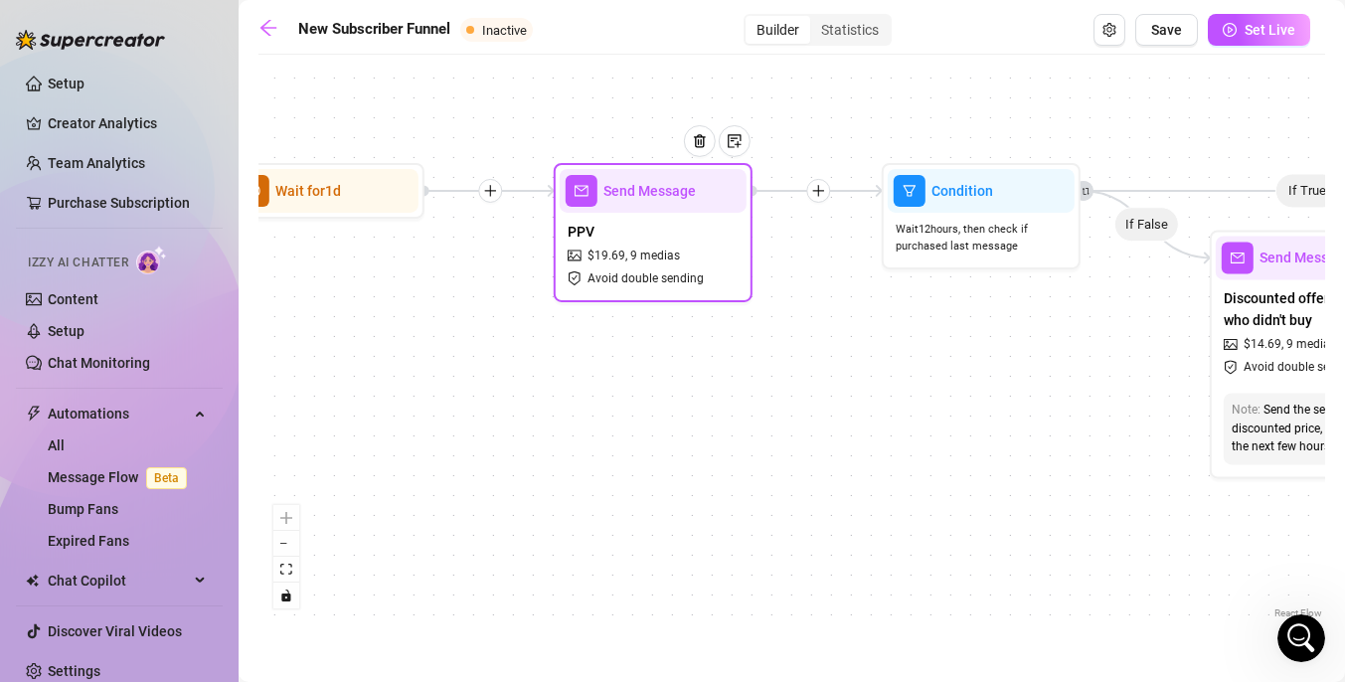
click at [669, 227] on div "PPV $ 19.69 , 9 medias Avoid double sending" at bounding box center [652, 254] width 187 height 83
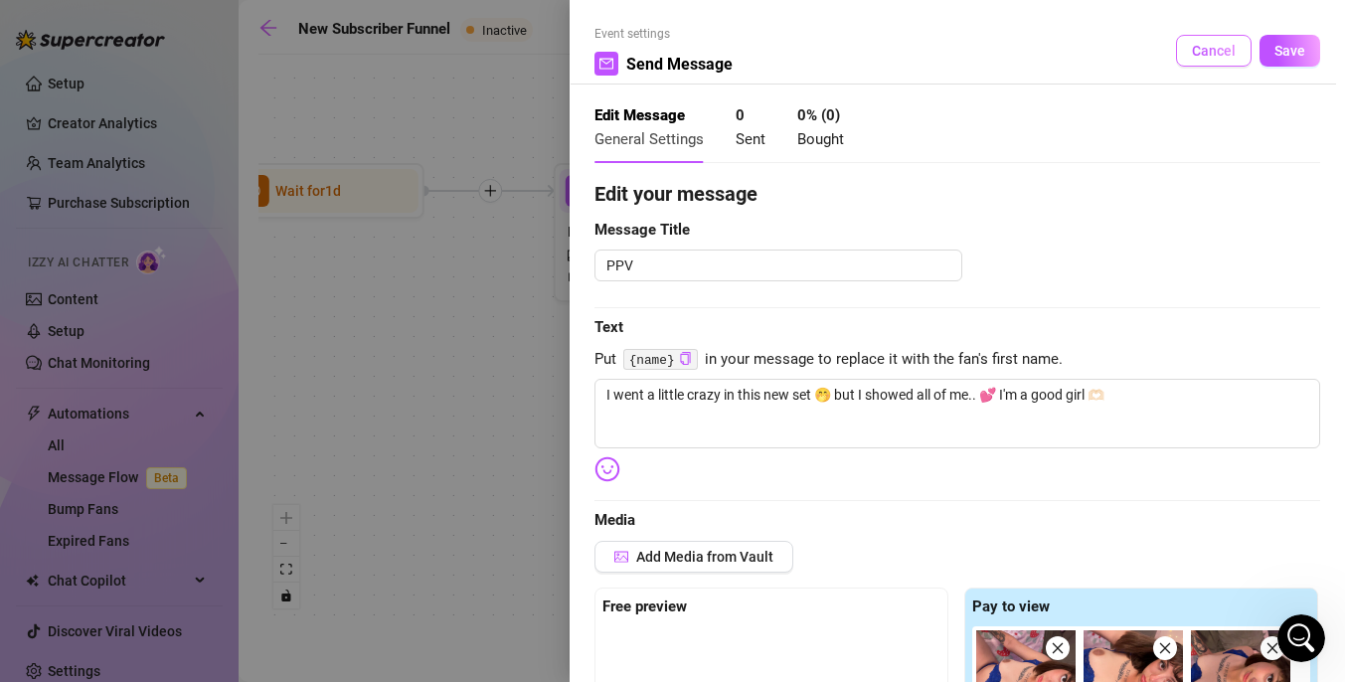
click at [1213, 44] on span "Cancel" at bounding box center [1214, 51] width 44 height 16
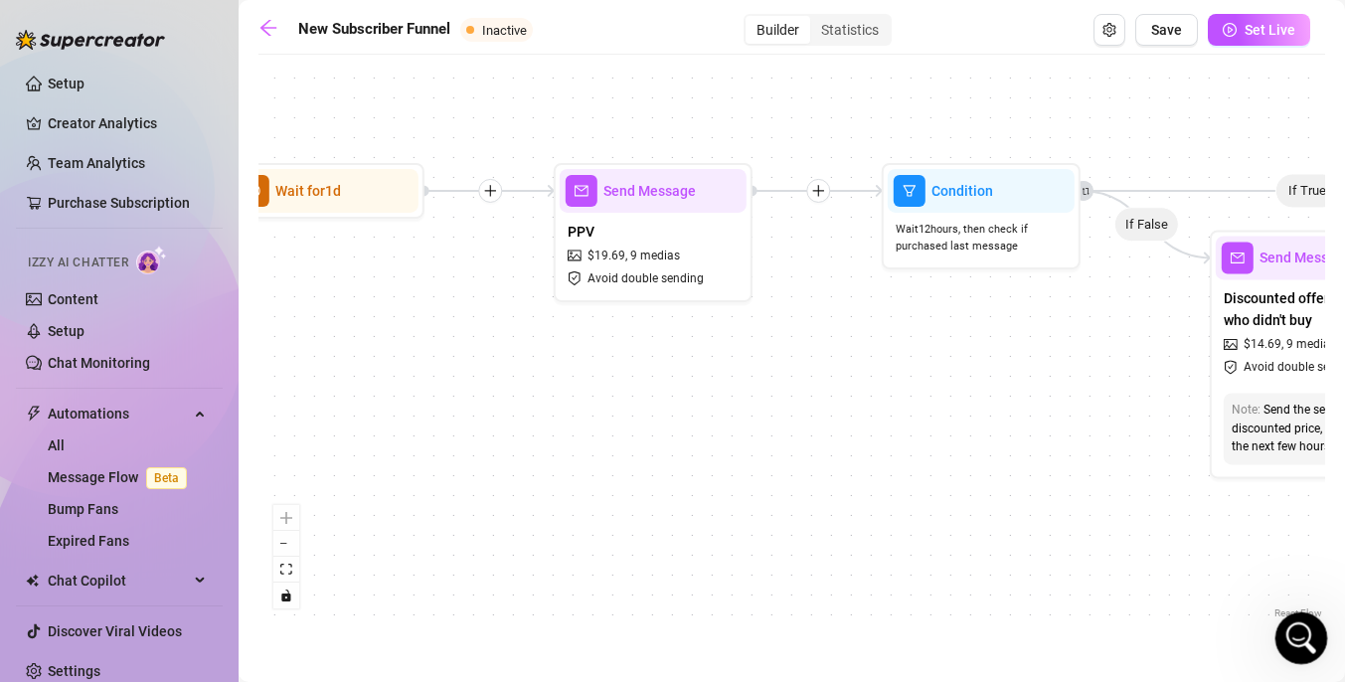
click at [1295, 634] on icon "Open Intercom Messenger" at bounding box center [1298, 635] width 33 height 33
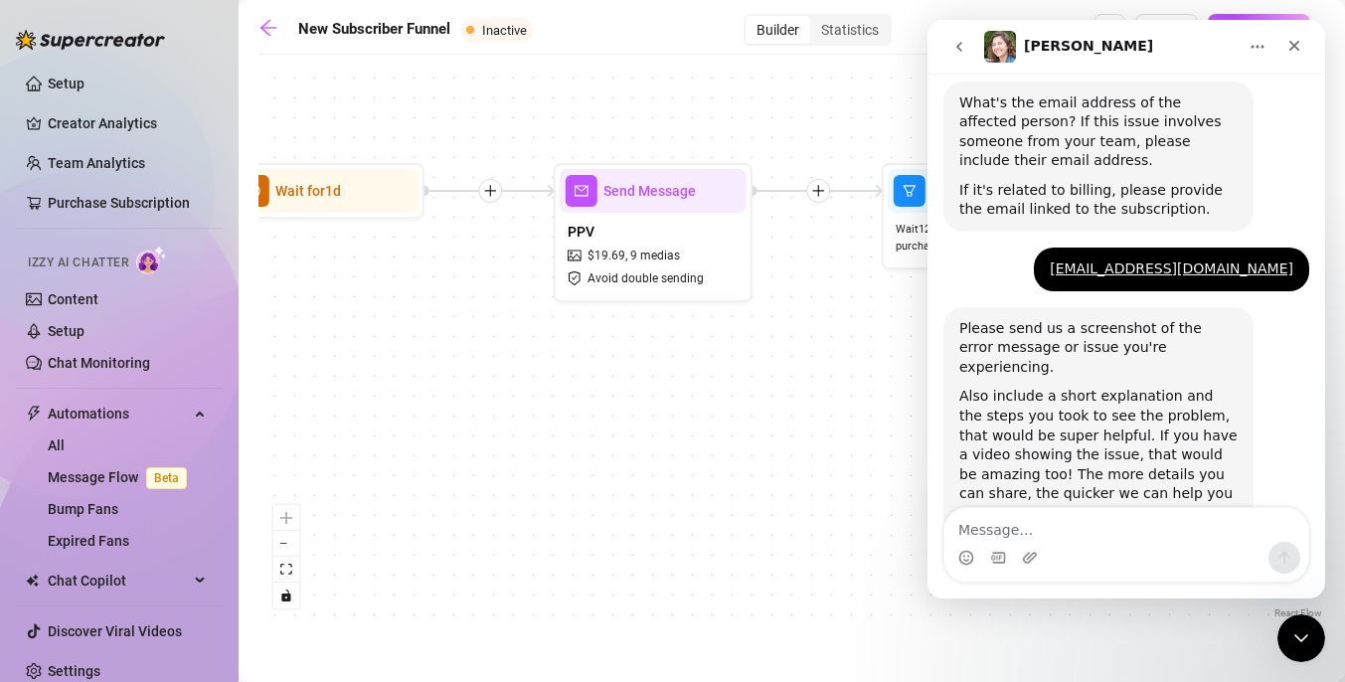
scroll to position [633, 0]
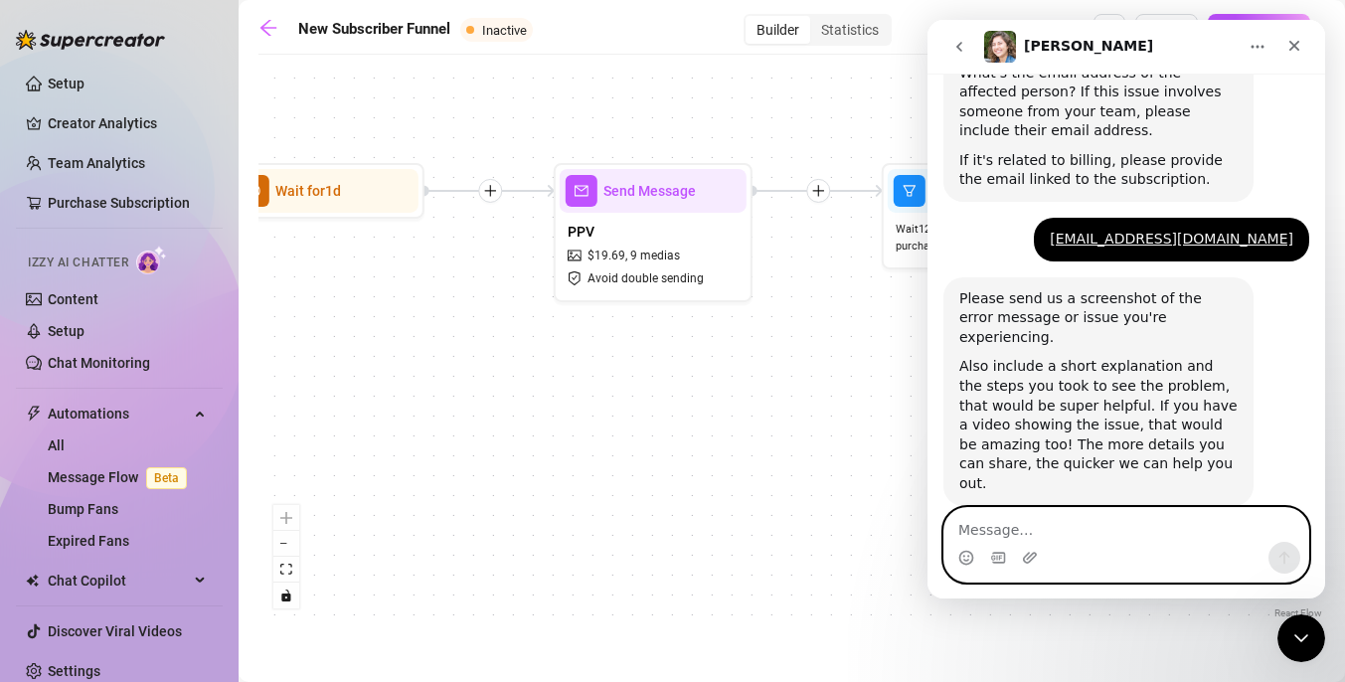
click at [1061, 519] on textarea "Message…" at bounding box center [1126, 525] width 364 height 34
paste textarea "I know message flow is still in Beta so I wanted to bring it to your attention …"
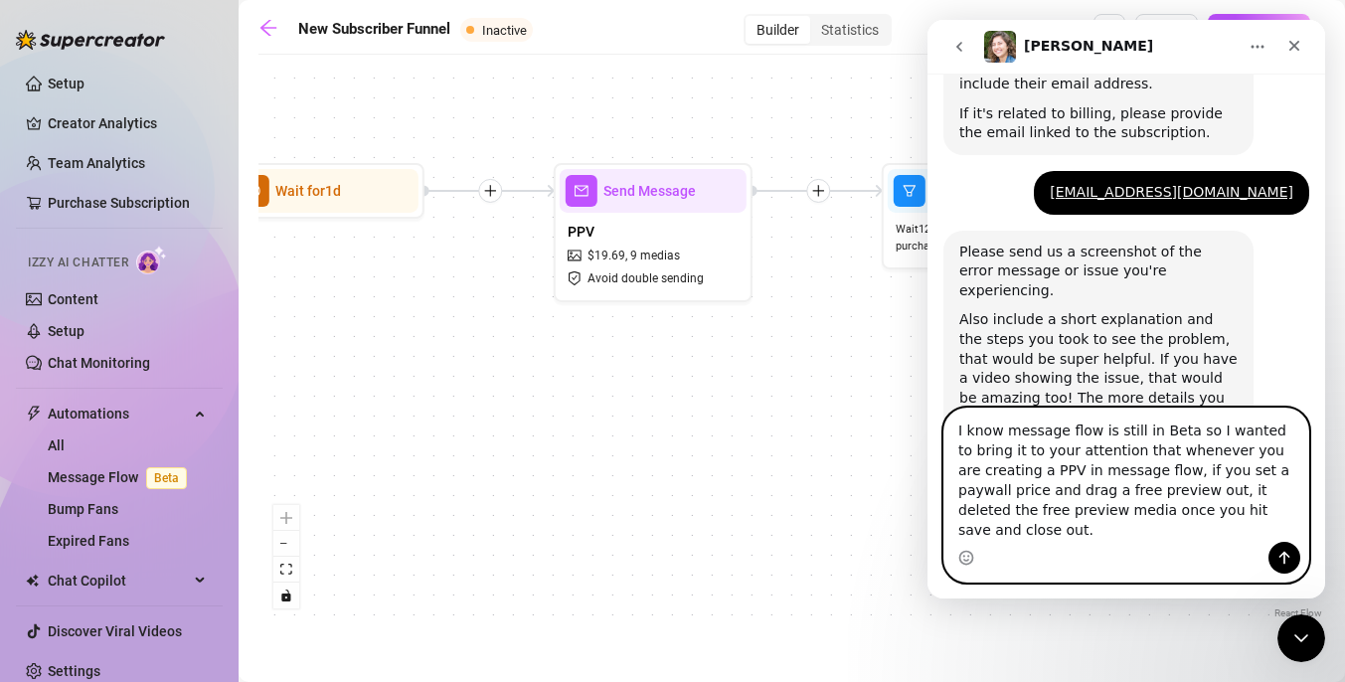
scroll to position [713, 0]
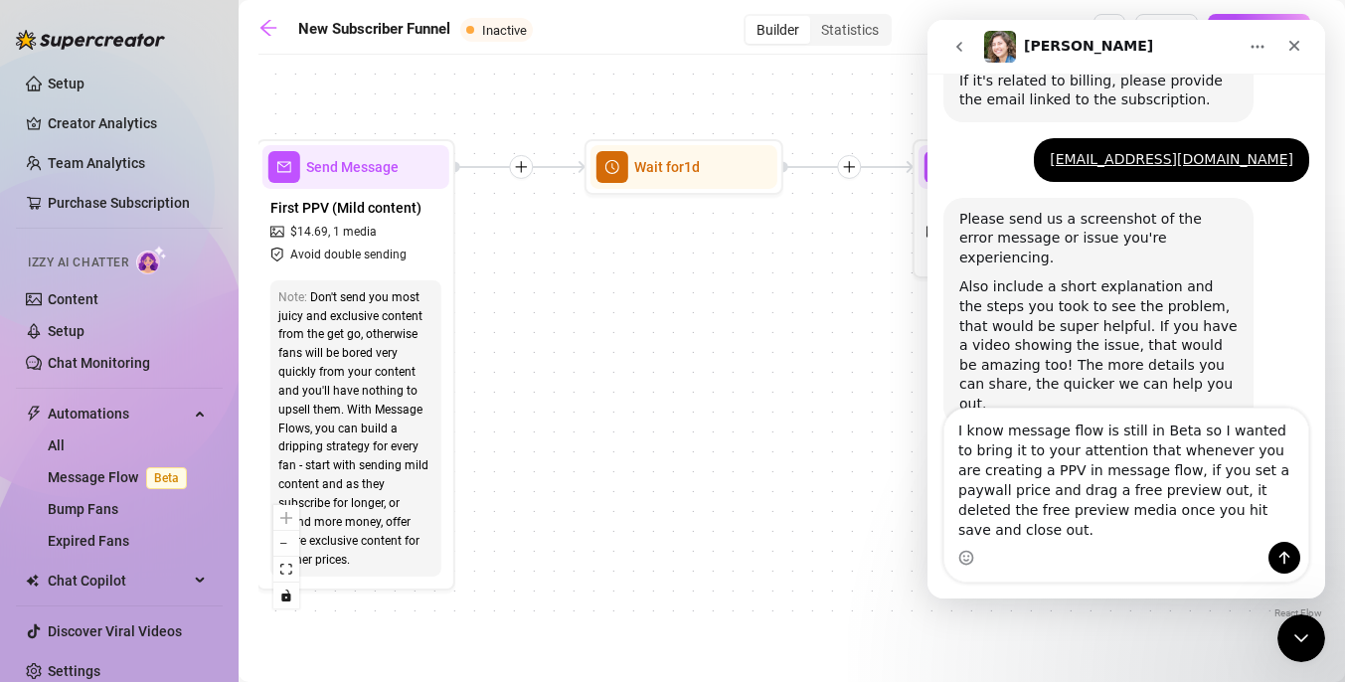
drag, startPoint x: 1469, startPoint y: 441, endPoint x: 1036, endPoint y: 387, distance: 435.7
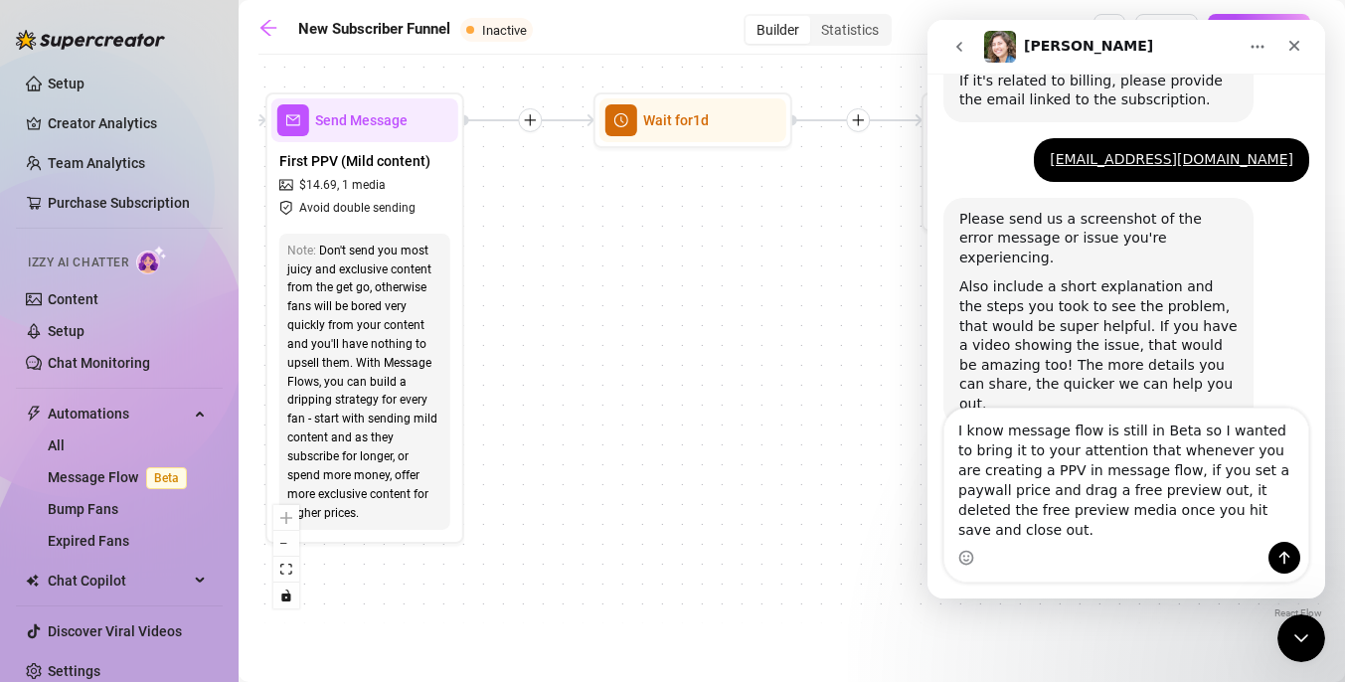
click at [913, 360] on div "If True If False If True If False If True If False If True If False Merge Merge…" at bounding box center [791, 344] width 1066 height 558
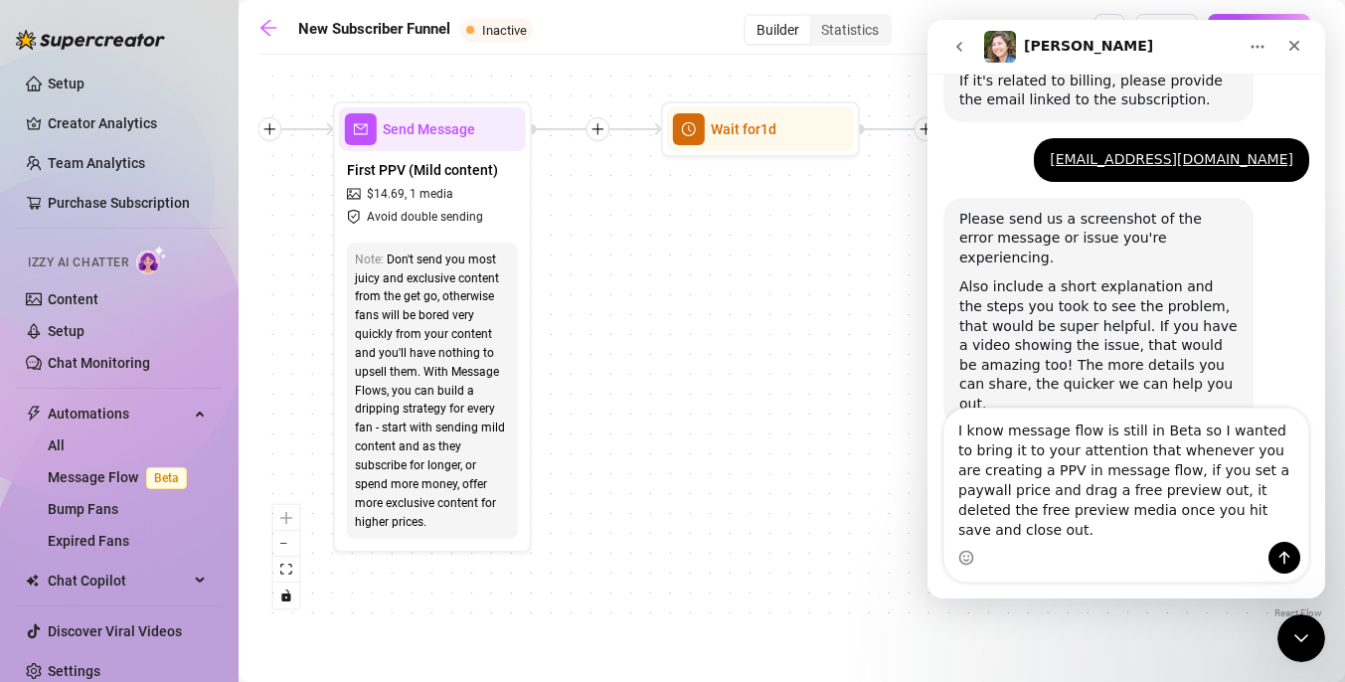
drag, startPoint x: 598, startPoint y: 326, endPoint x: 746, endPoint y: 327, distance: 148.1
click at [746, 327] on div "If True If False If True If False If True If False If True If False Merge Merge…" at bounding box center [791, 344] width 1066 height 558
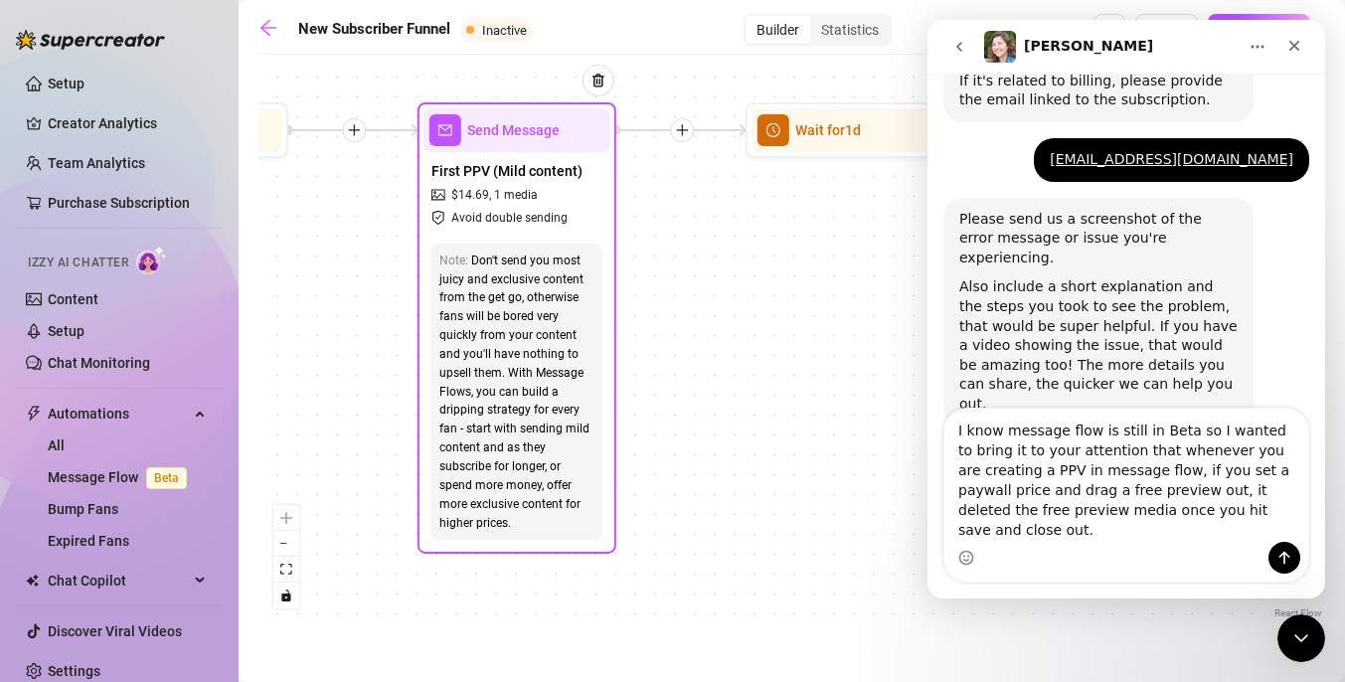
click at [564, 167] on span "First PPV (Mild content)" at bounding box center [506, 171] width 151 height 22
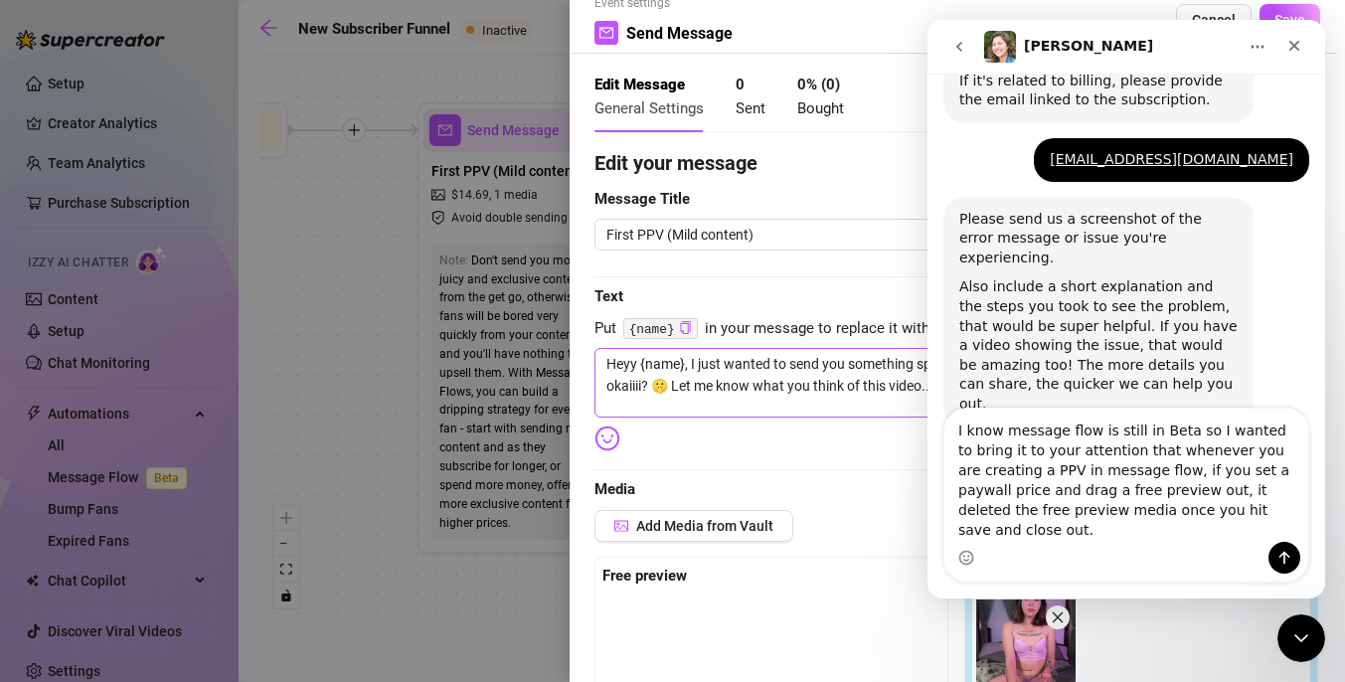
scroll to position [0, 0]
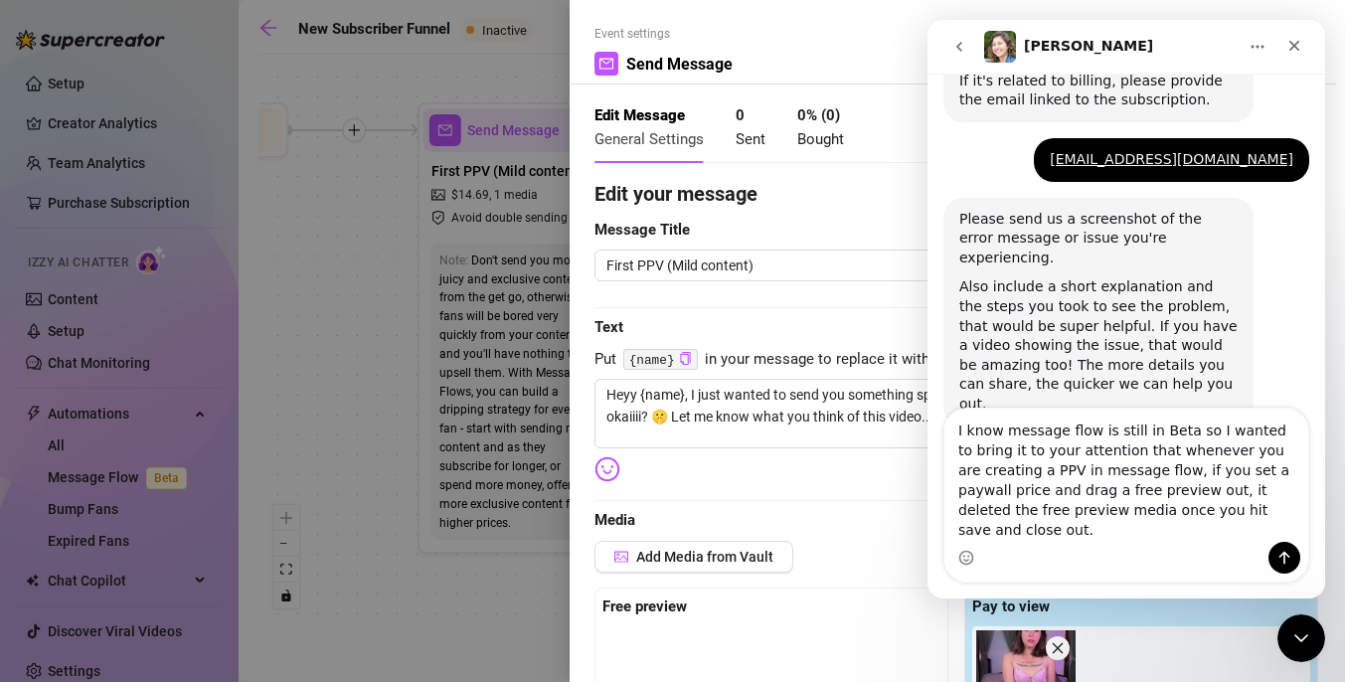
click at [350, 432] on div at bounding box center [672, 341] width 1345 height 682
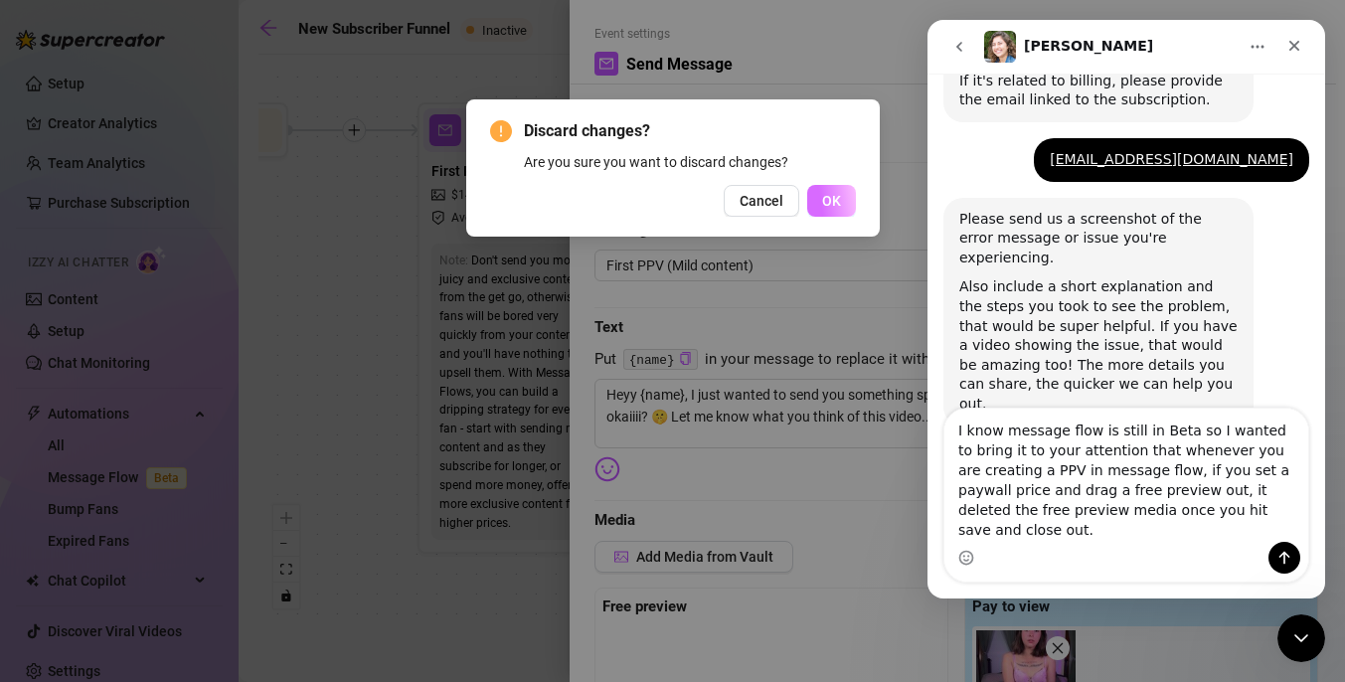
click at [842, 198] on button "OK" at bounding box center [831, 201] width 49 height 32
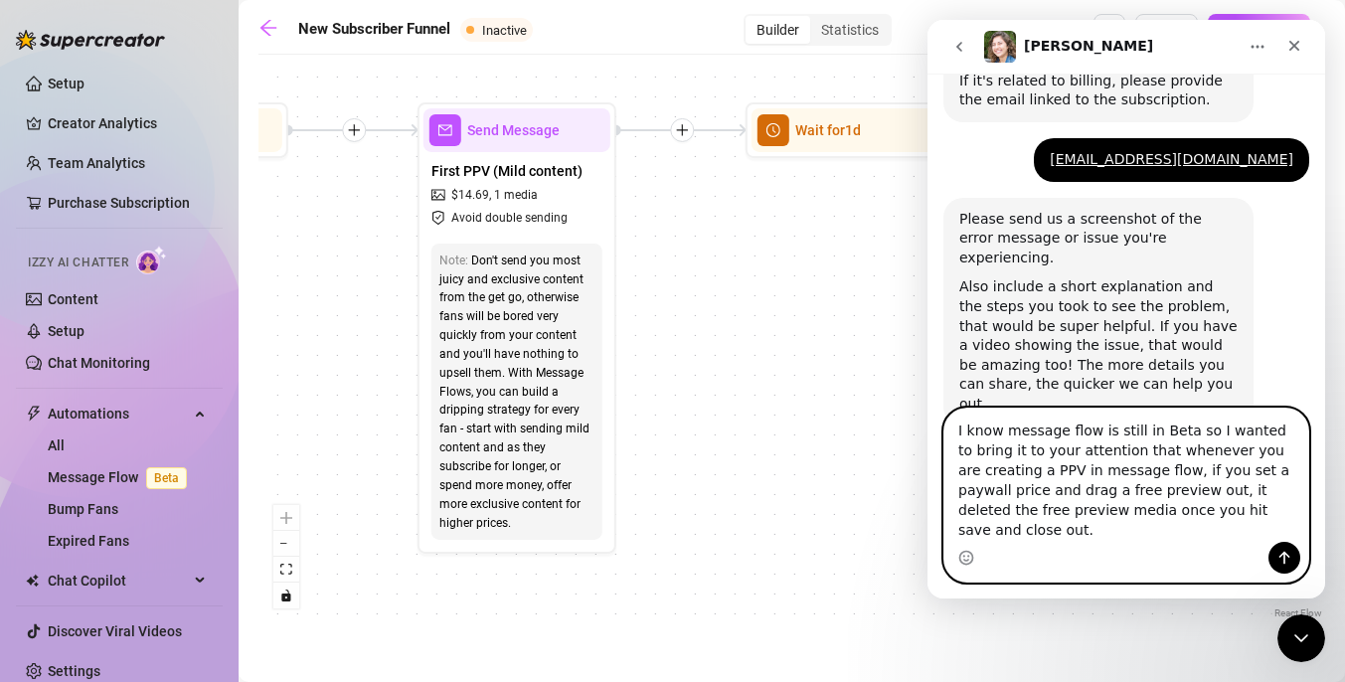
click at [1266, 524] on textarea "I know message flow is still in Beta so I wanted to bring it to your attention …" at bounding box center [1126, 474] width 364 height 133
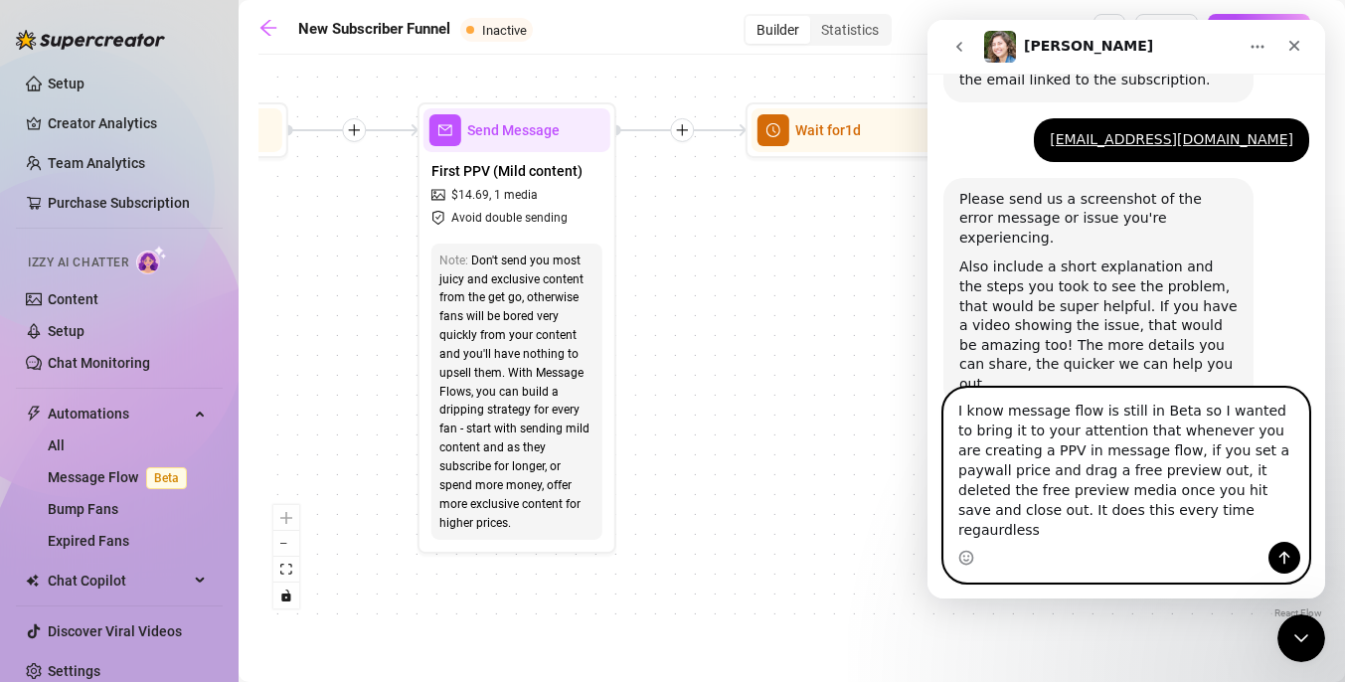
click at [1133, 534] on textarea "I know message flow is still in Beta so I wanted to bring it to your attention …" at bounding box center [1126, 465] width 364 height 153
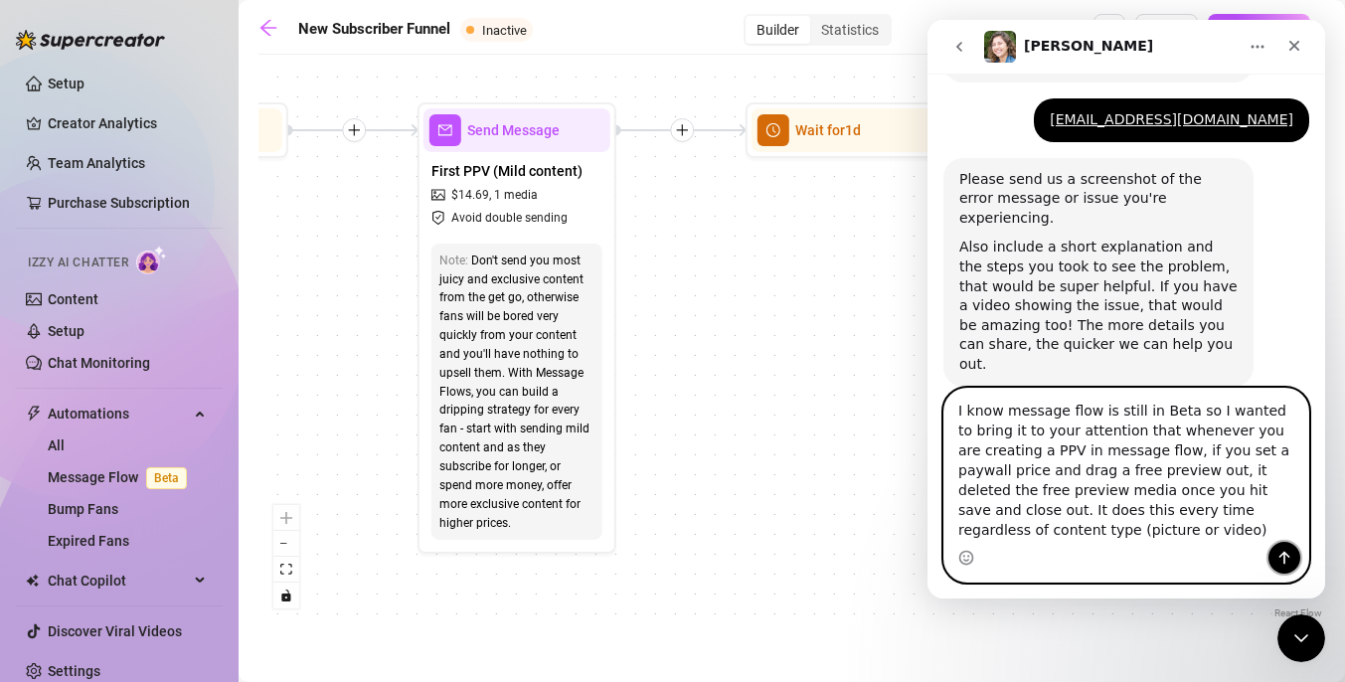
click at [1274, 556] on button "Send a message…" at bounding box center [1284, 558] width 32 height 32
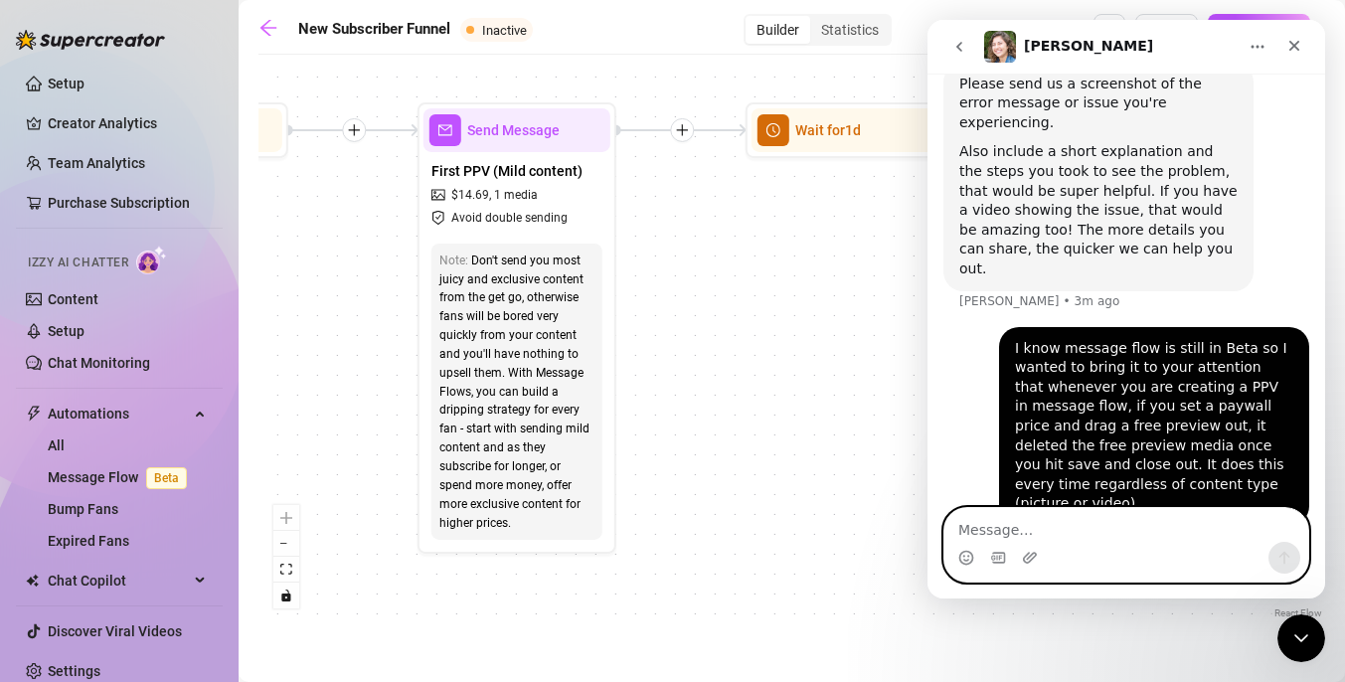
scroll to position [849, 0]
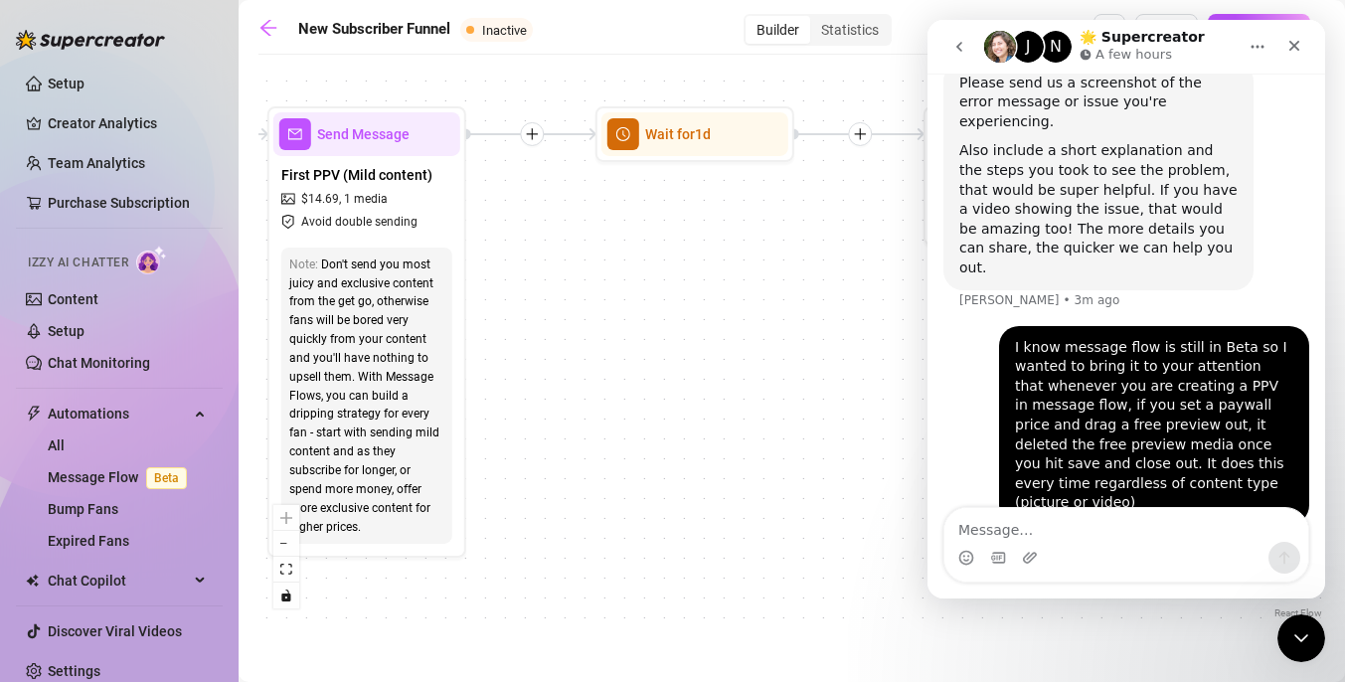
drag, startPoint x: 831, startPoint y: 407, endPoint x: 542, endPoint y: 421, distance: 289.5
click at [543, 421] on div "If True If False If True If False If True If False If True If False Merge Merge…" at bounding box center [791, 344] width 1066 height 558
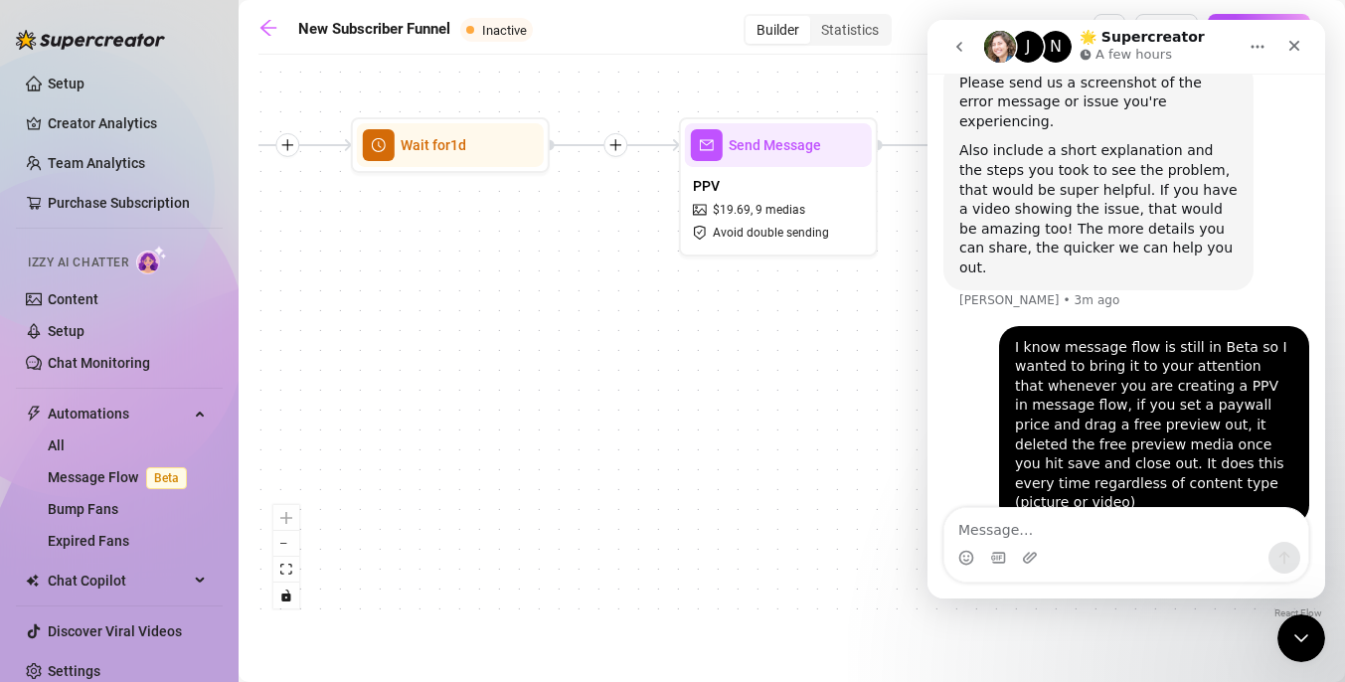
drag, startPoint x: 731, startPoint y: 404, endPoint x: 453, endPoint y: 401, distance: 278.3
click at [453, 401] on div "If True If False If True If False If True If False If True If False Merge Merge…" at bounding box center [791, 344] width 1066 height 558
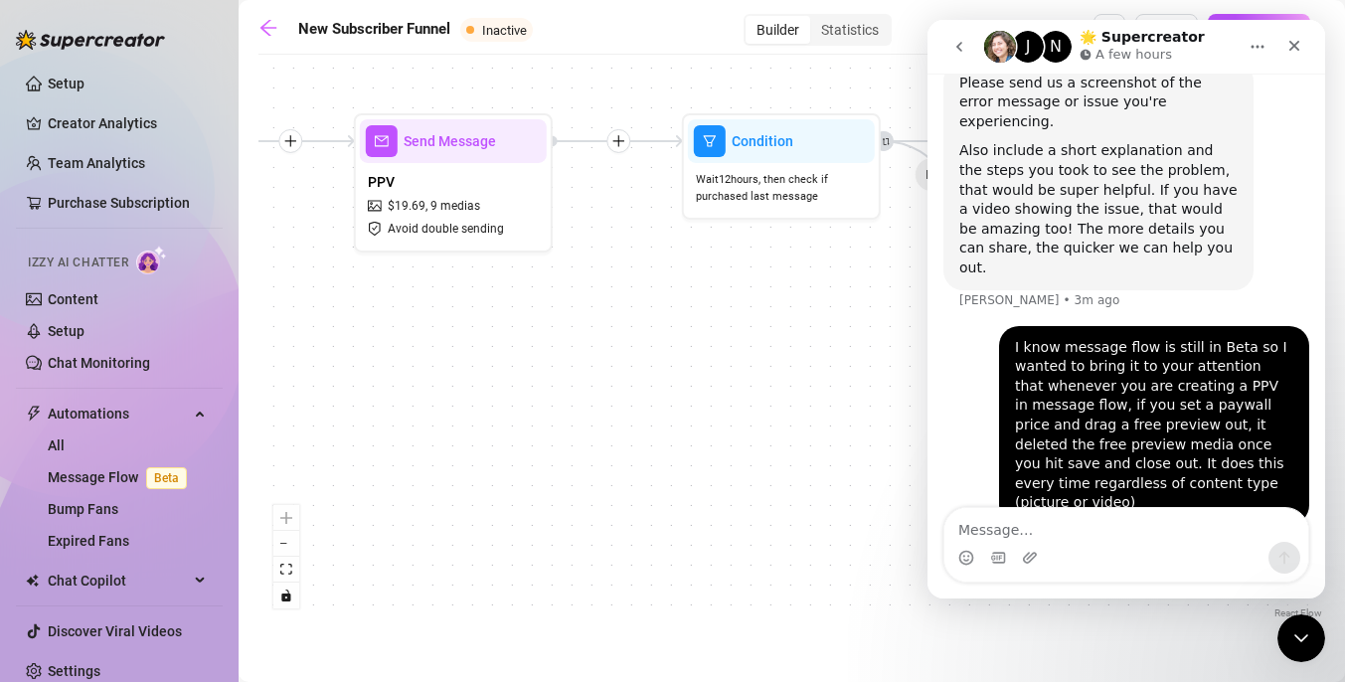
drag, startPoint x: 679, startPoint y: 387, endPoint x: 526, endPoint y: 385, distance: 153.0
click at [526, 385] on div "If True If False If True If False If True If False If True If False Merge Merge…" at bounding box center [791, 344] width 1066 height 558
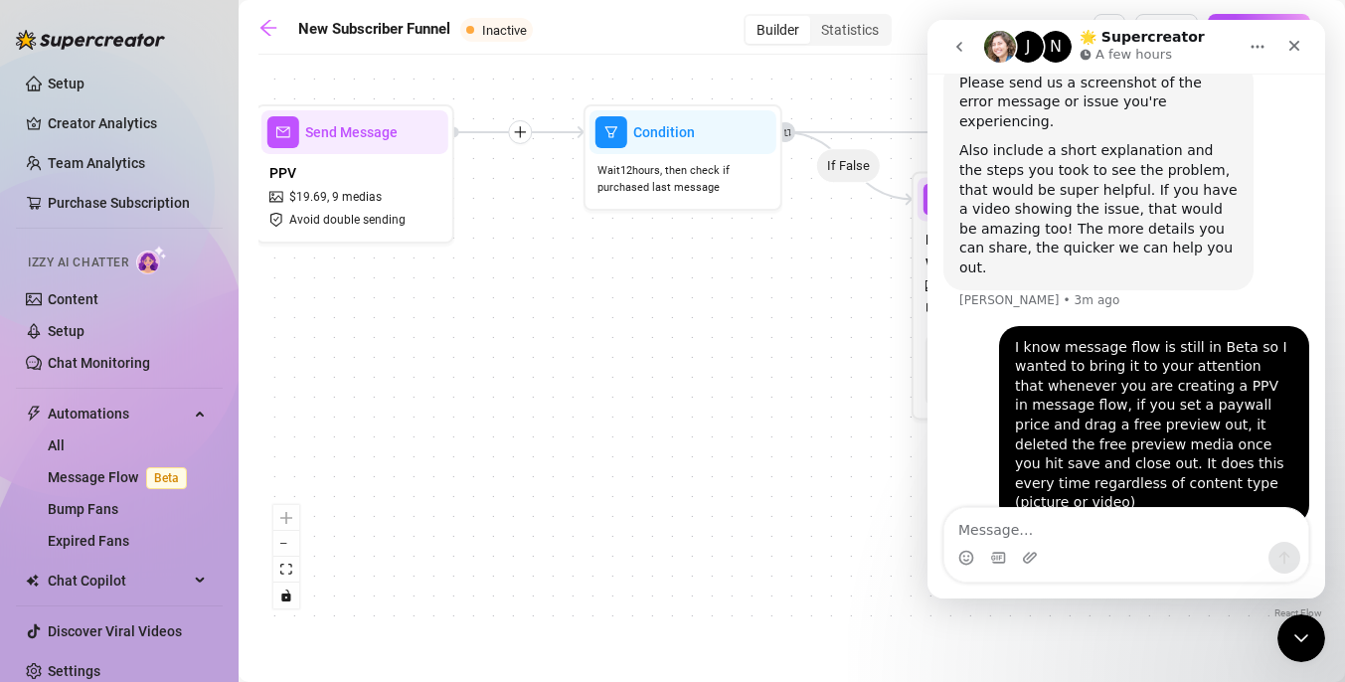
drag, startPoint x: 755, startPoint y: 336, endPoint x: 350, endPoint y: 326, distance: 405.6
click at [350, 327] on div "If True If False If True If False If True If False If True If False Merge Merge…" at bounding box center [791, 344] width 1066 height 558
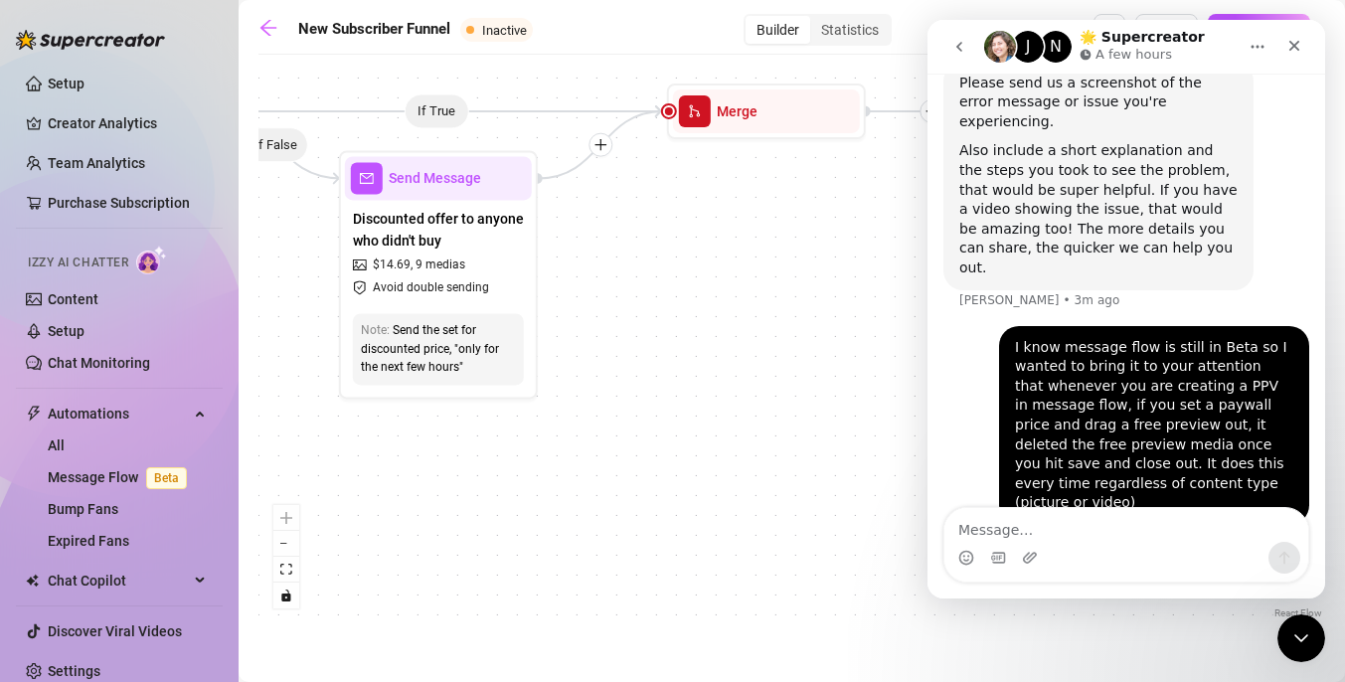
drag, startPoint x: 693, startPoint y: 469, endPoint x: 280, endPoint y: 406, distance: 417.1
click at [280, 407] on div "If True If False If True If False If True If False If True If False Merge Merge…" at bounding box center [791, 344] width 1066 height 558
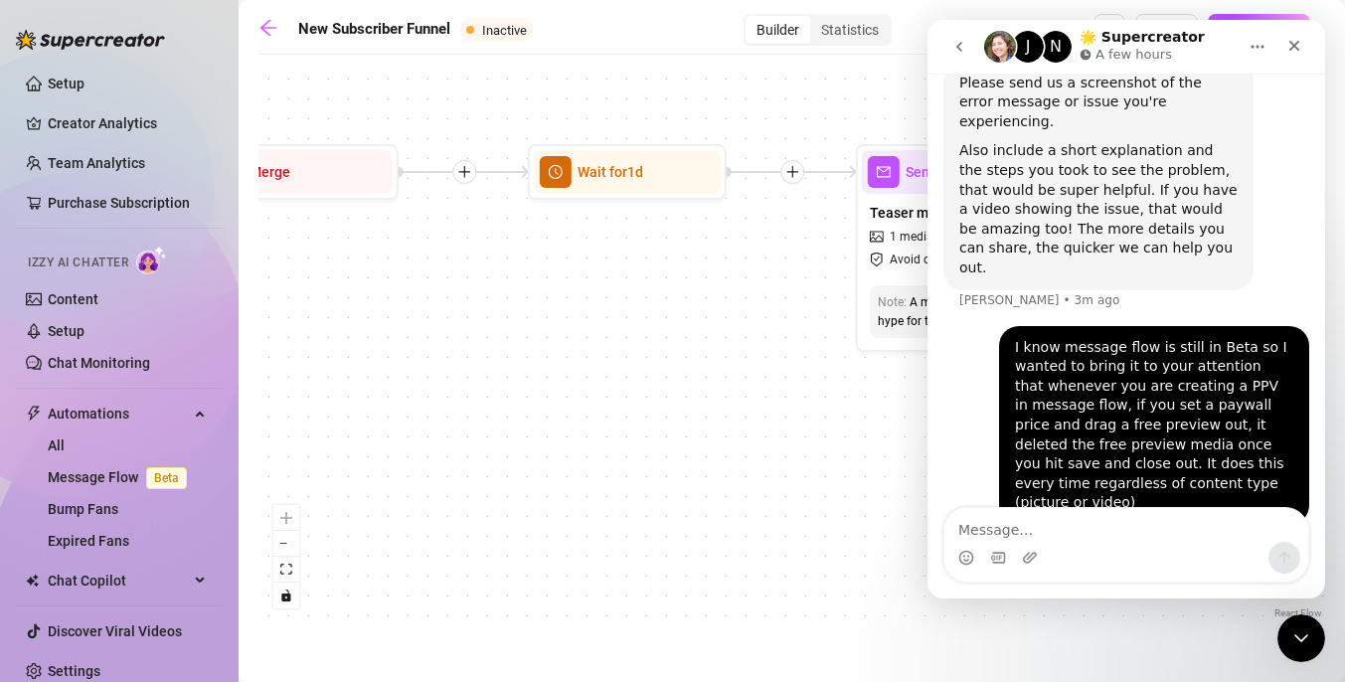
drag, startPoint x: 620, startPoint y: 241, endPoint x: 294, endPoint y: 343, distance: 341.3
click at [293, 343] on div "If True If False If True If False If True If False If True If False Merge Merge…" at bounding box center [791, 344] width 1066 height 558
drag, startPoint x: 741, startPoint y: 415, endPoint x: 434, endPoint y: 406, distance: 307.2
click at [435, 407] on div "If True If False If True If False If True If False If True If False Merge Merge…" at bounding box center [791, 344] width 1066 height 558
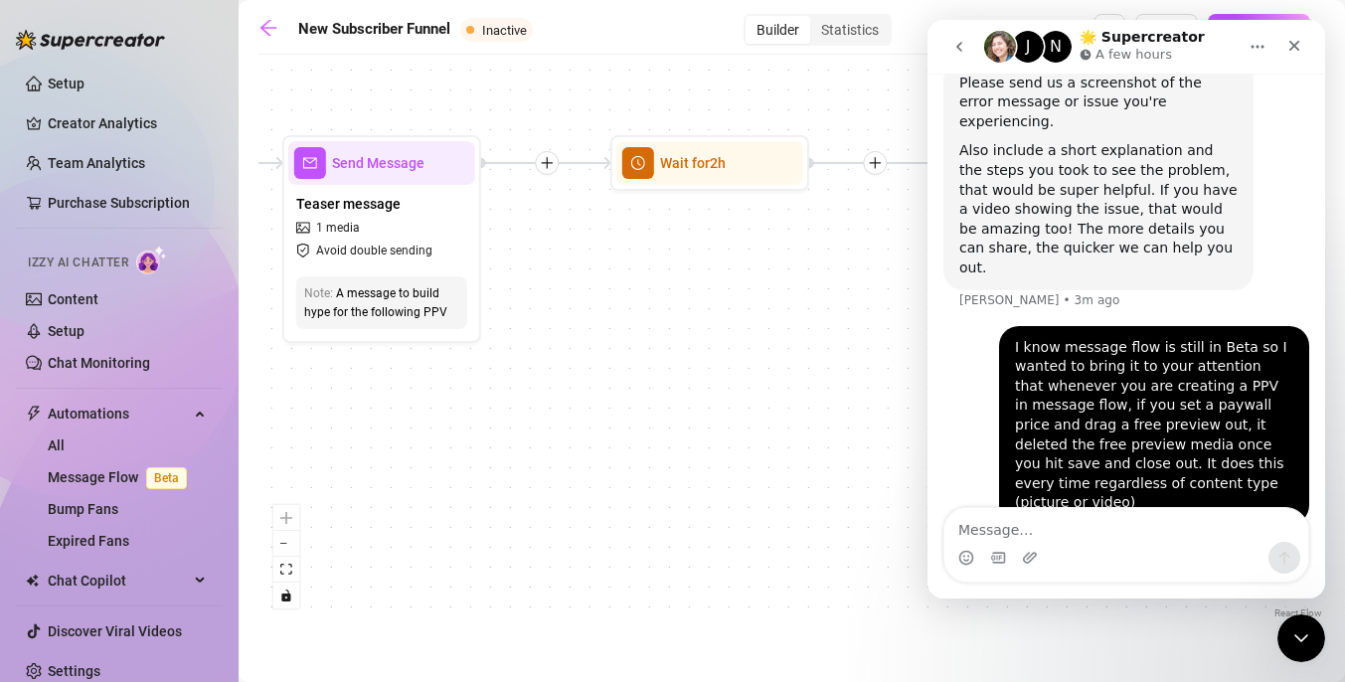
drag, startPoint x: 690, startPoint y: 437, endPoint x: 262, endPoint y: 435, distance: 427.3
click at [262, 435] on div "If True If False If True If False If True If False If True If False Merge Merge…" at bounding box center [791, 344] width 1066 height 558
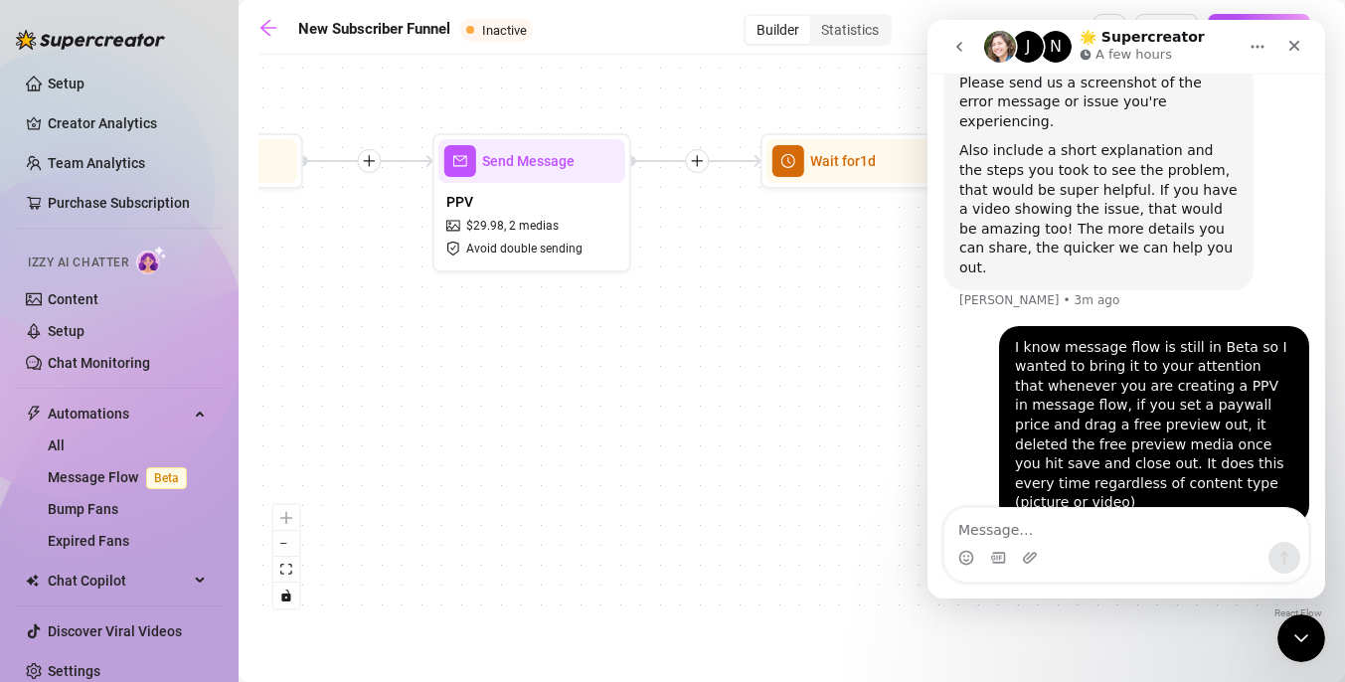
drag, startPoint x: 641, startPoint y: 443, endPoint x: 305, endPoint y: 440, distance: 335.9
click at [306, 440] on div "If True If False If True If False If True If False If True If False Merge Merge…" at bounding box center [791, 344] width 1066 height 558
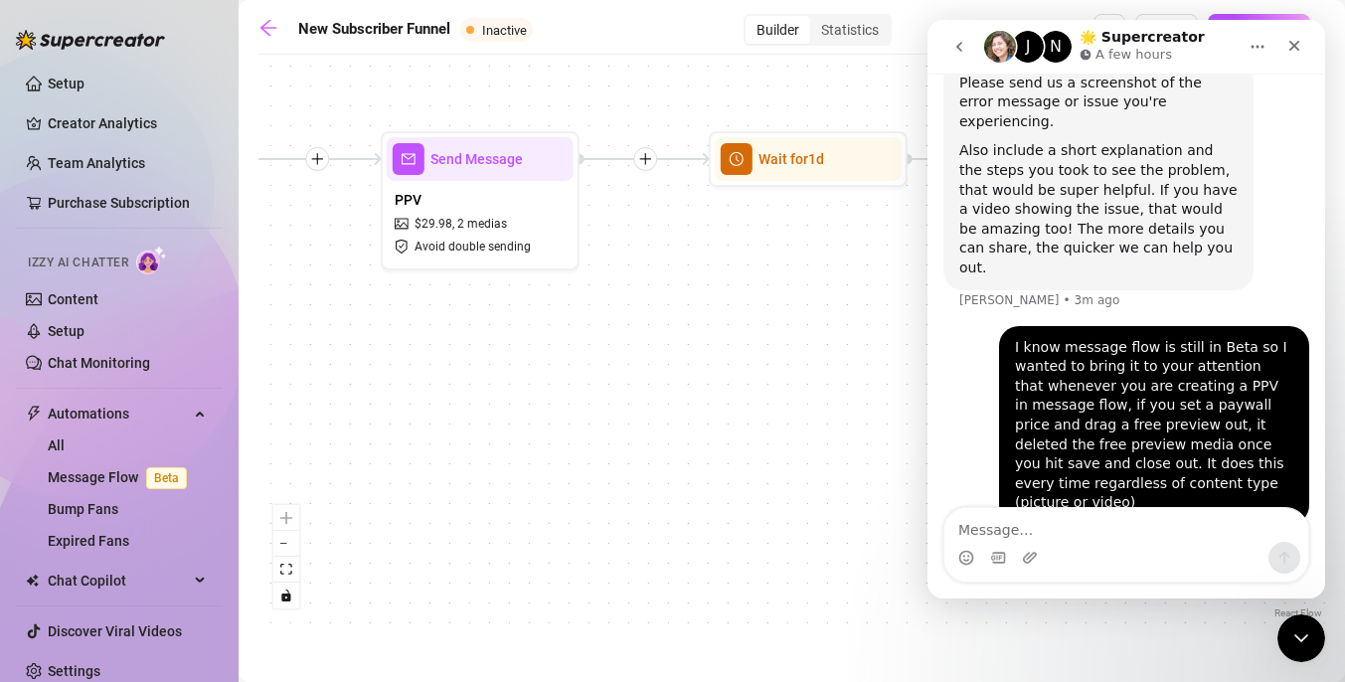
drag, startPoint x: 666, startPoint y: 364, endPoint x: 363, endPoint y: 374, distance: 303.3
click at [363, 374] on div "If True If False If True If False If True If False If True If False Merge Merge…" at bounding box center [791, 344] width 1066 height 558
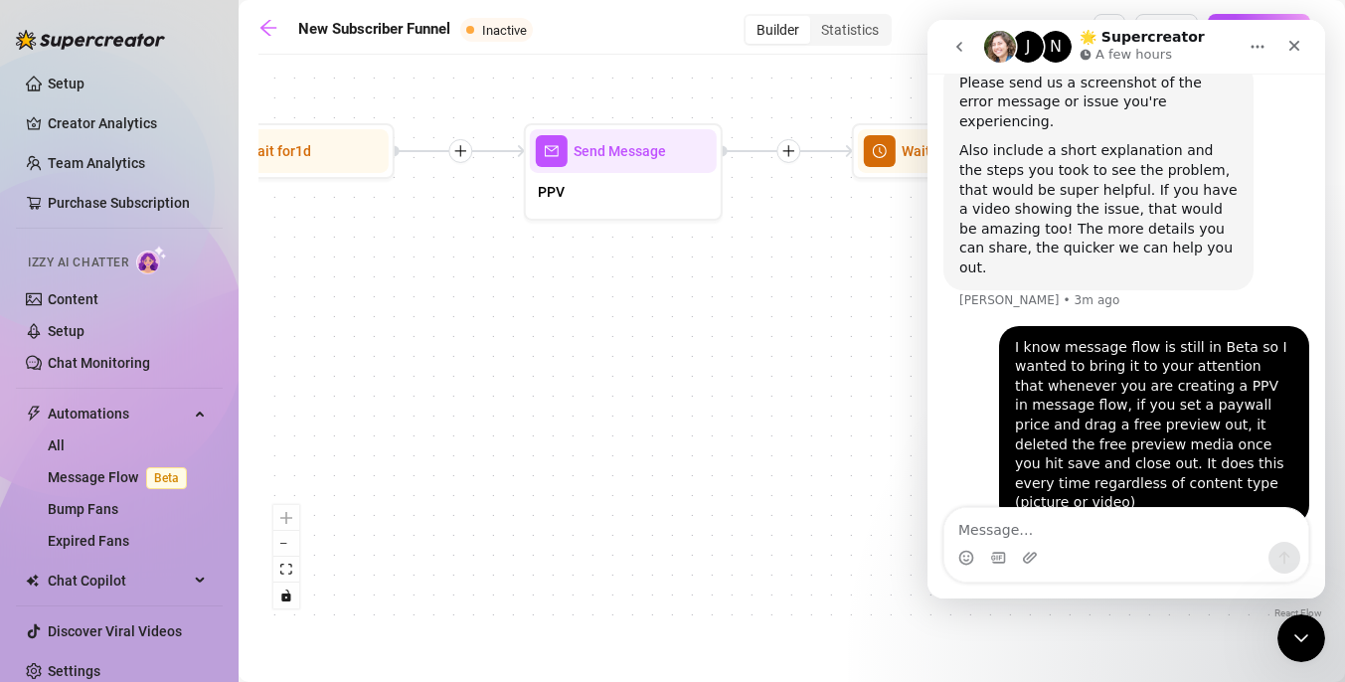
drag, startPoint x: 716, startPoint y: 376, endPoint x: 452, endPoint y: 359, distance: 264.9
click at [457, 359] on div "If True If False If True If False If True If False If True If False Merge Merge…" at bounding box center [791, 344] width 1066 height 558
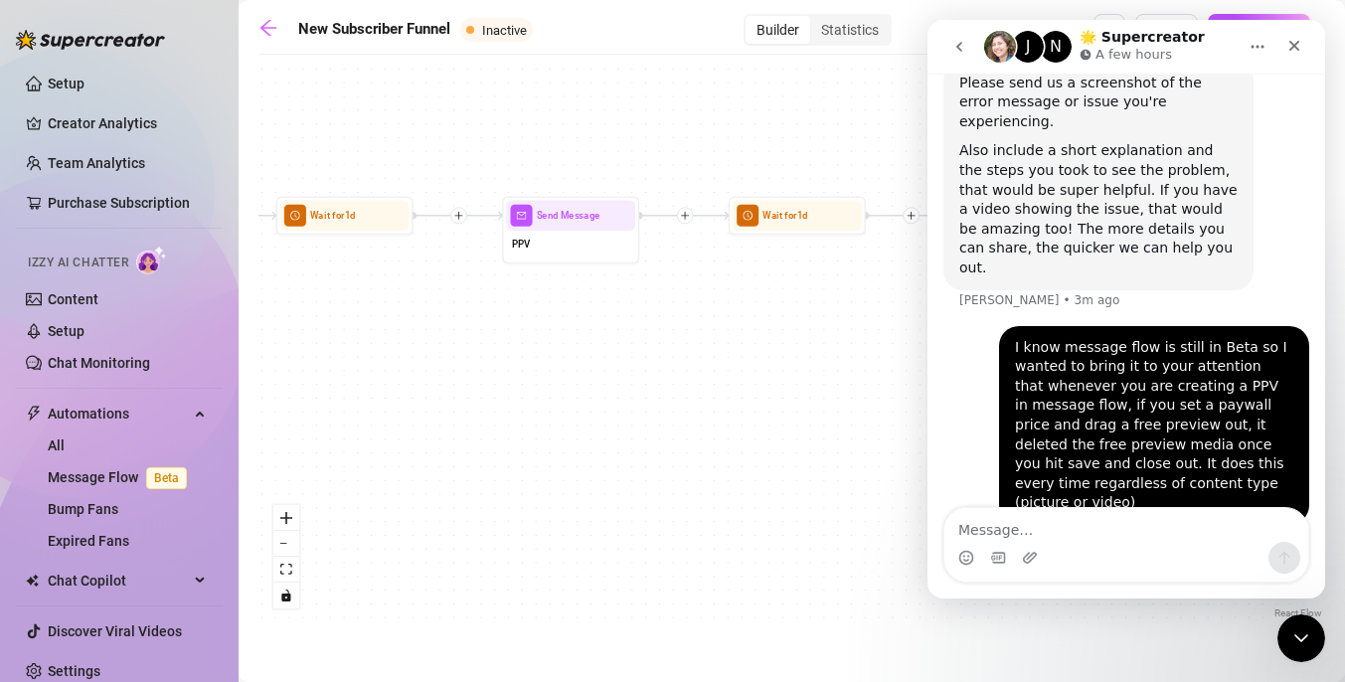
click at [736, 329] on div "If True If False If True If False If True If False If True If False Merge Merge…" at bounding box center [791, 344] width 1066 height 558
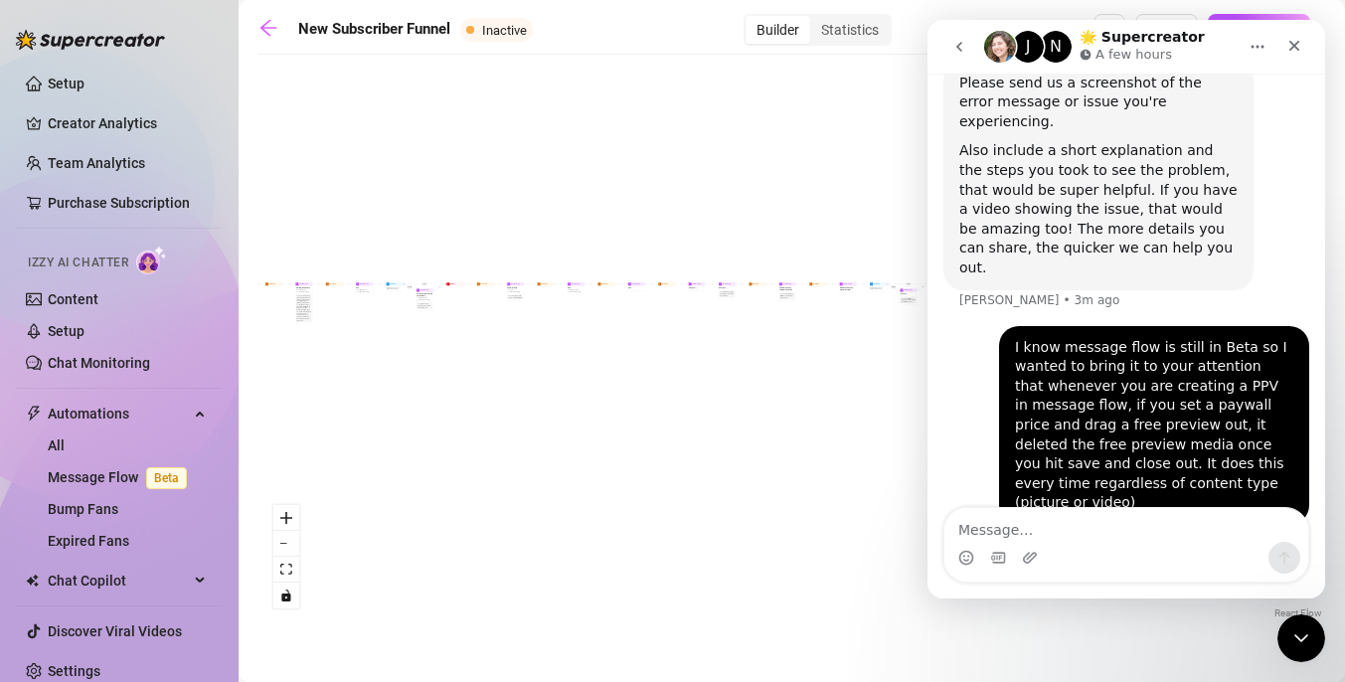
drag, startPoint x: 793, startPoint y: 405, endPoint x: 723, endPoint y: 374, distance: 76.5
click at [723, 374] on div "If True If False If True If False If True If False If True If False Merge Merge…" at bounding box center [791, 344] width 1066 height 558
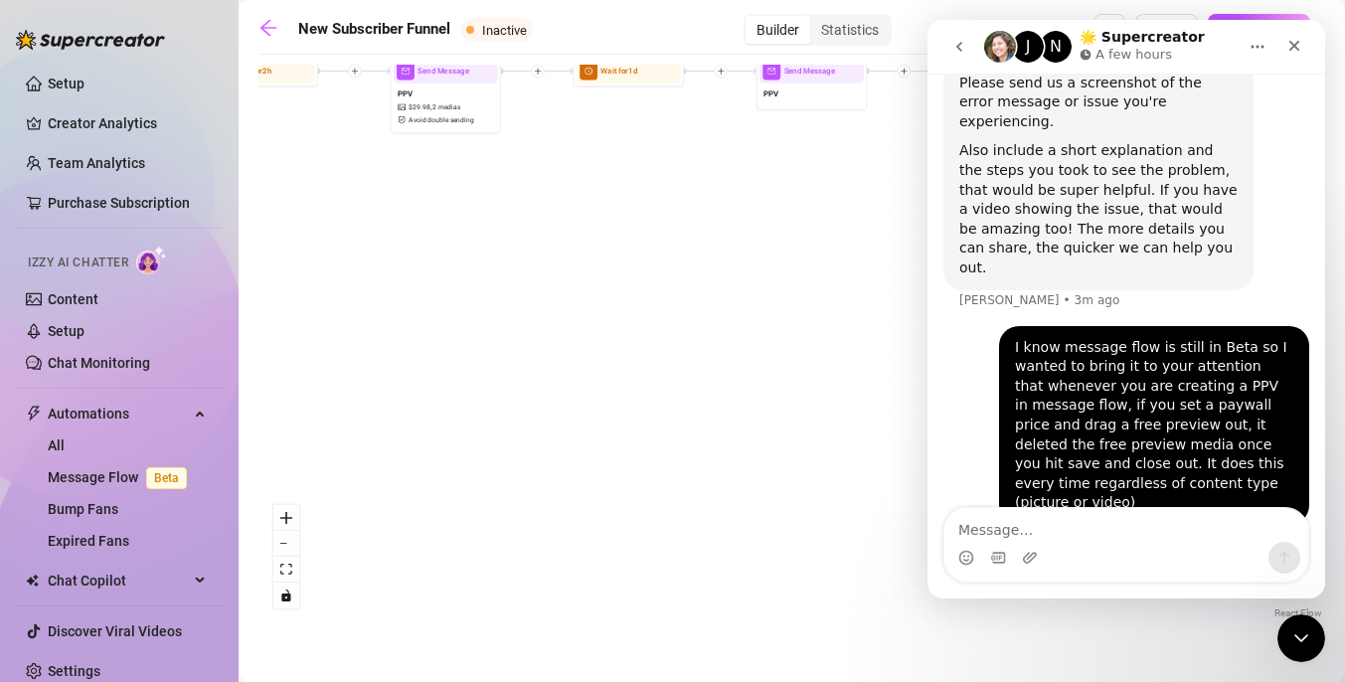
drag, startPoint x: 500, startPoint y: 285, endPoint x: 545, endPoint y: 377, distance: 101.8
click at [545, 376] on div "If True If False If True If False If True If False If True If False Merge Merge…" at bounding box center [791, 344] width 1066 height 558
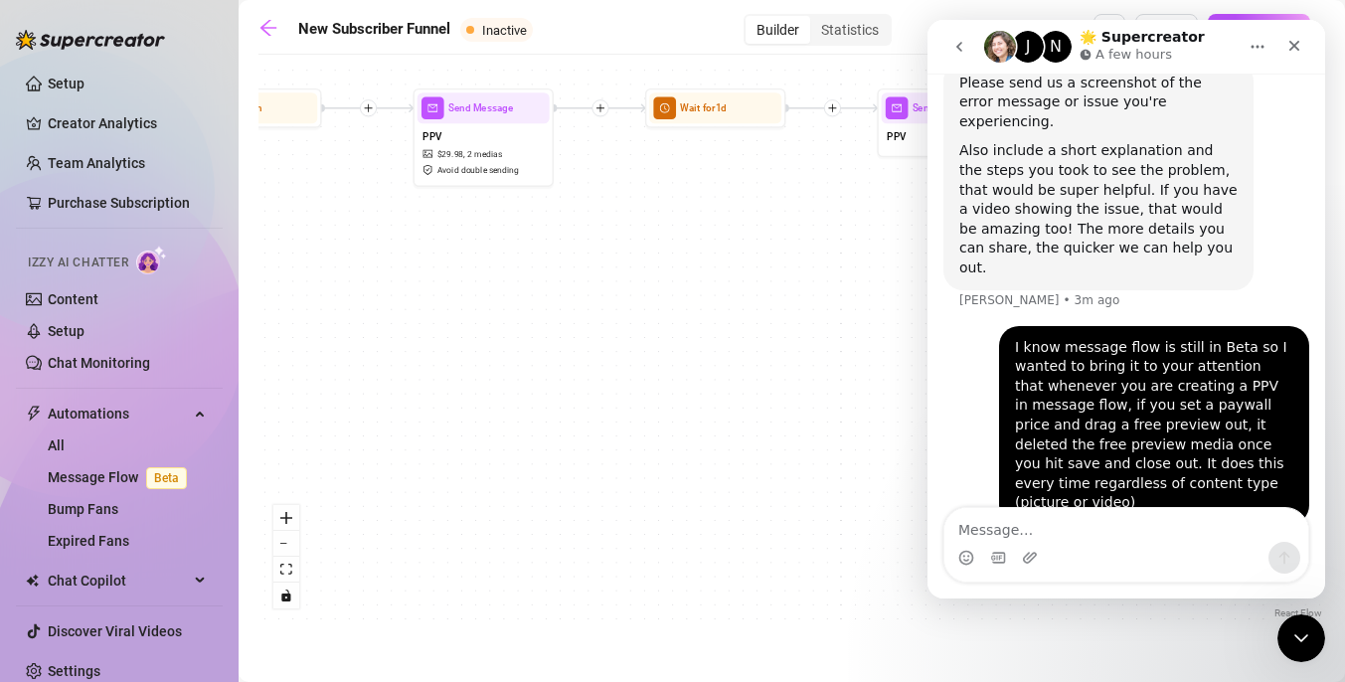
drag, startPoint x: 488, startPoint y: 337, endPoint x: 547, endPoint y: 418, distance: 100.4
click at [547, 418] on div "If True If False If True If False If True If False If True If False Merge Merge…" at bounding box center [791, 344] width 1066 height 558
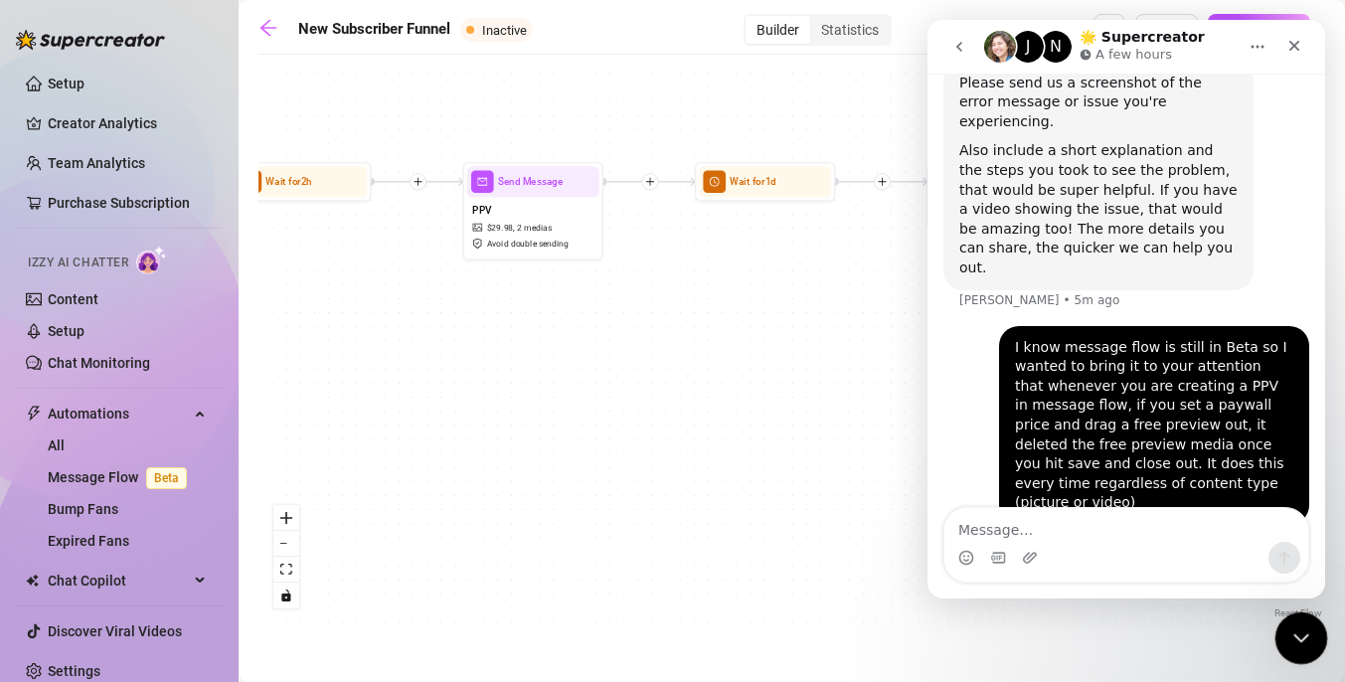
click at [1289, 626] on icon "Close Intercom Messenger" at bounding box center [1298, 635] width 24 height 24
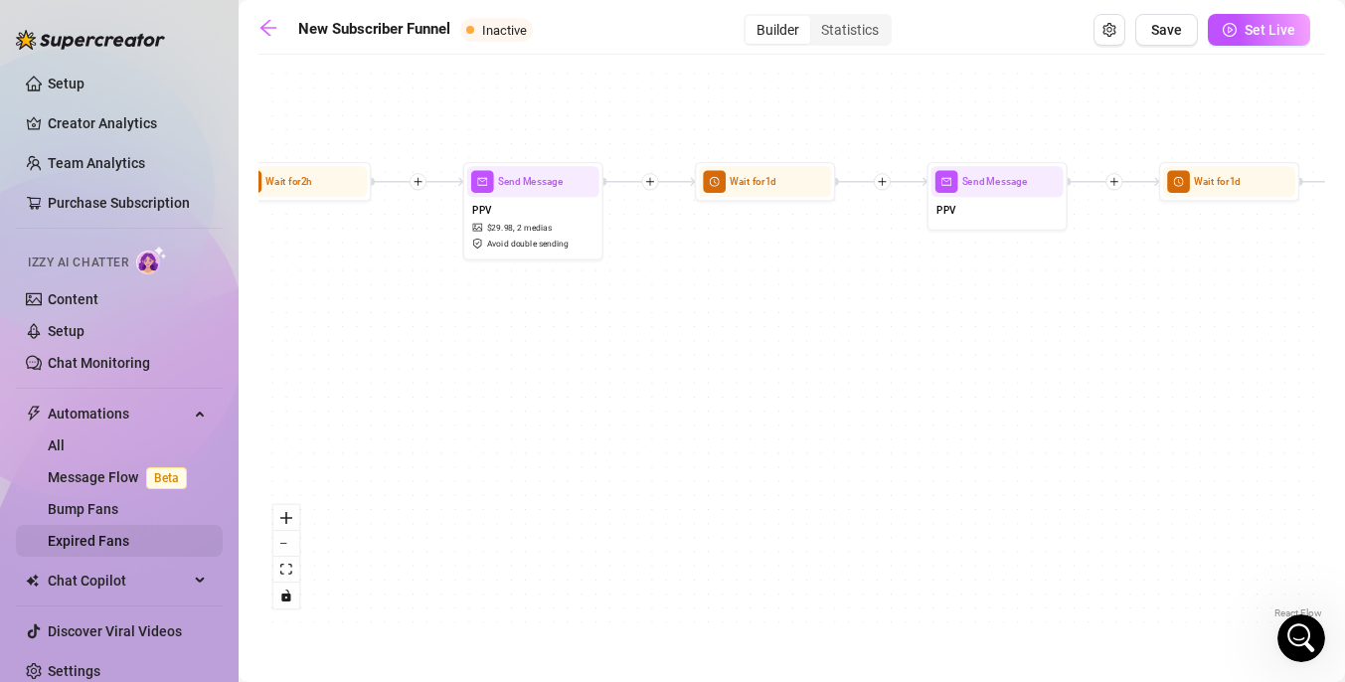
scroll to position [13, 0]
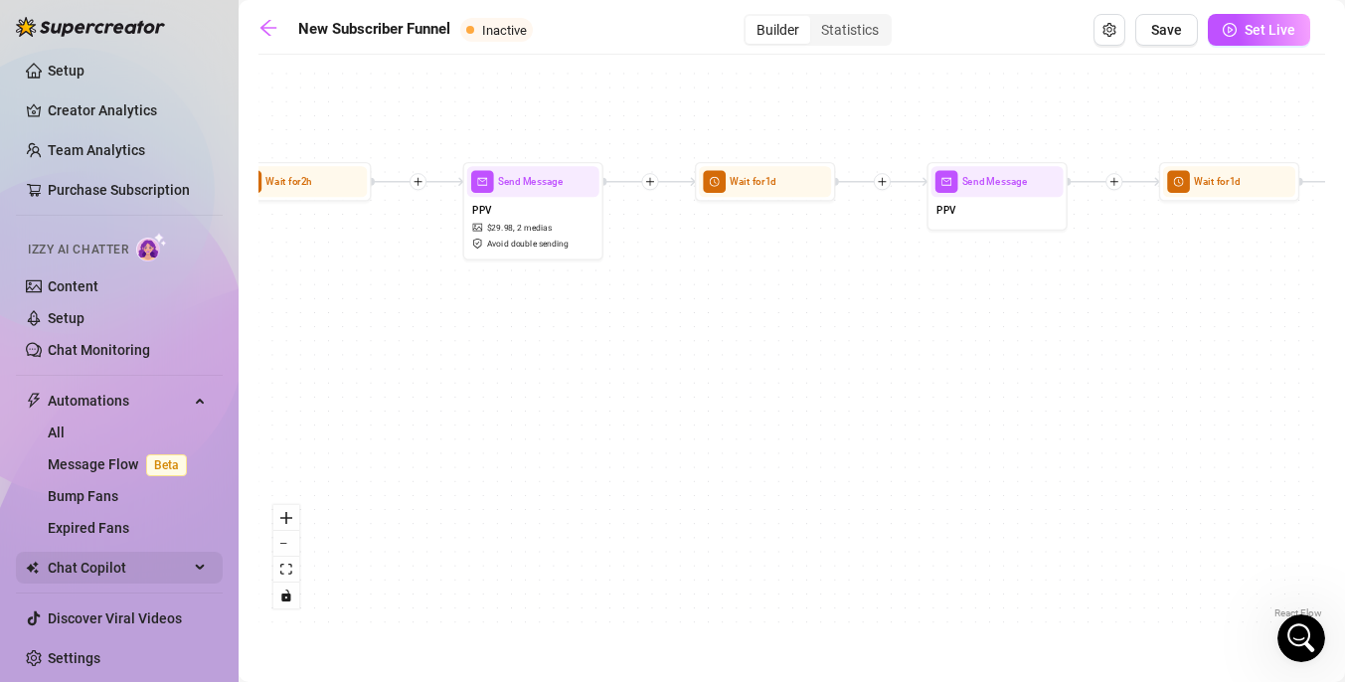
click at [200, 558] on div "Chat Copilot" at bounding box center [119, 568] width 207 height 32
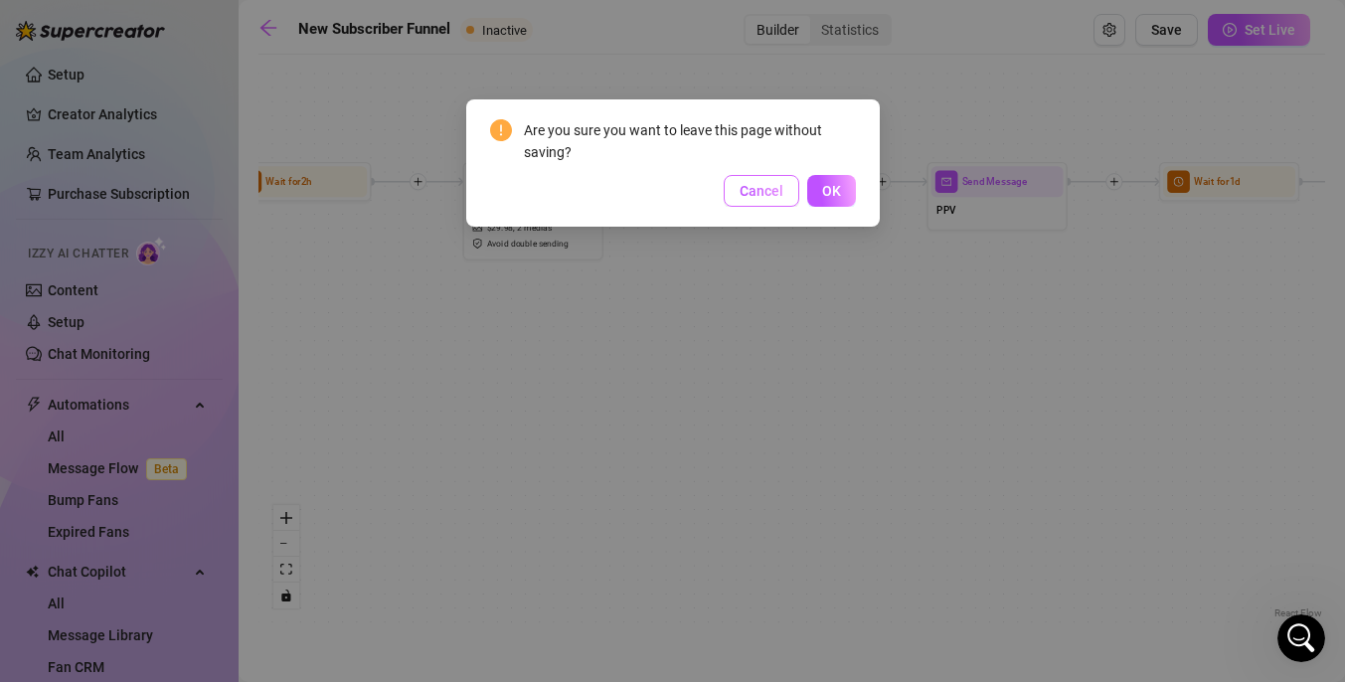
click at [760, 204] on button "Cancel" at bounding box center [761, 191] width 76 height 32
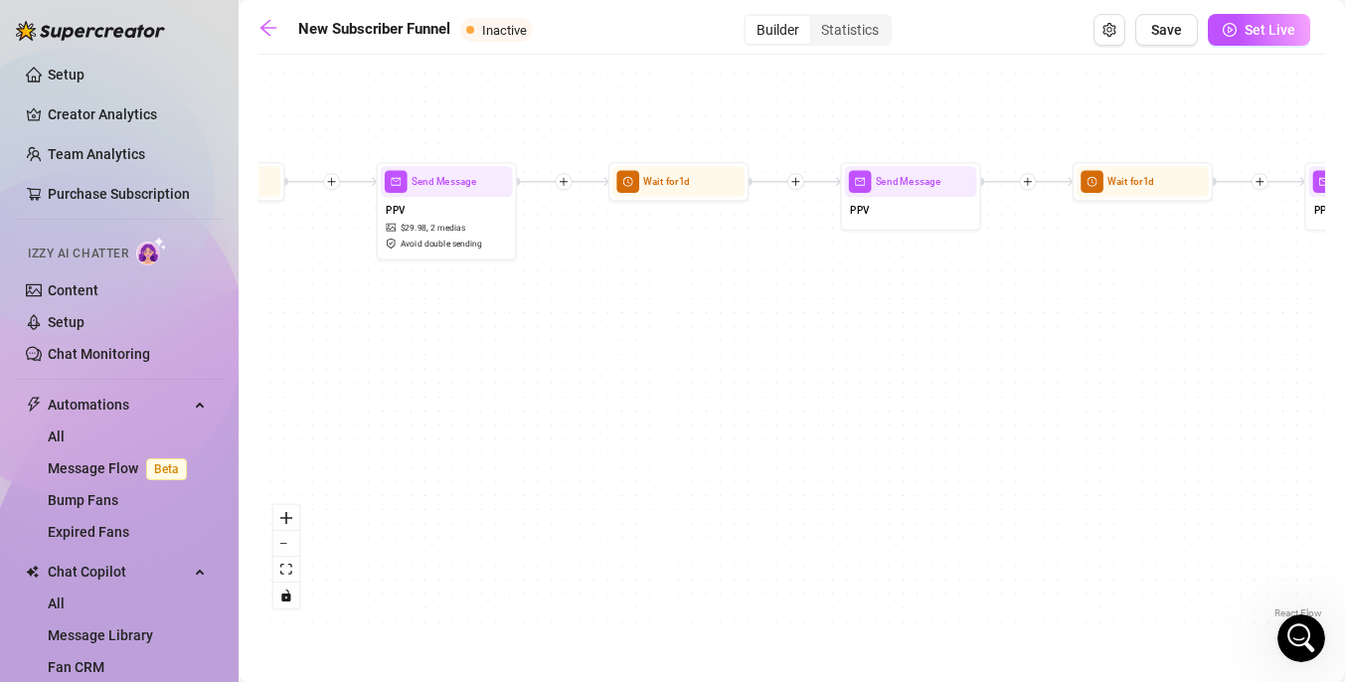
drag, startPoint x: 877, startPoint y: 318, endPoint x: 765, endPoint y: 315, distance: 112.3
click at [765, 316] on div "If True If False If True If False If True If False If True If False Merge Merge…" at bounding box center [791, 344] width 1066 height 558
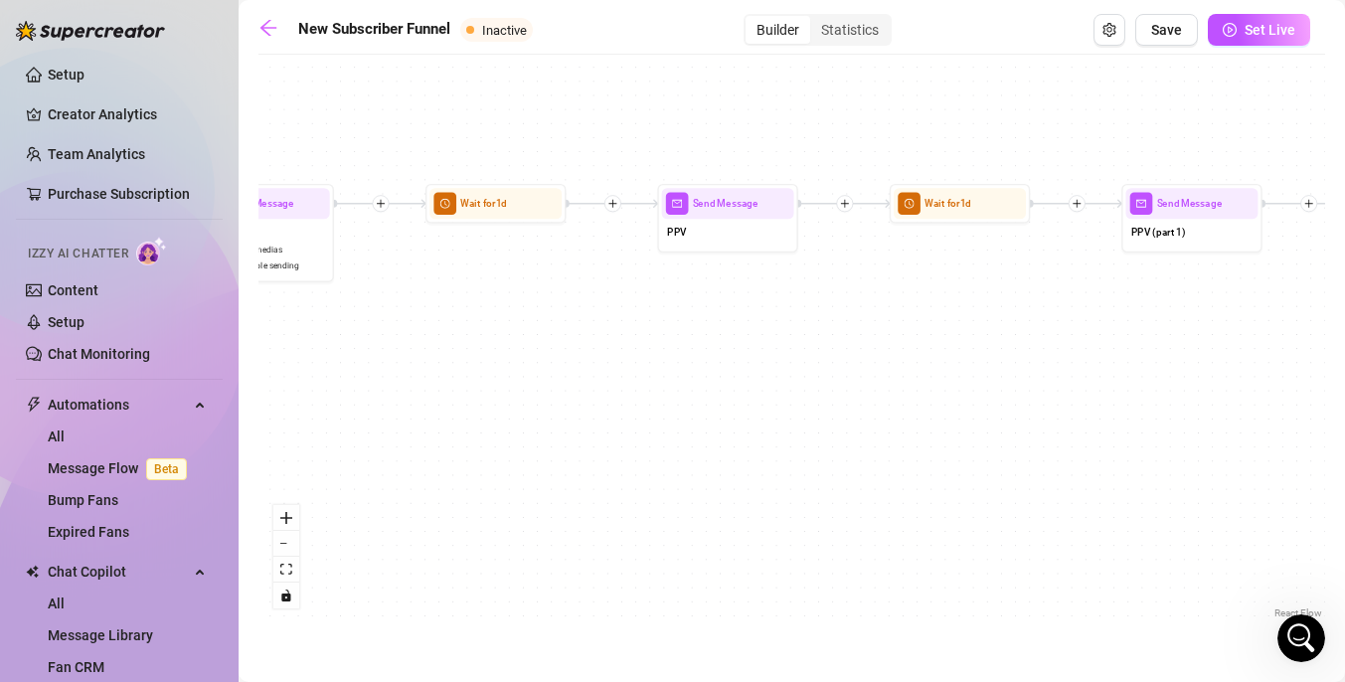
drag, startPoint x: 923, startPoint y: 334, endPoint x: 756, endPoint y: 352, distance: 167.9
click at [757, 353] on div "If True If False If True If False If True If False If True If False Merge Merge…" at bounding box center [791, 344] width 1066 height 558
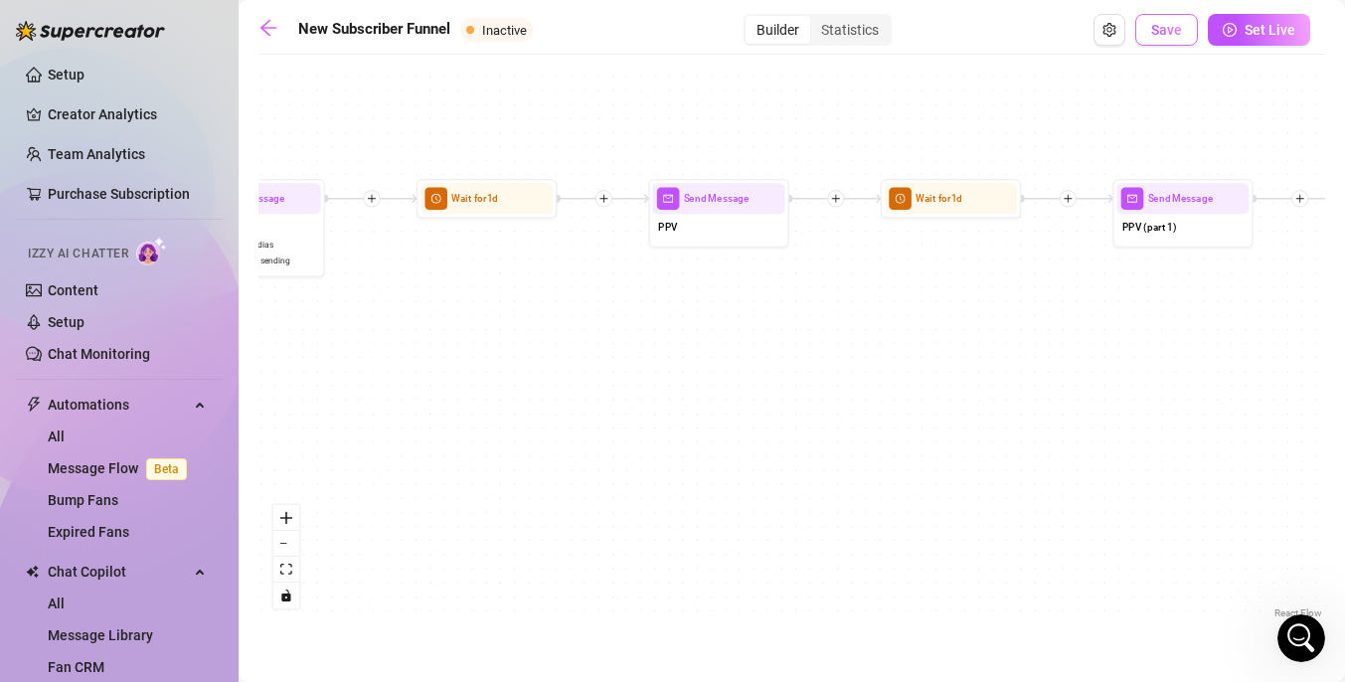
click at [1174, 22] on span "Save" at bounding box center [1166, 30] width 31 height 16
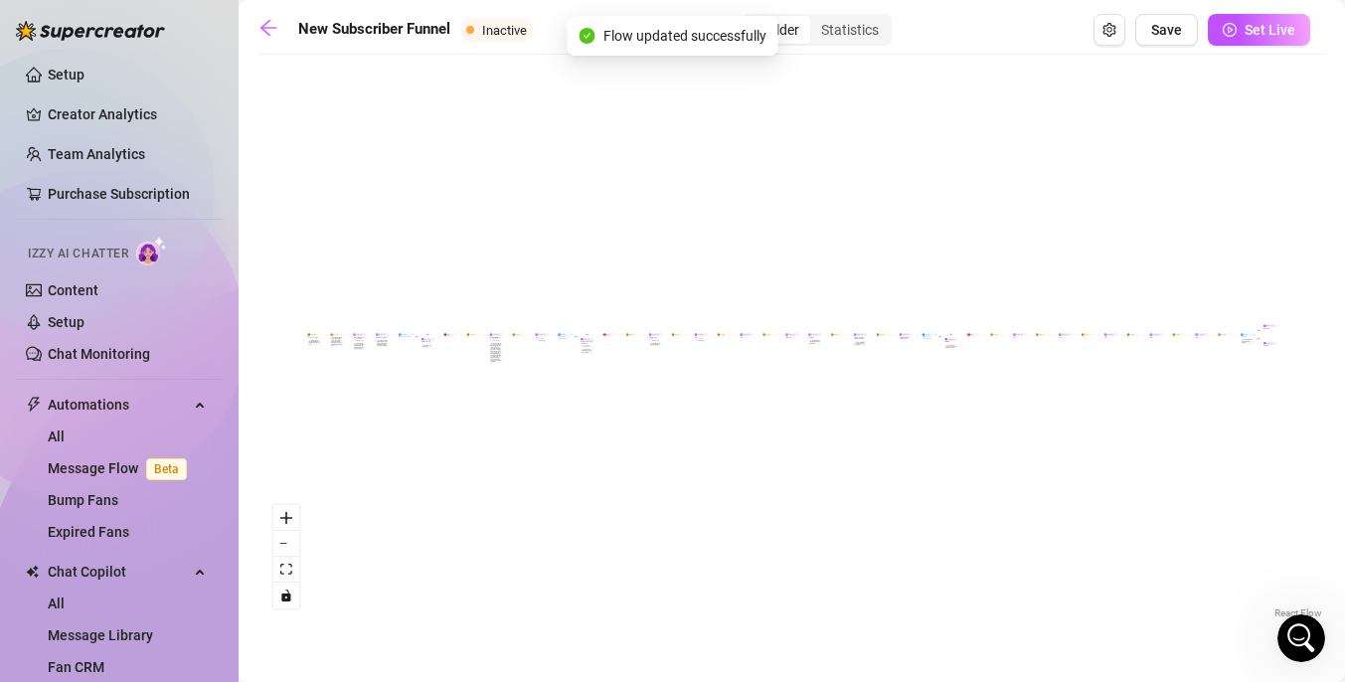
scroll to position [0, 0]
click at [276, 39] on link at bounding box center [273, 30] width 30 height 24
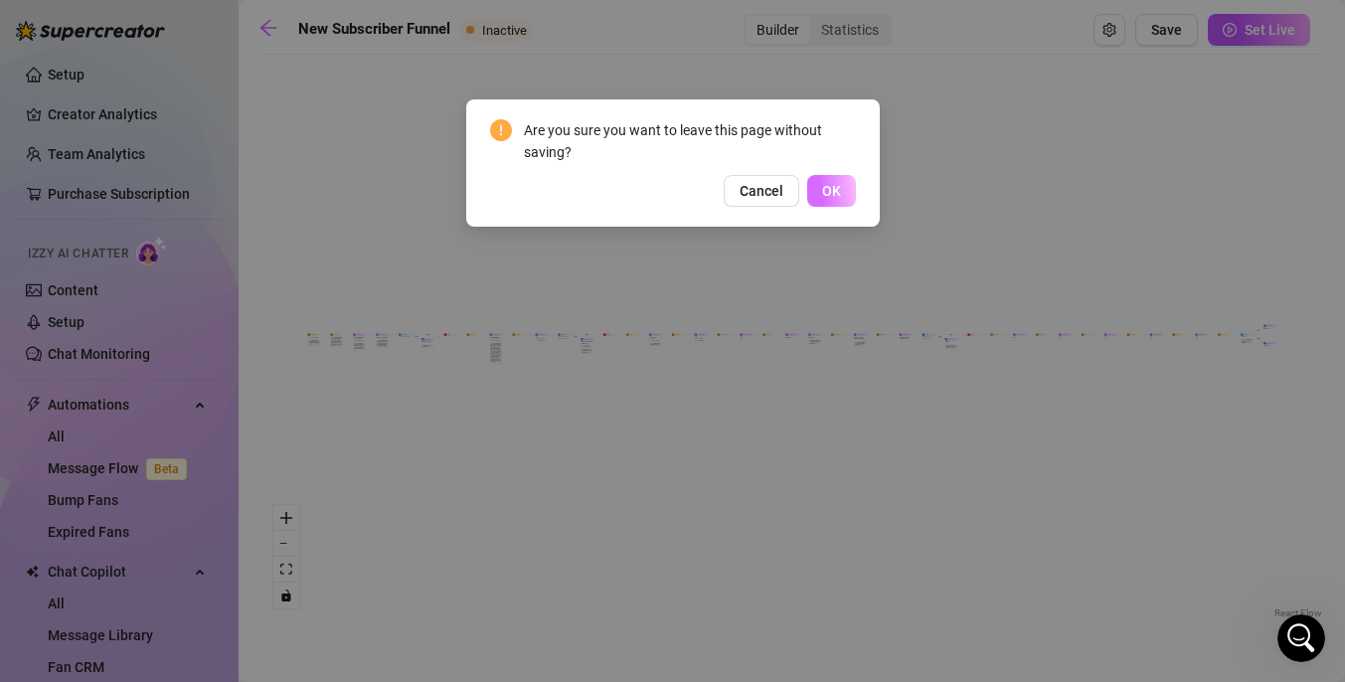
click at [820, 186] on button "OK" at bounding box center [831, 191] width 49 height 32
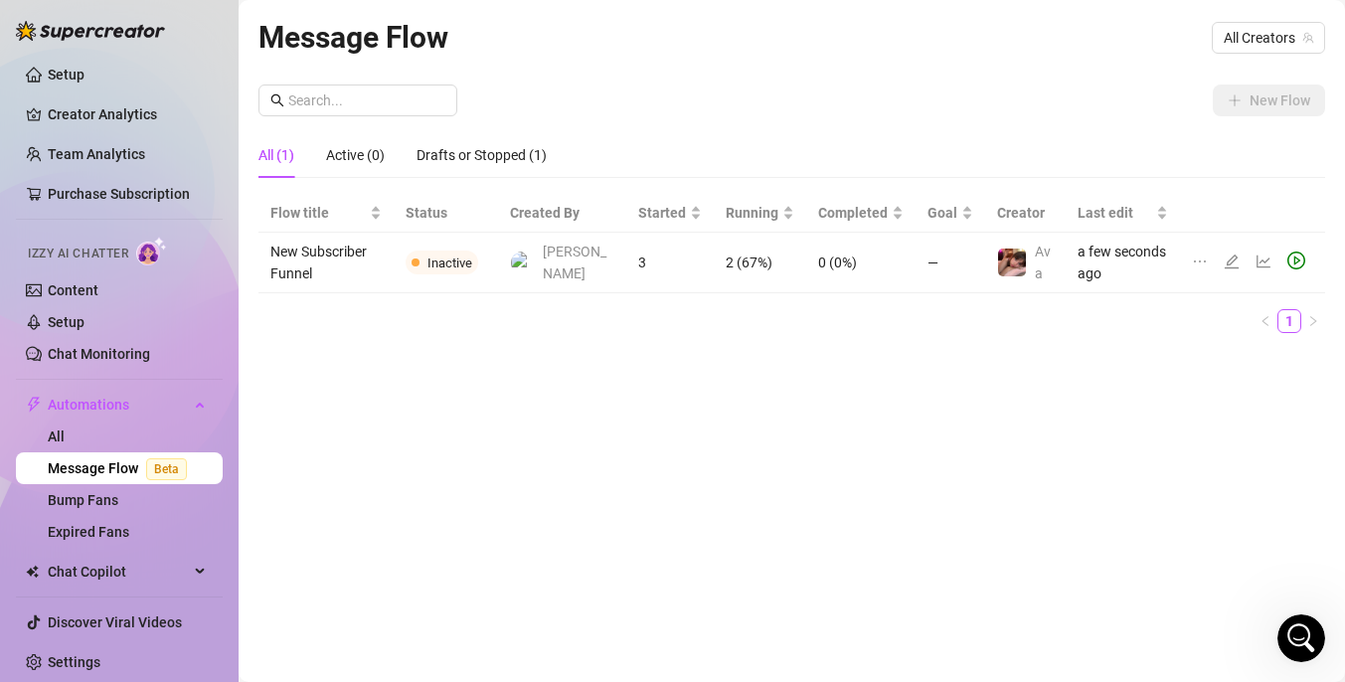
drag, startPoint x: 763, startPoint y: 361, endPoint x: 727, endPoint y: 353, distance: 36.6
click at [742, 355] on div "Message Flow All Creators New Flow All (1) Active (0) Drafts or Stopped (1) Flo…" at bounding box center [791, 318] width 1066 height 608
drag, startPoint x: 710, startPoint y: 360, endPoint x: 694, endPoint y: 366, distance: 17.0
click at [696, 367] on div "Message Flow All Creators New Flow All (1) Active (0) Drafts or Stopped (1) Flo…" at bounding box center [791, 318] width 1066 height 608
click at [118, 504] on link "Bump Fans" at bounding box center [83, 500] width 71 height 16
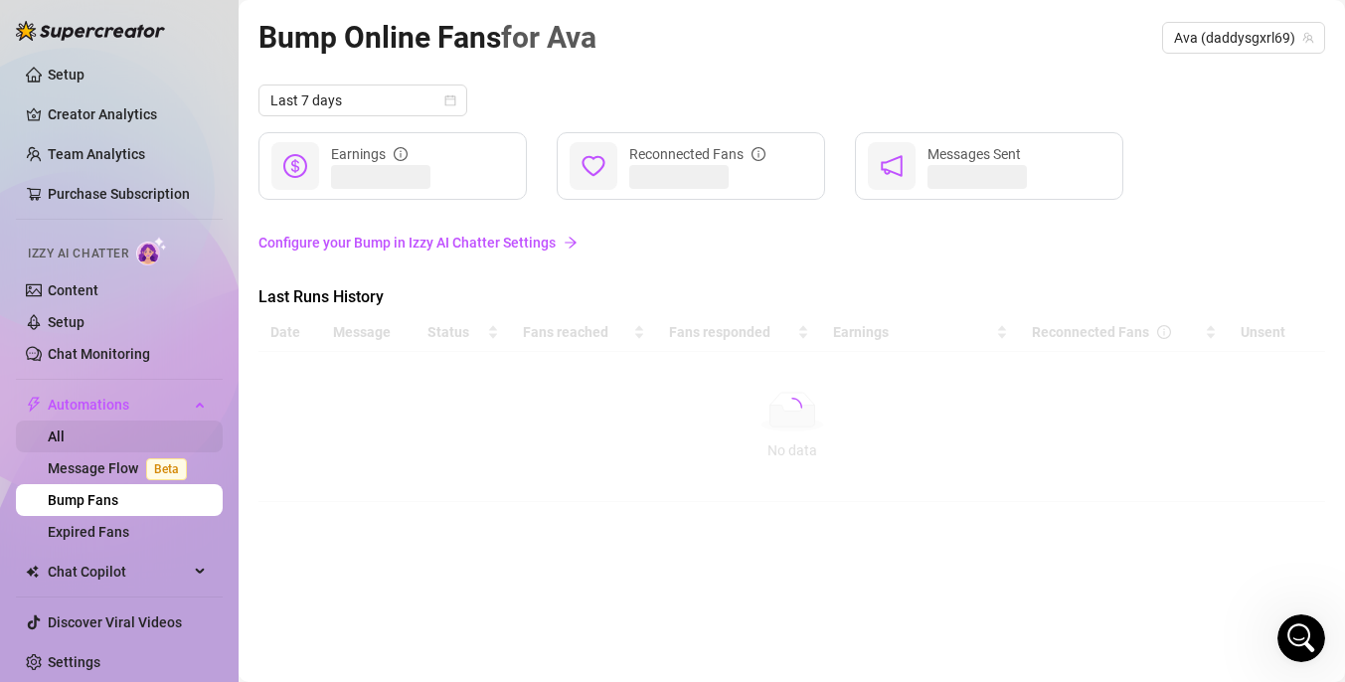
click at [65, 438] on link "All" at bounding box center [56, 436] width 17 height 16
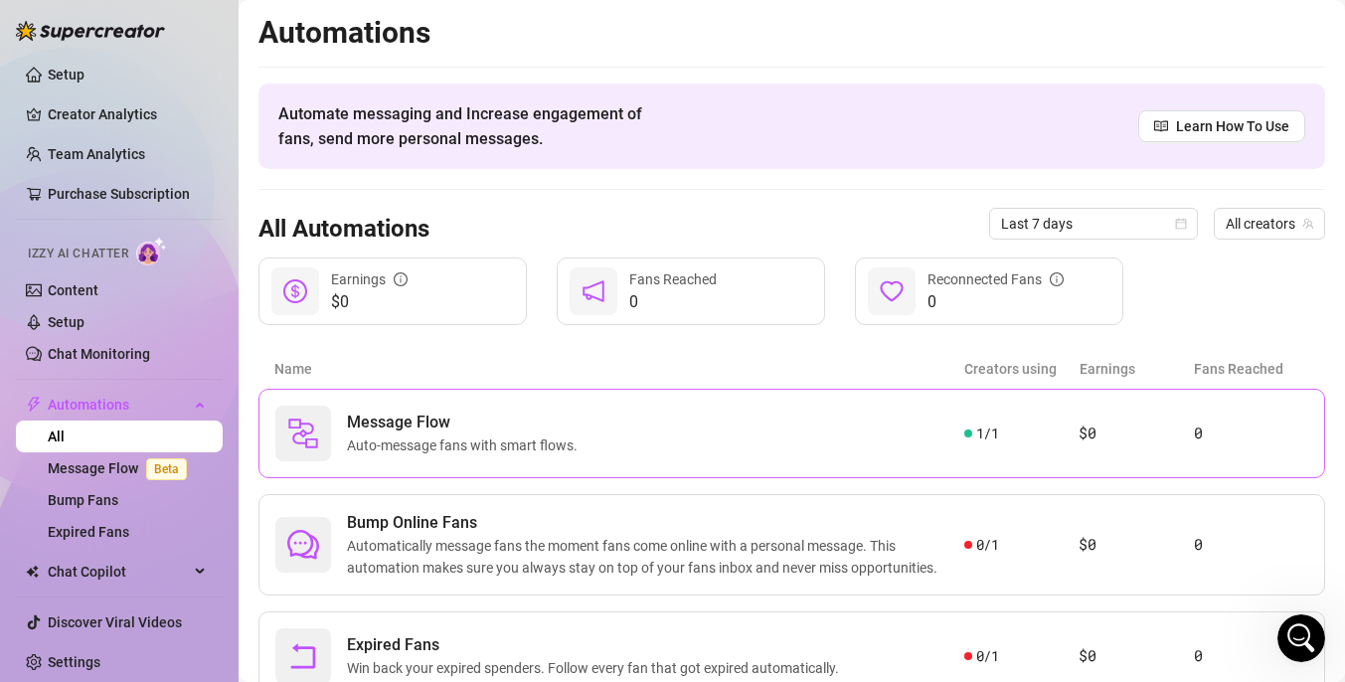
scroll to position [79, 0]
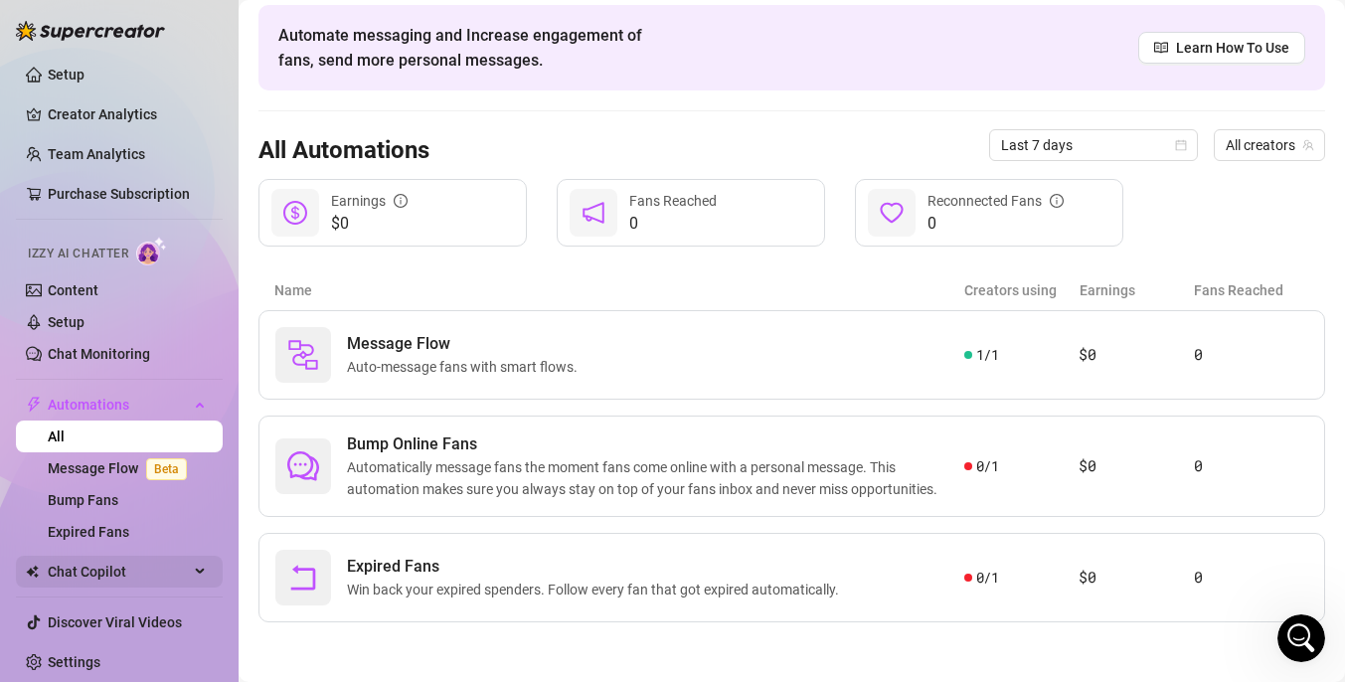
click at [148, 581] on span "Chat Copilot" at bounding box center [118, 572] width 141 height 32
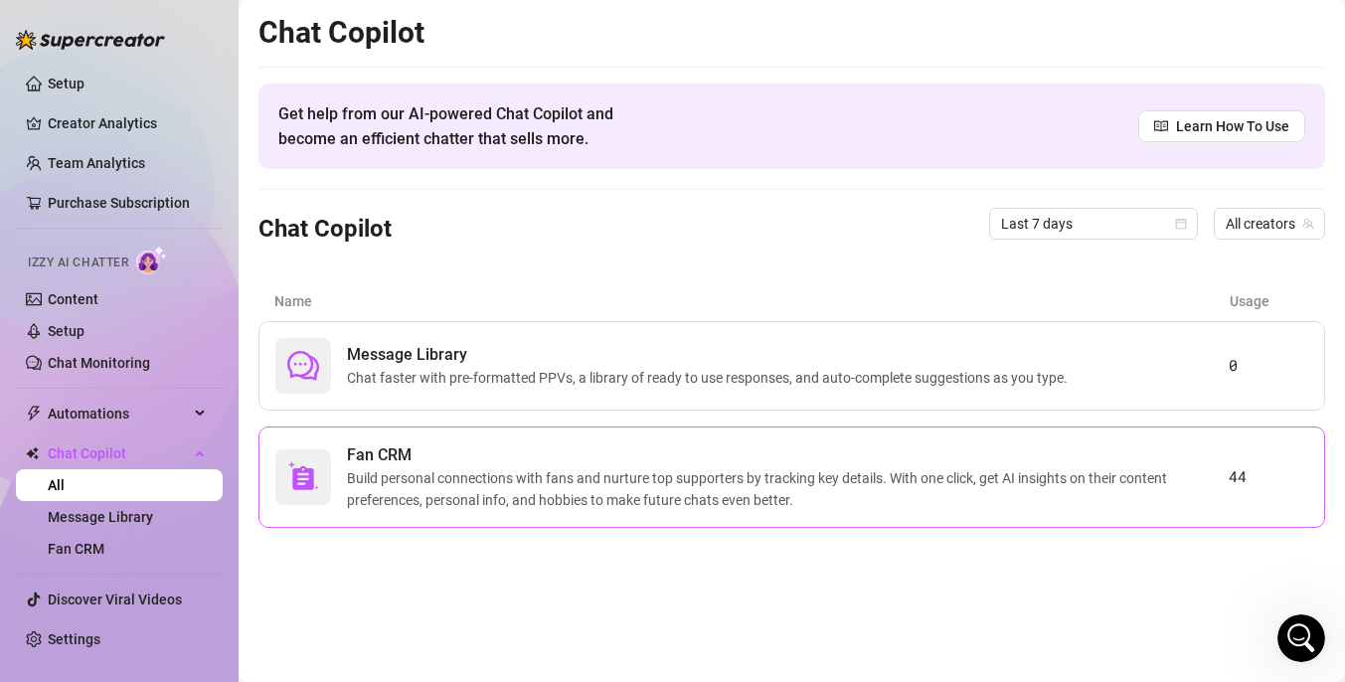
click at [441, 479] on span "Build personal connections with fans and nurture top supporters by tracking key…" at bounding box center [787, 489] width 881 height 44
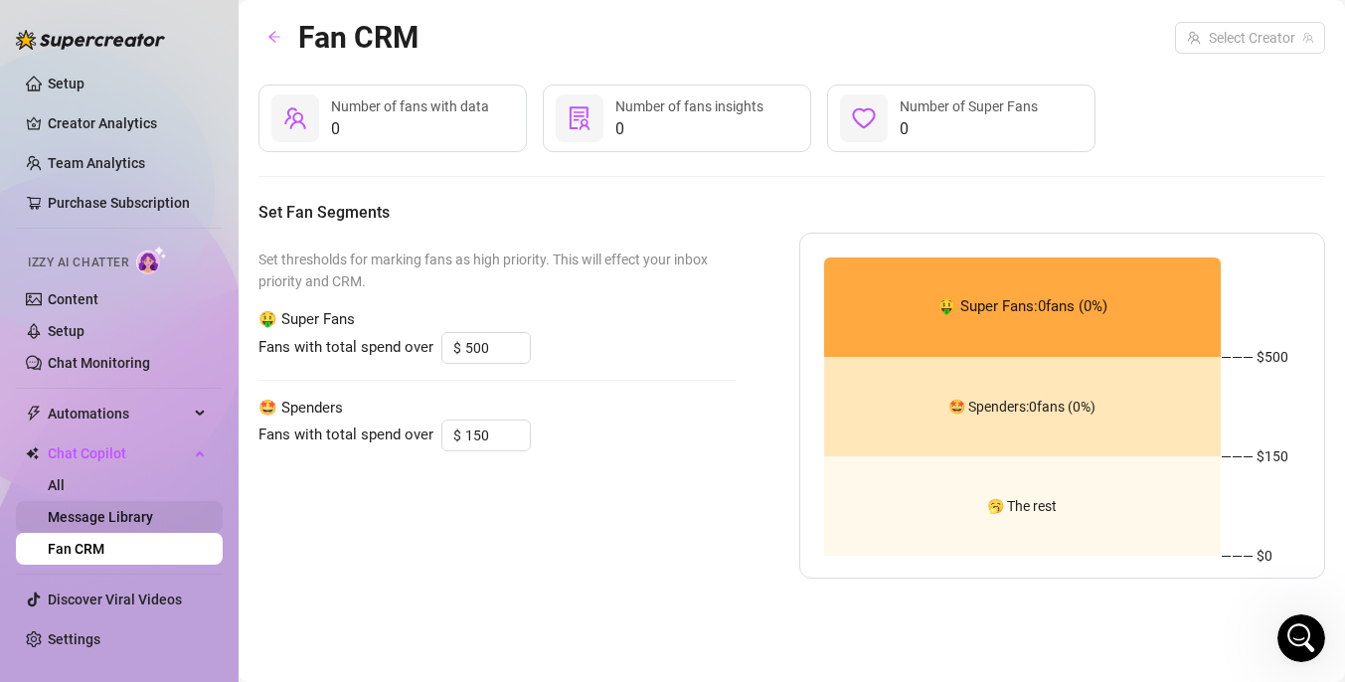
click at [134, 516] on link "Message Library" at bounding box center [100, 517] width 105 height 16
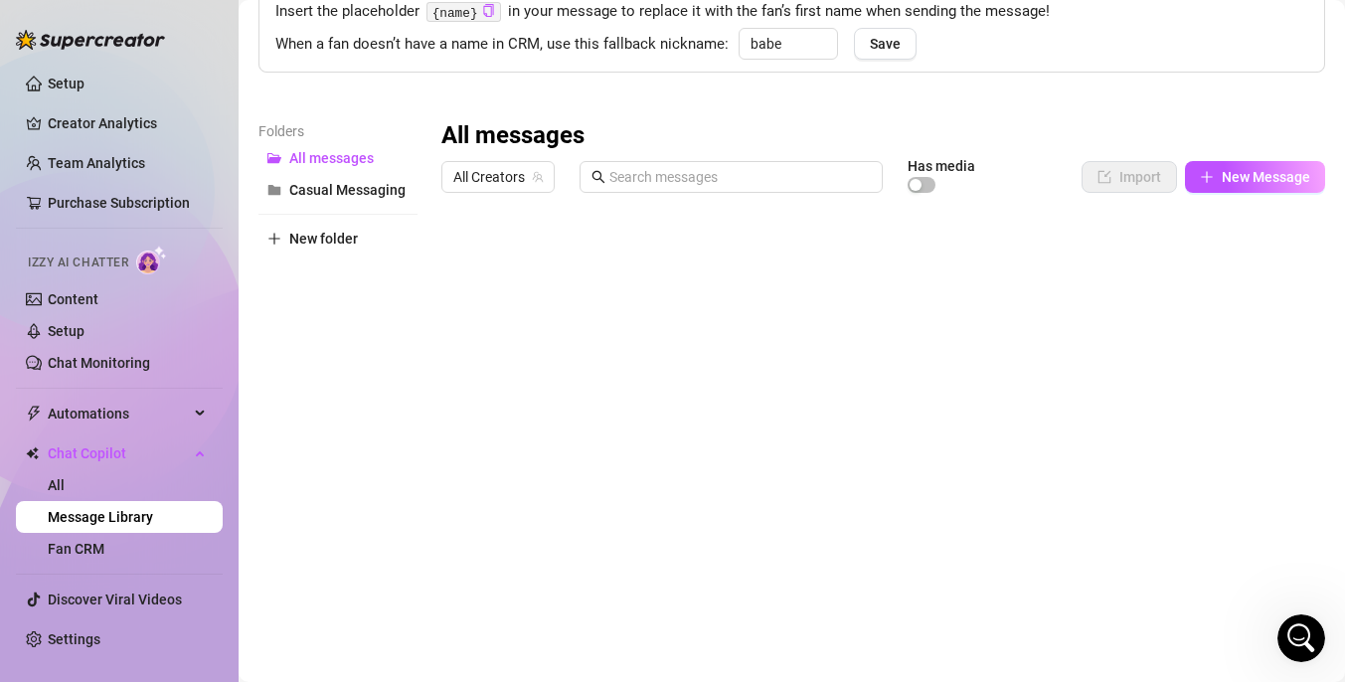
scroll to position [173, 0]
